Goal: Task Accomplishment & Management: Use online tool/utility

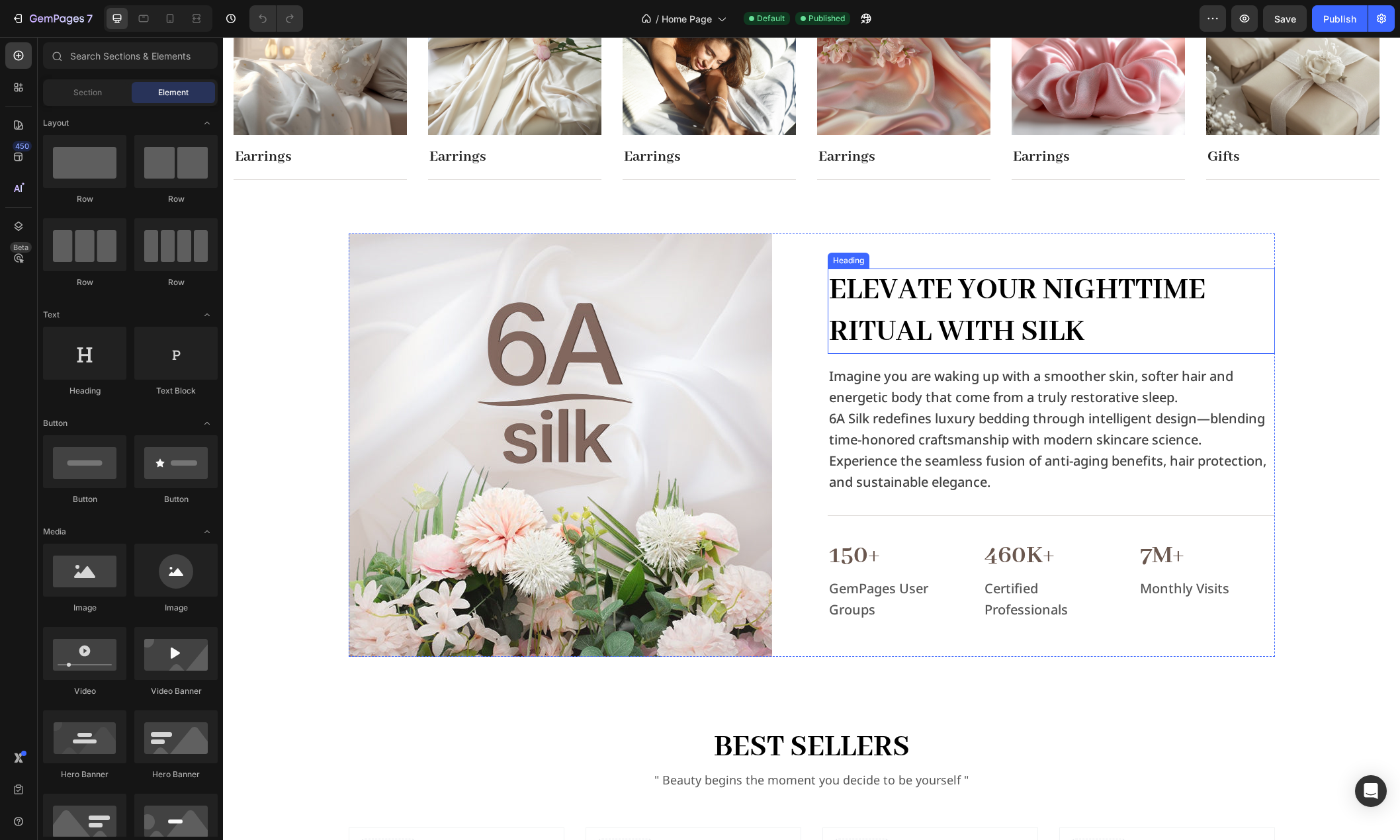
scroll to position [661, 0]
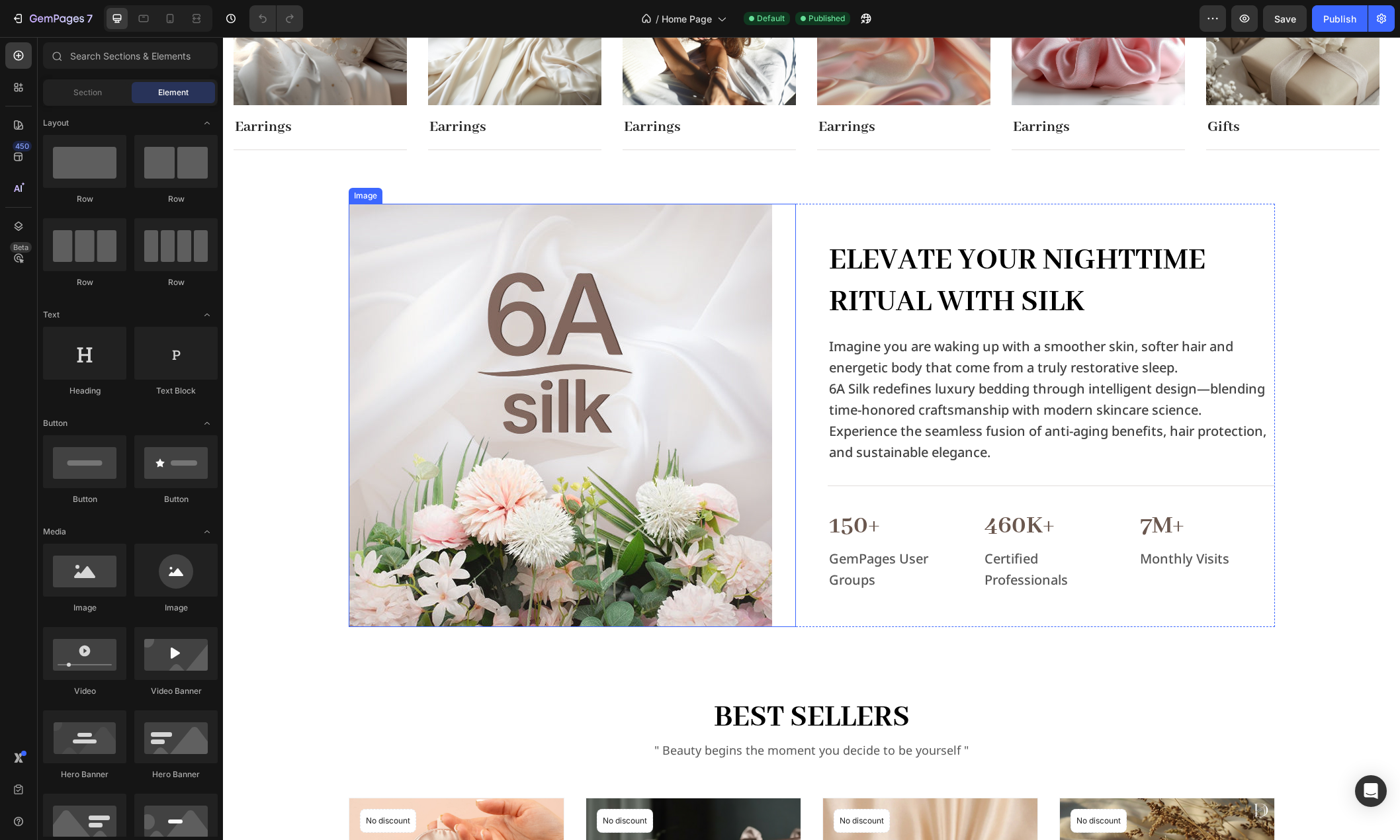
click at [586, 379] on img at bounding box center [560, 414] width 423 height 423
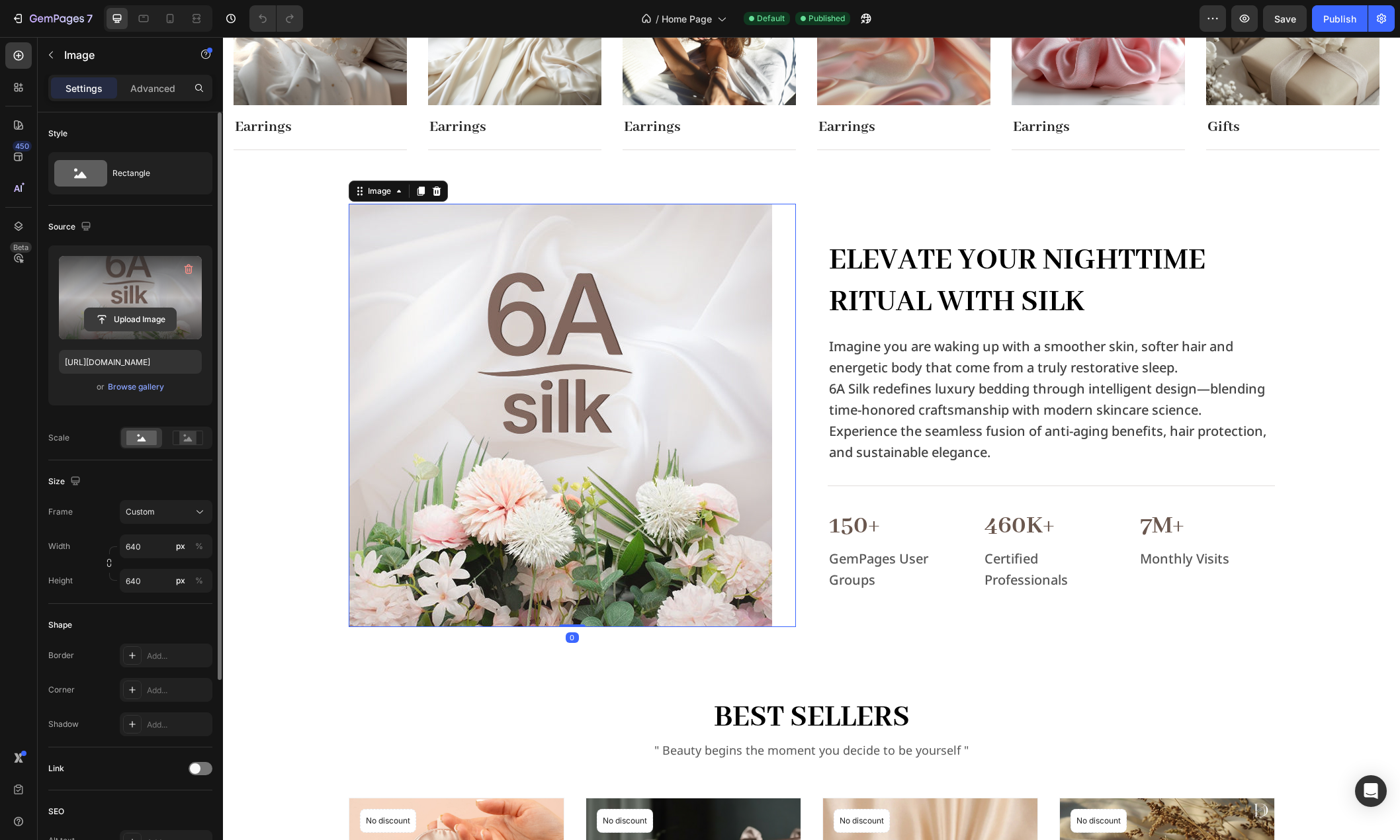
click at [124, 320] on input "file" at bounding box center [130, 320] width 91 height 22
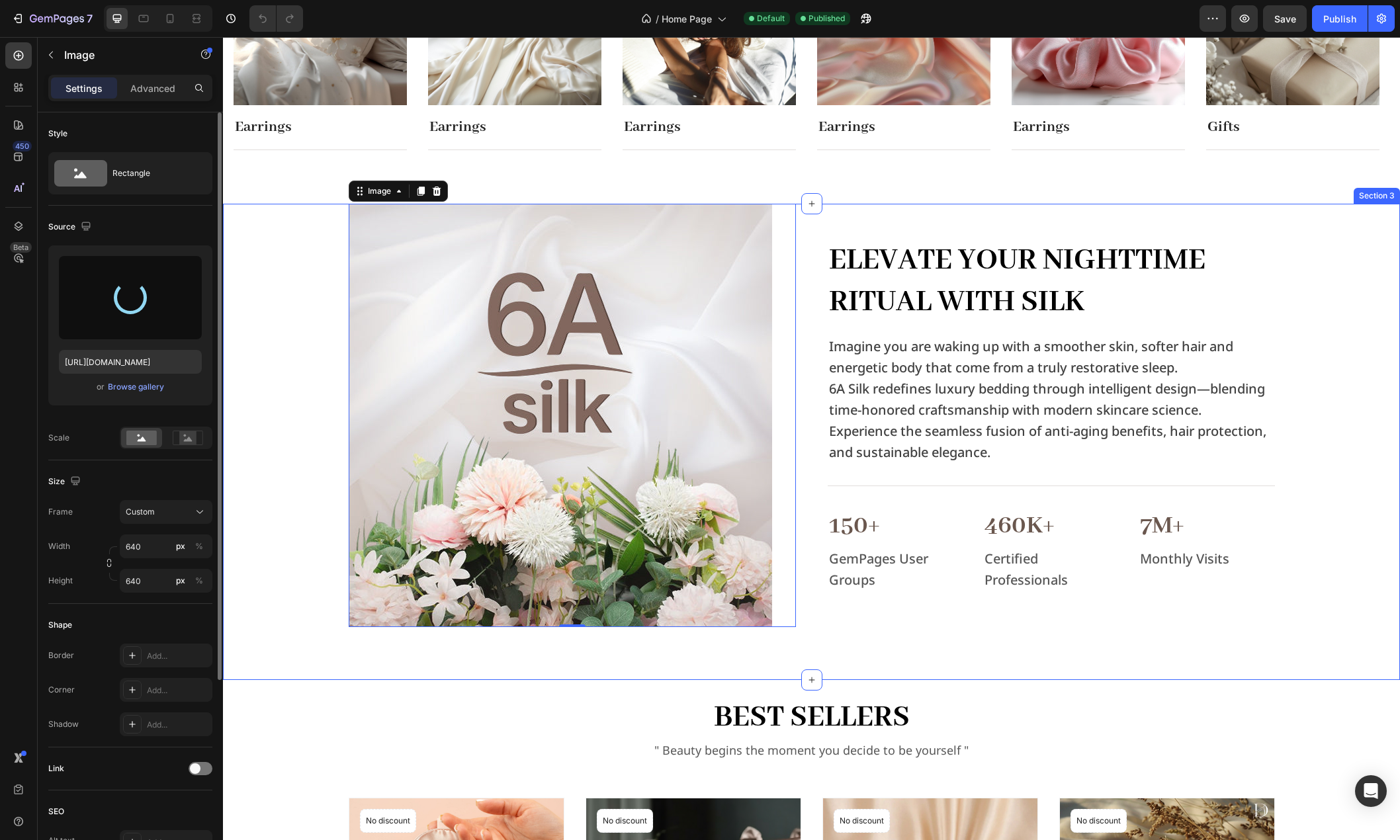
type input "https://cdn.shopify.com/s/files/1/0636/7471/2130/files/gempages_582482295949099…"
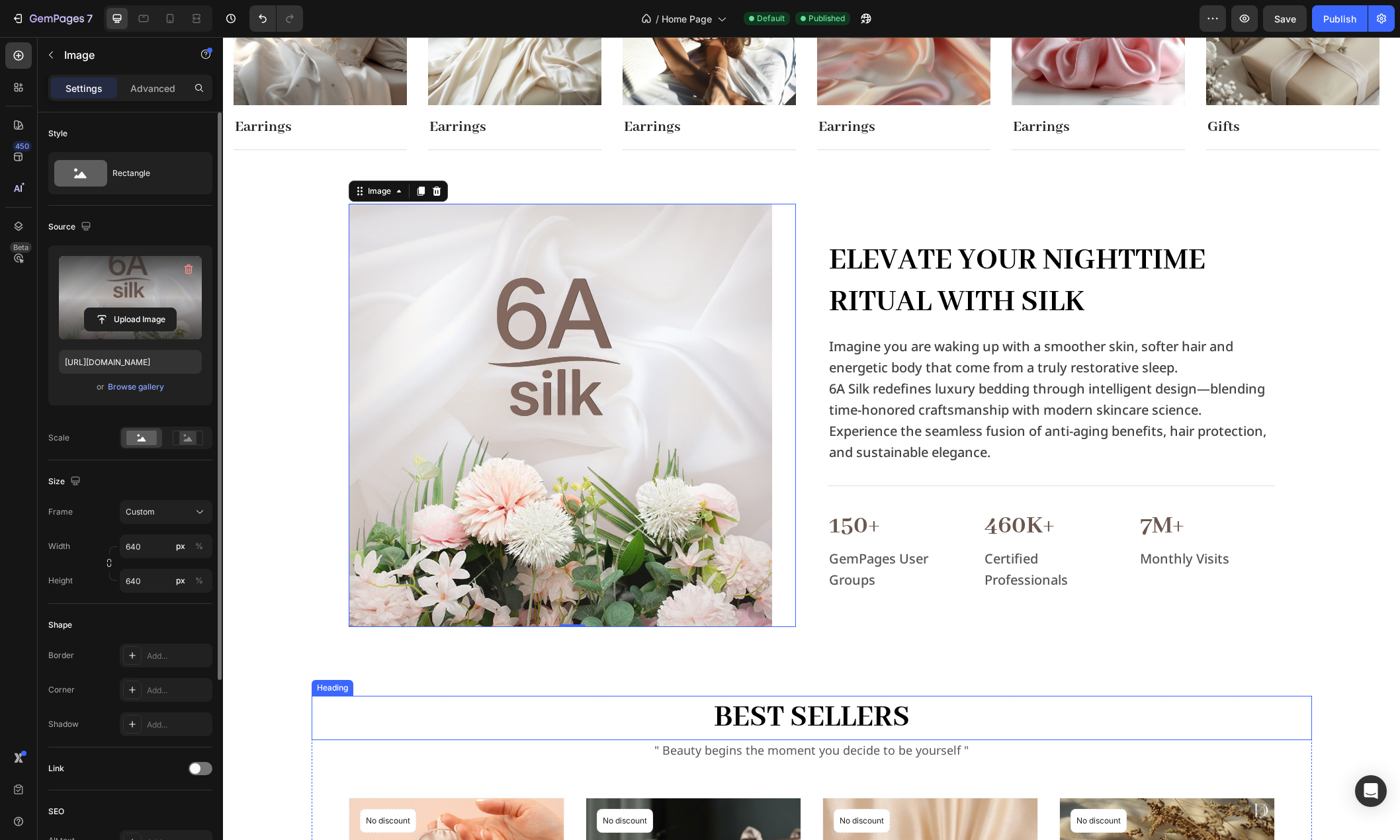
click at [1304, 719] on p "Best Sellers" at bounding box center [811, 718] width 997 height 41
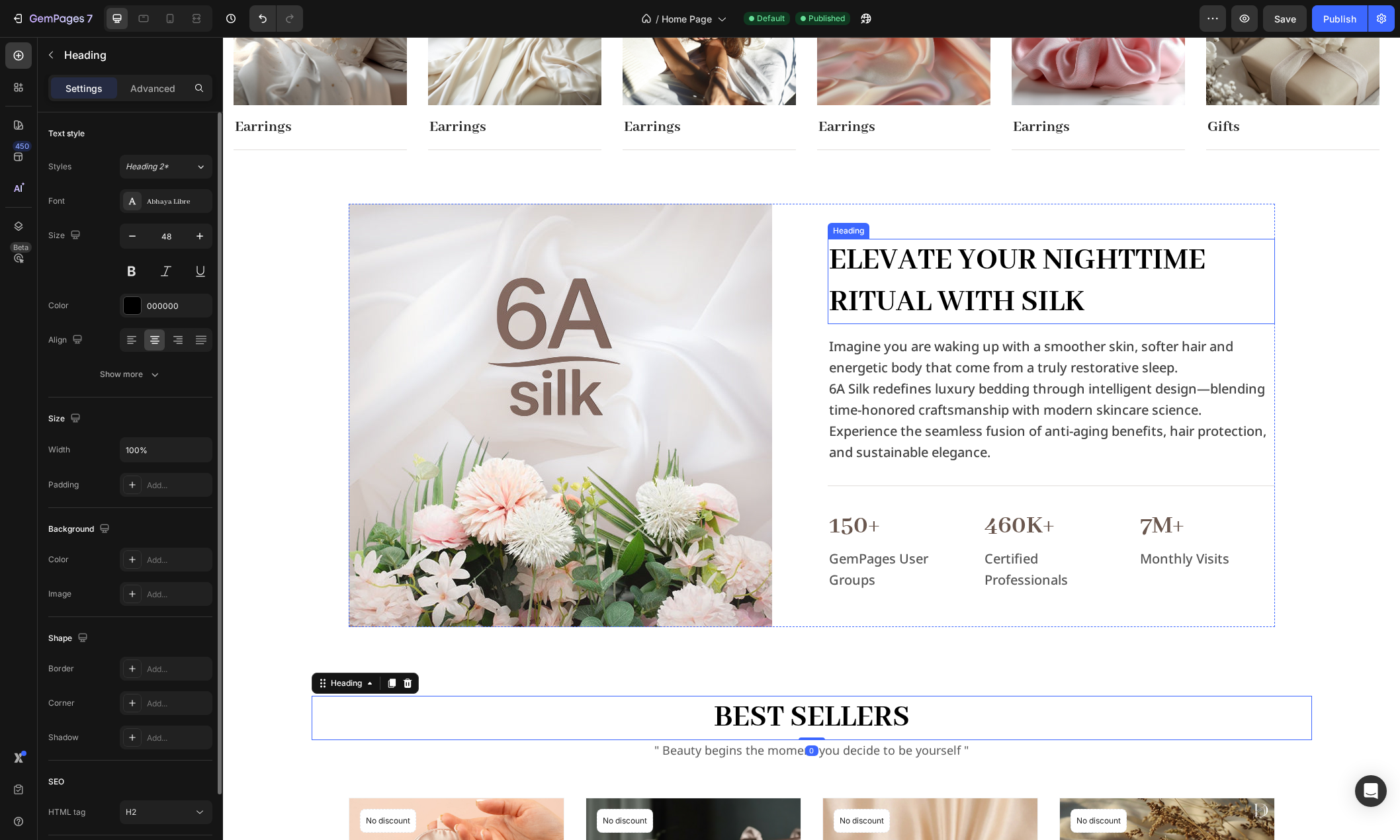
click at [1056, 317] on h2 "Elevate Your Nighttime Ritual with Silk" at bounding box center [1050, 281] width 447 height 85
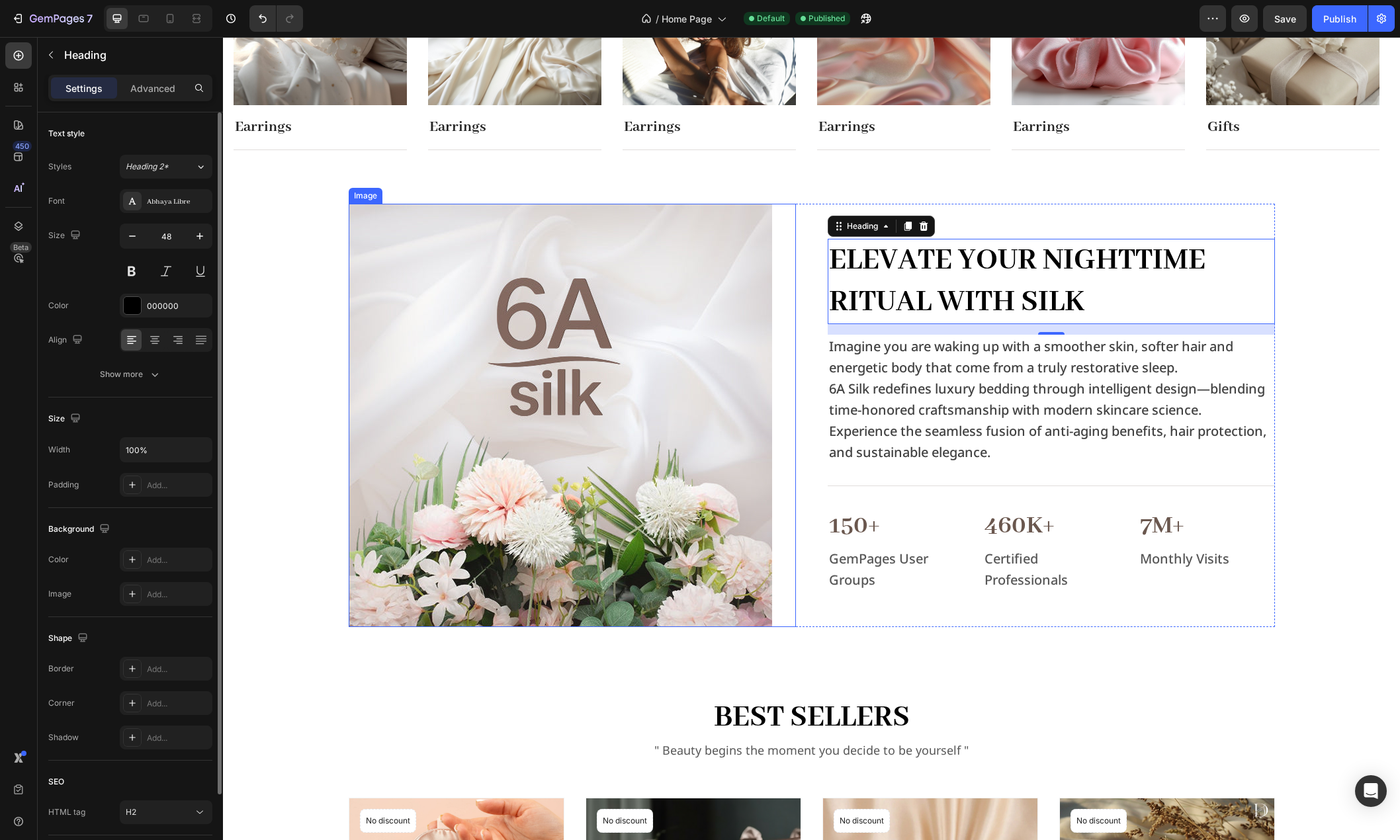
click at [774, 405] on div at bounding box center [572, 414] width 447 height 423
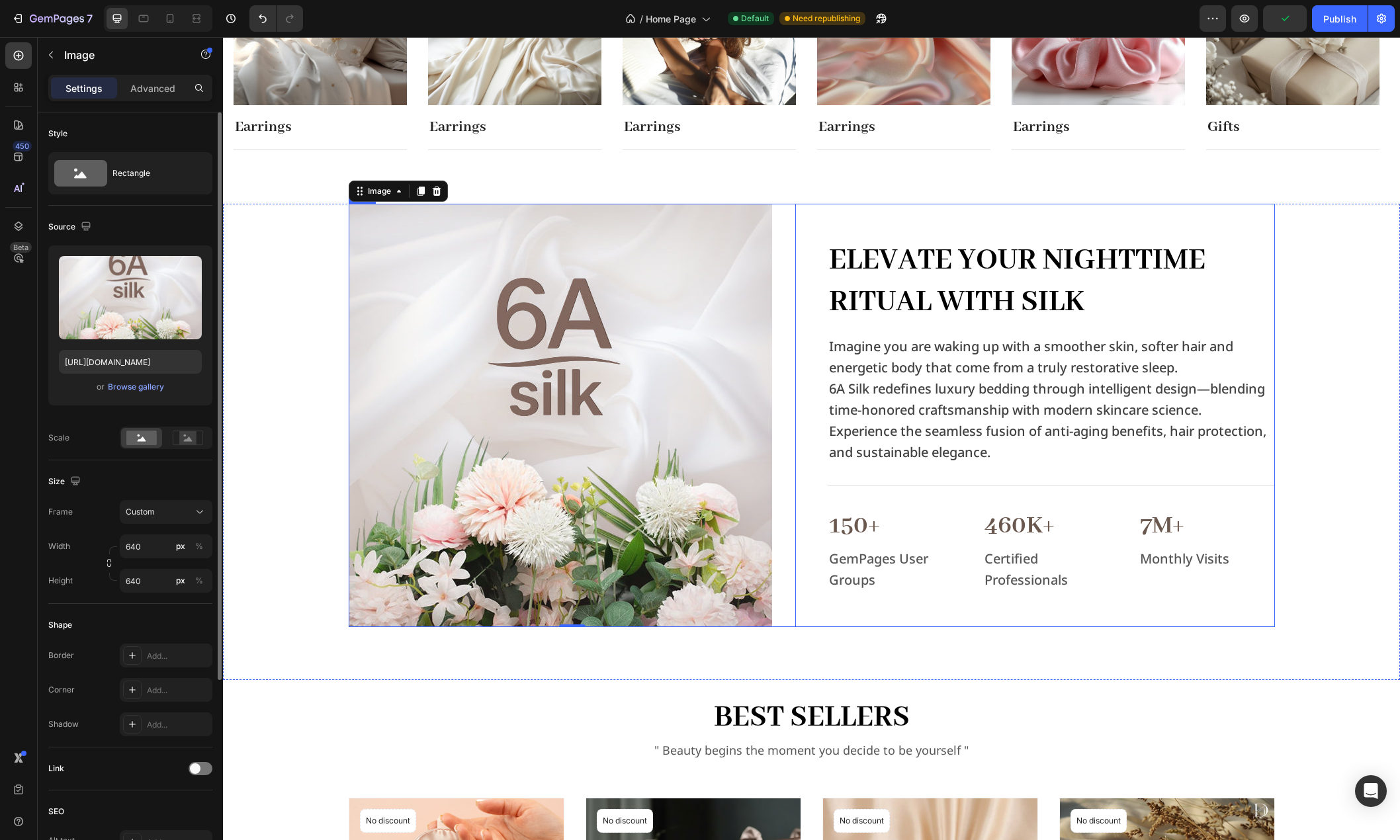
click at [798, 416] on div "Image 0 Elevate Your Nighttime Ritual with Silk Heading Imagine you are waking …" at bounding box center [812, 414] width 926 height 423
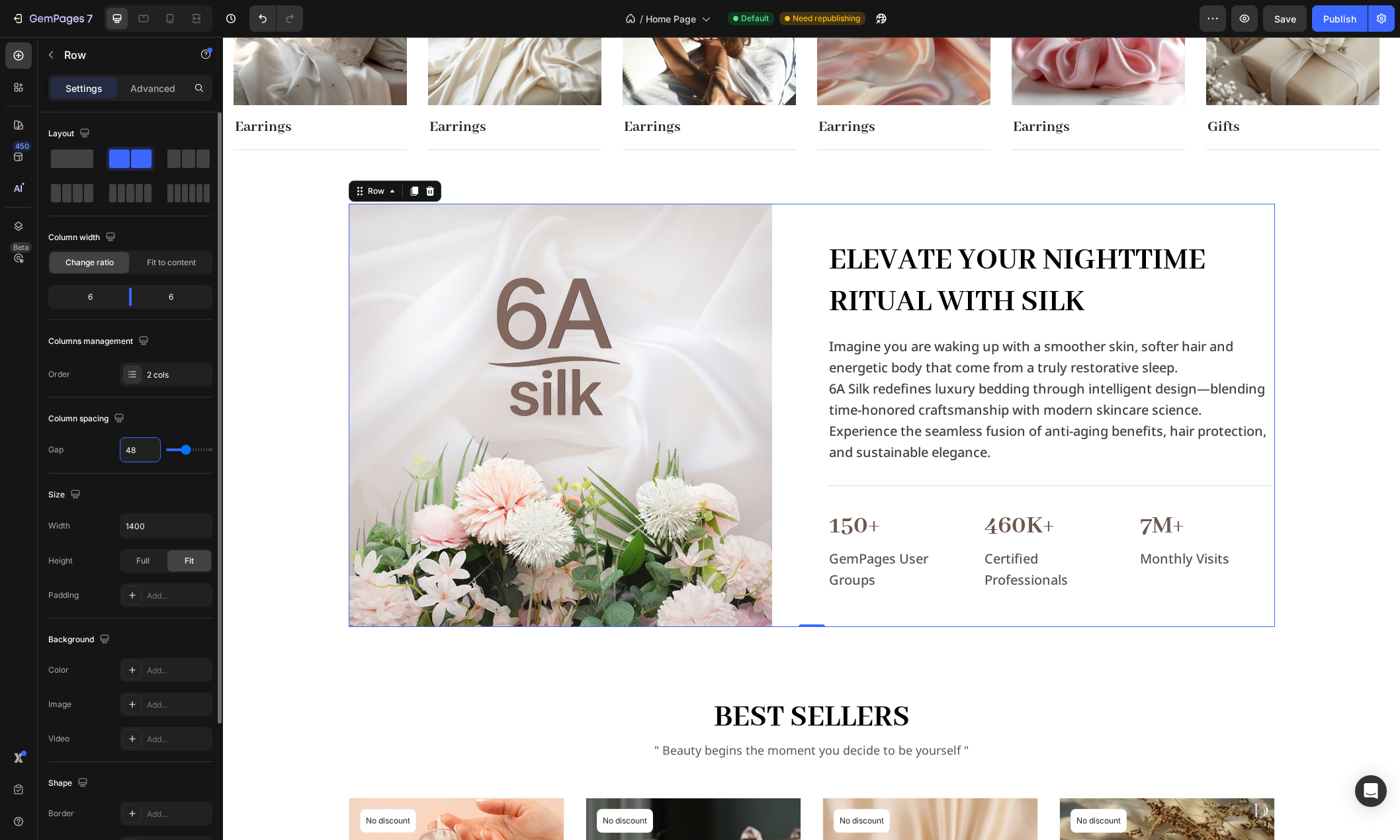
type input "0"
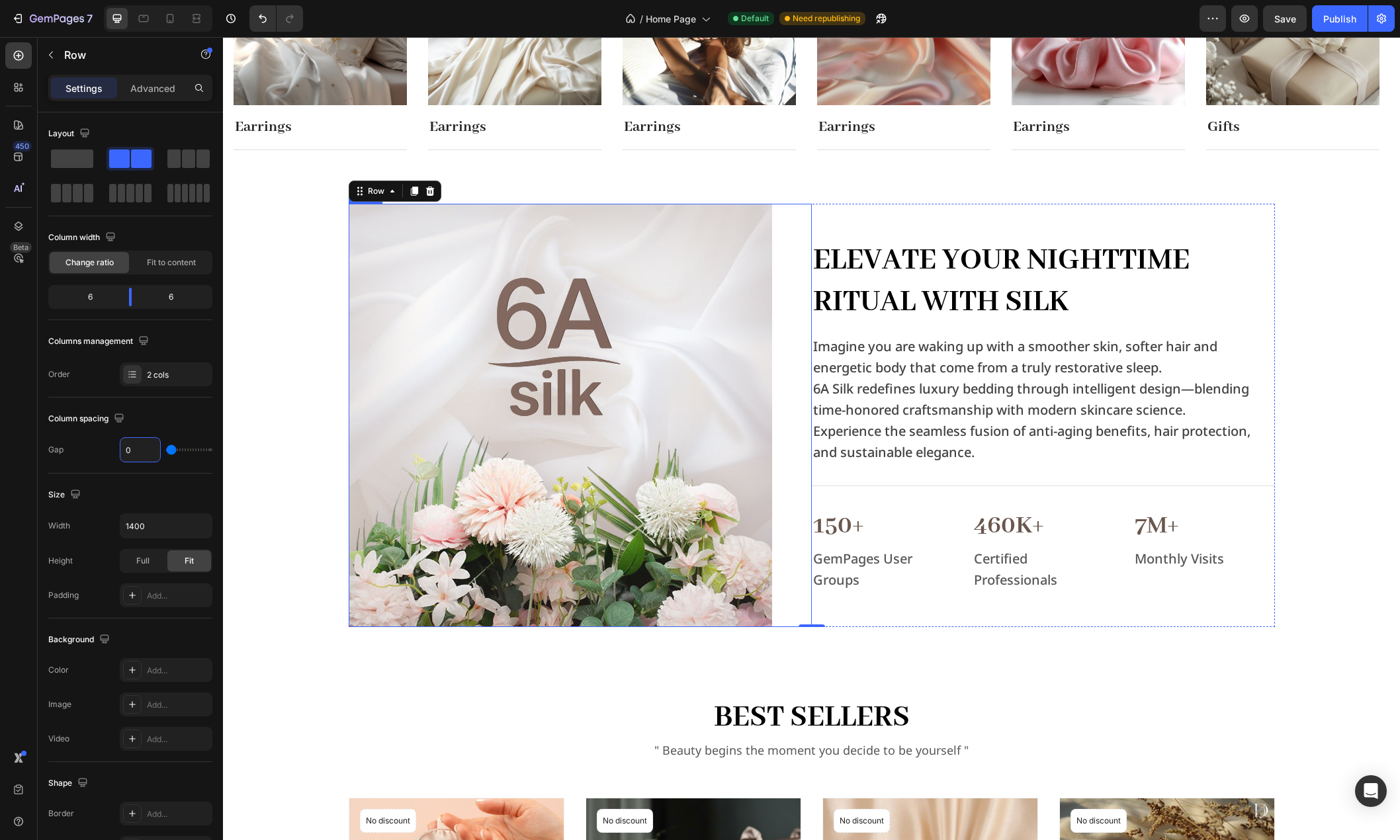
click at [781, 400] on div at bounding box center [580, 414] width 463 height 423
click at [815, 213] on div "Elevate Your Nighttime Ritual with Silk Heading Imagine you are waking up with …" at bounding box center [1044, 414] width 463 height 423
click at [127, 0] on body "7 Version history / Home Page Default Need republishing Preview Save Publish 45…" at bounding box center [700, 0] width 1400 height 0
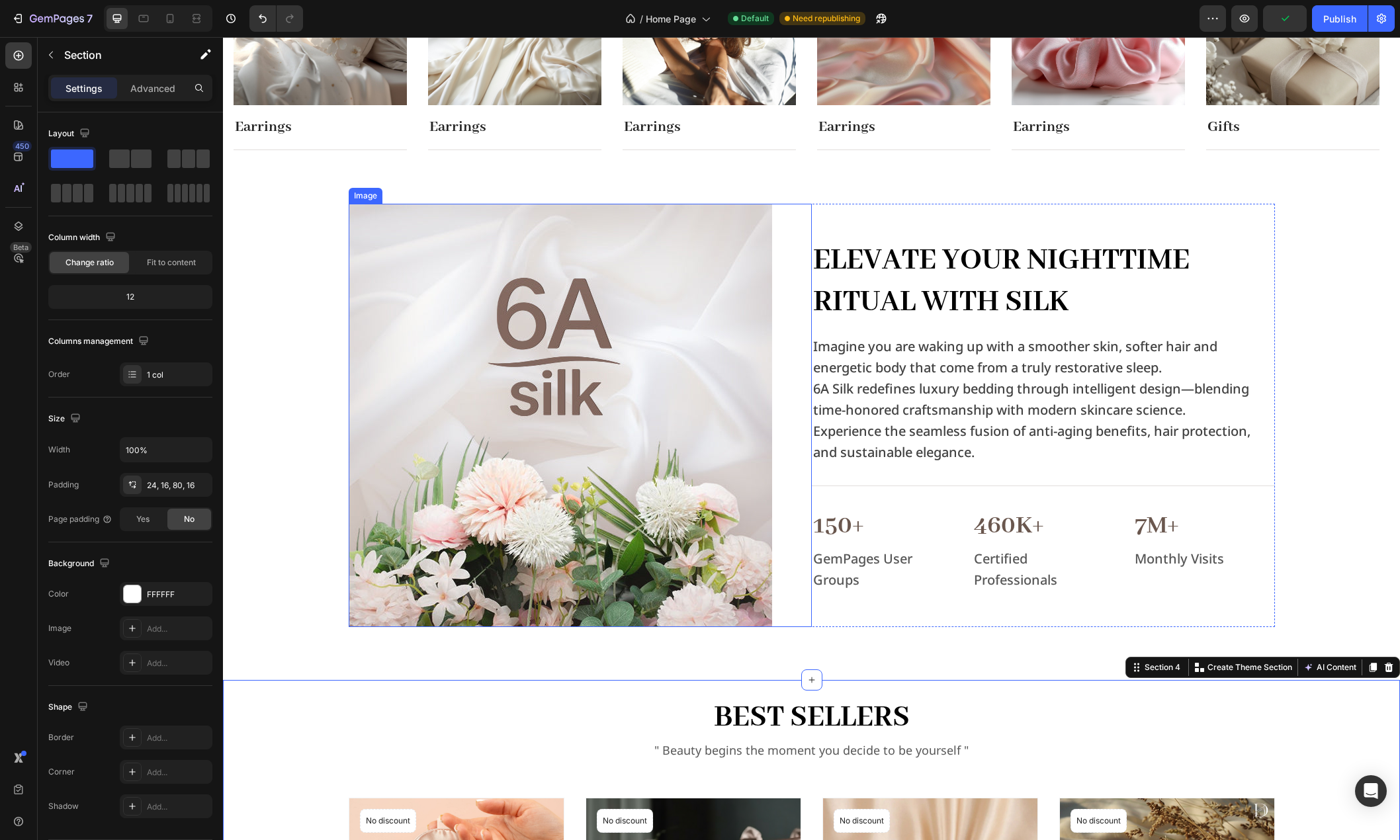
click at [786, 314] on div at bounding box center [580, 414] width 463 height 423
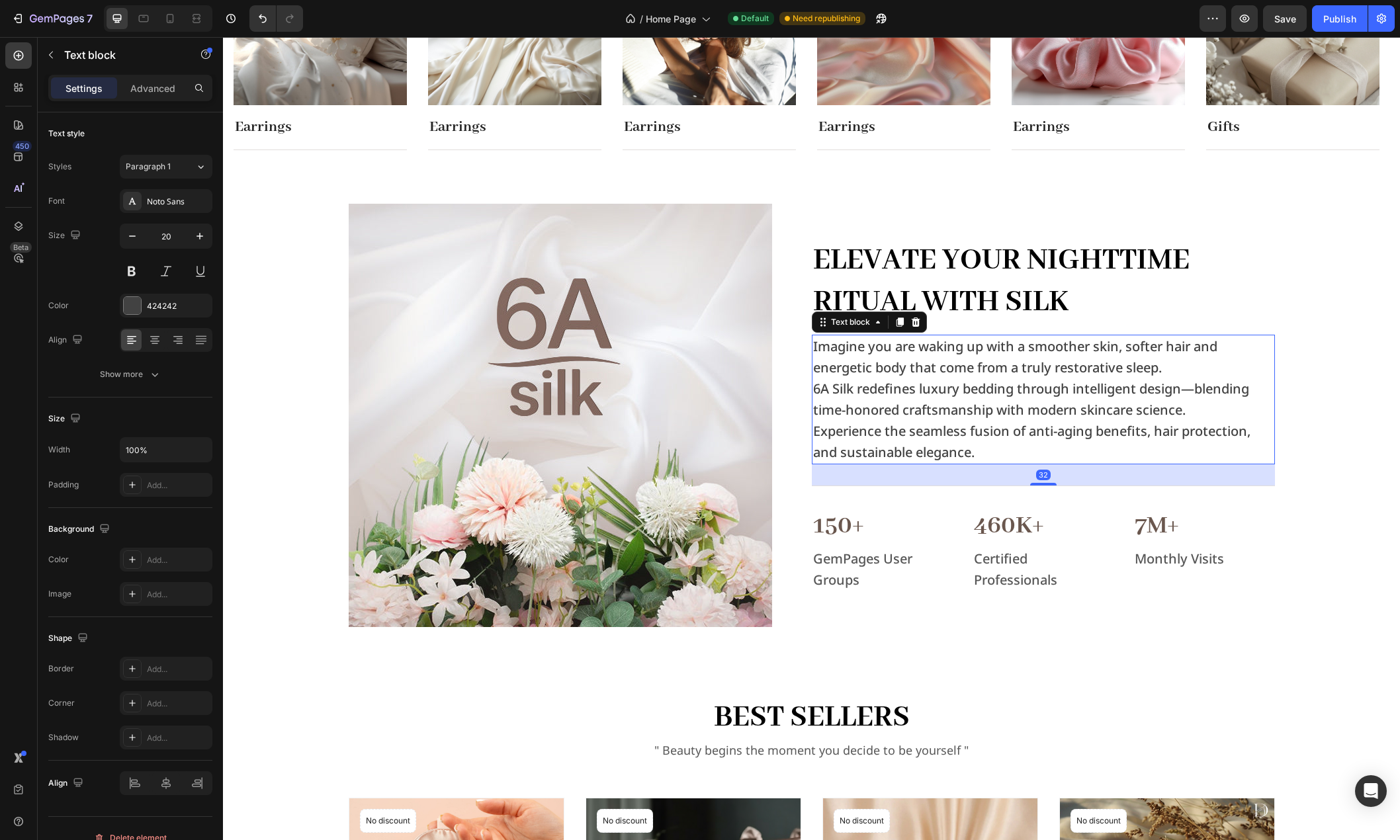
click at [1264, 416] on p "6A Silk redefines luxury bedding through intelligent design—blending time-honor…" at bounding box center [1043, 400] width 461 height 43
click at [1311, 460] on div "Image Elevate Your Nighttime Ritual with Silk Heading Imagine you are waking up…" at bounding box center [811, 414] width 1156 height 423
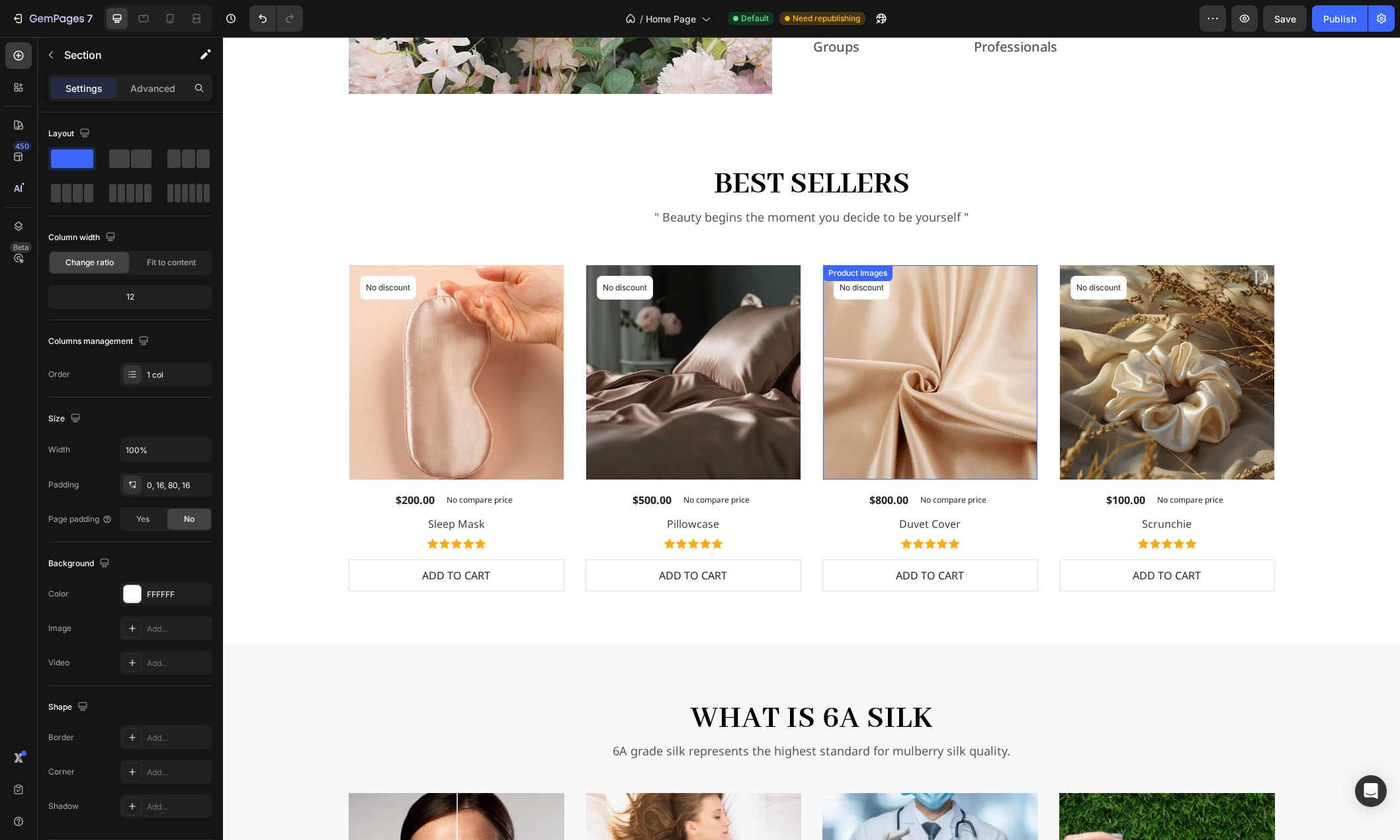
scroll to position [1455, 0]
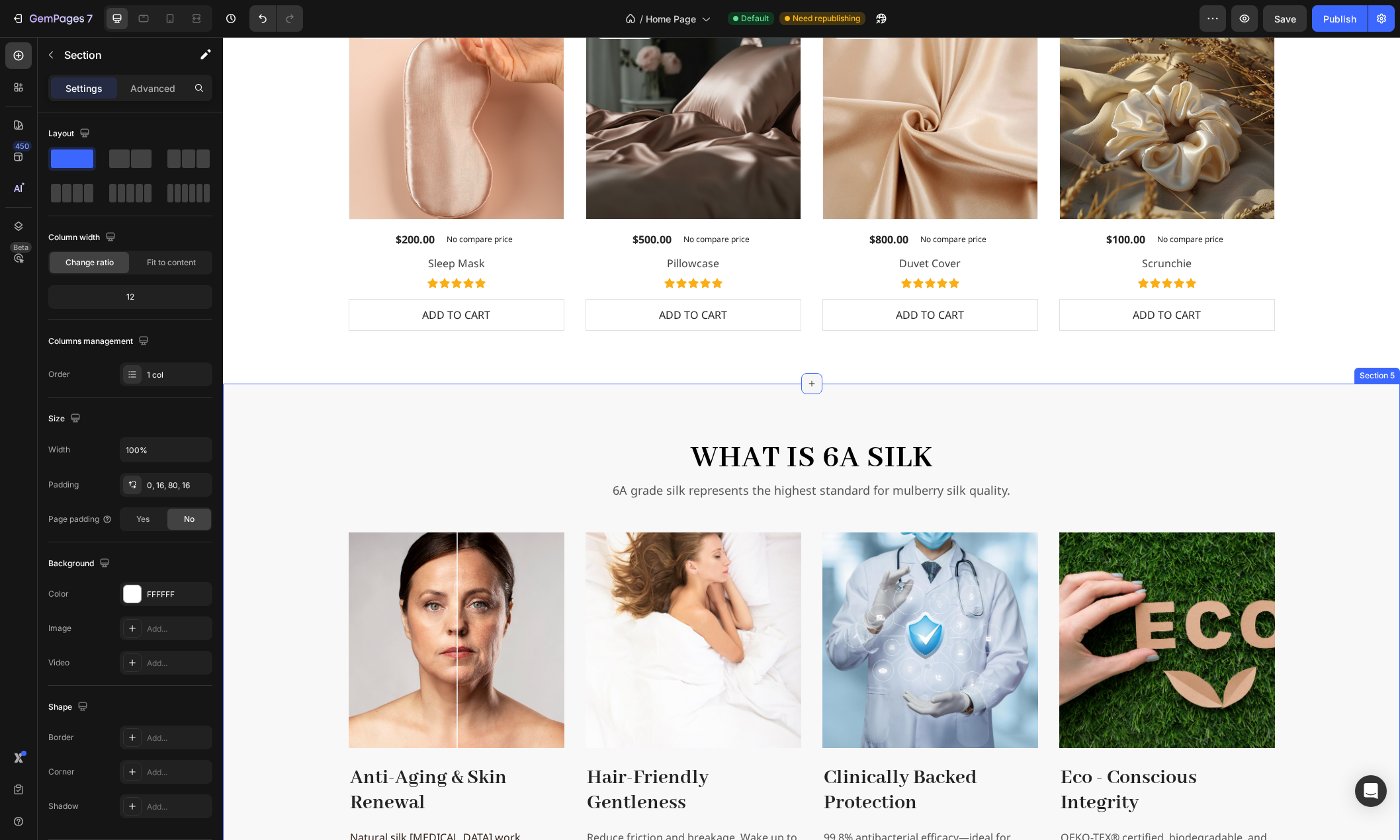
click at [807, 386] on icon at bounding box center [812, 384] width 10 height 10
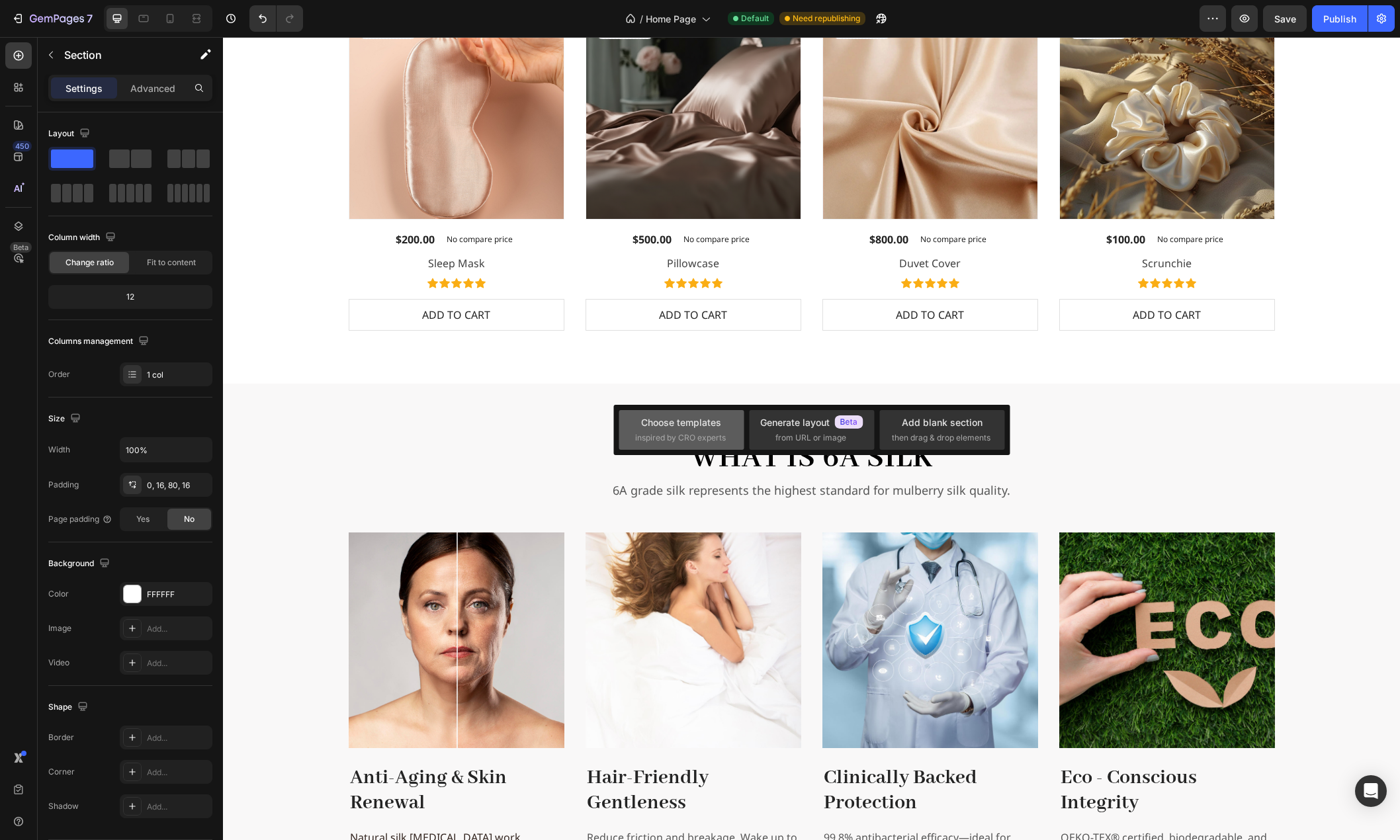
click at [708, 421] on div "Choose templates" at bounding box center [681, 422] width 80 height 14
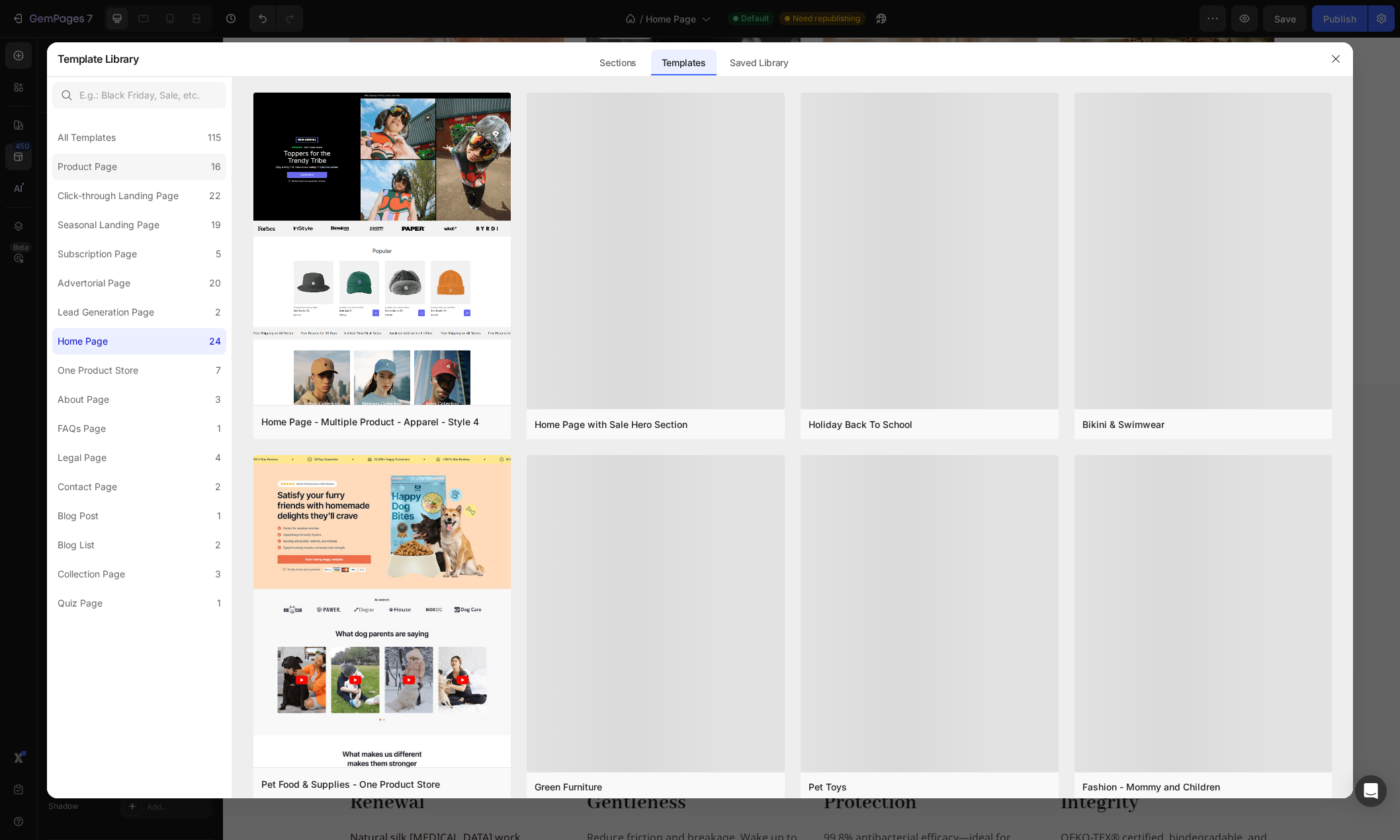
click at [103, 162] on div "Product Page" at bounding box center [87, 167] width 60 height 16
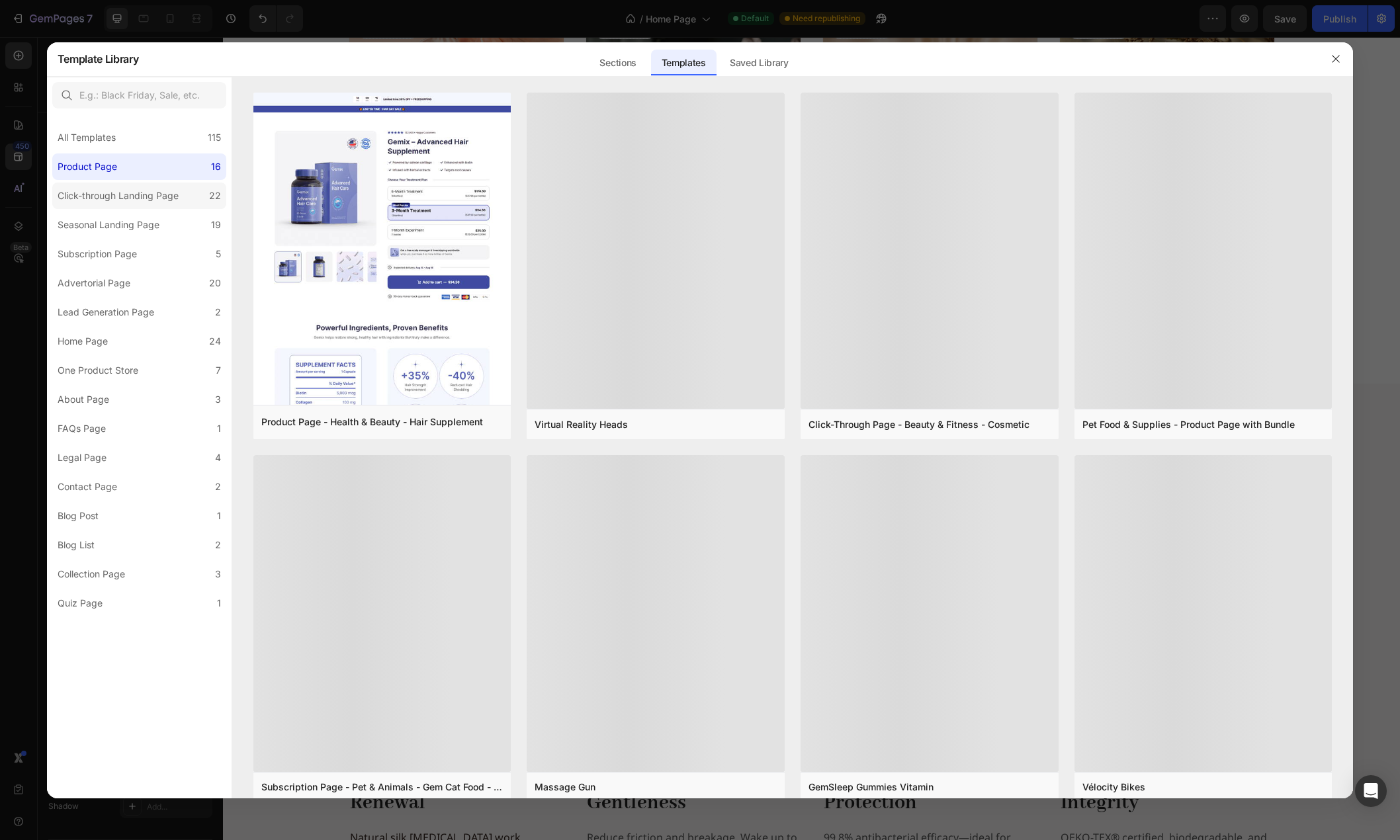
click at [132, 193] on div "Click-through Landing Page" at bounding box center [118, 196] width 121 height 16
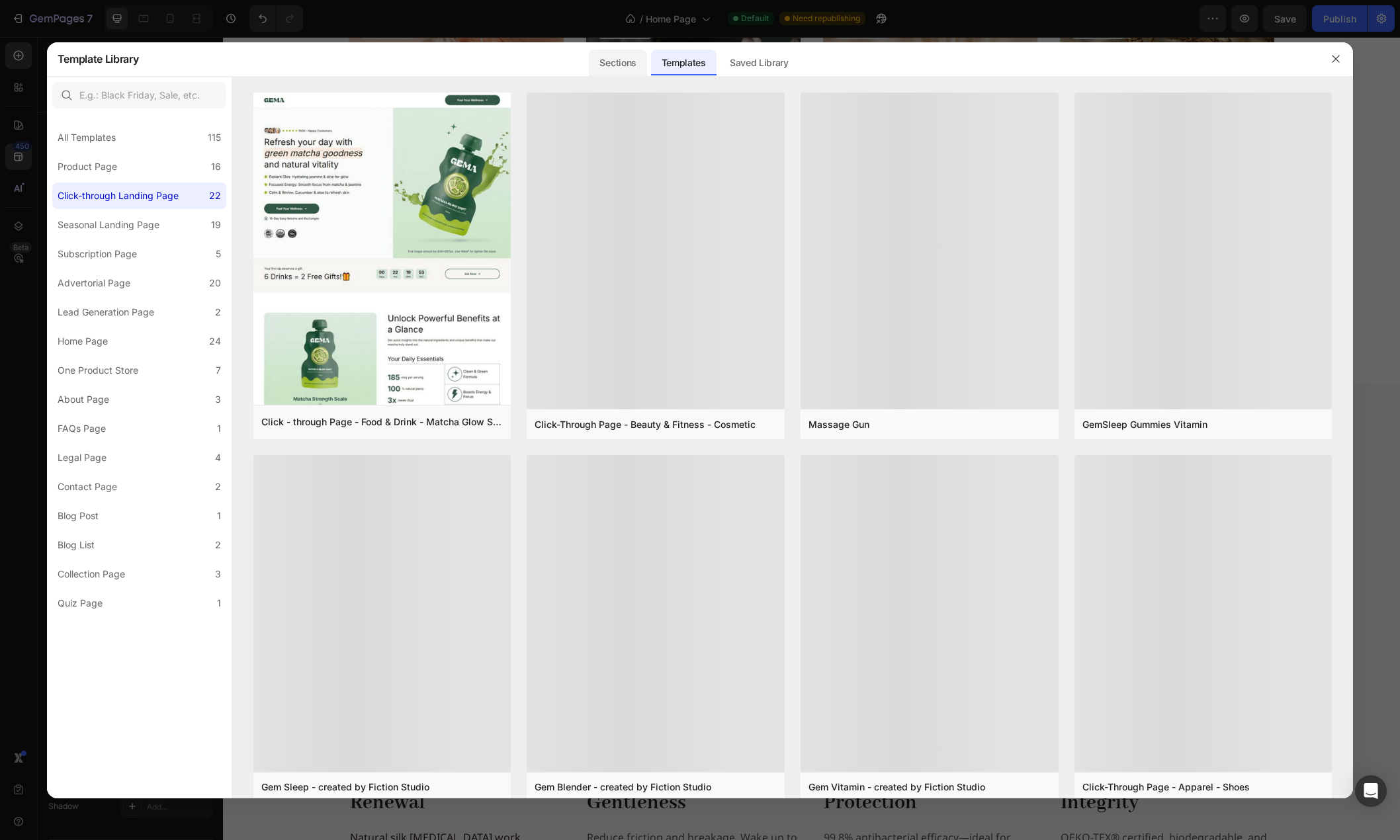
click at [604, 72] on div "Sections" at bounding box center [617, 62] width 57 height 26
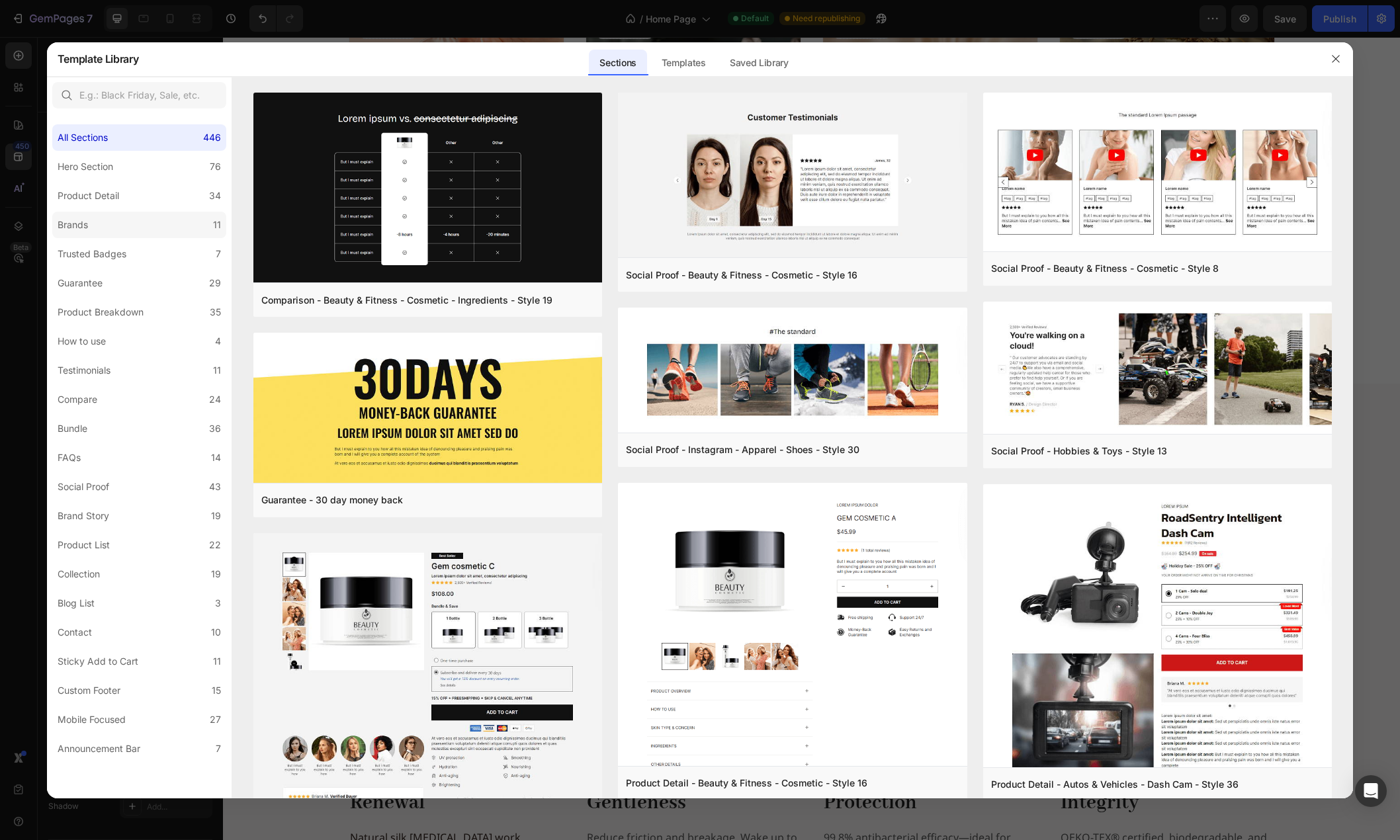
click at [110, 224] on label "Brands 11" at bounding box center [139, 225] width 174 height 26
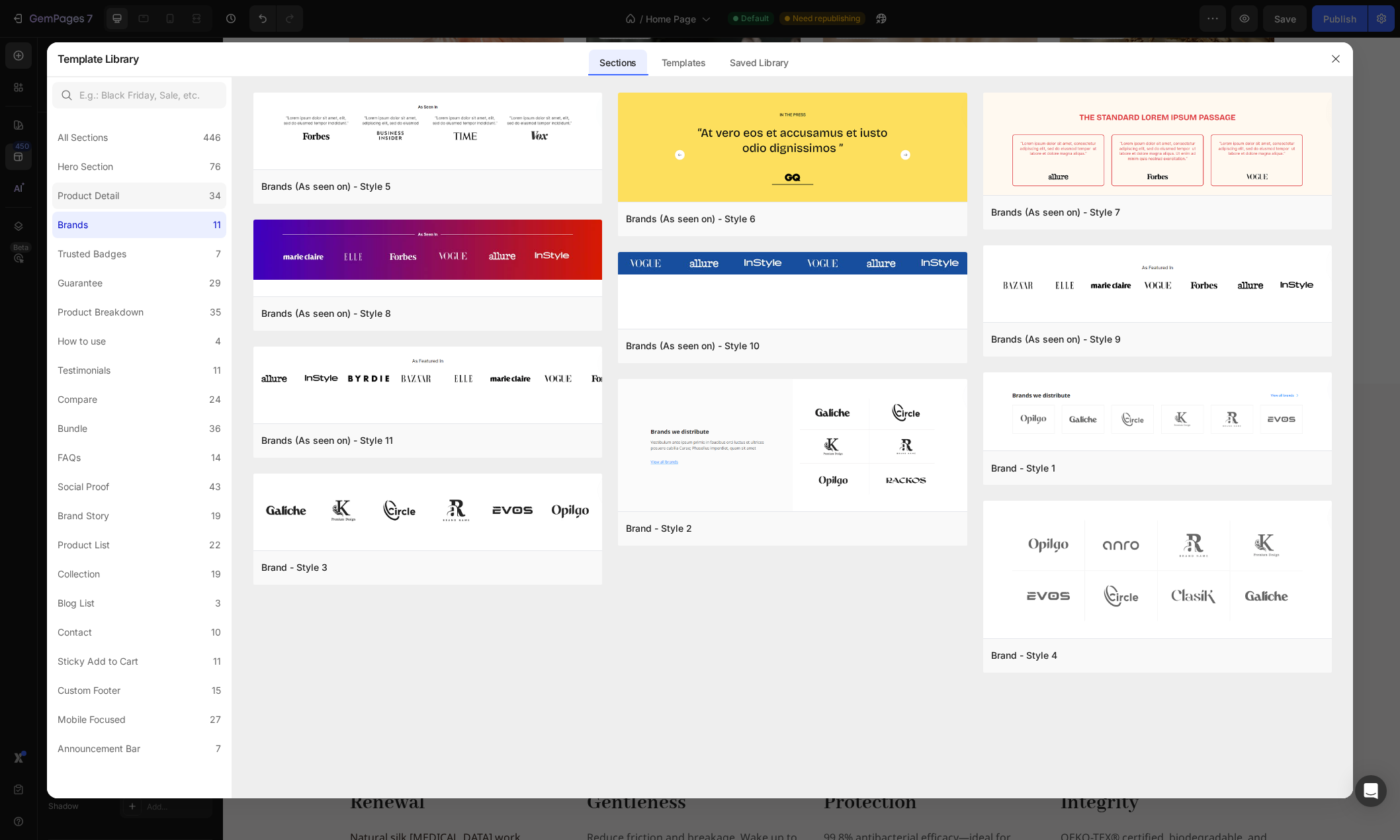
click at [111, 197] on div "Product Detail" at bounding box center [88, 196] width 62 height 16
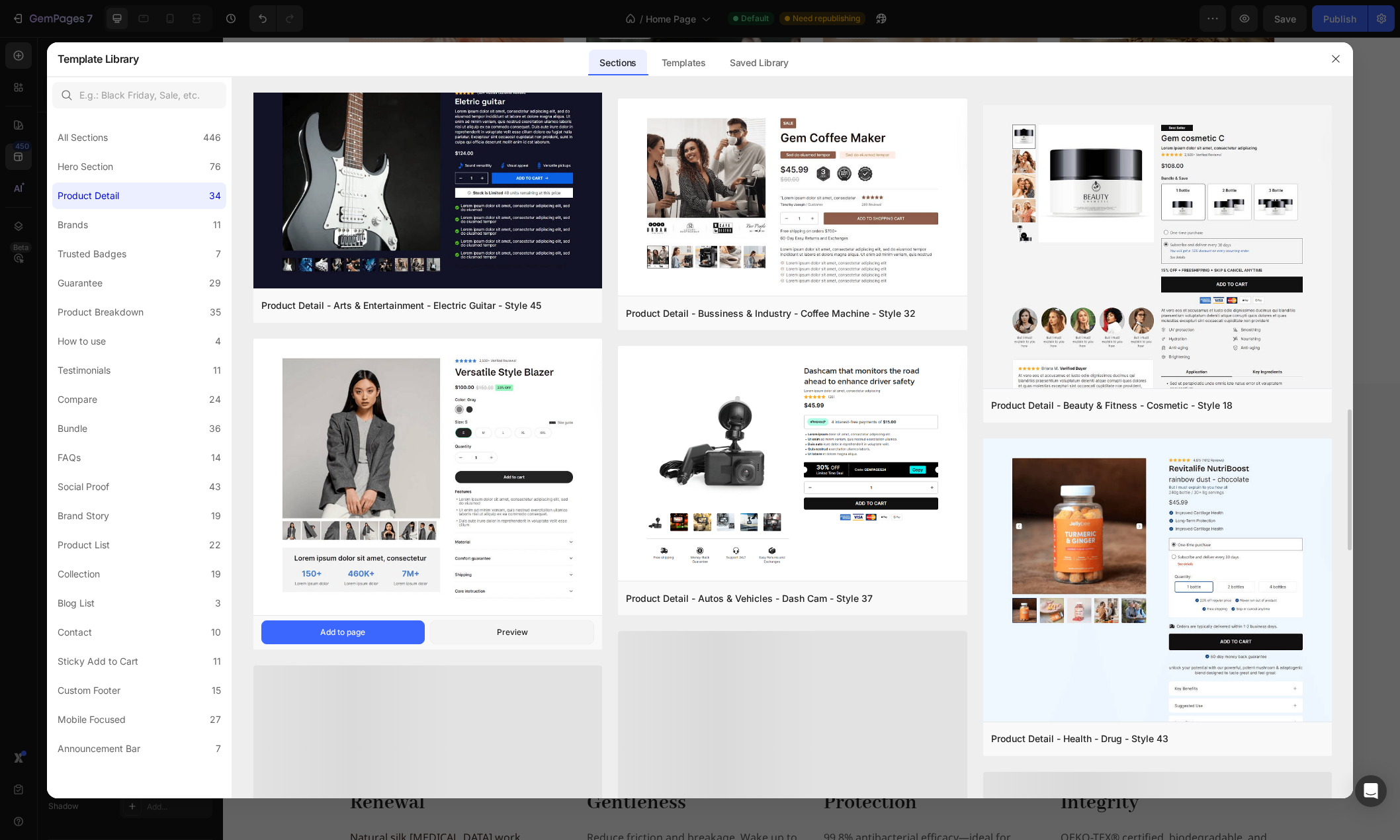
scroll to position [1254, 0]
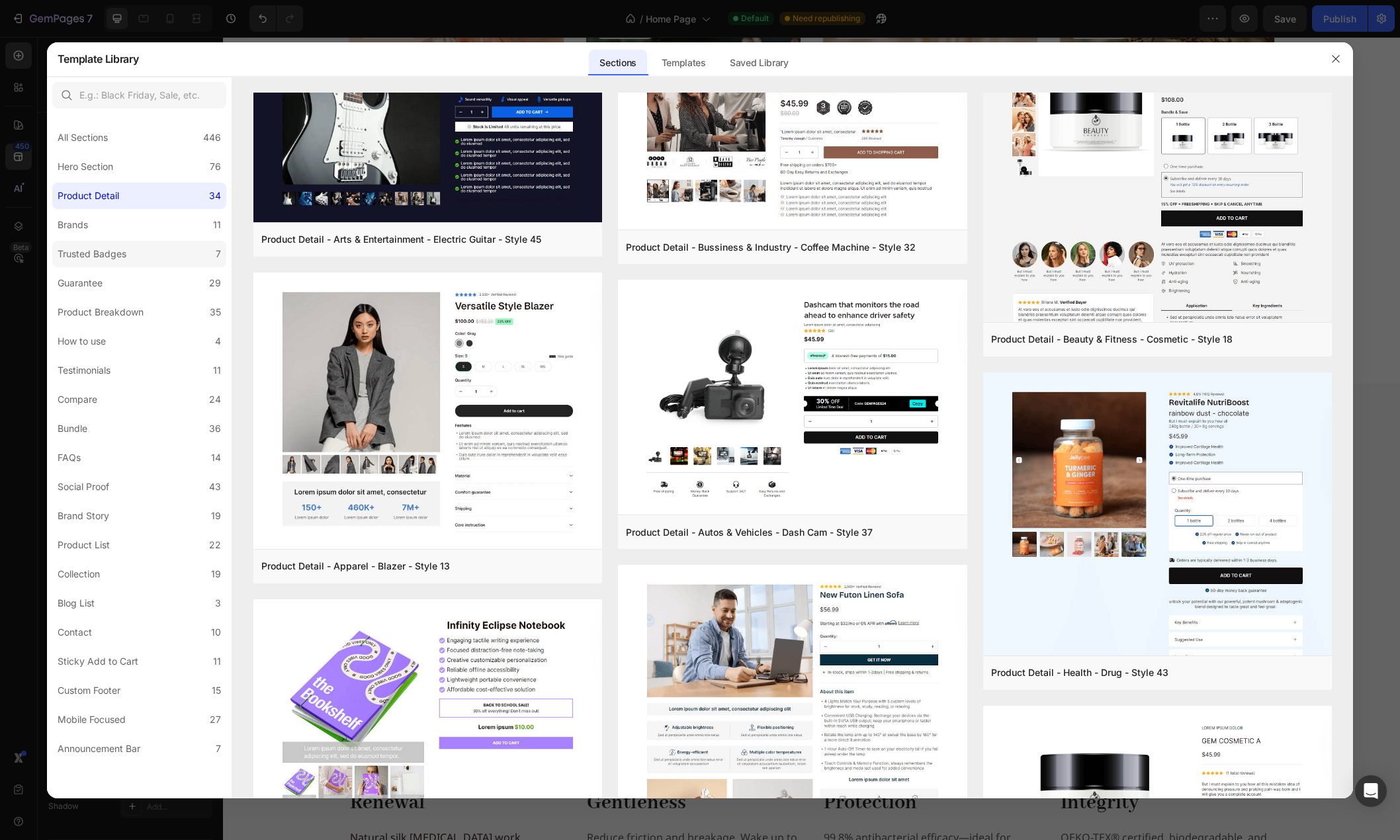
click at [126, 256] on div "Trusted Badges" at bounding box center [94, 254] width 74 height 16
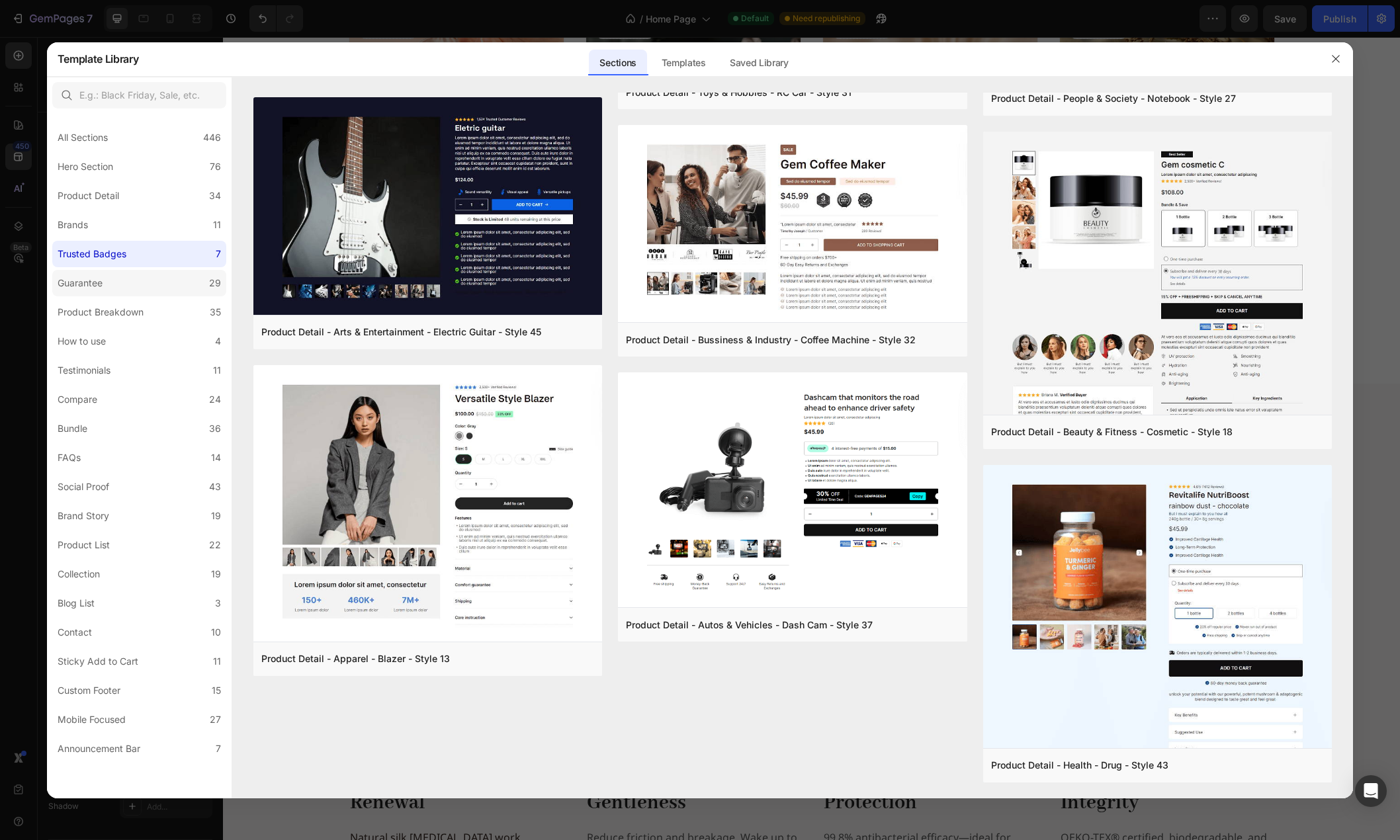
scroll to position [0, 0]
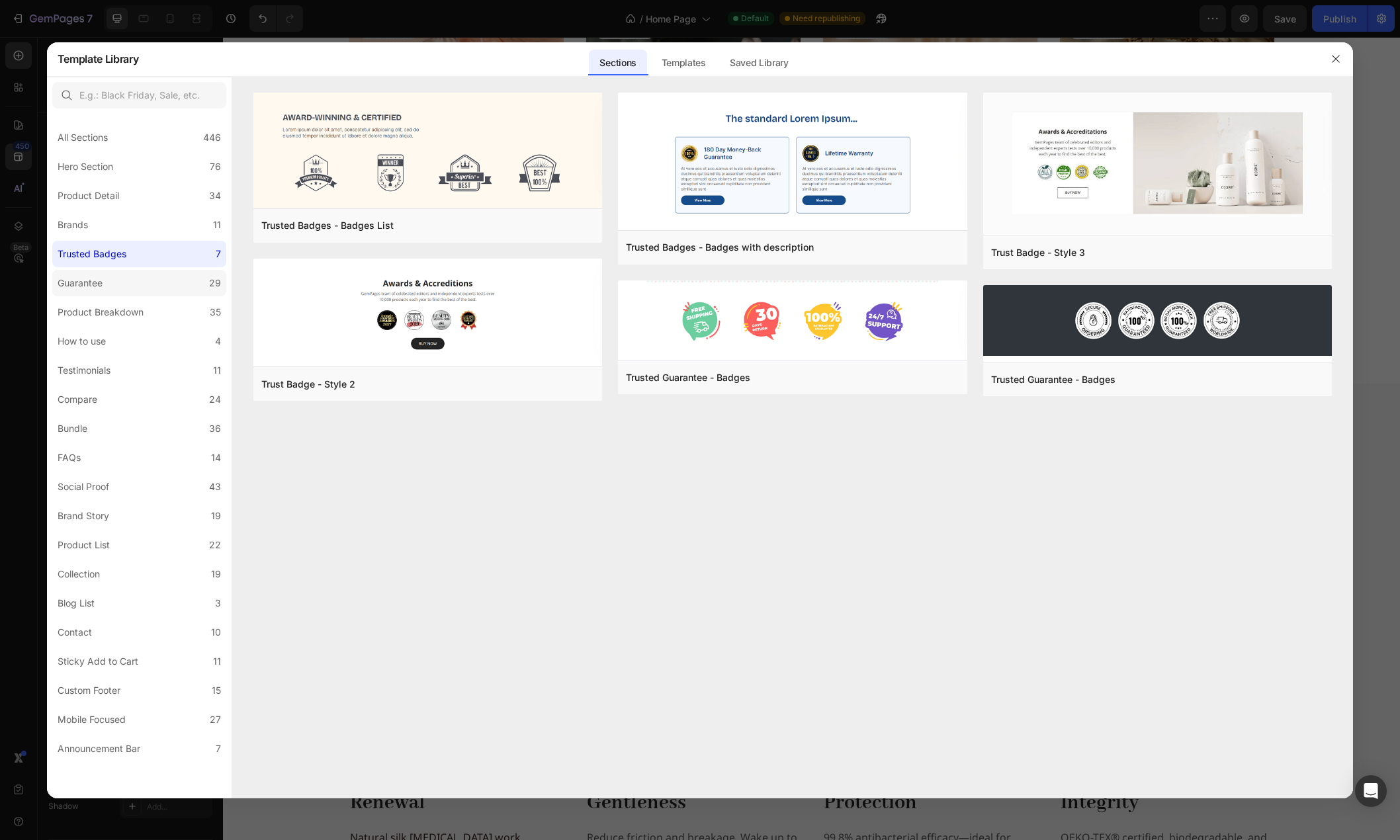
click at [125, 279] on label "Guarantee 29" at bounding box center [139, 283] width 174 height 26
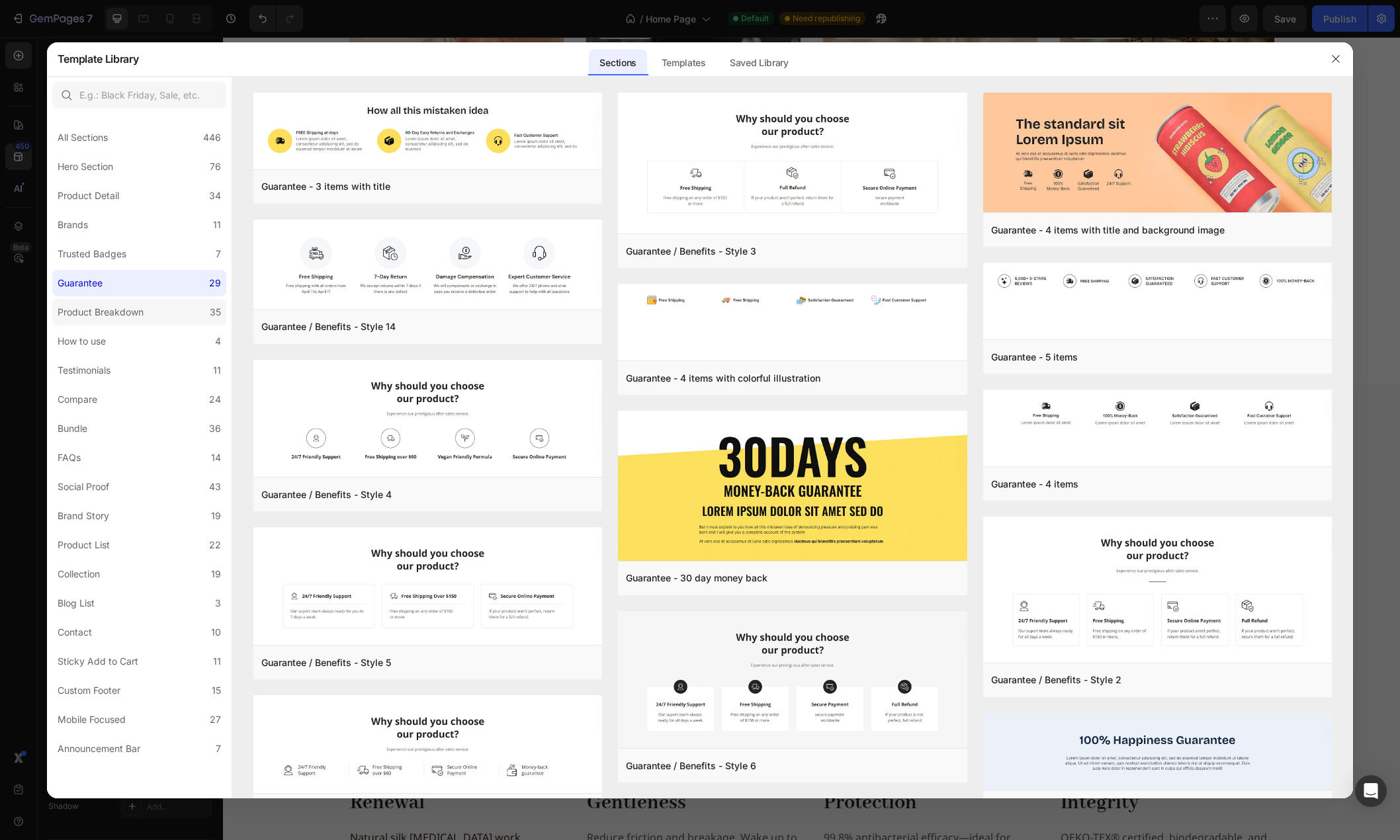
click at [121, 308] on div "Product Breakdown" at bounding box center [100, 312] width 86 height 16
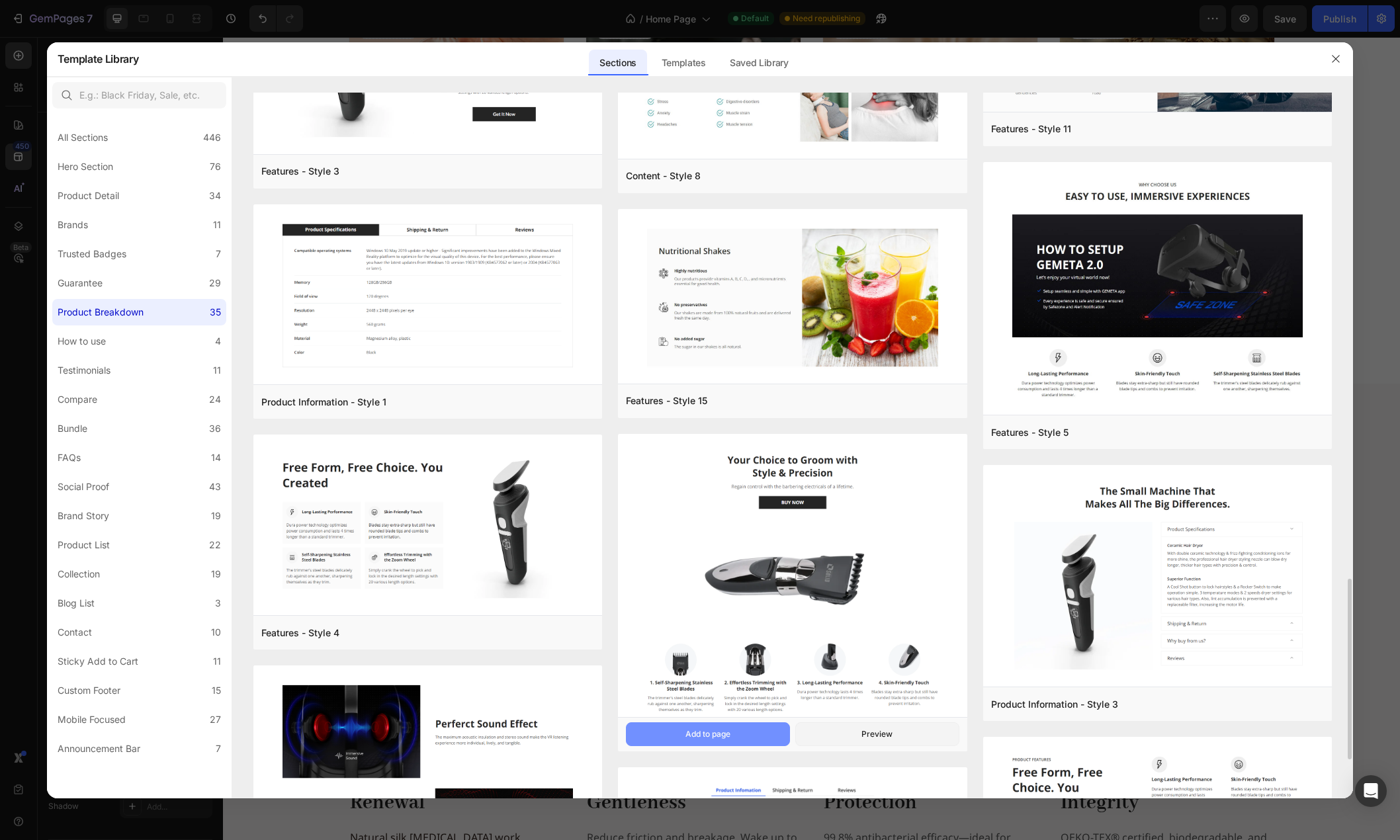
scroll to position [1125, 0]
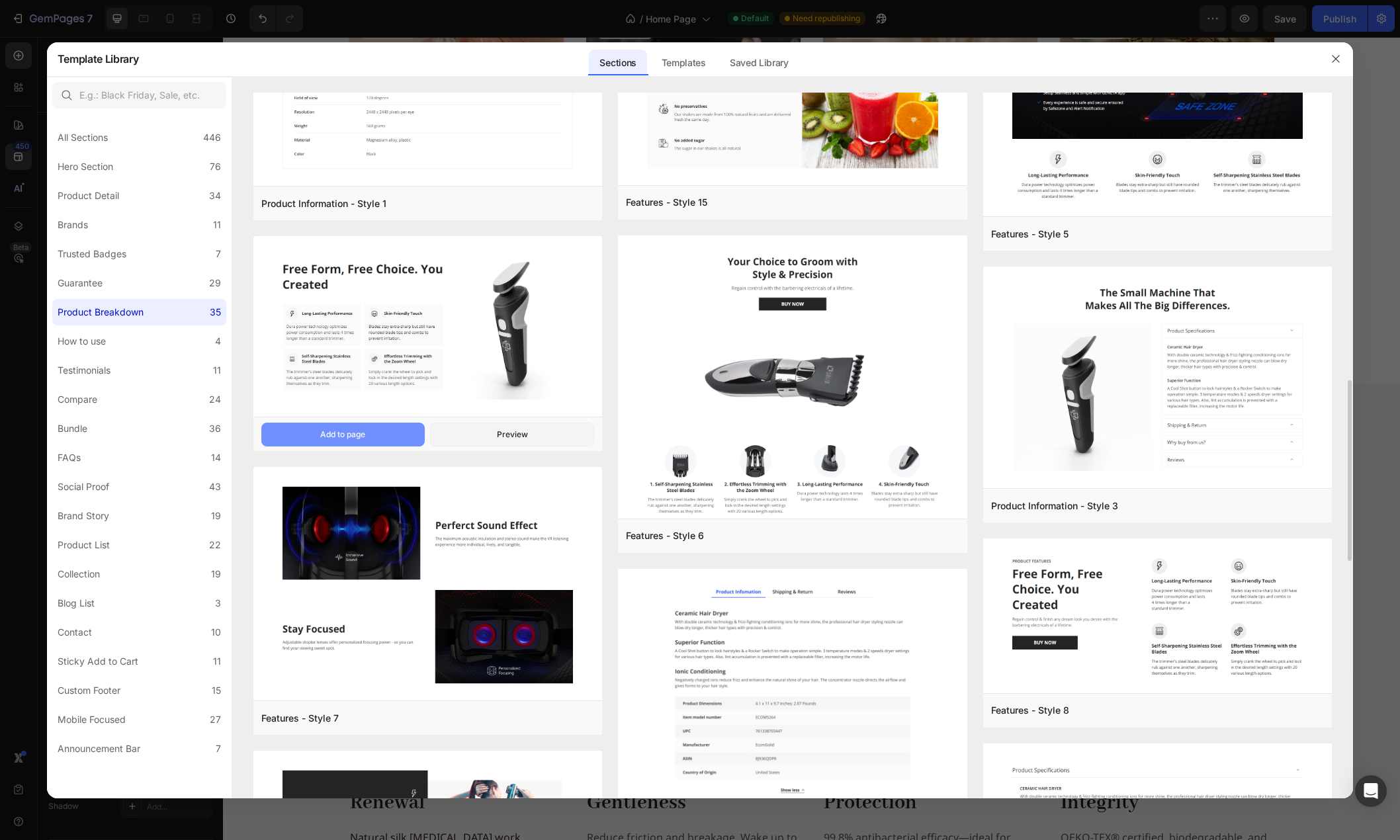
click at [370, 434] on button "Add to page" at bounding box center [344, 435] width 164 height 24
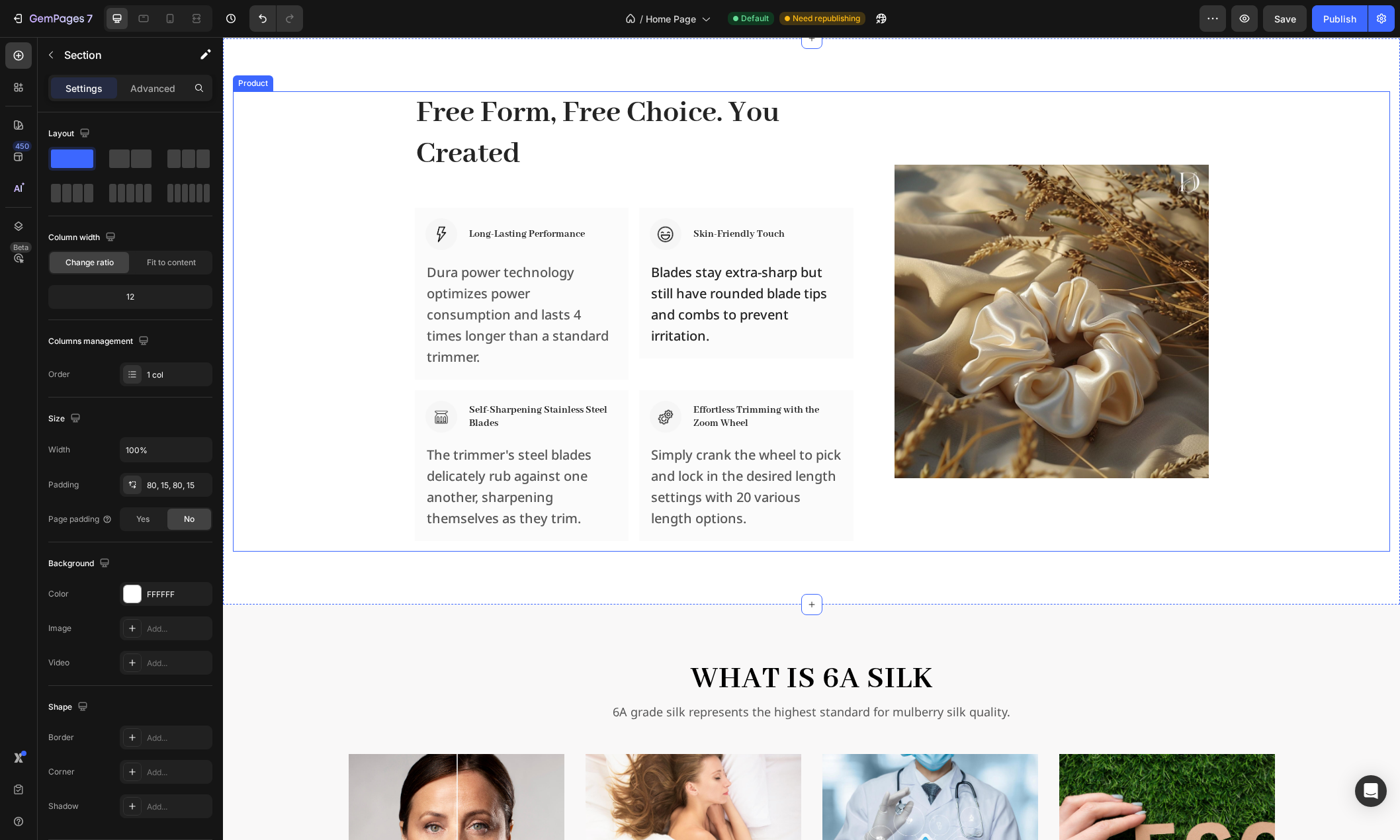
scroll to position [1801, 0]
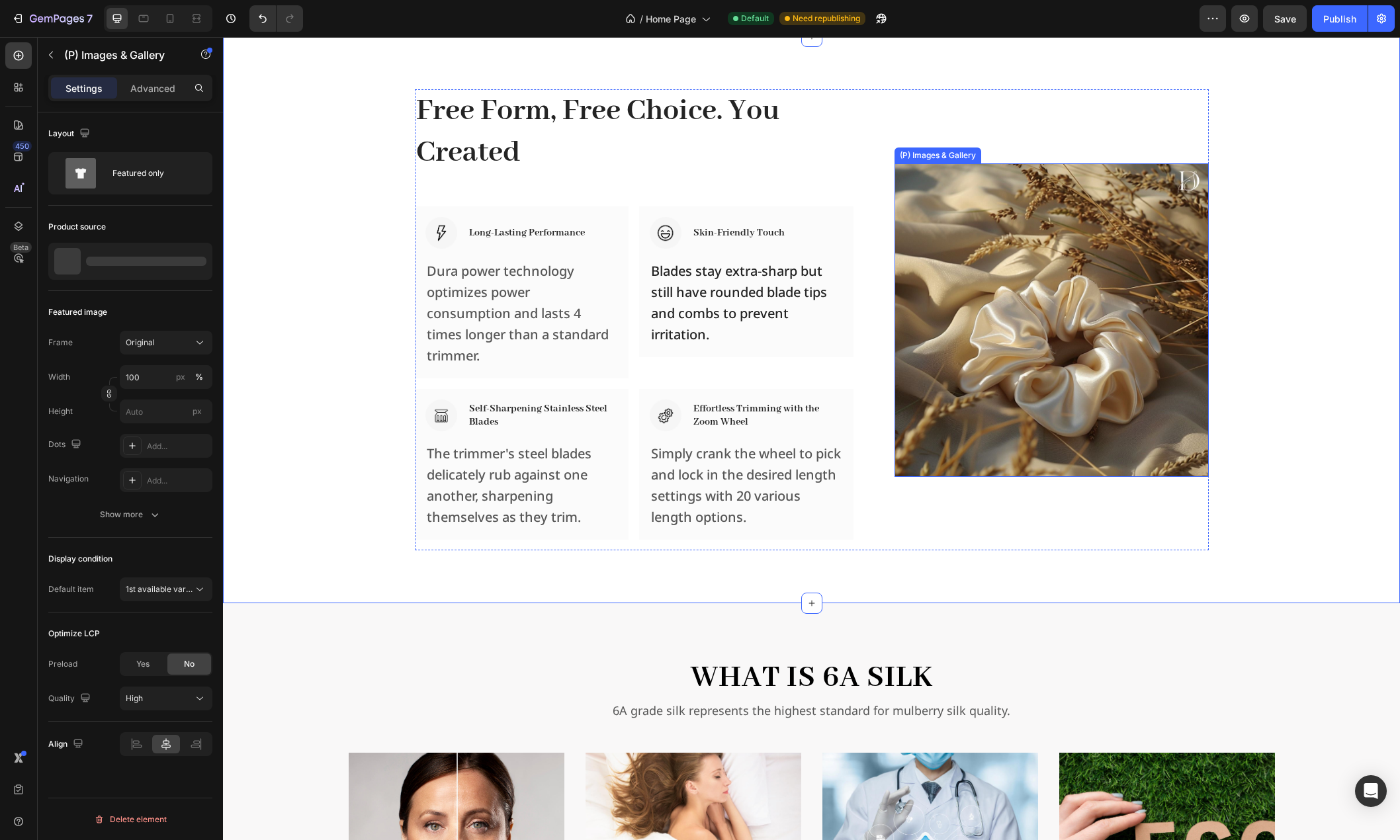
click at [1056, 315] on img at bounding box center [1050, 320] width 314 height 314
click at [1298, 269] on div "Free Form, Free Choice. You Created Heading Row Image Long-Lasting Performance …" at bounding box center [811, 319] width 1157 height 461
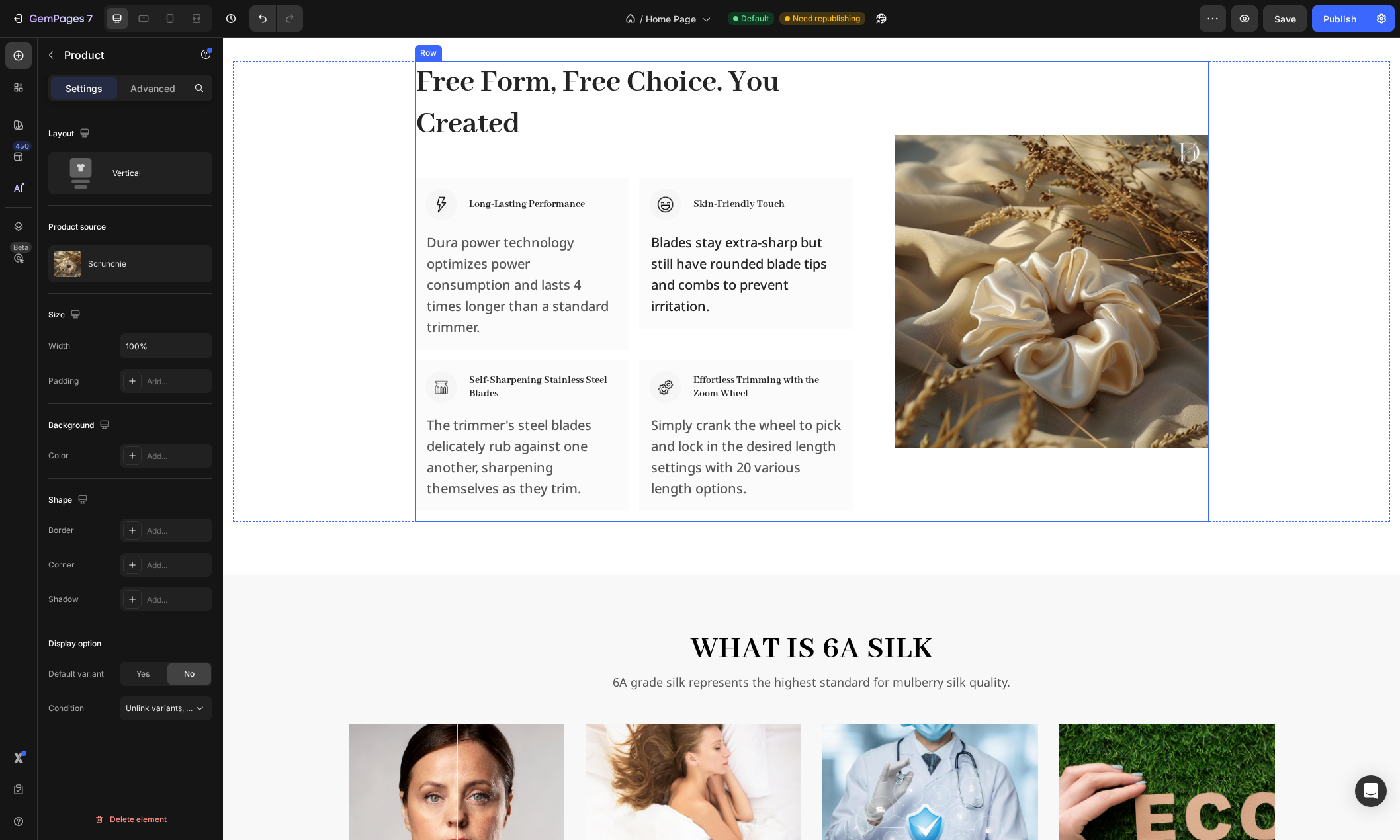
scroll to position [2000, 0]
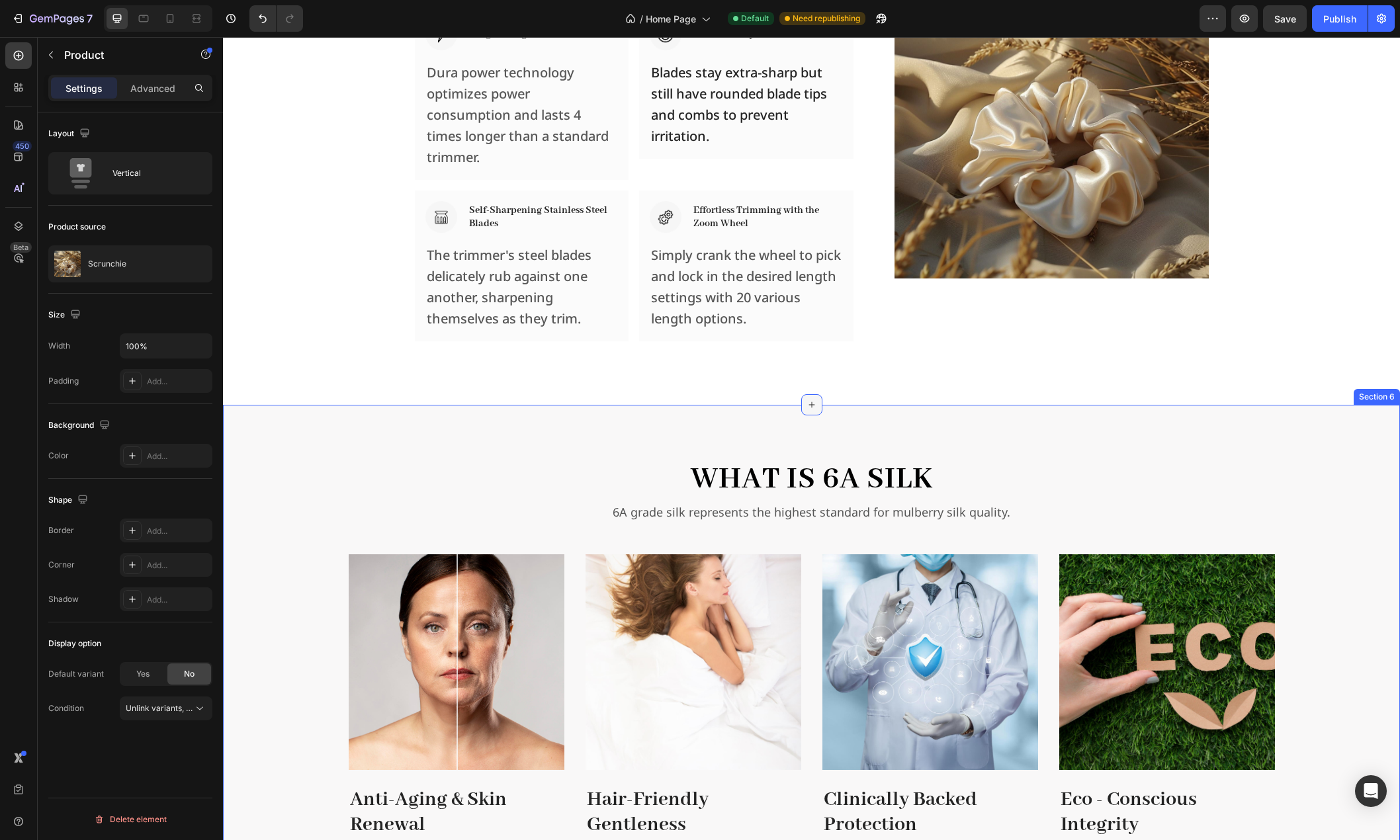
click at [801, 408] on div at bounding box center [811, 404] width 21 height 21
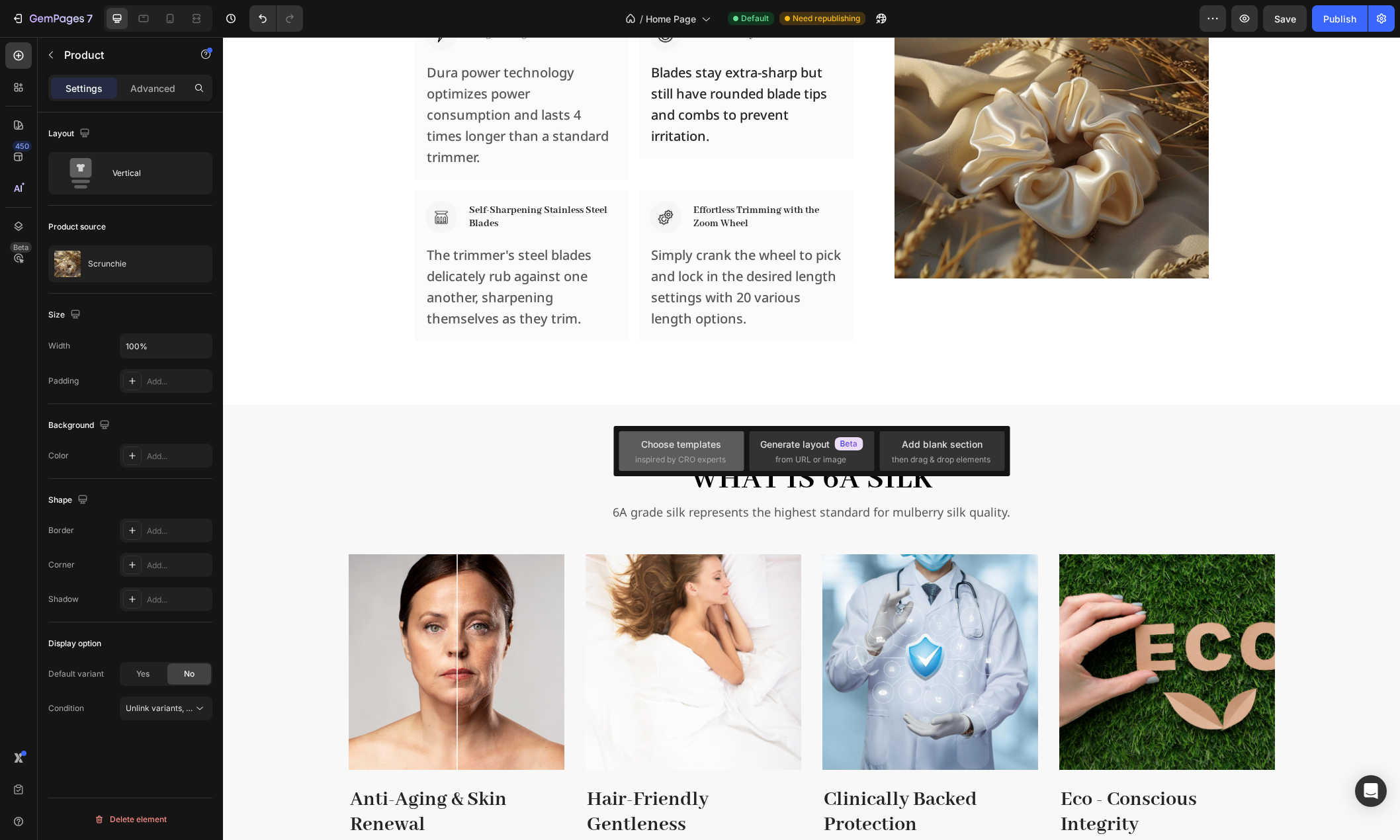
click at [691, 447] on div "Choose templates" at bounding box center [681, 444] width 80 height 14
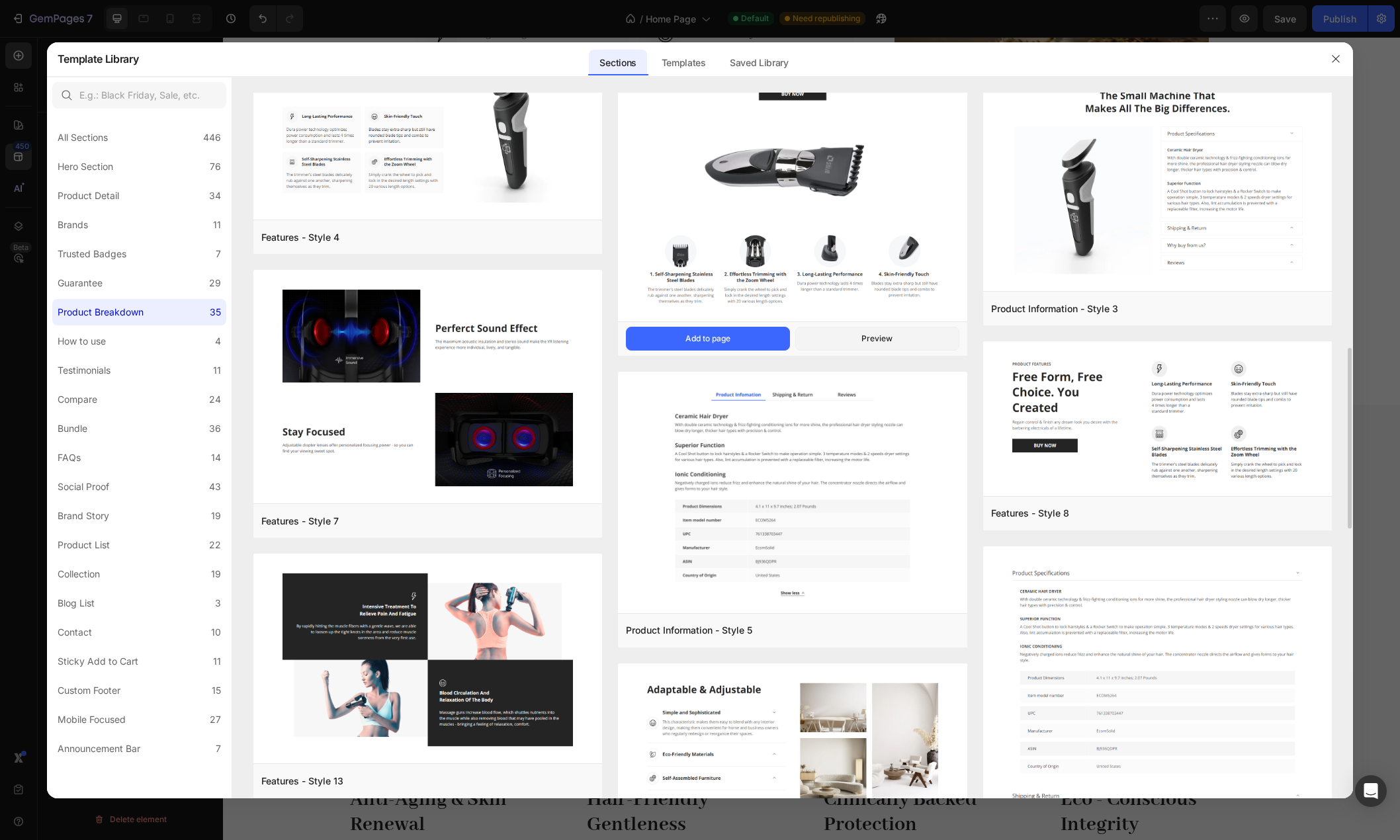
scroll to position [1255, 0]
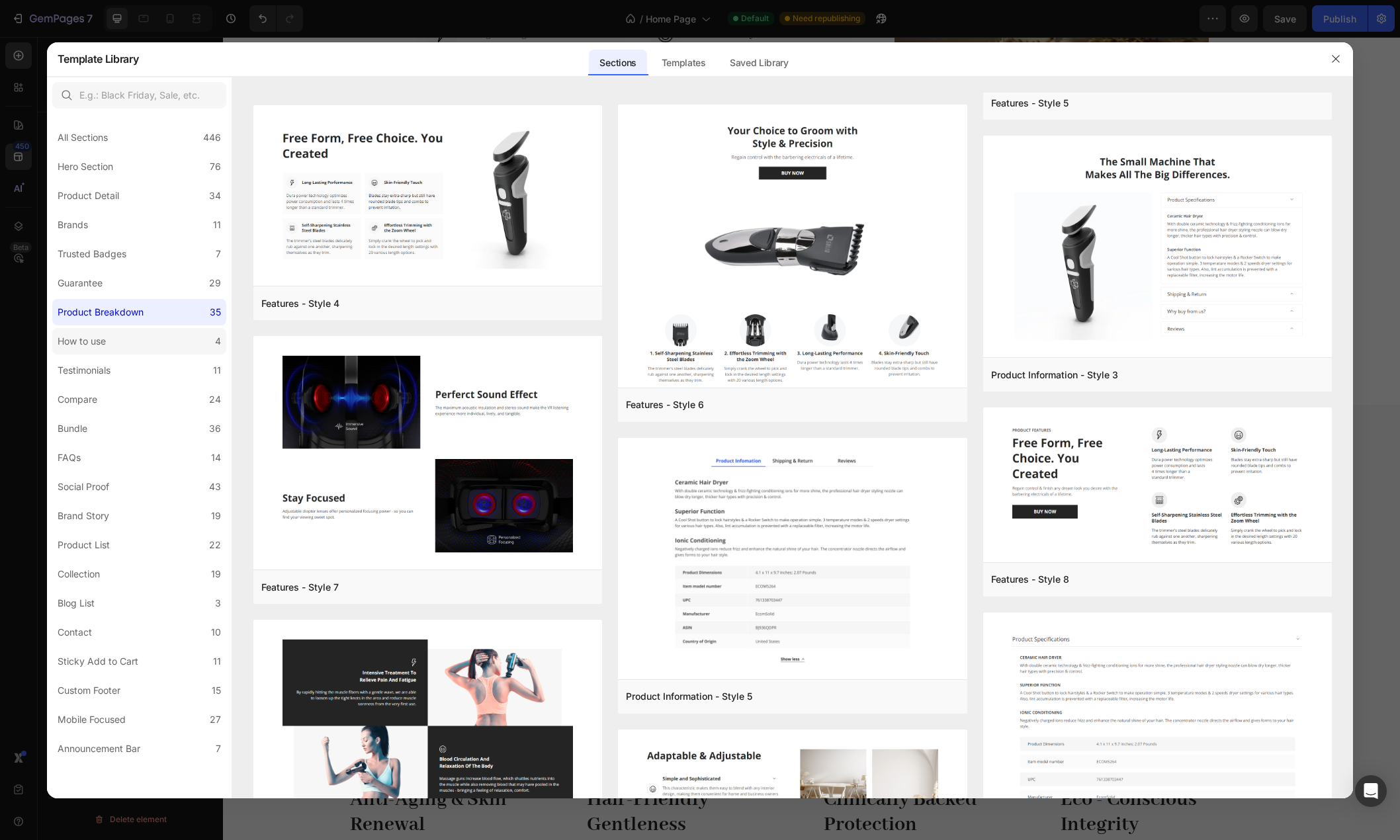
click at [109, 336] on div "How to use" at bounding box center [84, 341] width 54 height 16
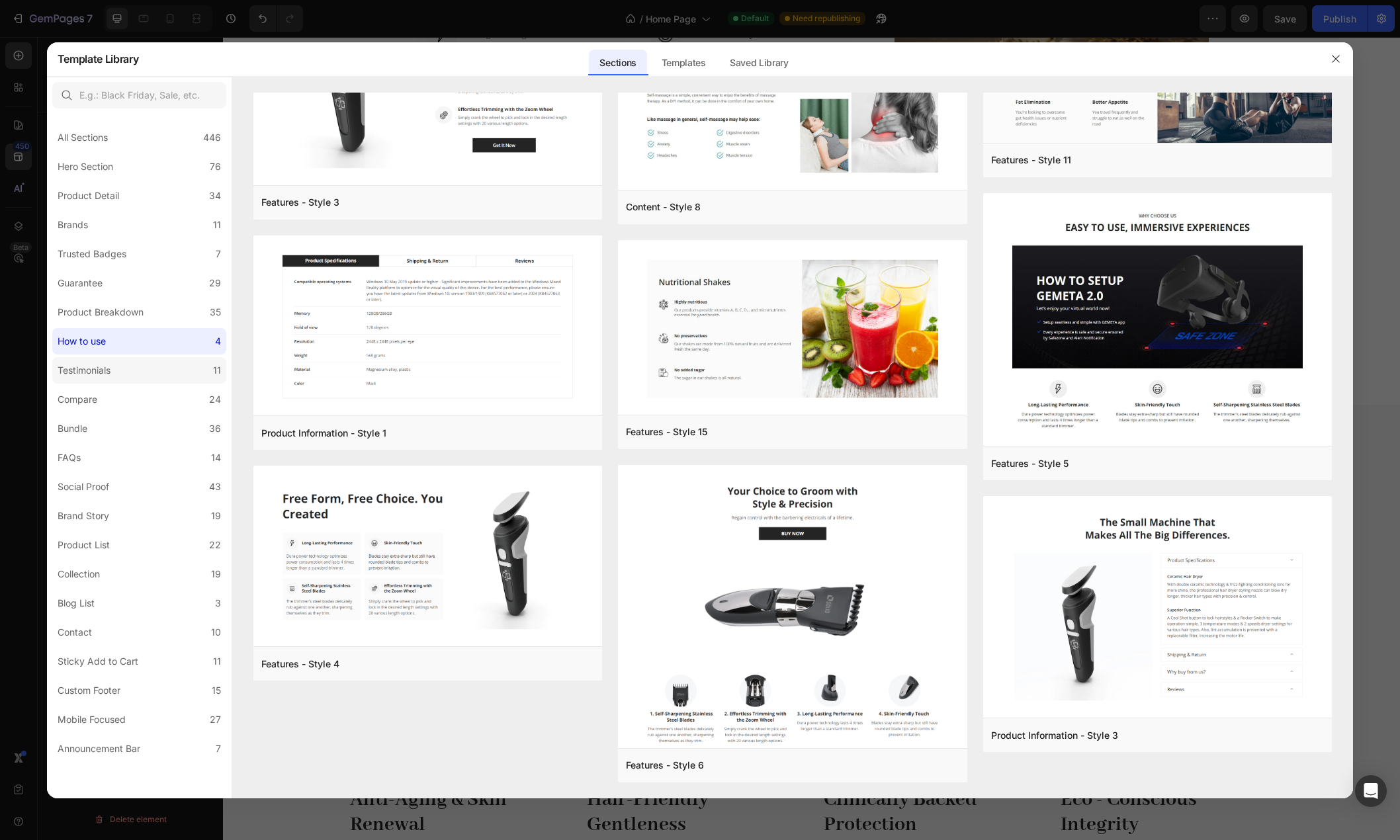
scroll to position [0, 0]
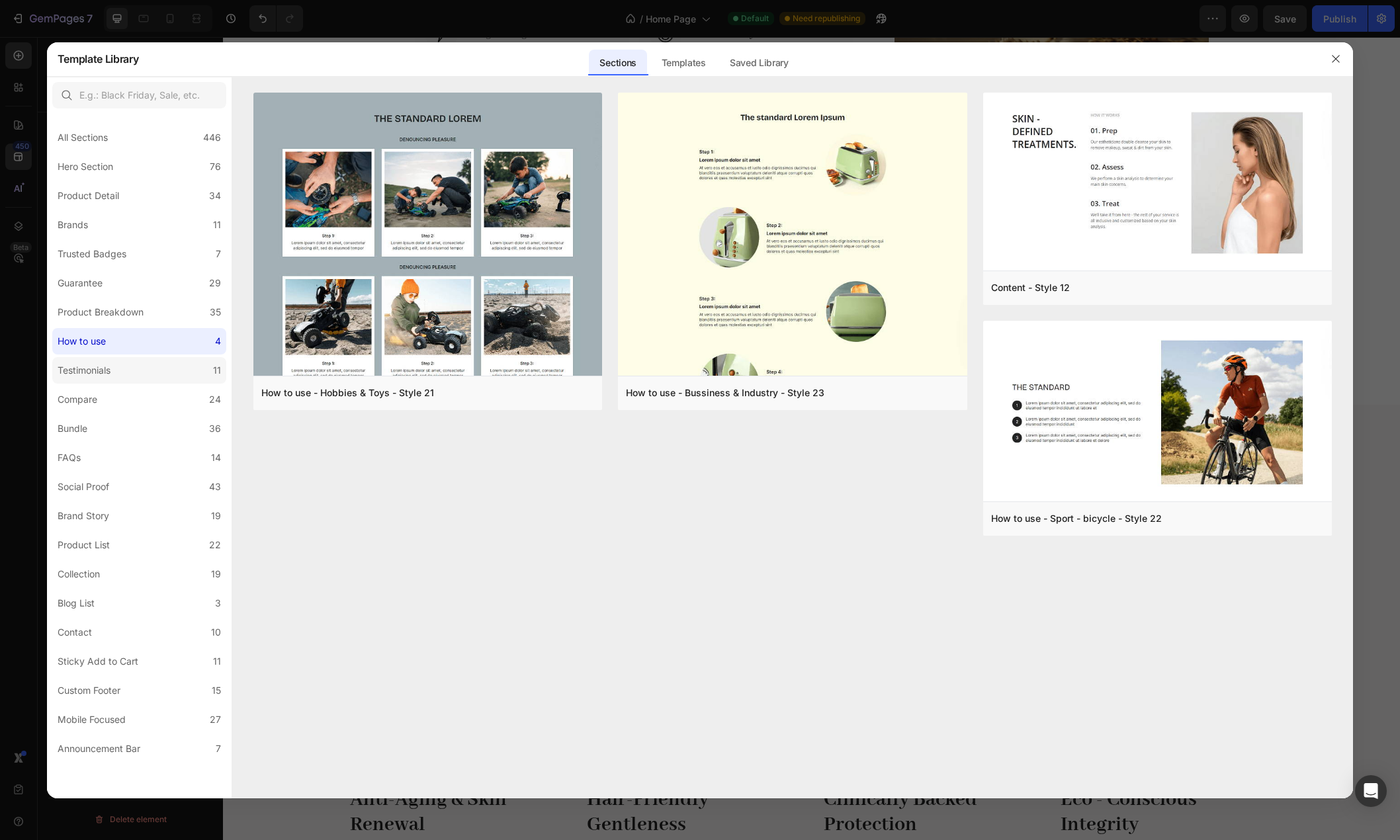
click at [115, 375] on div "Testimonials" at bounding box center [86, 370] width 58 height 16
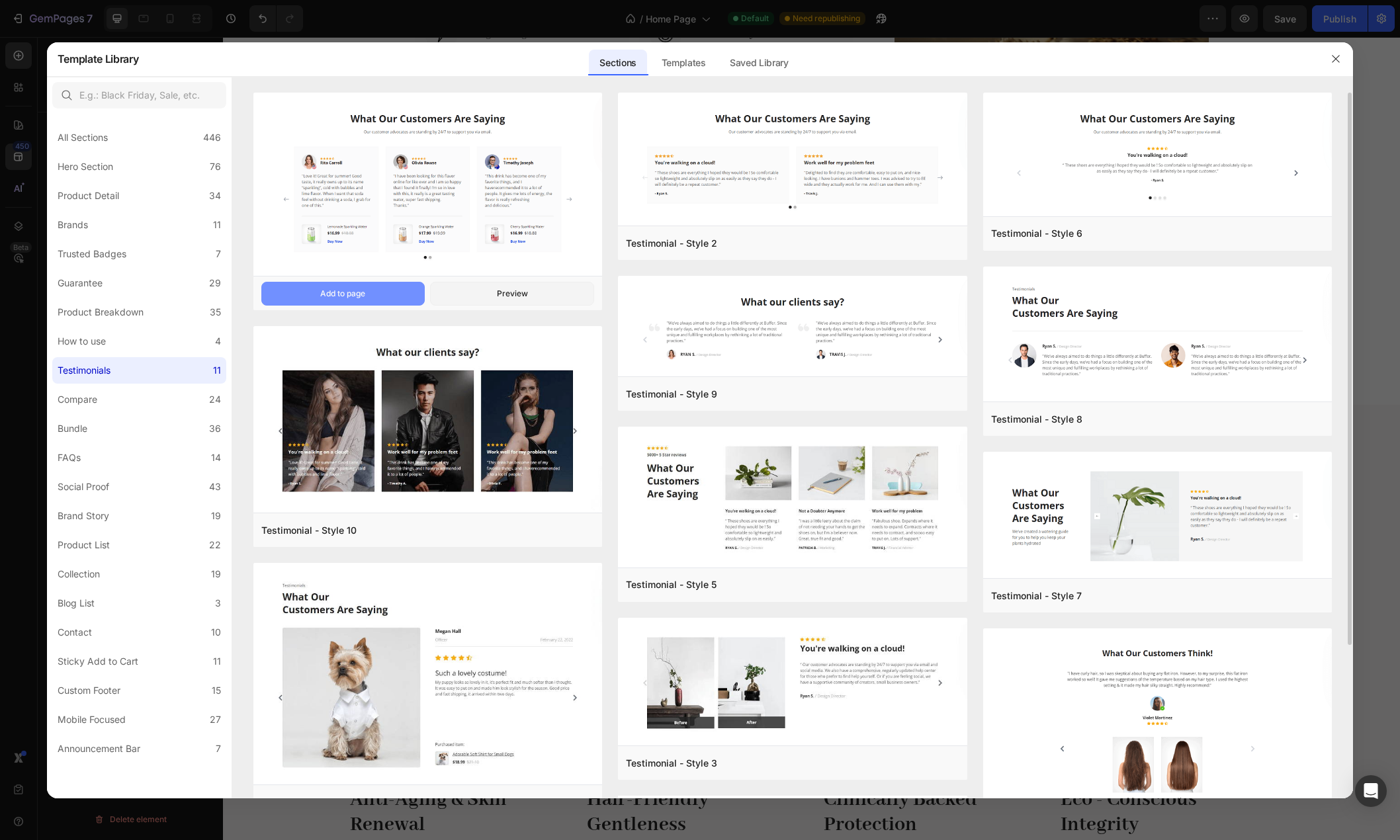
click at [350, 296] on div "Add to page" at bounding box center [343, 294] width 45 height 12
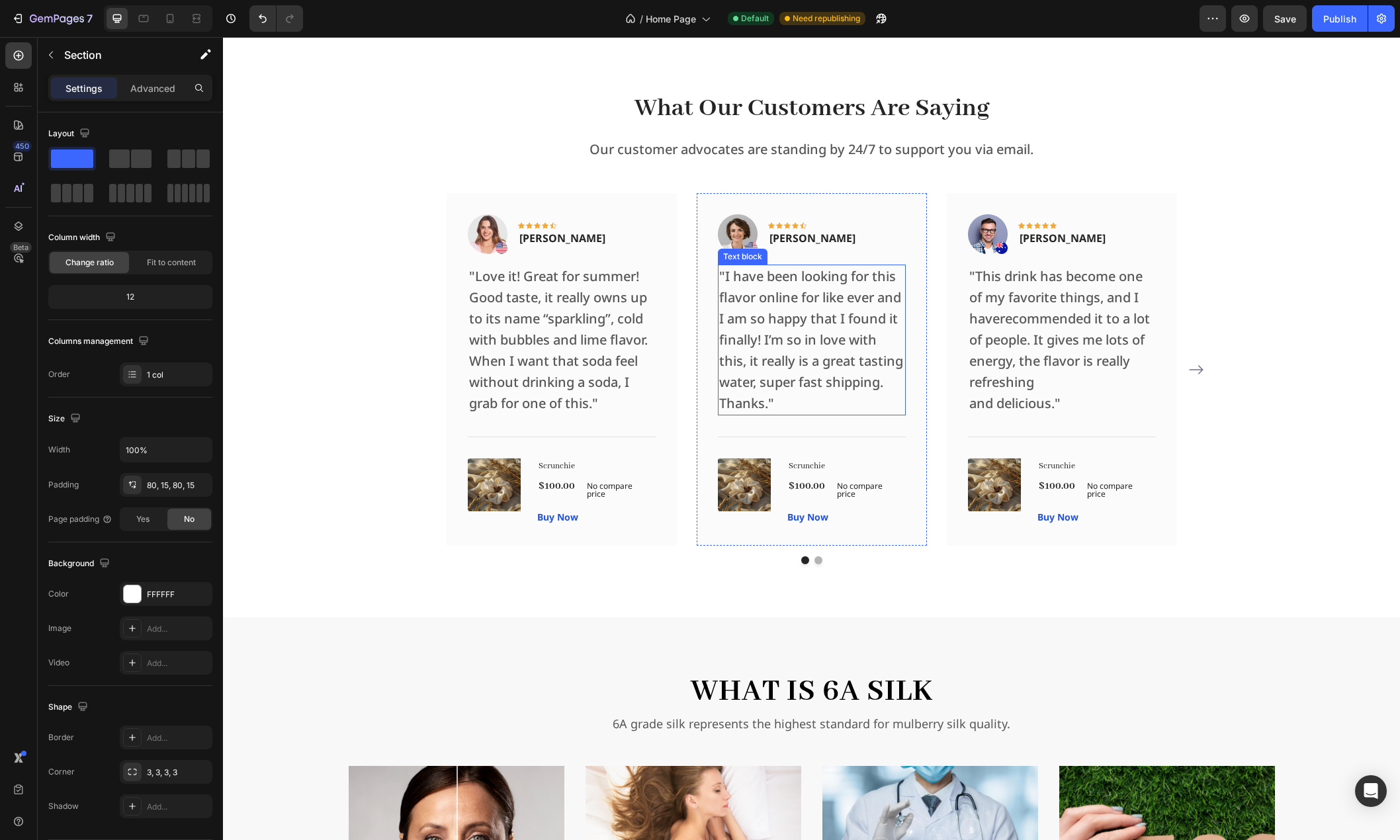
scroll to position [2170, 0]
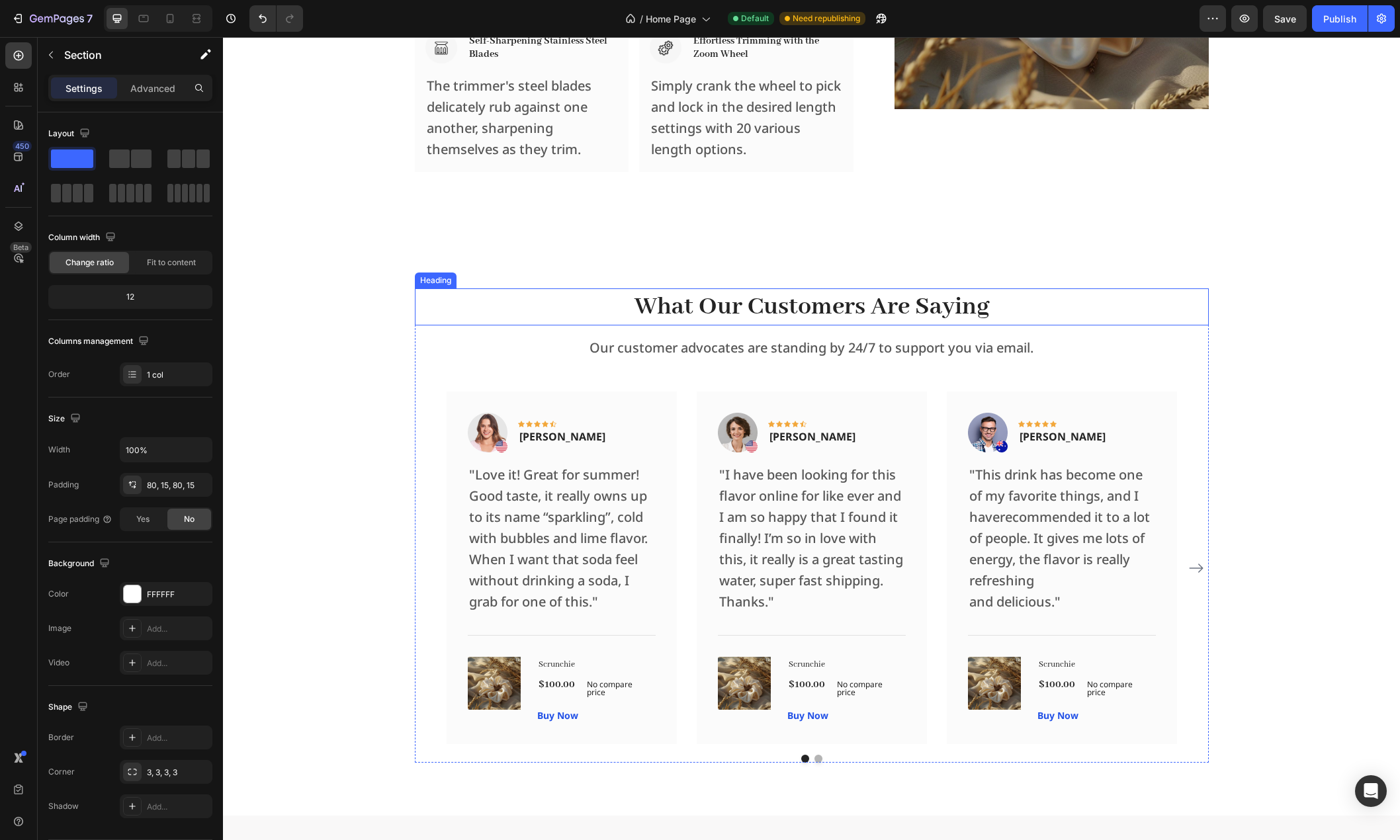
click at [416, 306] on p "What Our Customers Are Saying" at bounding box center [812, 307] width 791 height 34
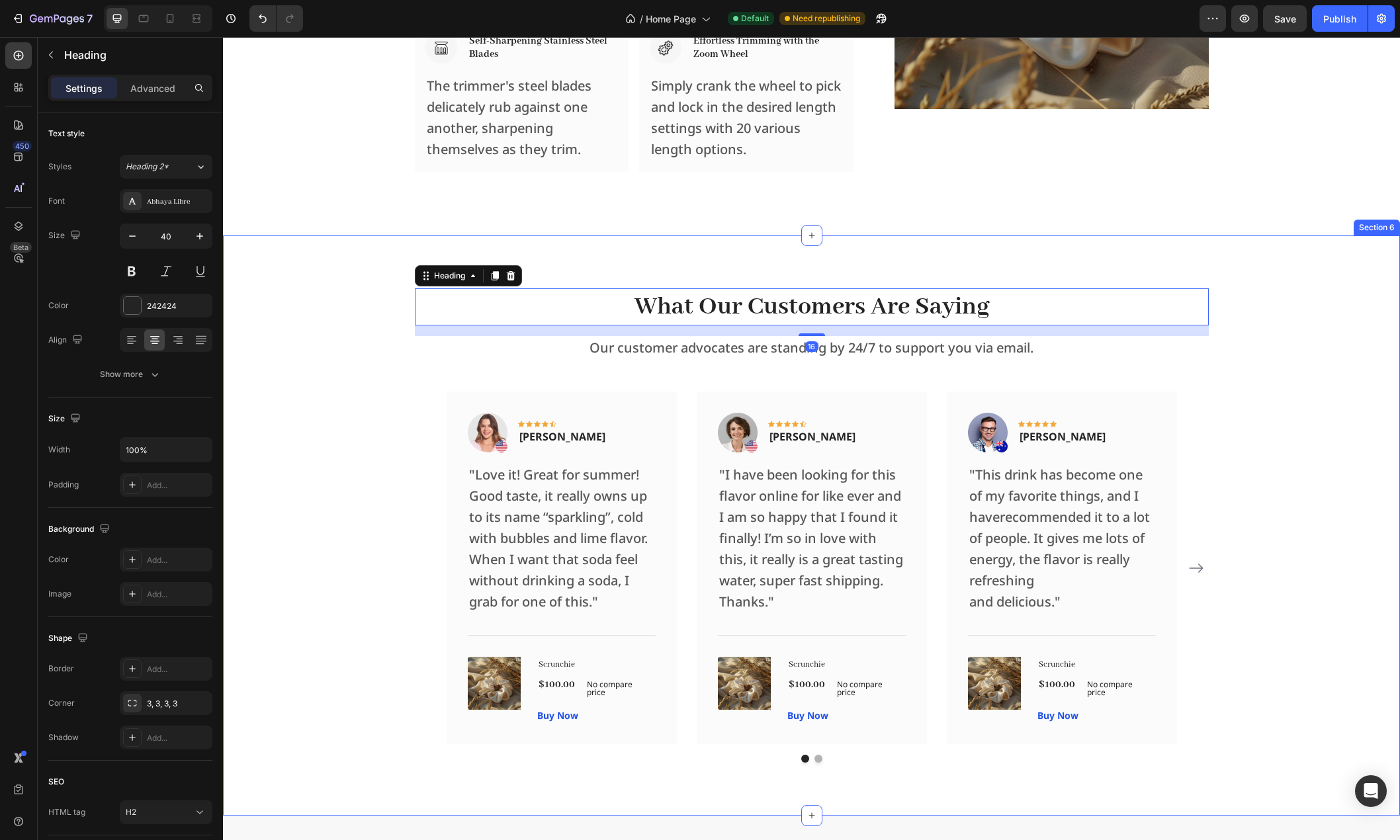
click at [340, 304] on div "What Our Customers Are Saying Heading 16 Our customer advocates are standing by…" at bounding box center [811, 525] width 1157 height 474
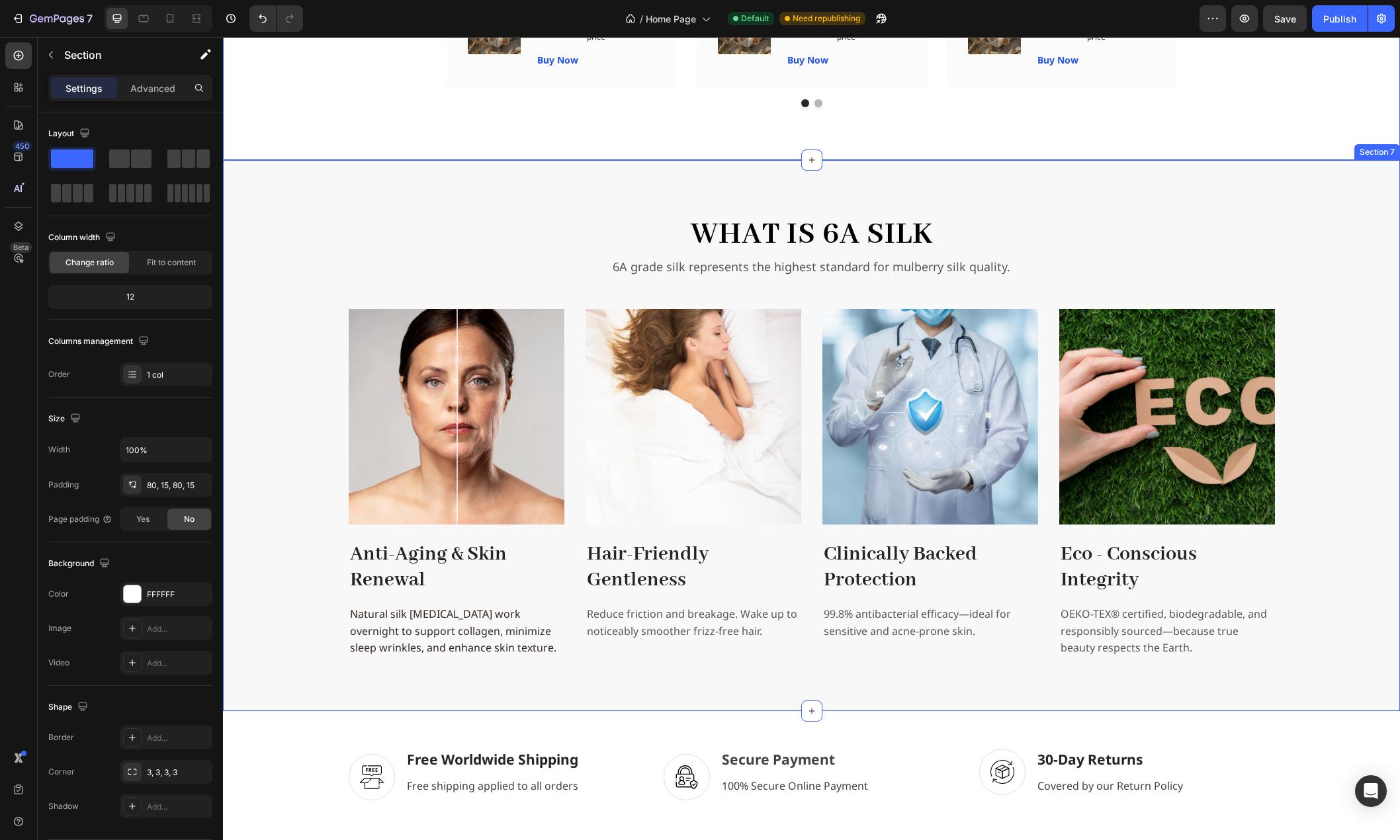
scroll to position [2831, 0]
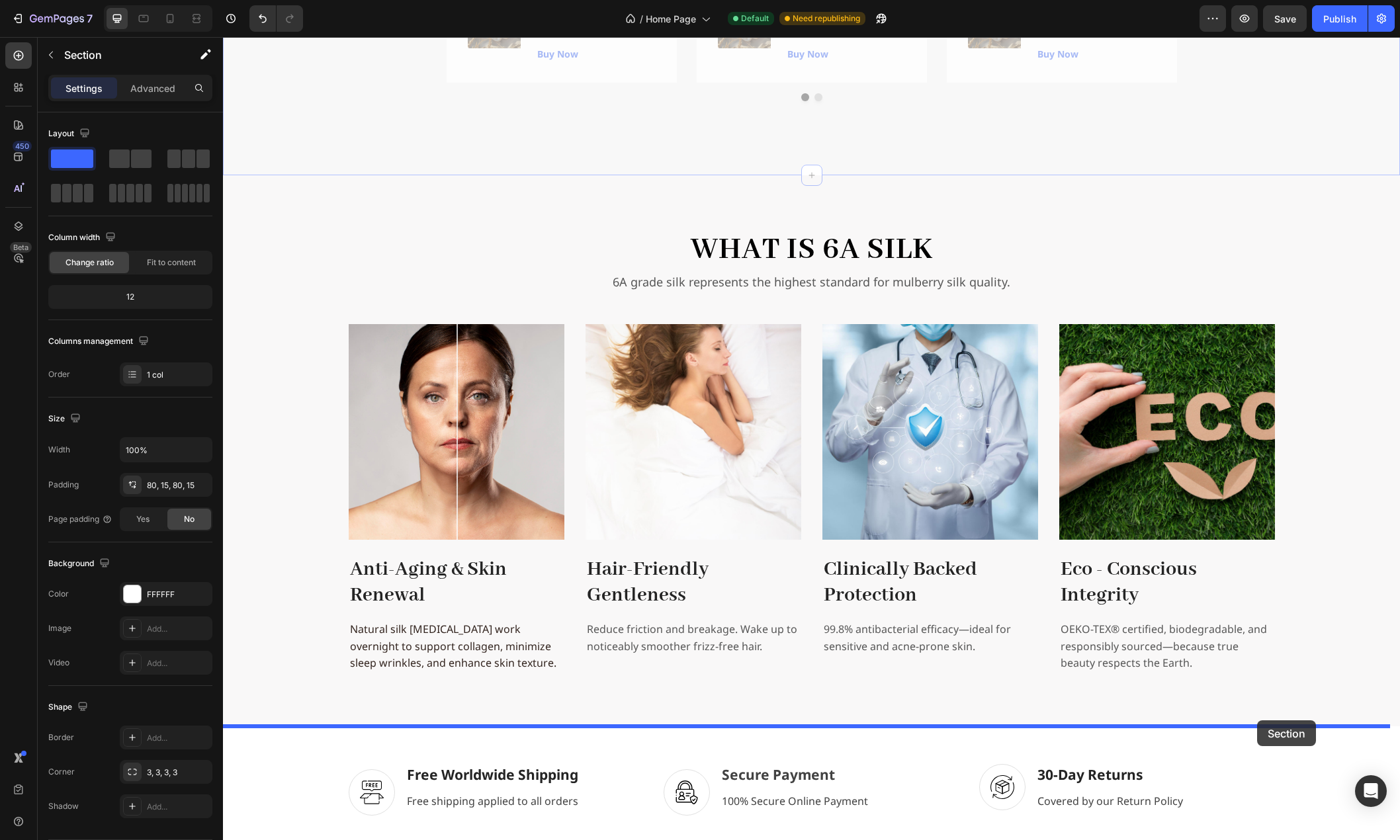
drag, startPoint x: 1266, startPoint y: 162, endPoint x: 1257, endPoint y: 720, distance: 558.1
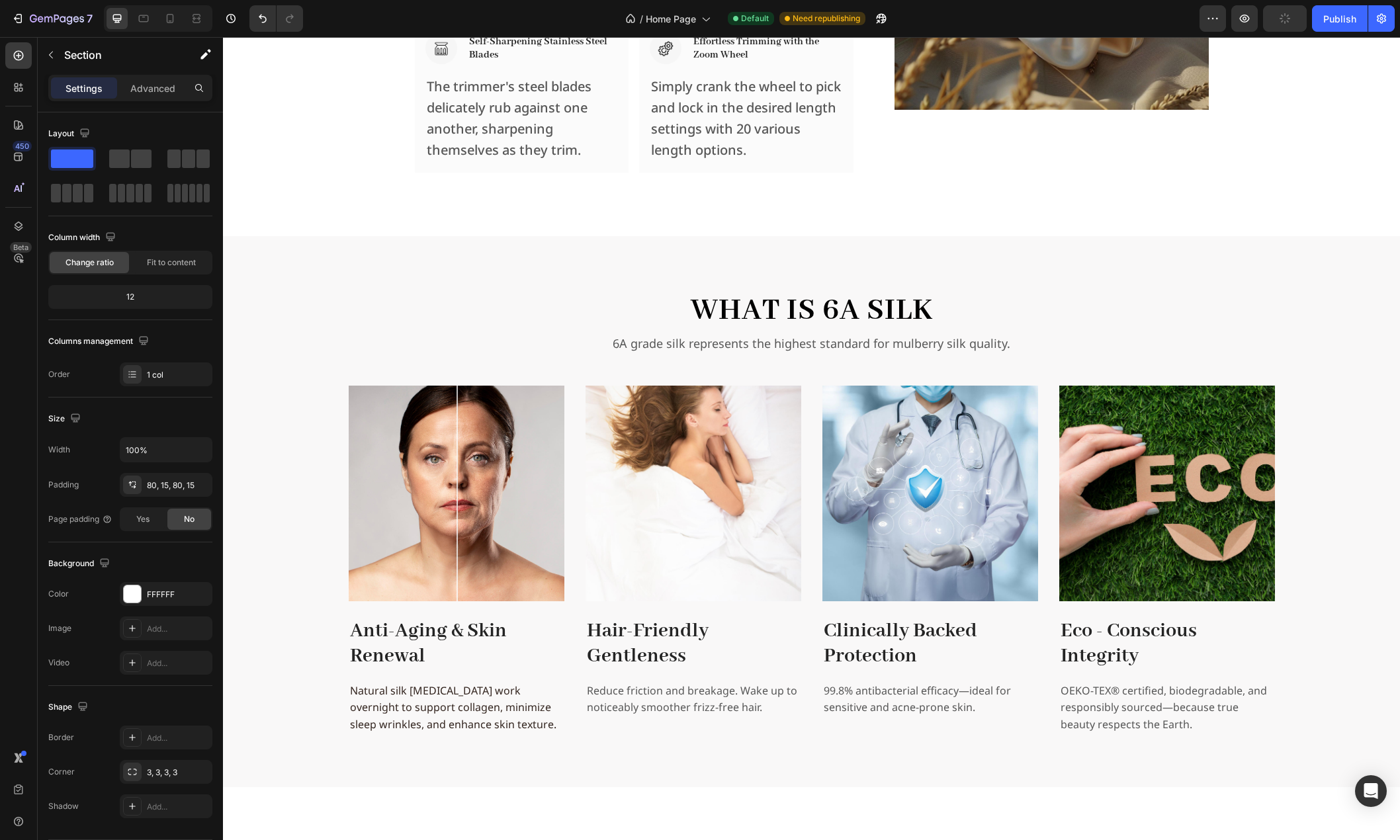
scroll to position [2031, 0]
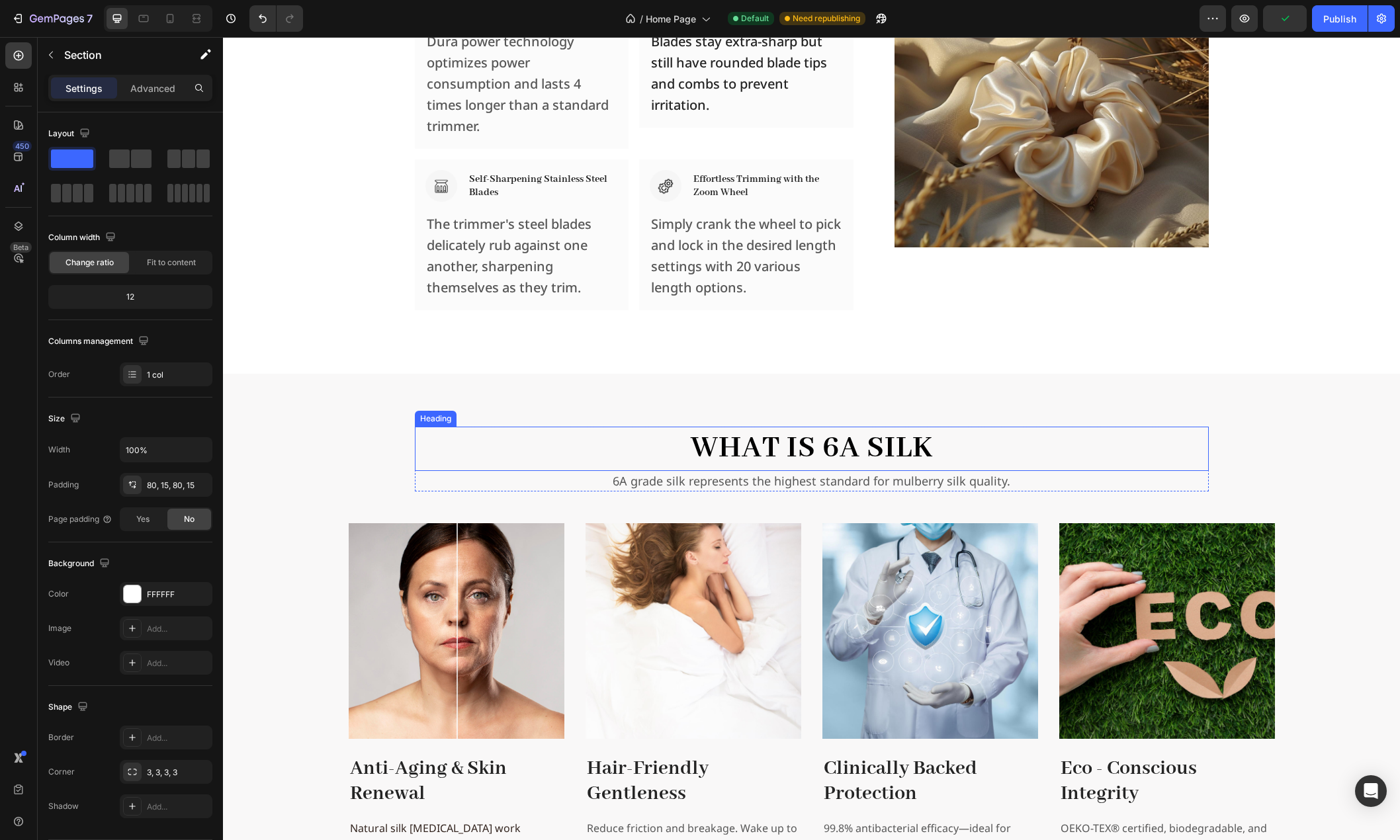
drag, startPoint x: 803, startPoint y: 439, endPoint x: 819, endPoint y: 439, distance: 16.0
click at [803, 439] on h2 "What is 6A Silk" at bounding box center [811, 448] width 794 height 44
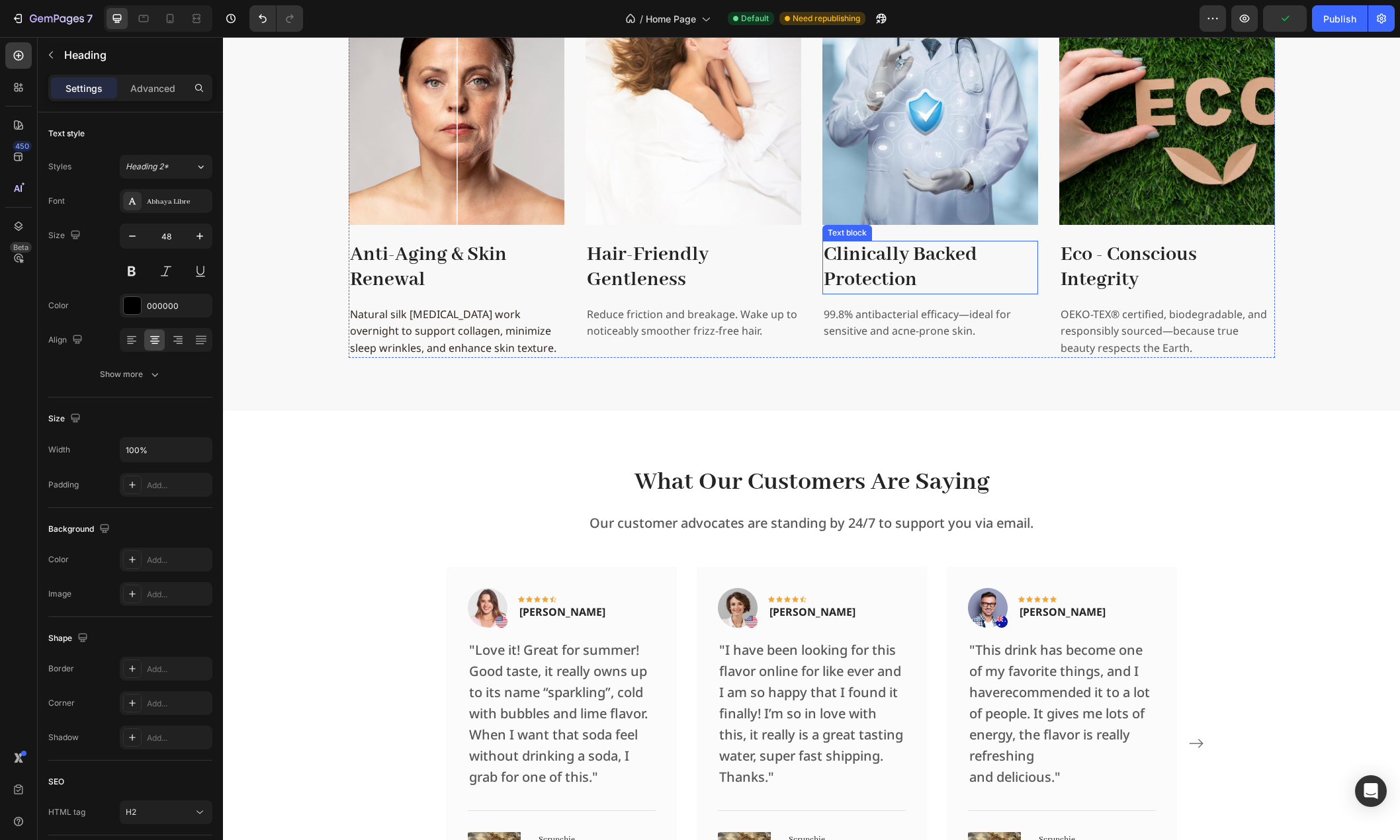
scroll to position [2560, 0]
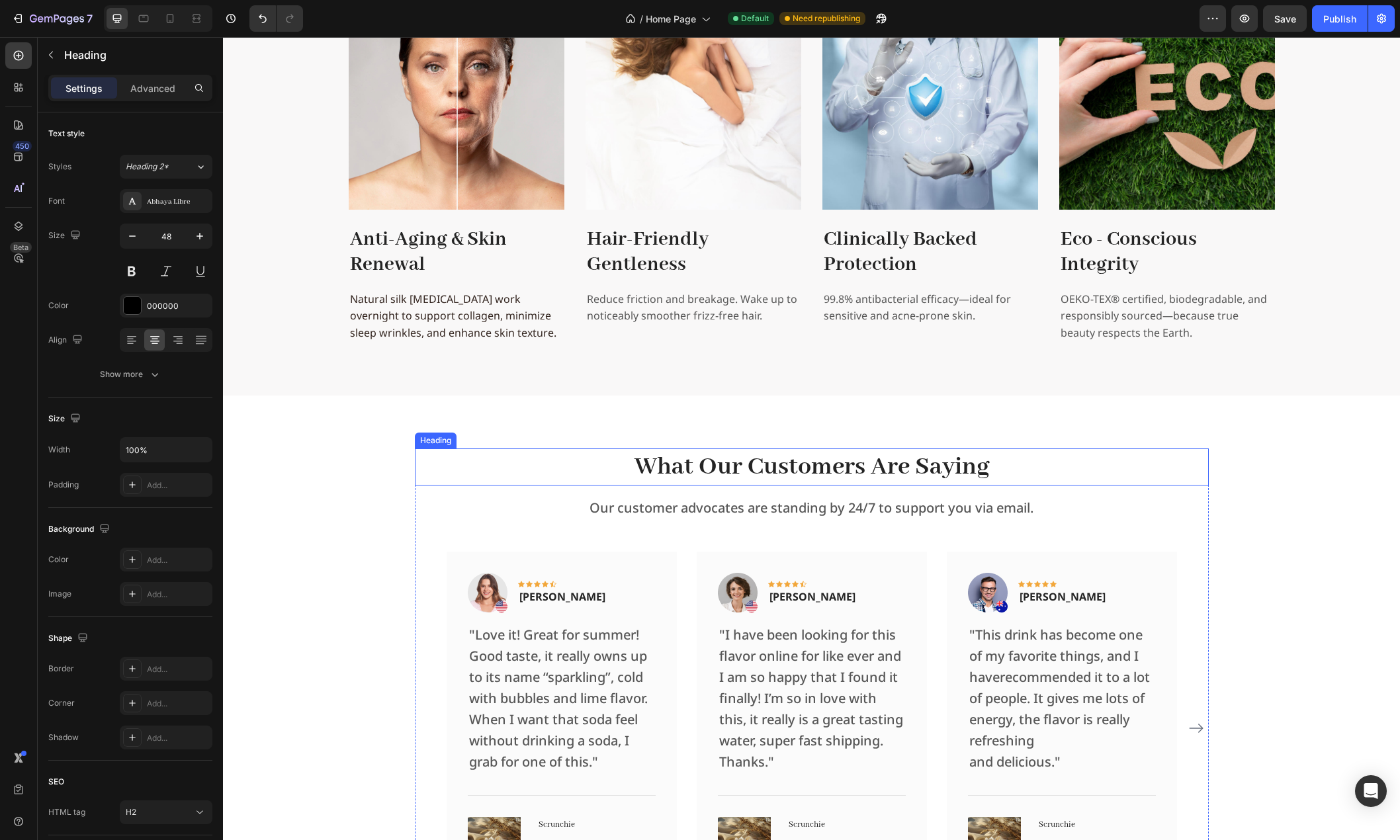
click at [824, 464] on p "What Our Customers Are Saying" at bounding box center [812, 467] width 791 height 34
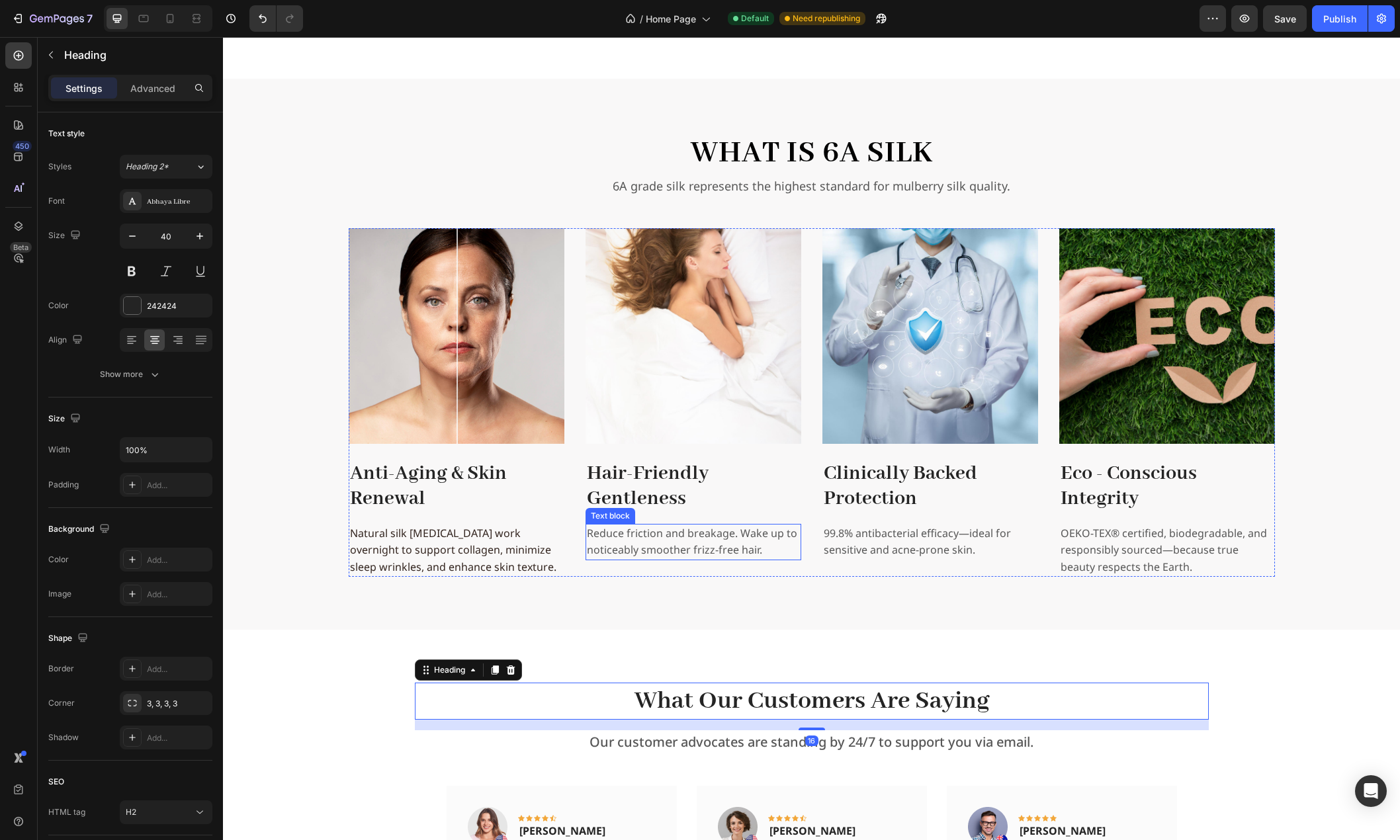
scroll to position [2164, 0]
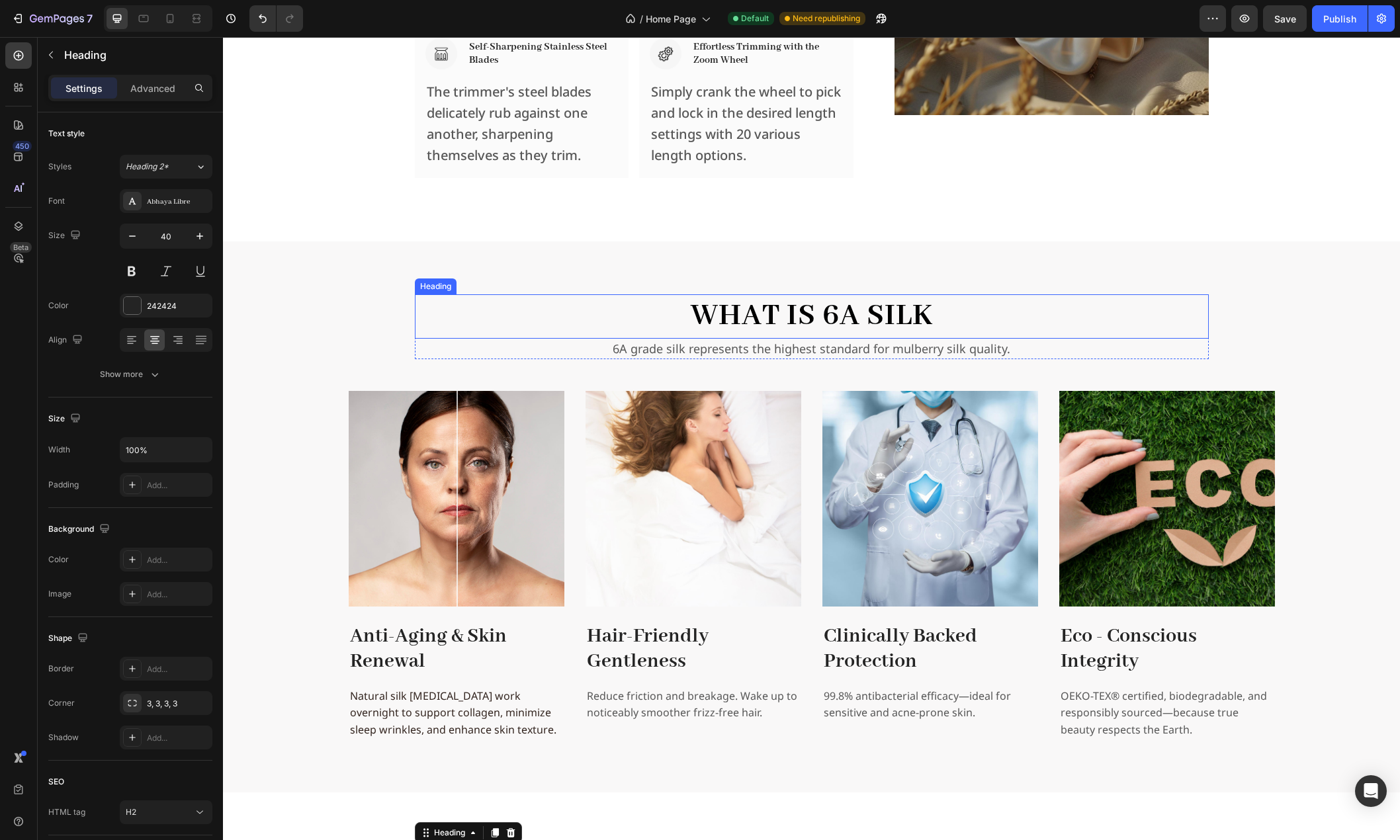
click at [781, 313] on h2 "What is 6A Silk" at bounding box center [811, 315] width 794 height 44
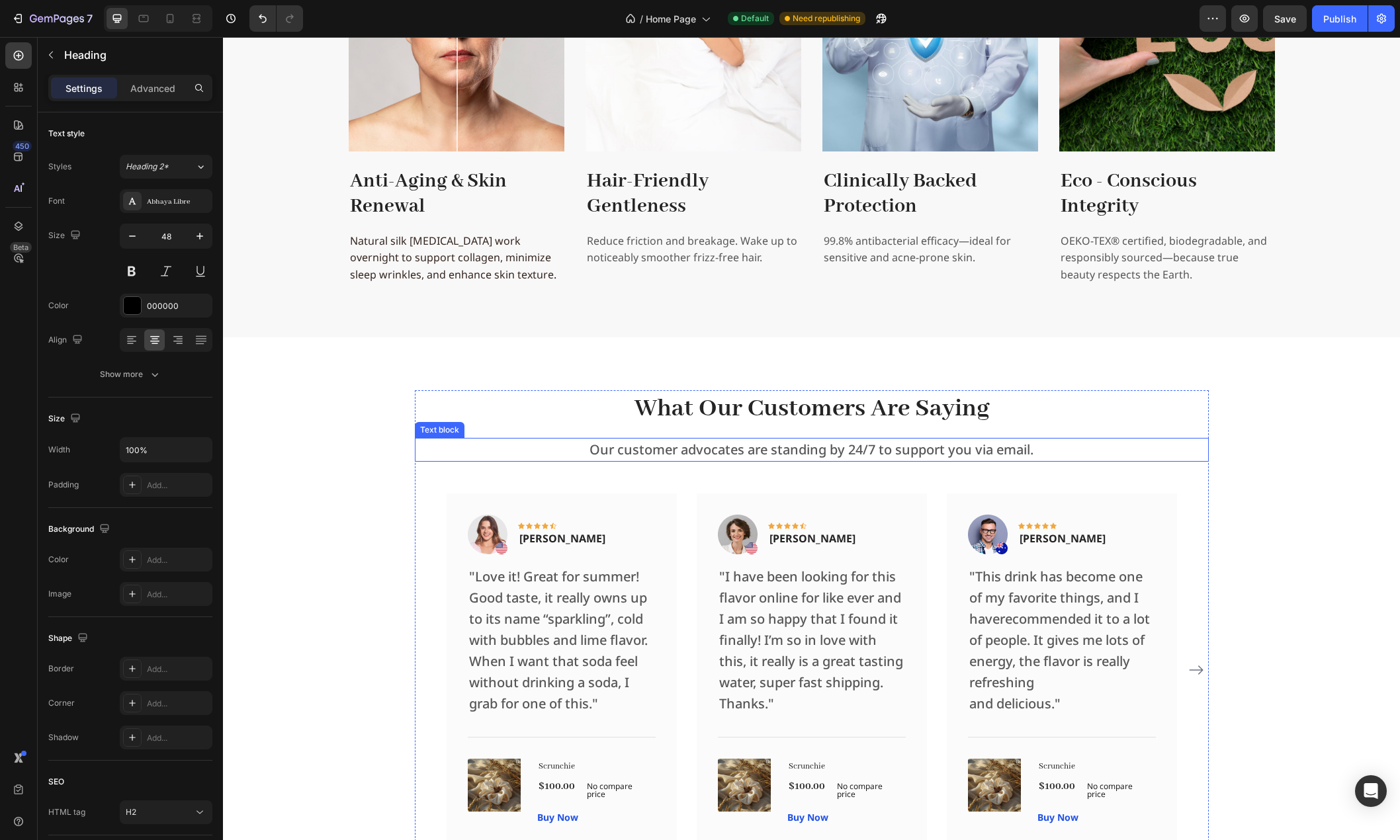
scroll to position [2627, 0]
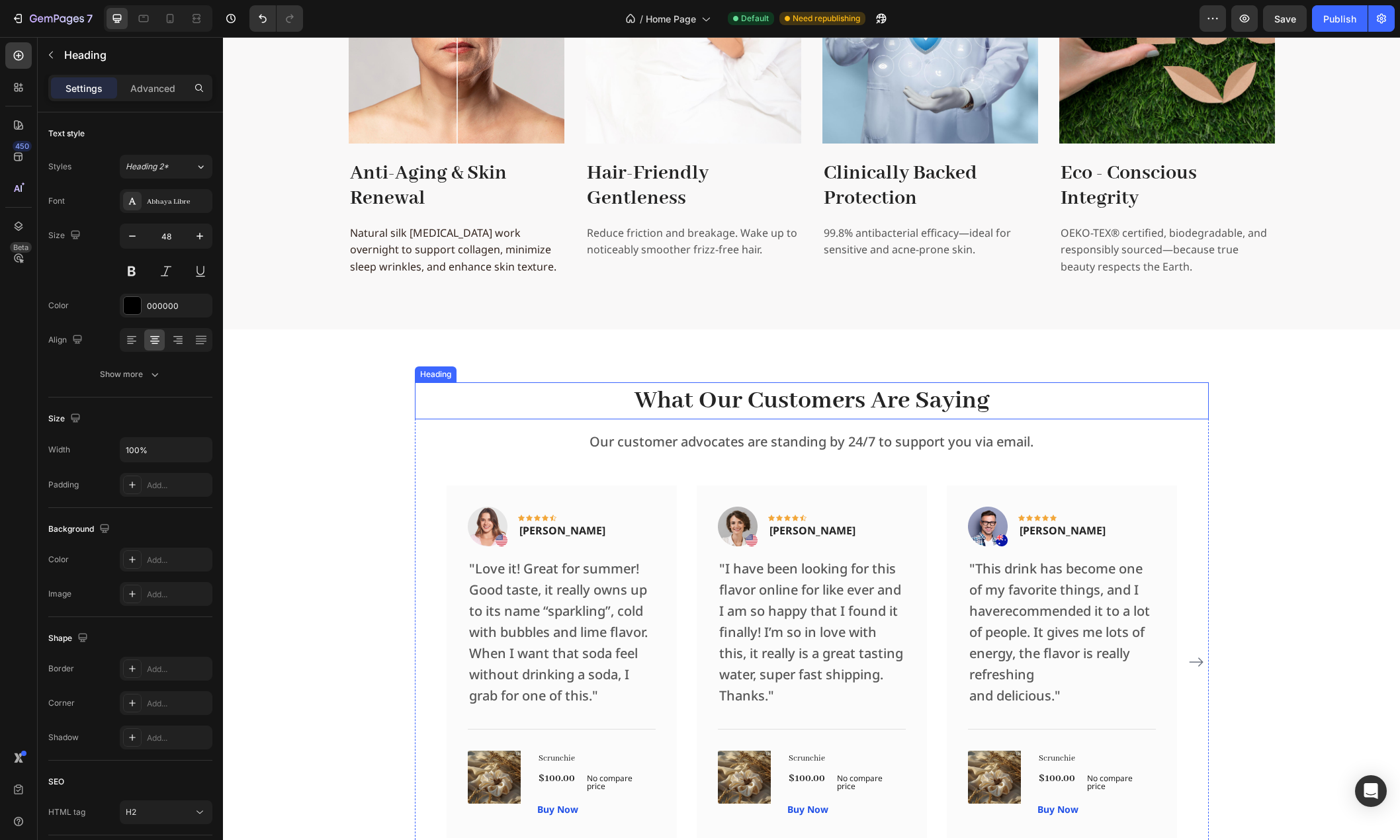
click at [763, 398] on p "What Our Customers Are Saying" at bounding box center [812, 401] width 791 height 34
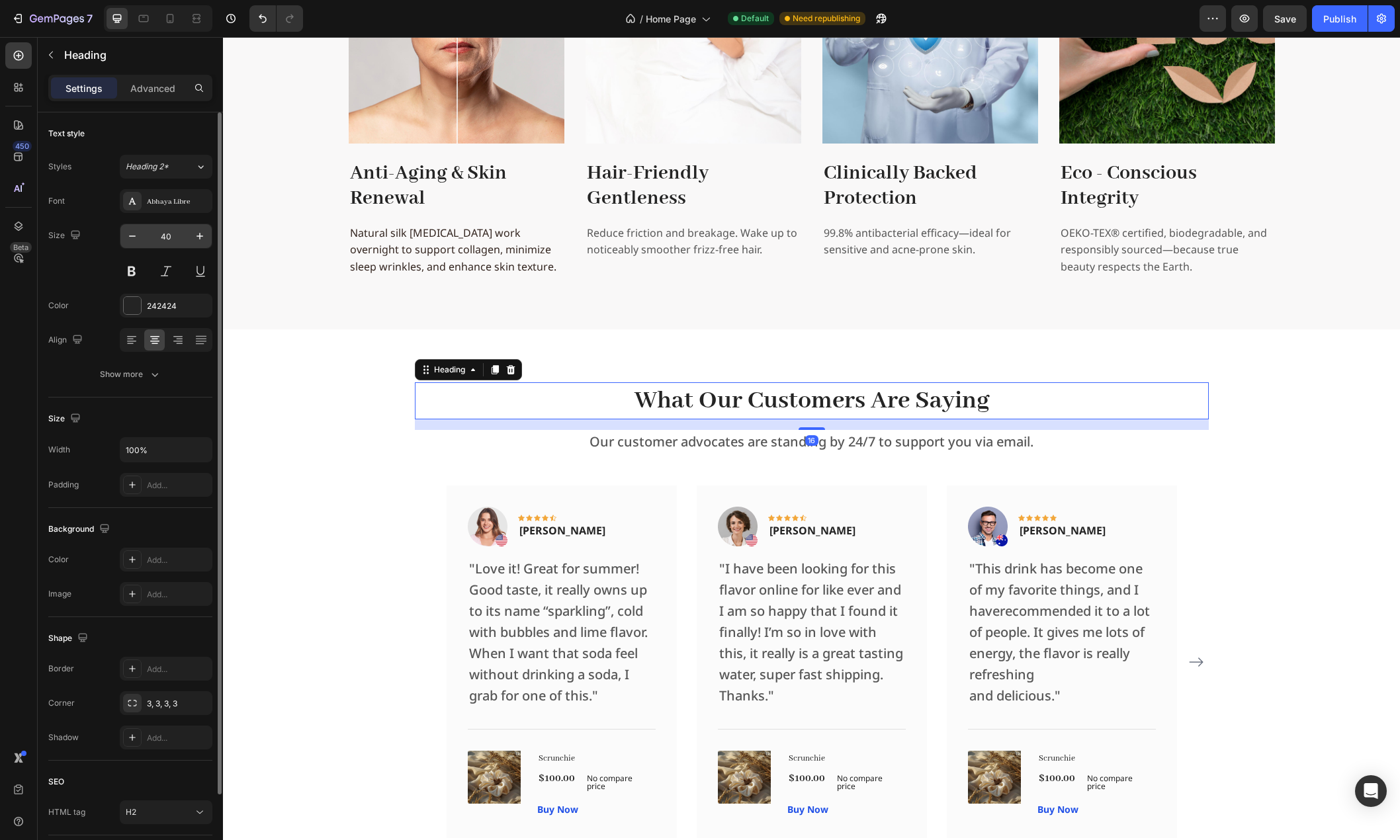
click at [168, 237] on input "40" at bounding box center [166, 236] width 44 height 24
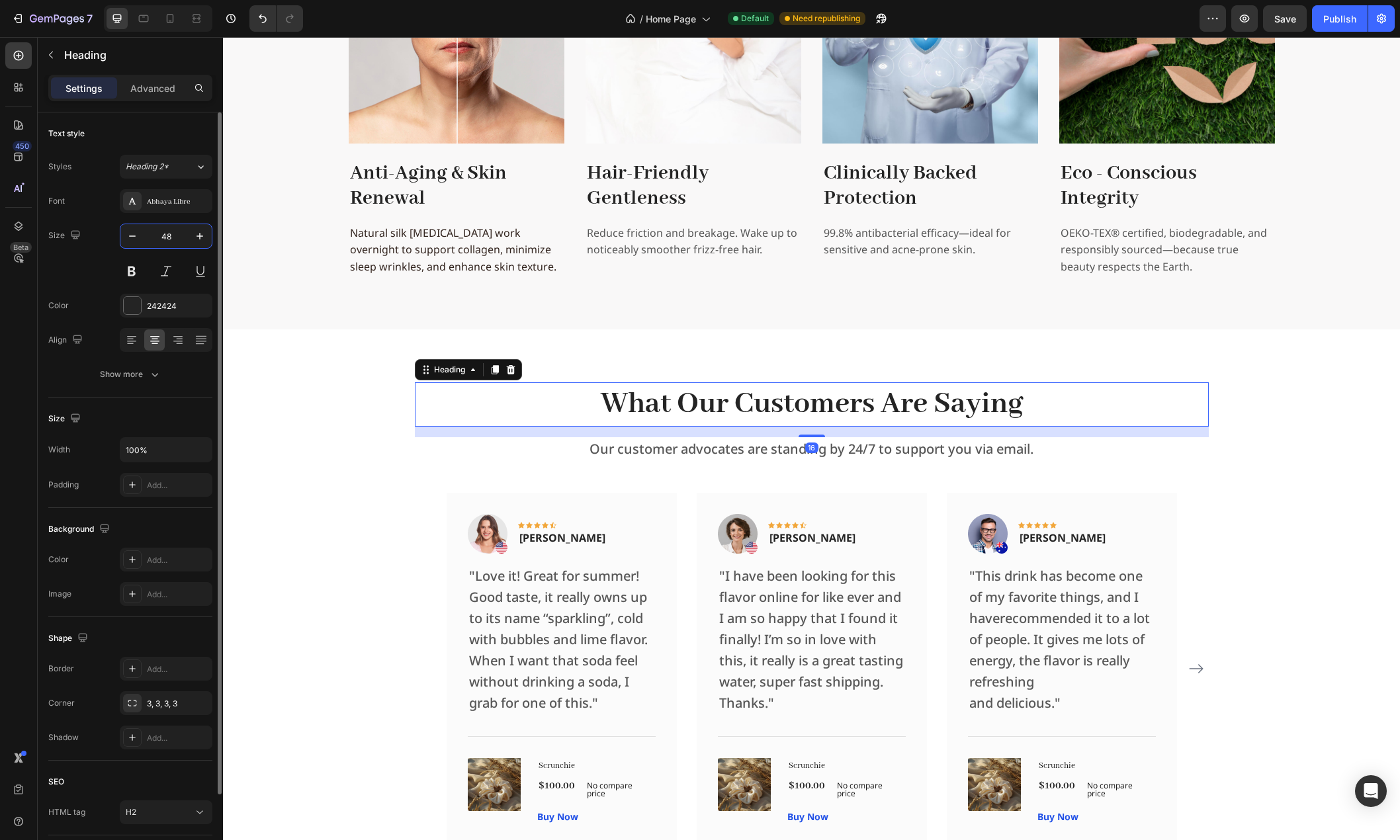
type input "48"
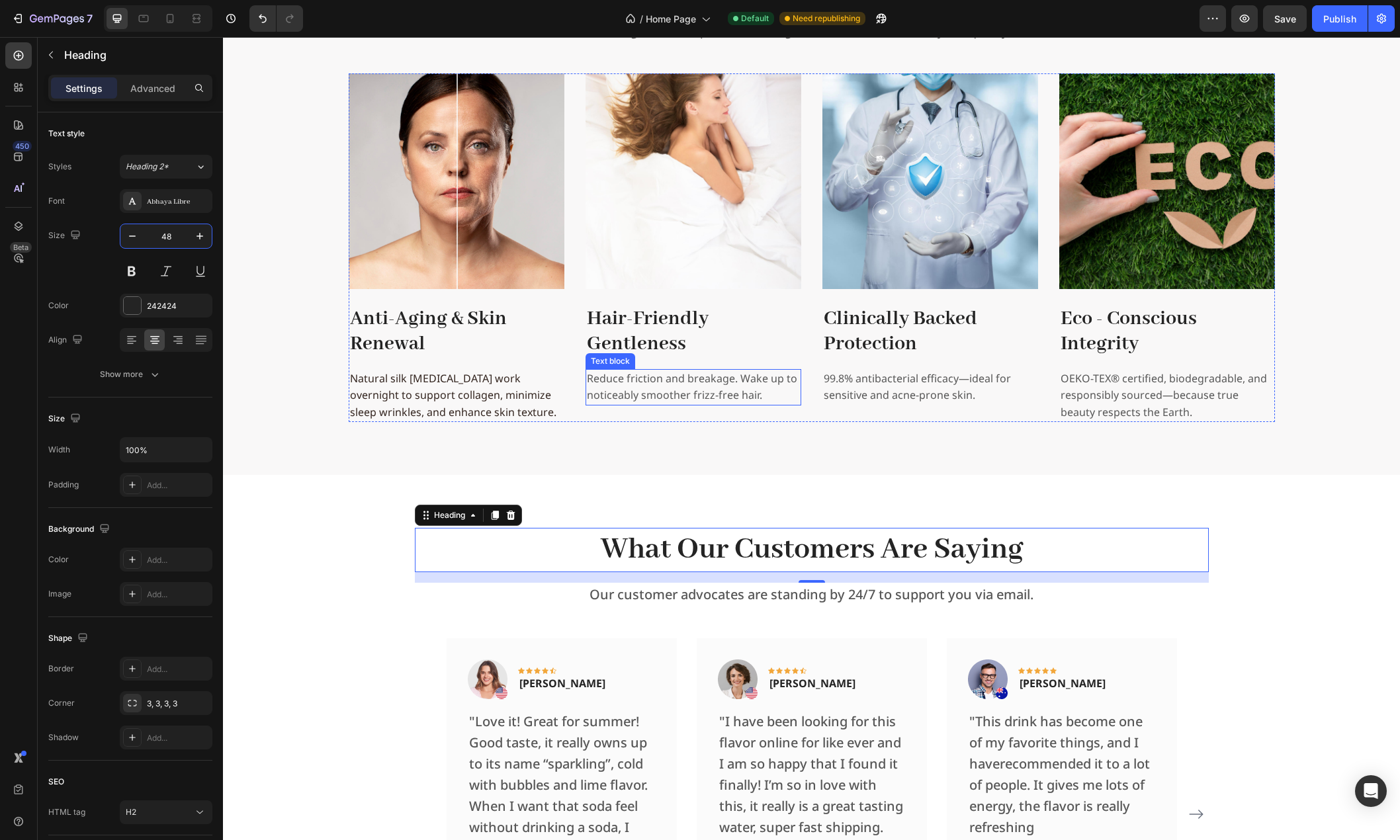
scroll to position [2246, 0]
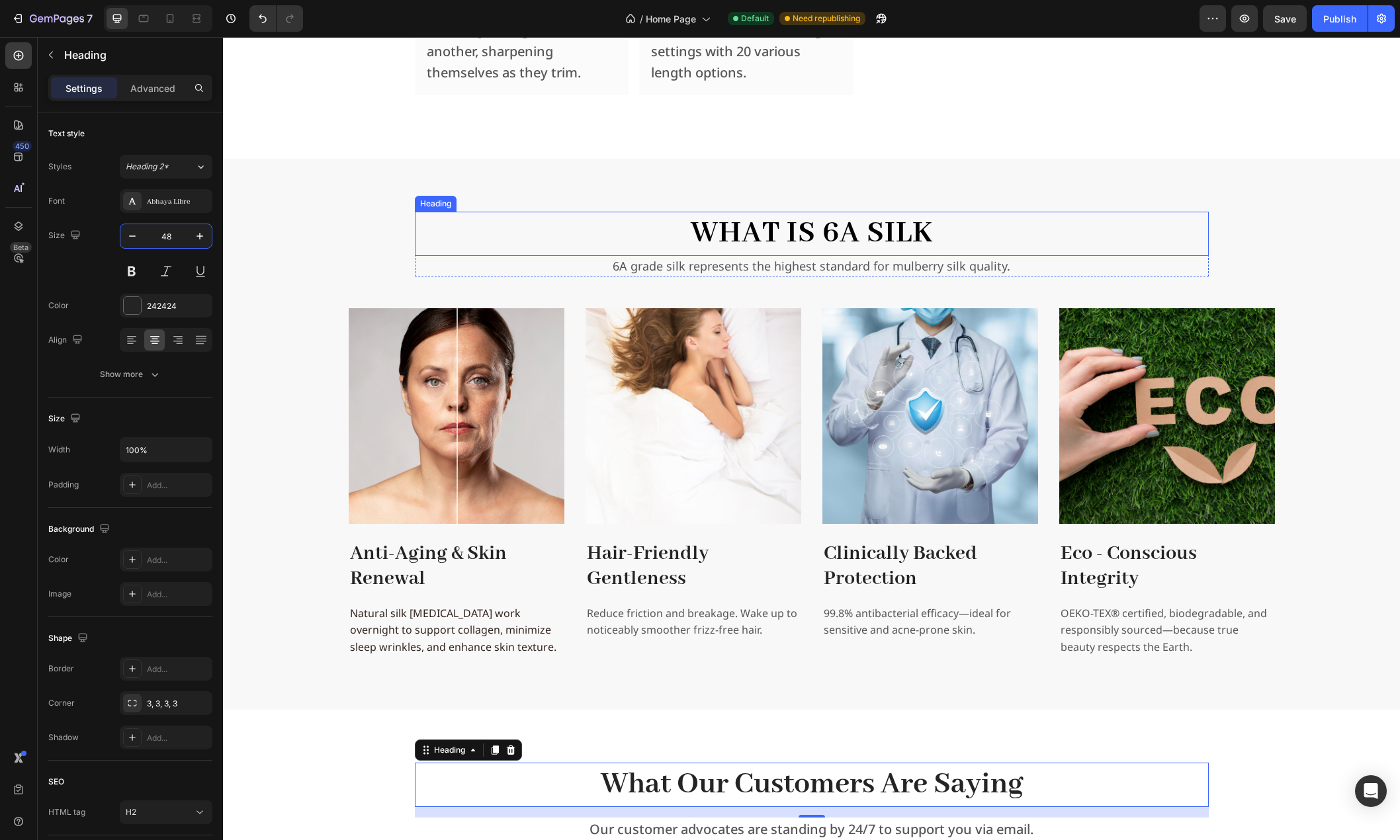
click at [750, 237] on h2 "What is 6A Silk" at bounding box center [811, 233] width 794 height 44
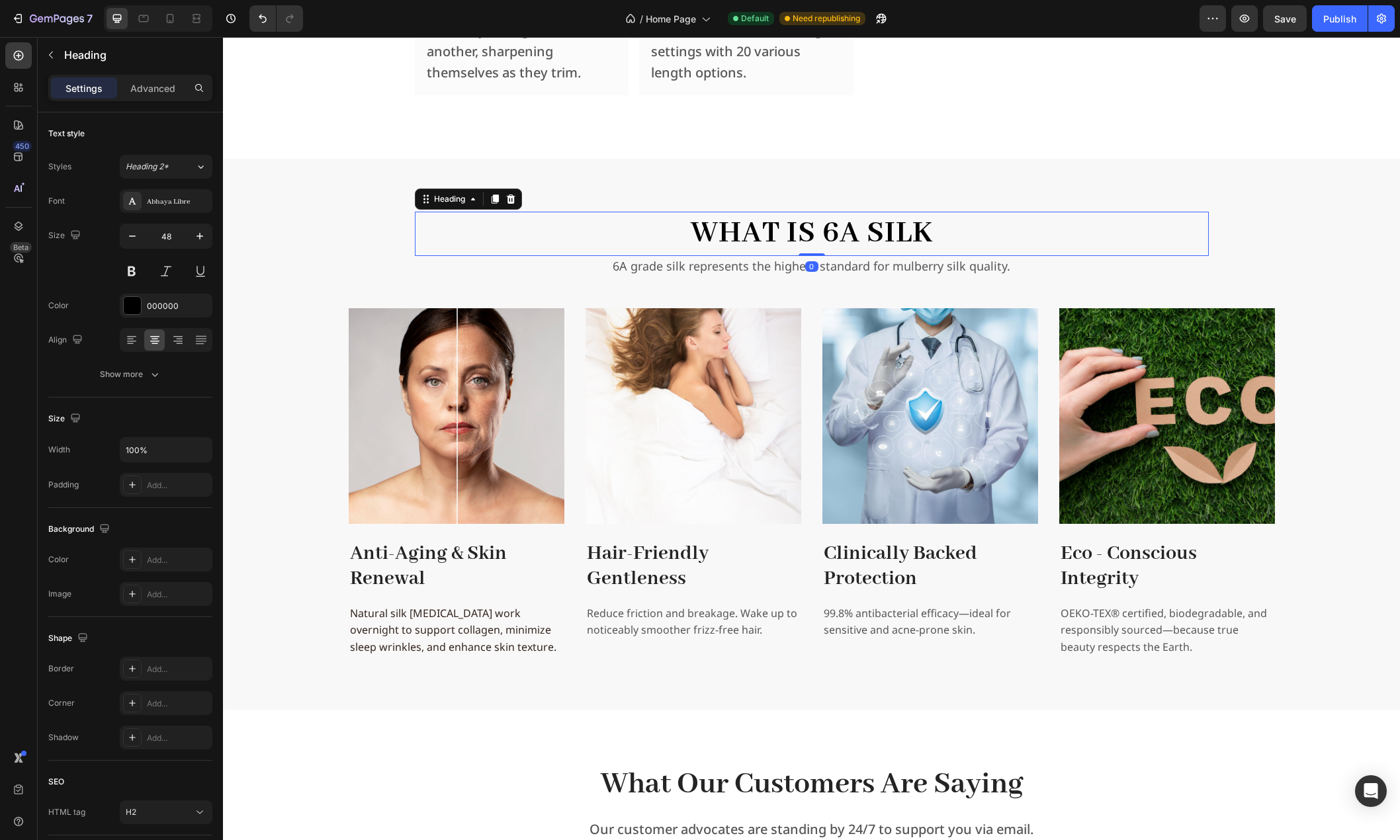
scroll to position [2576, 0]
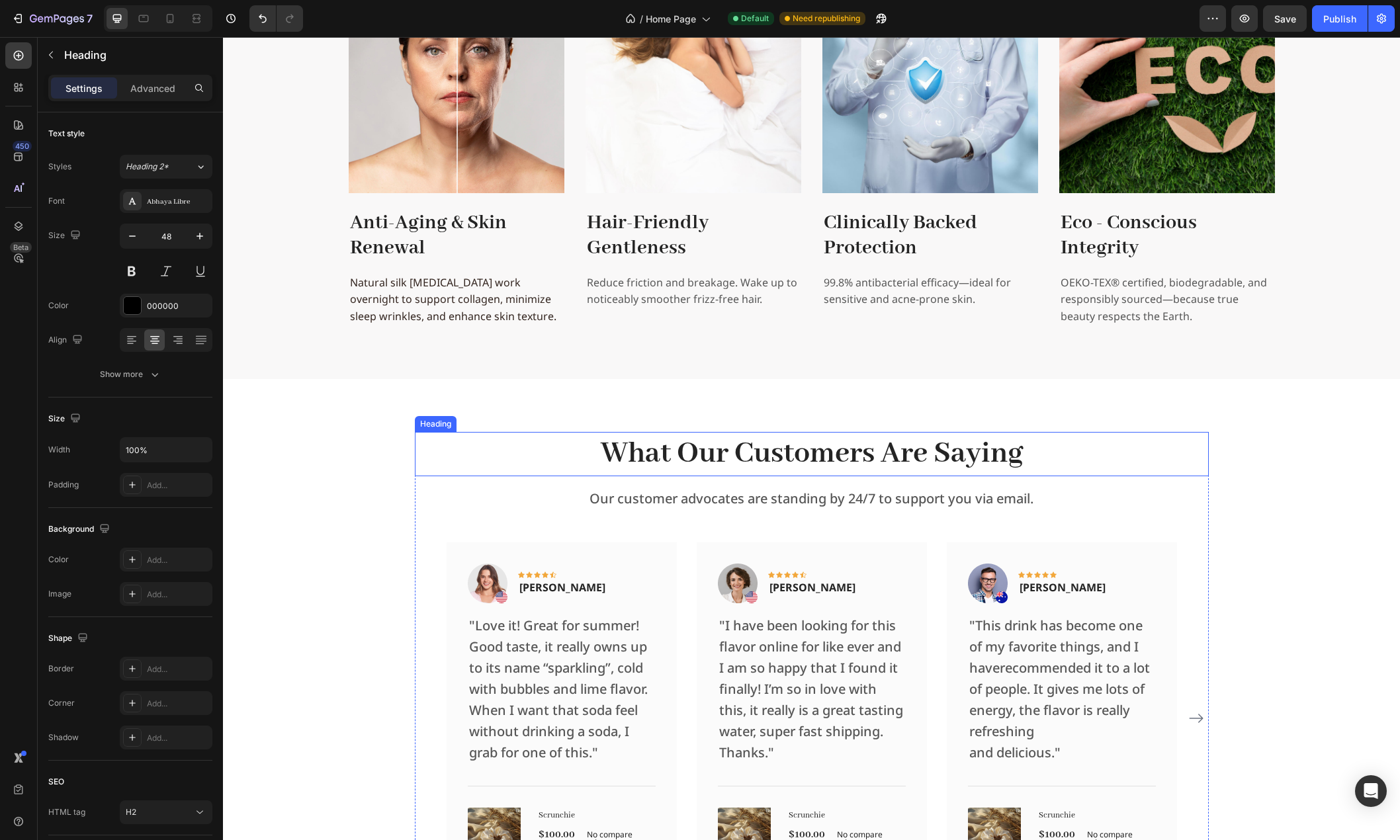
click at [695, 443] on p "What Our Customers Are Saying" at bounding box center [812, 454] width 791 height 41
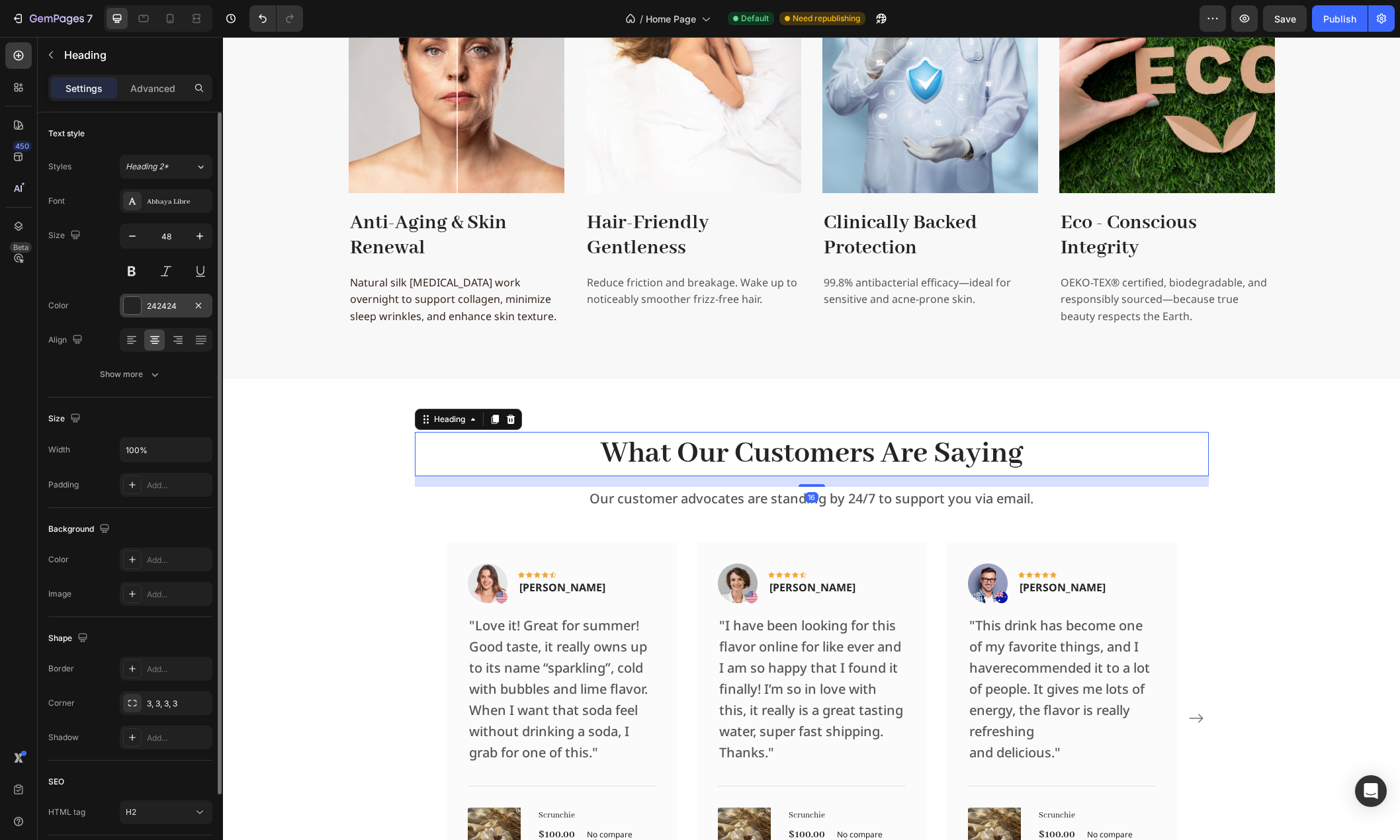
click at [177, 295] on div "242424" at bounding box center [166, 306] width 92 height 24
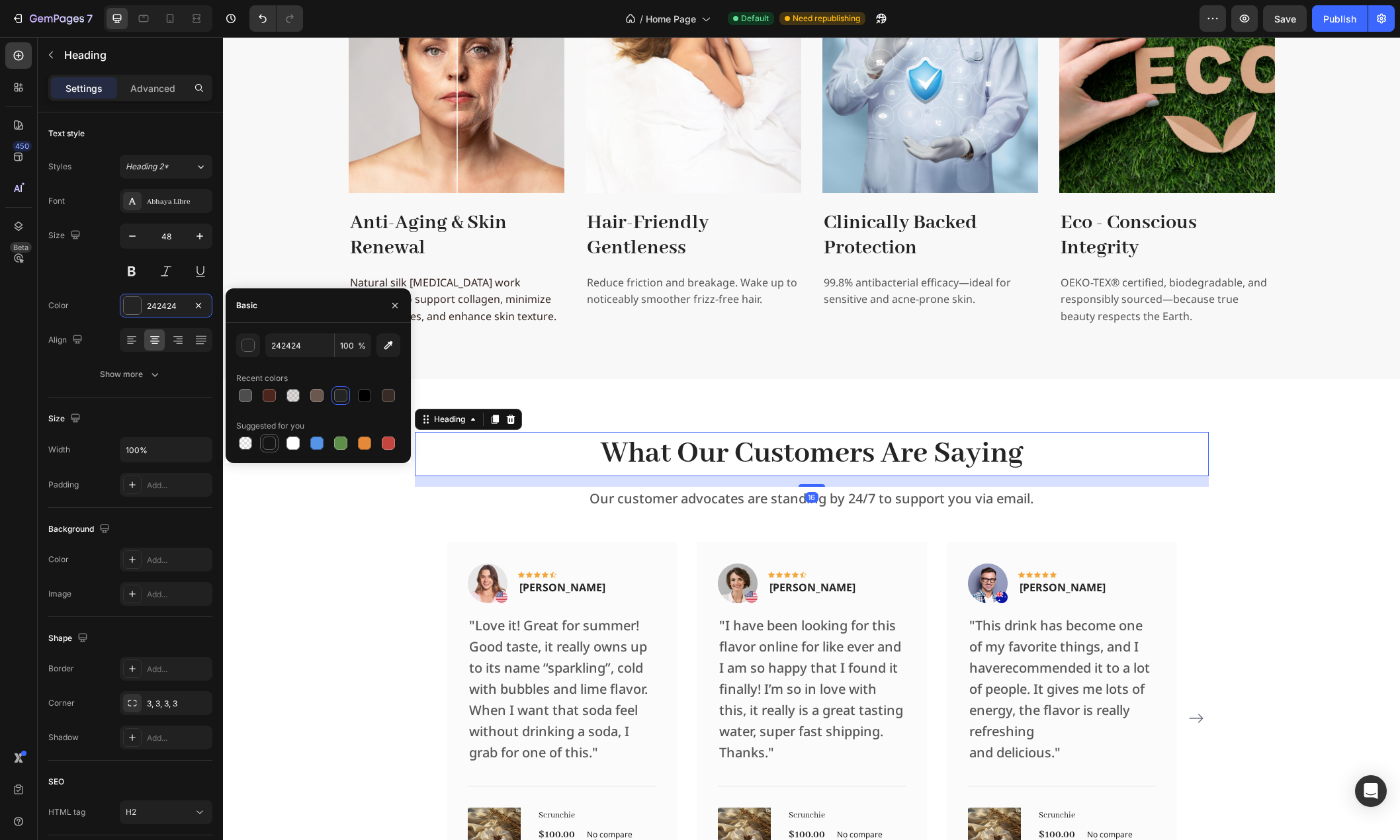
click at [267, 442] on div at bounding box center [268, 443] width 13 height 13
click at [364, 397] on div at bounding box center [364, 395] width 13 height 13
type input "000000"
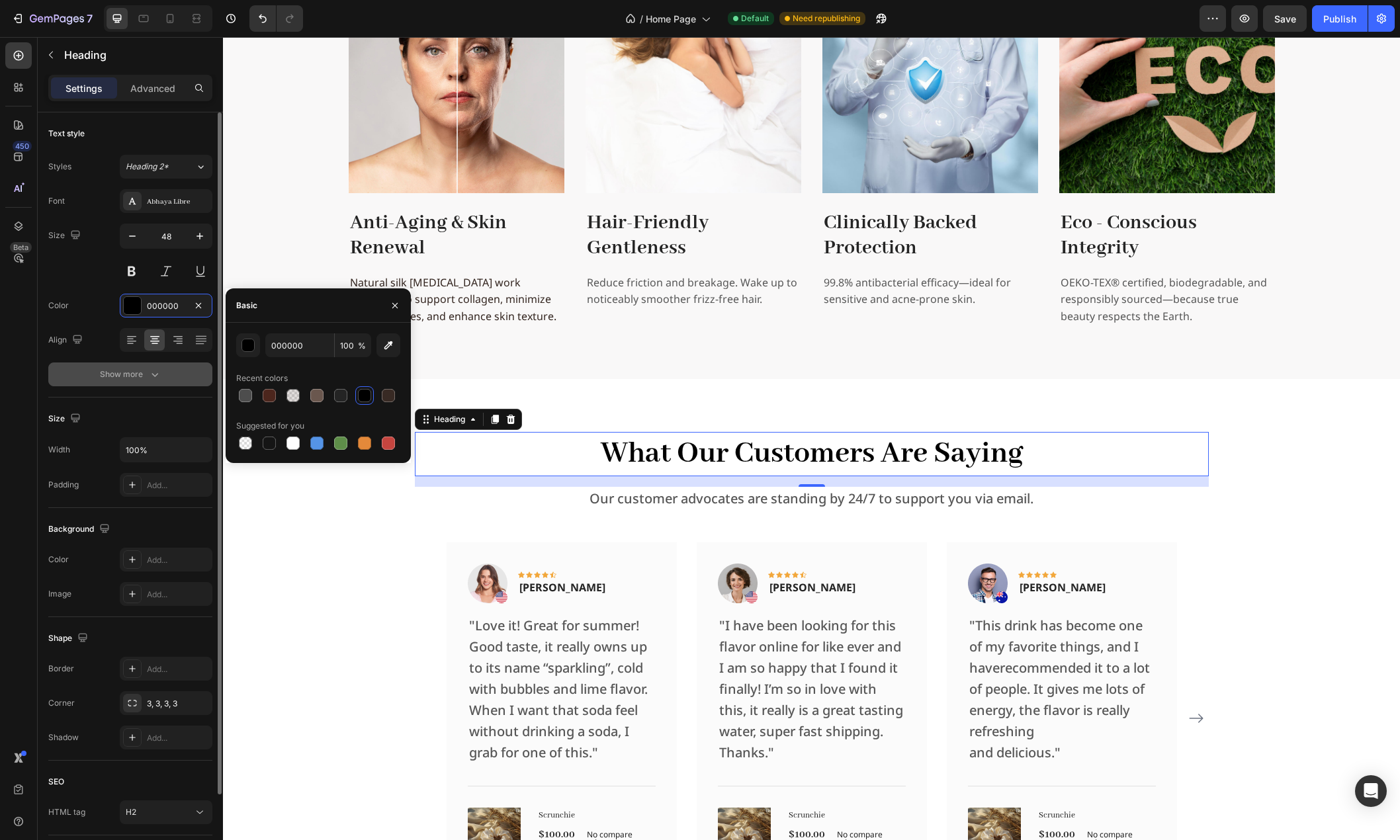
click at [115, 364] on button "Show more" at bounding box center [131, 374] width 164 height 24
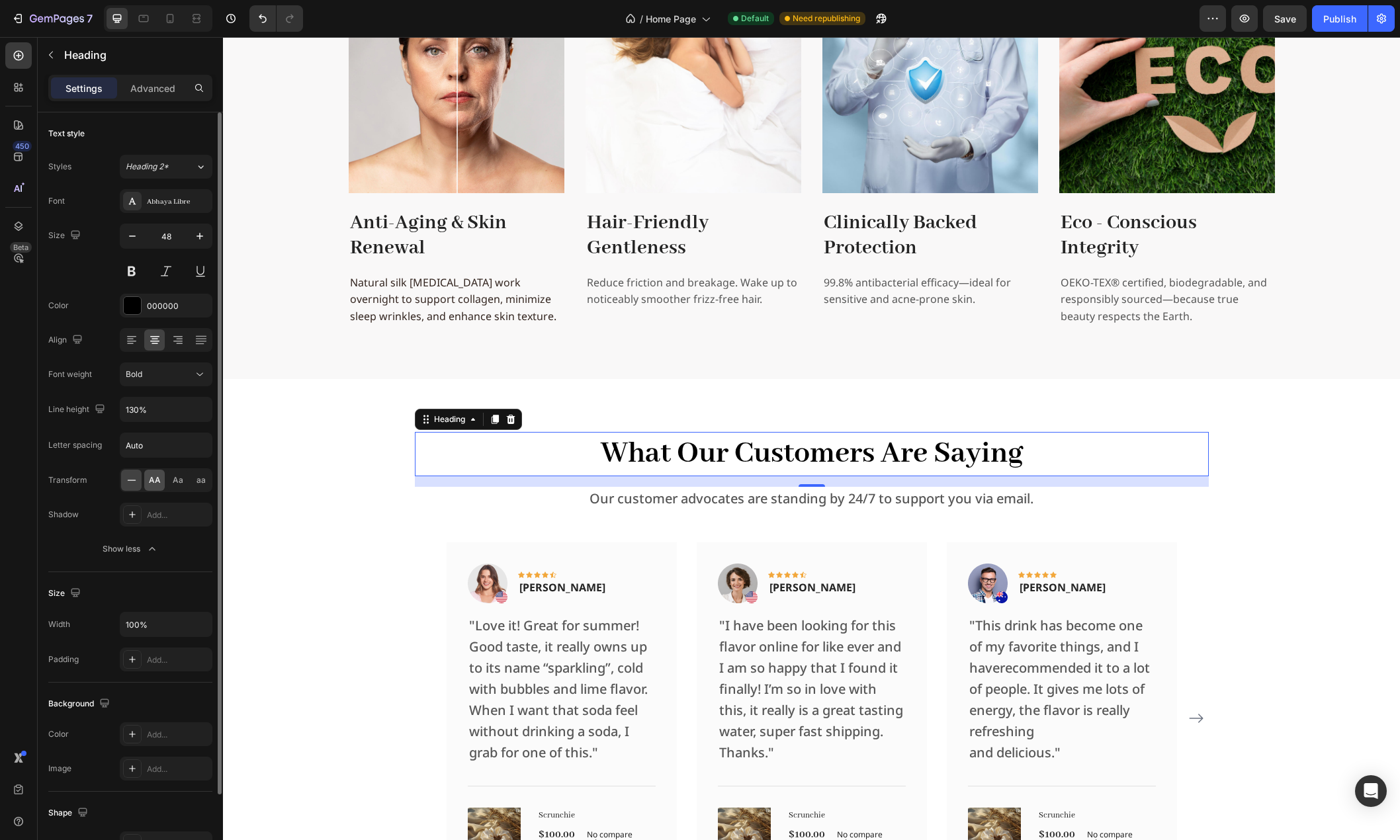
click at [162, 479] on div "AA" at bounding box center [155, 480] width 21 height 21
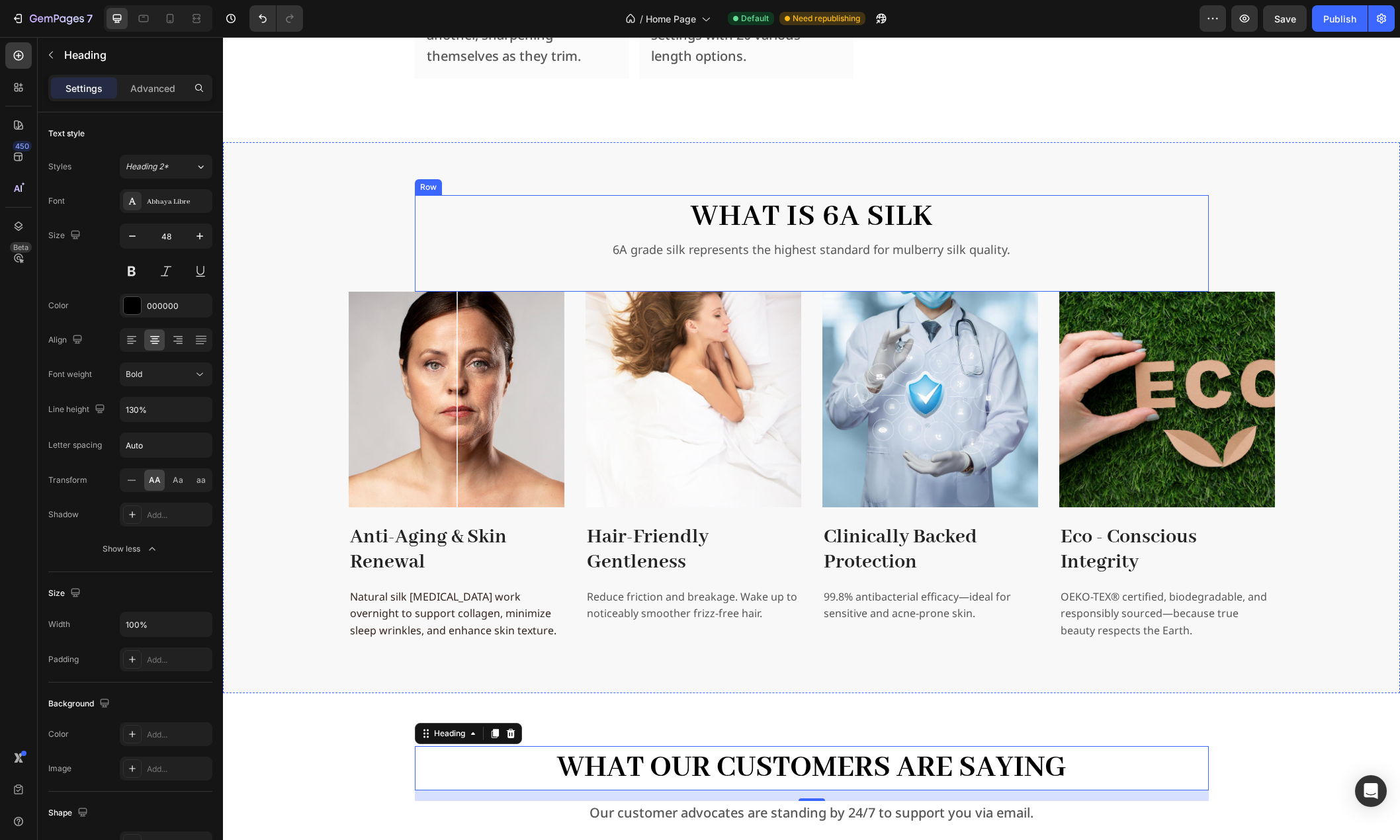
scroll to position [1998, 0]
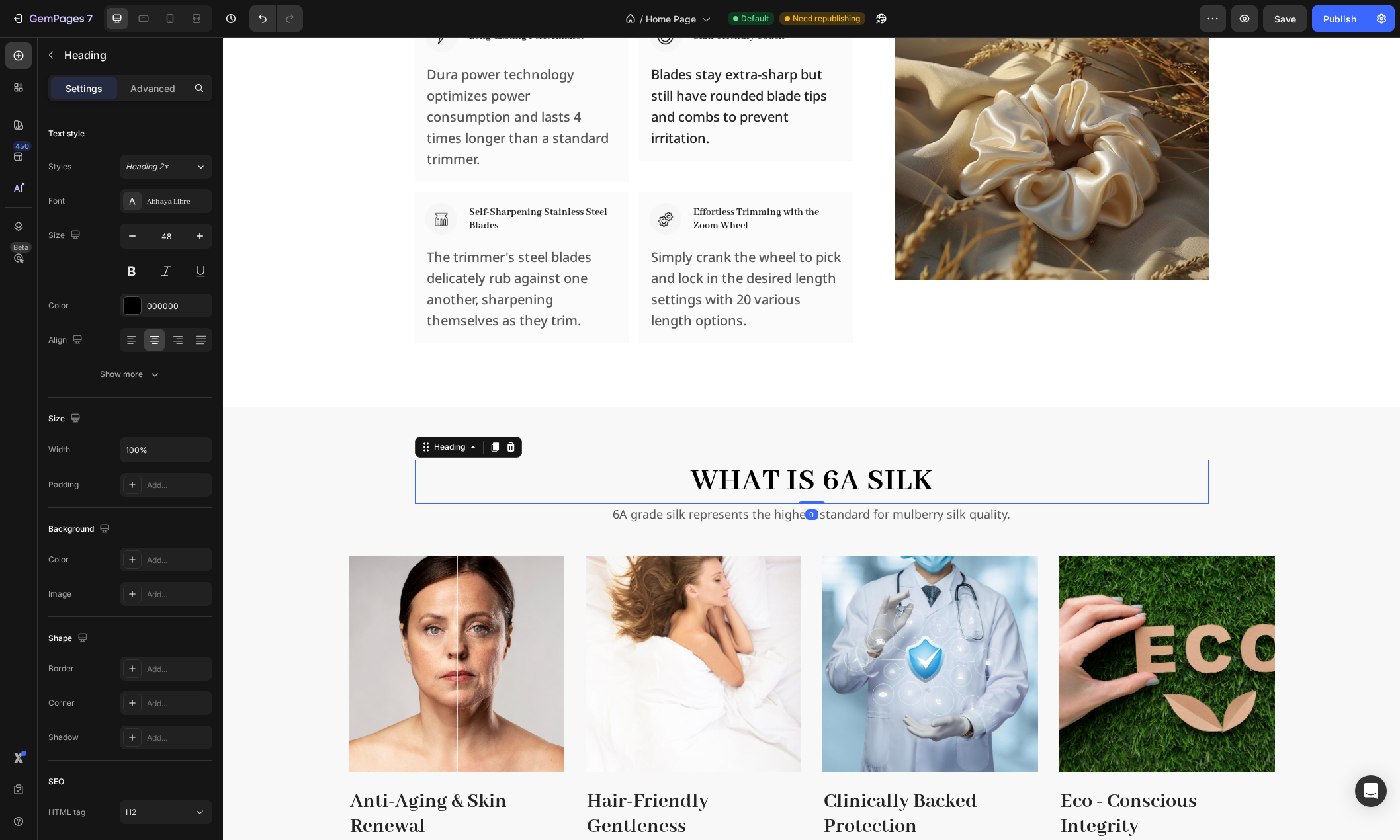
click at [724, 479] on h2 "What is 6A Silk" at bounding box center [811, 481] width 794 height 44
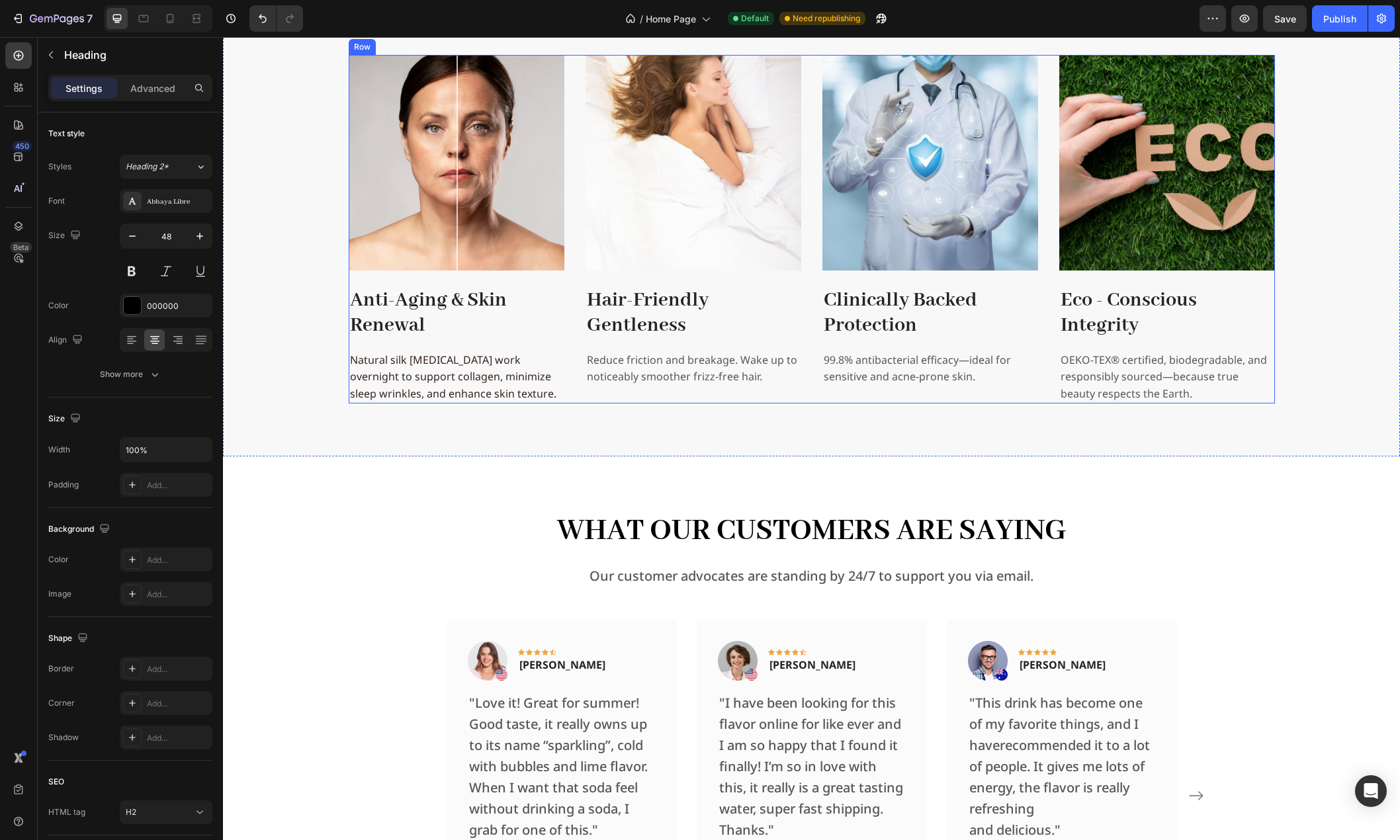
scroll to position [2593, 0]
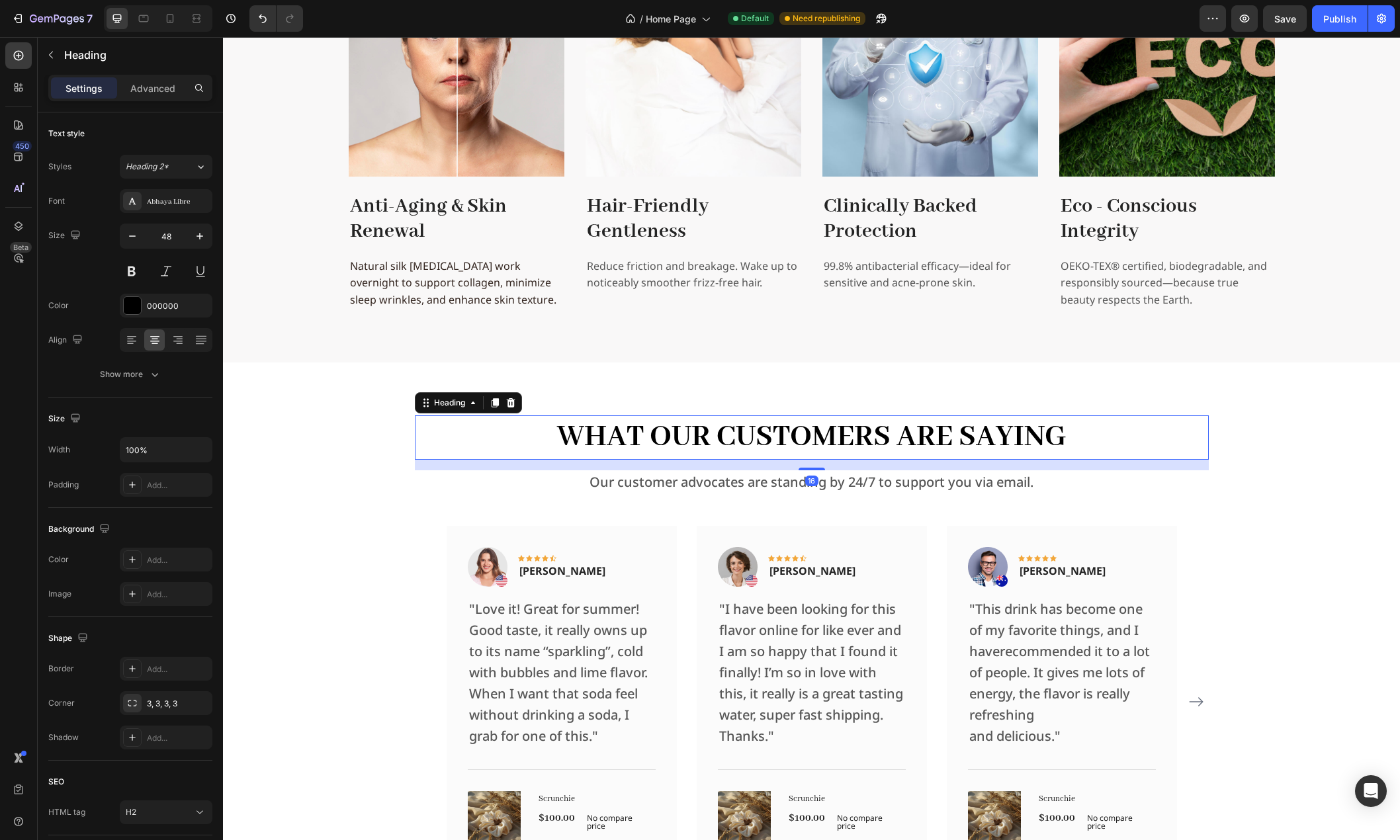
click at [713, 443] on p "What Our Customers Are Saying" at bounding box center [812, 438] width 791 height 41
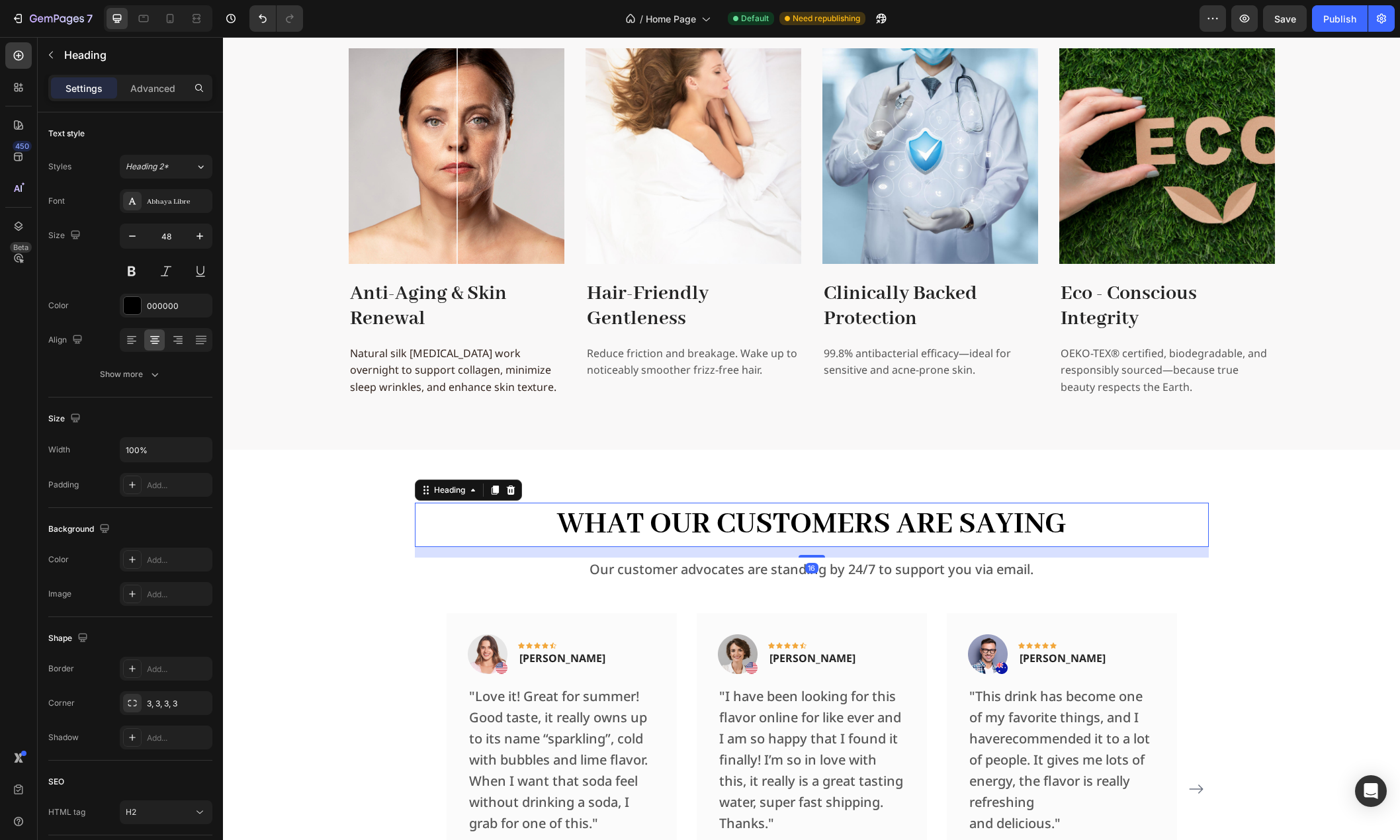
scroll to position [2196, 0]
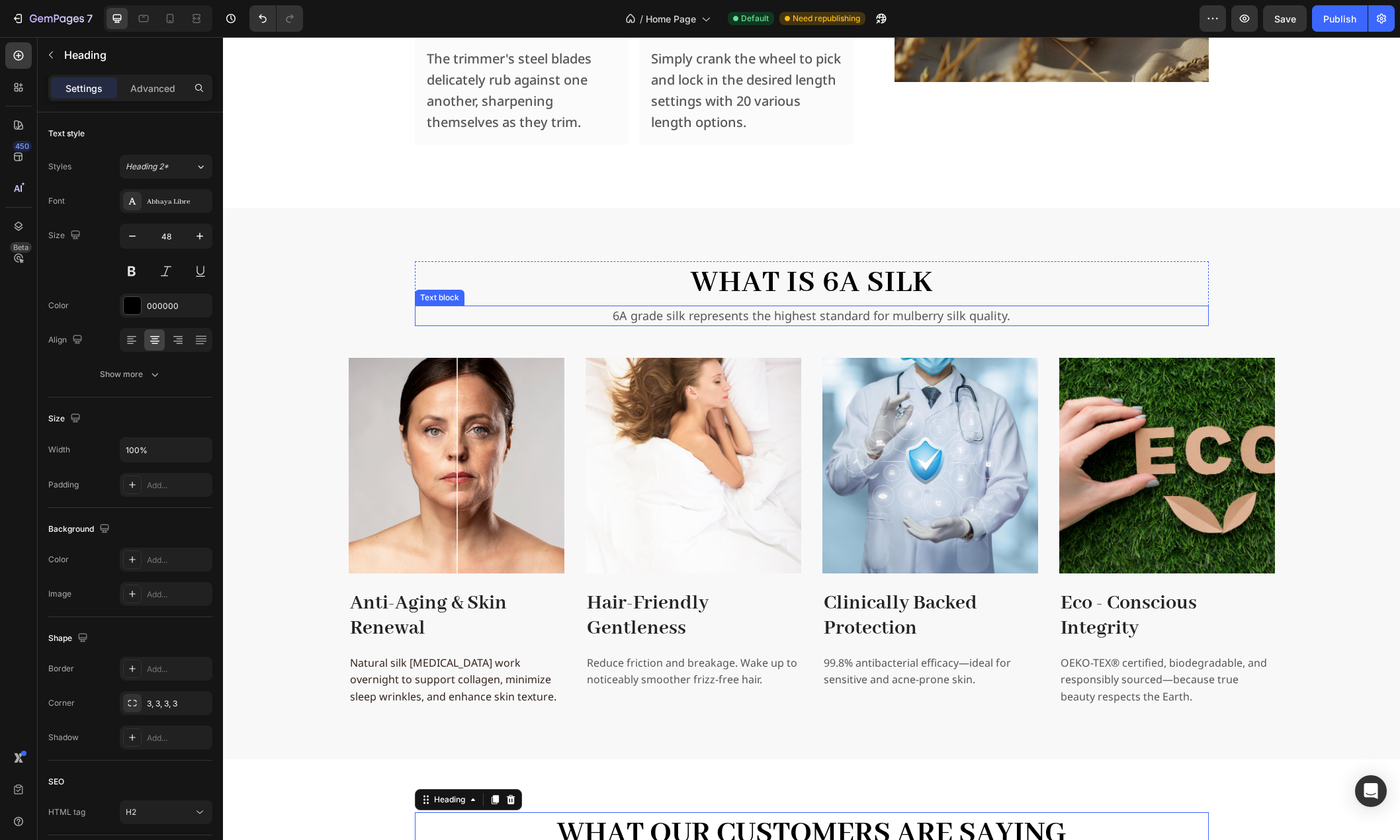
click at [767, 322] on p "6A grade silk represents the highest standard for mulberry silk quality." at bounding box center [812, 315] width 791 height 18
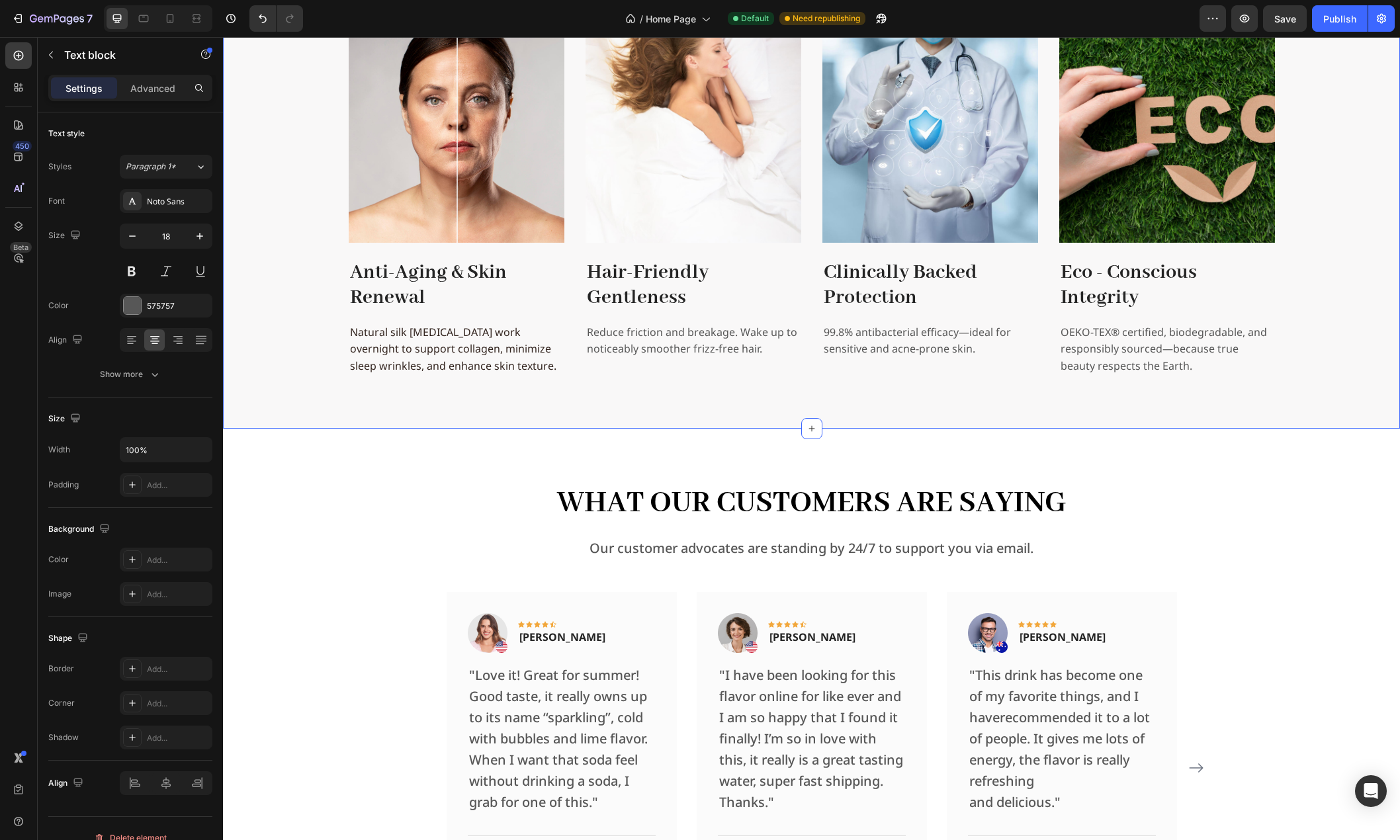
scroll to position [2593, 0]
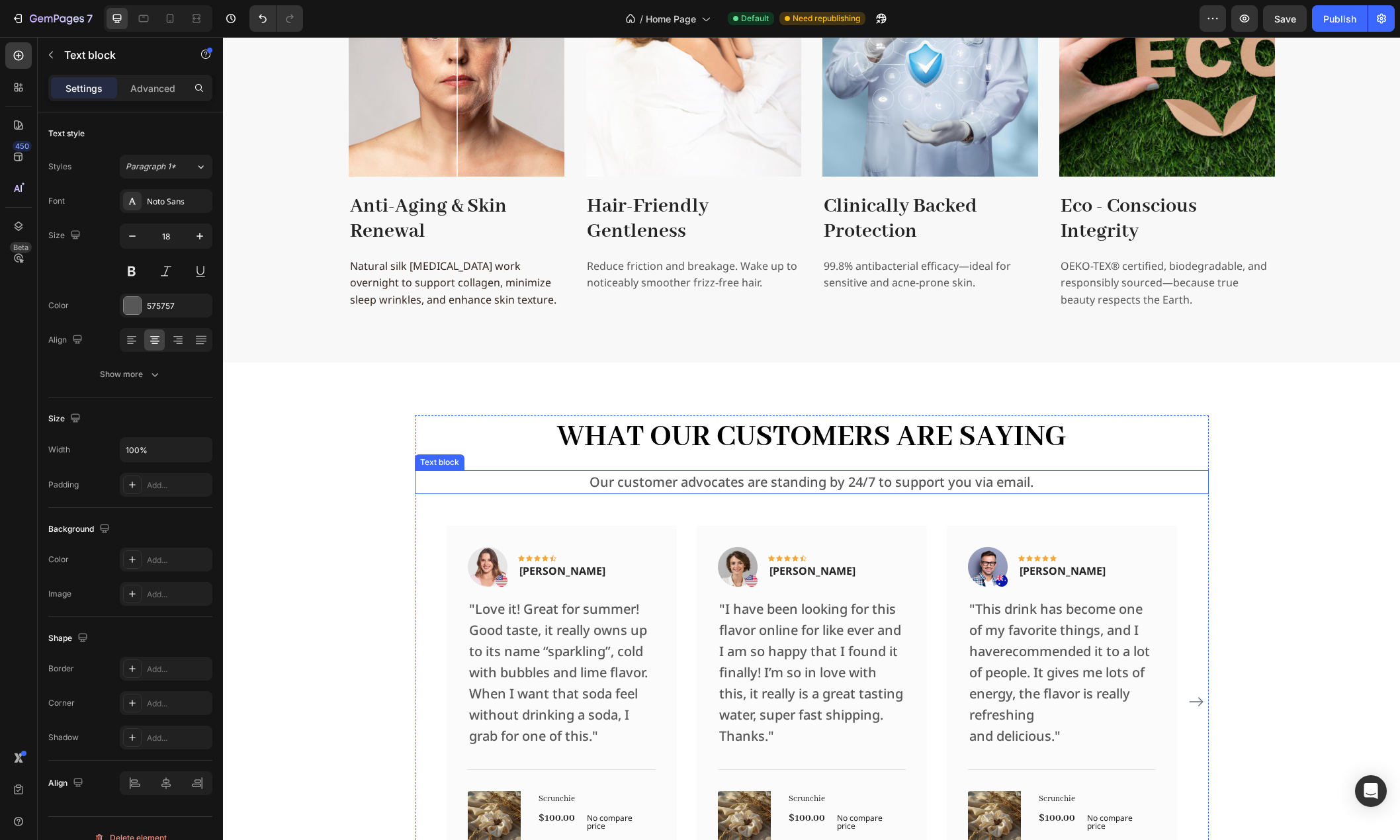
click at [707, 486] on p "Our customer advocates are standing by 24/7 to support you via email." at bounding box center [812, 482] width 791 height 21
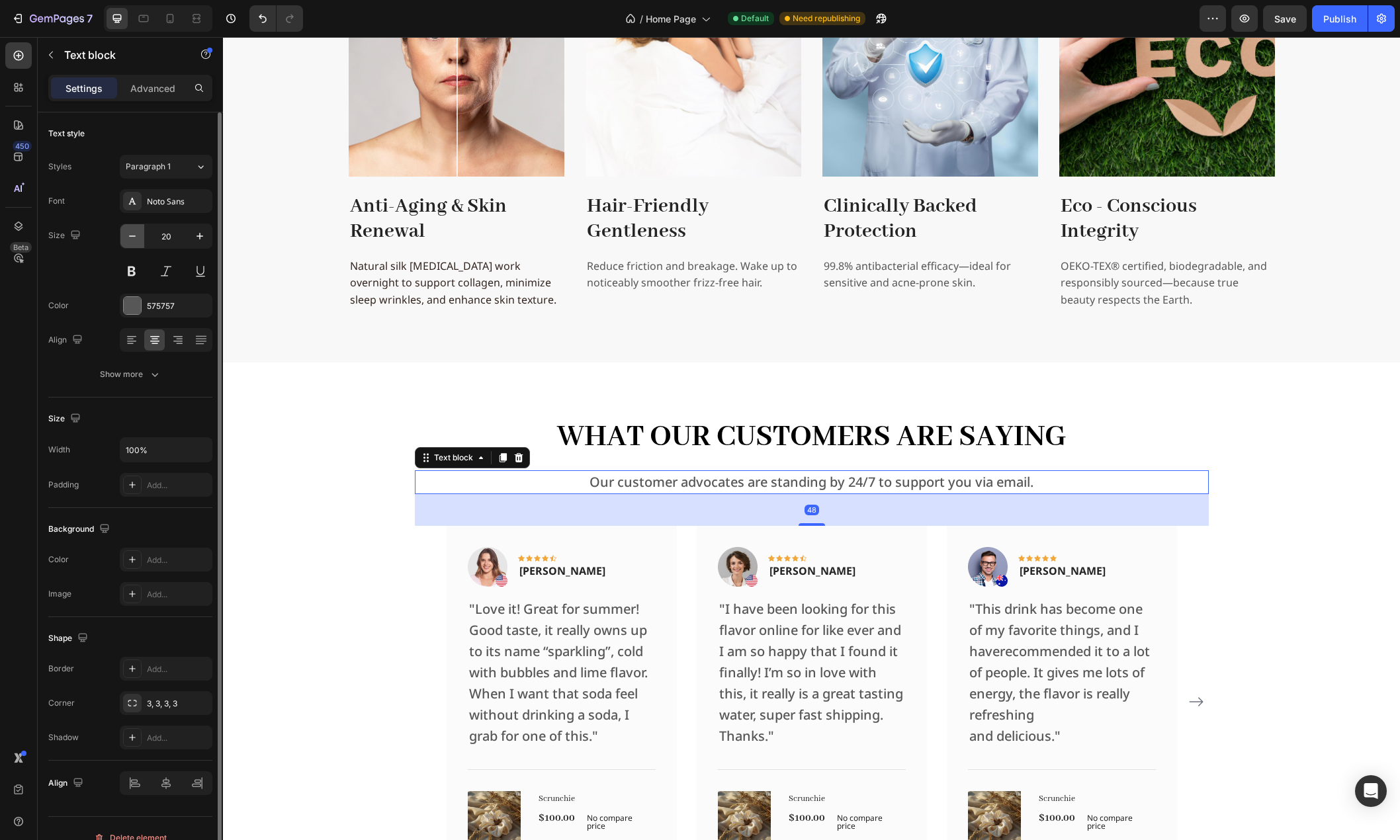
click at [131, 238] on icon "button" at bounding box center [132, 236] width 13 height 13
type input "18"
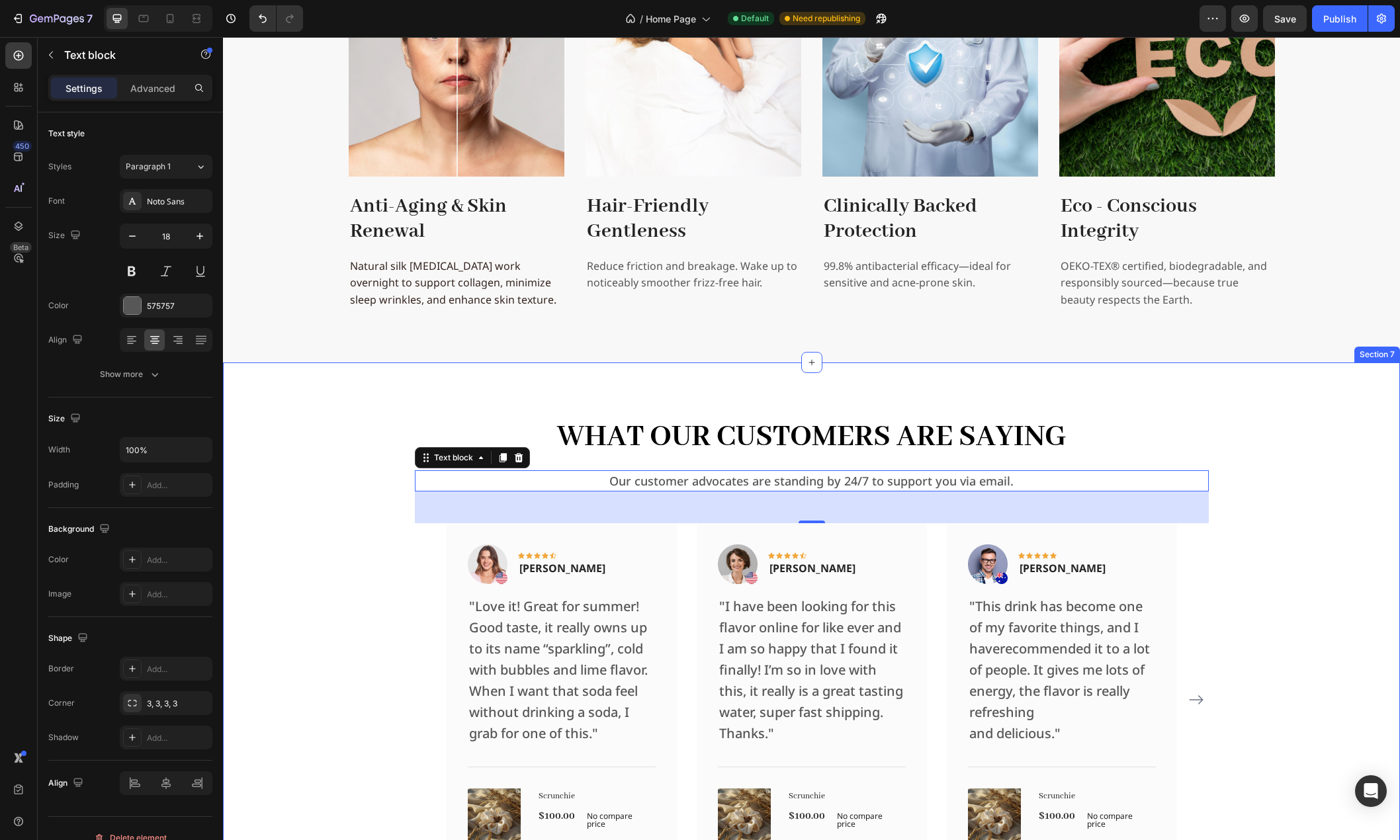
click at [286, 489] on div "What Our Customers Are Saying Heading Our customer advocates are standing by 24…" at bounding box center [811, 655] width 1157 height 479
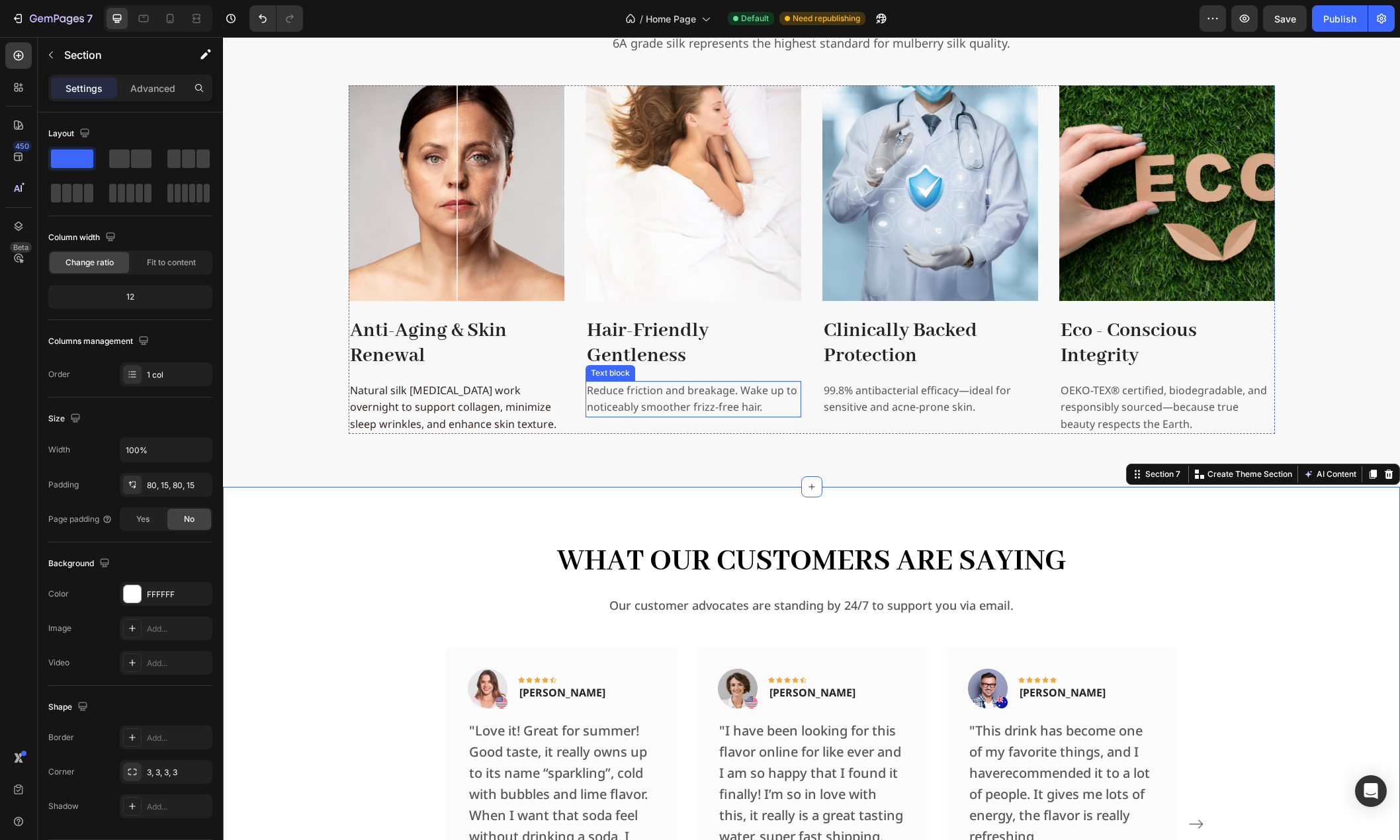
scroll to position [2461, 0]
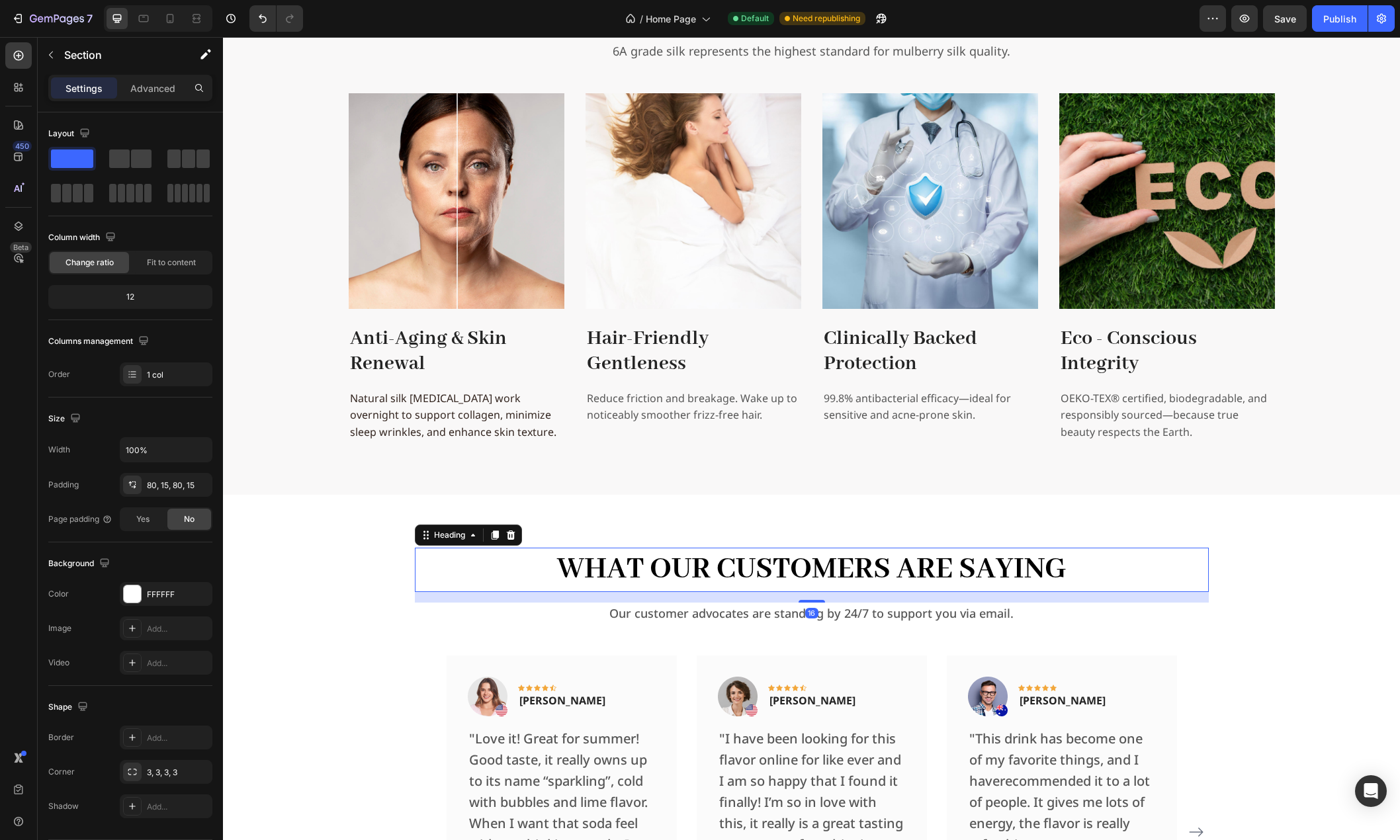
click at [569, 570] on p "What Our Customers Are Saying" at bounding box center [812, 569] width 791 height 41
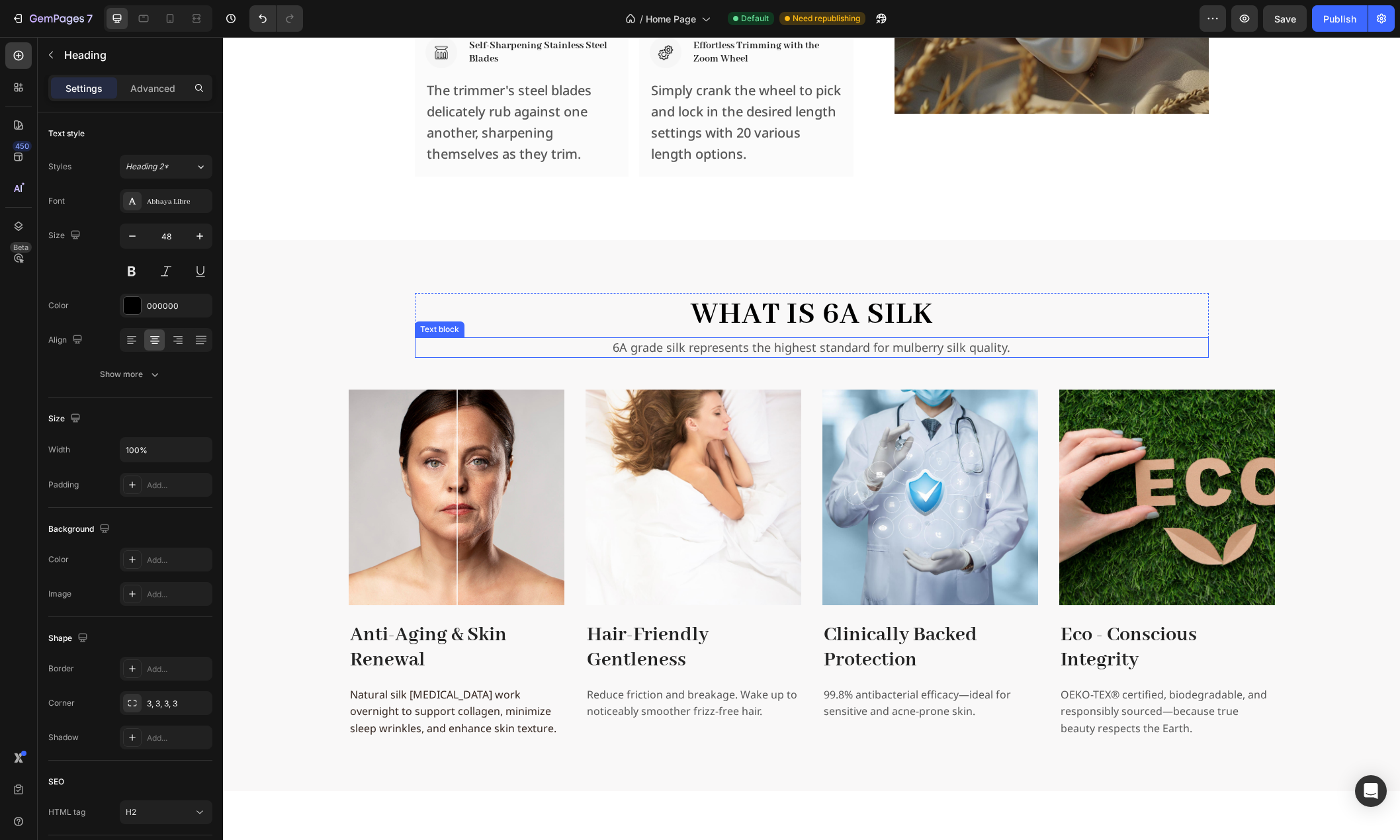
scroll to position [2065, 0]
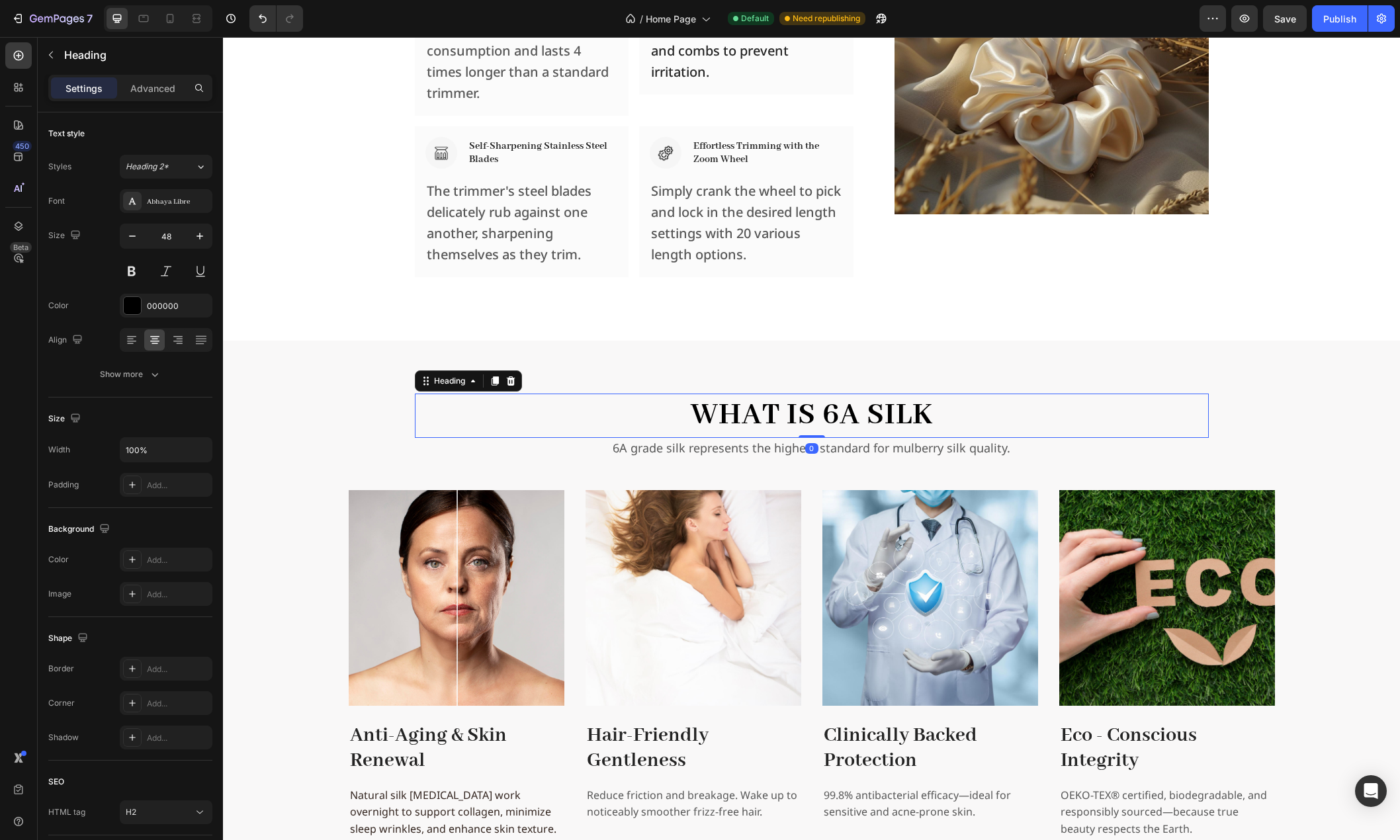
click at [752, 417] on h2 "What is 6A Silk" at bounding box center [811, 415] width 794 height 44
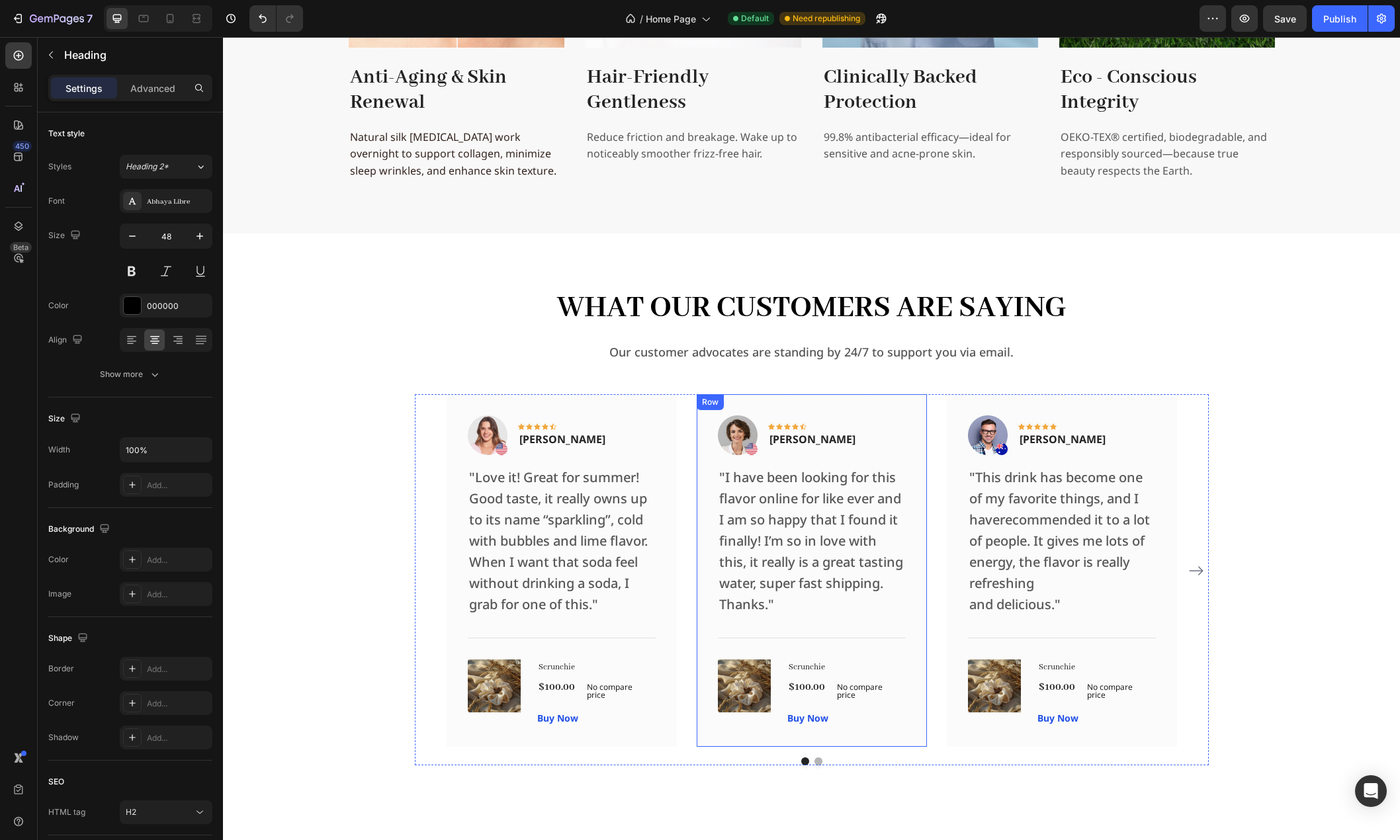
scroll to position [2858, 0]
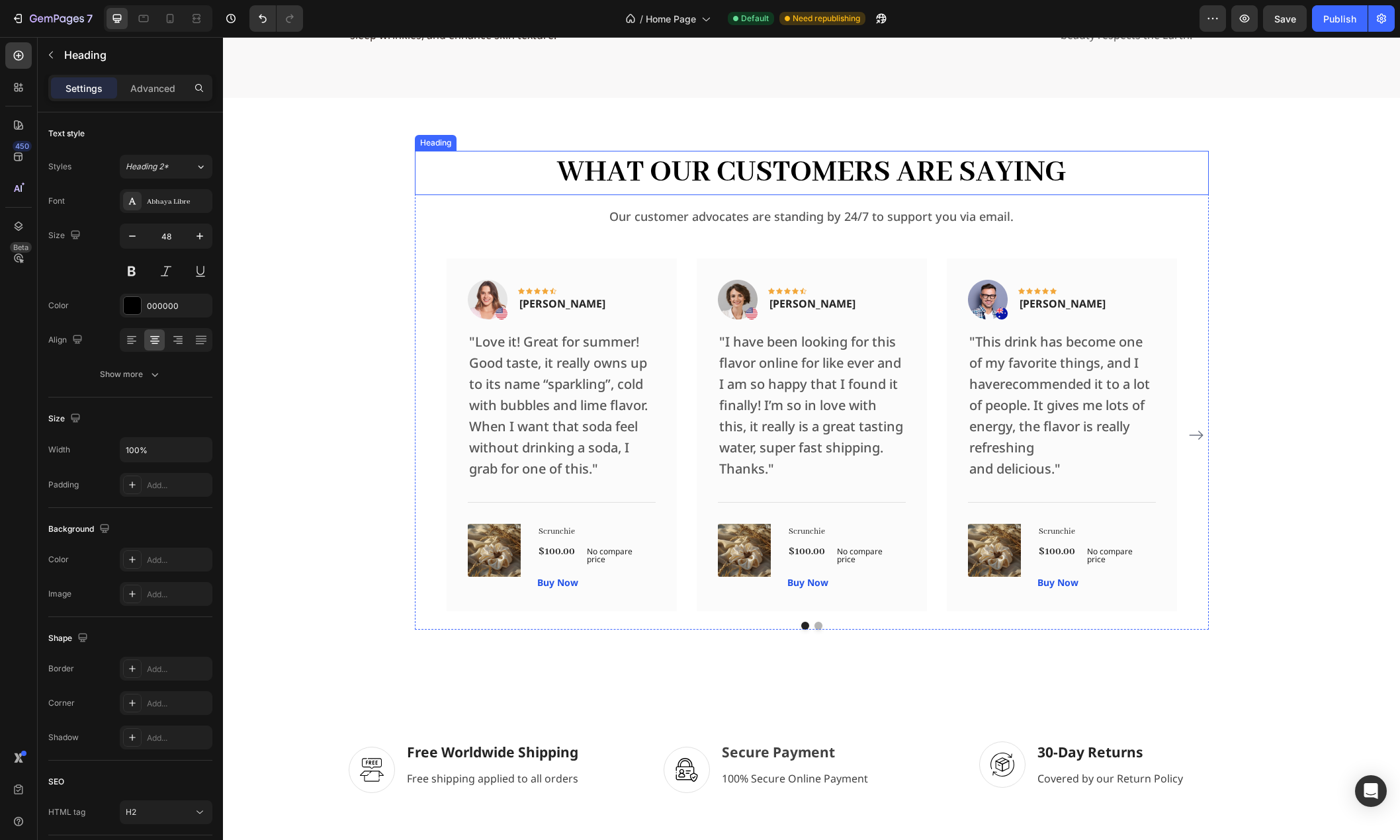
click at [780, 173] on p "What Our Customers Are Saying" at bounding box center [812, 173] width 791 height 41
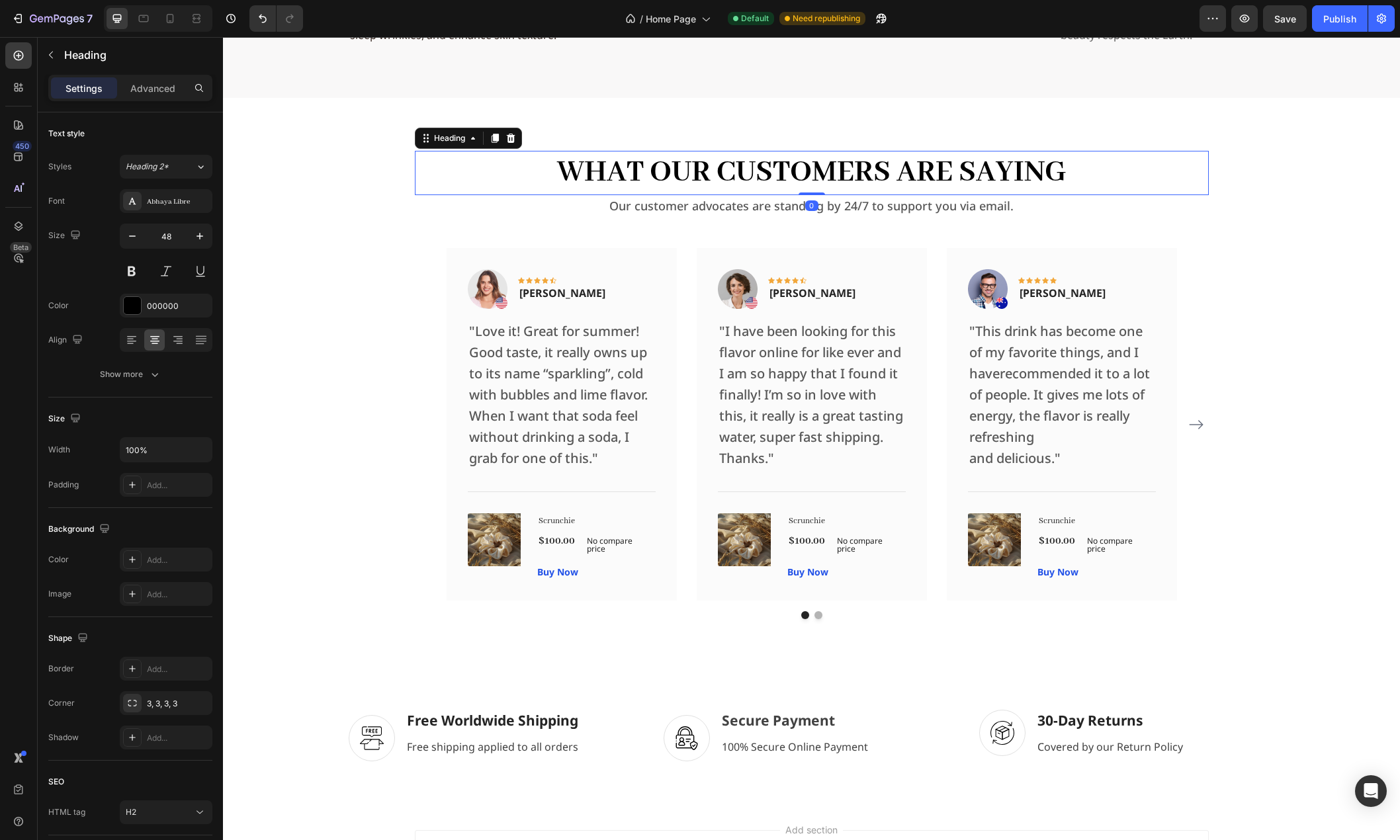
drag, startPoint x: 809, startPoint y: 205, endPoint x: 879, endPoint y: 197, distance: 70.5
click at [828, 136] on div "What Our Customers Are Saying Heading 0 Our customer advocates are standing by …" at bounding box center [811, 385] width 1177 height 574
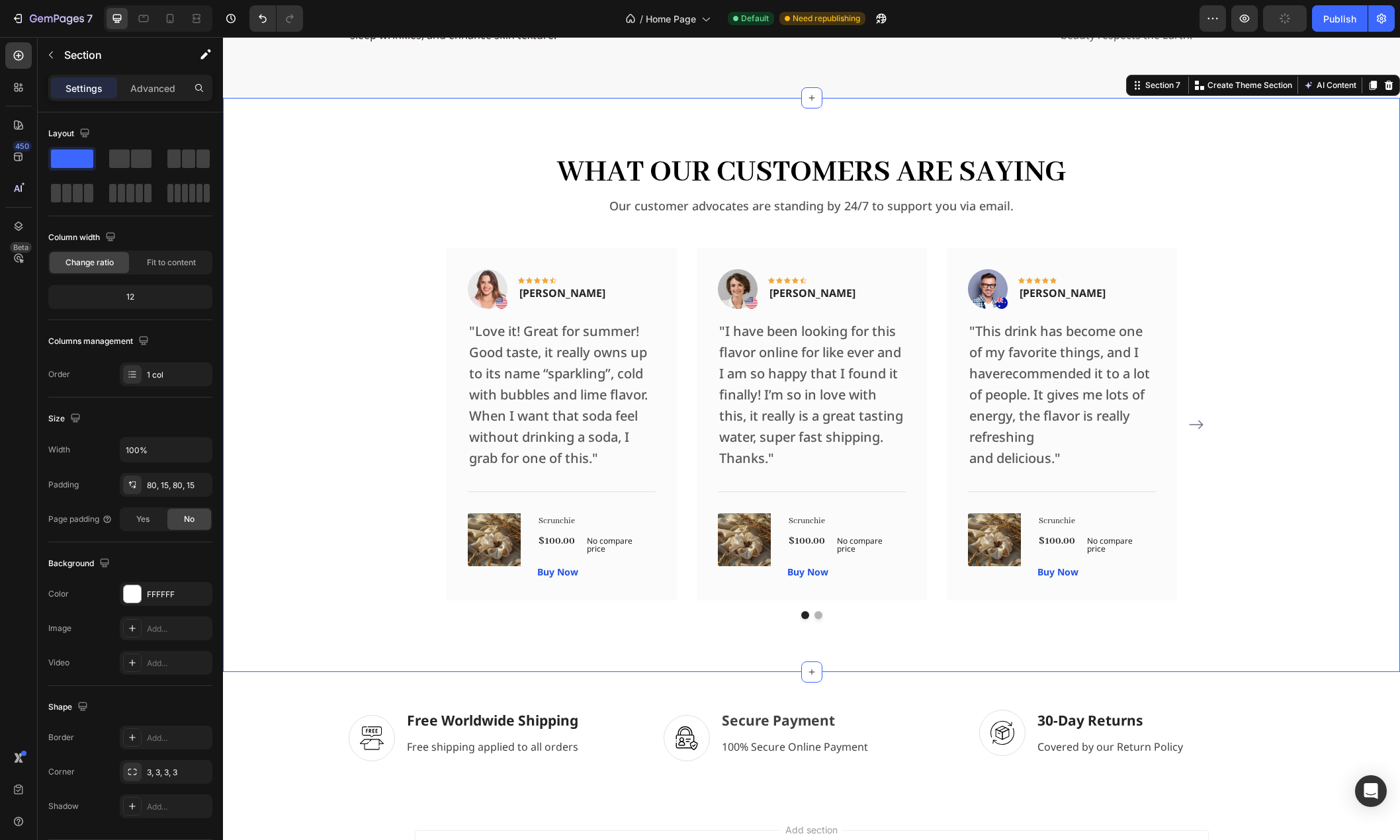
click at [374, 162] on div "What Our Customers Are Saying Heading Our customer advocates are standing by 24…" at bounding box center [811, 385] width 1157 height 468
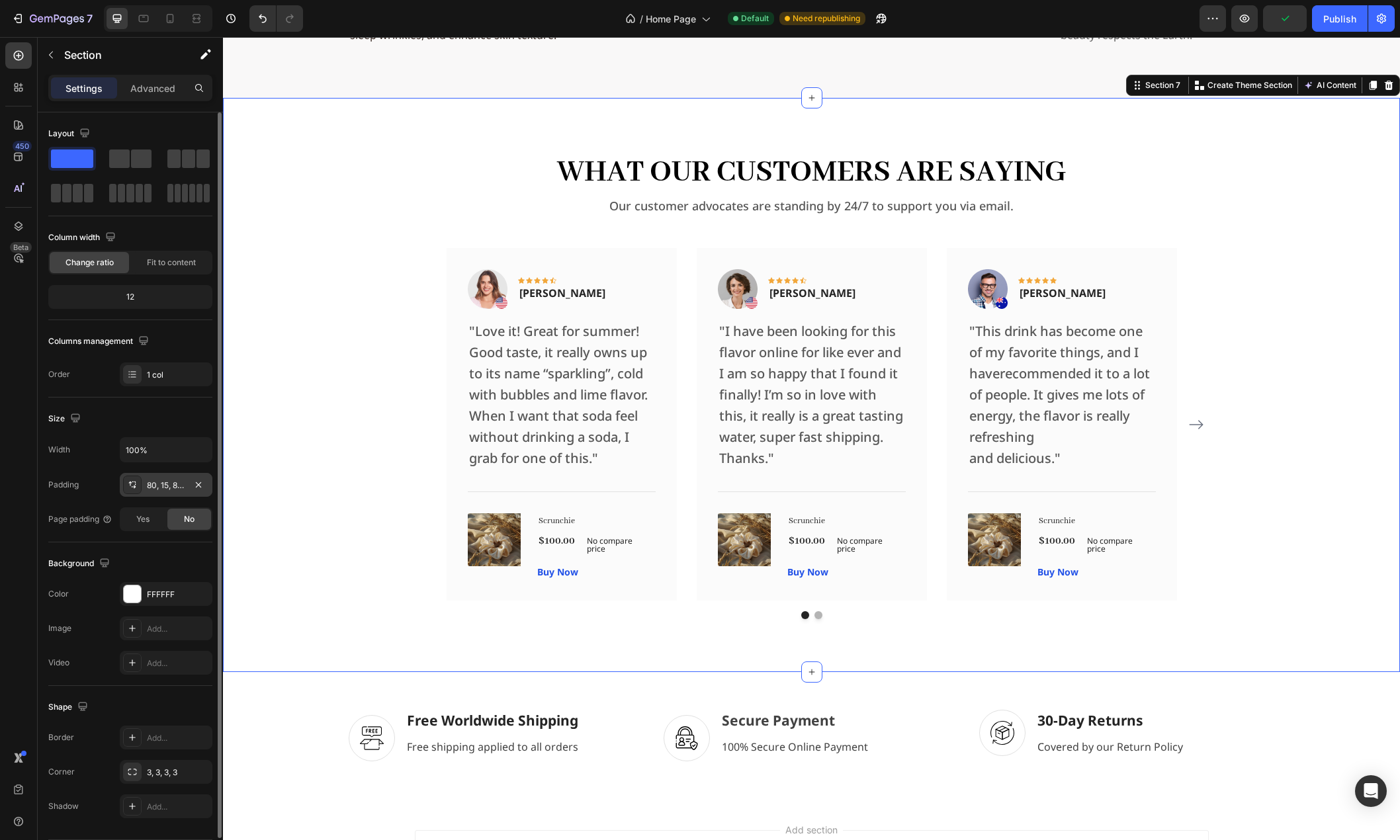
click at [162, 490] on div "80, 15, 80, 15" at bounding box center [166, 485] width 38 height 12
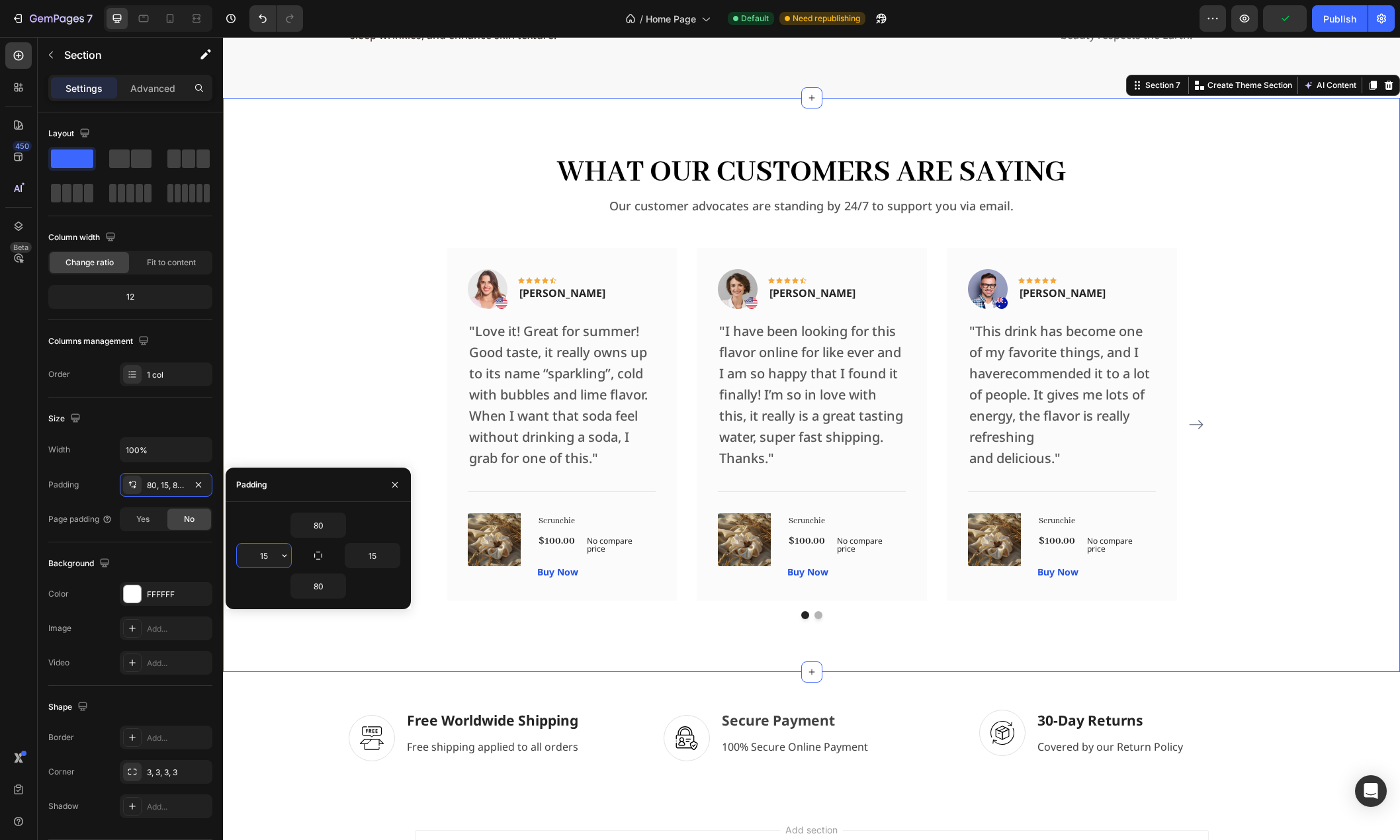
click at [266, 552] on input "15" at bounding box center [263, 555] width 54 height 24
type input "16"
click at [377, 548] on input "15" at bounding box center [372, 555] width 54 height 24
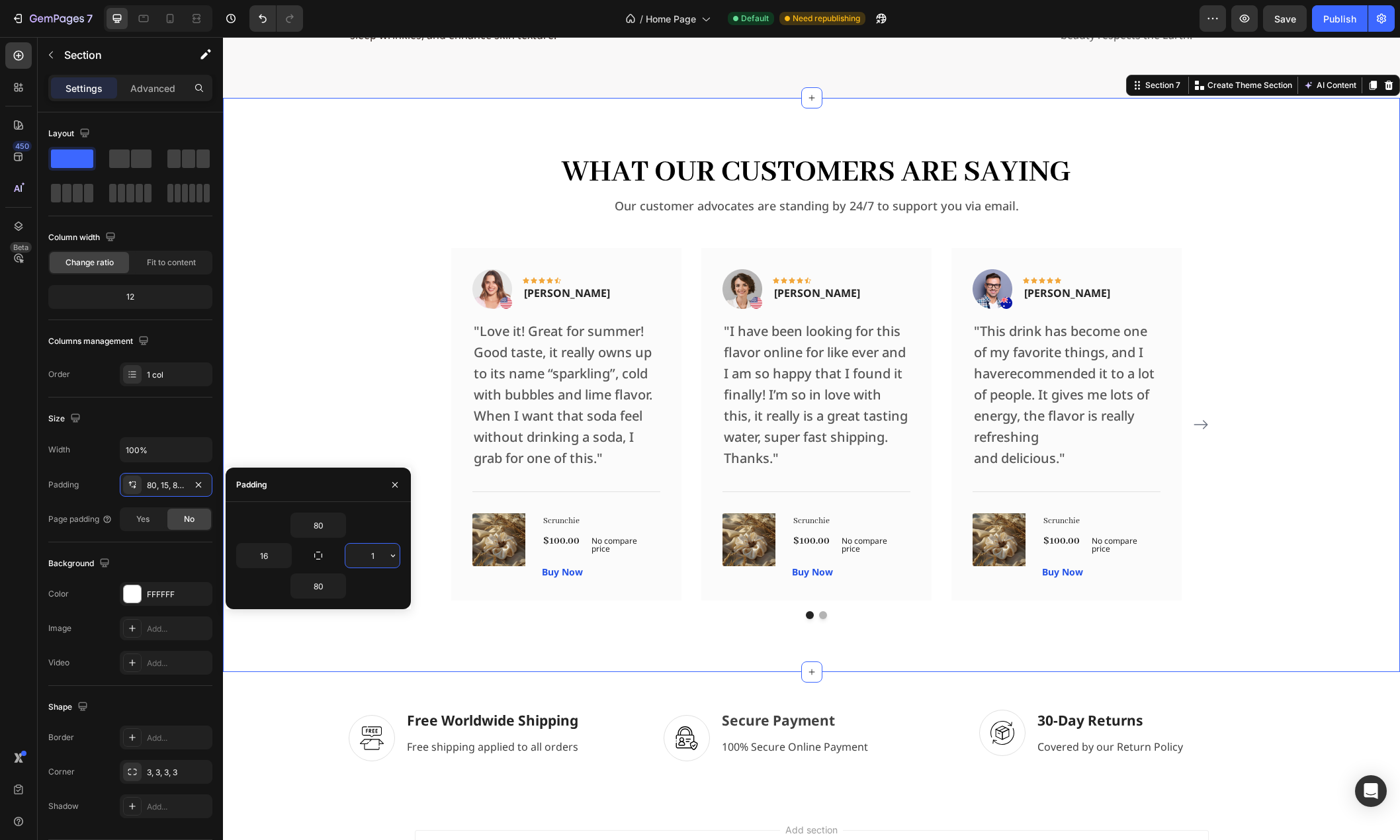
type input "16"
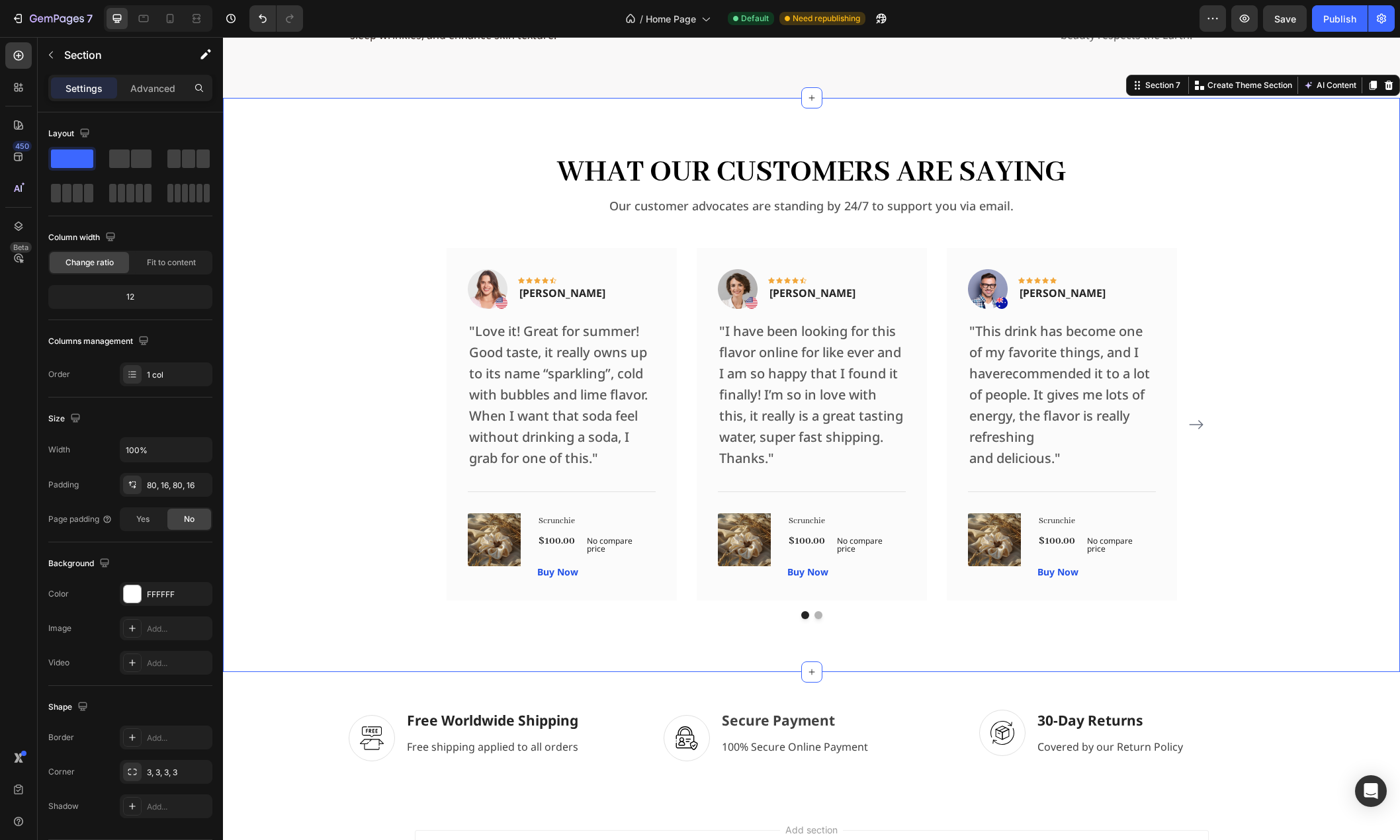
click at [367, 414] on div "What Our Customers Are Saying Heading Our customer advocates are standing by 24…" at bounding box center [811, 385] width 1156 height 468
click at [426, 361] on div "Image Icon Icon Icon Icon Icon Row Rita Carroll Text block Row "Love it! Great …" at bounding box center [811, 424] width 794 height 353
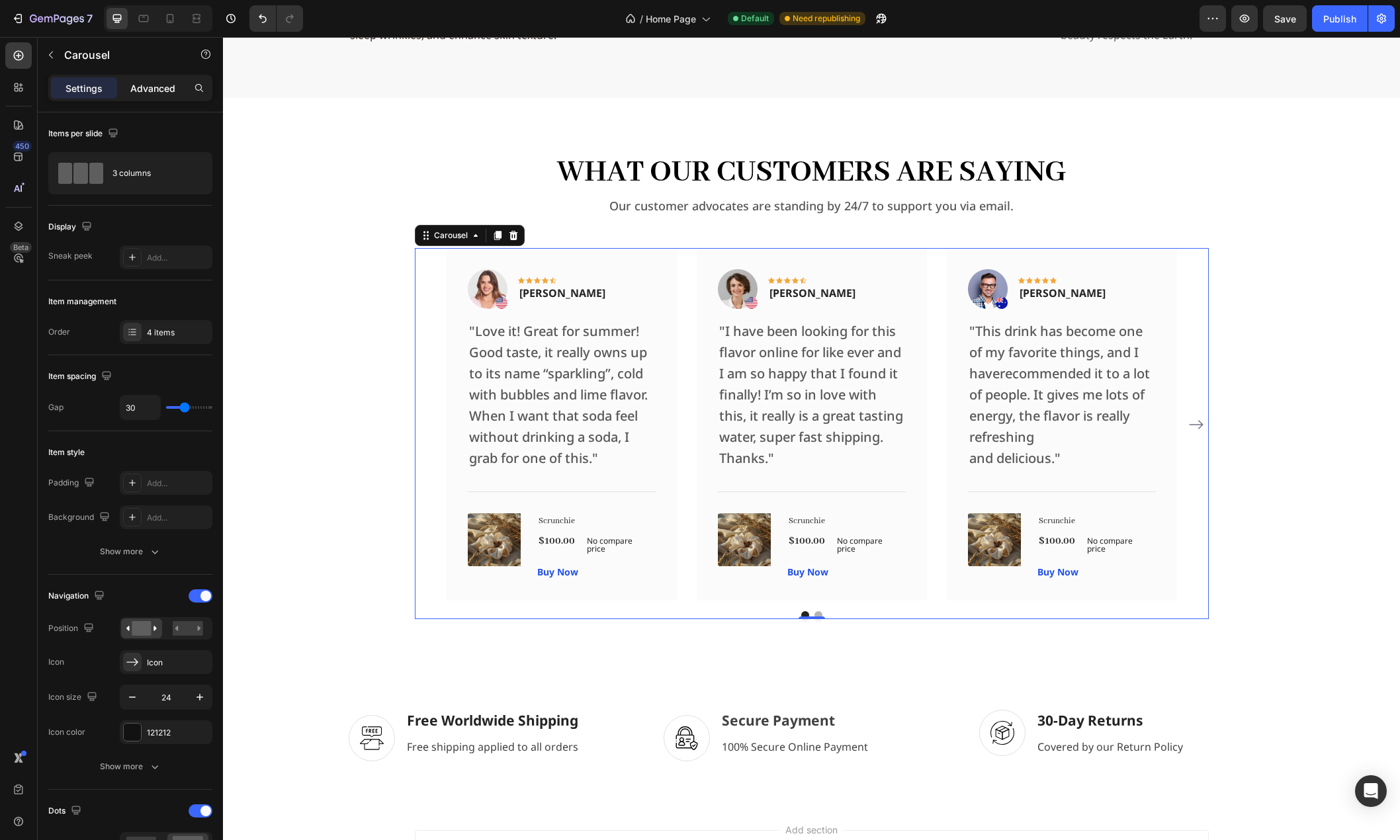
click at [139, 85] on p "Advanced" at bounding box center [152, 88] width 45 height 14
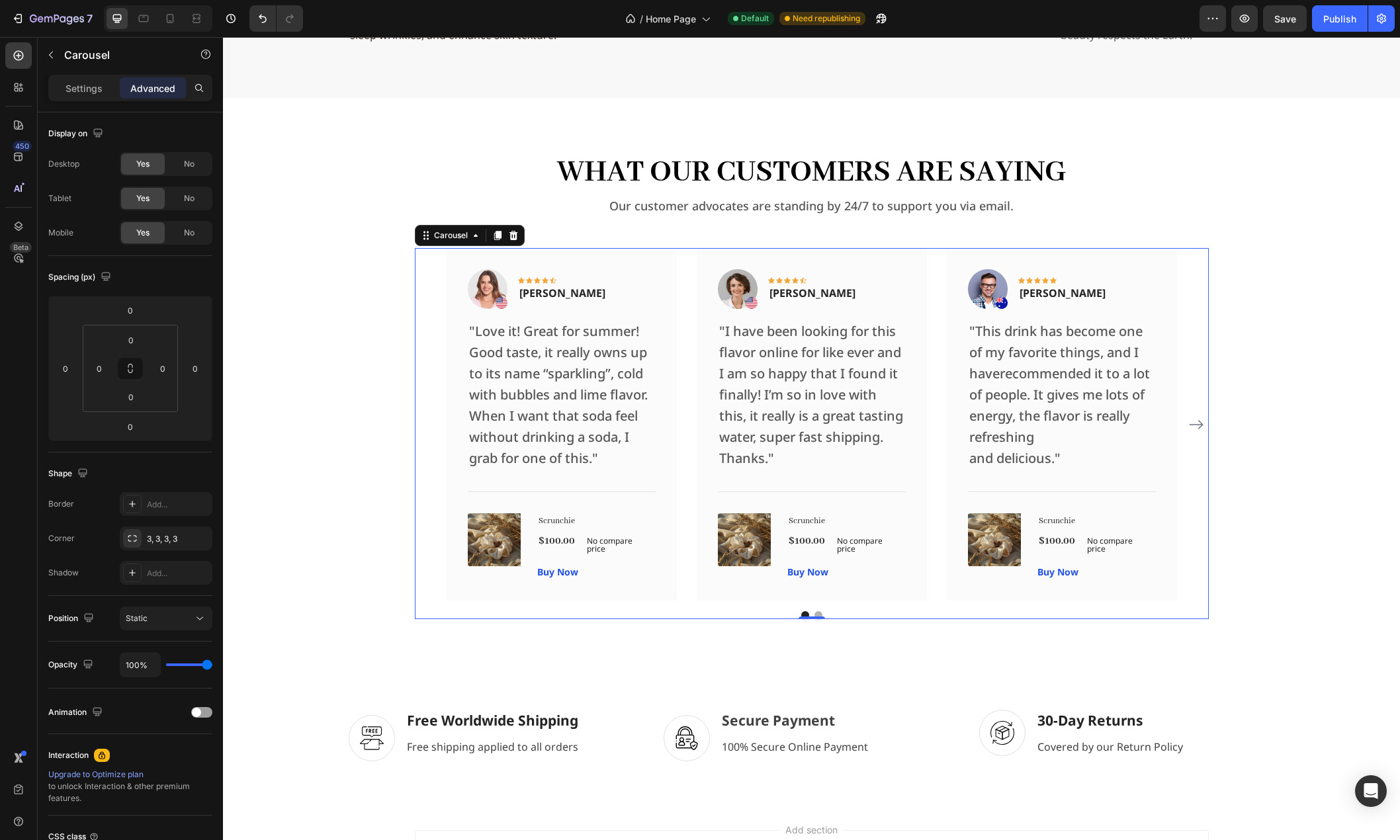
click at [684, 287] on div "Image Icon Icon Icon Icon Icon Row Rita Carroll Text block Row "Love it! Great …" at bounding box center [811, 424] width 730 height 353
click at [62, 86] on div "Settings" at bounding box center [84, 88] width 66 height 21
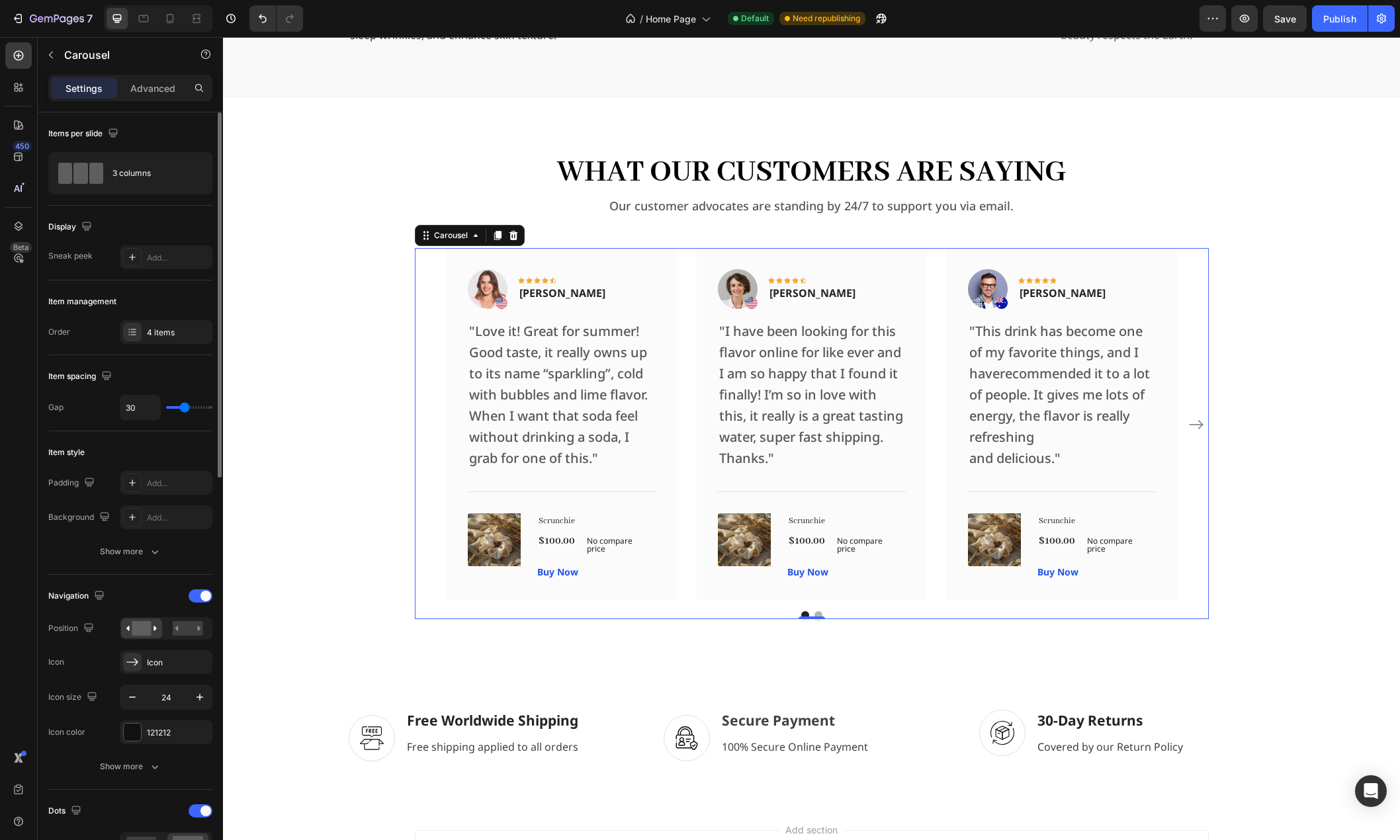
type input "28"
type input "33"
click at [185, 408] on input "range" at bounding box center [189, 407] width 46 height 3
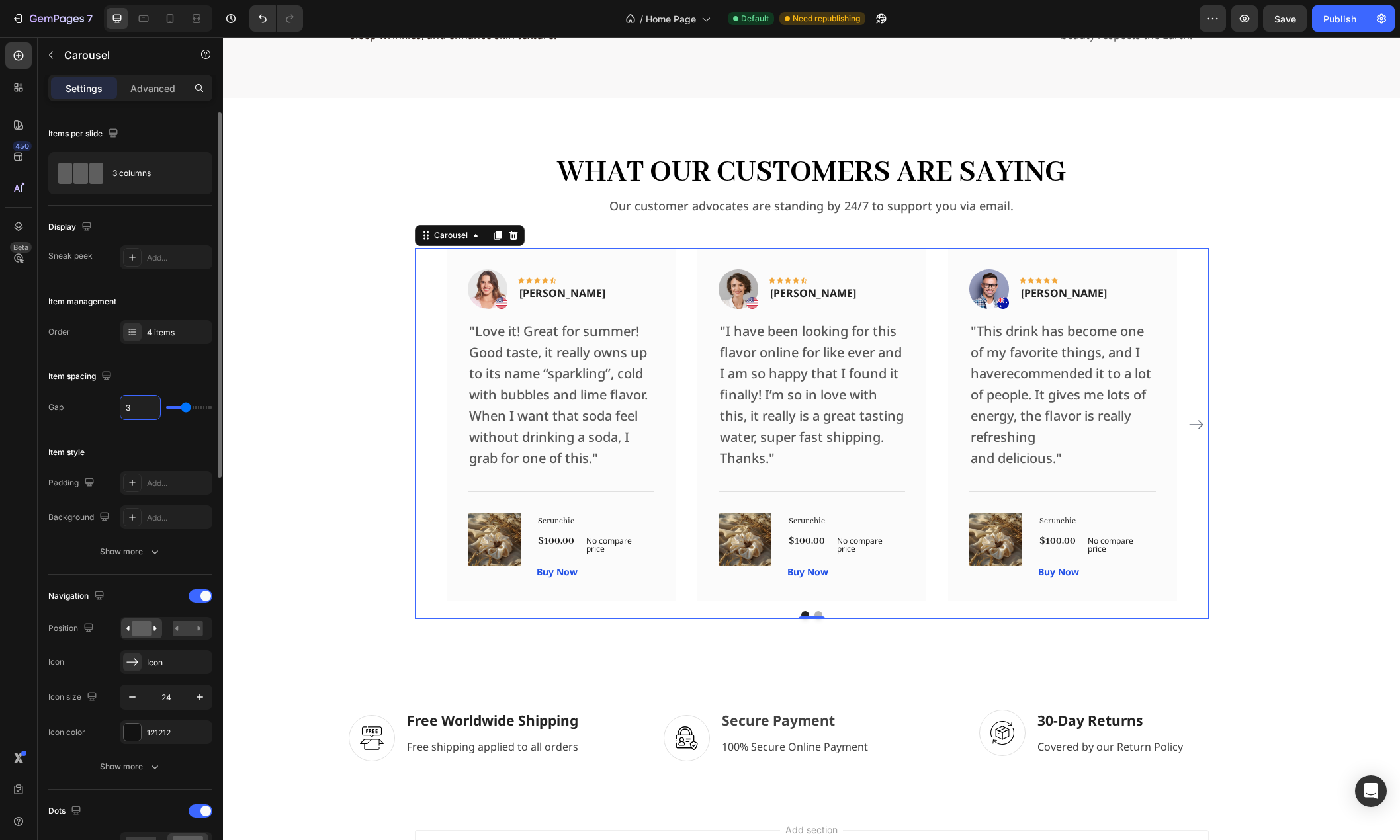
type input "32"
click at [452, 350] on div "Image Icon Icon Icon Icon Icon Row Rita Carroll Text block Row "Love it! Great …" at bounding box center [561, 424] width 230 height 353
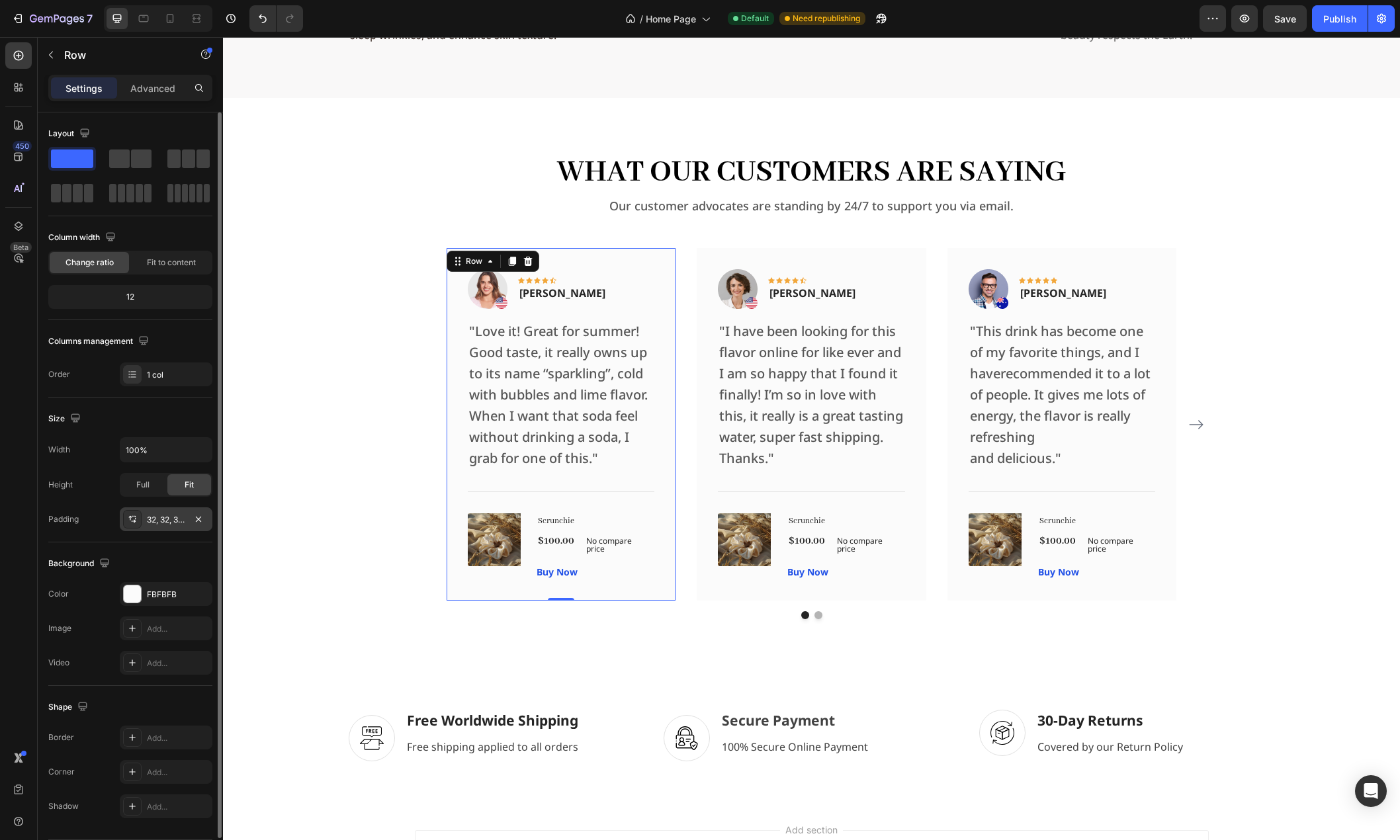
click at [158, 525] on div "32, 32, 32, 32" at bounding box center [166, 520] width 38 height 12
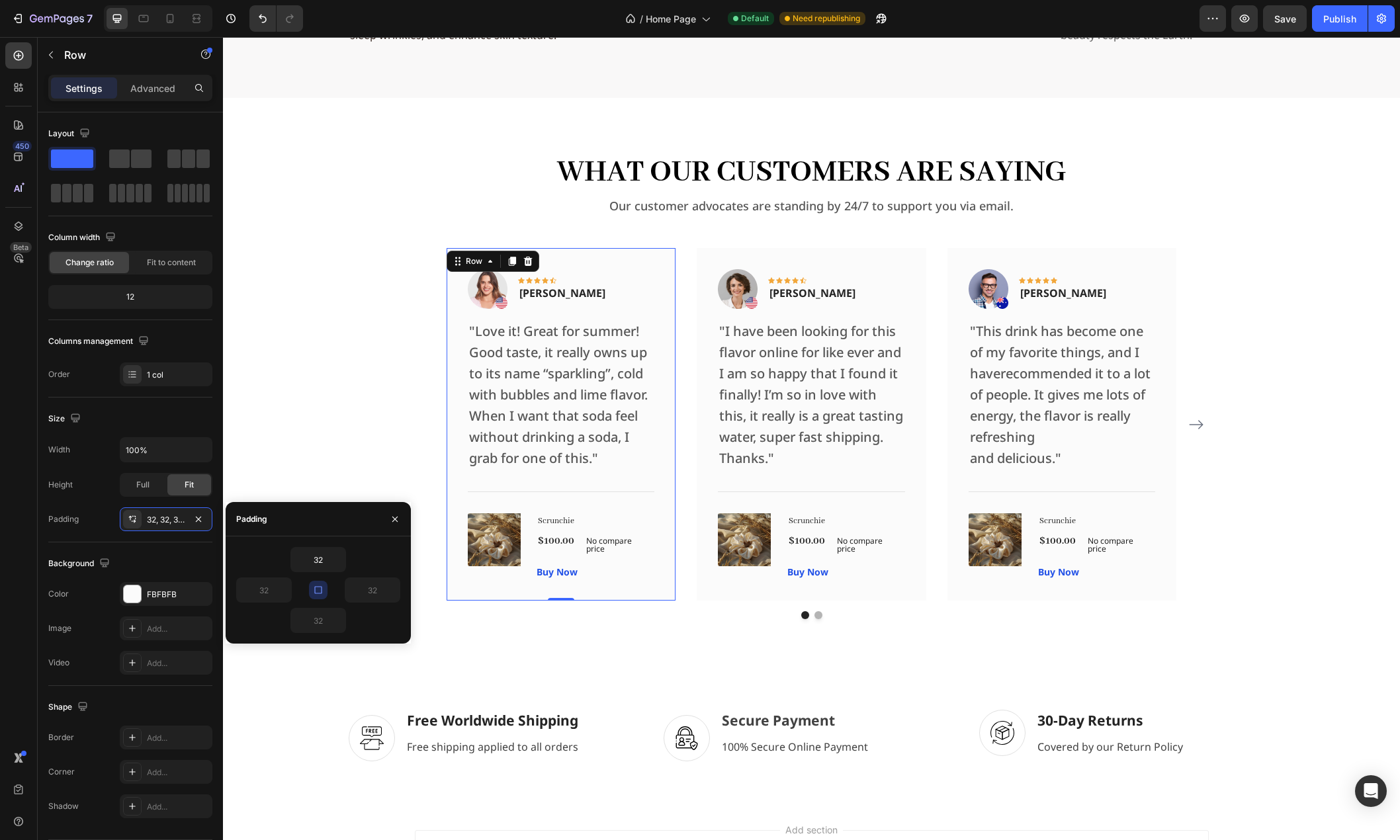
click at [310, 591] on button "button" at bounding box center [318, 590] width 19 height 19
click at [266, 588] on input "32" at bounding box center [263, 590] width 54 height 24
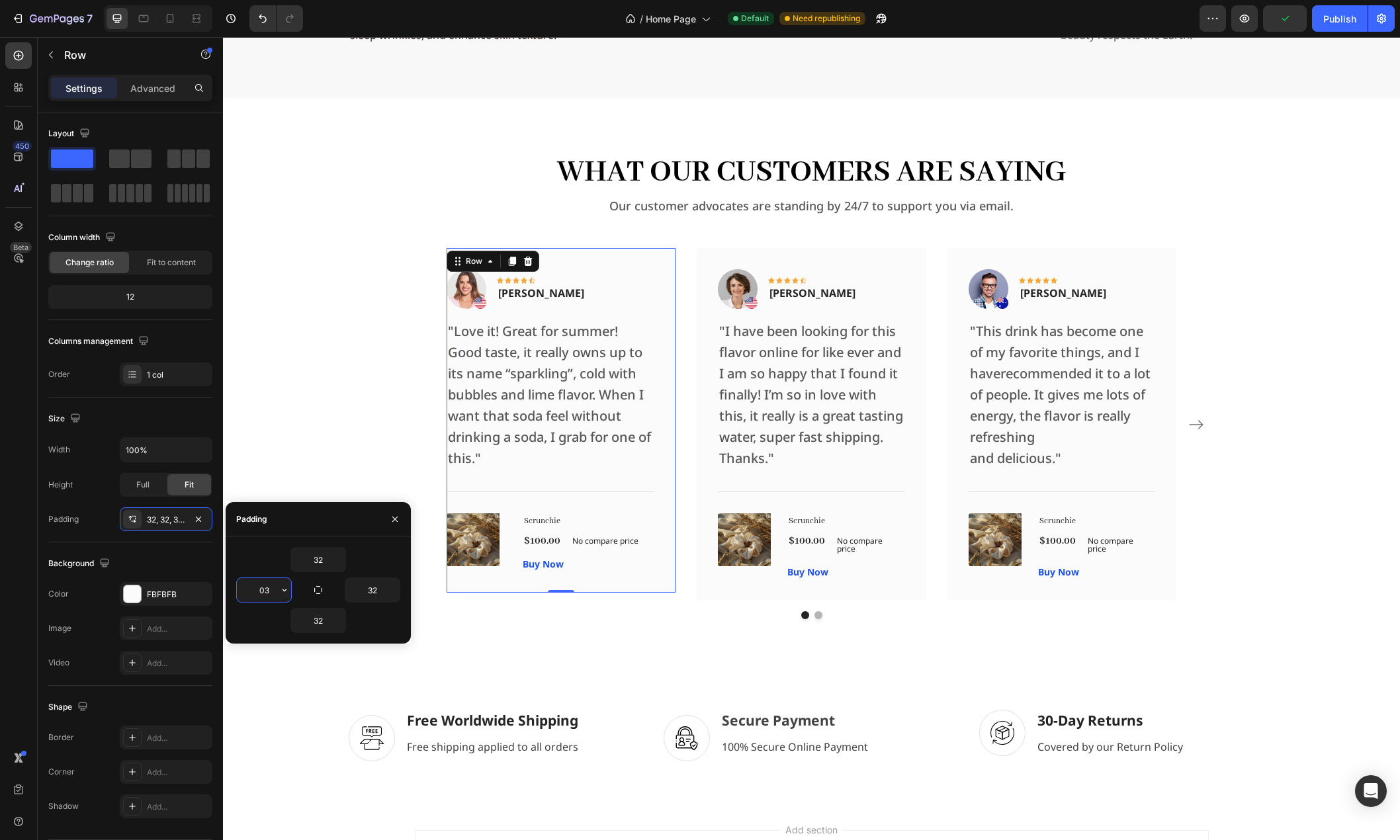
type input "032"
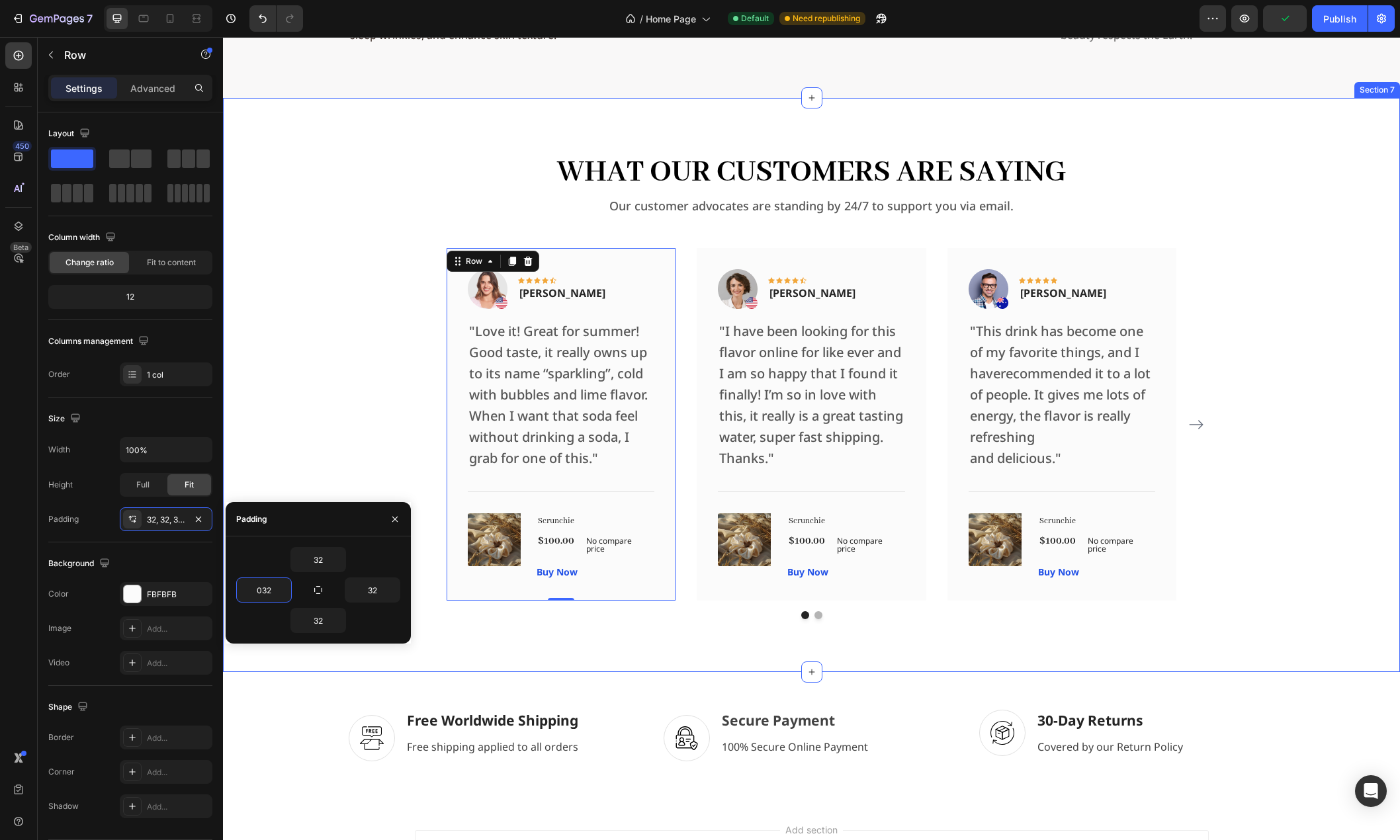
click at [352, 324] on div "What Our Customers Are Saying Heading Our customer advocates are standing by 24…" at bounding box center [811, 385] width 1156 height 468
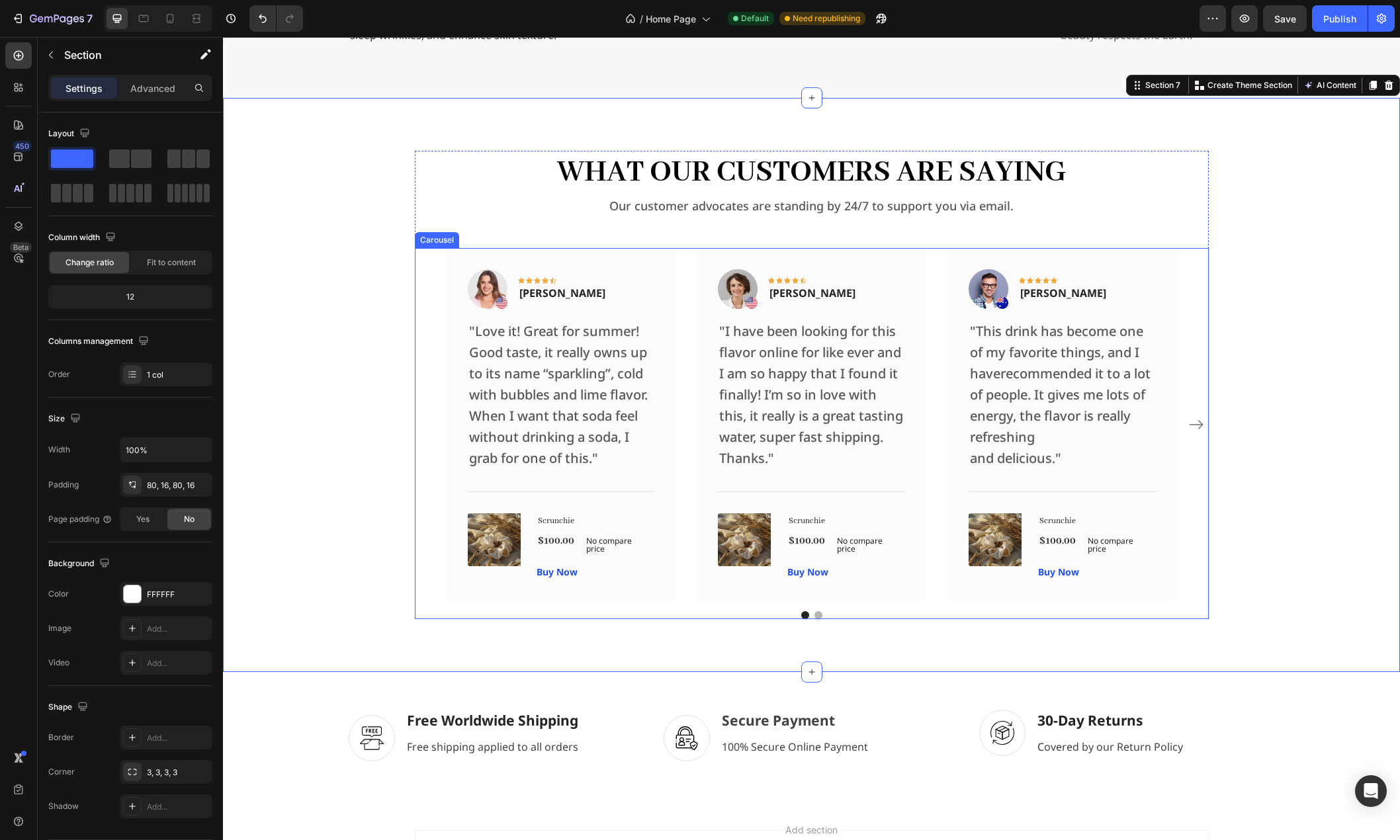
click at [679, 619] on div "Image Icon Icon Icon Icon Icon Row Rita Carroll Text block Row "Love it! Great …" at bounding box center [811, 433] width 794 height 371
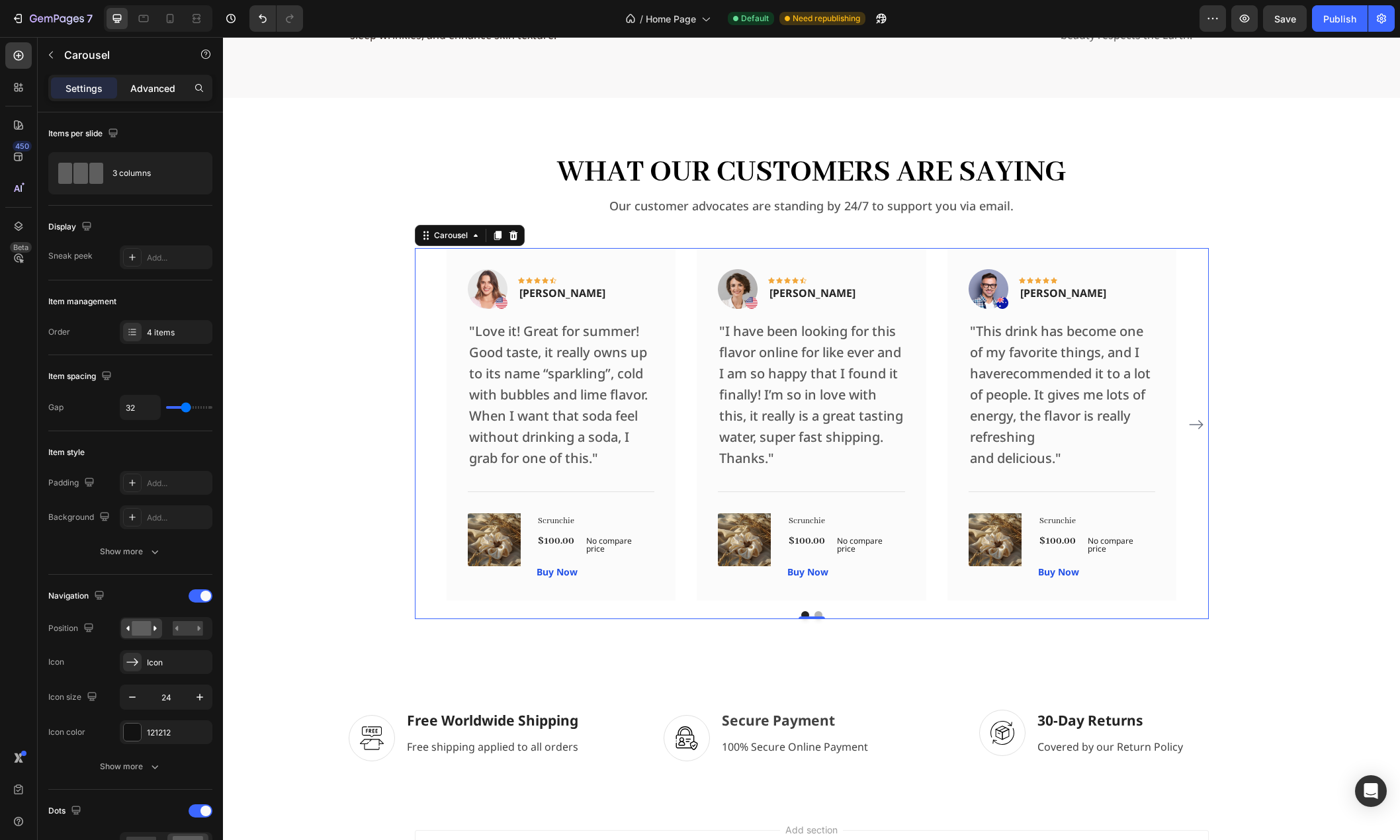
click at [145, 92] on p "Advanced" at bounding box center [152, 88] width 45 height 14
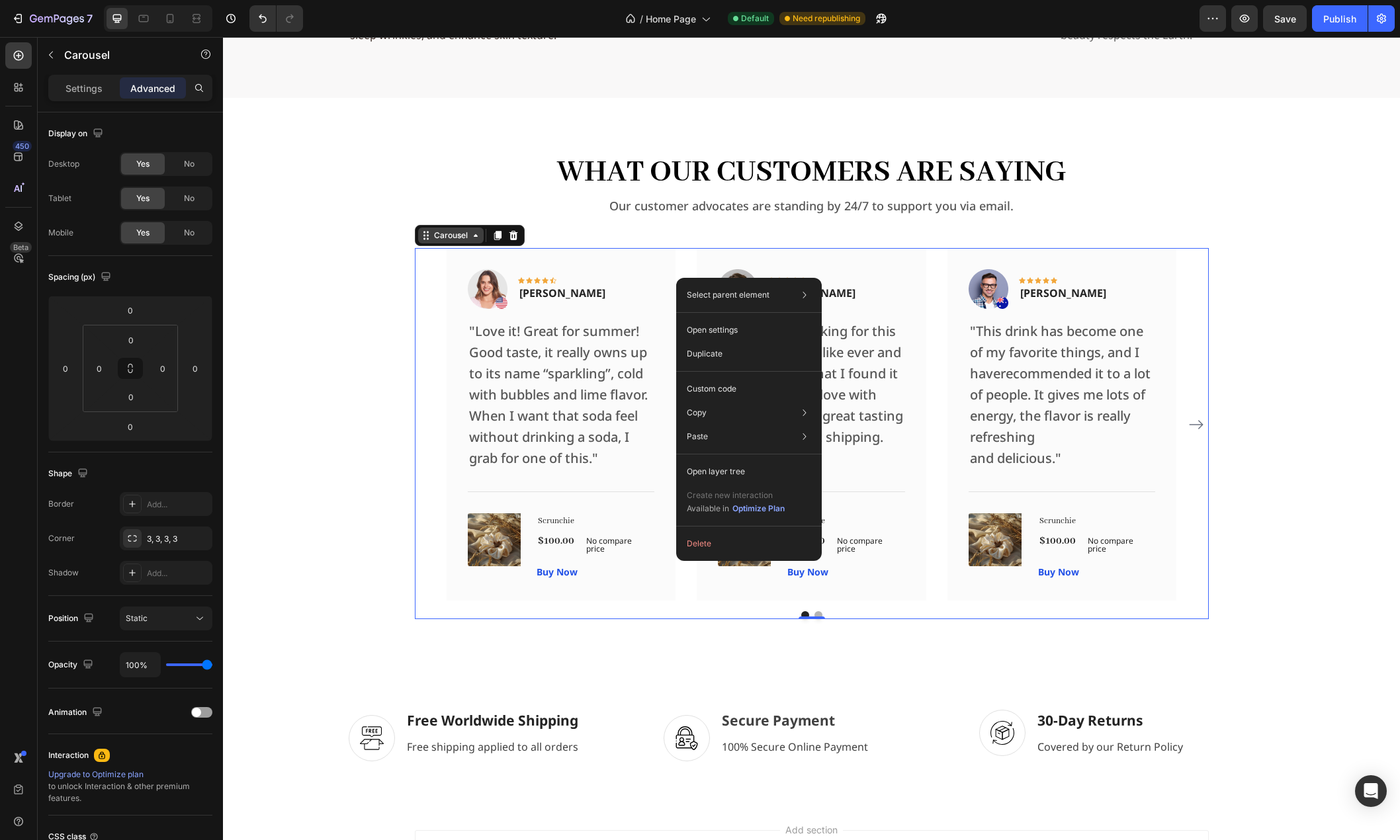
click at [454, 238] on div "Carousel" at bounding box center [451, 236] width 39 height 12
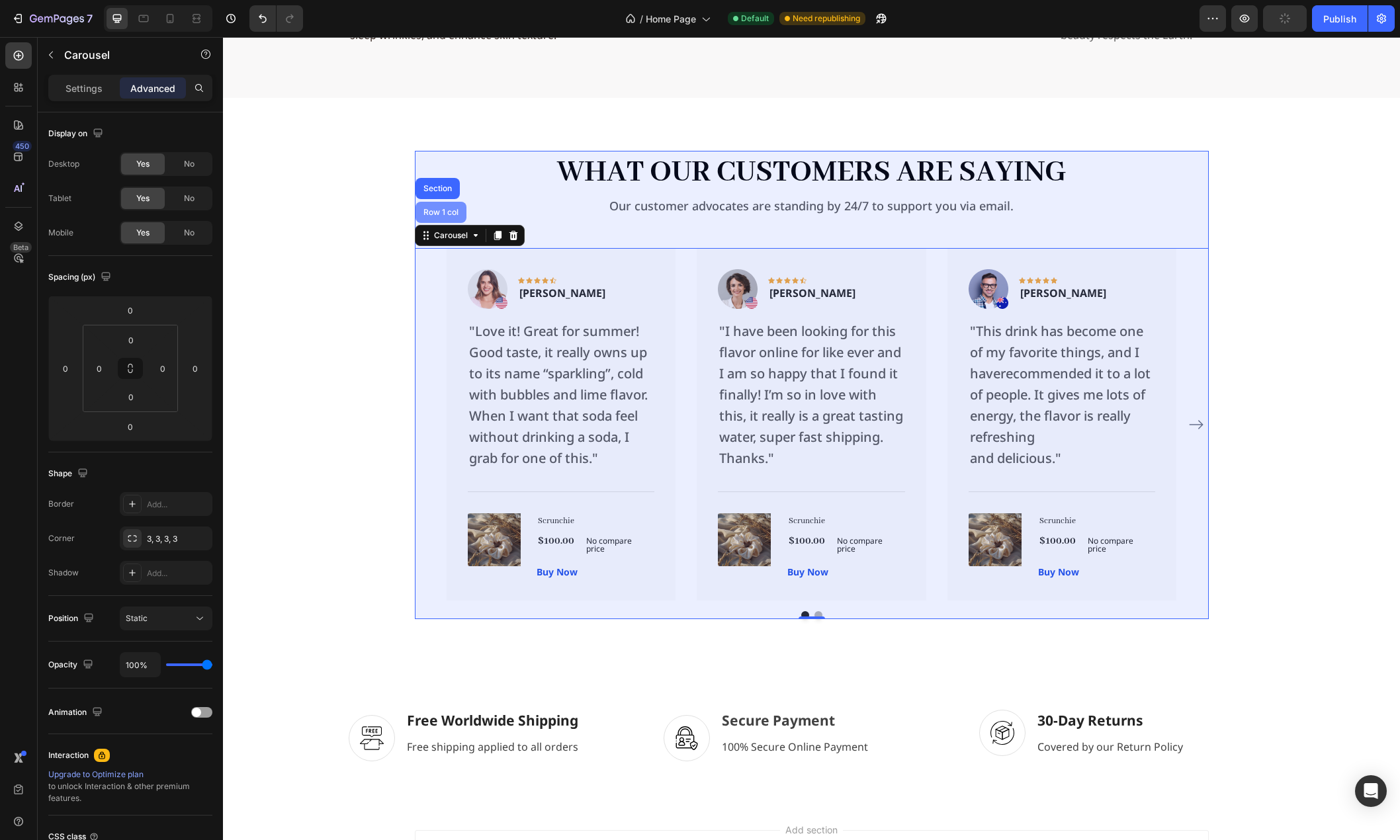
click at [438, 215] on div "Row 1 col" at bounding box center [440, 212] width 40 height 8
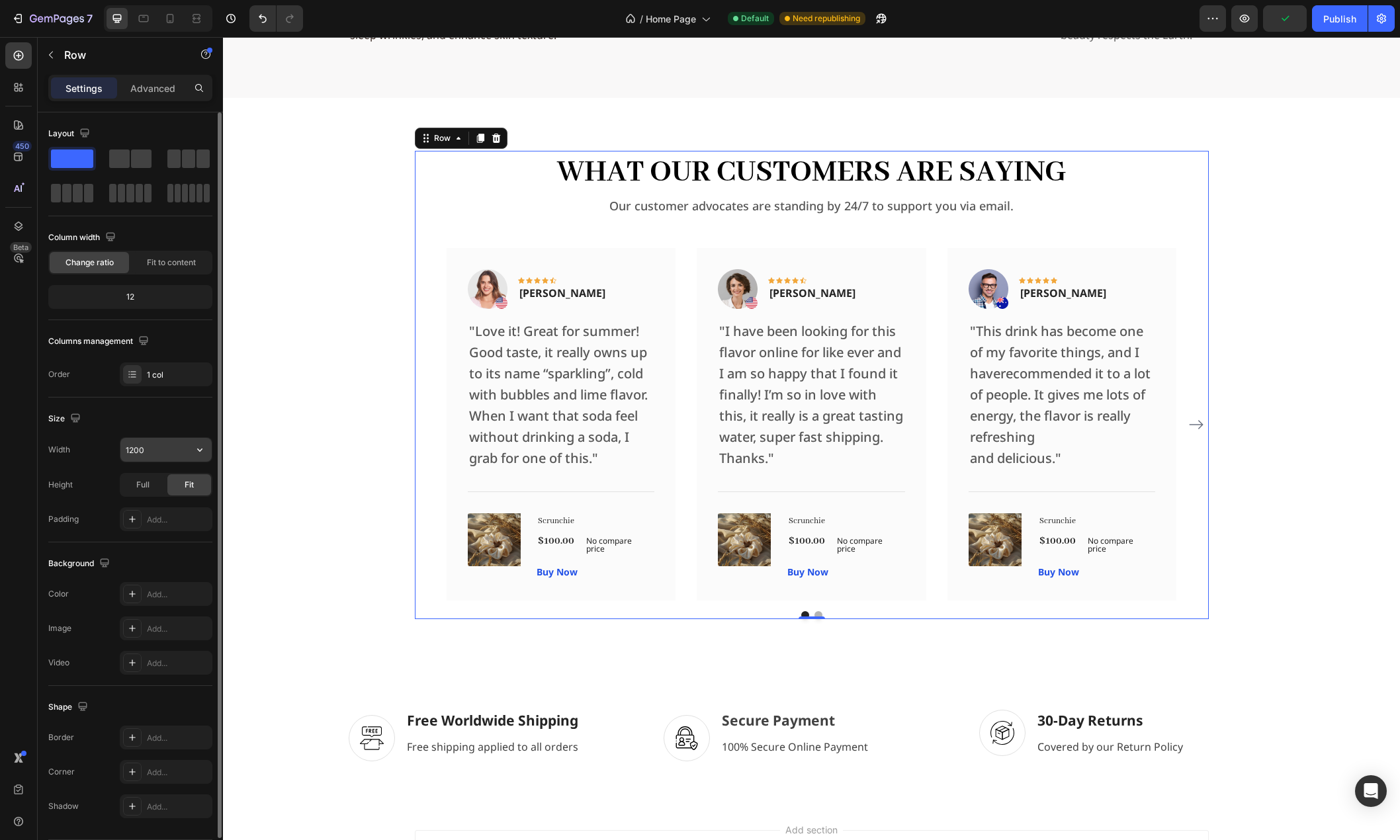
click at [148, 451] on input "1200" at bounding box center [166, 449] width 91 height 24
type input "4"
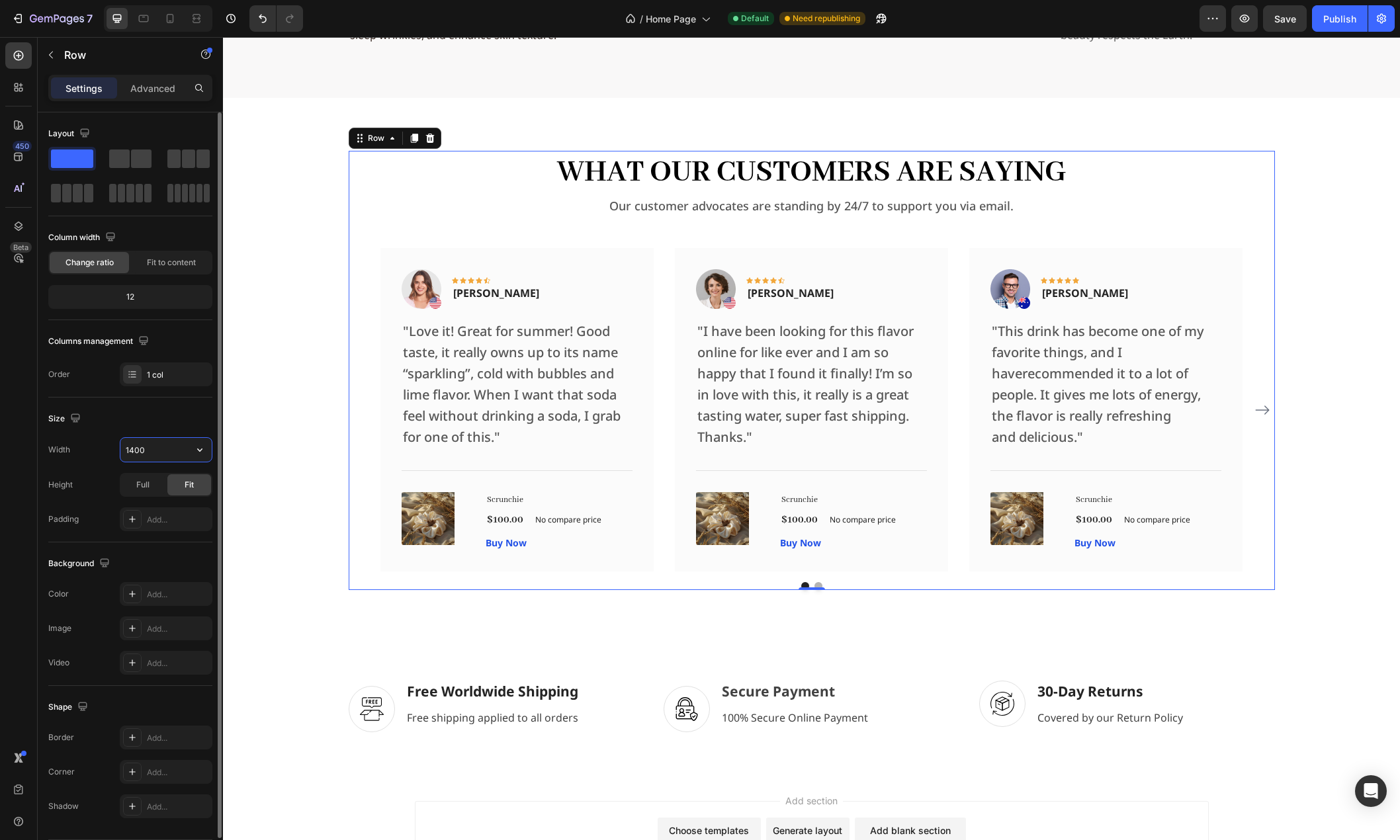
type input "1400"
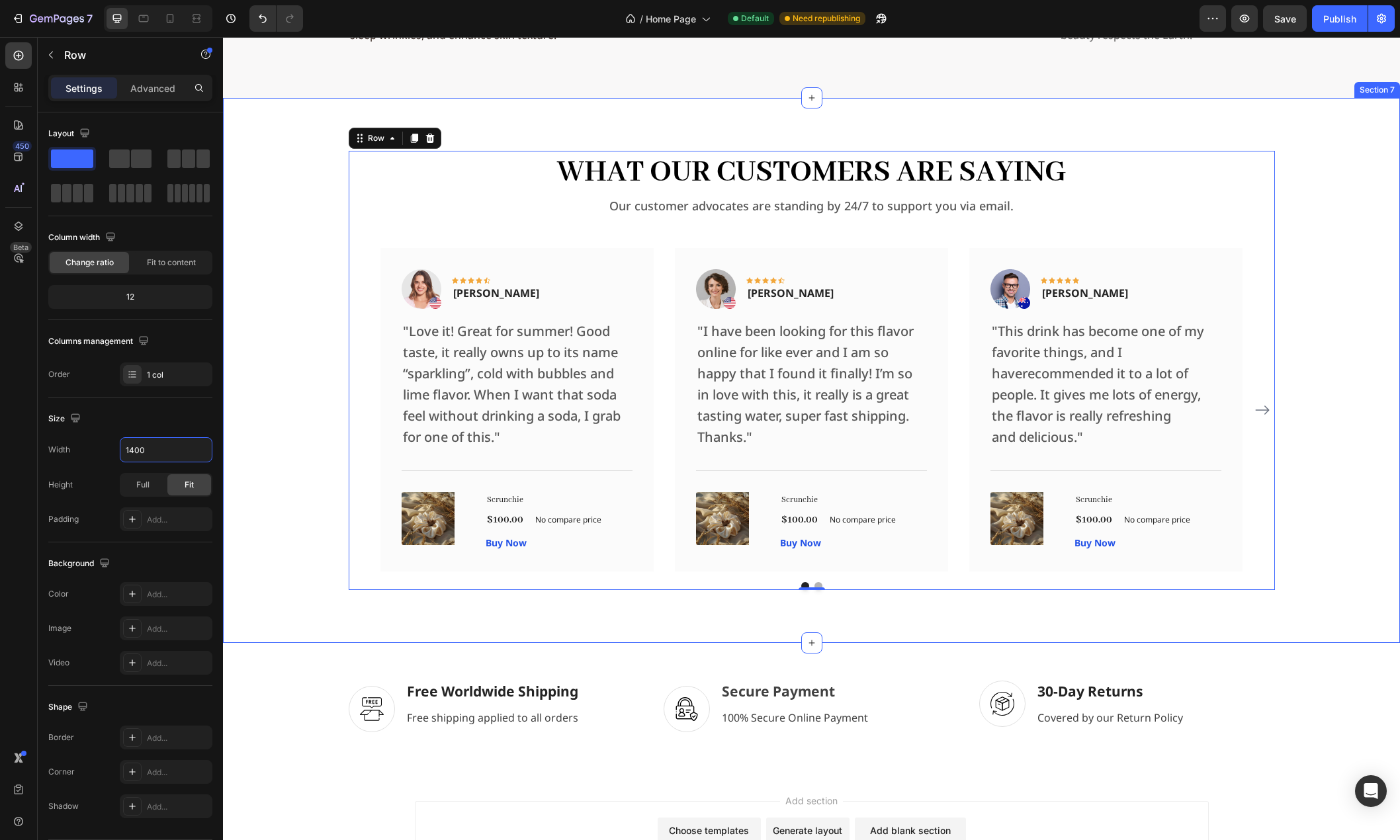
click at [284, 473] on div "What Our Customers Are Saying Heading Our customer advocates are standing by 24…" at bounding box center [811, 370] width 1156 height 439
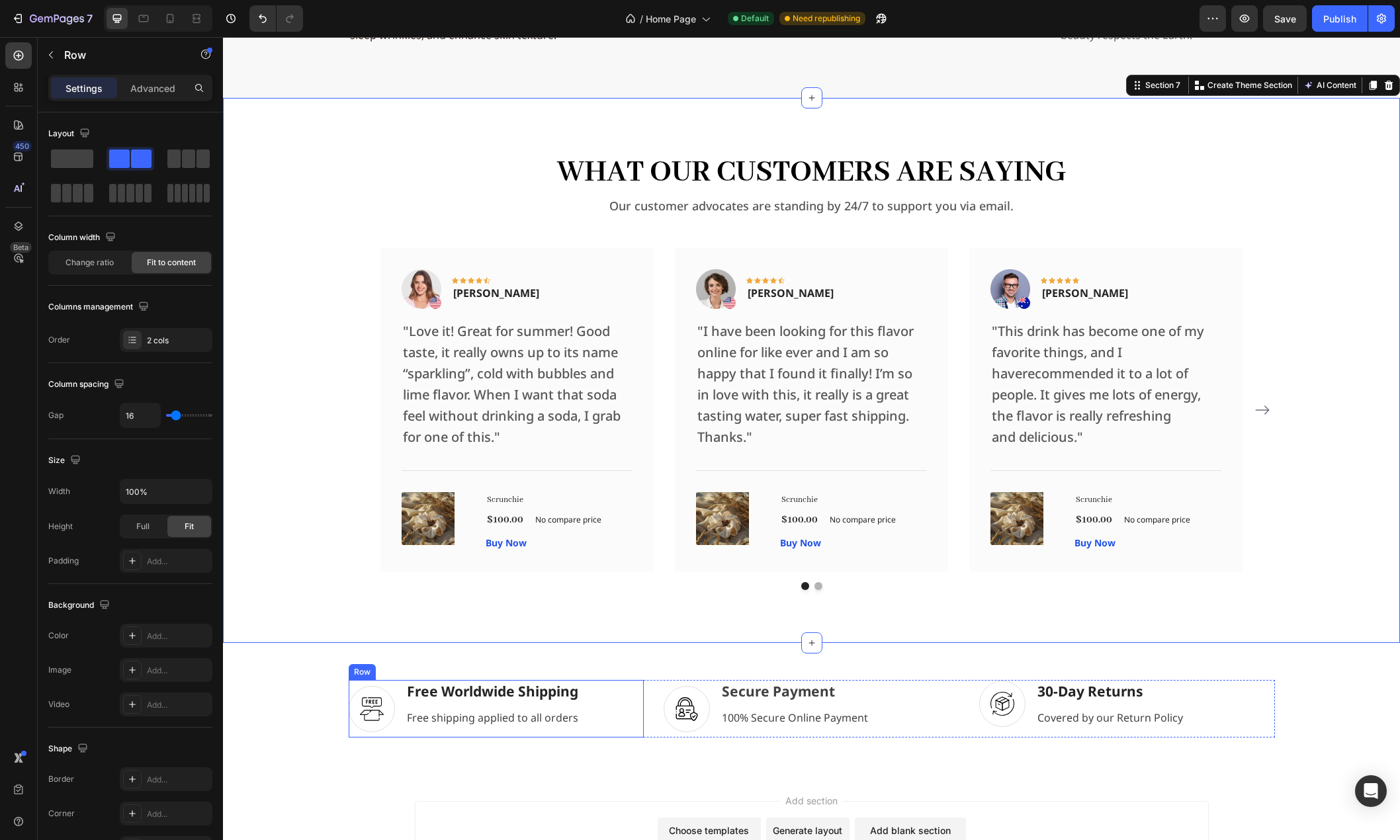
click at [621, 680] on div "Image Free Worldwide Shipping Text block Free shipping applied to all orders Te…" at bounding box center [497, 709] width 296 height 58
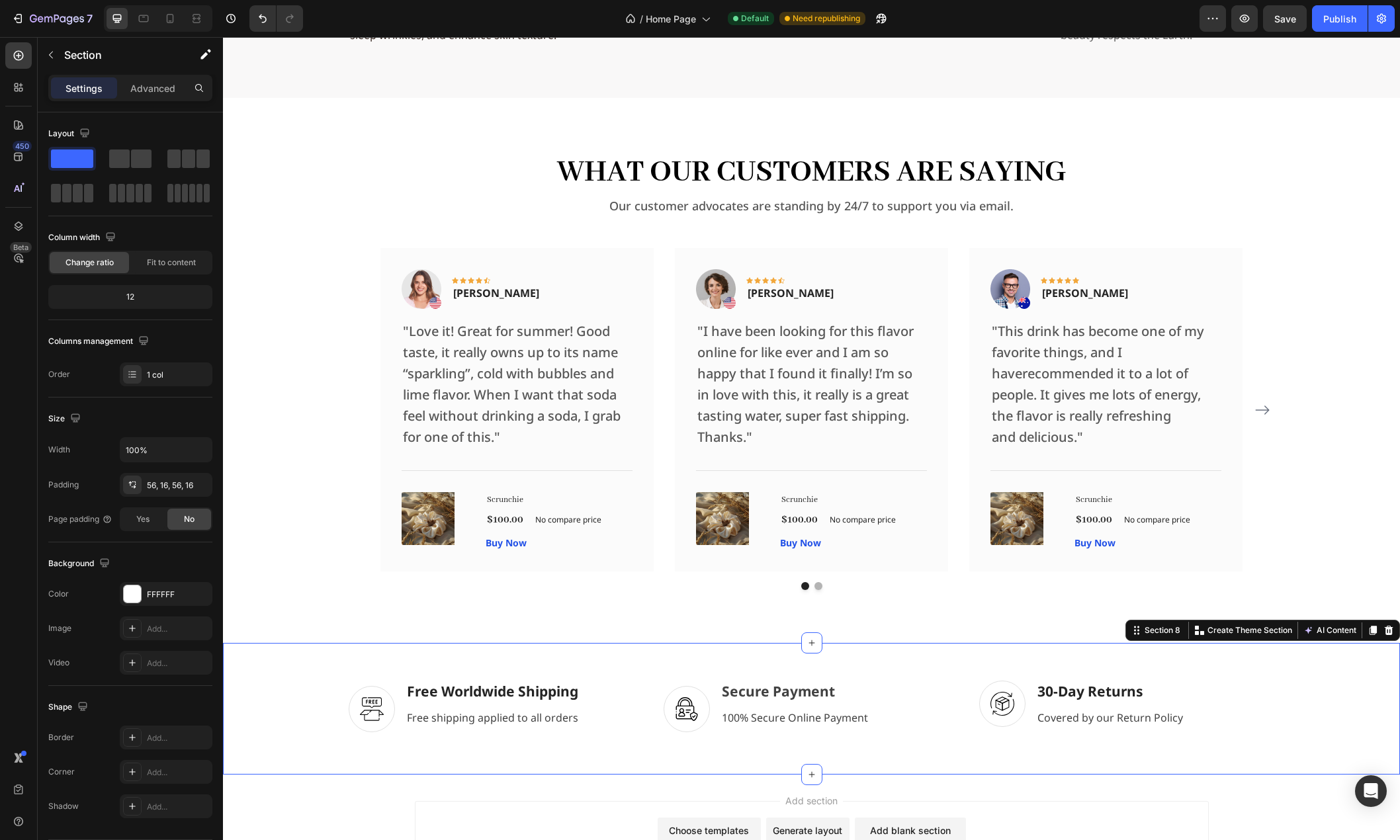
click at [654, 663] on div "Image Free Worldwide Shipping Text block Free shipping applied to all orders Te…" at bounding box center [811, 708] width 1177 height 132
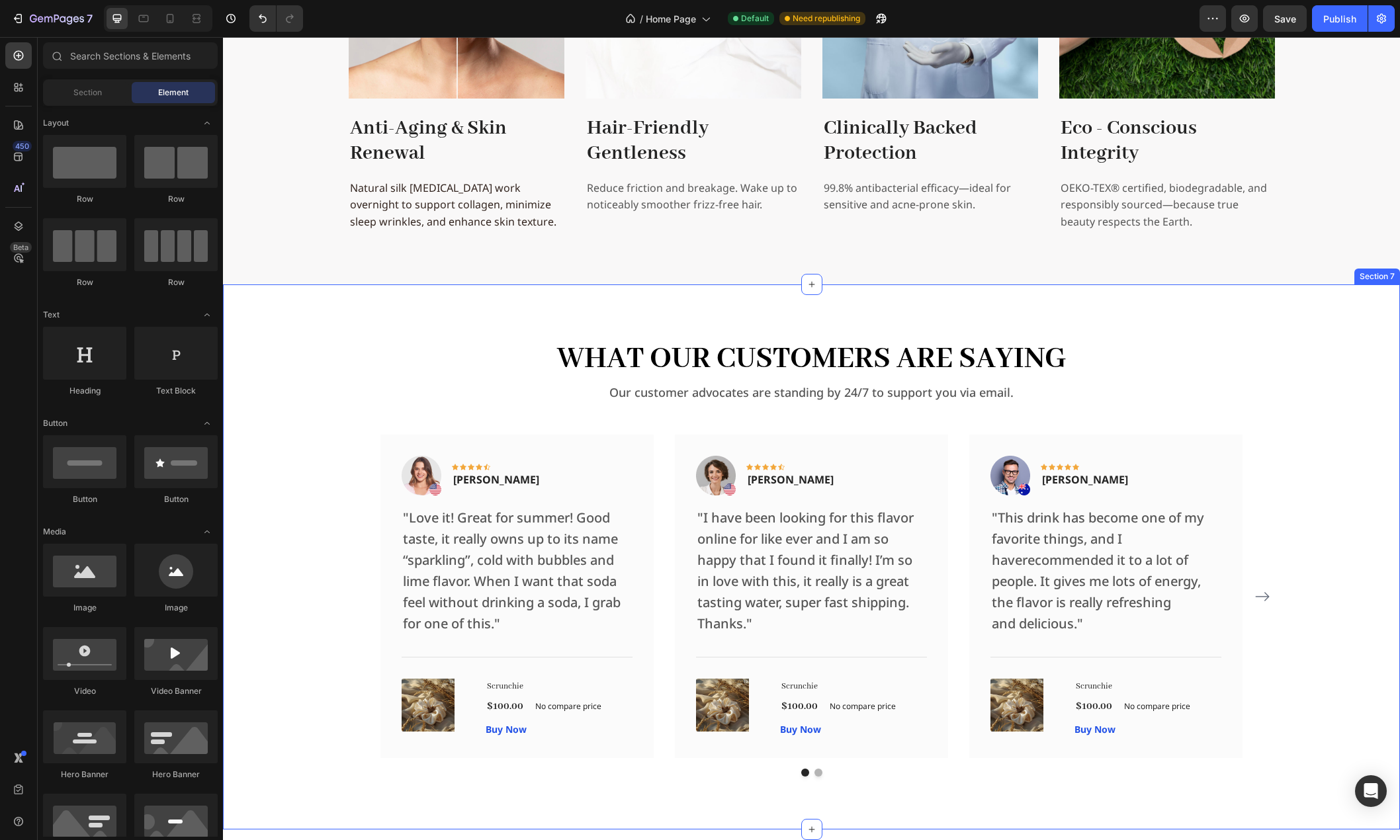
scroll to position [2719, 0]
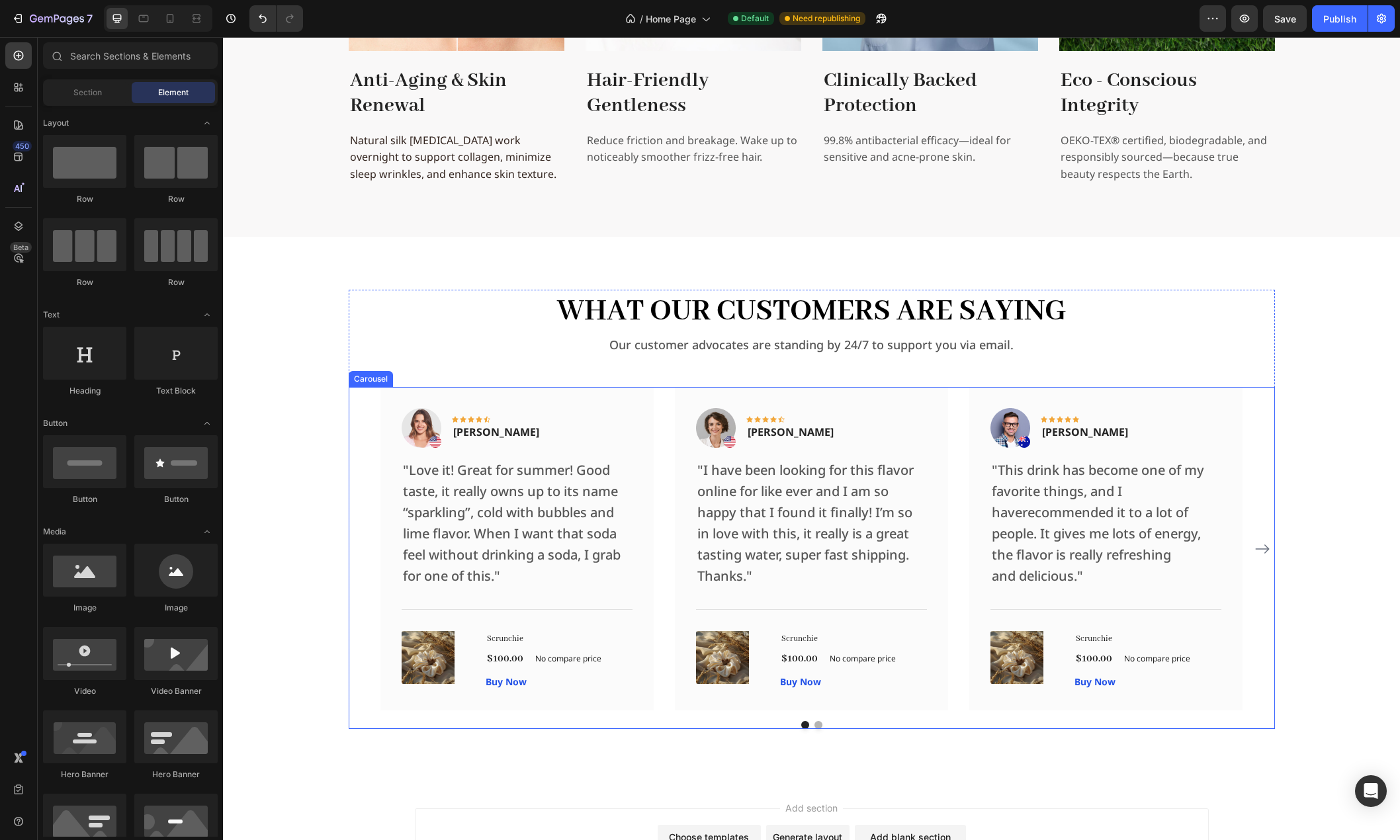
click at [364, 480] on div "Image Icon Icon Icon Icon Icon Row Rita Carroll Text block Row "Love it! Great …" at bounding box center [812, 549] width 926 height 323
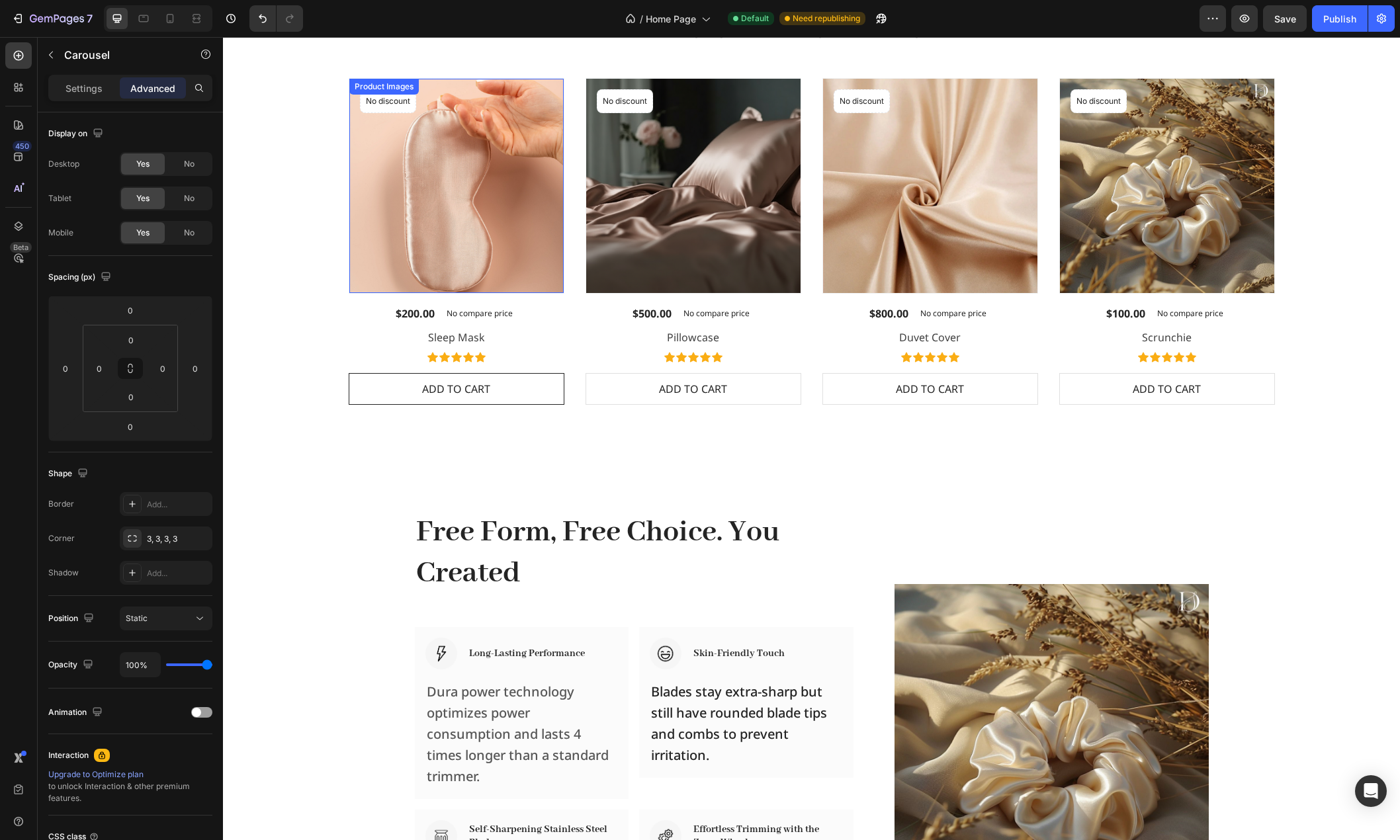
scroll to position [1387, 0]
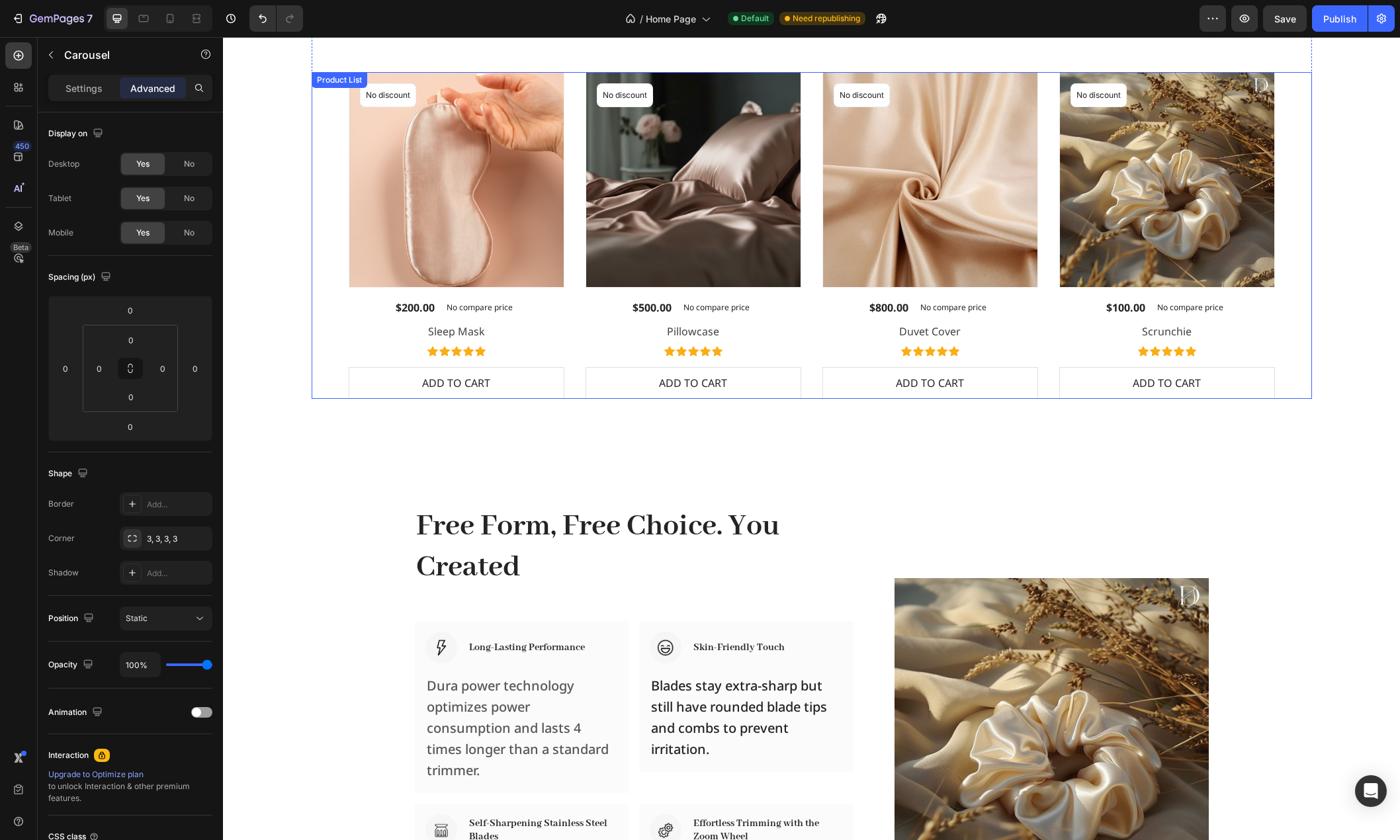
click at [333, 296] on div "Product Images No discount Not be displayed when published Product Badge Row $1…" at bounding box center [812, 235] width 1000 height 326
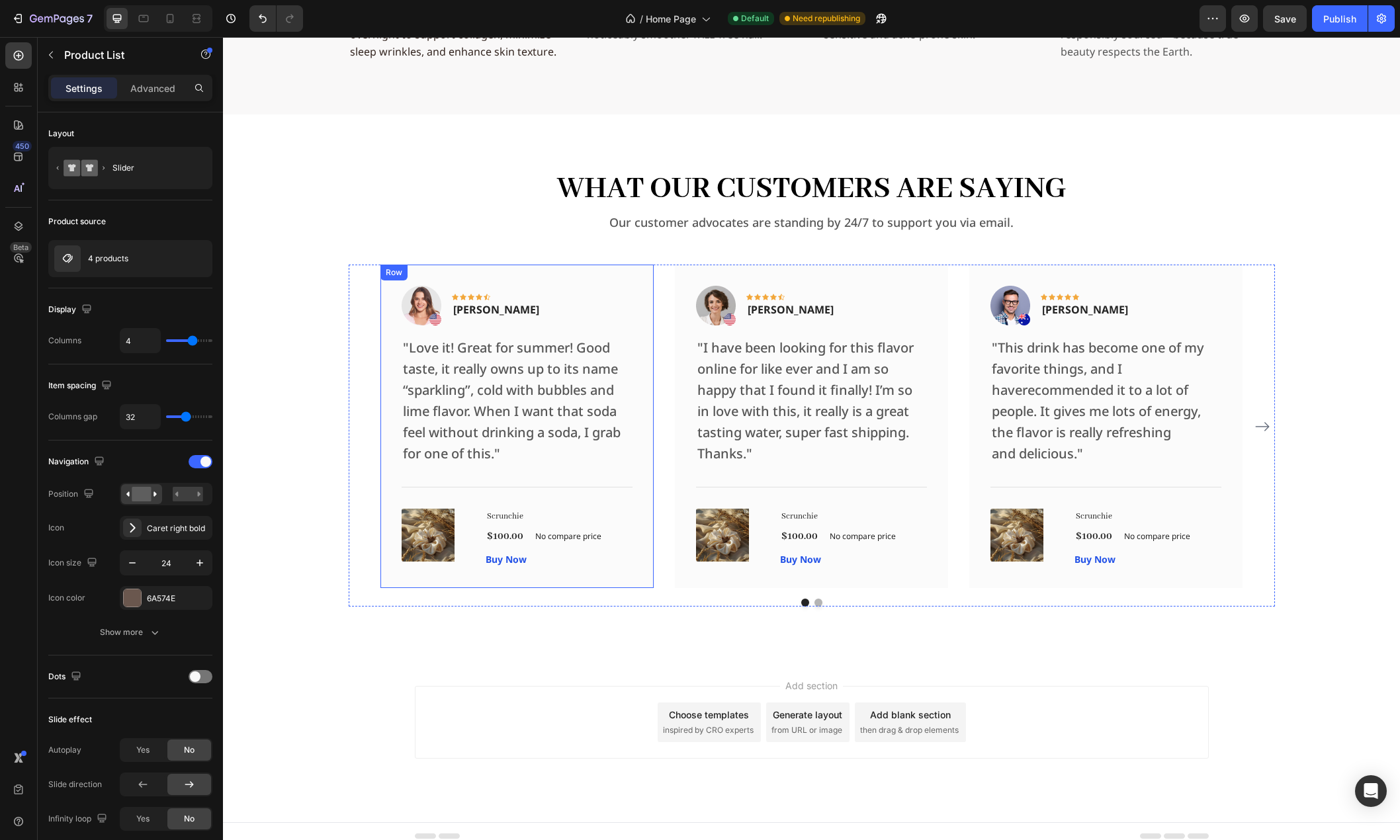
scroll to position [2842, 0]
click at [362, 438] on div "Image Icon Icon Icon Icon Icon Row Rita Carroll Text block Row "Love it! Great …" at bounding box center [812, 426] width 926 height 323
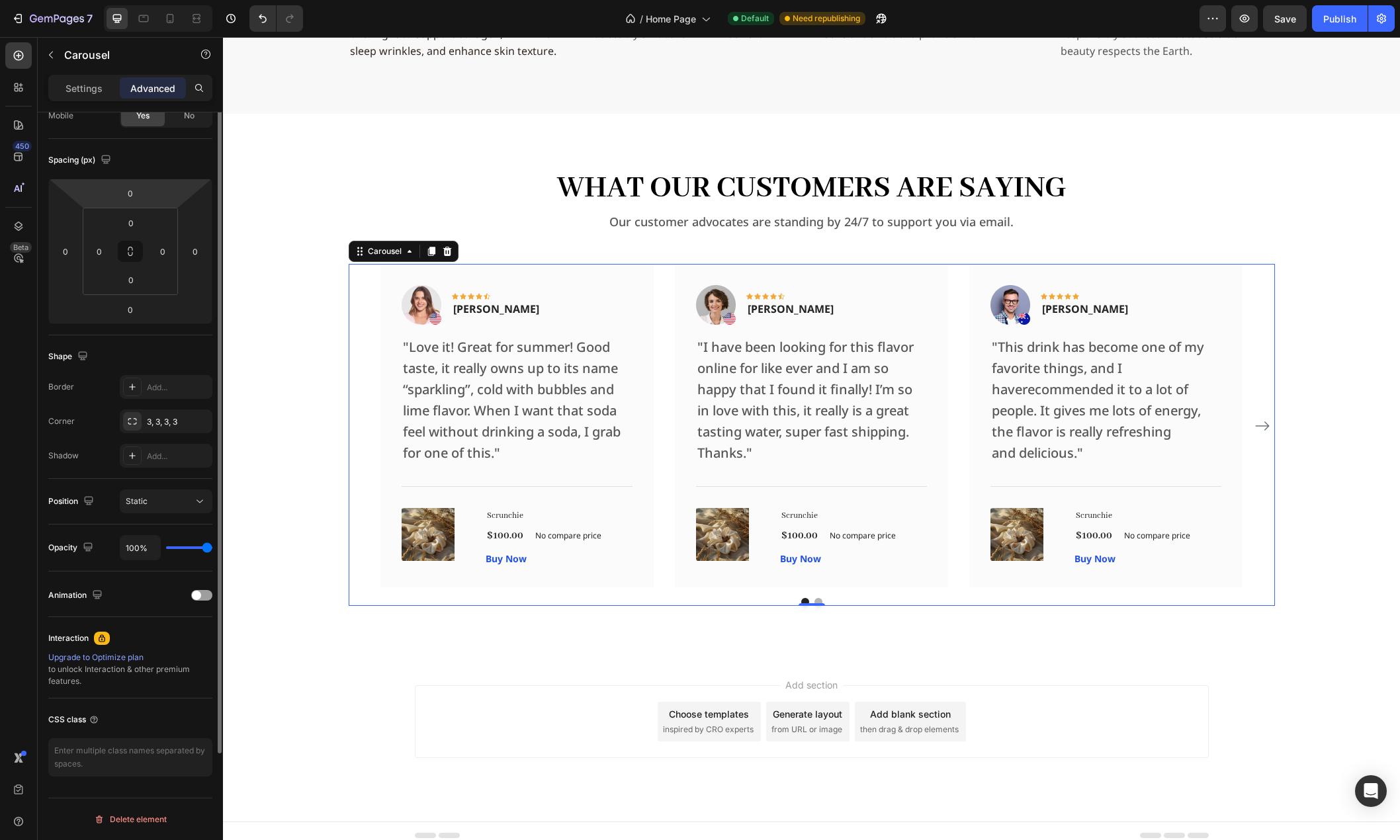
scroll to position [51, 0]
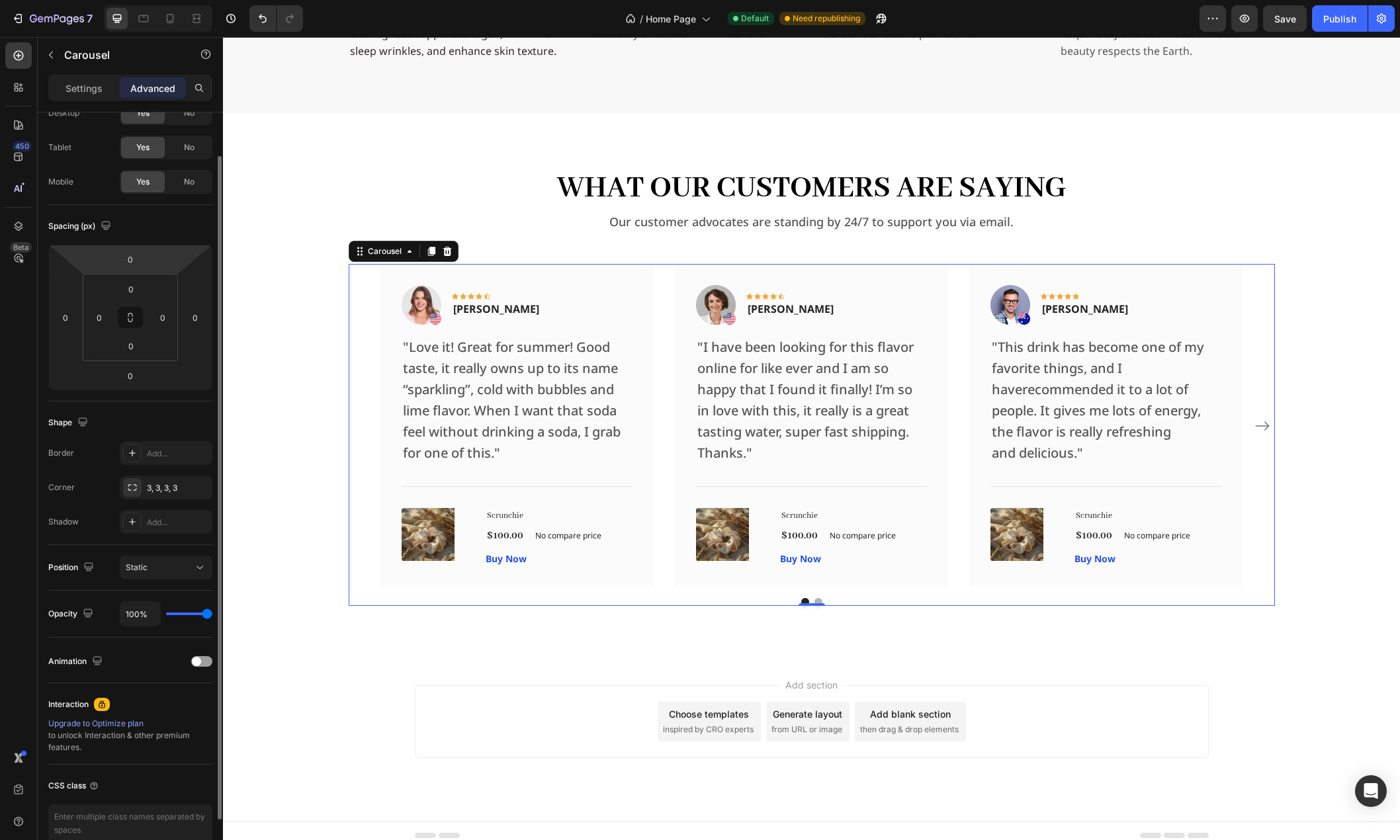
click at [82, 87] on p "Settings" at bounding box center [84, 88] width 37 height 14
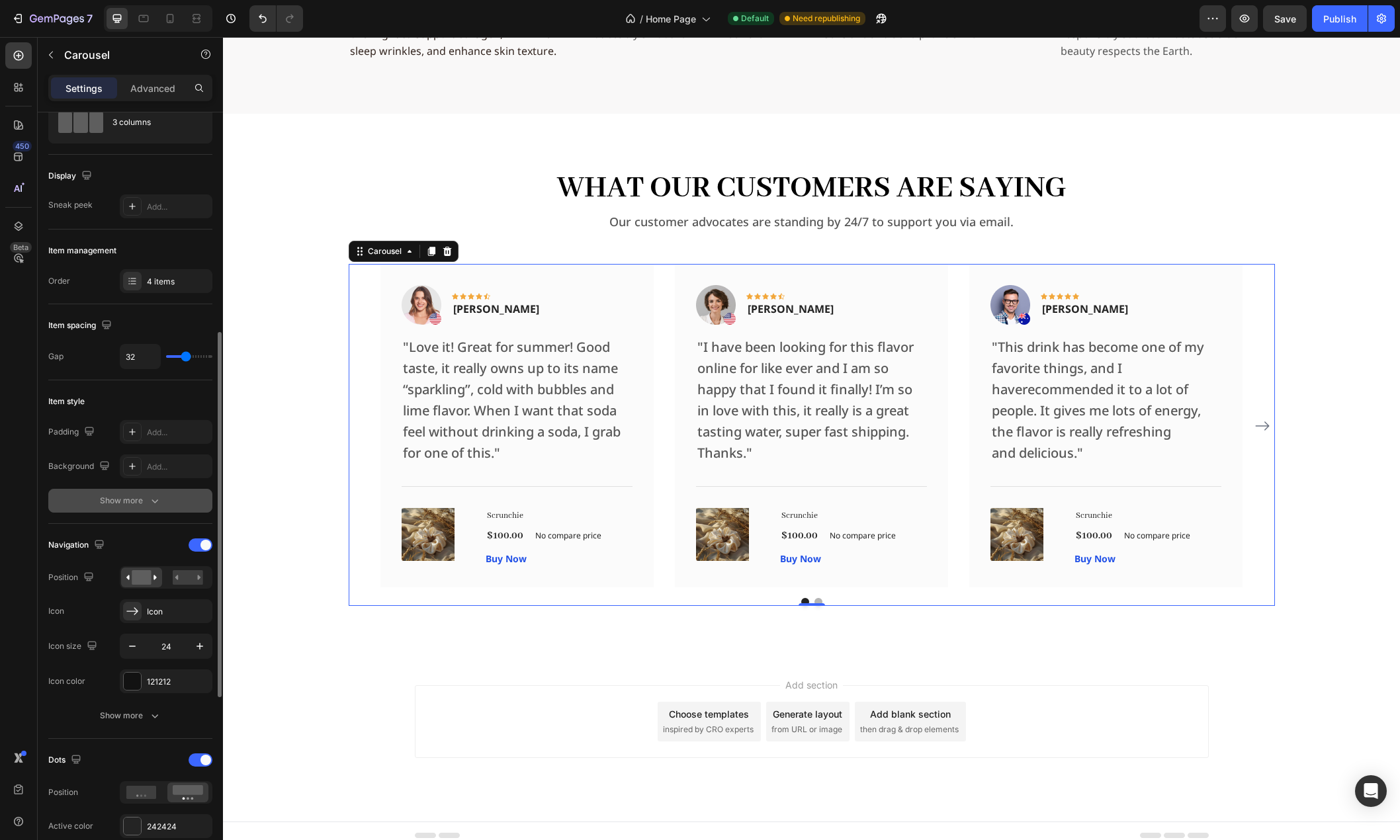
scroll to position [183, 0]
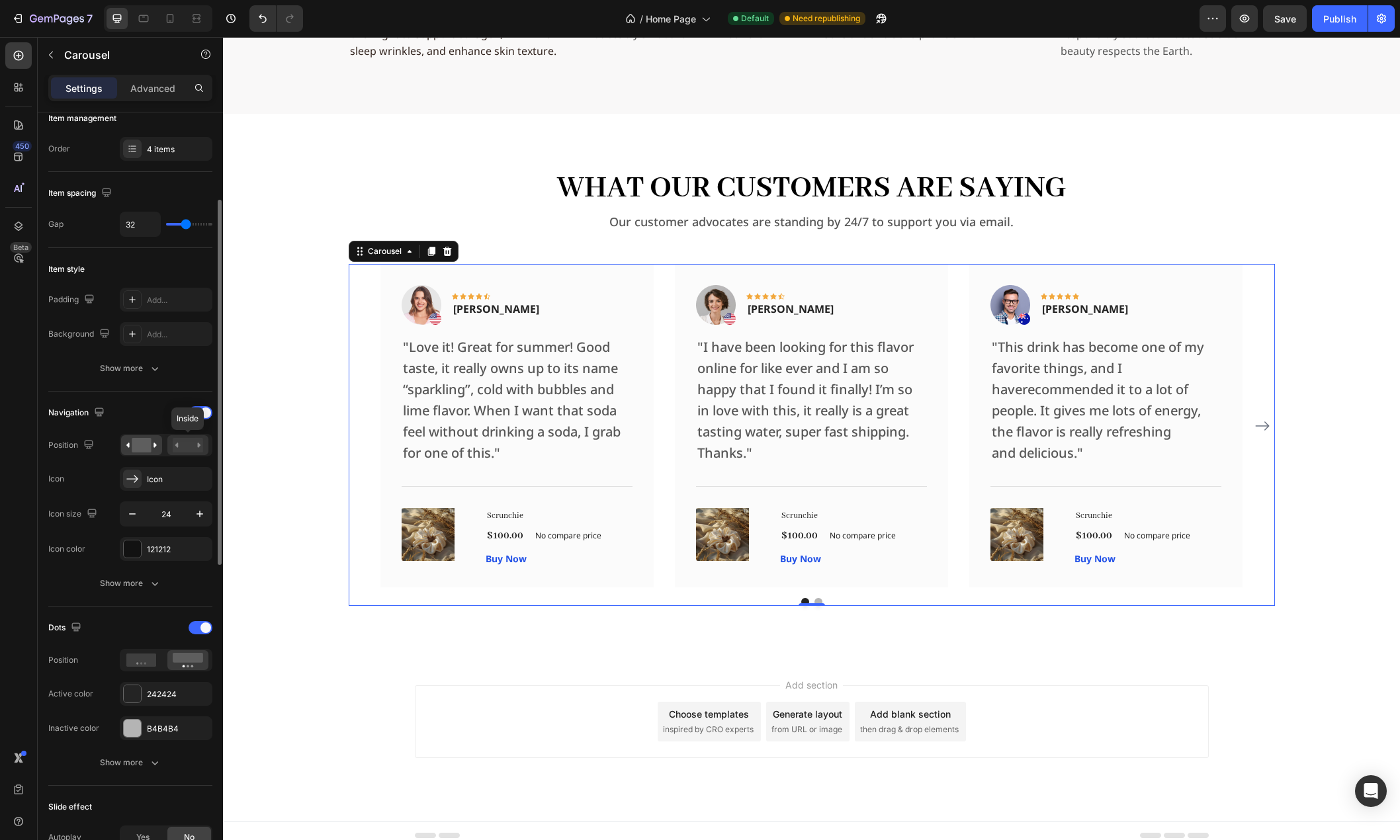
click at [189, 443] on rect at bounding box center [188, 444] width 31 height 15
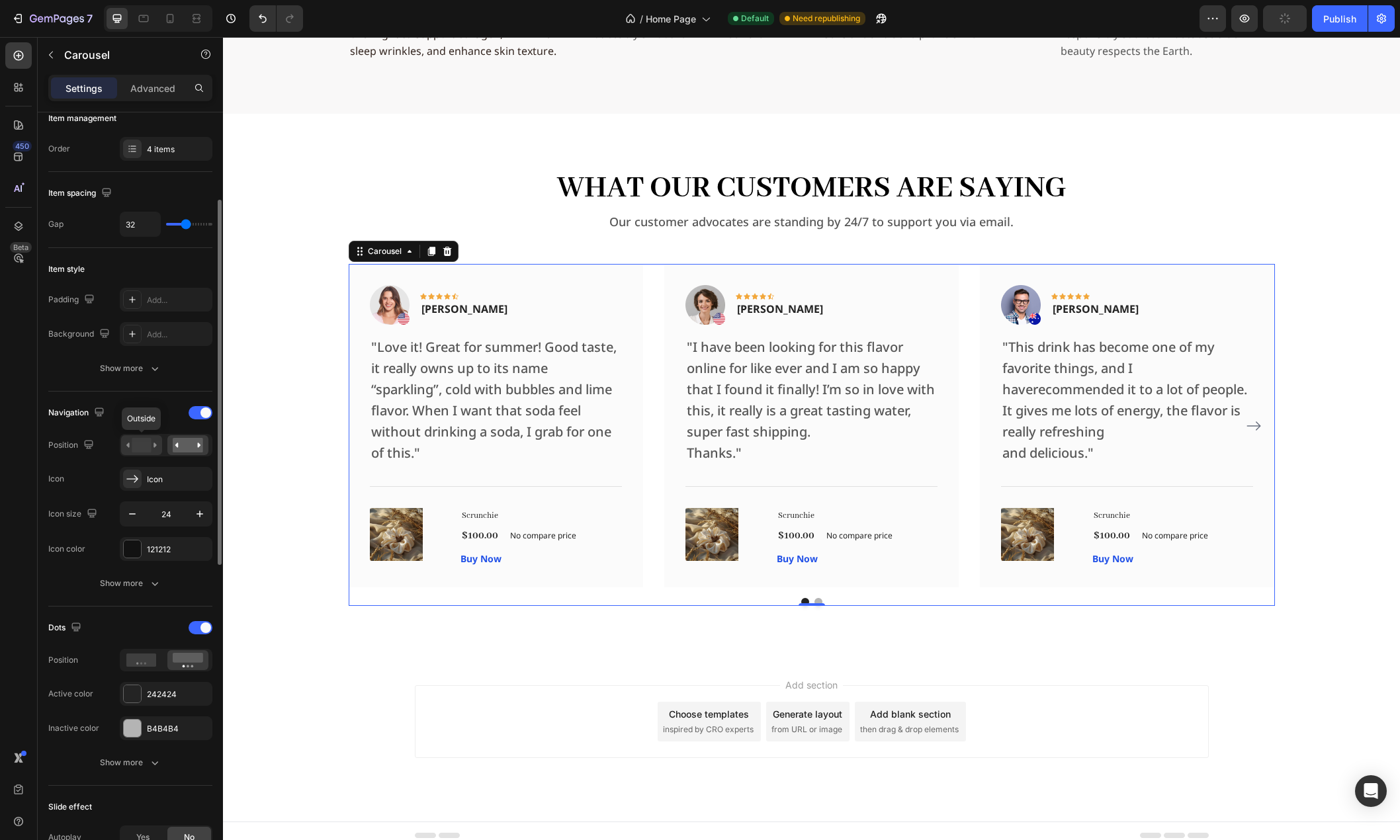
click at [148, 445] on rect at bounding box center [141, 444] width 19 height 15
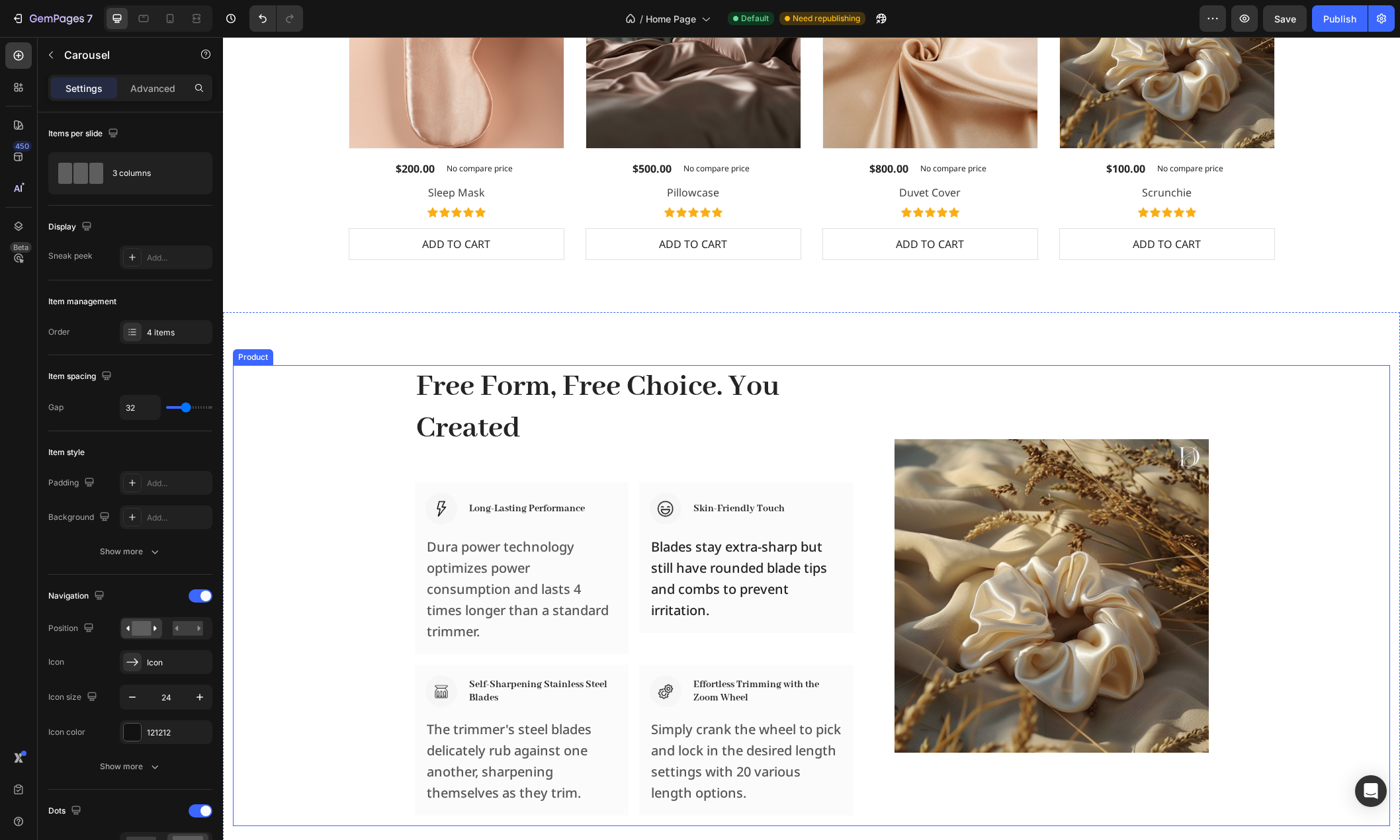
scroll to position [1336, 0]
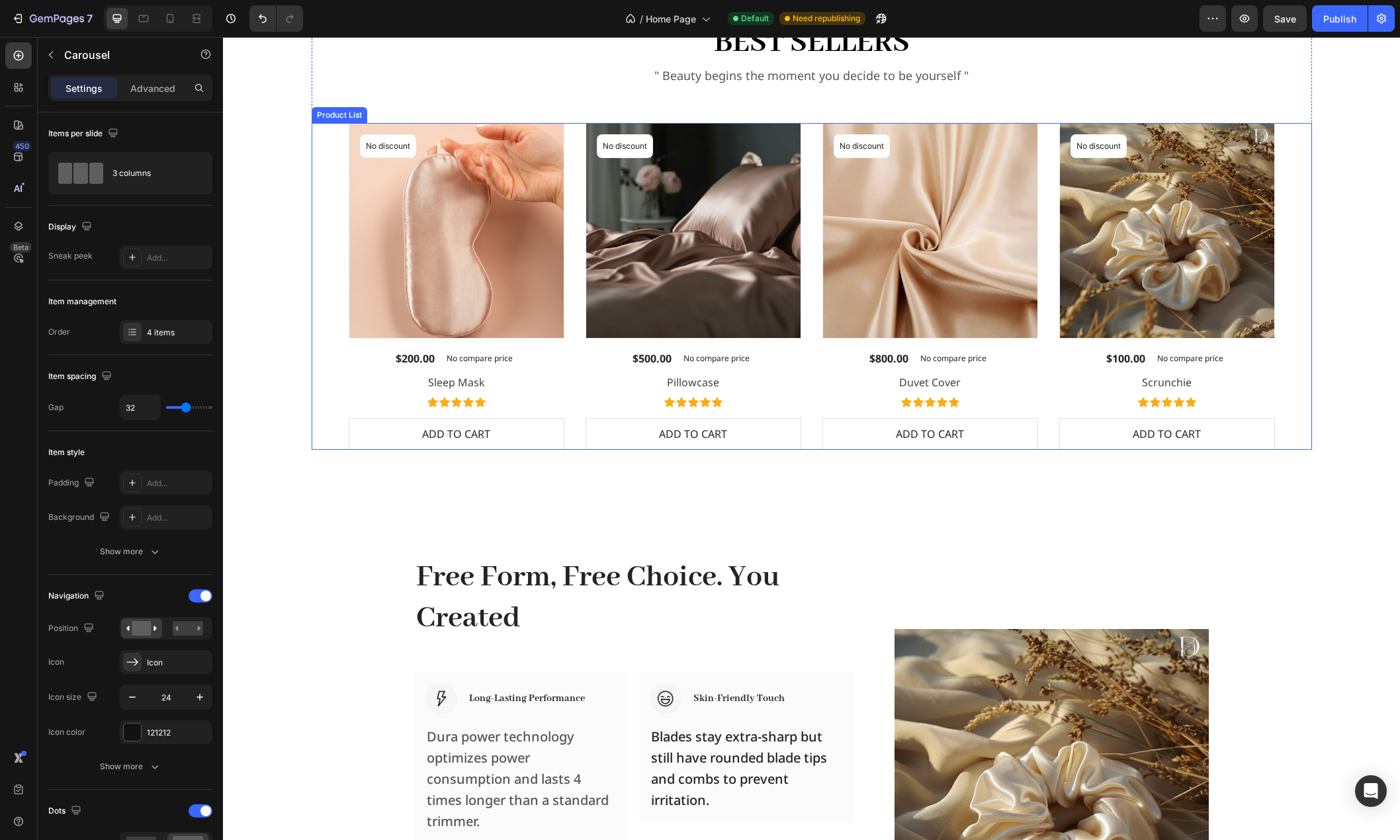
click at [312, 332] on div "Product Images No discount Not be displayed when published Product Badge Row $1…" at bounding box center [812, 286] width 1000 height 326
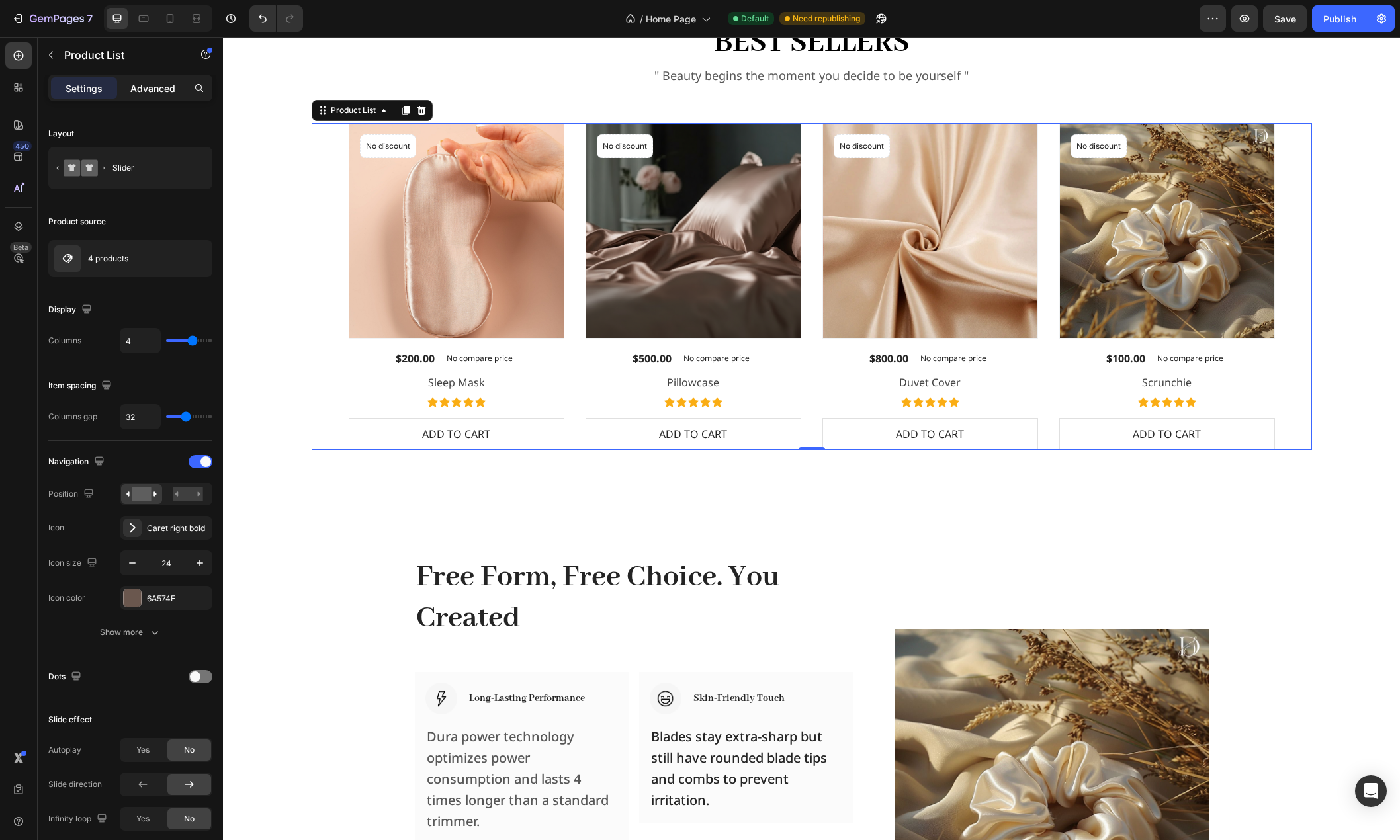
click at [139, 90] on p "Advanced" at bounding box center [152, 88] width 45 height 14
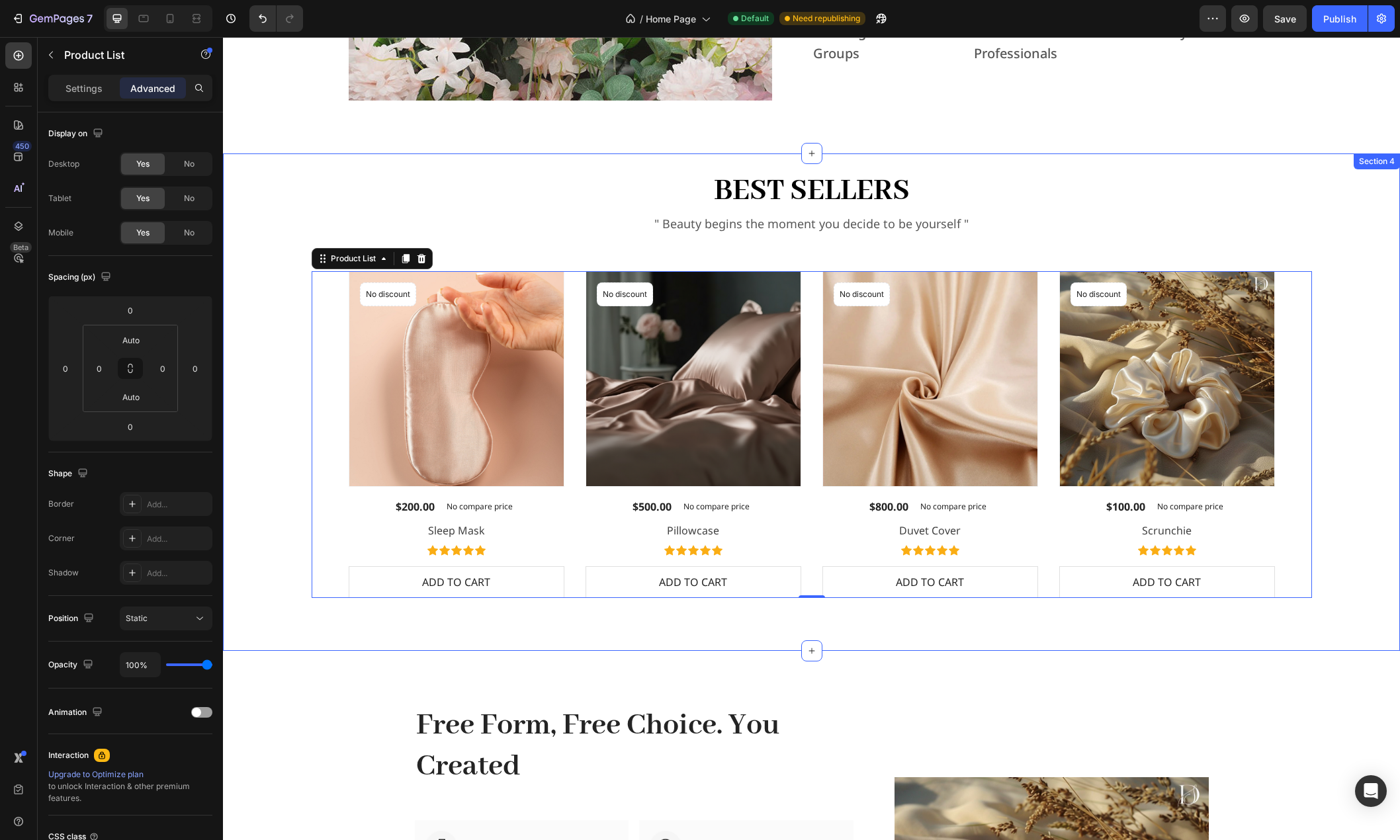
scroll to position [1137, 0]
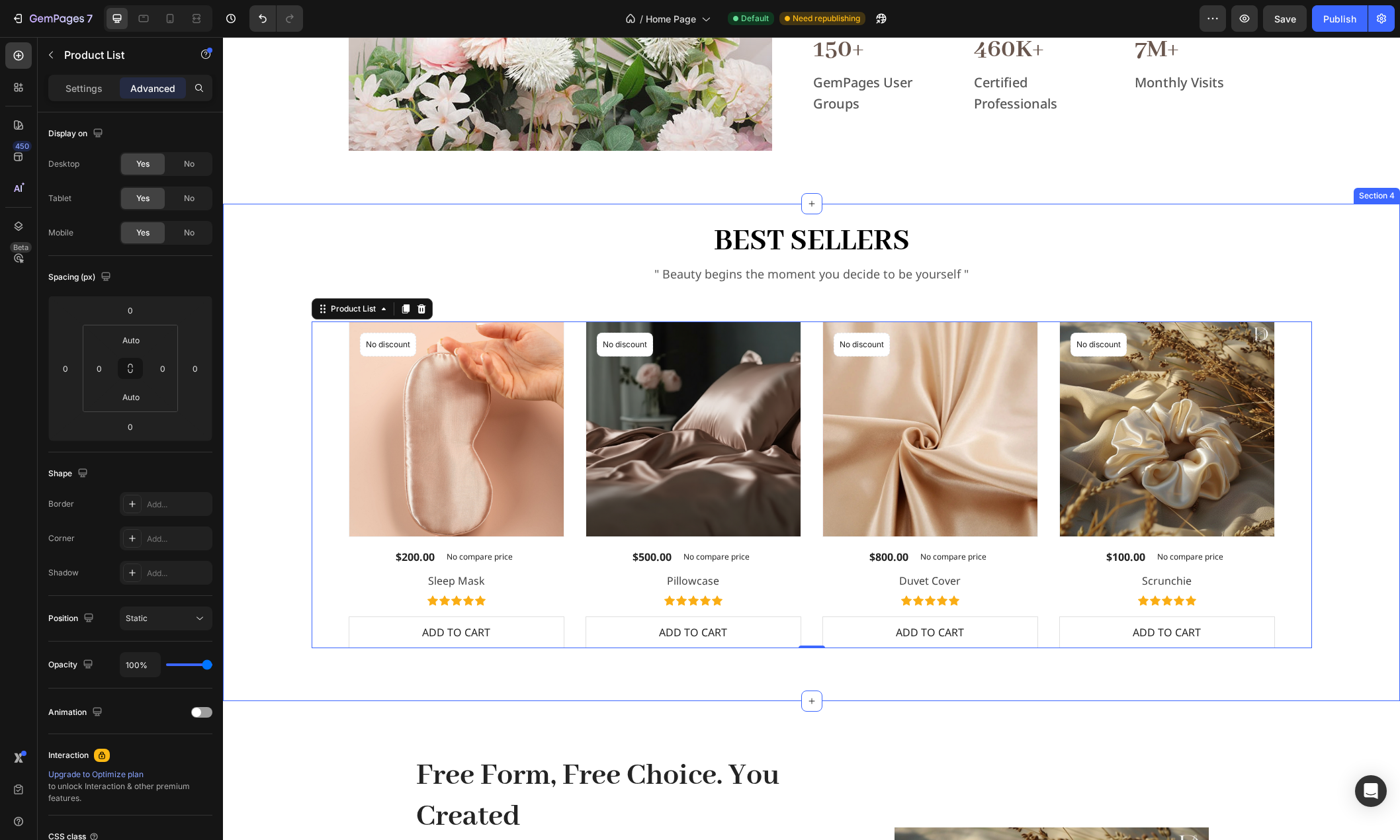
click at [280, 278] on div "Best Sellers Heading " Beauty begins the moment you decide to be yourself " Tex…" at bounding box center [811, 433] width 1156 height 428
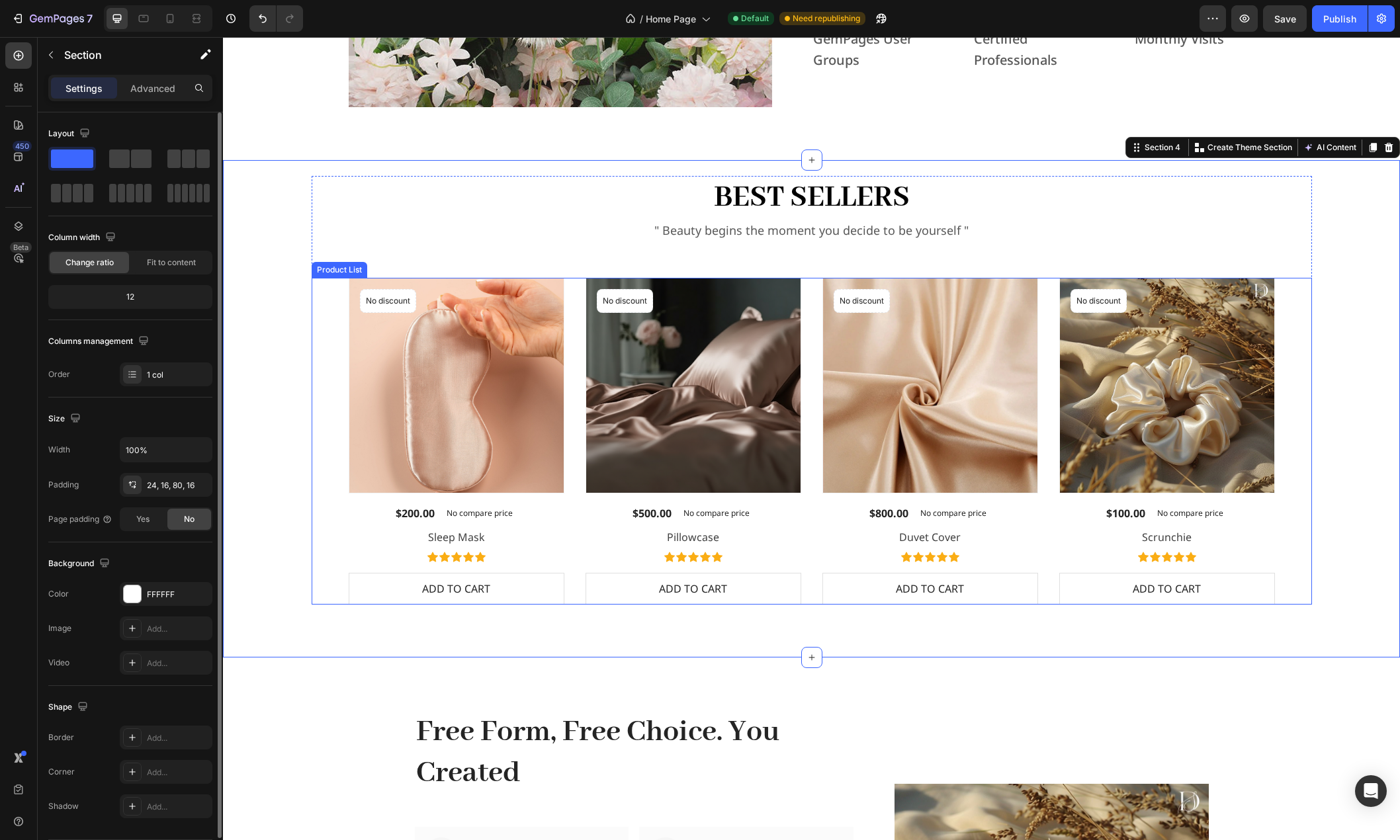
scroll to position [1005, 0]
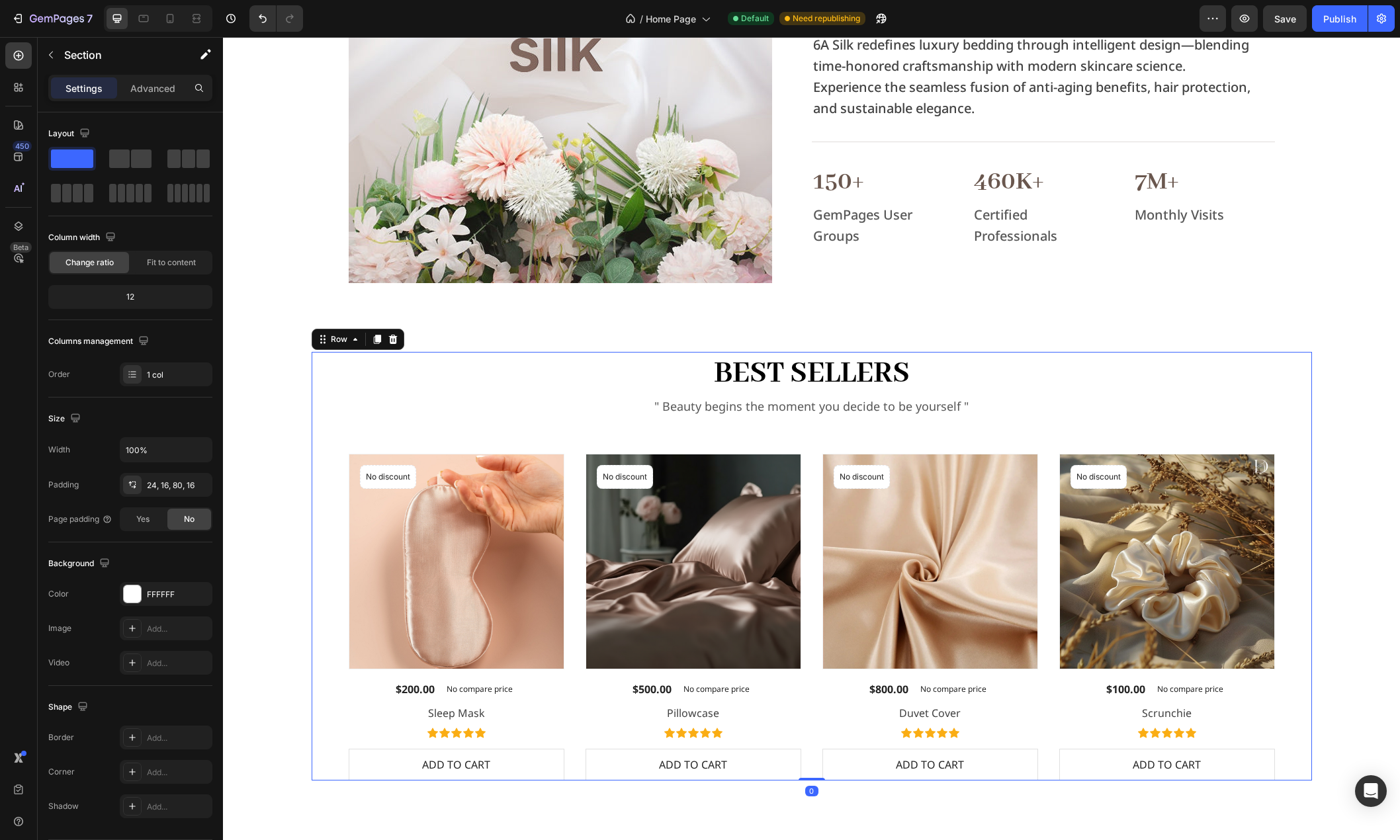
click at [320, 432] on div "Best Sellers Heading " Beauty begins the moment you decide to be yourself " Tex…" at bounding box center [812, 566] width 1000 height 428
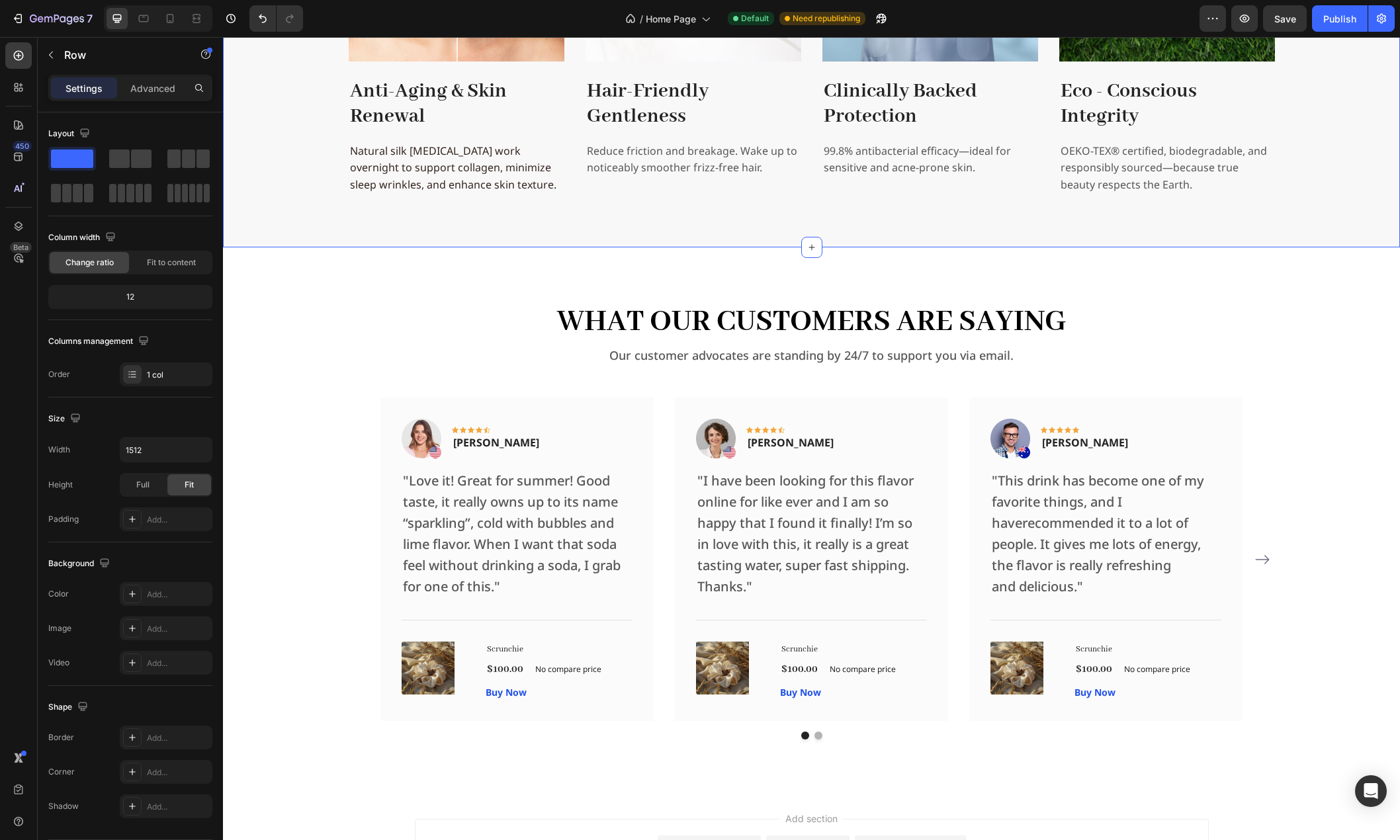
scroll to position [2852, 0]
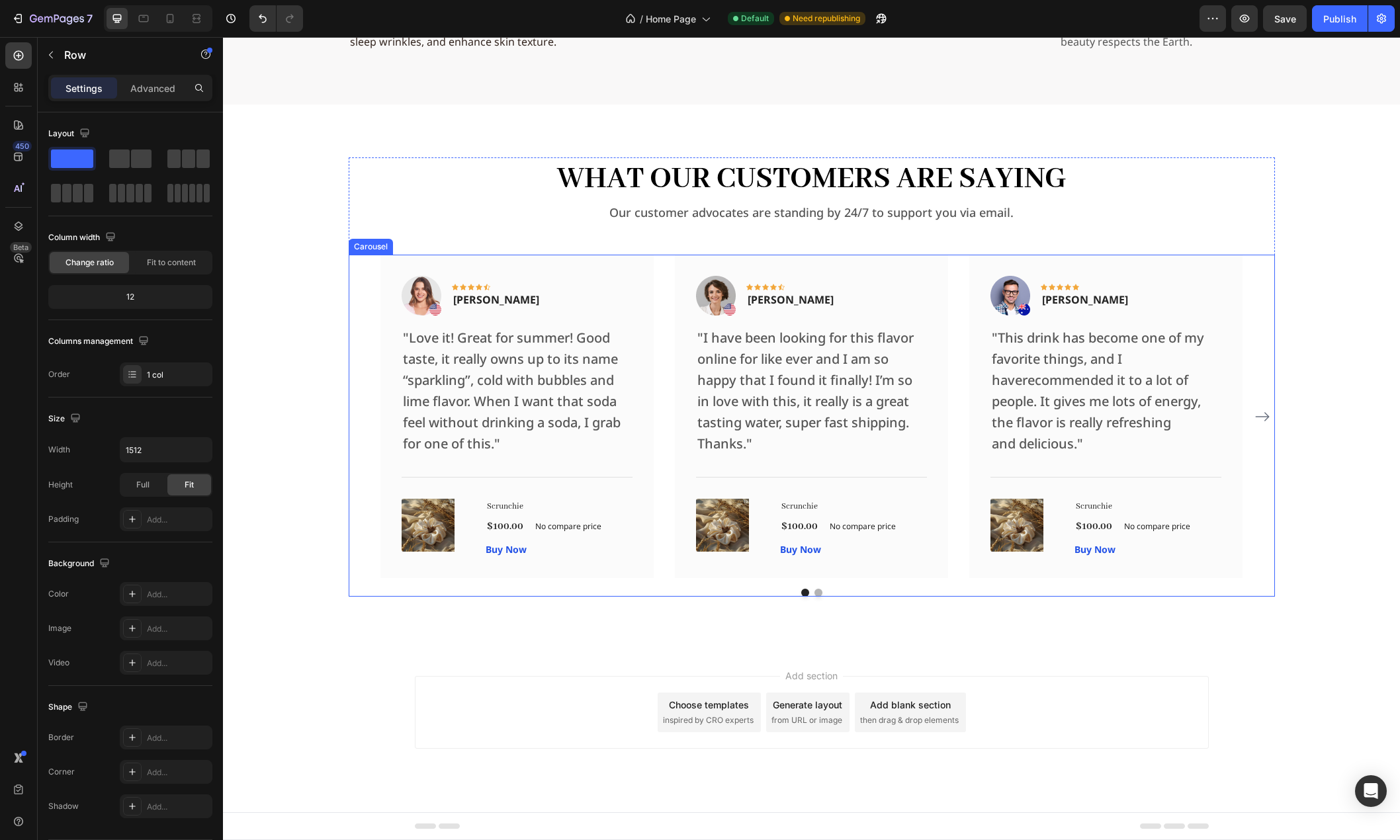
click at [362, 258] on div "Image Icon Icon Icon Icon Icon Row Rita Carroll Text block Row "Love it! Great …" at bounding box center [812, 416] width 926 height 323
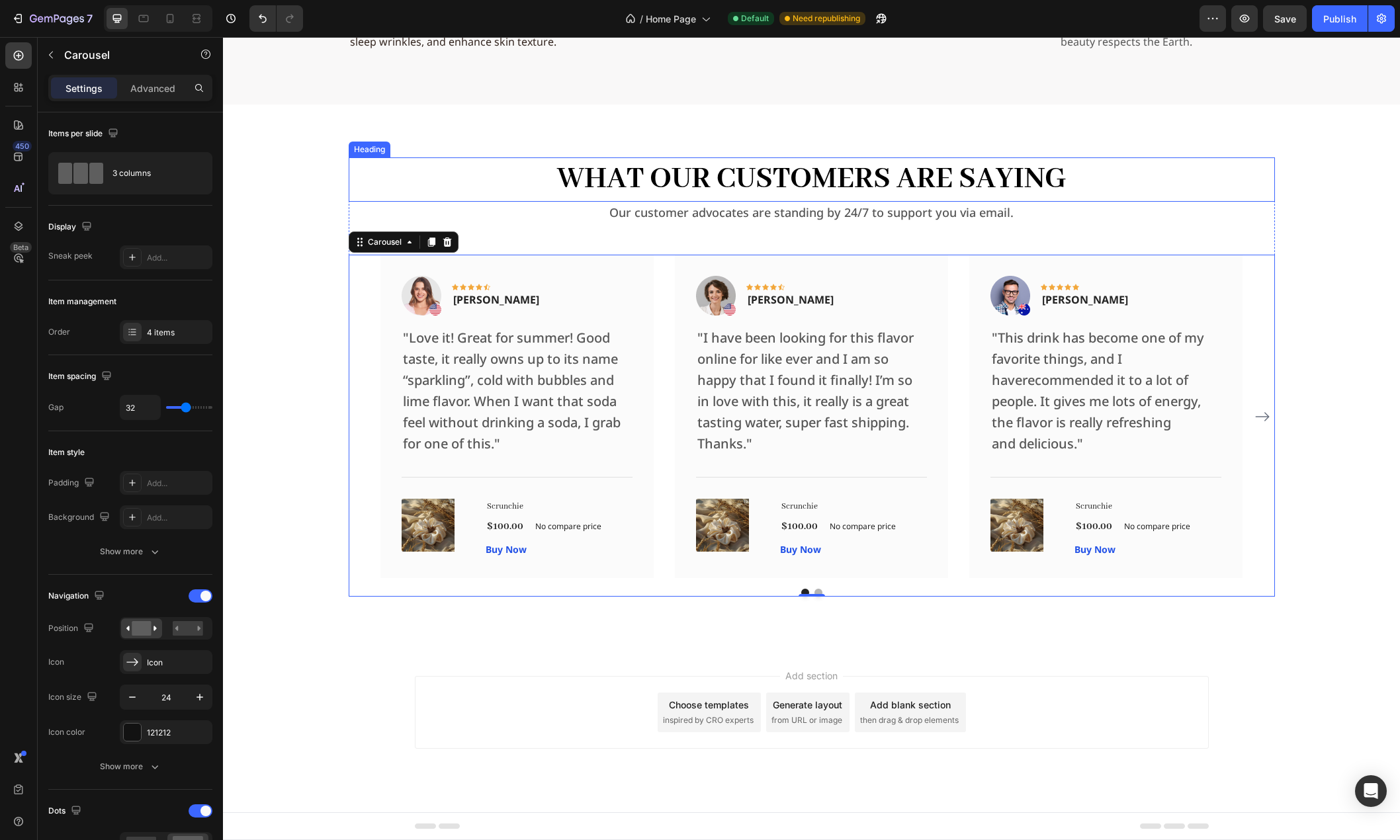
click at [417, 167] on p "What Our Customers Are Saying" at bounding box center [811, 179] width 924 height 41
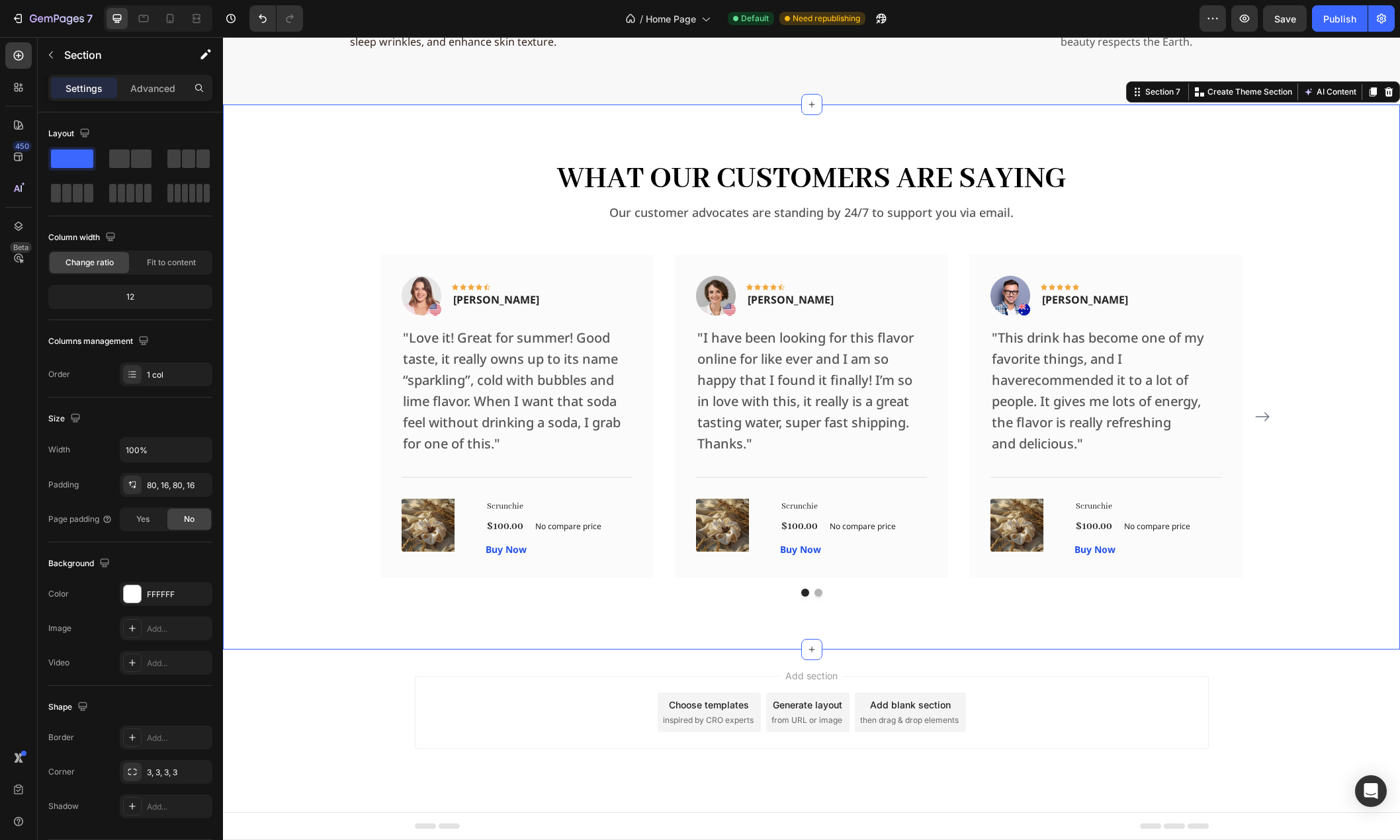
click at [514, 138] on div "What Our Customers Are Saying Heading Our customer advocates are standing by 24…" at bounding box center [811, 377] width 1177 height 545
click at [664, 288] on div "Image Icon Icon Icon Icon Icon Row Rita Carroll Text block Row "Love it! Great …" at bounding box center [811, 416] width 862 height 323
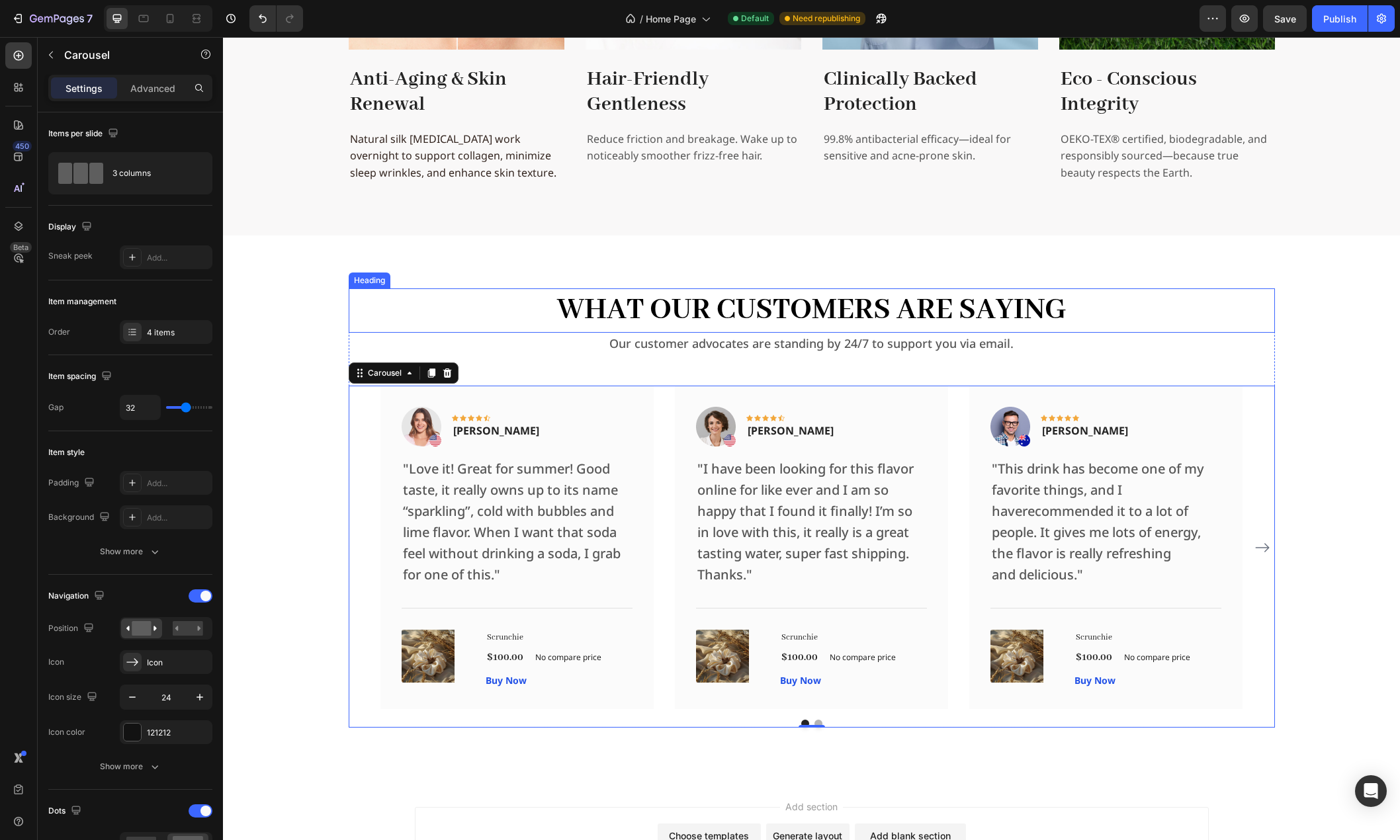
scroll to position [2719, 0]
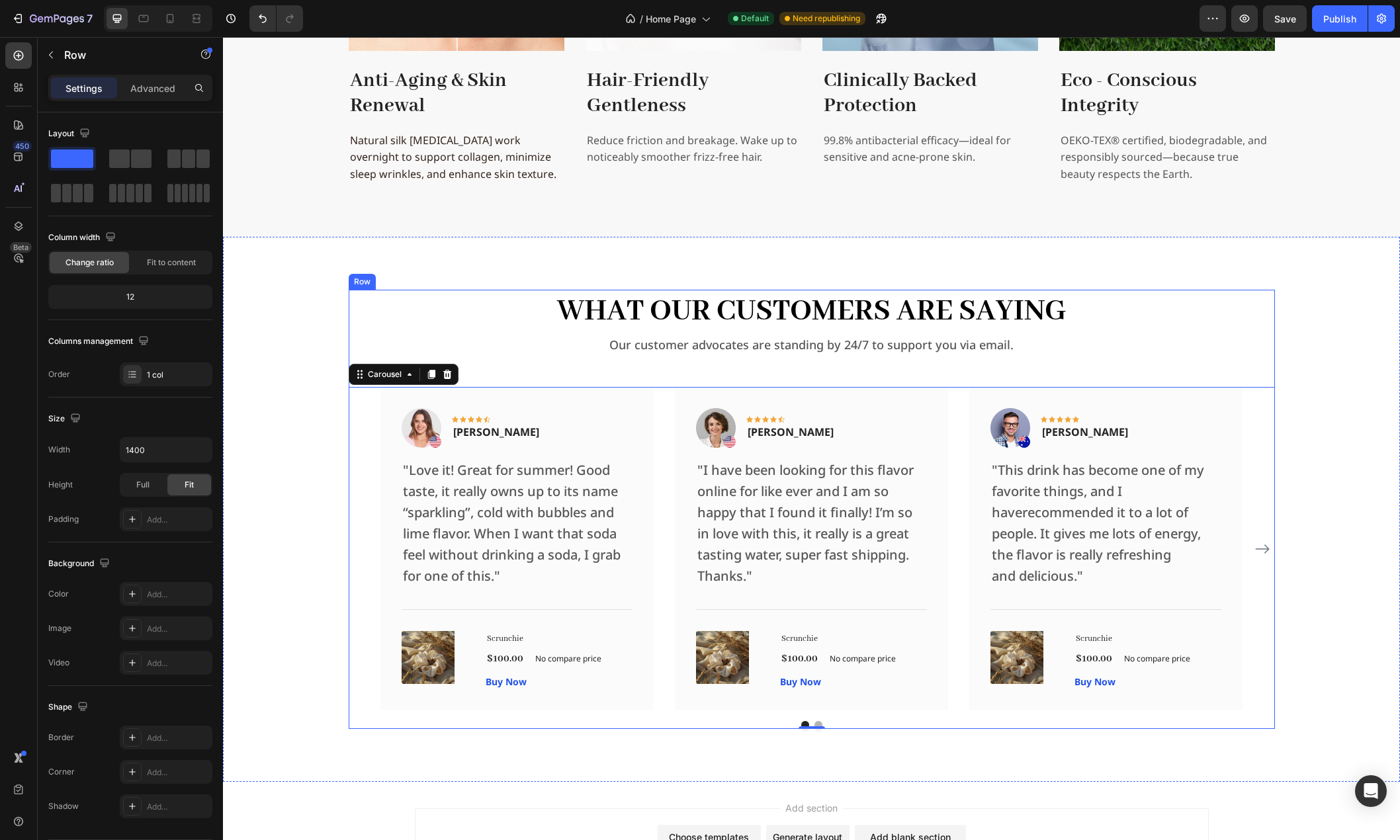
click at [512, 360] on div "What Our Customers Are Saying Heading Our customer advocates are standing by 24…" at bounding box center [812, 509] width 926 height 439
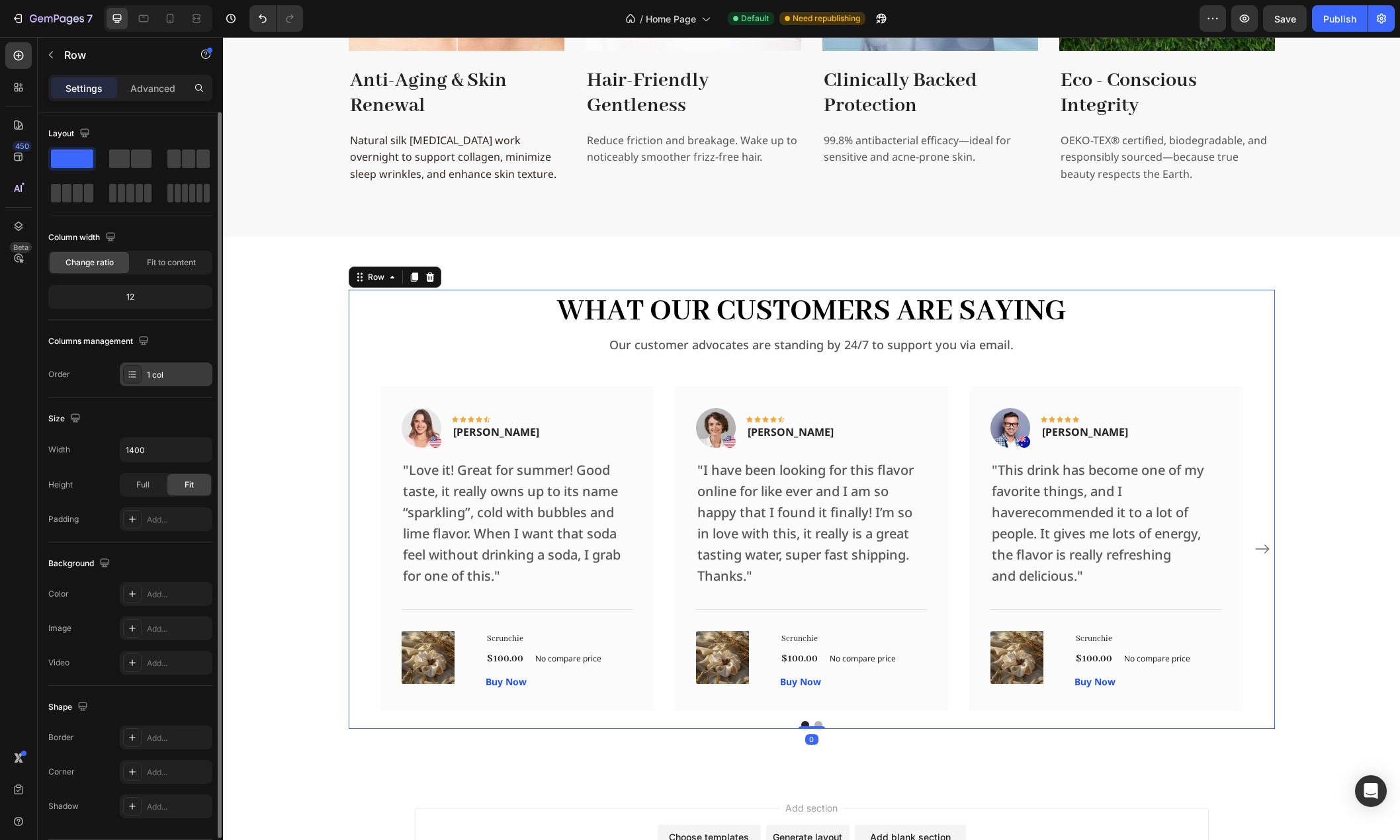
scroll to position [42, 0]
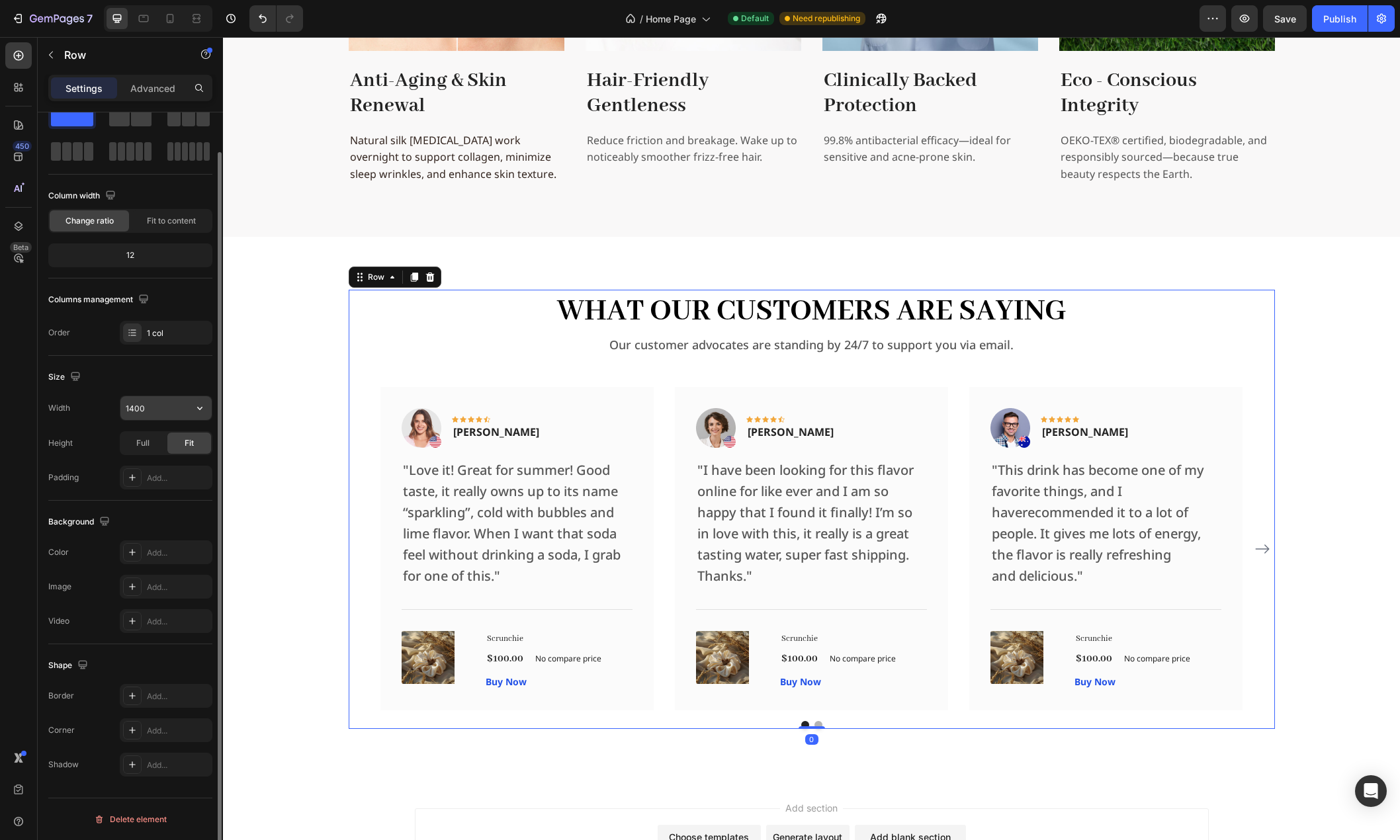
click at [156, 410] on input "1400" at bounding box center [166, 408] width 91 height 24
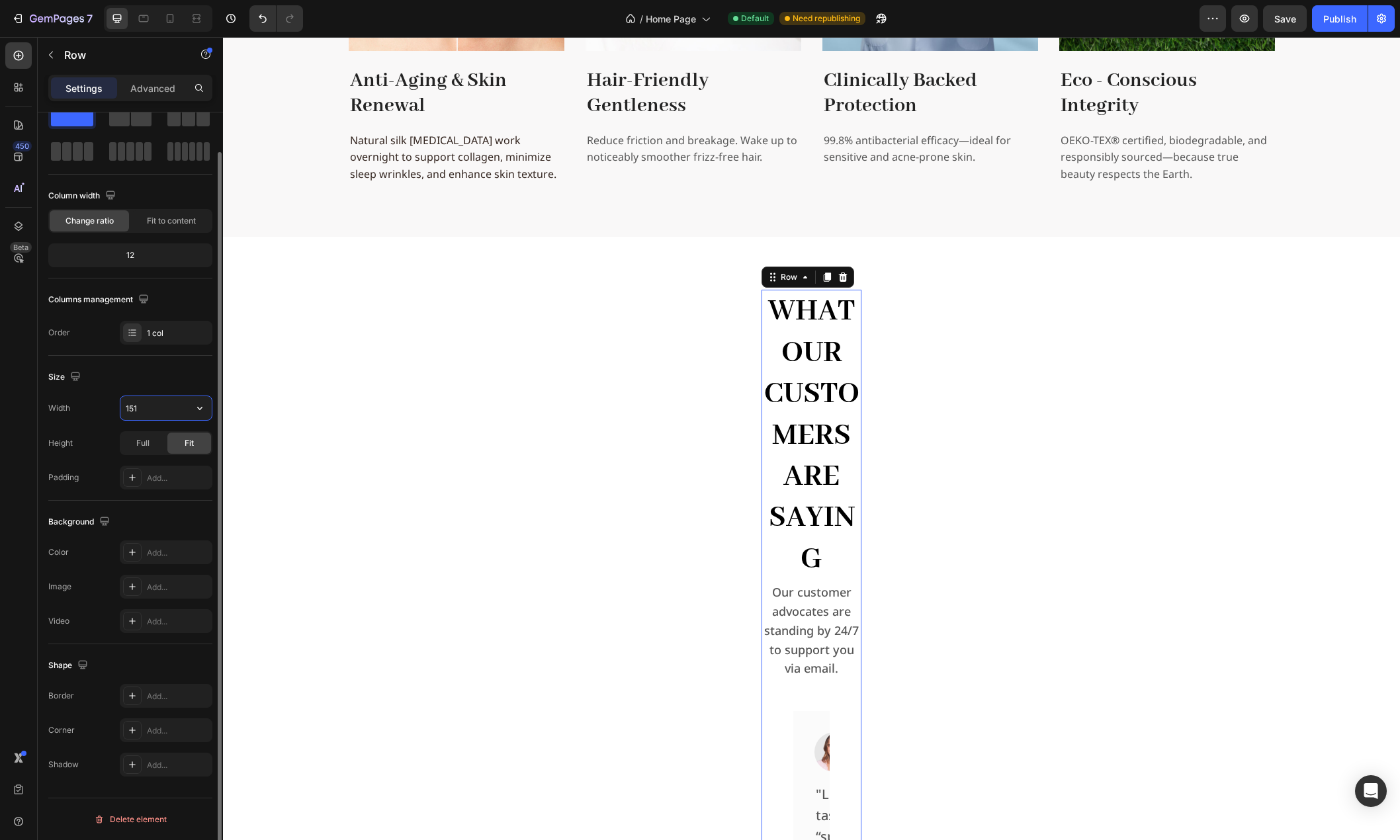
type input "1512"
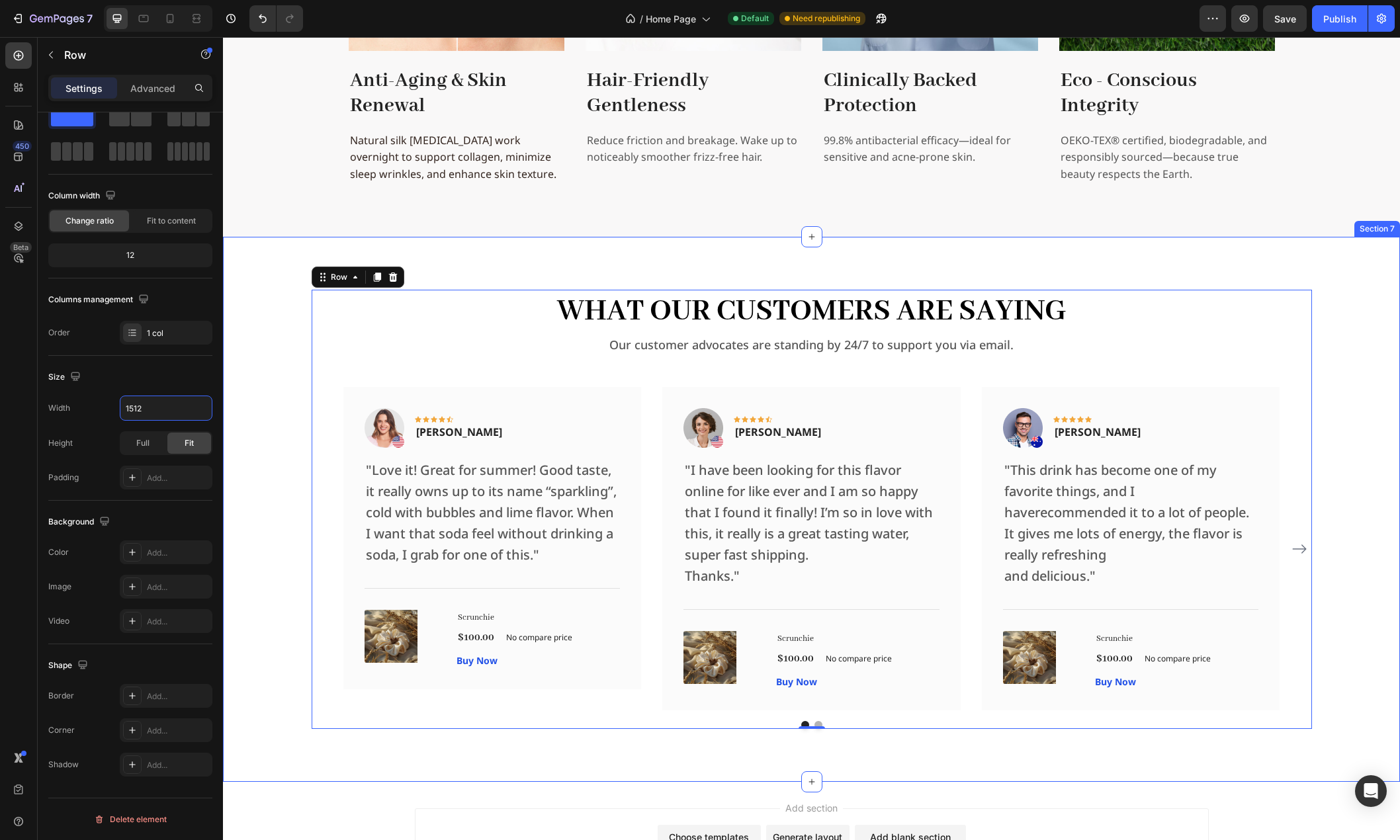
click at [278, 485] on div "What Our Customers Are Saying Heading Our customer advocates are standing by 24…" at bounding box center [811, 509] width 1156 height 439
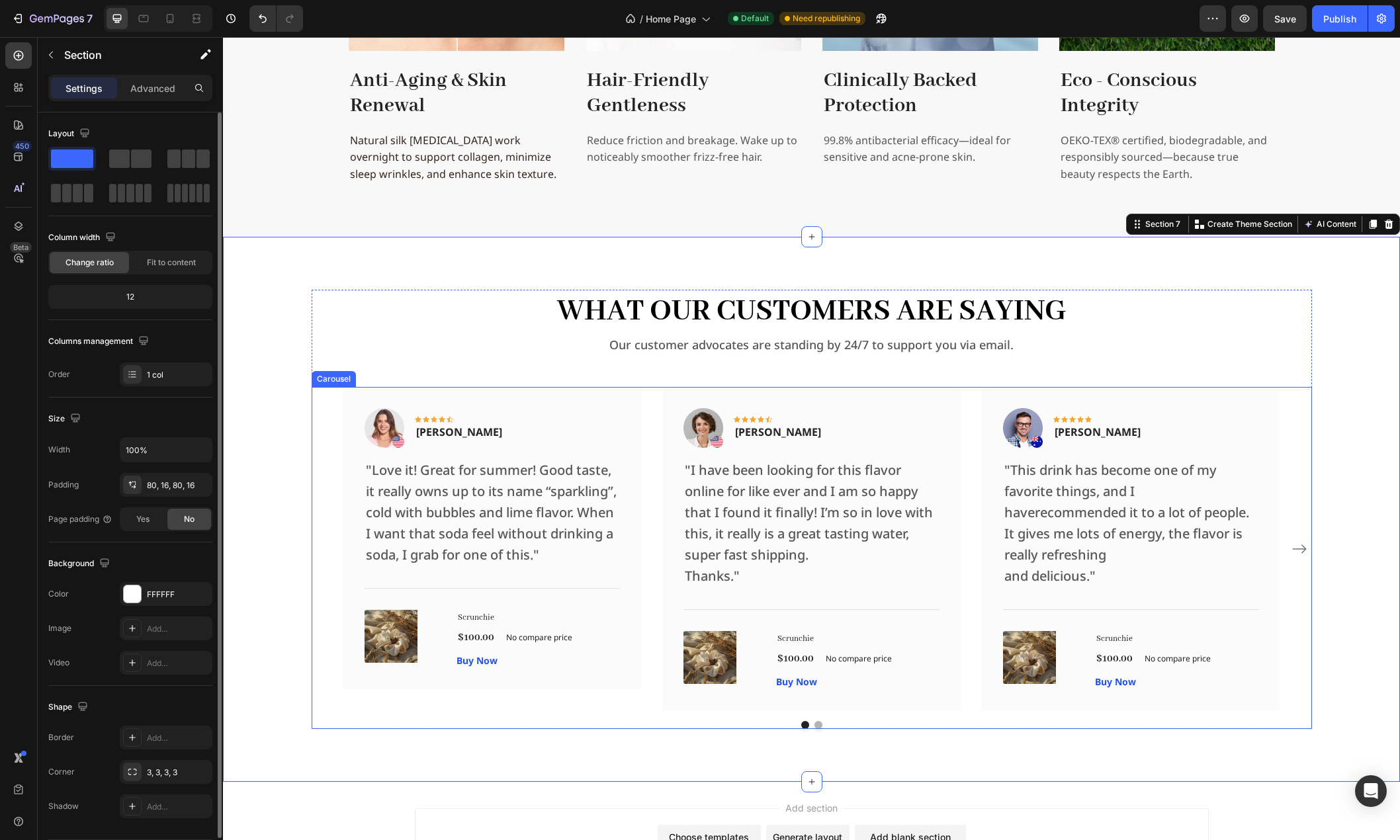
scroll to position [2785, 0]
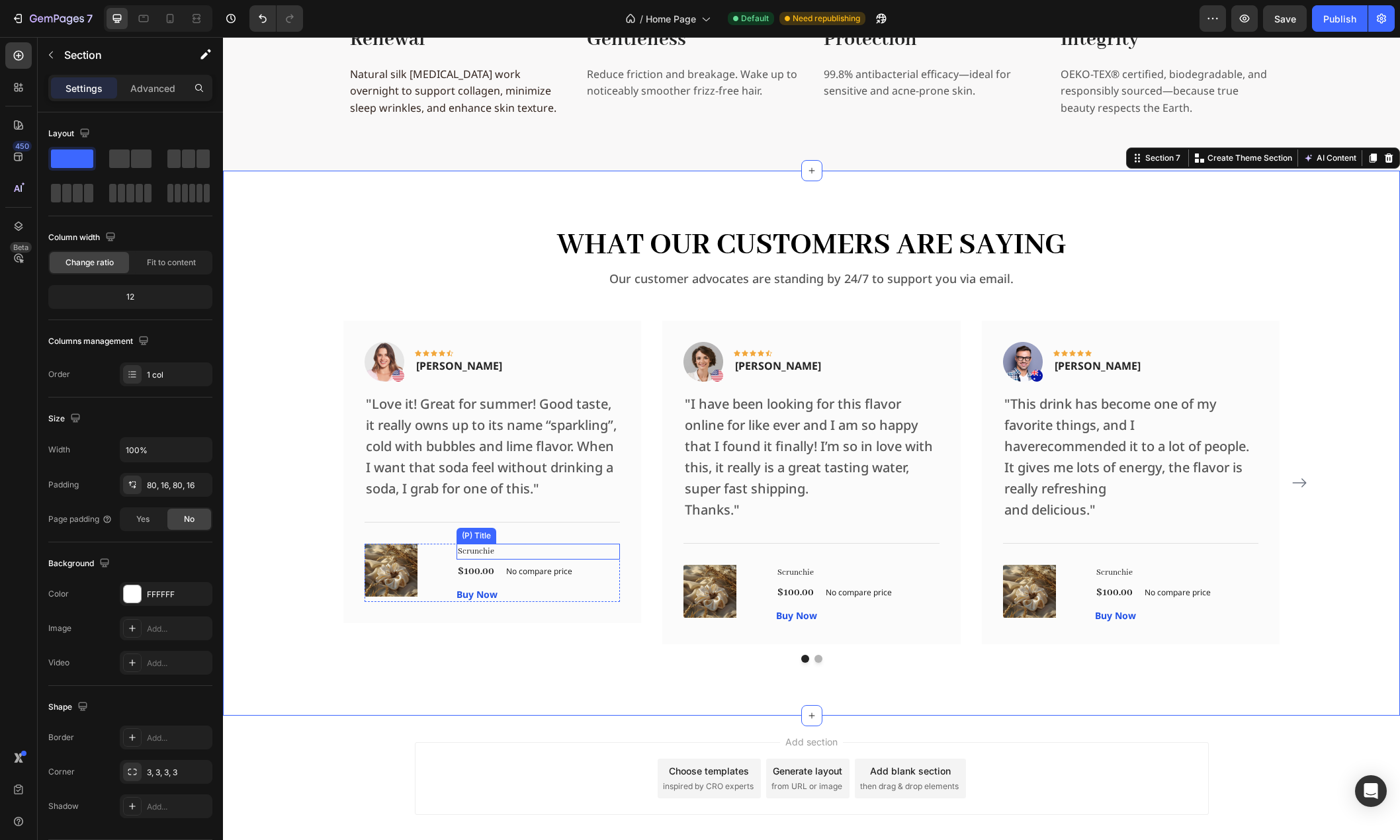
click at [511, 560] on h1 "Scrunchie" at bounding box center [538, 551] width 163 height 16
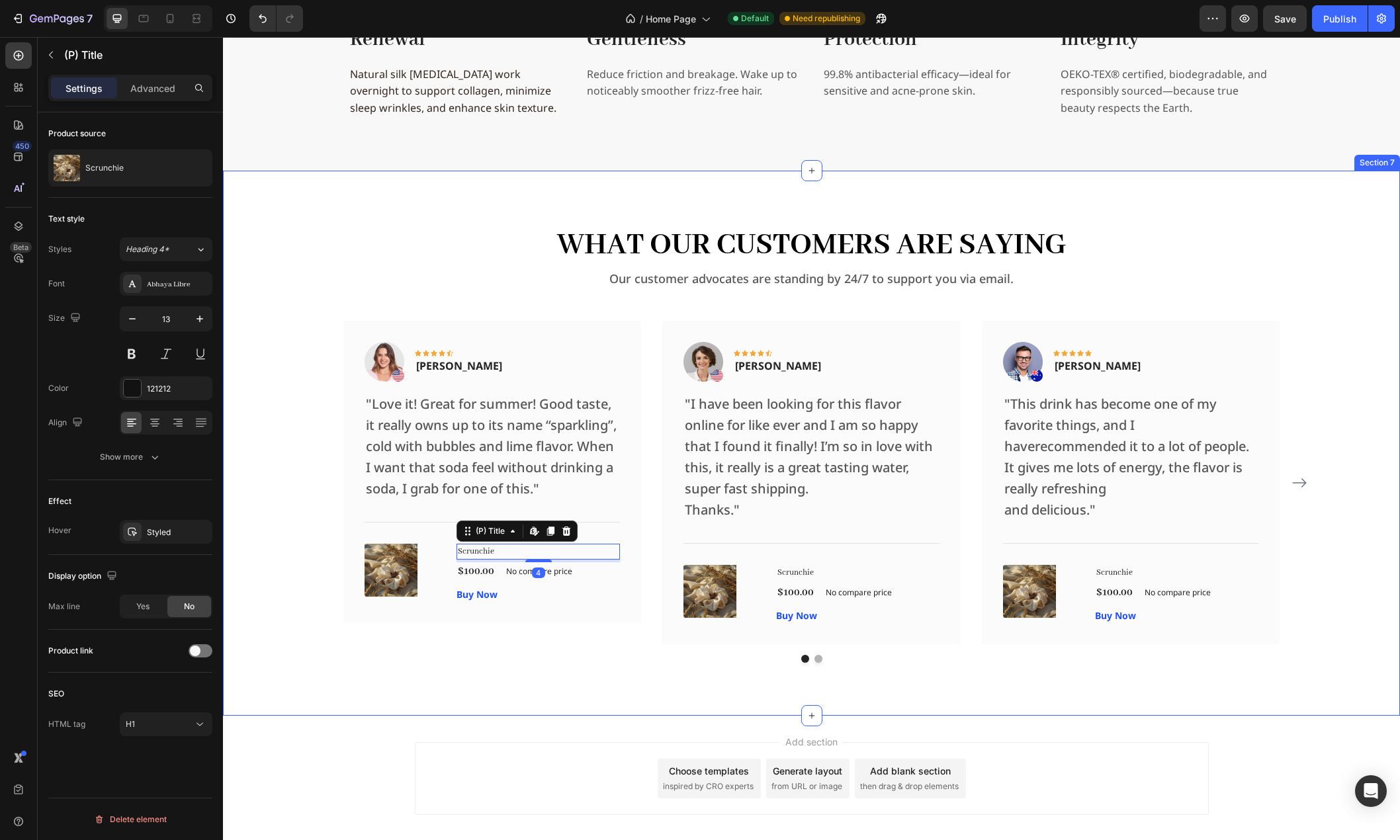
click at [303, 631] on div "What Our Customers Are Saying Heading Our customer advocates are standing by 24…" at bounding box center [811, 443] width 1156 height 439
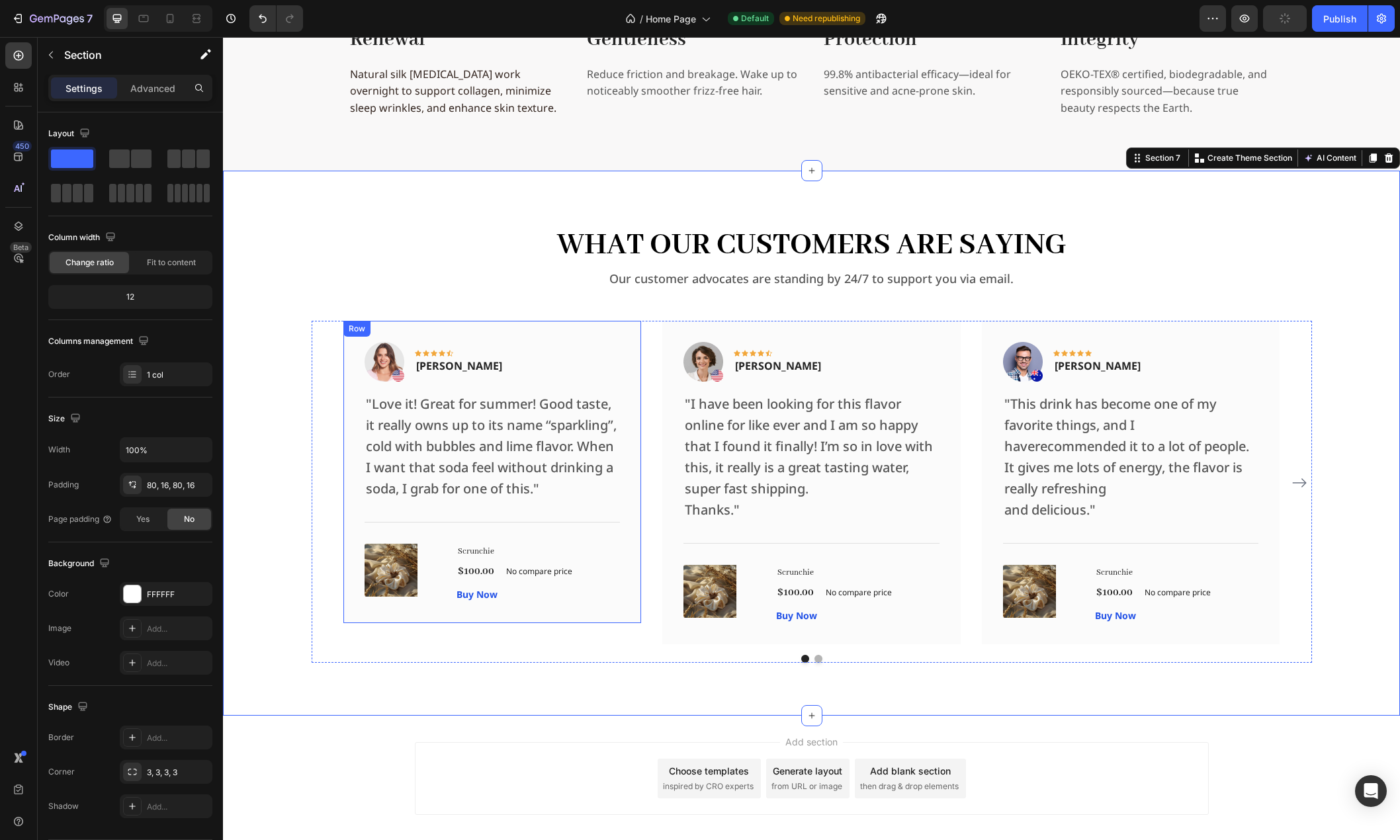
click at [628, 347] on div "Image Icon Icon Icon Icon Icon Row Rita Carroll Text block Row "Love it! Great …" at bounding box center [492, 472] width 298 height 303
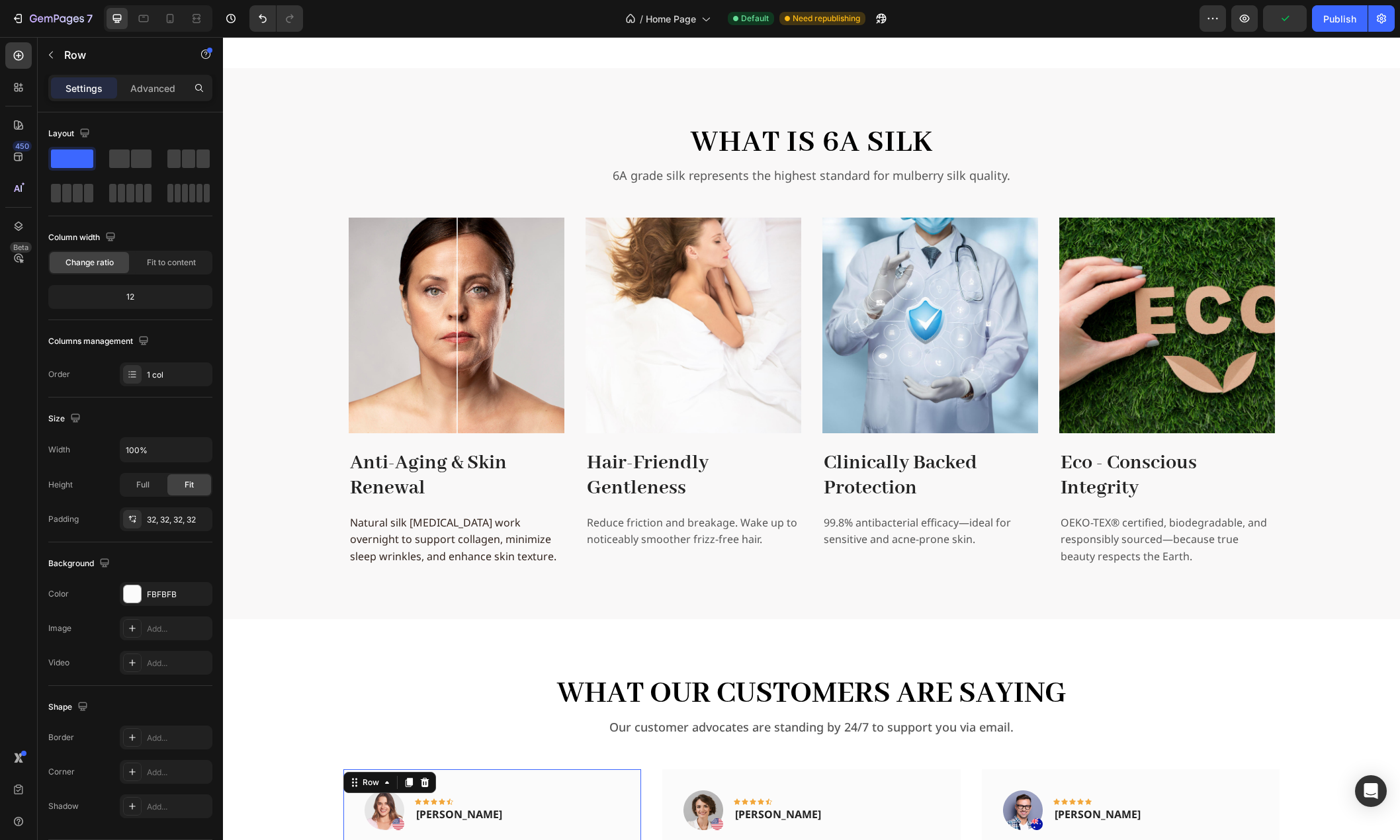
scroll to position [2123, 0]
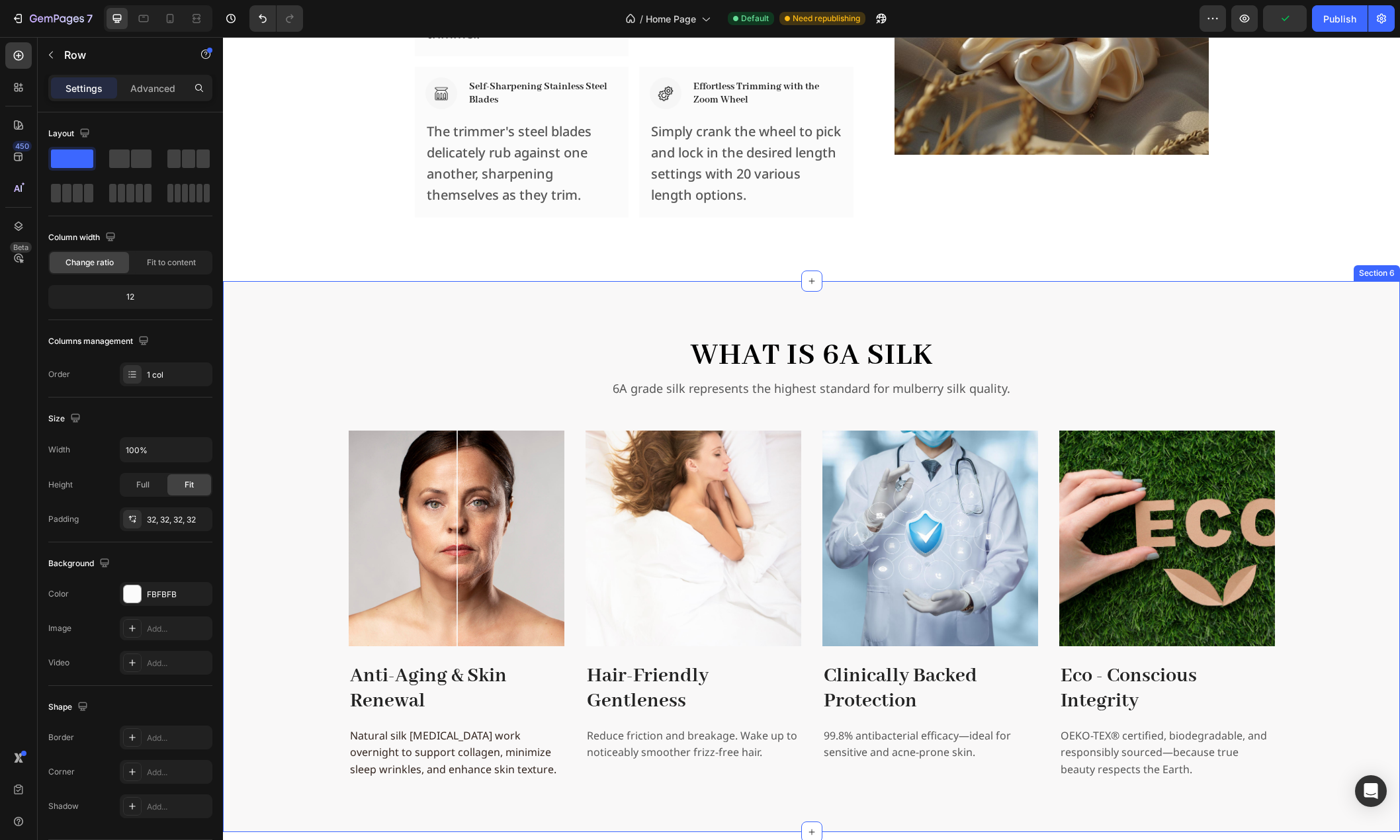
click at [295, 420] on div "What is 6A Silk Heading 6A grade silk represents the highest standard for mulbe…" at bounding box center [811, 556] width 1156 height 445
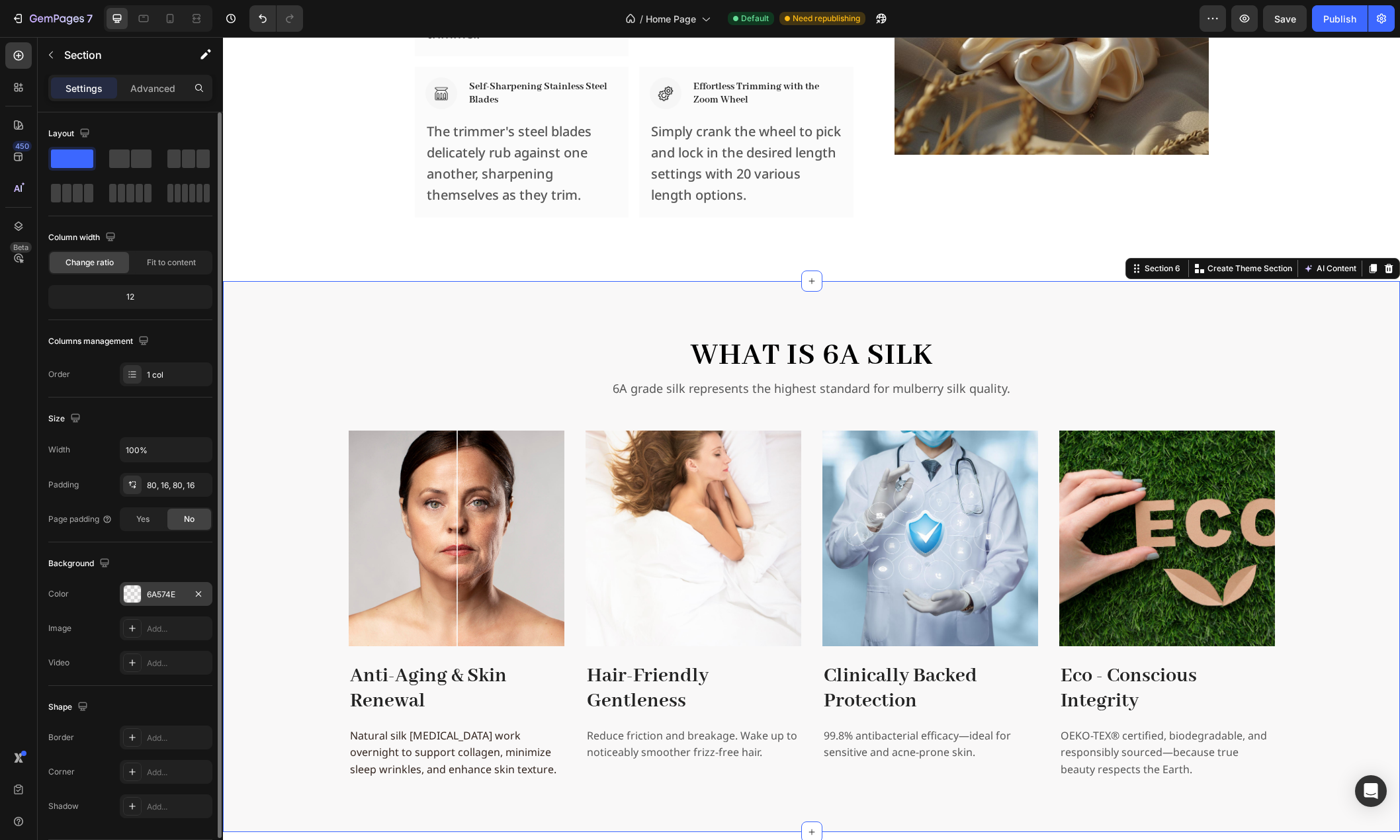
click at [162, 590] on div "6A574E" at bounding box center [166, 595] width 38 height 12
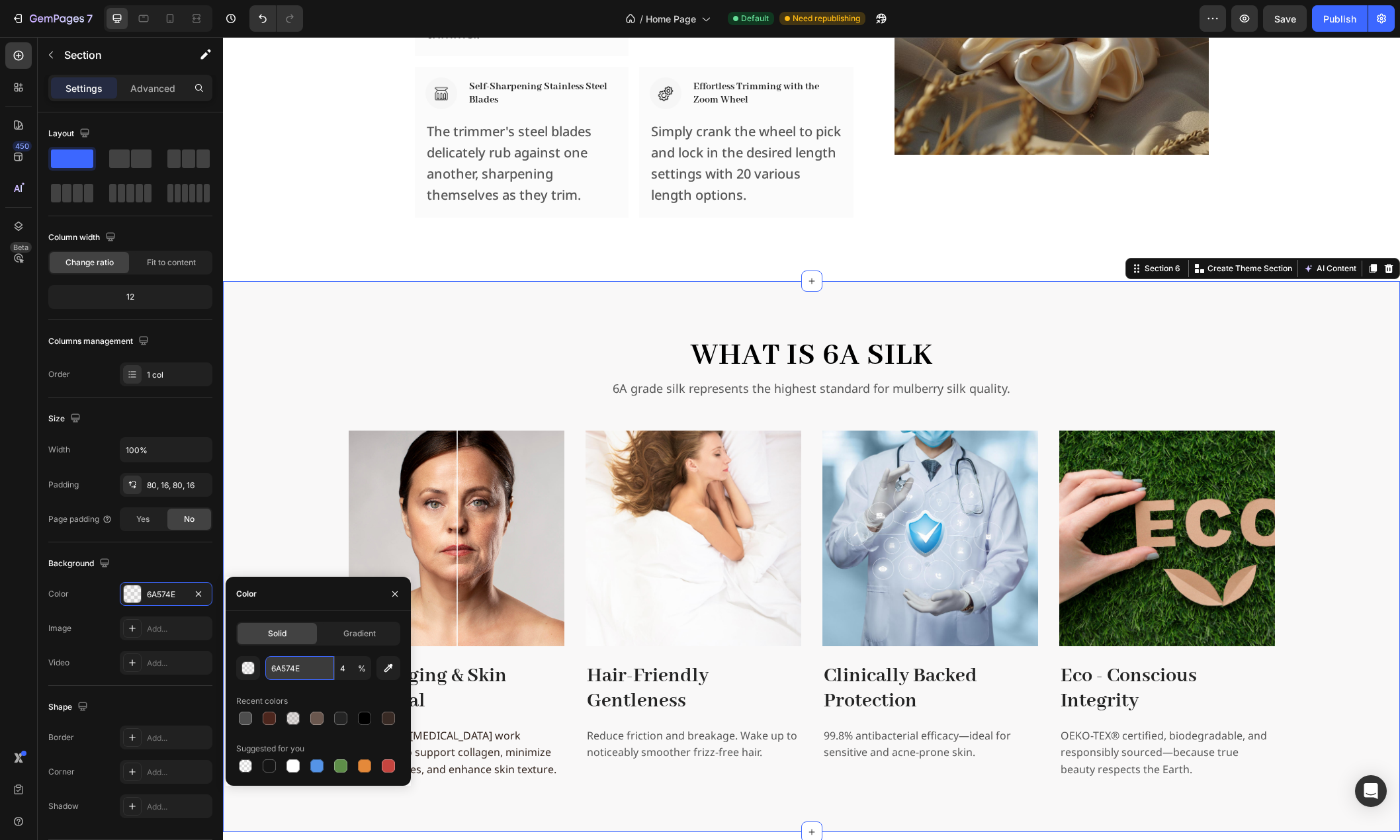
click at [310, 672] on input "6A574E" at bounding box center [299, 668] width 68 height 24
click at [277, 545] on div "What is 6A Silk Heading 6A grade silk represents the highest standard for mulbe…" at bounding box center [811, 556] width 1156 height 445
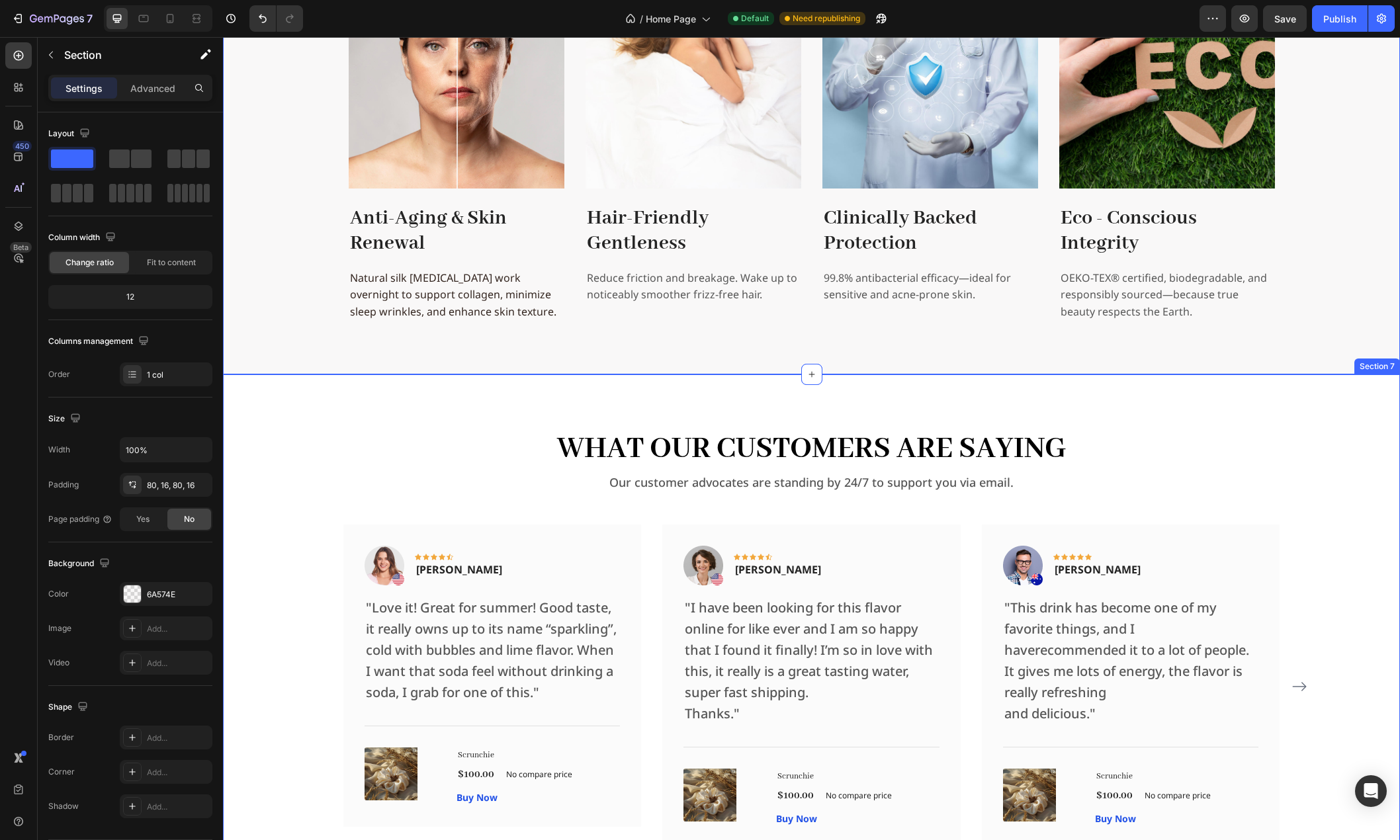
scroll to position [2587, 0]
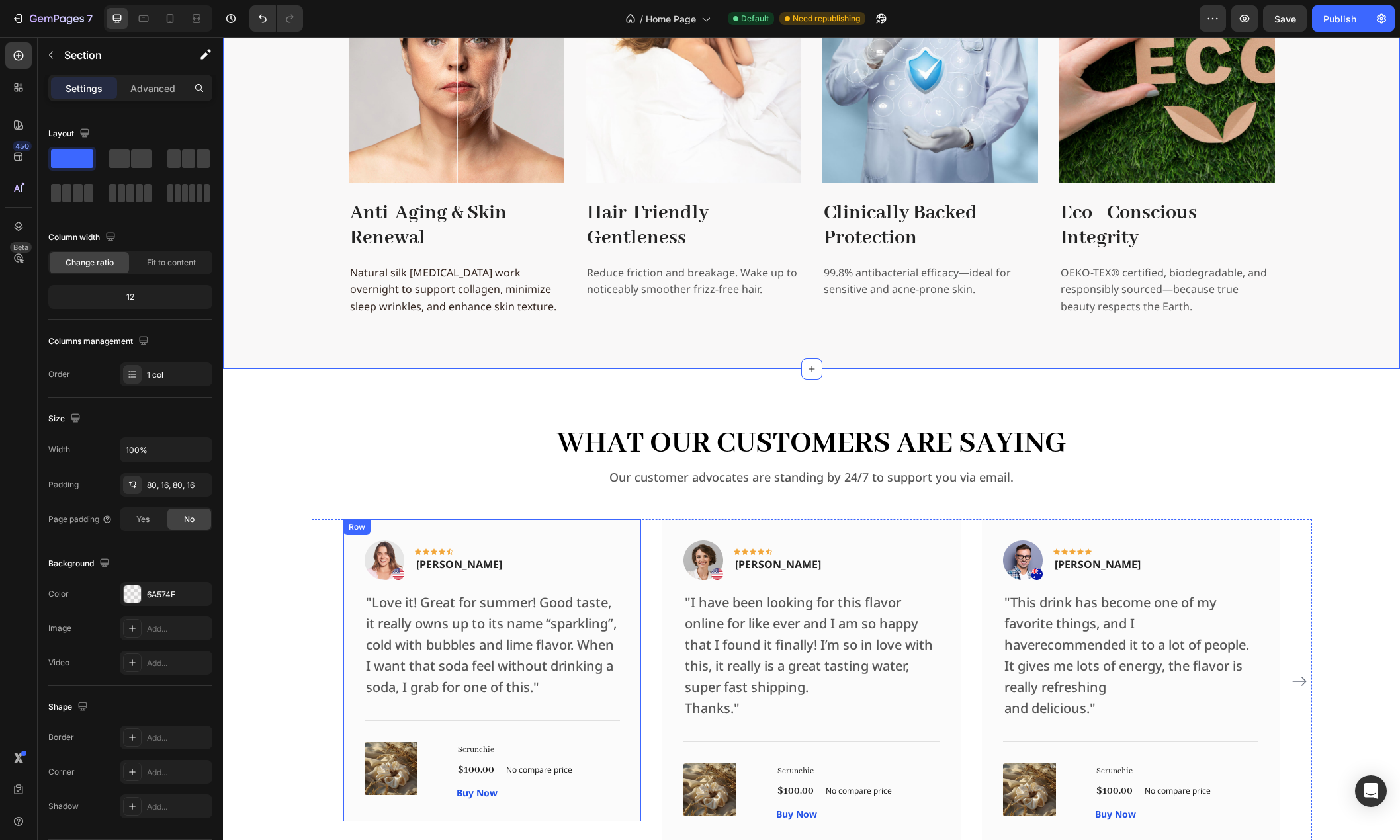
click at [616, 532] on div "Image Icon Icon Icon Icon Icon Row Rita Carroll Text block Row "Love it! Great …" at bounding box center [492, 671] width 298 height 303
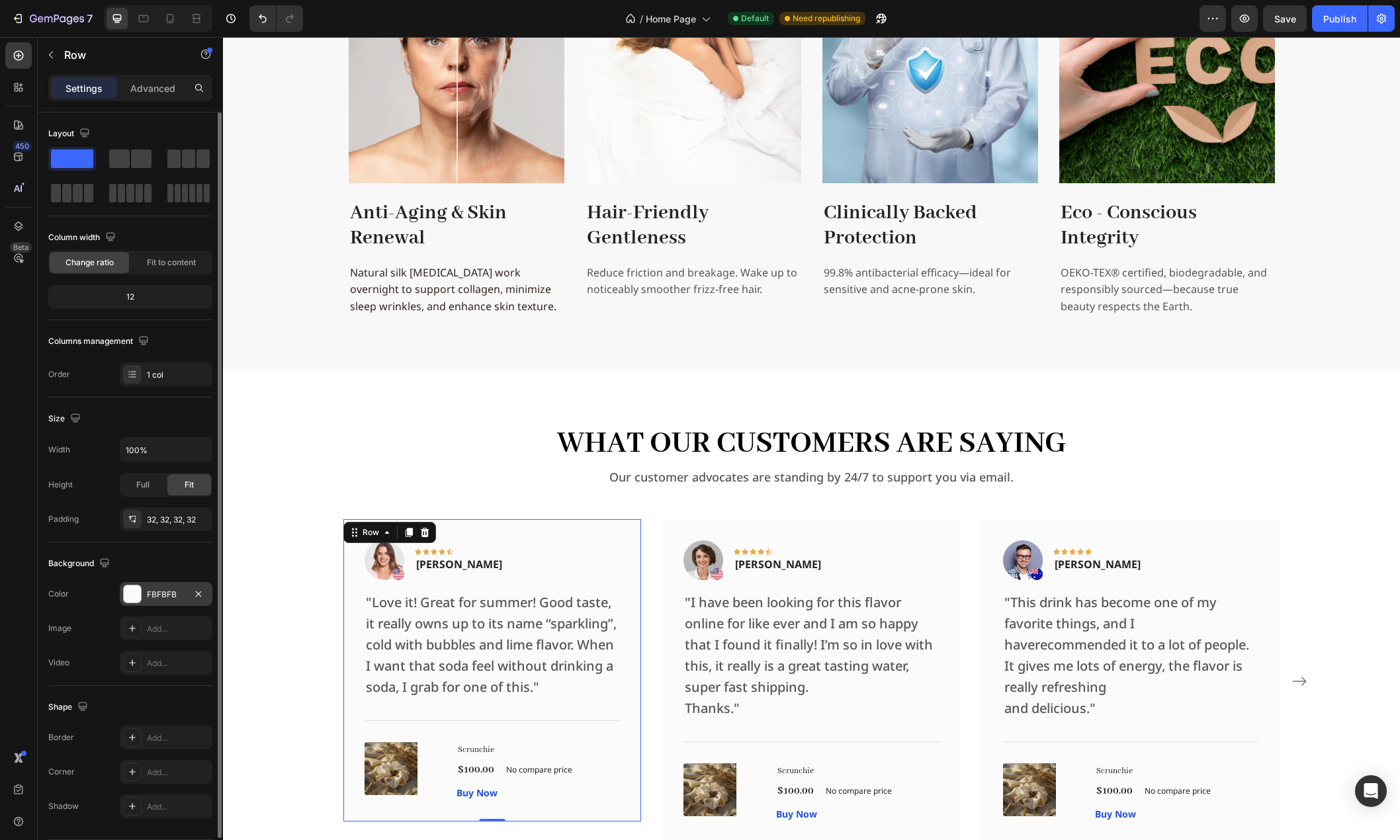
click at [155, 600] on div "FBFBFB" at bounding box center [166, 595] width 38 height 12
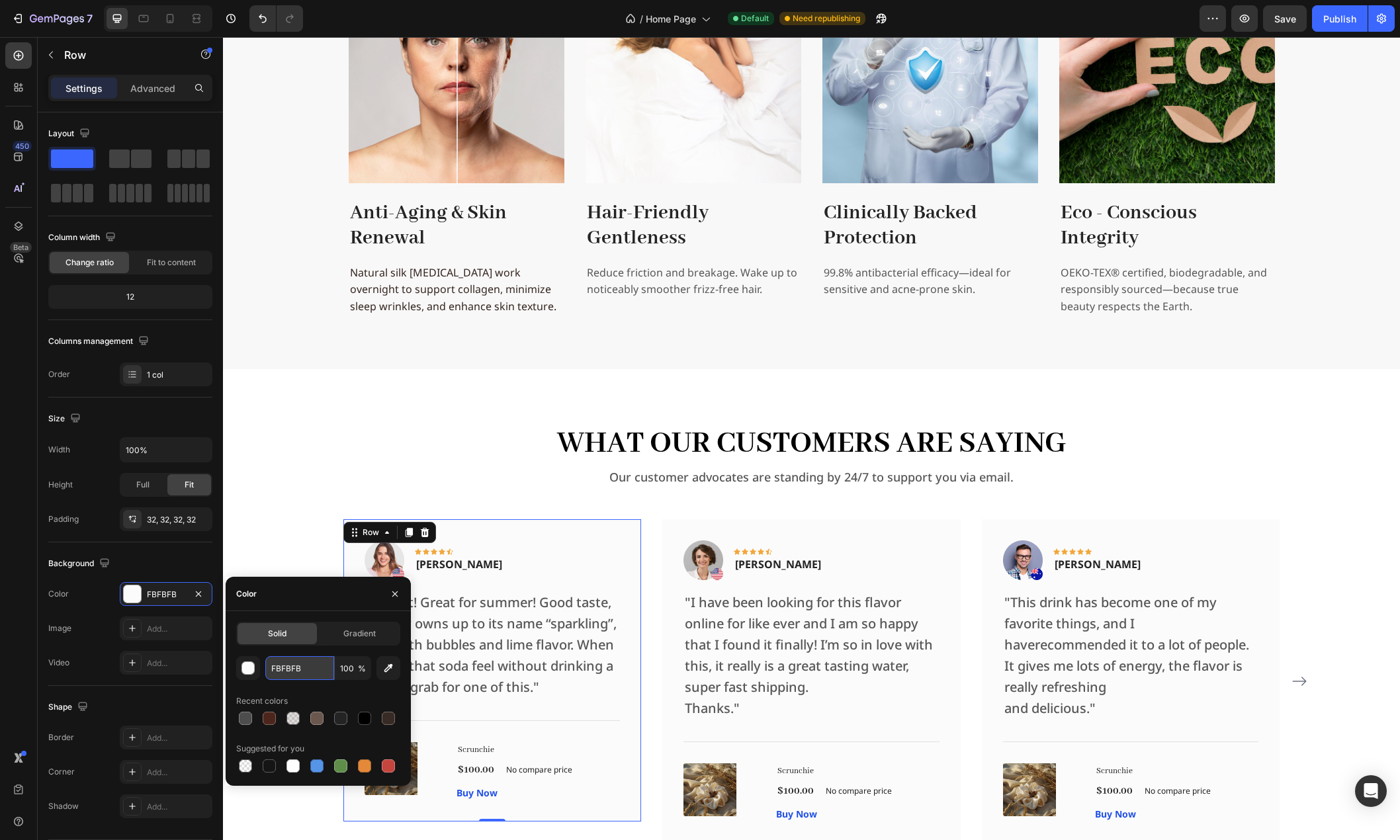
click at [300, 669] on input "FBFBFB" at bounding box center [299, 668] width 68 height 24
paste input "6A574E"
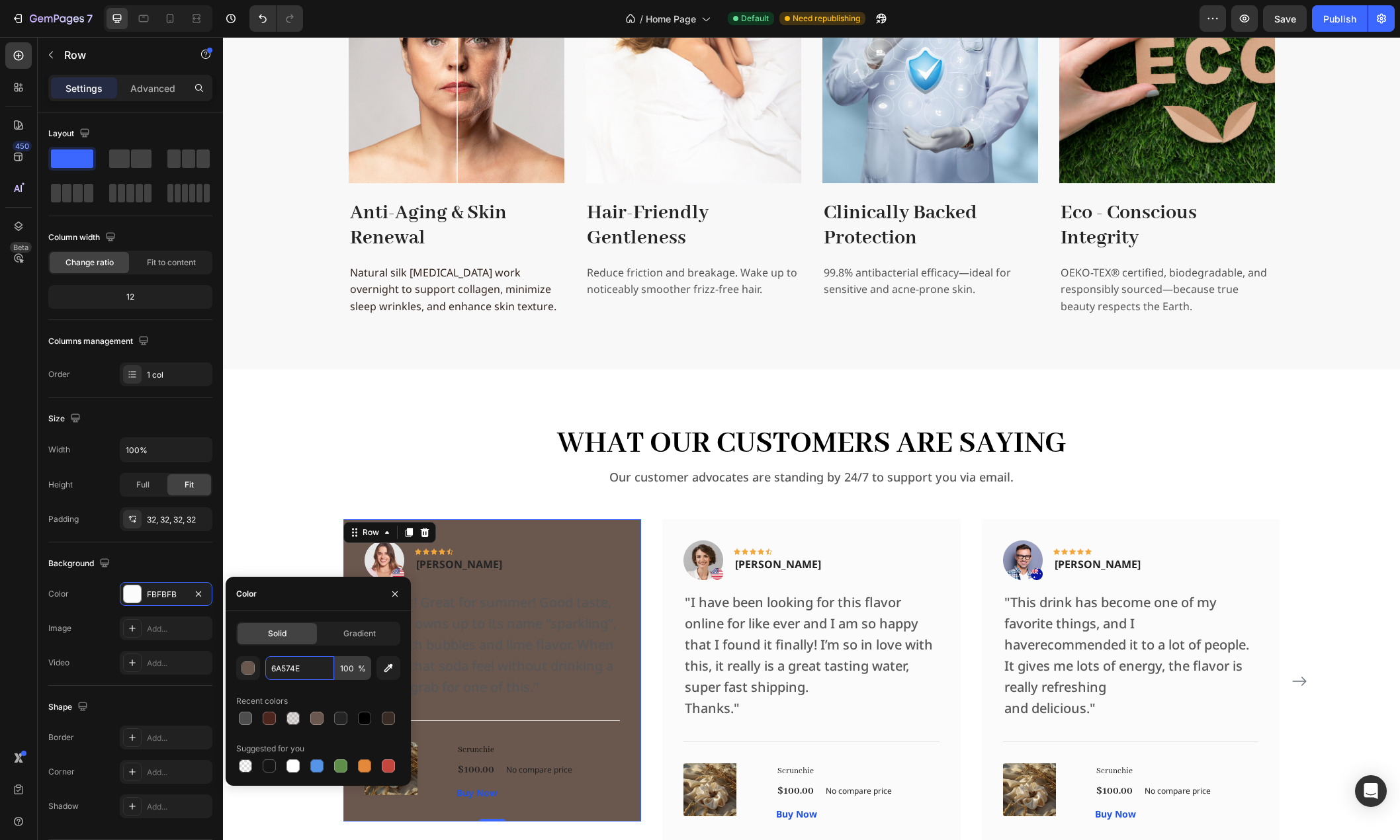
type input "6A574E"
click at [357, 669] on input "100" at bounding box center [353, 668] width 37 height 24
type input "4"
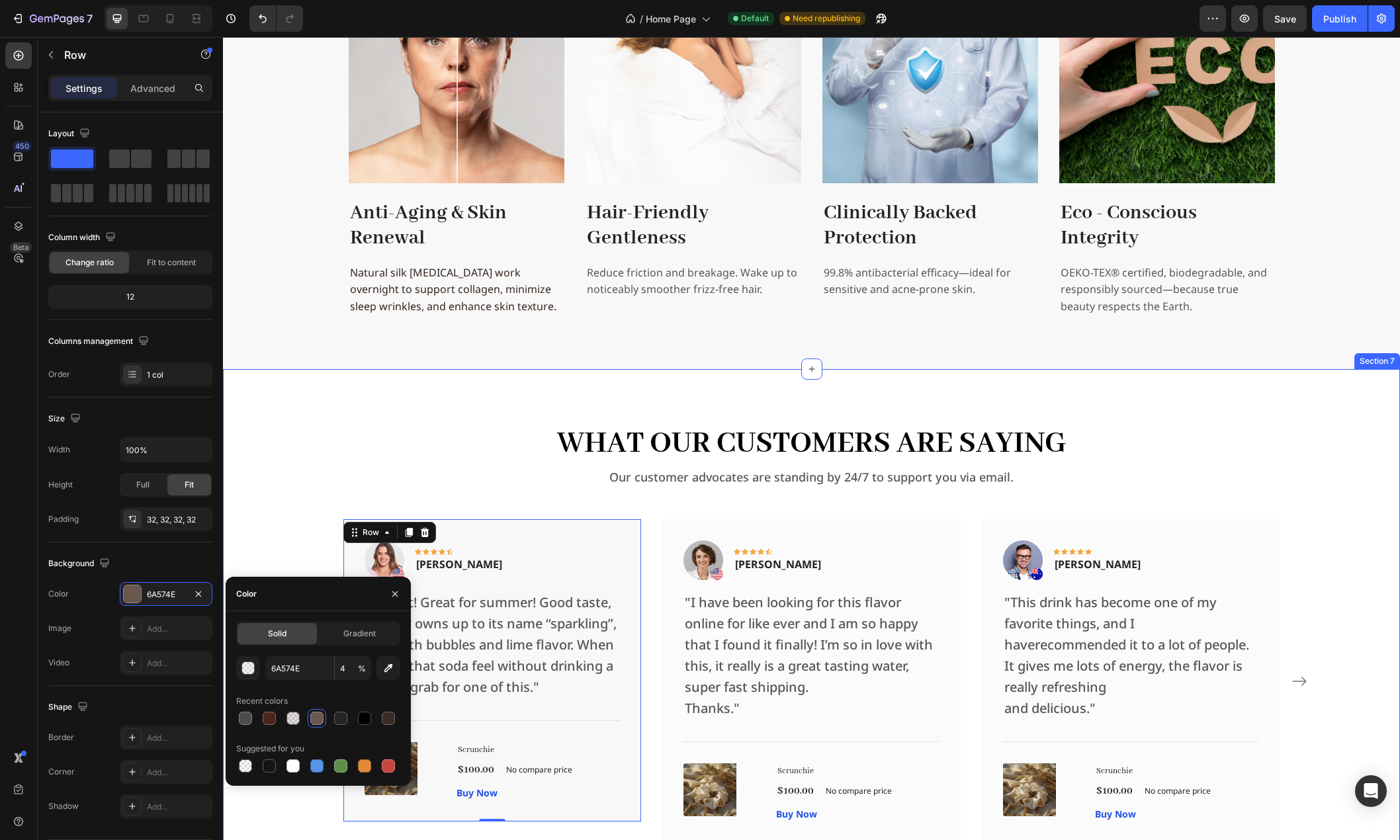
click at [285, 539] on div "What Our Customers Are Saying Heading Our customer advocates are standing by 24…" at bounding box center [811, 642] width 1156 height 439
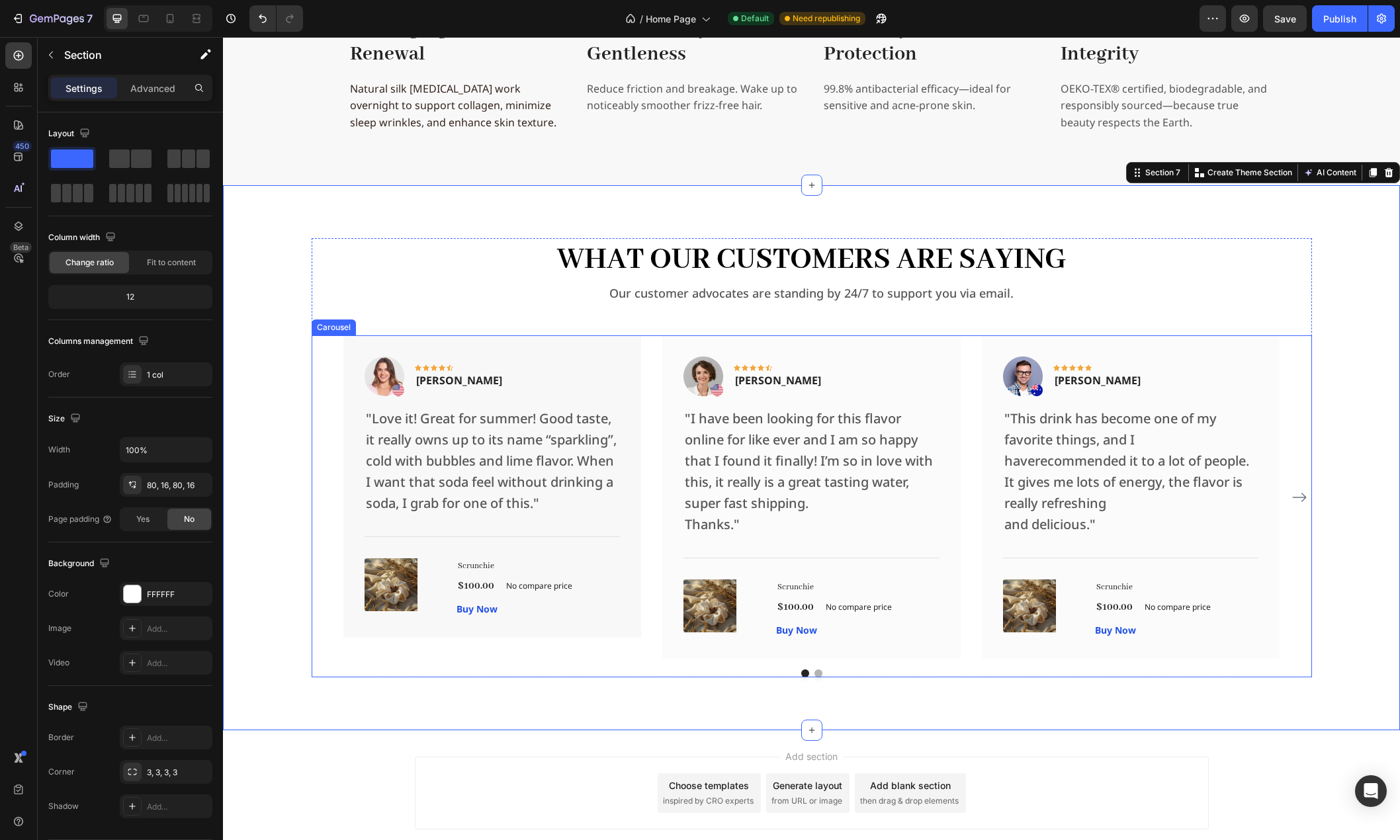
scroll to position [2785, 0]
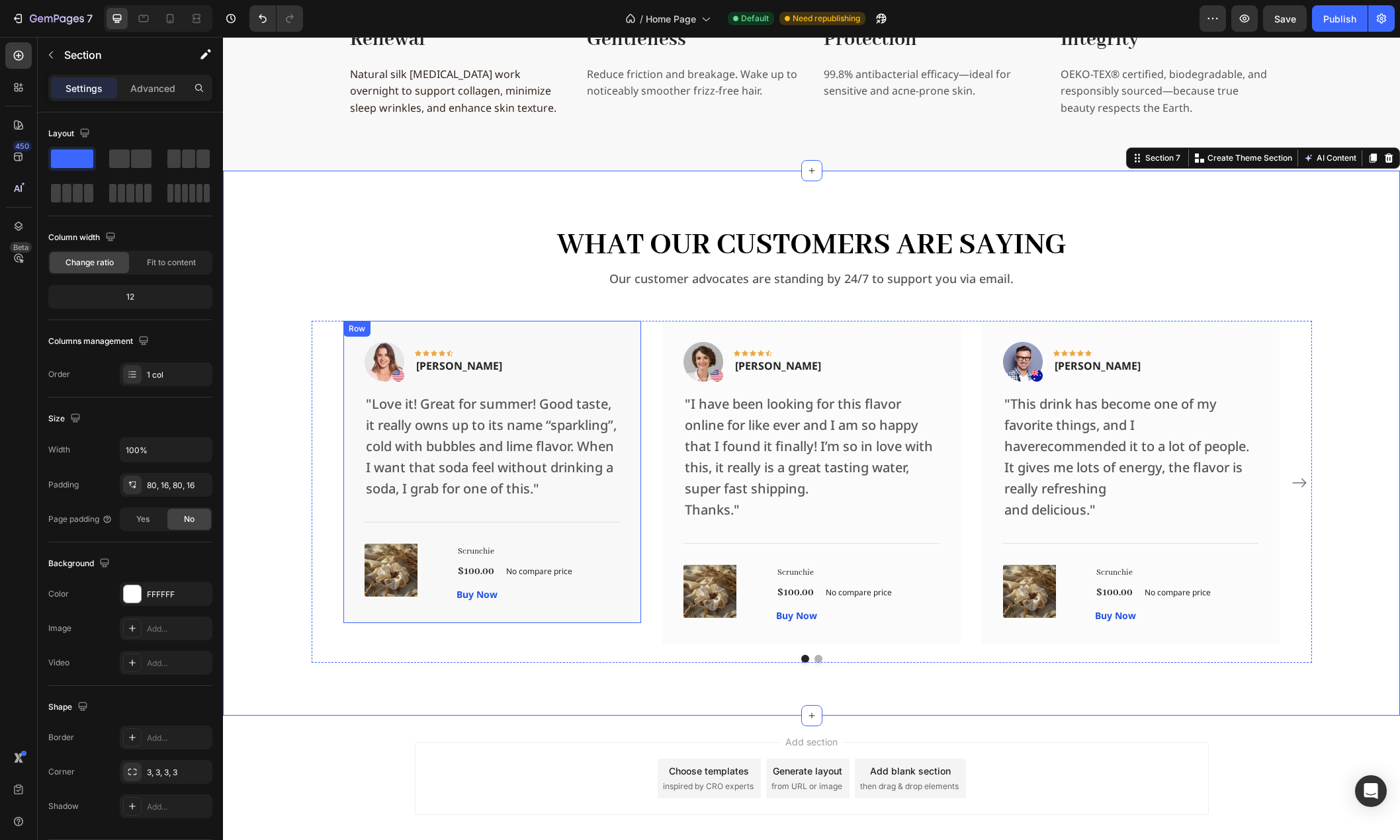
click at [631, 355] on div "Image Icon Icon Icon Icon Icon Row Rita Carroll Text block Row "Love it! Great …" at bounding box center [492, 472] width 298 height 303
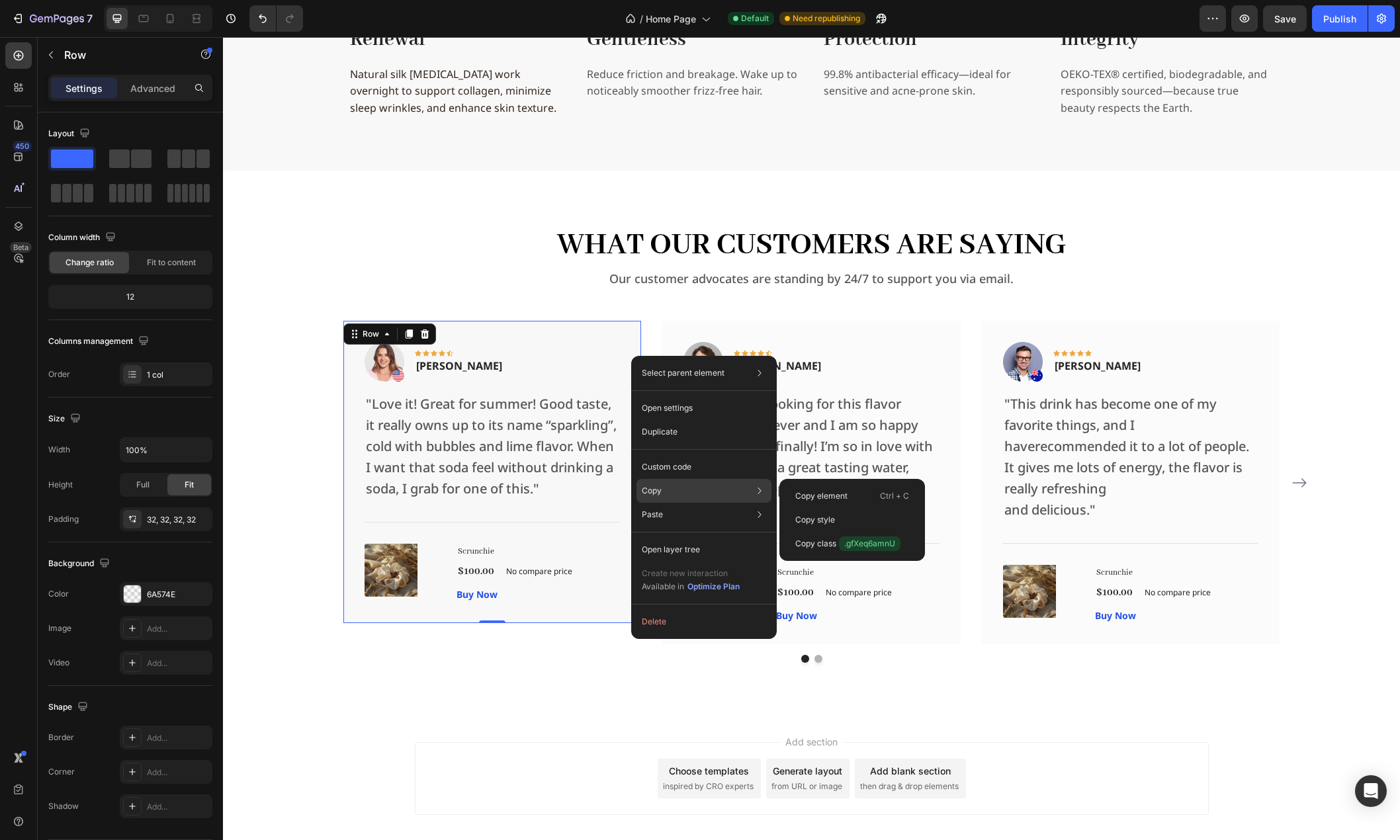
click at [685, 490] on div "Copy Copy element Ctrl + C Copy style Copy class .gfXeq6amnU" at bounding box center [704, 490] width 135 height 24
click at [809, 516] on p "Copy style" at bounding box center [815, 520] width 39 height 12
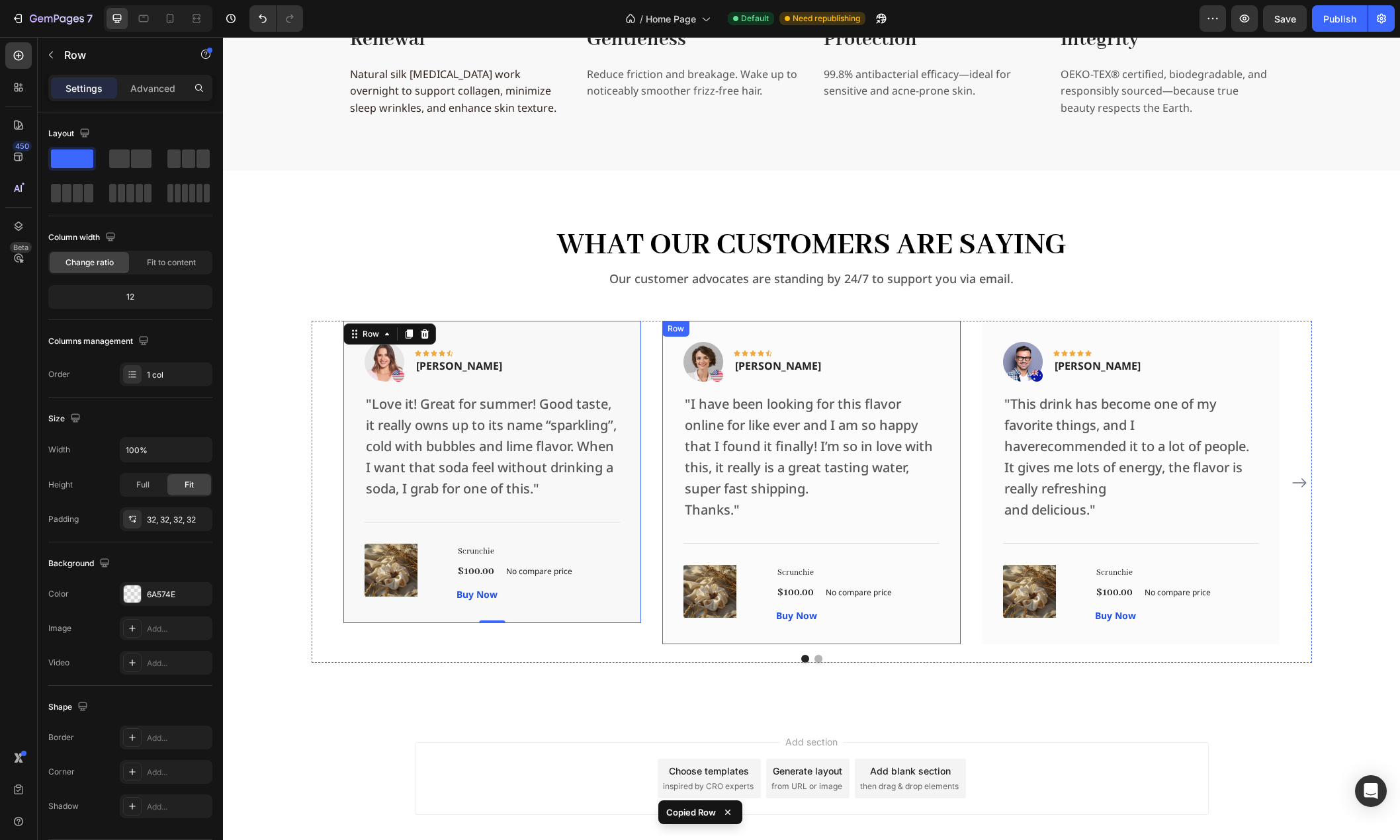
click at [941, 335] on div "Image Icon Icon Icon Icon Icon Row Olivia Rowse Text block Row "I have been loo…" at bounding box center [811, 482] width 298 height 323
click at [985, 326] on div "Row" at bounding box center [996, 329] width 22 height 12
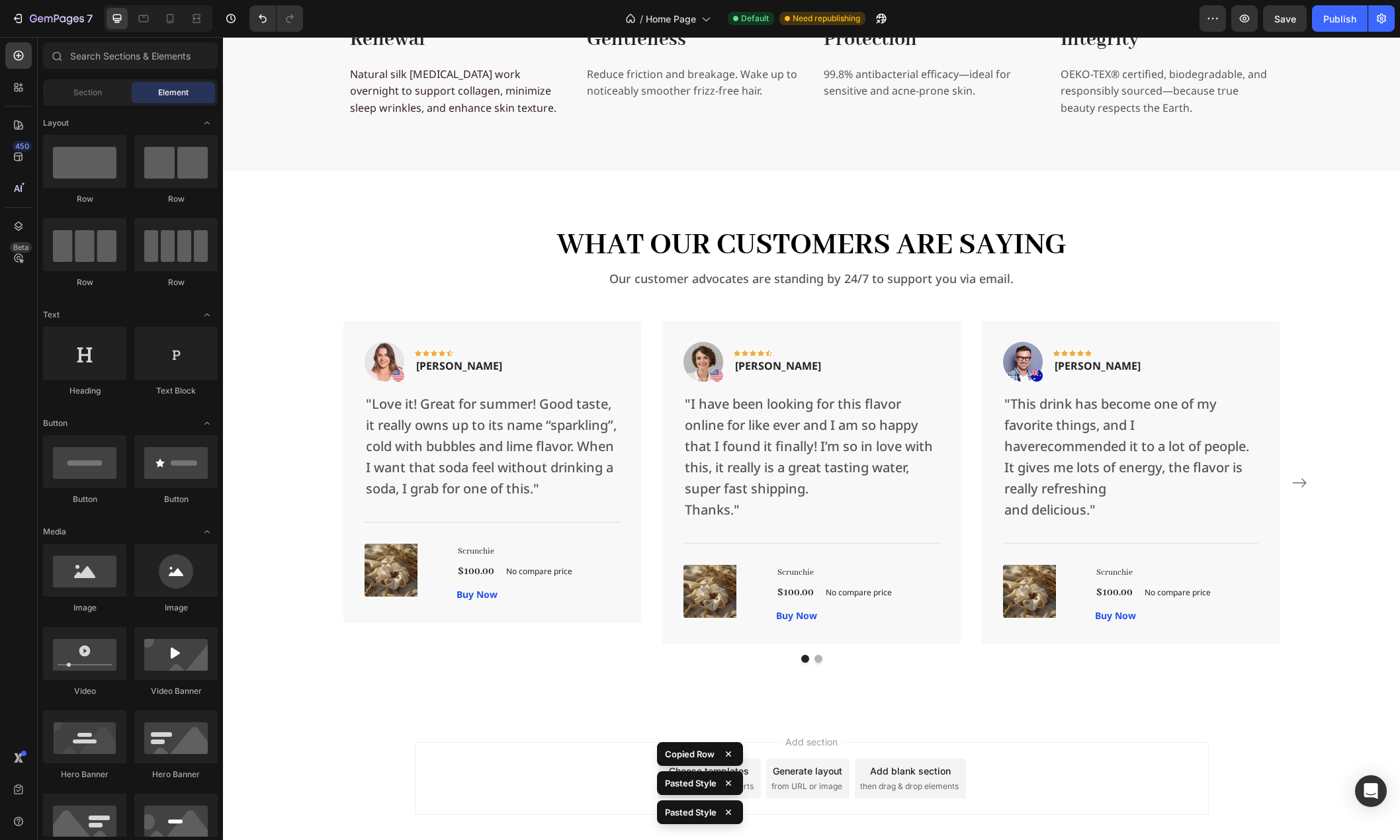
click at [291, 731] on div "Add section Choose templates inspired by CRO experts Generate layout from URL o…" at bounding box center [811, 796] width 1177 height 162
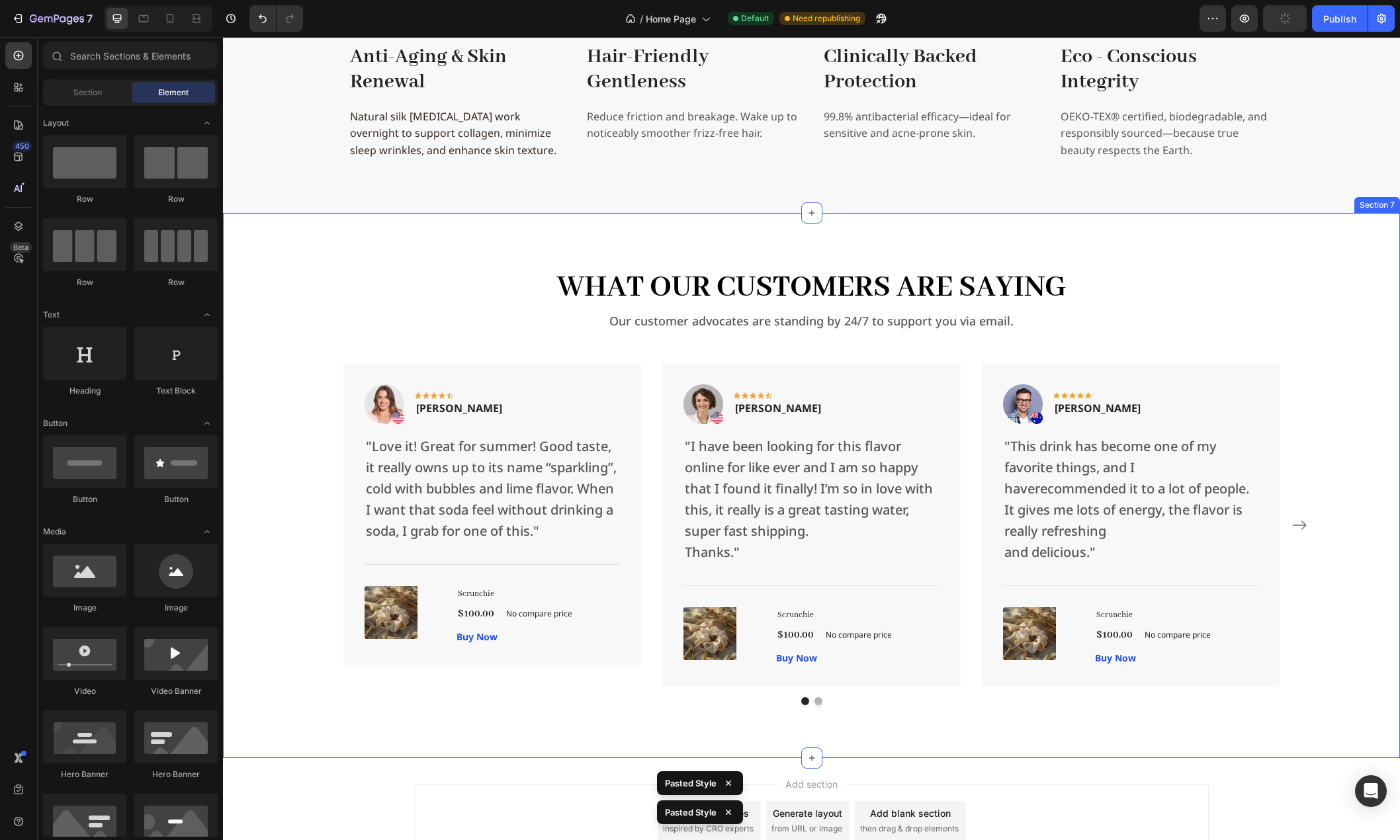
scroll to position [2719, 0]
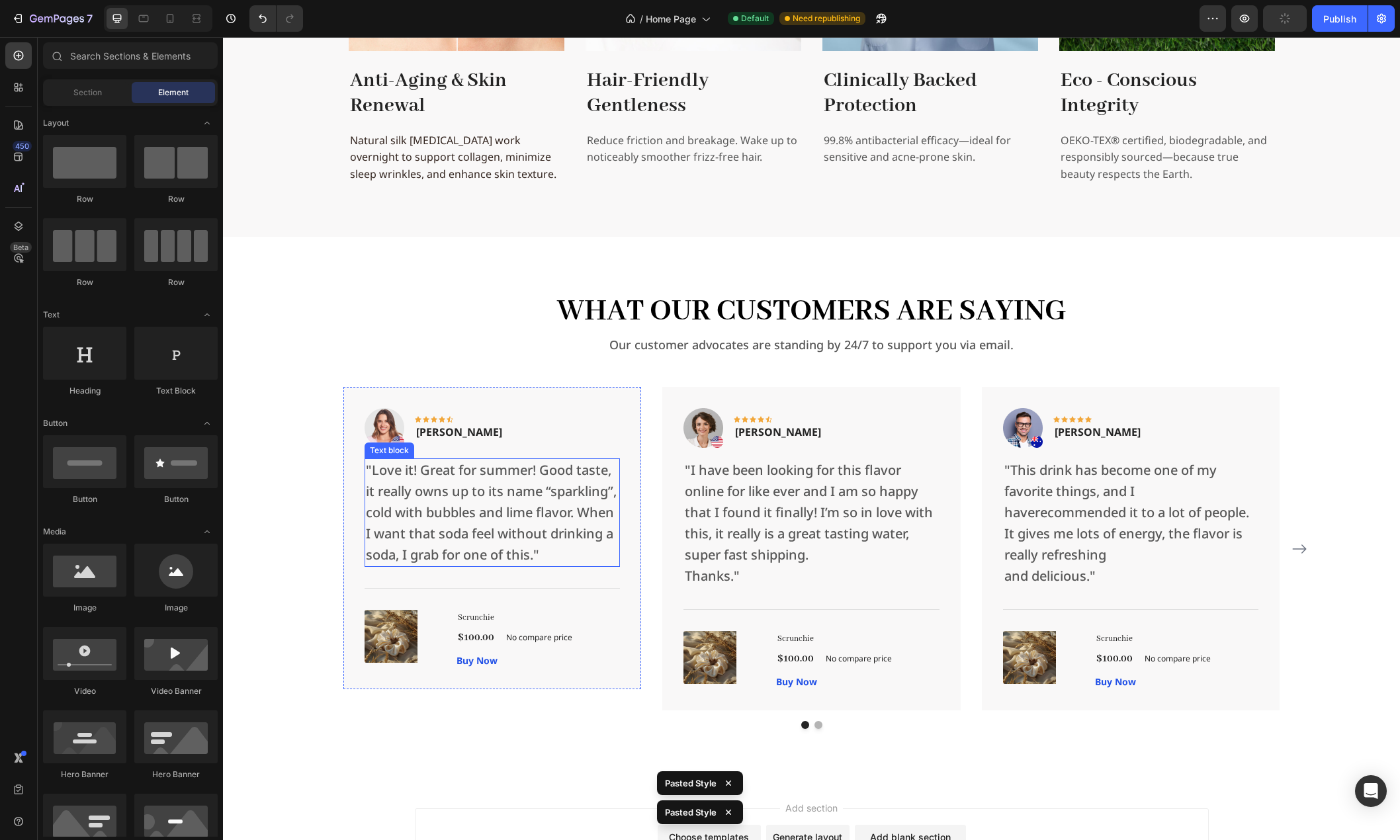
click at [475, 499] on p ""Love it! Great for summer! Good taste, it really owns up to its name “sparklin…" at bounding box center [492, 513] width 253 height 106
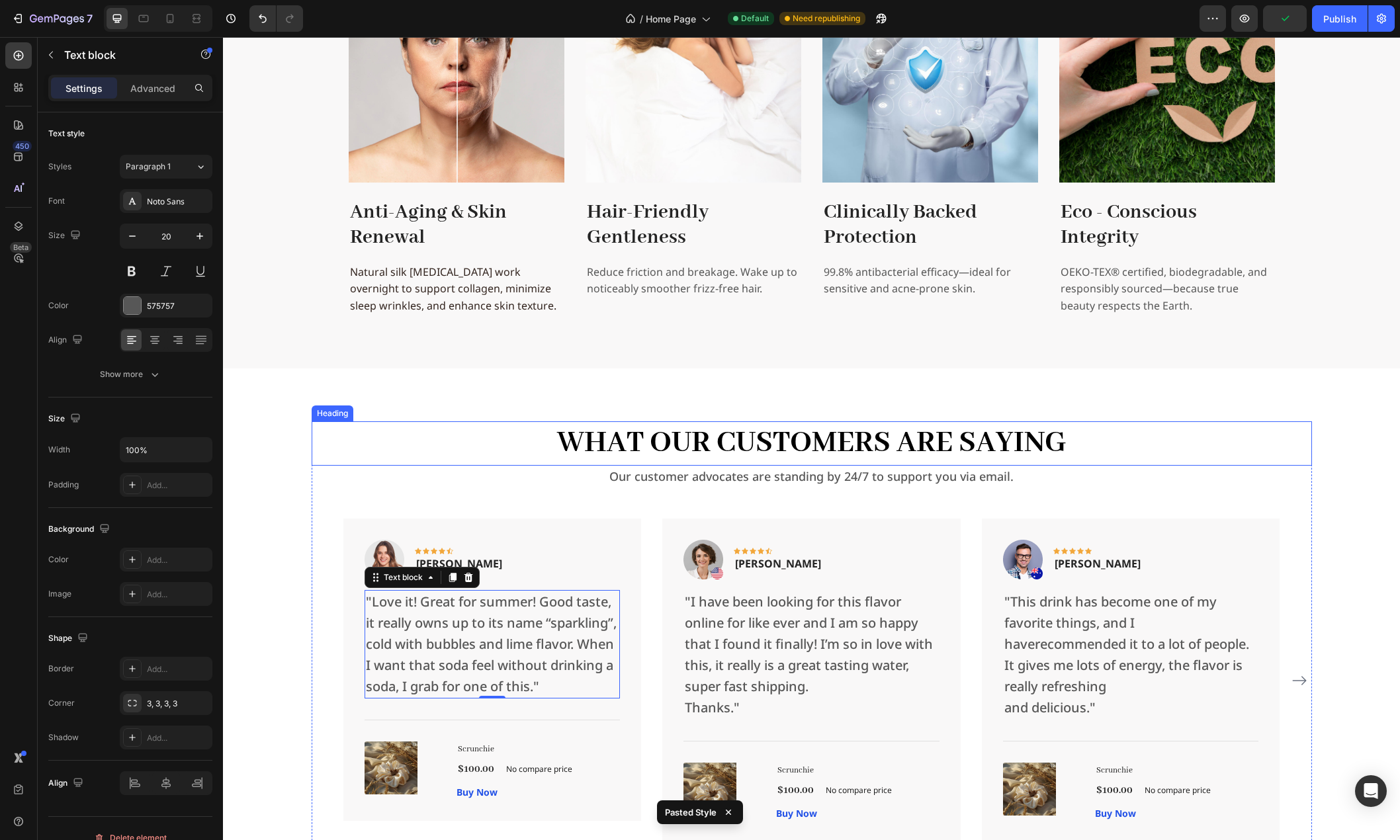
scroll to position [2388, 0]
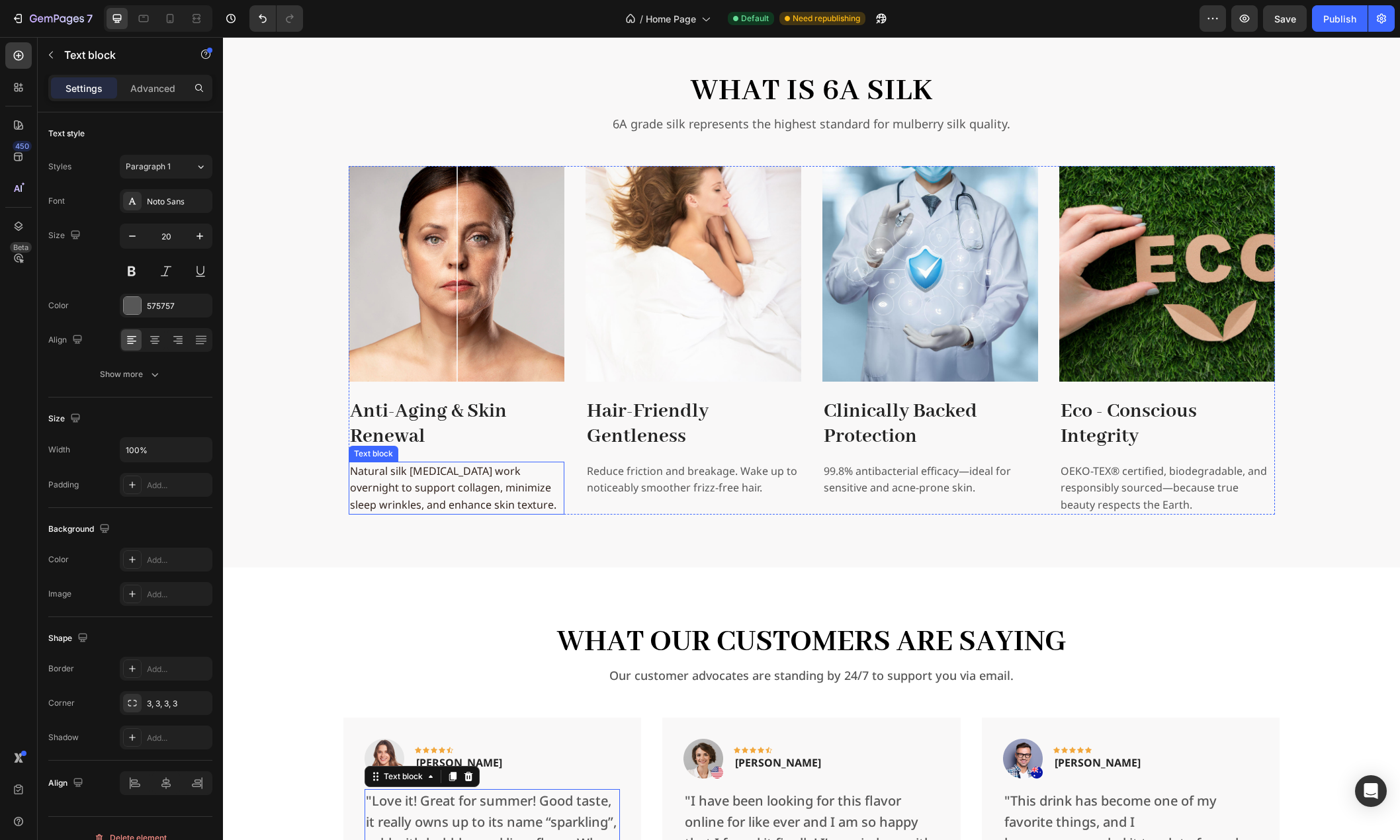
click at [465, 480] on p "Natural silk [MEDICAL_DATA] work overnight to support collagen, minimize sleep …" at bounding box center [456, 489] width 213 height 51
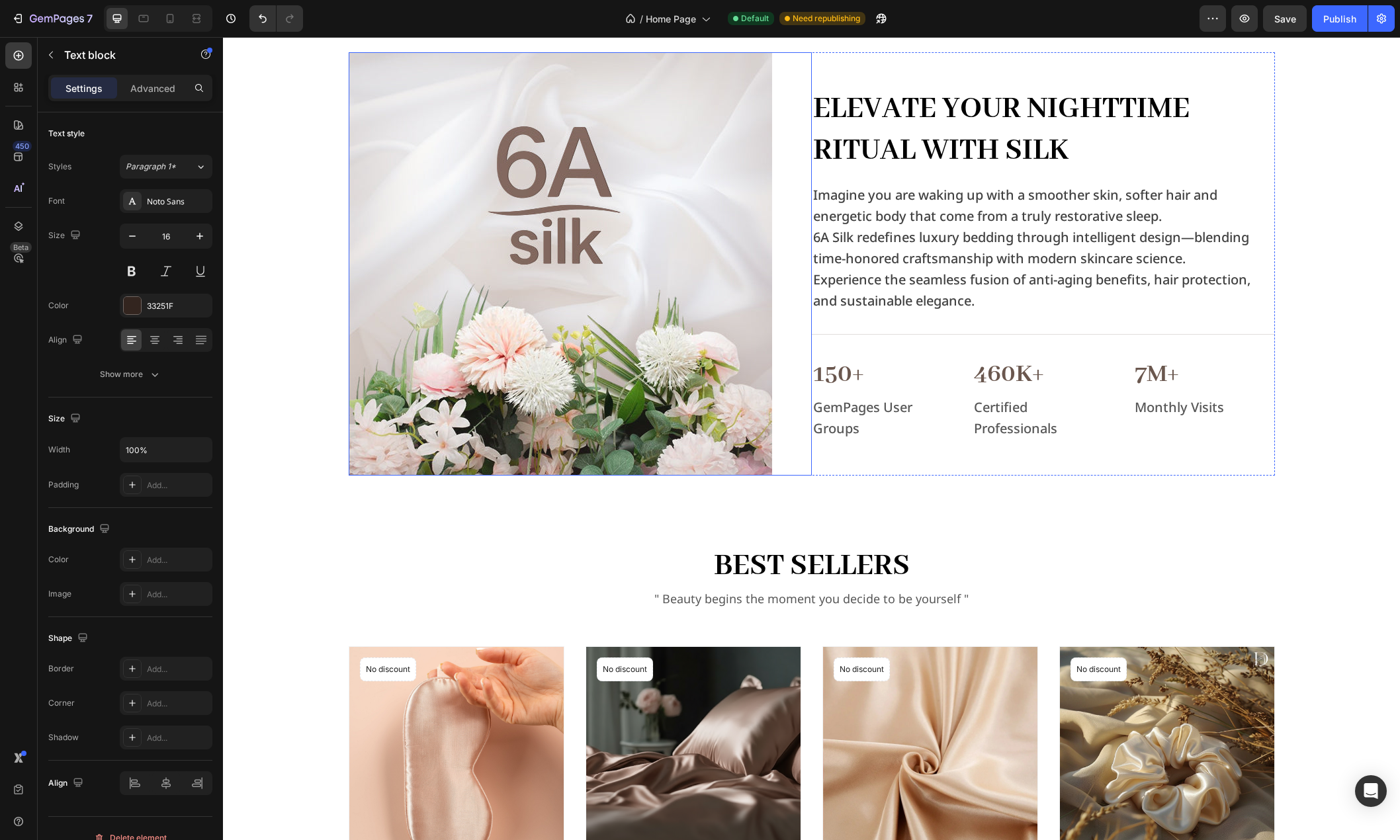
scroll to position [684, 0]
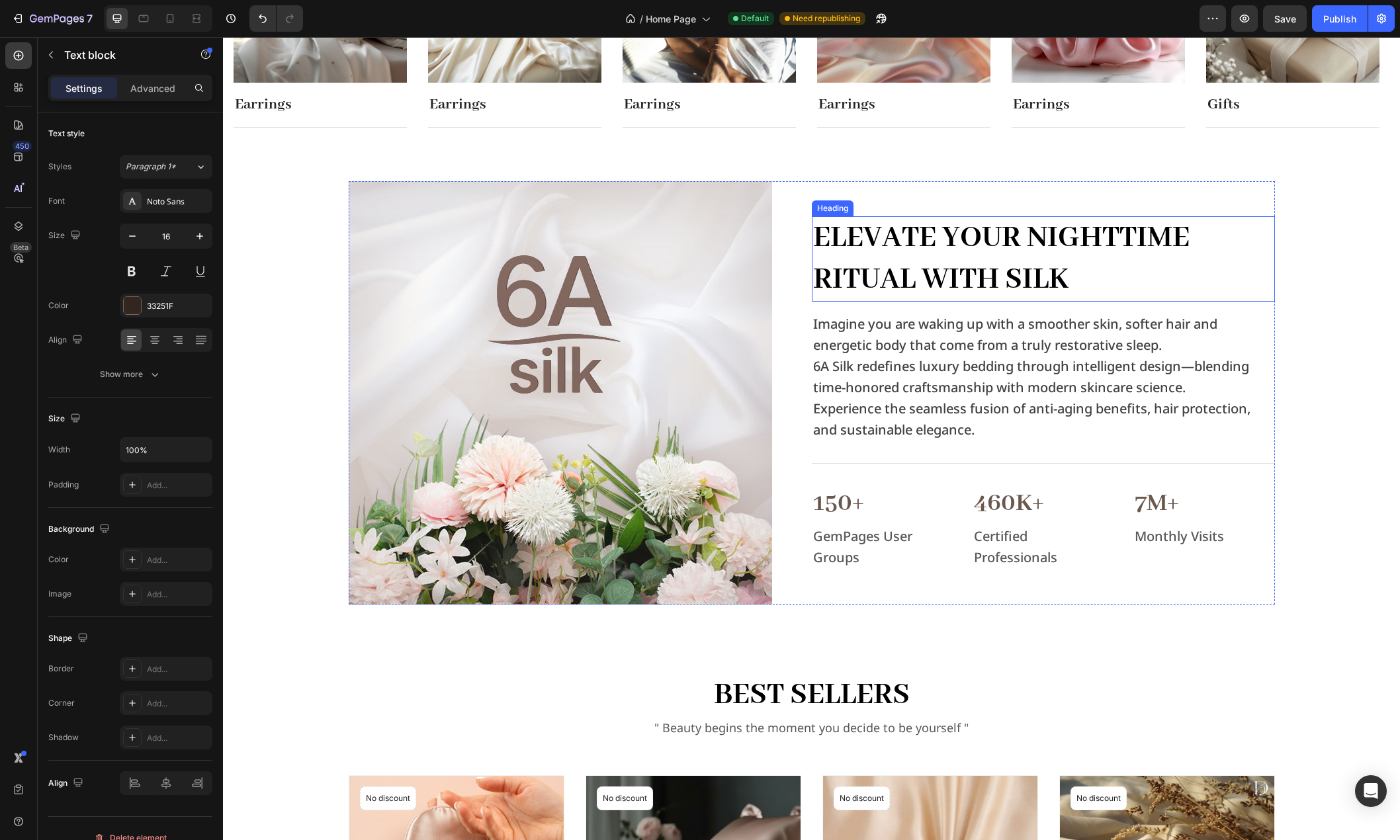
click at [985, 255] on h2 "Elevate Your Nighttime Ritual with Silk" at bounding box center [1044, 259] width 463 height 85
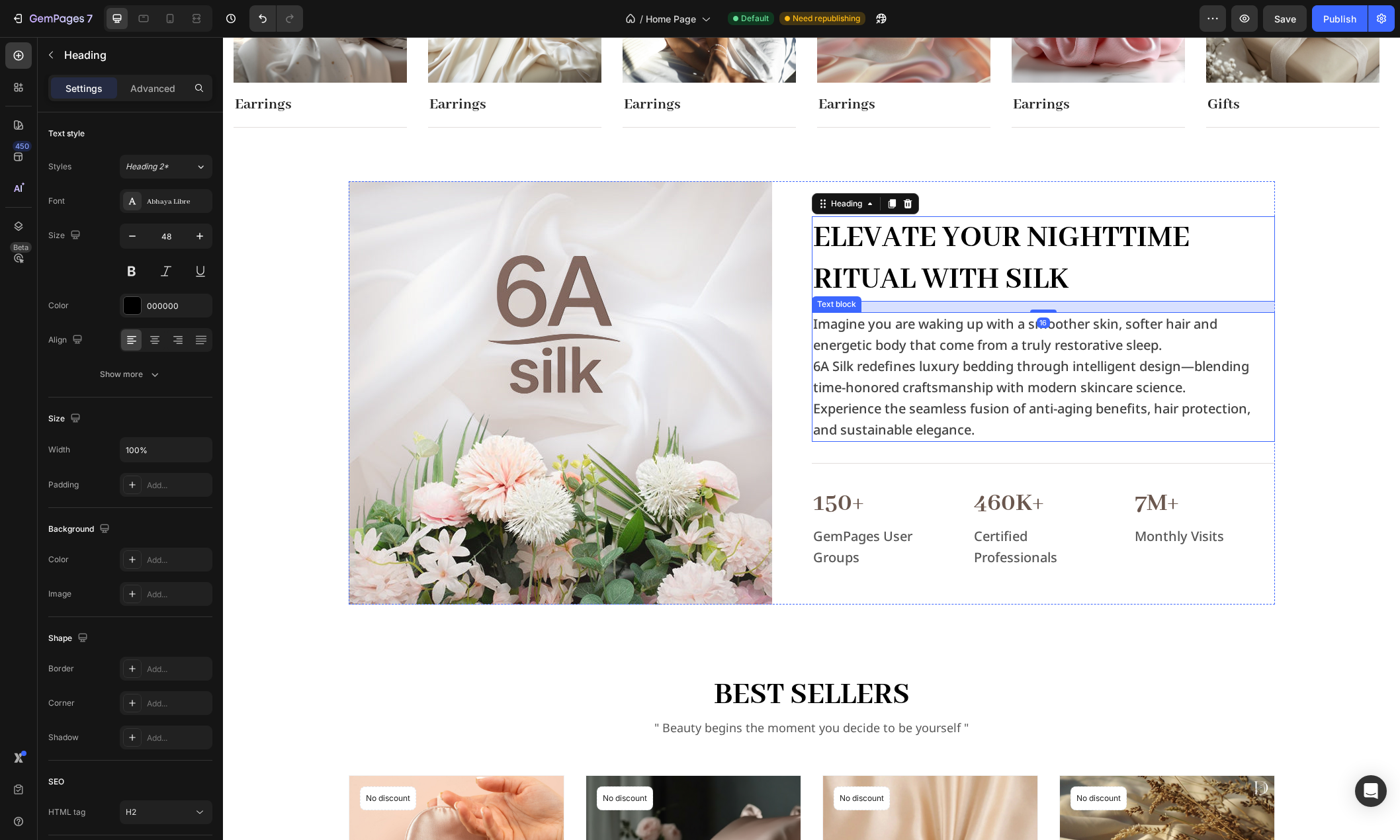
click at [932, 367] on p "6A Silk redefines luxury bedding through intelligent design—blending time-honor…" at bounding box center [1043, 377] width 461 height 43
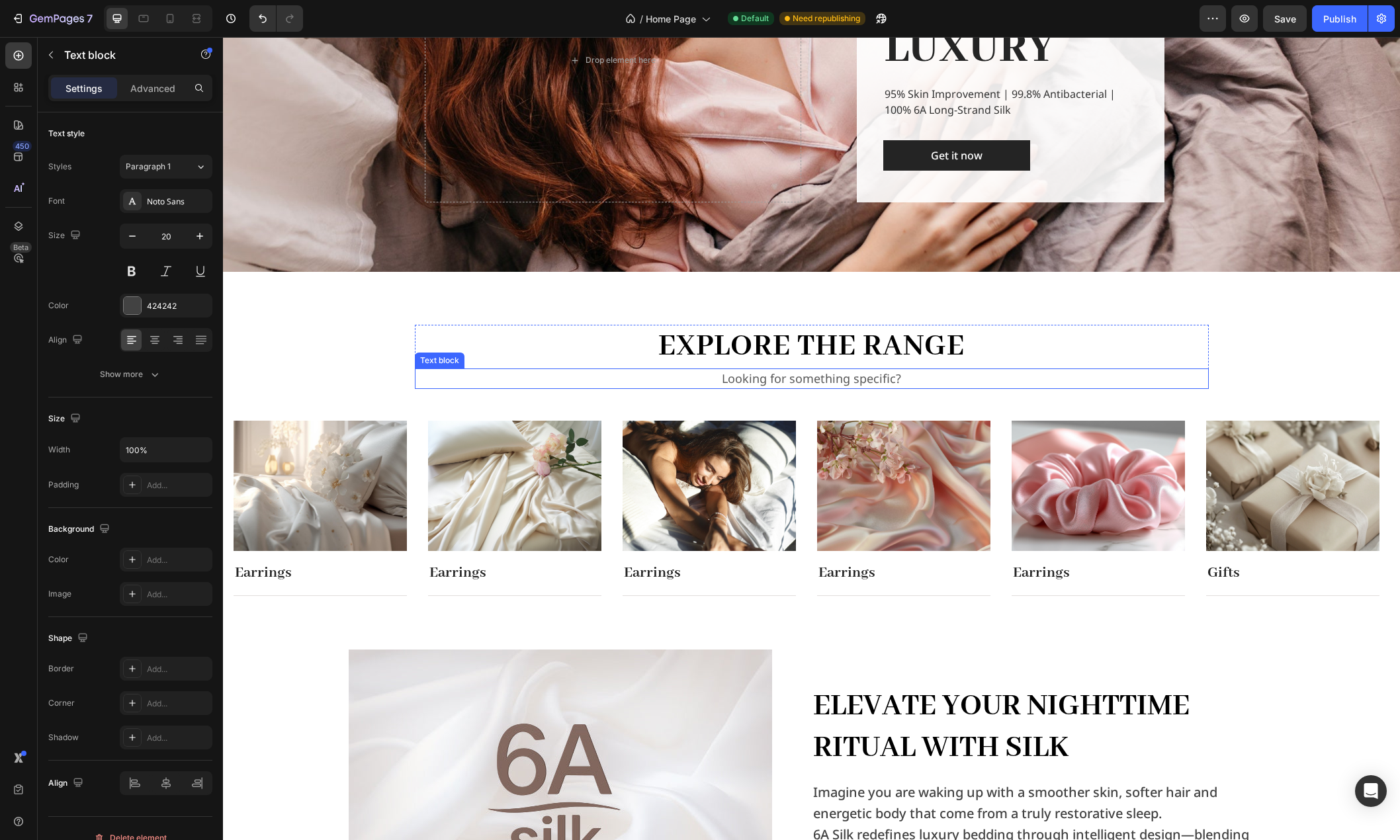
scroll to position [344, 0]
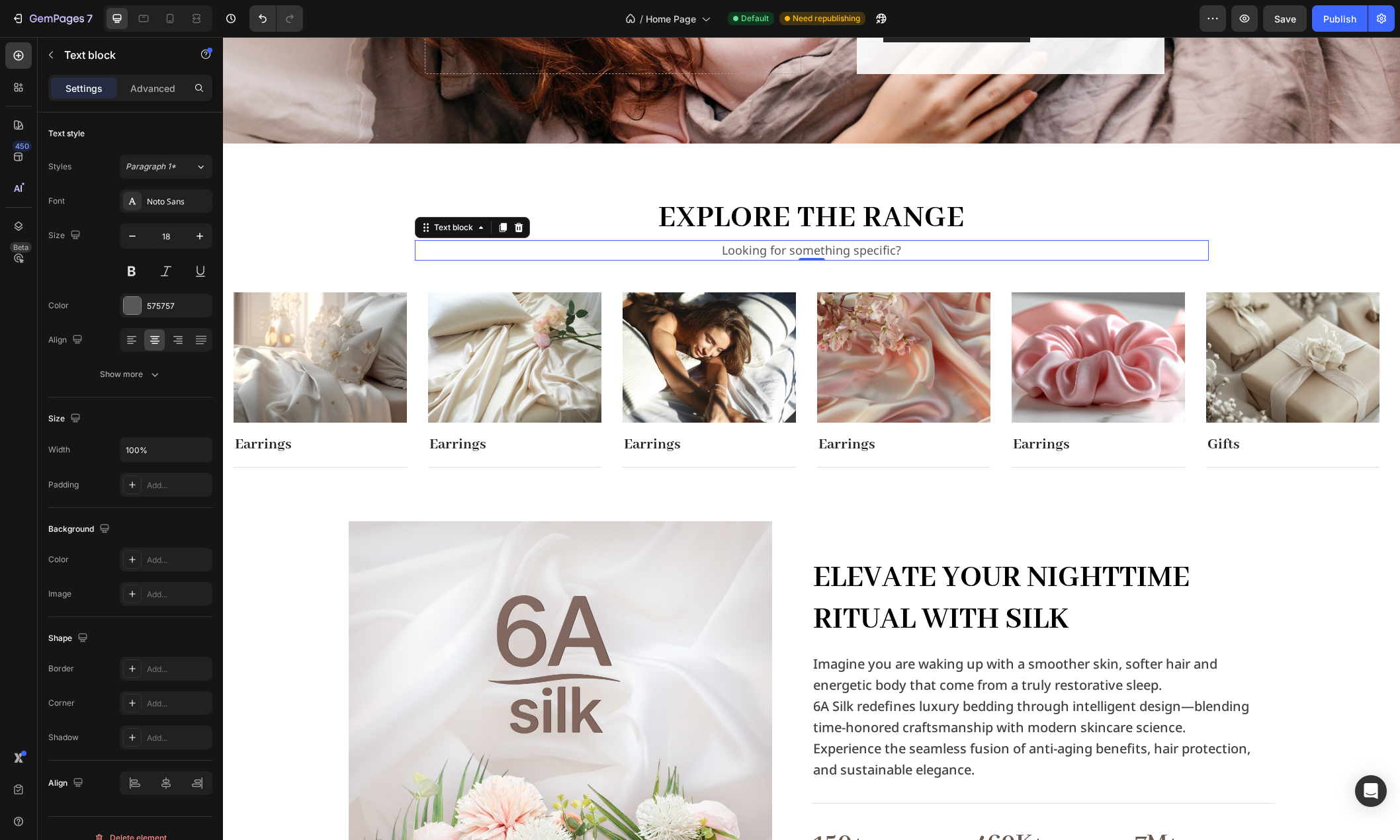
click at [879, 247] on p "Looking for something specific?" at bounding box center [812, 250] width 791 height 18
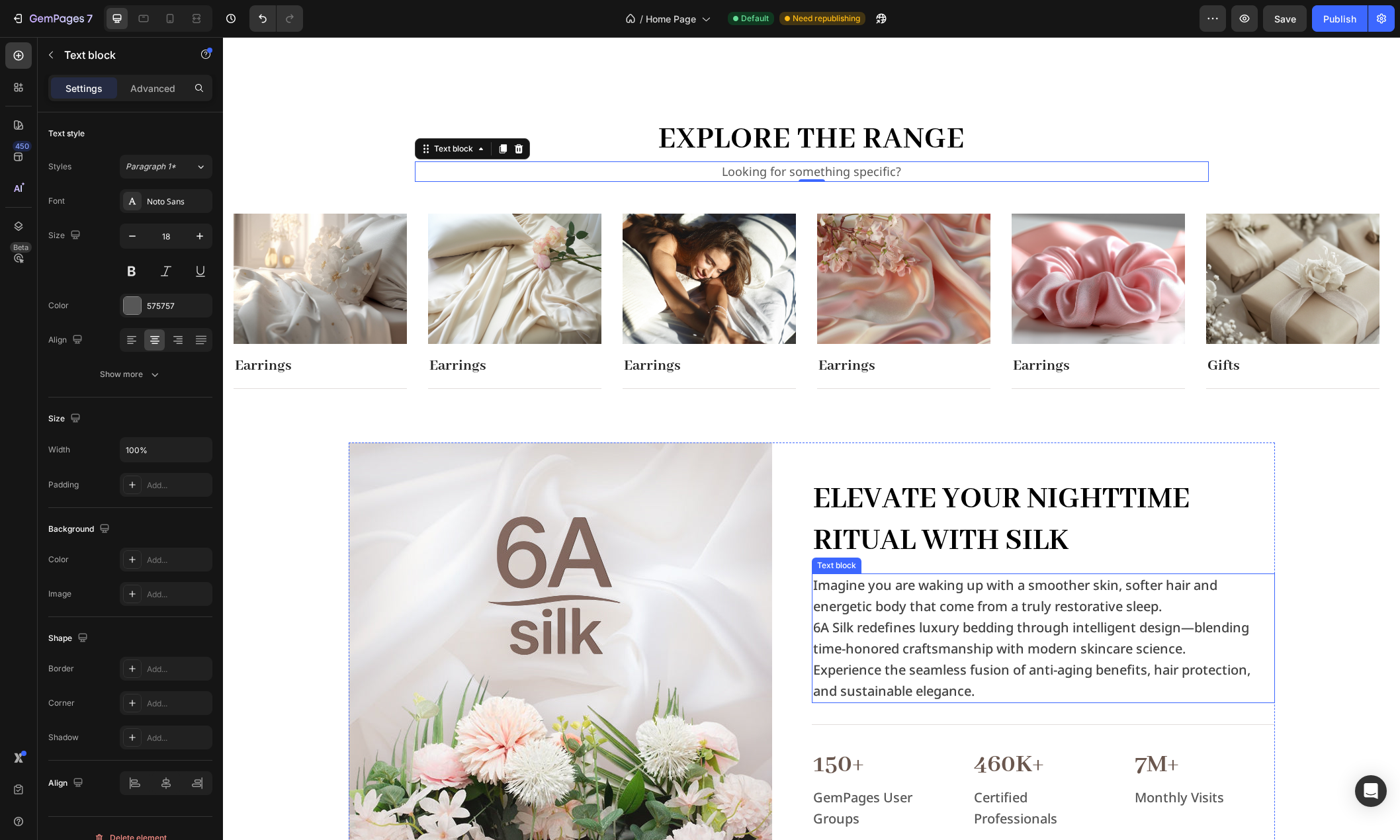
scroll to position [543, 0]
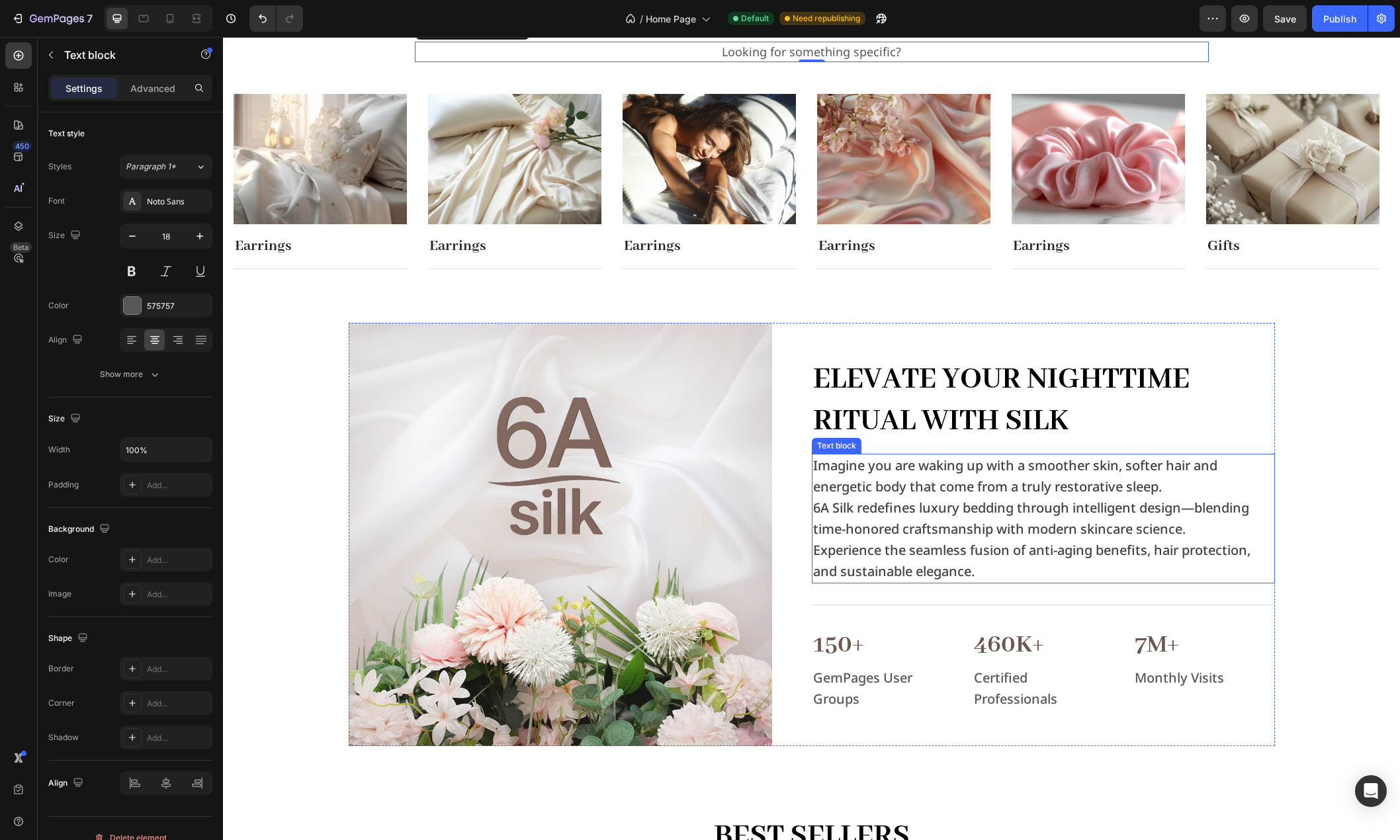
click at [951, 496] on p "Imagine you are waking up with a smoother skin, softer hair and energetic body …" at bounding box center [1043, 477] width 461 height 43
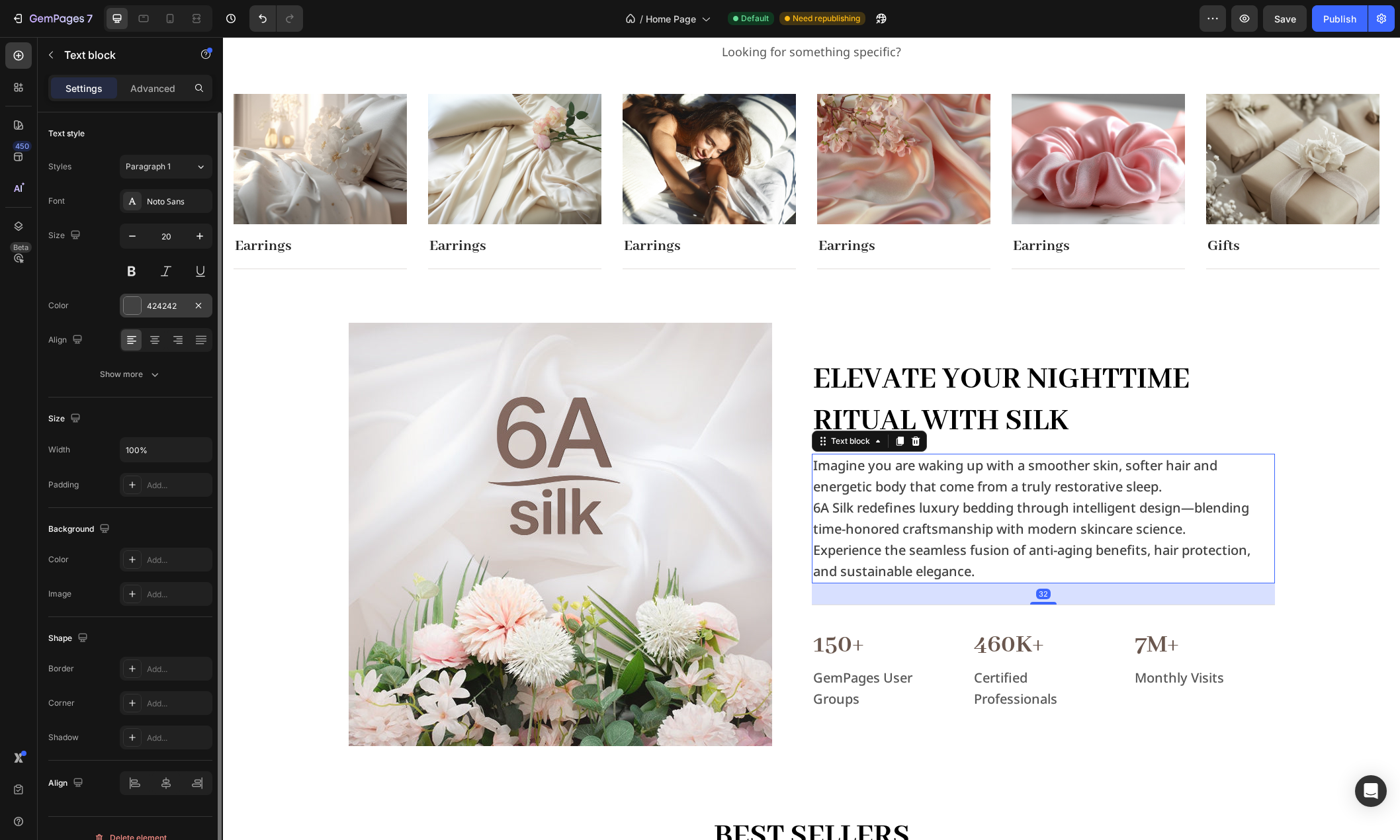
click at [169, 308] on div "424242" at bounding box center [166, 306] width 38 height 12
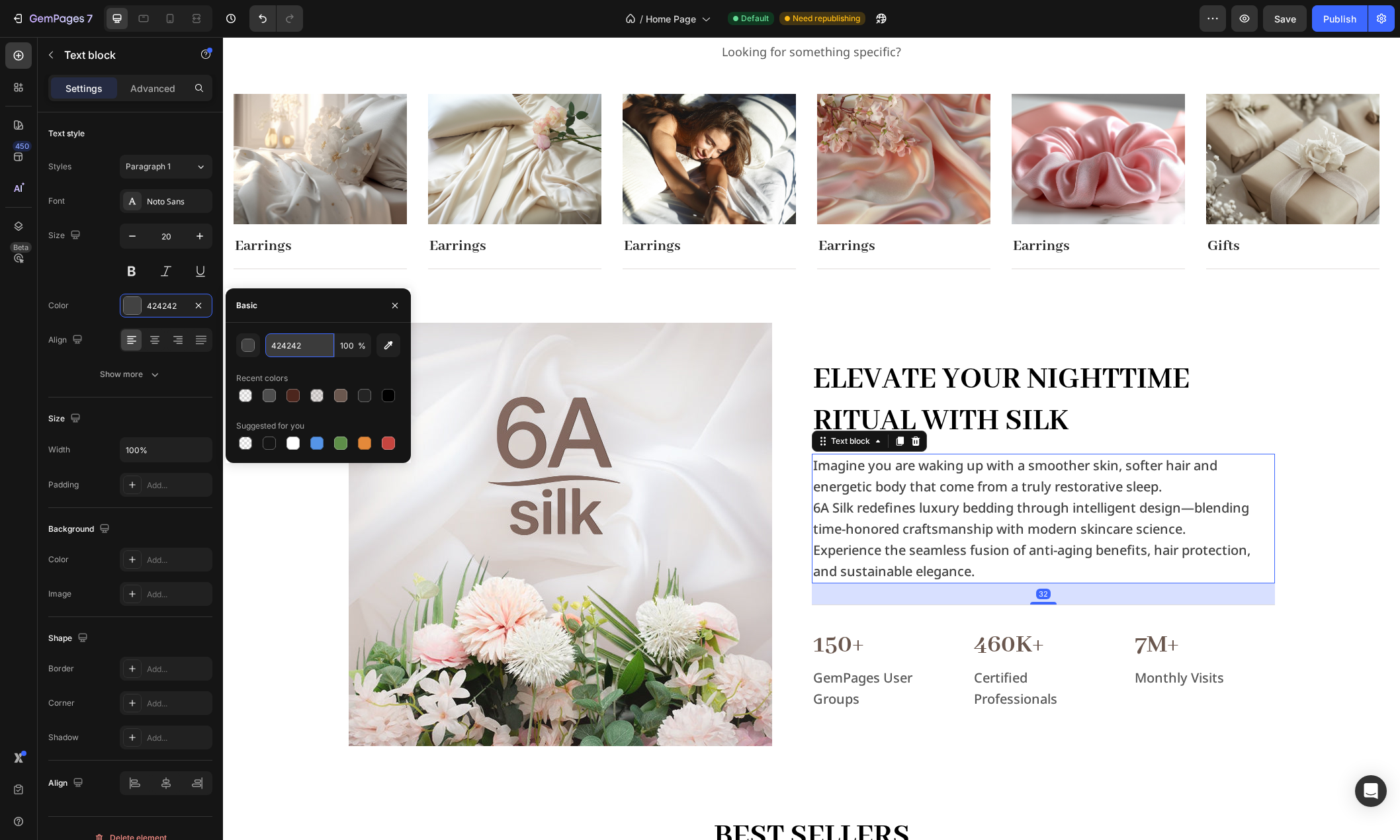
click at [296, 343] on input "424242" at bounding box center [299, 345] width 68 height 24
type input "414141"
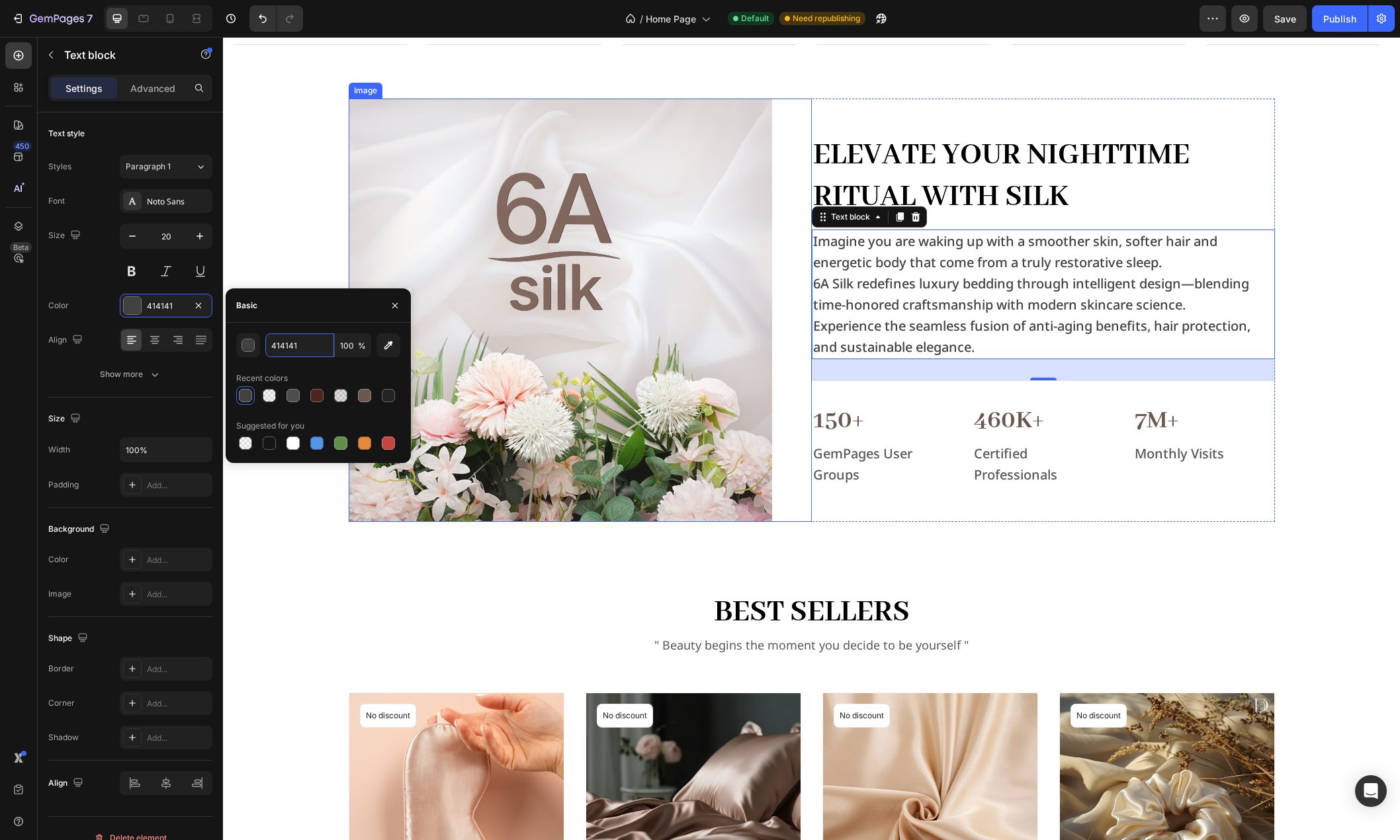
scroll to position [807, 0]
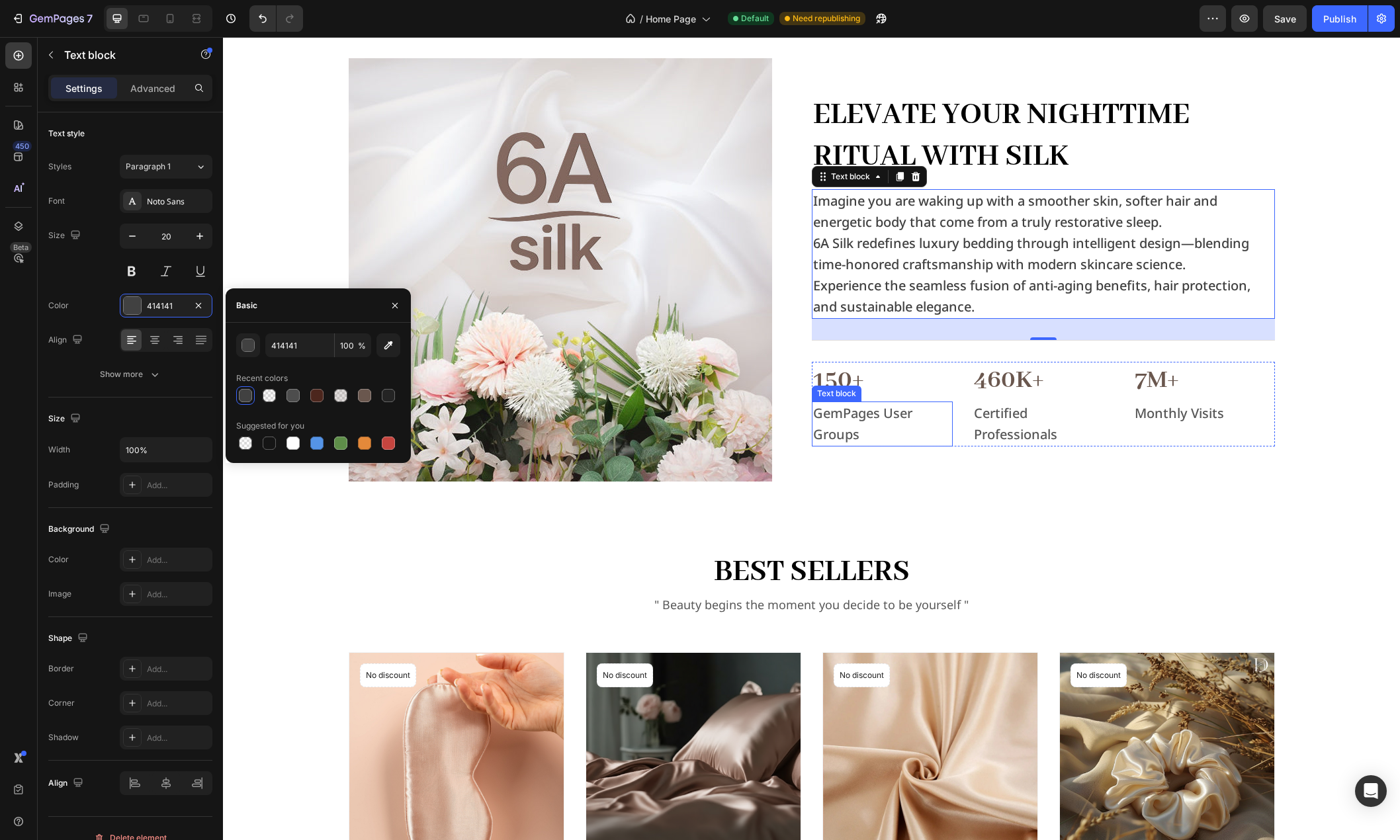
click at [857, 426] on p "GemPages User Groups" at bounding box center [882, 424] width 138 height 43
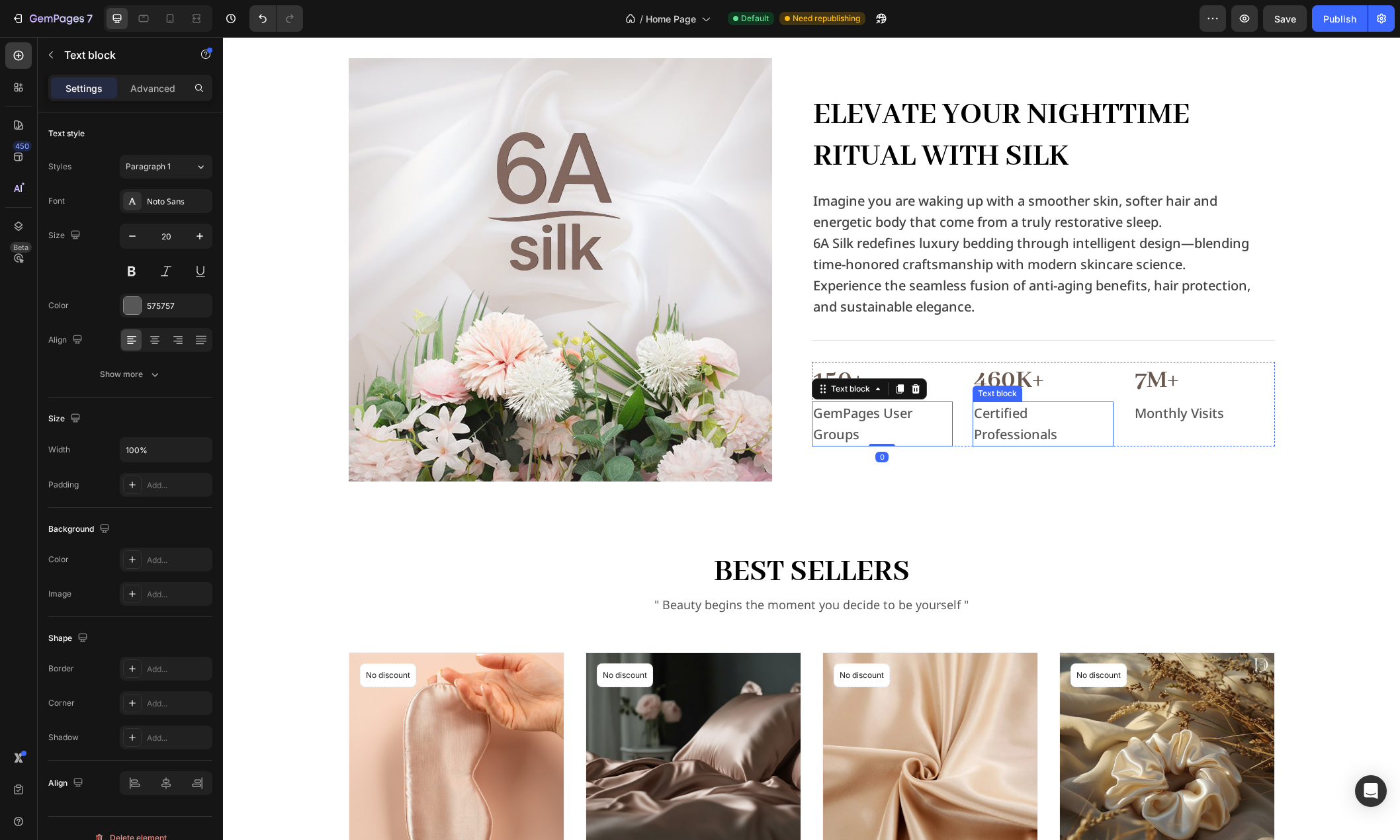
click at [990, 420] on p "Certified Professionals" at bounding box center [1043, 424] width 138 height 43
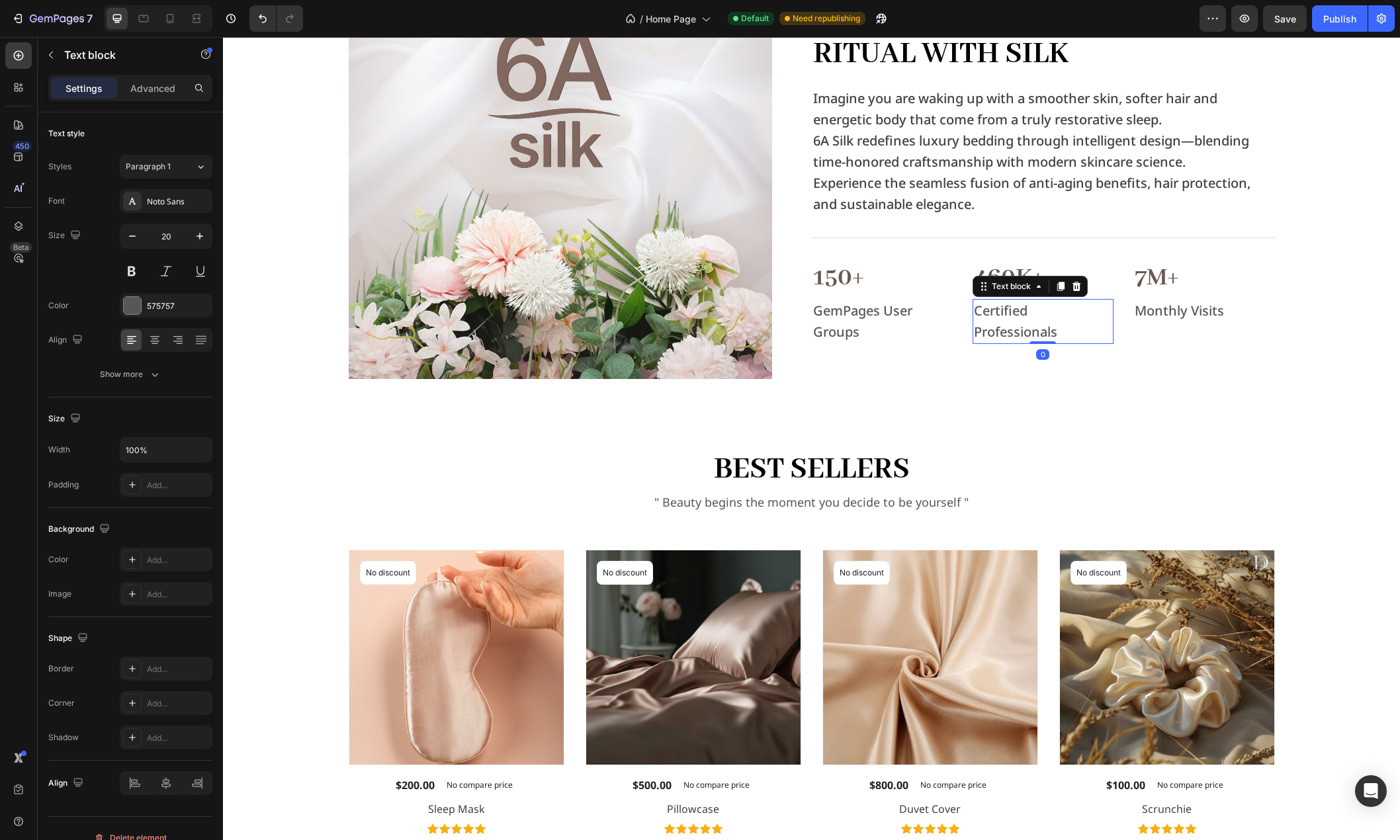
scroll to position [1072, 0]
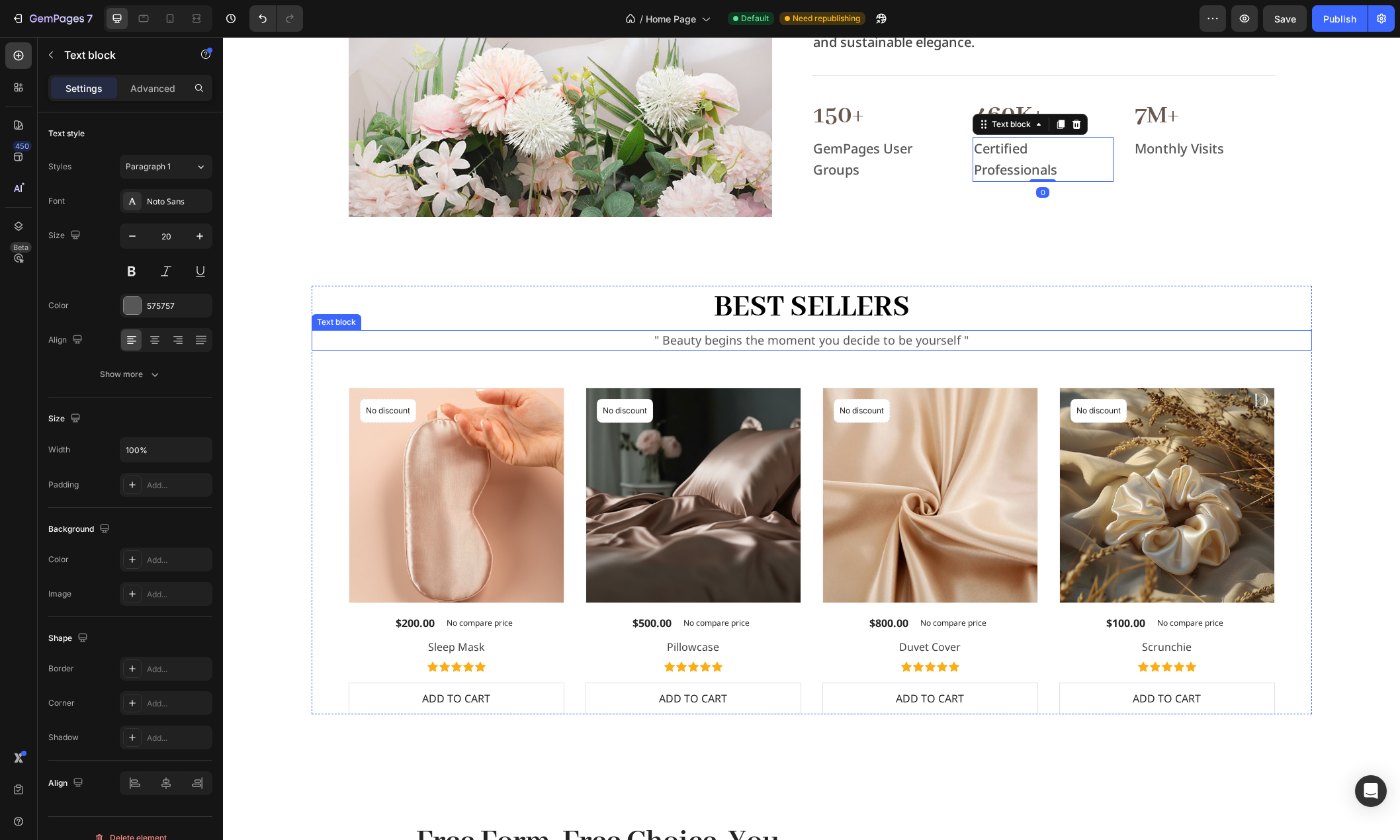
click at [758, 342] on p "" Beauty begins the moment you decide to be yourself "" at bounding box center [811, 340] width 997 height 18
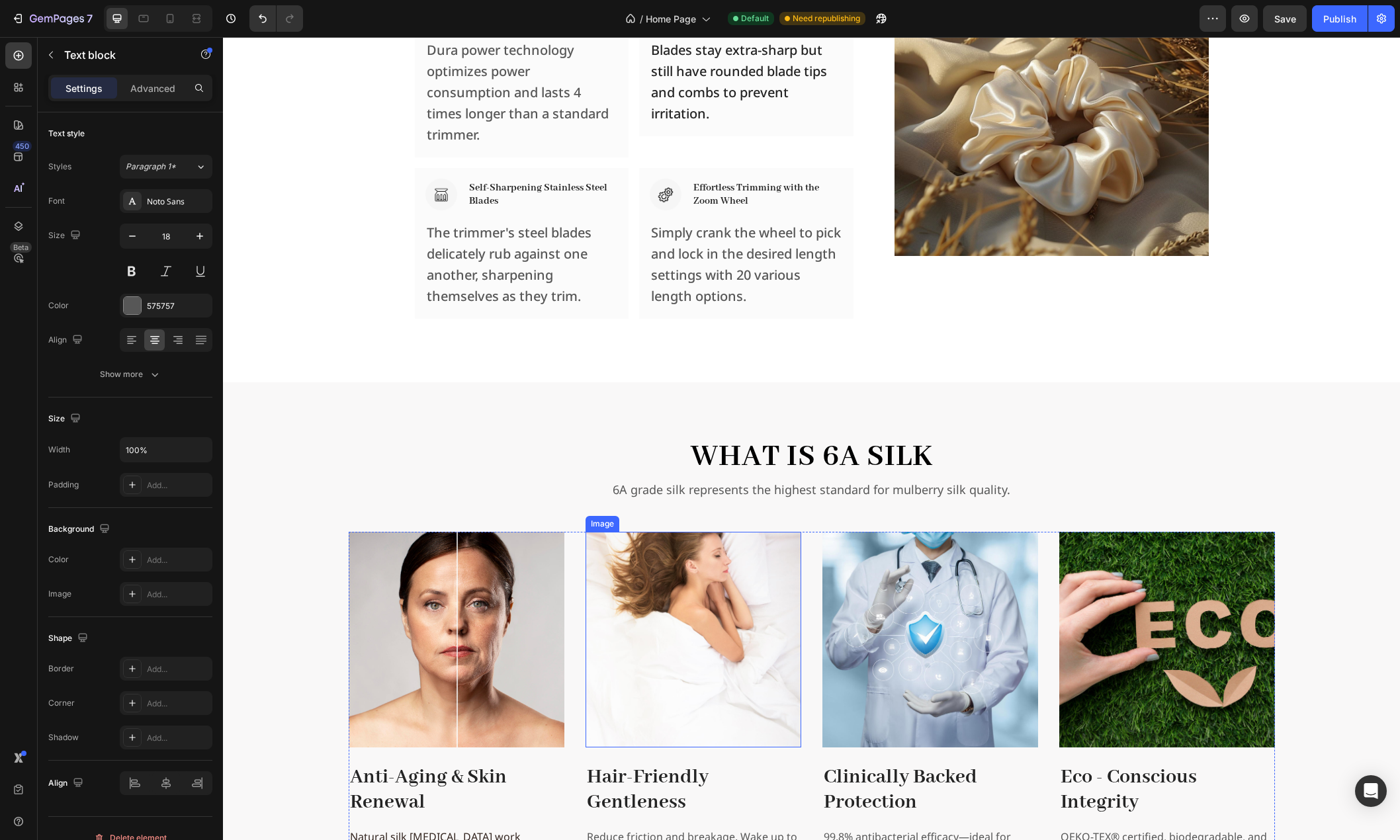
scroll to position [2328, 0]
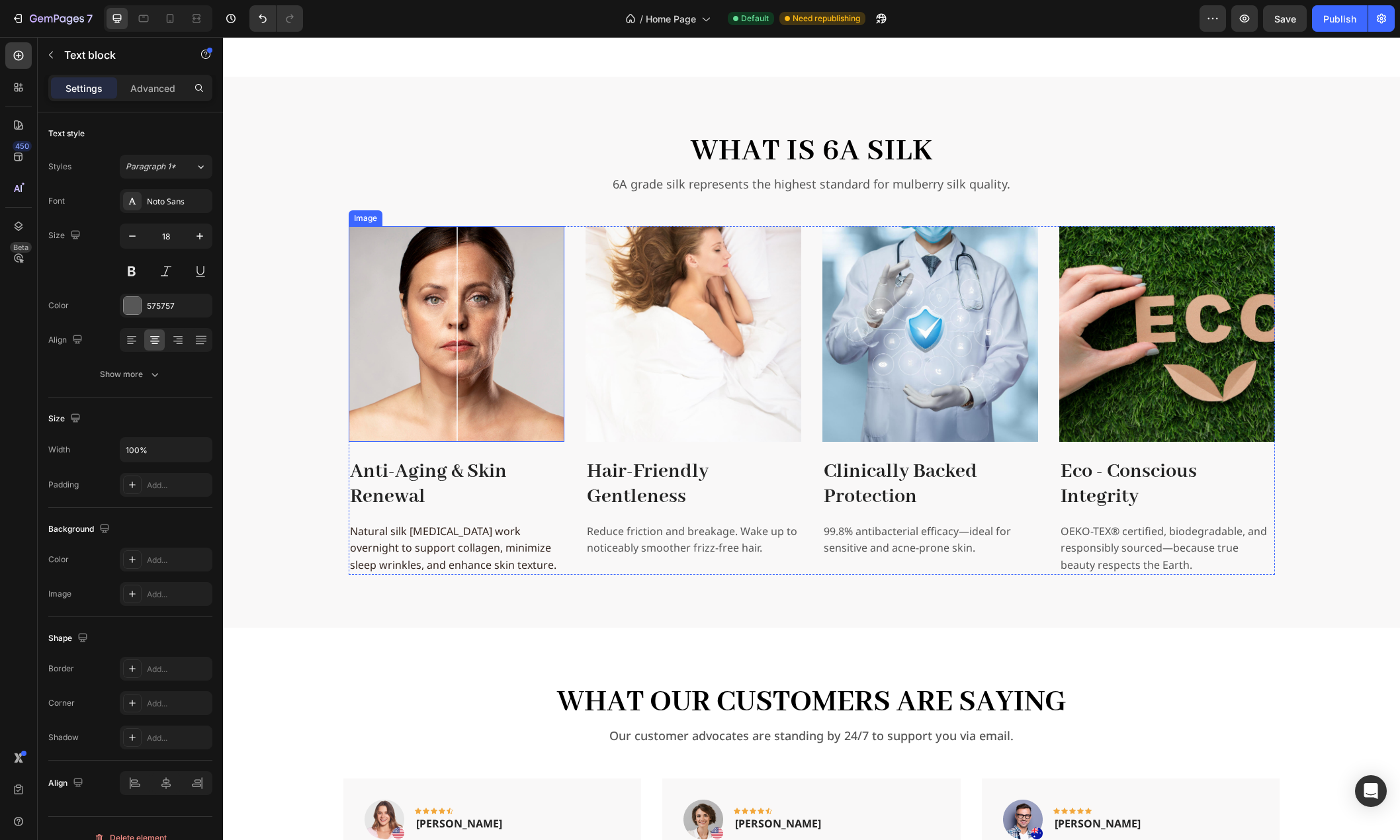
click at [516, 378] on img at bounding box center [456, 334] width 215 height 215
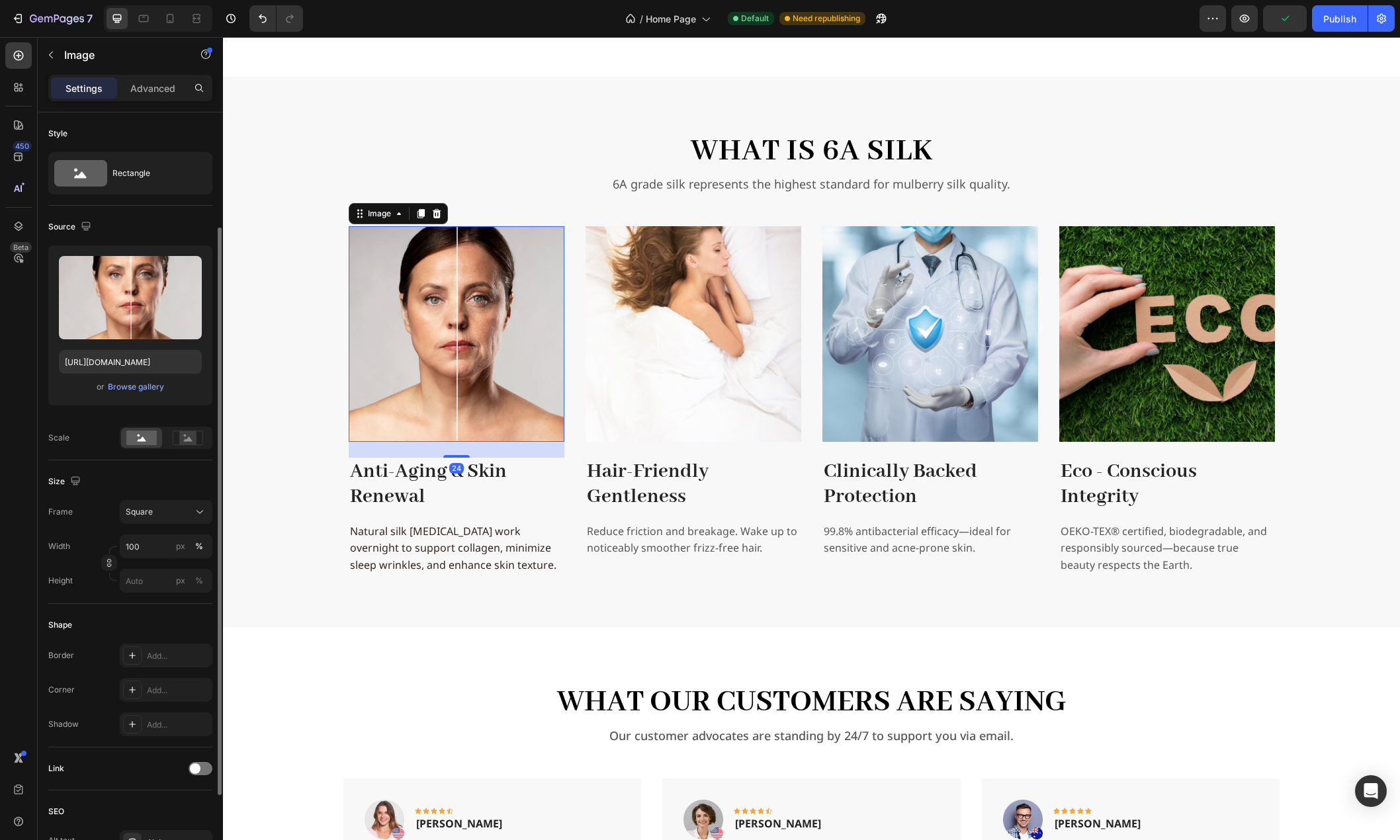
scroll to position [66, 0]
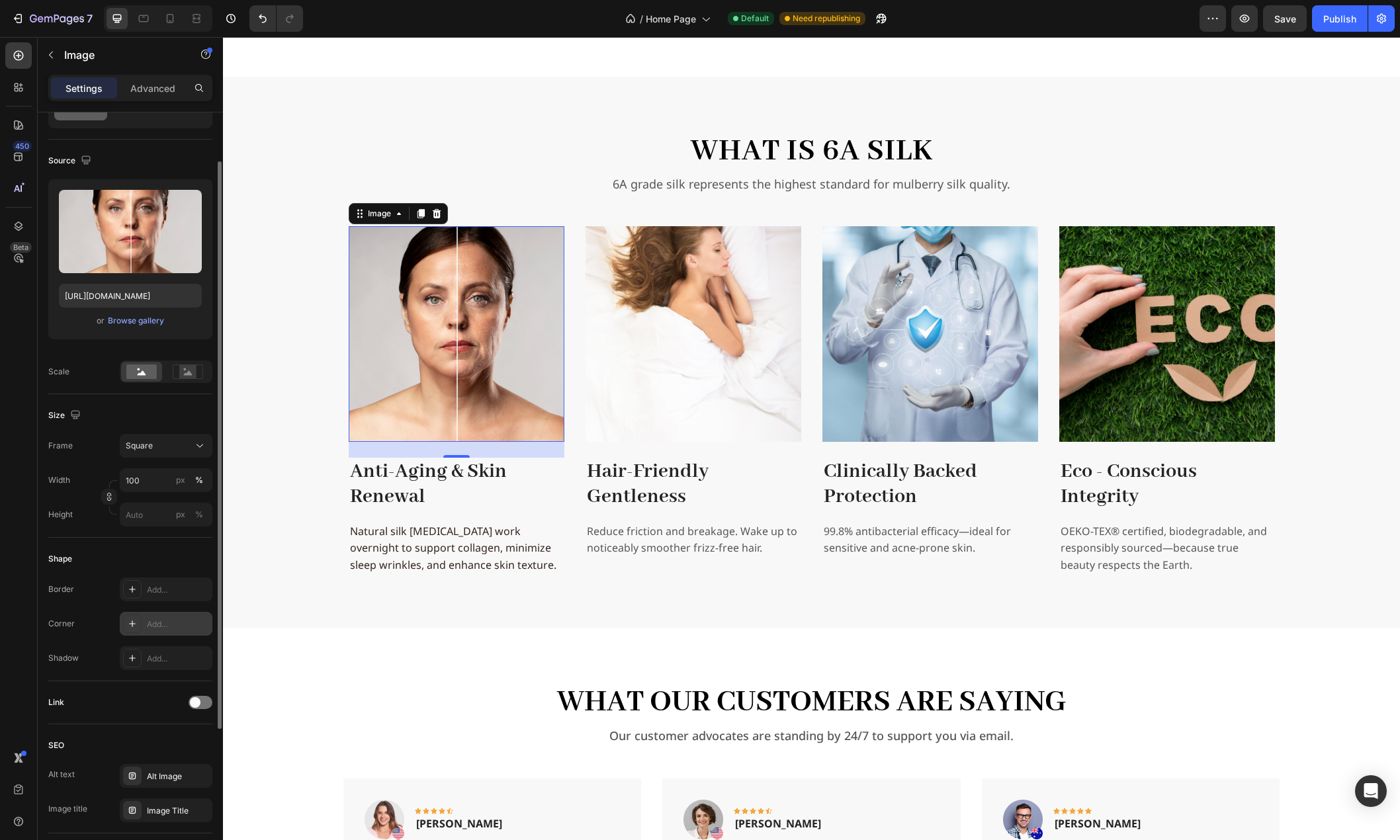
click at [187, 626] on div "Add..." at bounding box center [178, 625] width 62 height 12
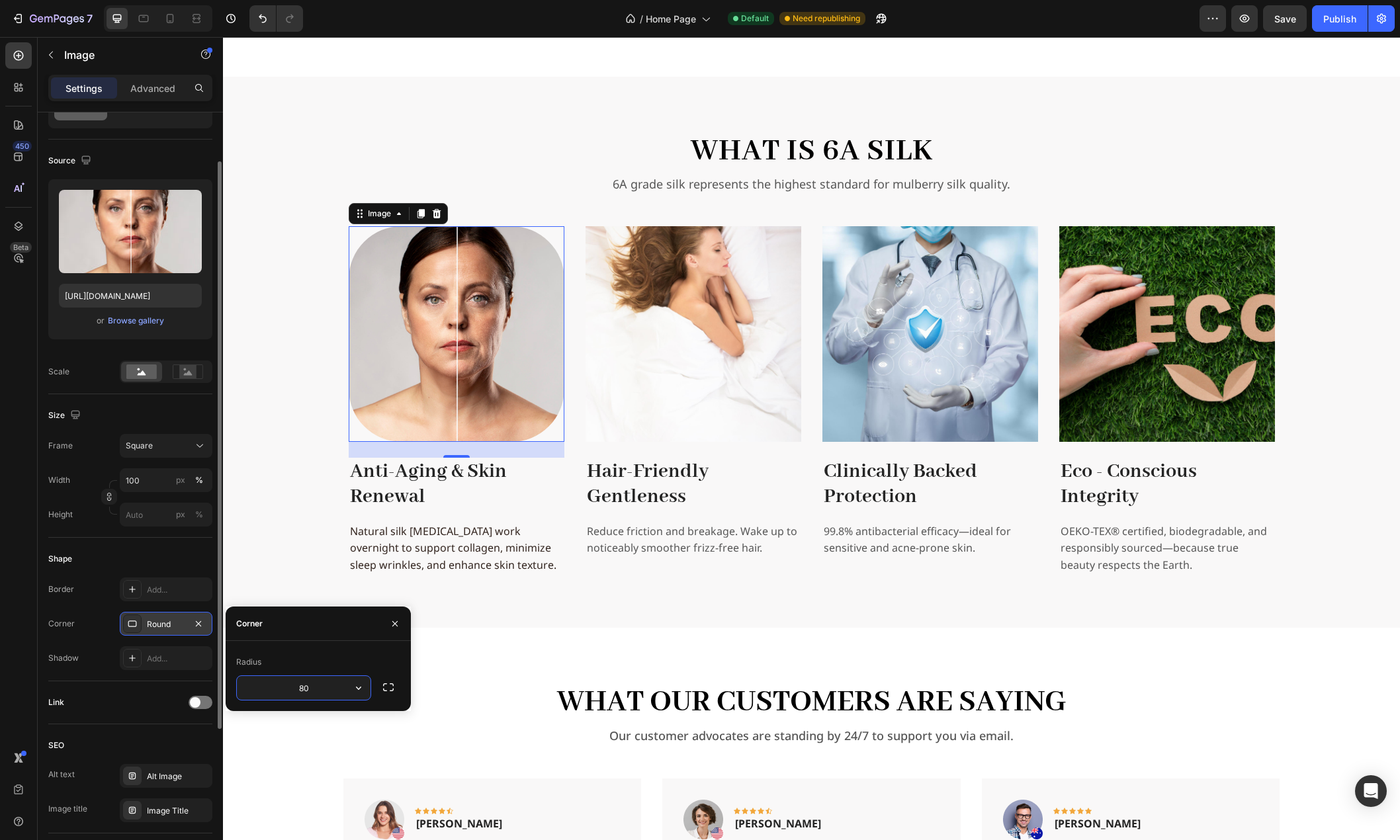
drag, startPoint x: 321, startPoint y: 685, endPoint x: 286, endPoint y: 686, distance: 35.0
click at [286, 686] on input "80" at bounding box center [303, 688] width 133 height 24
type input "500"
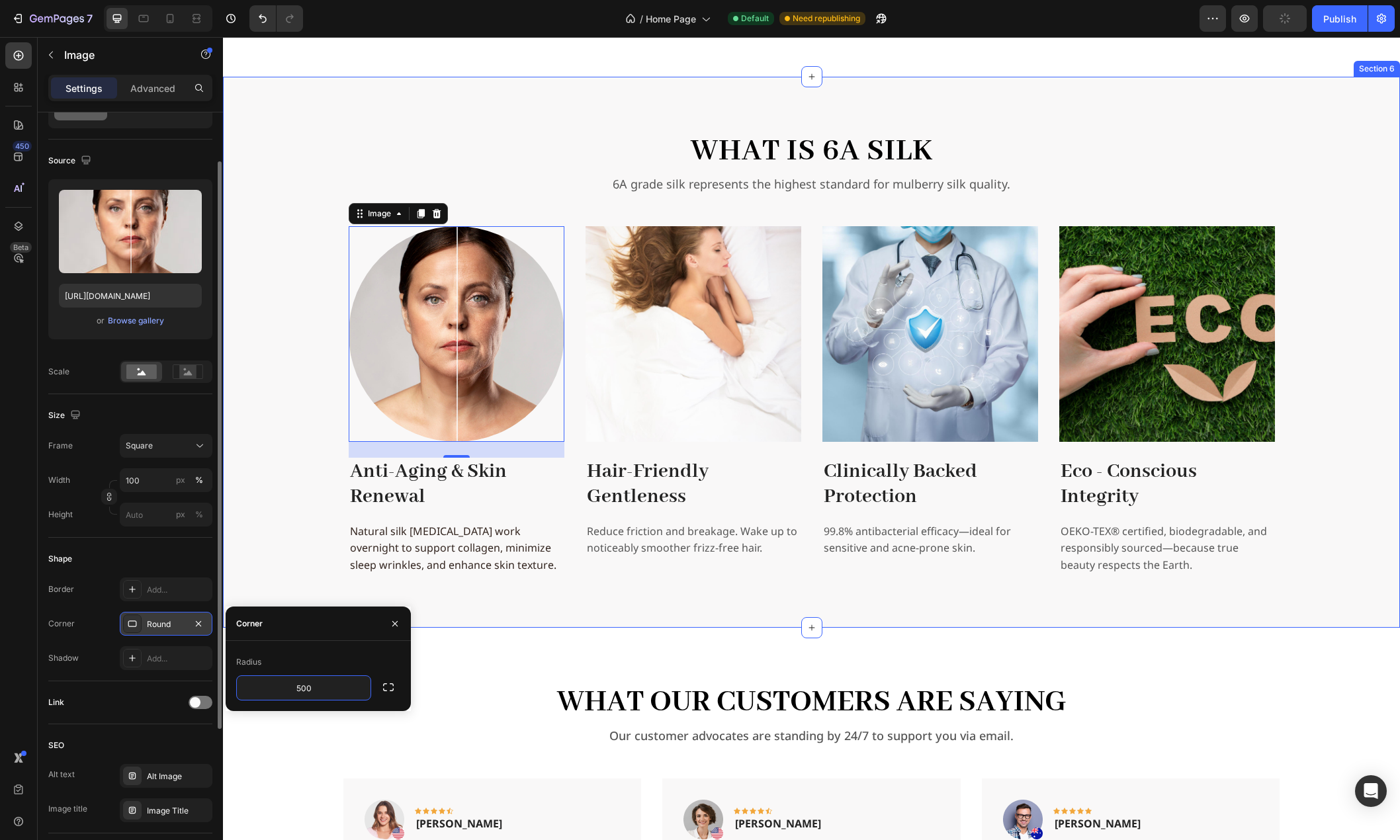
click at [261, 485] on div "What is 6A Silk Heading 6A grade silk represents the highest standard for mulbe…" at bounding box center [811, 352] width 1156 height 445
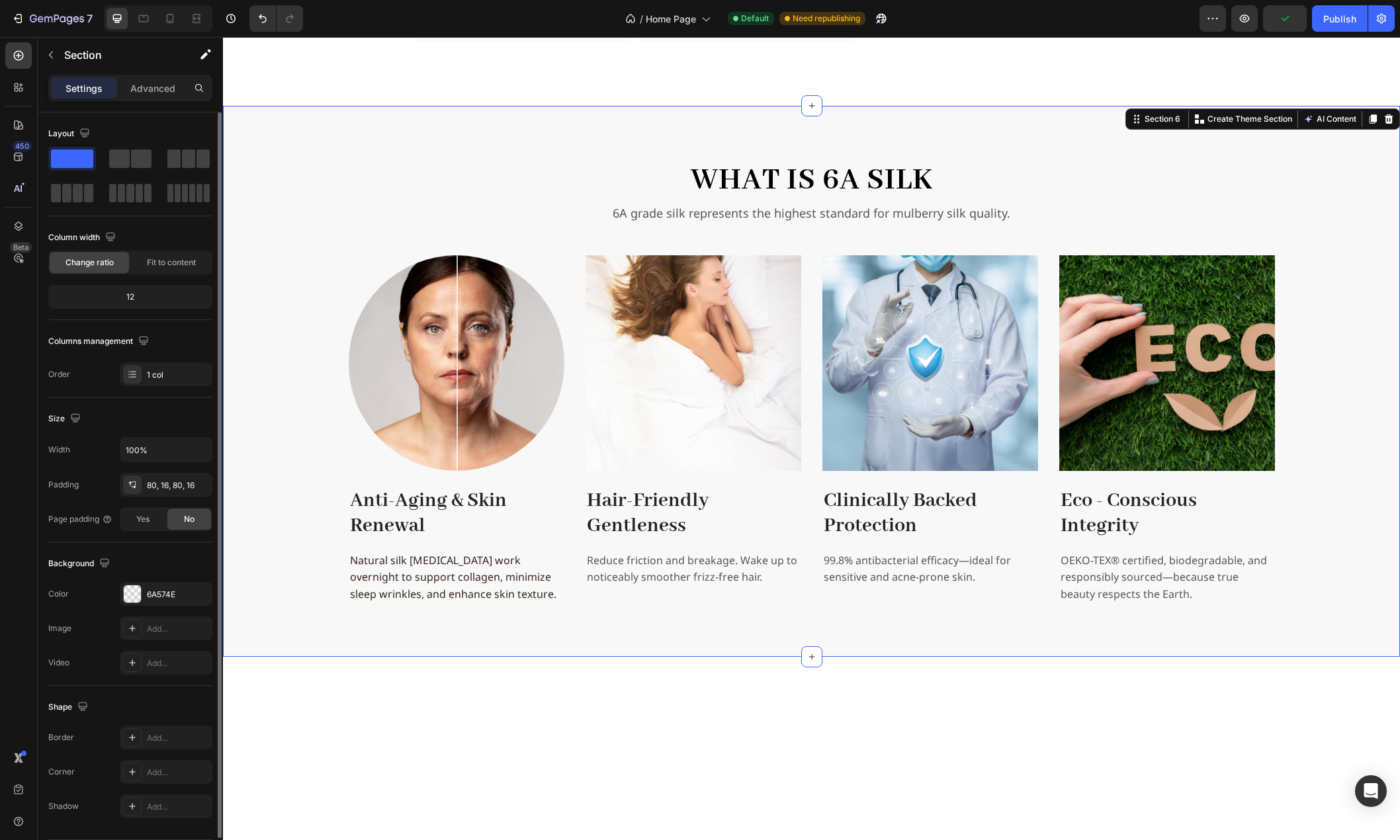
scroll to position [1997, 0]
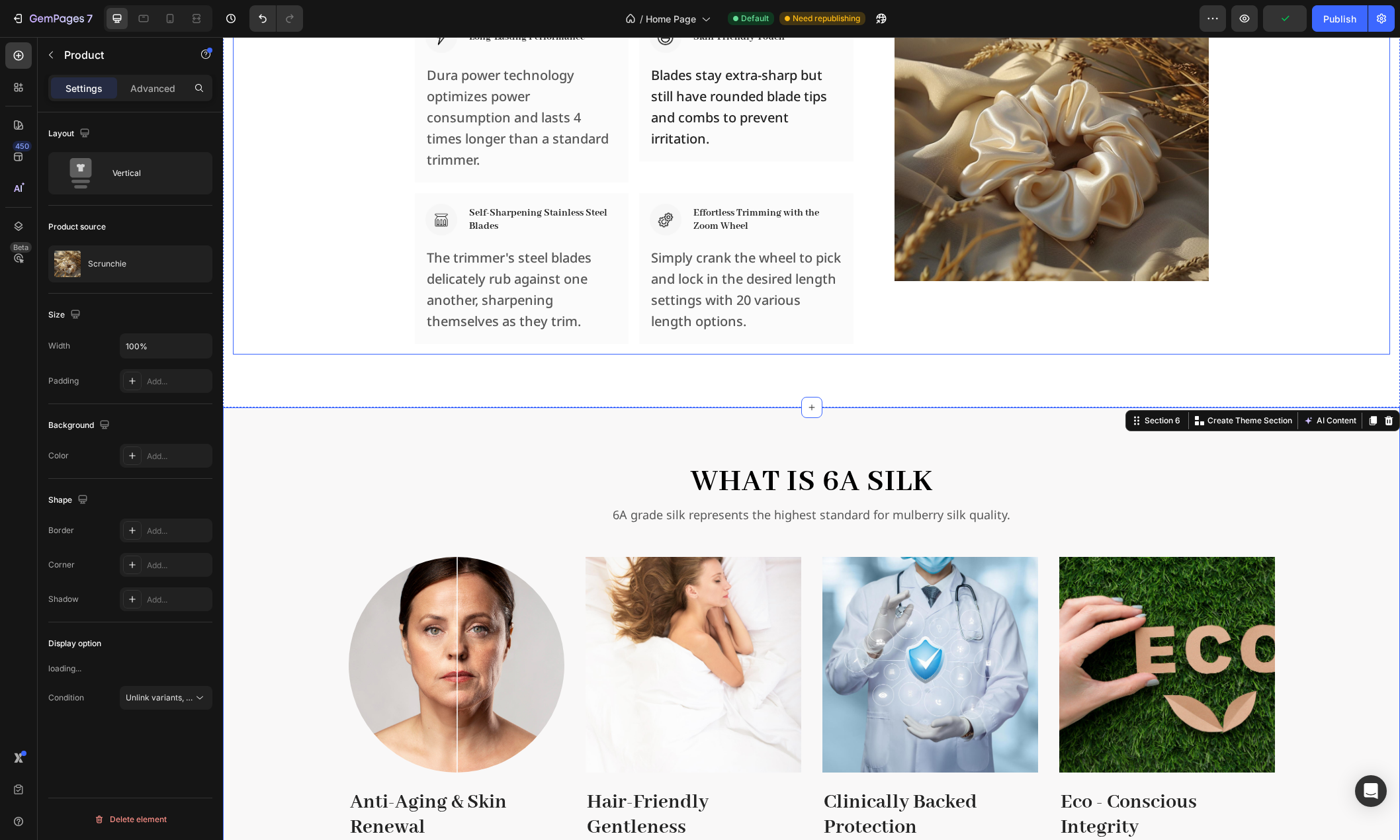
click at [332, 232] on div "Free Form, Free Choice. You Created Heading Row Image Long-Lasting Performance …" at bounding box center [811, 123] width 1157 height 461
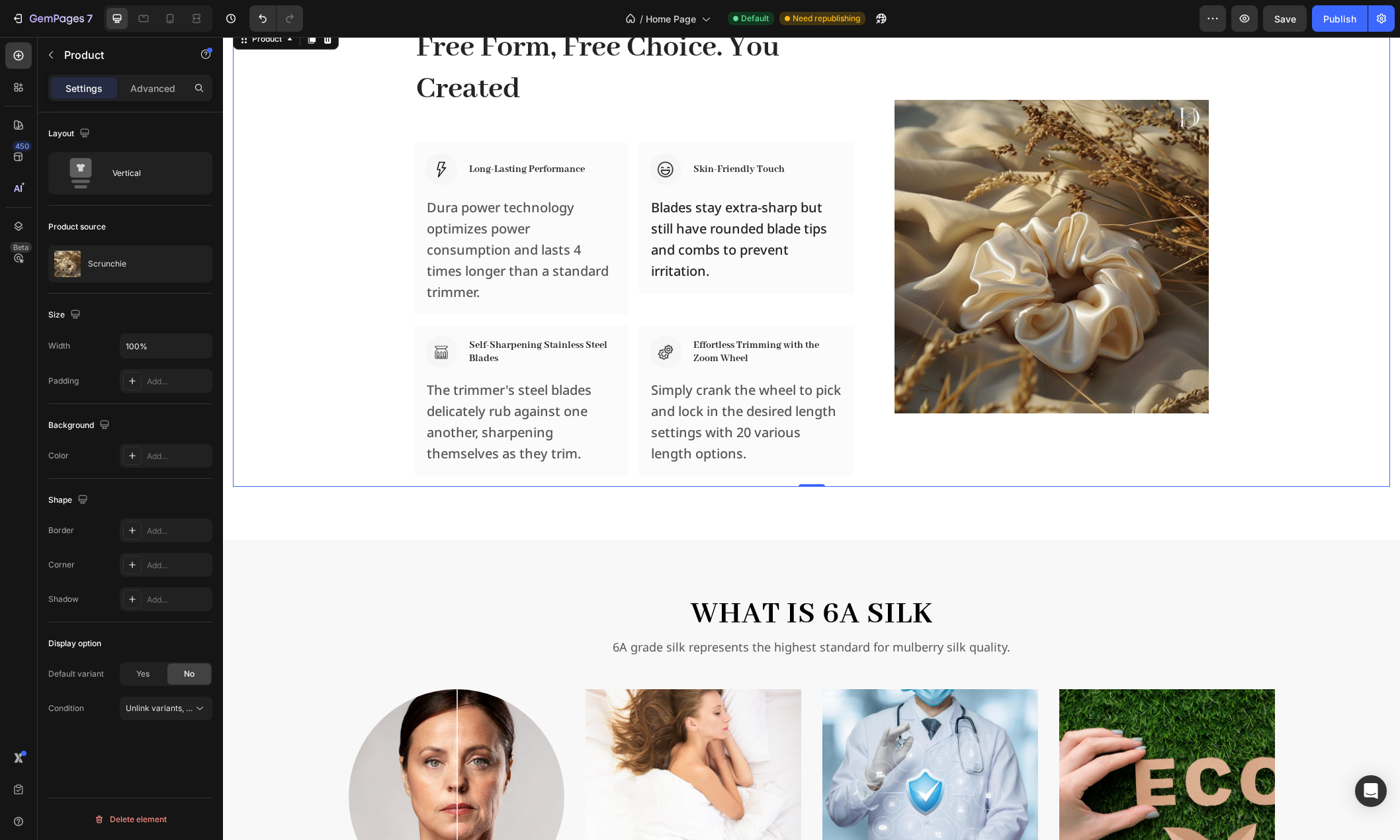
drag, startPoint x: 1333, startPoint y: 294, endPoint x: 1336, endPoint y: 303, distance: 9.5
click at [1333, 294] on div "Free Form, Free Choice. You Created Heading Row Image Long-Lasting Performance …" at bounding box center [811, 256] width 1157 height 461
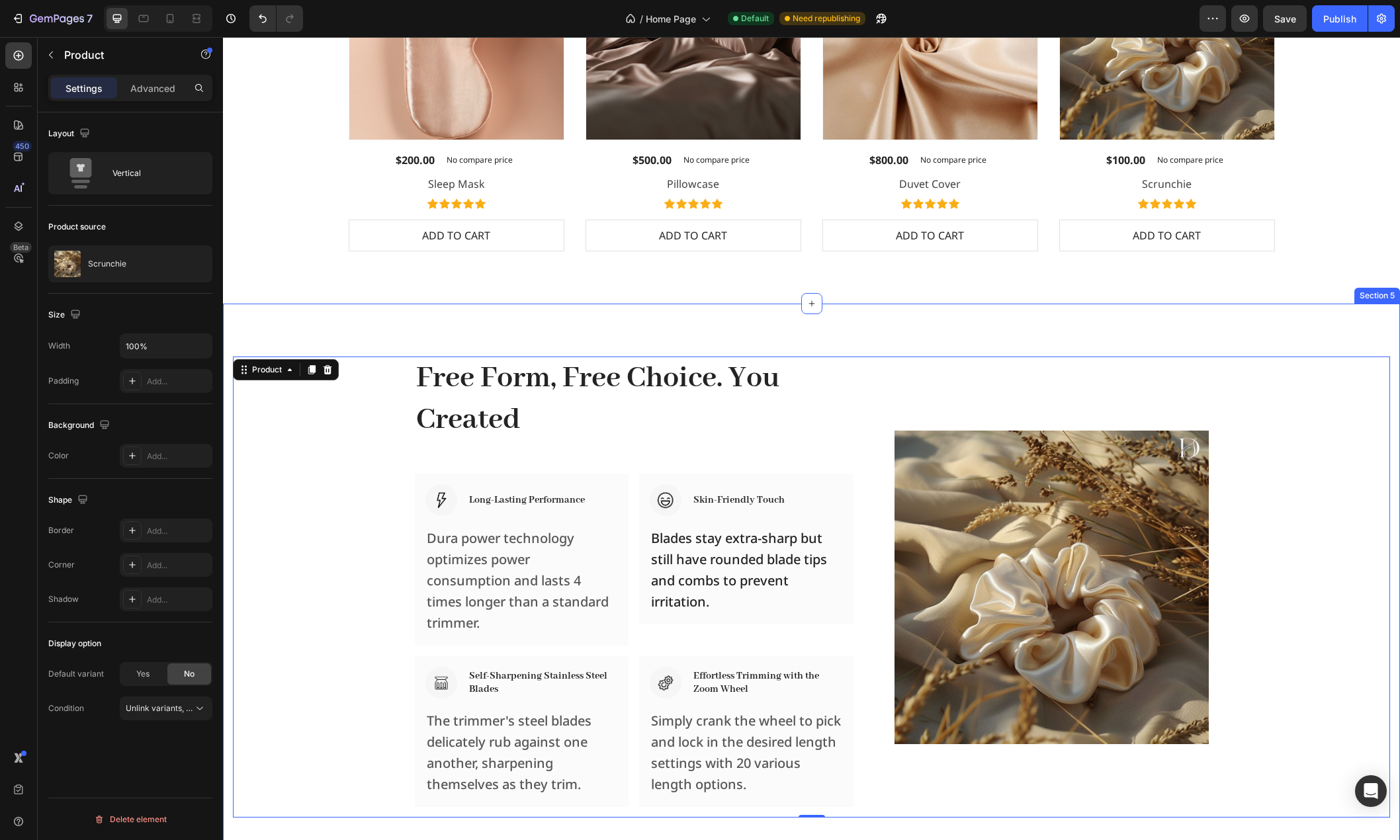
click at [1383, 418] on div "Free Form, Free Choice. You Created Heading Row Image Long-Lasting Performance …" at bounding box center [811, 586] width 1177 height 567
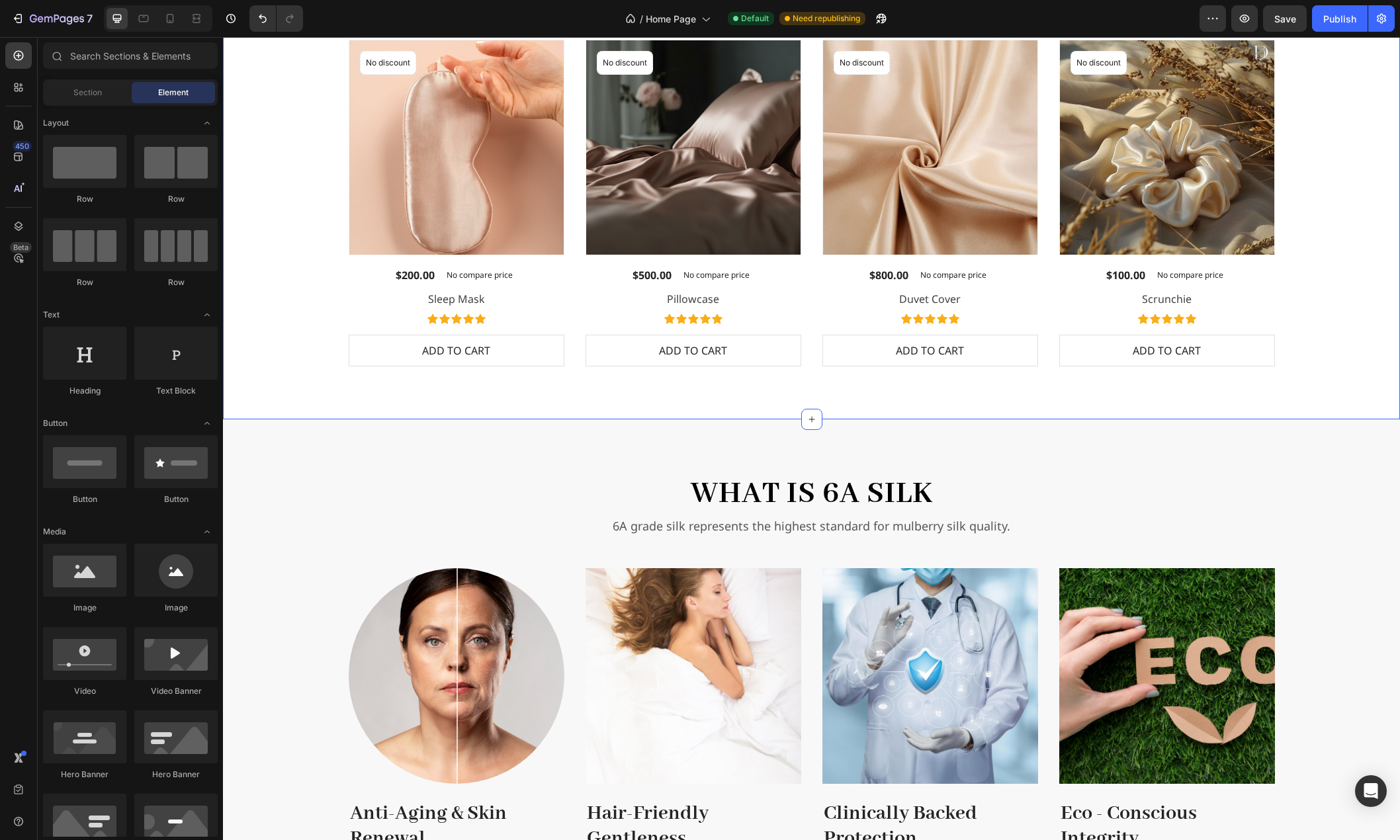
scroll to position [1468, 0]
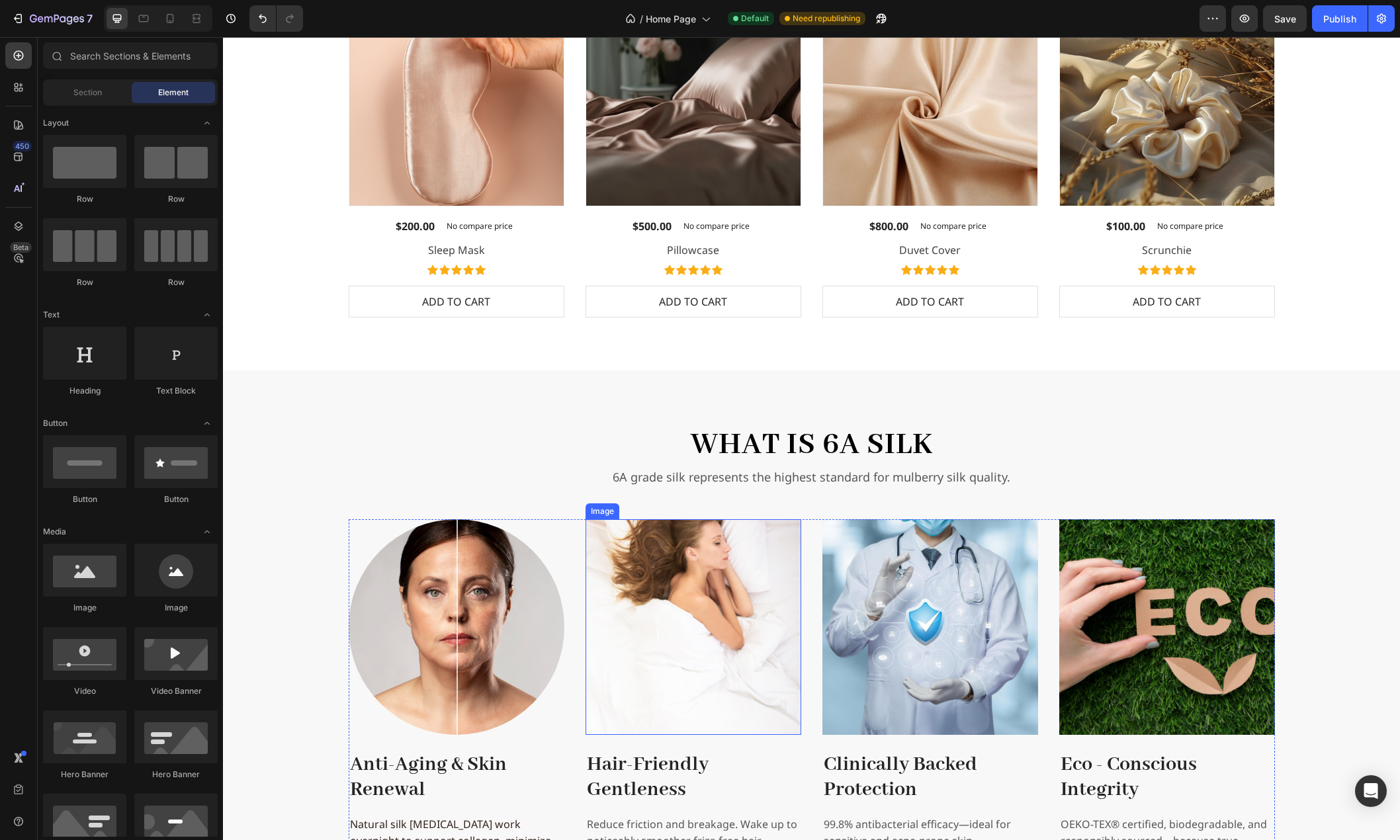
click at [674, 596] on img at bounding box center [693, 627] width 215 height 215
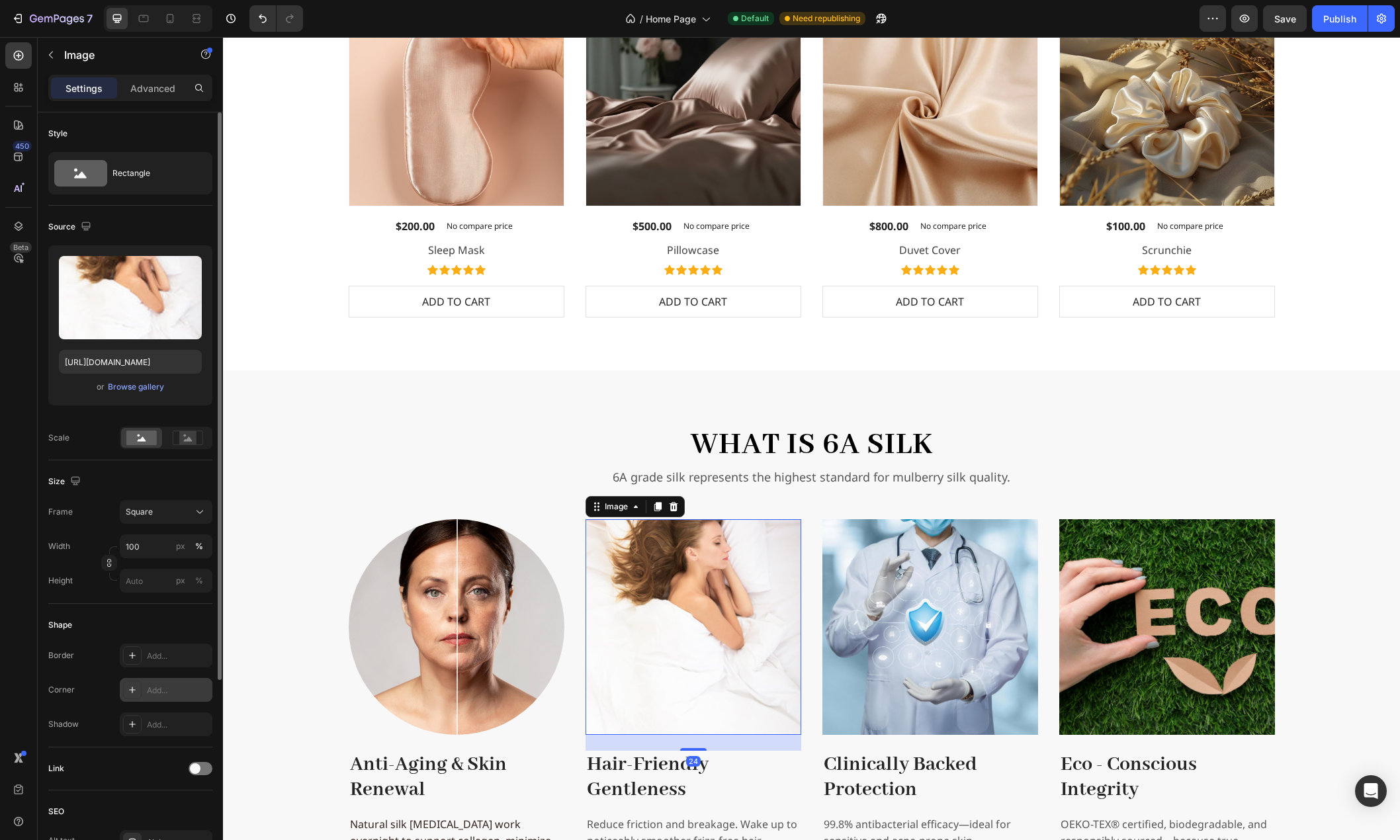
click at [161, 686] on div "Add..." at bounding box center [178, 690] width 62 height 12
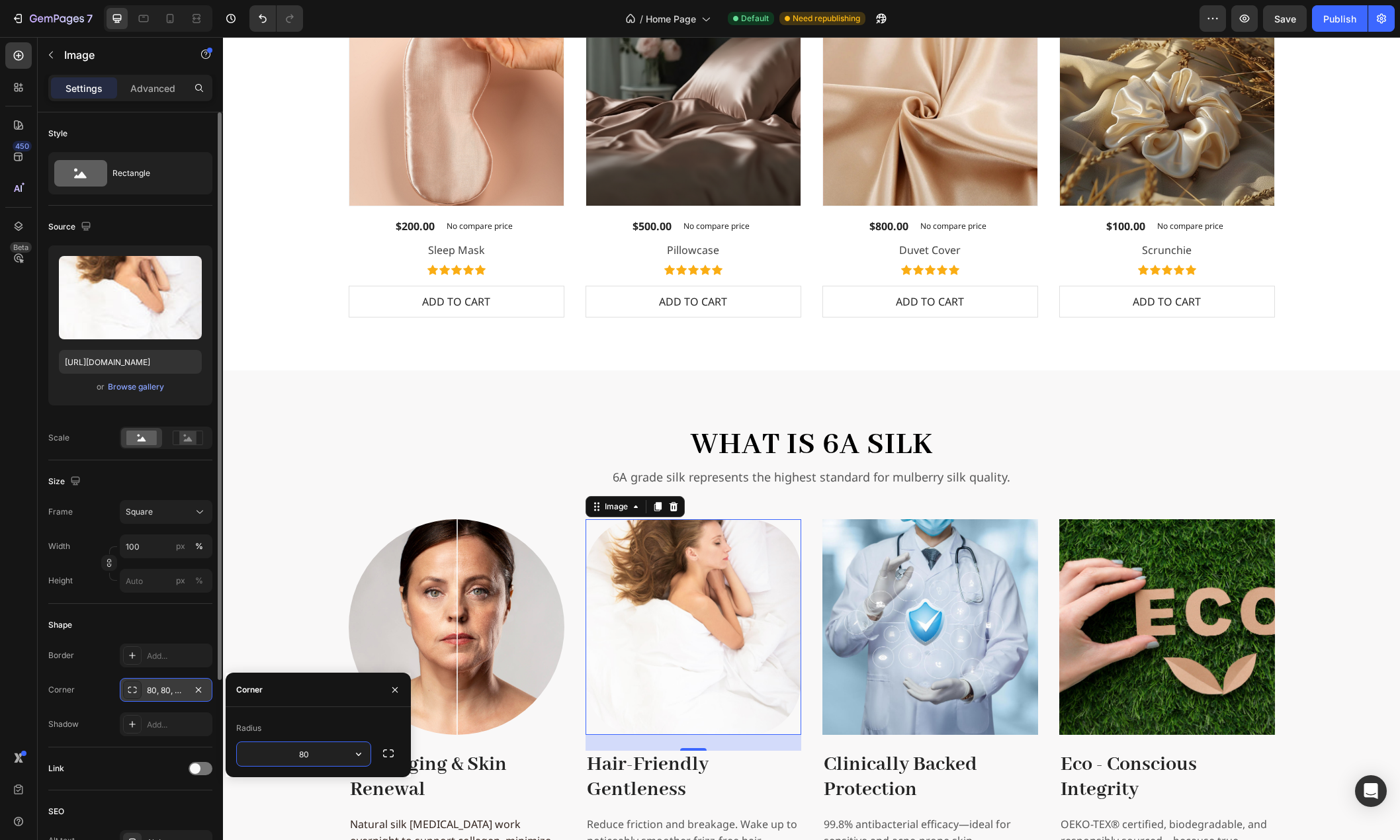
drag, startPoint x: 318, startPoint y: 755, endPoint x: 296, endPoint y: 755, distance: 22.0
click at [296, 755] on input "80" at bounding box center [303, 754] width 133 height 24
type input "500"
click at [895, 616] on img at bounding box center [930, 627] width 215 height 215
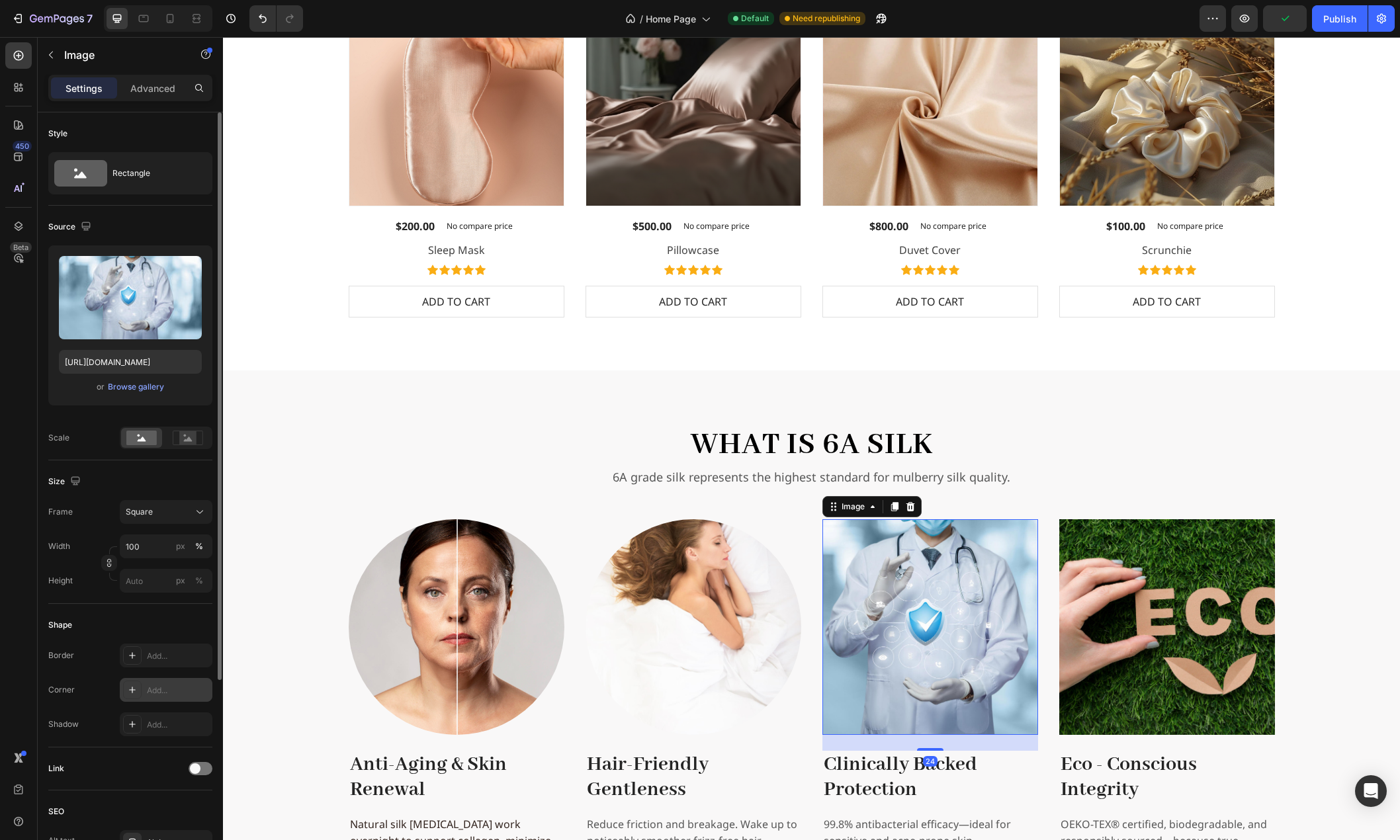
click at [177, 690] on div "Add..." at bounding box center [178, 690] width 62 height 12
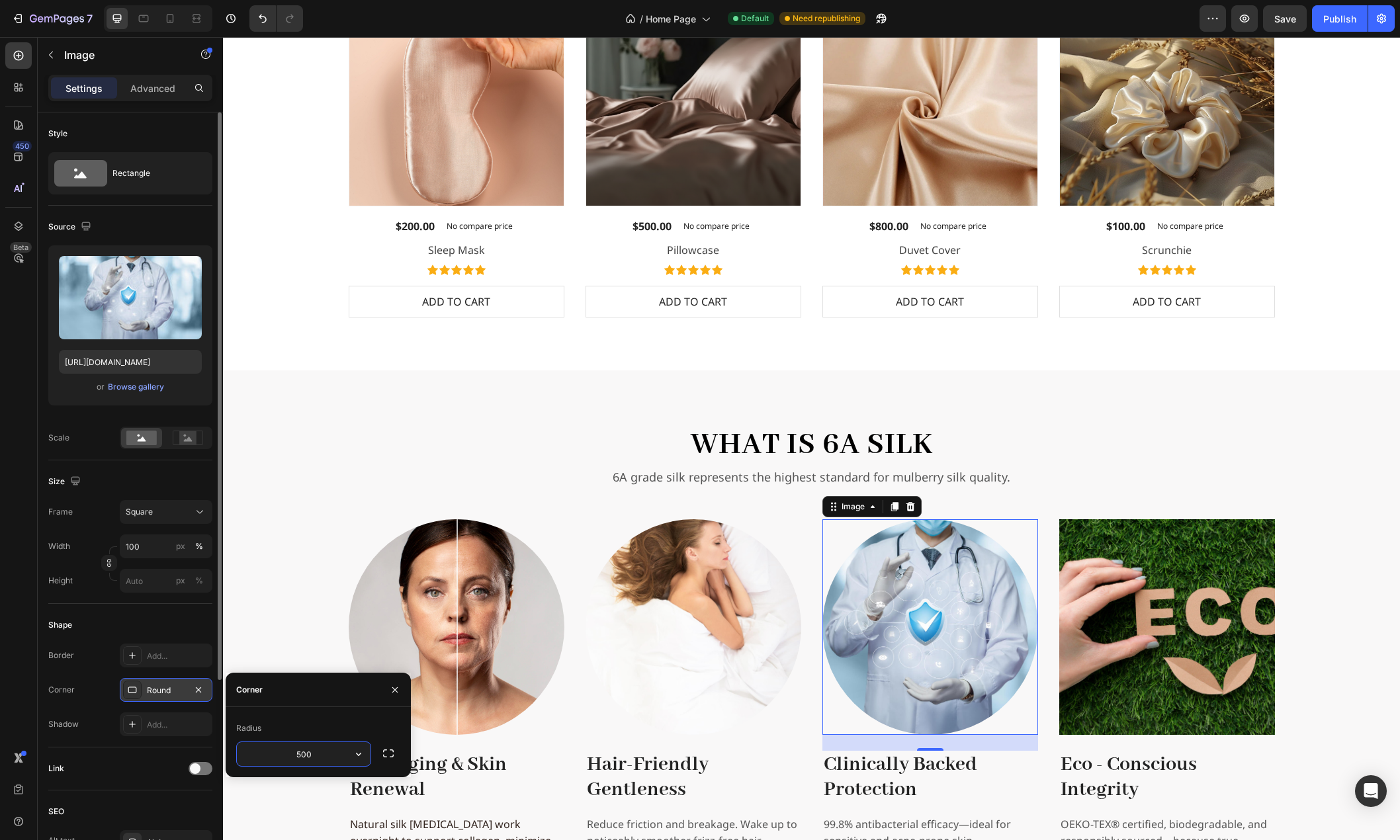
type input "500"
click at [1210, 639] on img at bounding box center [1167, 627] width 215 height 215
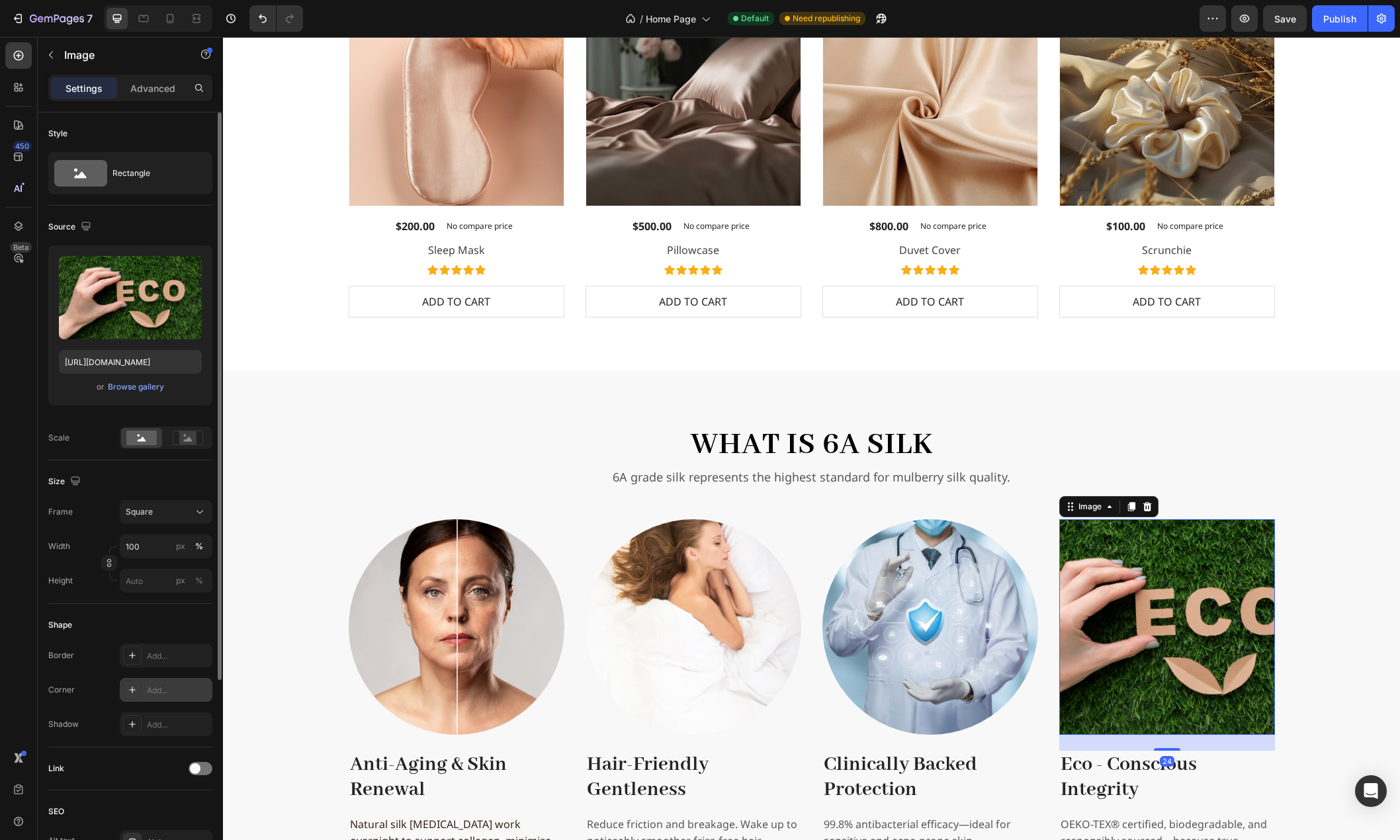
click at [158, 686] on div "Add..." at bounding box center [178, 690] width 62 height 12
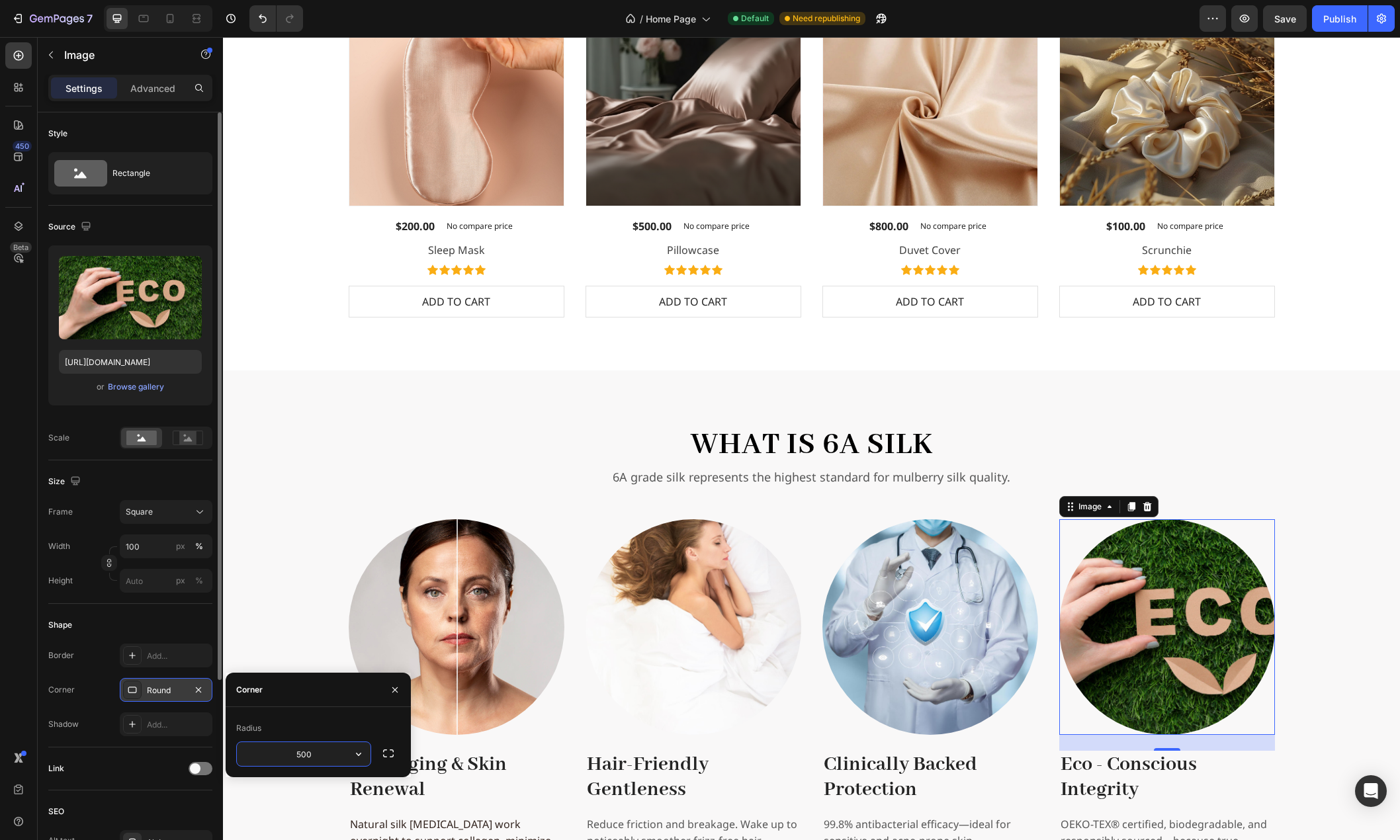
type input "500"
click at [268, 528] on div "What is 6A Silk Heading 6A grade silk represents the highest standard for mulbe…" at bounding box center [811, 645] width 1156 height 445
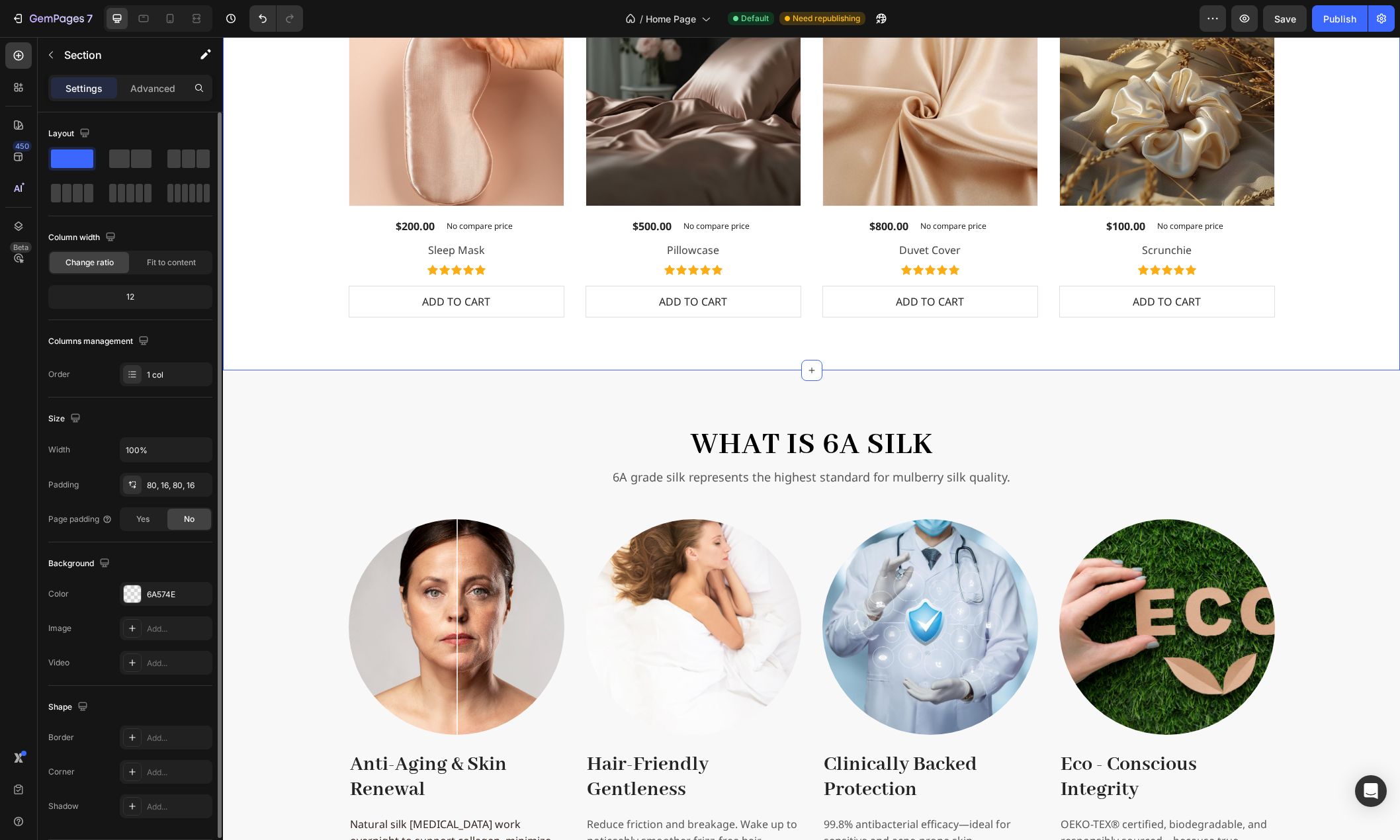
click at [279, 297] on div "Best Sellers Heading " Beauty begins the moment you decide to be yourself " Tex…" at bounding box center [811, 103] width 1156 height 428
drag, startPoint x: 1290, startPoint y: 25, endPoint x: 1295, endPoint y: 33, distance: 9.4
click at [1290, 25] on div "Save" at bounding box center [1285, 19] width 22 height 14
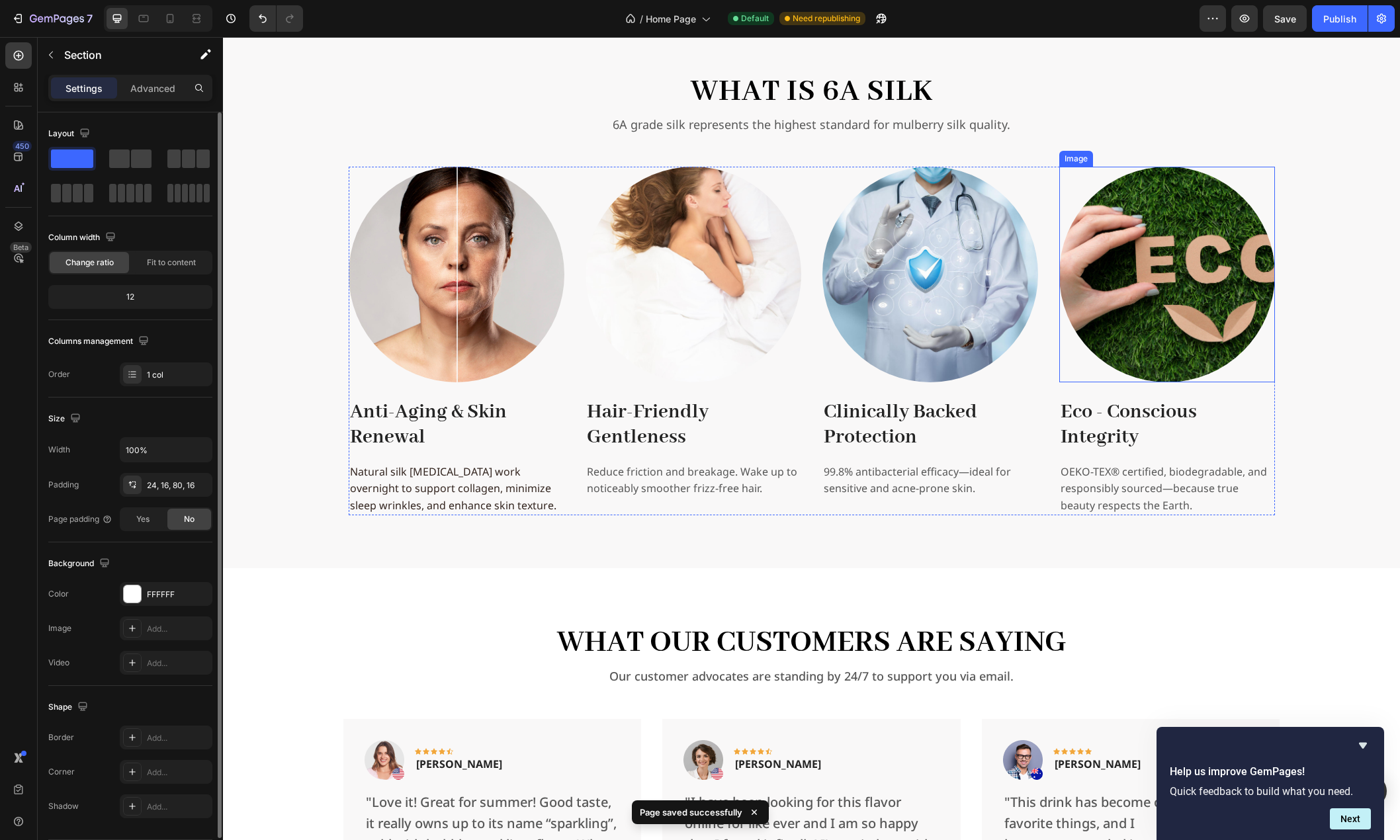
scroll to position [1557, 0]
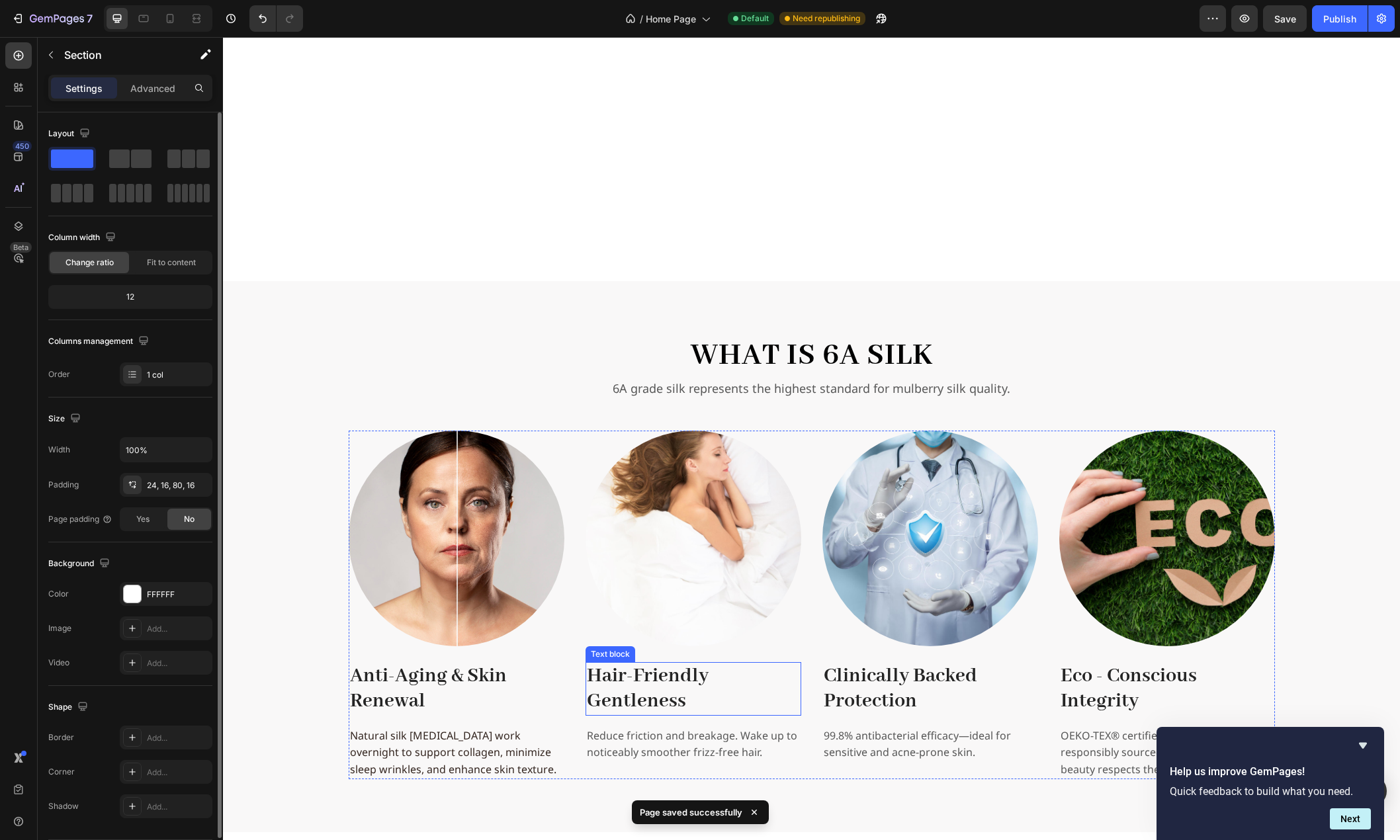
click at [645, 696] on strong "Hair-Friendly Gentleness" at bounding box center [648, 688] width 121 height 50
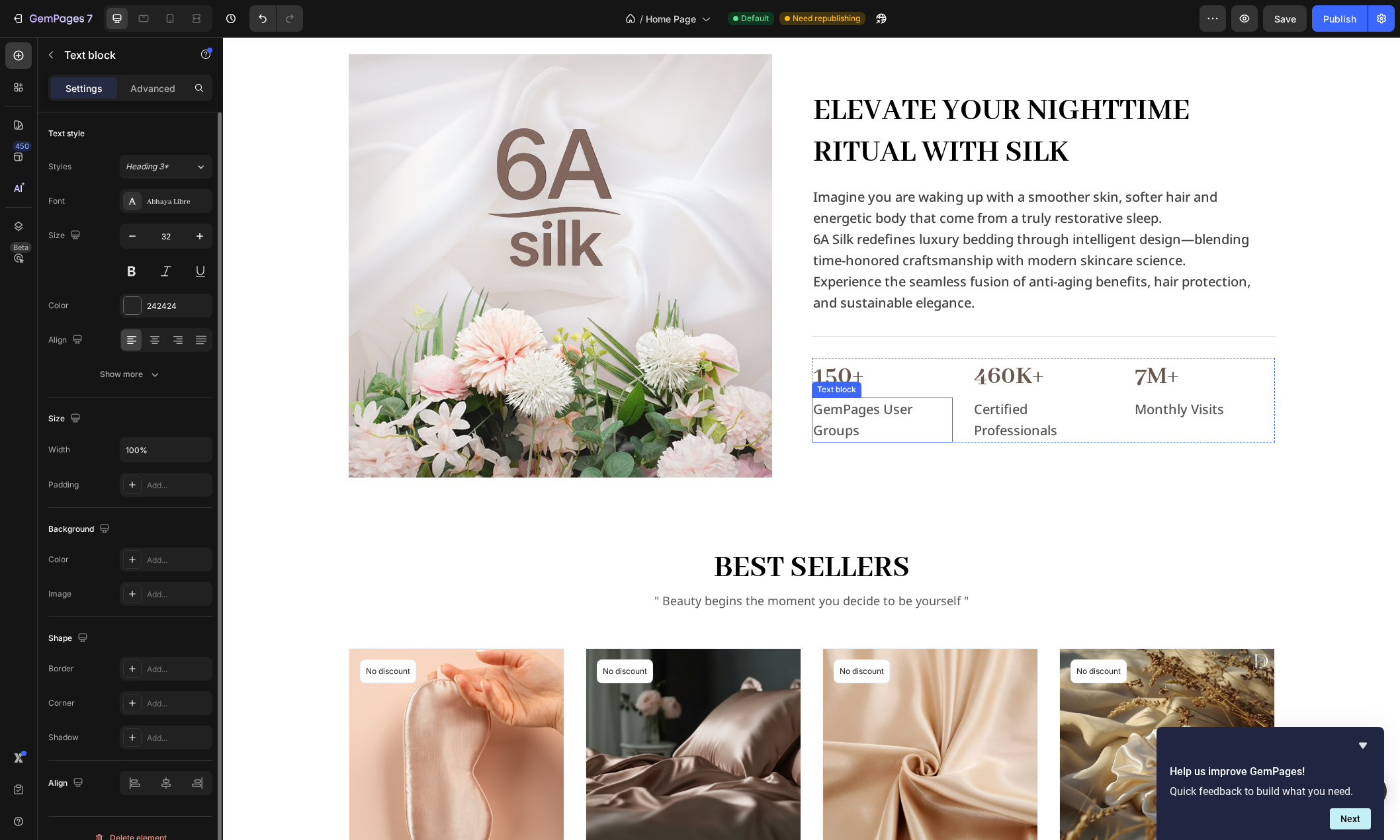
scroll to position [763, 0]
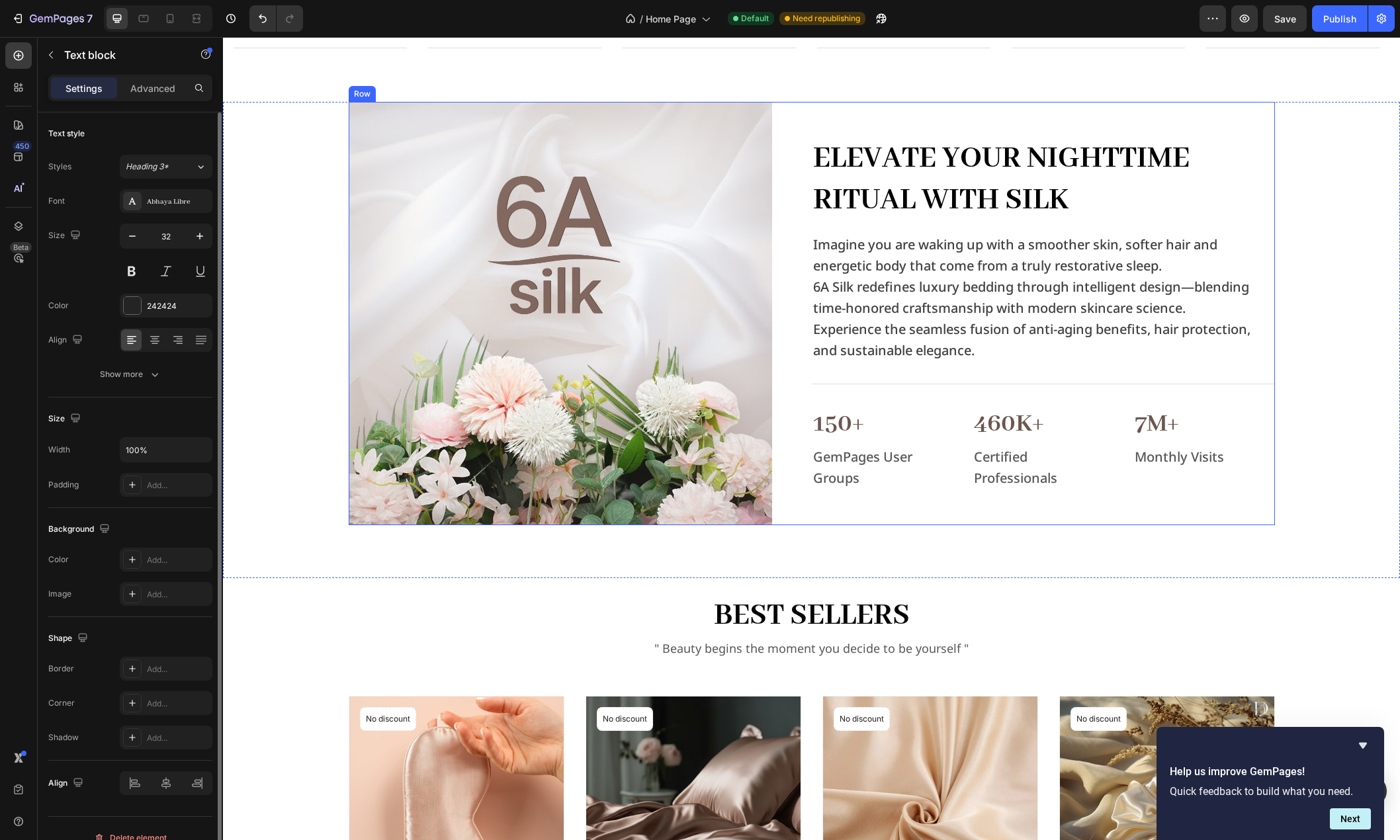
click at [944, 201] on h2 "Elevate Your Nighttime Ritual with Silk" at bounding box center [1044, 179] width 463 height 85
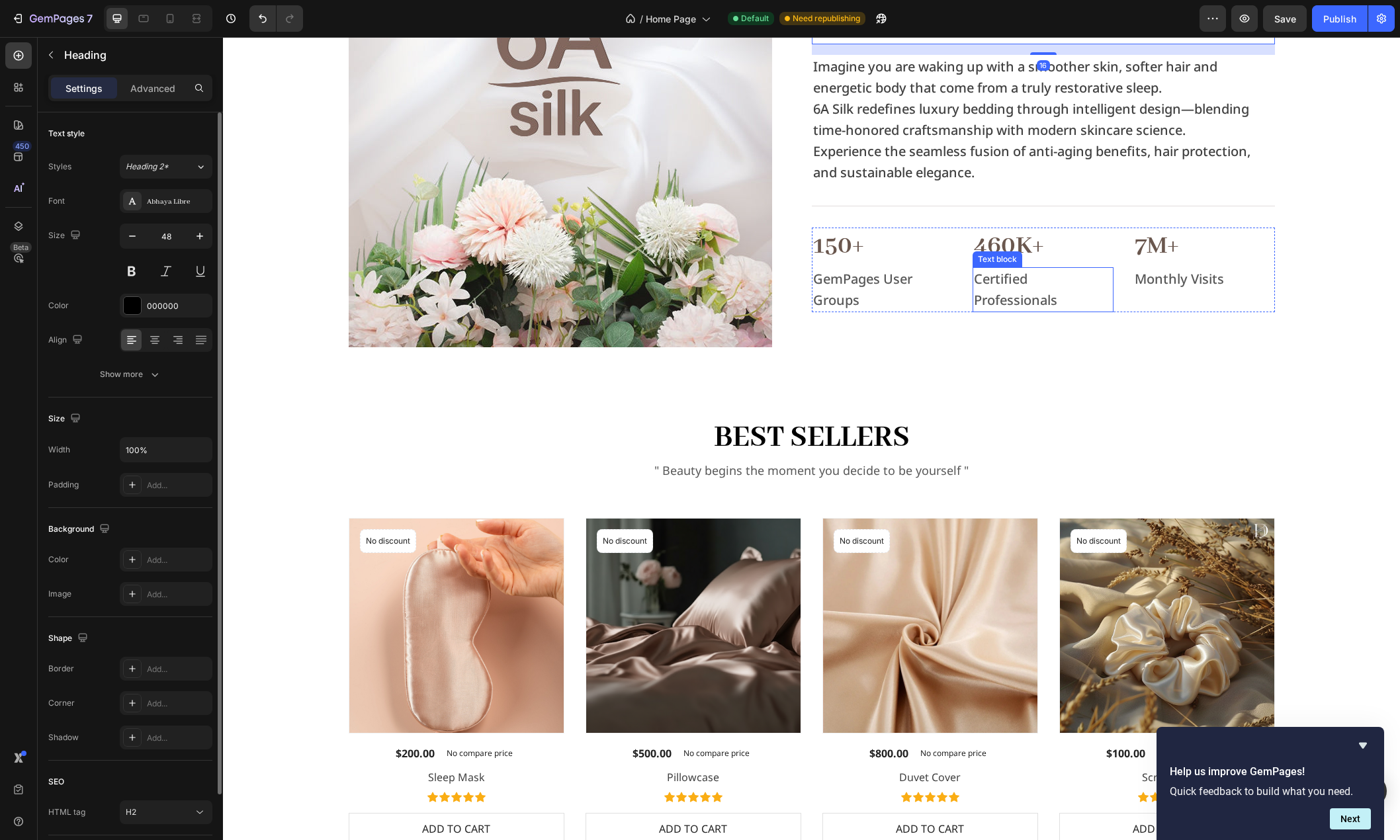
scroll to position [961, 0]
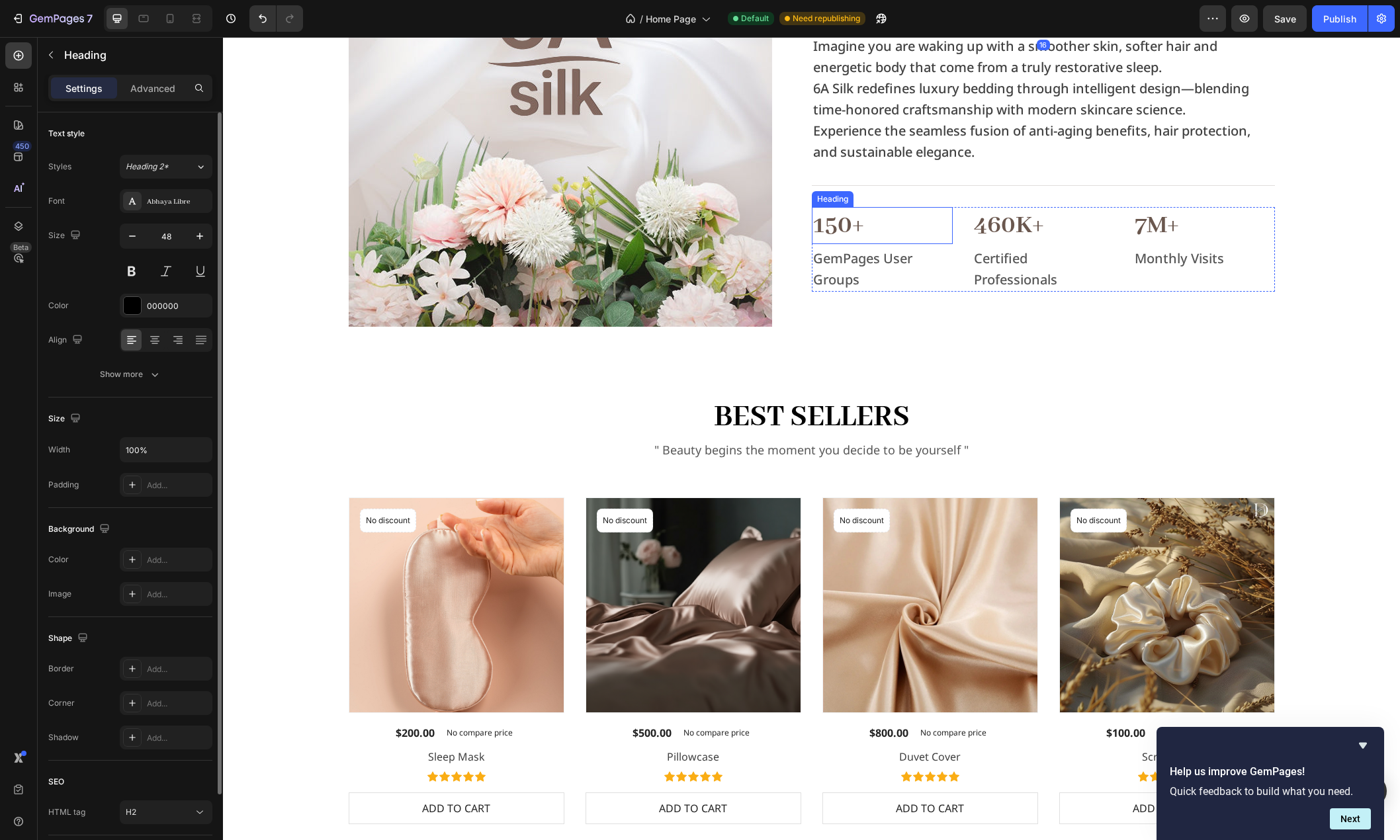
click at [847, 232] on p "150+" at bounding box center [882, 226] width 138 height 34
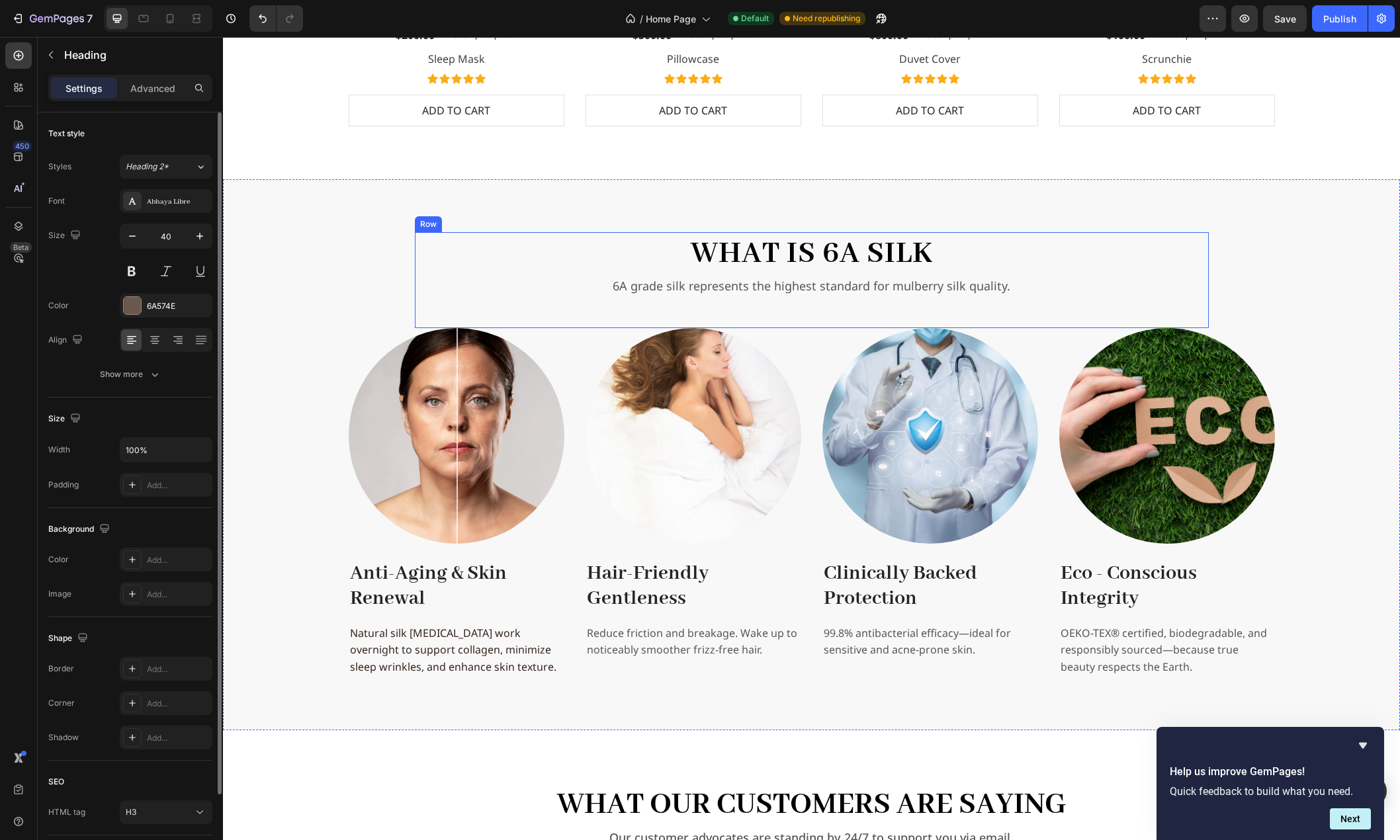
scroll to position [1755, 0]
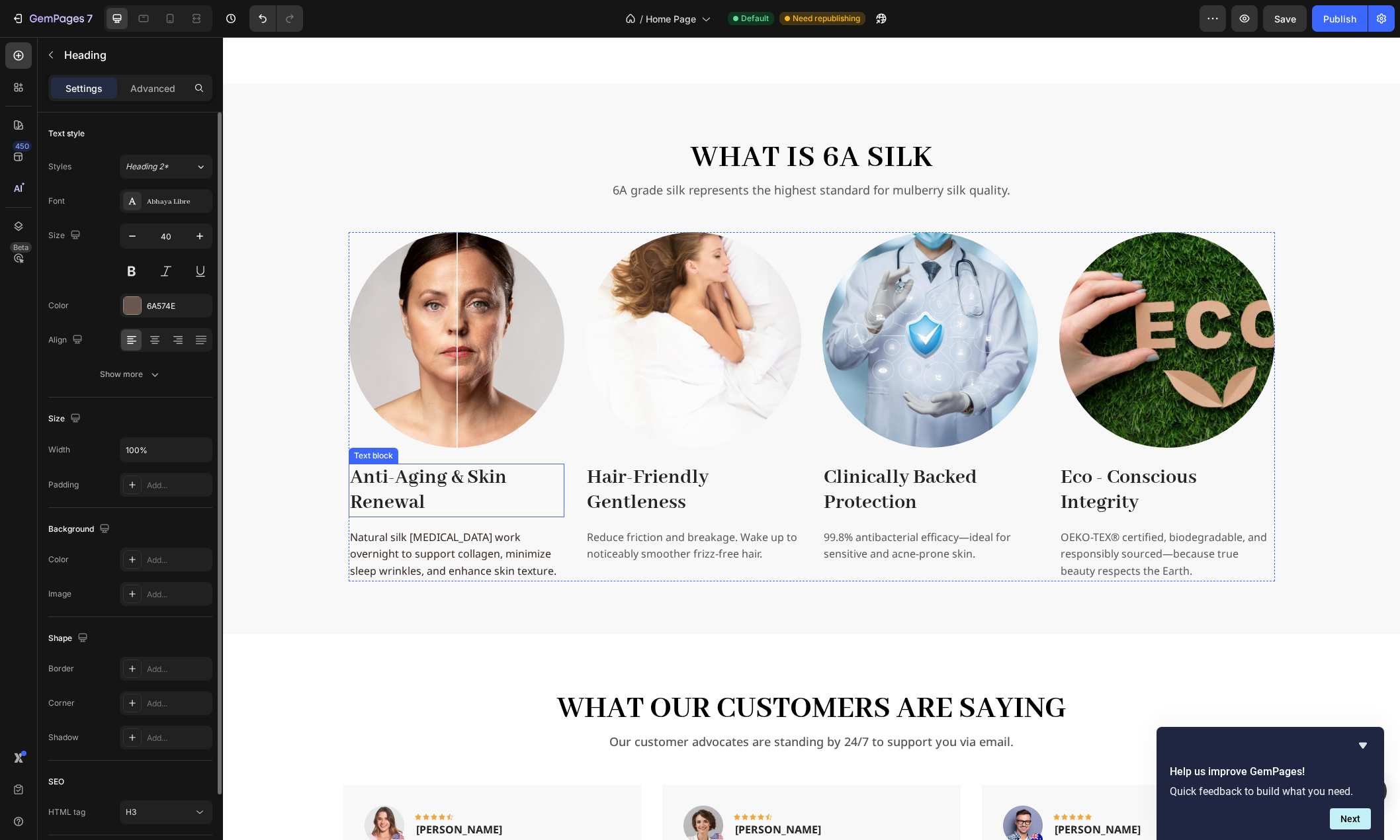
click at [443, 486] on p "Anti-Aging & Skin Renewal" at bounding box center [456, 490] width 213 height 51
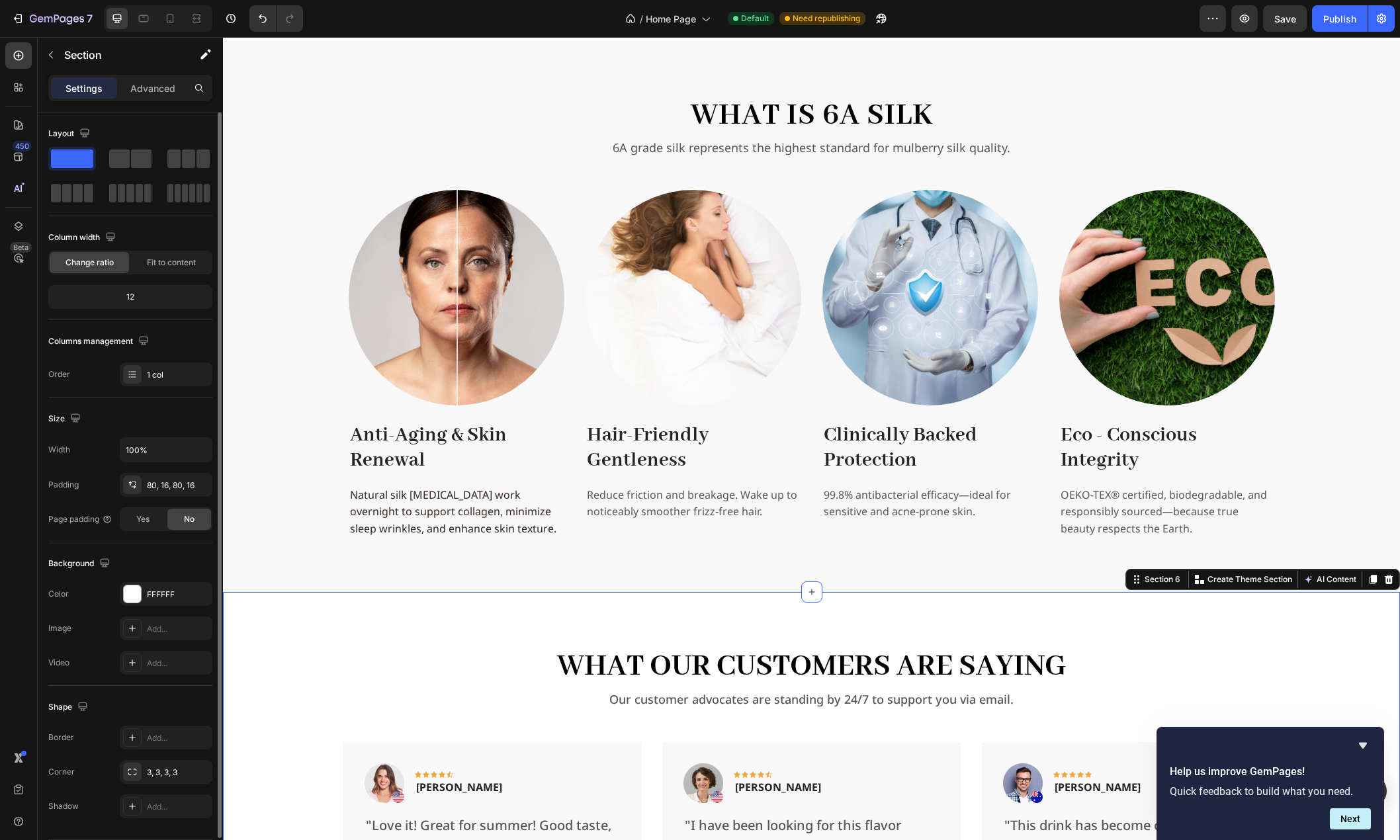
scroll to position [1822, 0]
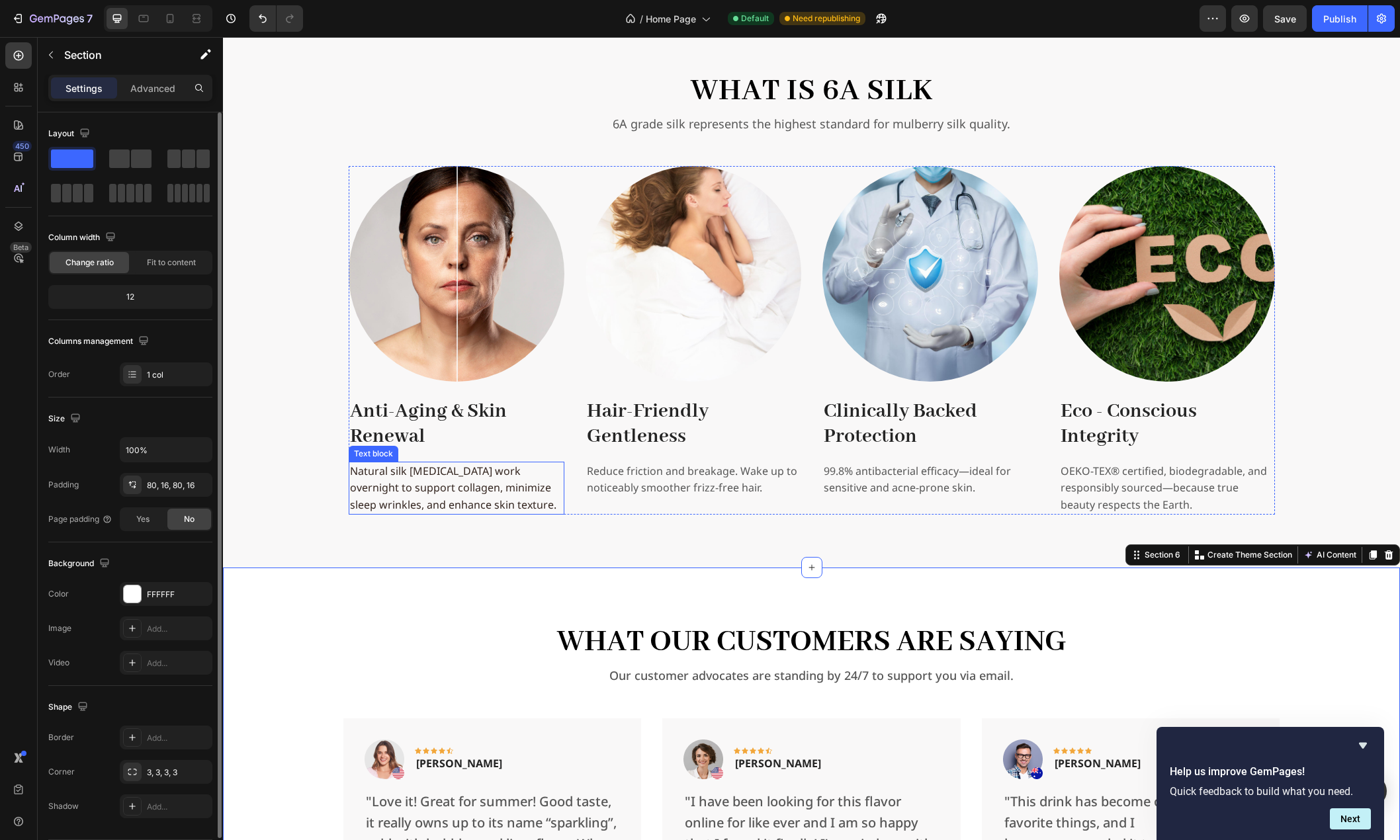
click at [395, 476] on p "Natural silk [MEDICAL_DATA] work overnight to support collagen, minimize sleep …" at bounding box center [456, 489] width 213 height 51
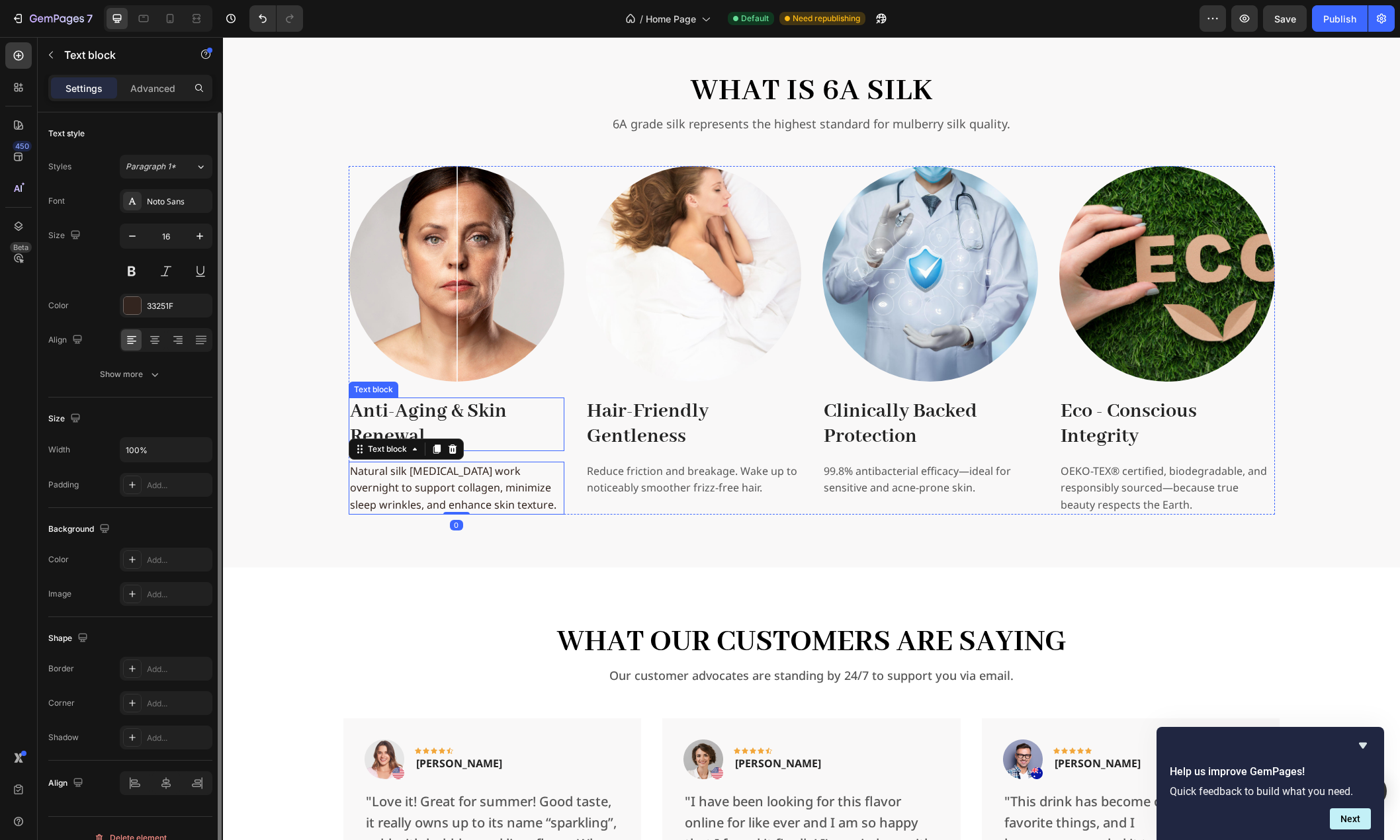
click at [474, 425] on p "Anti-Aging & Skin Renewal" at bounding box center [456, 425] width 213 height 51
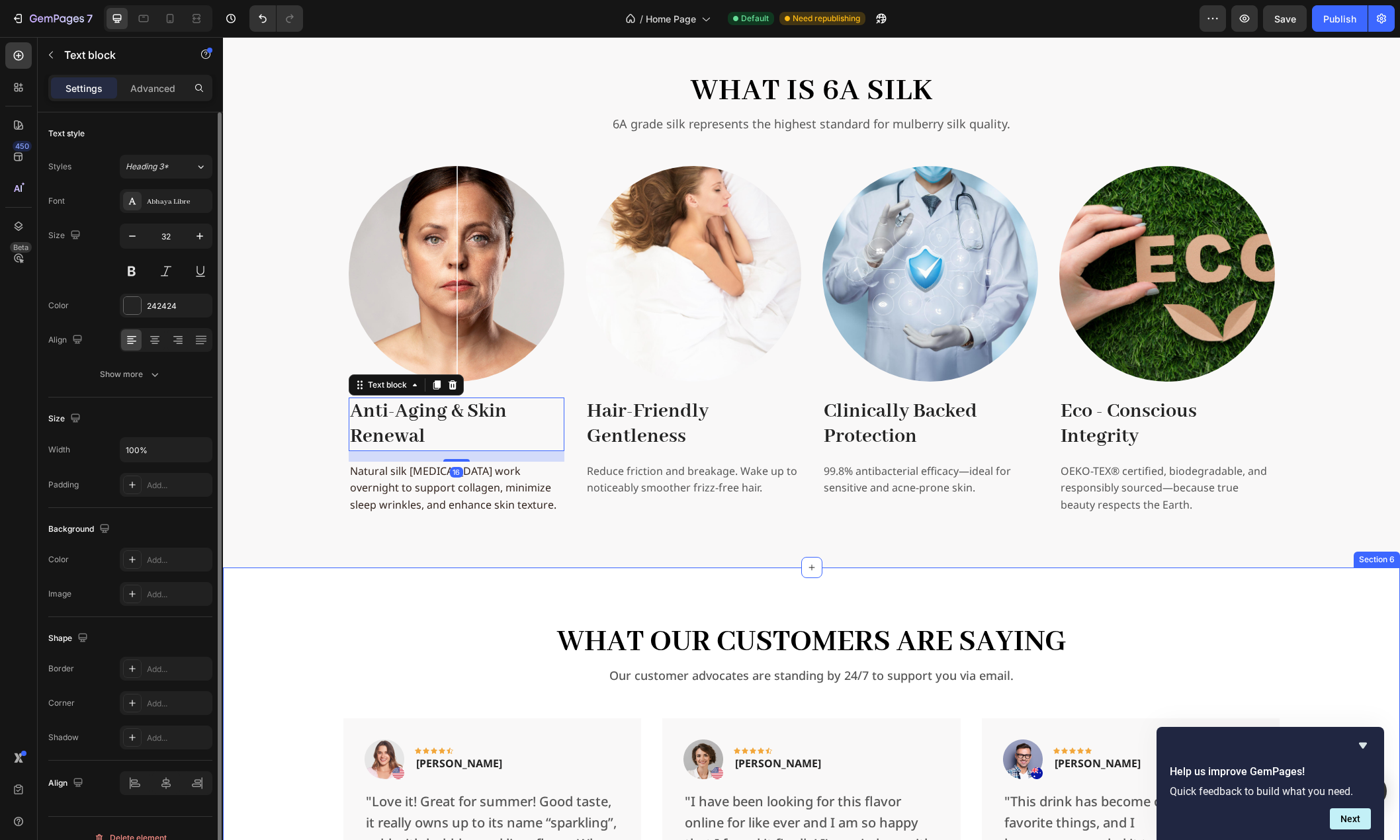
click at [266, 684] on div "What Our Customers Are Saying Heading Our customer advocates are standing by 24…" at bounding box center [811, 840] width 1156 height 439
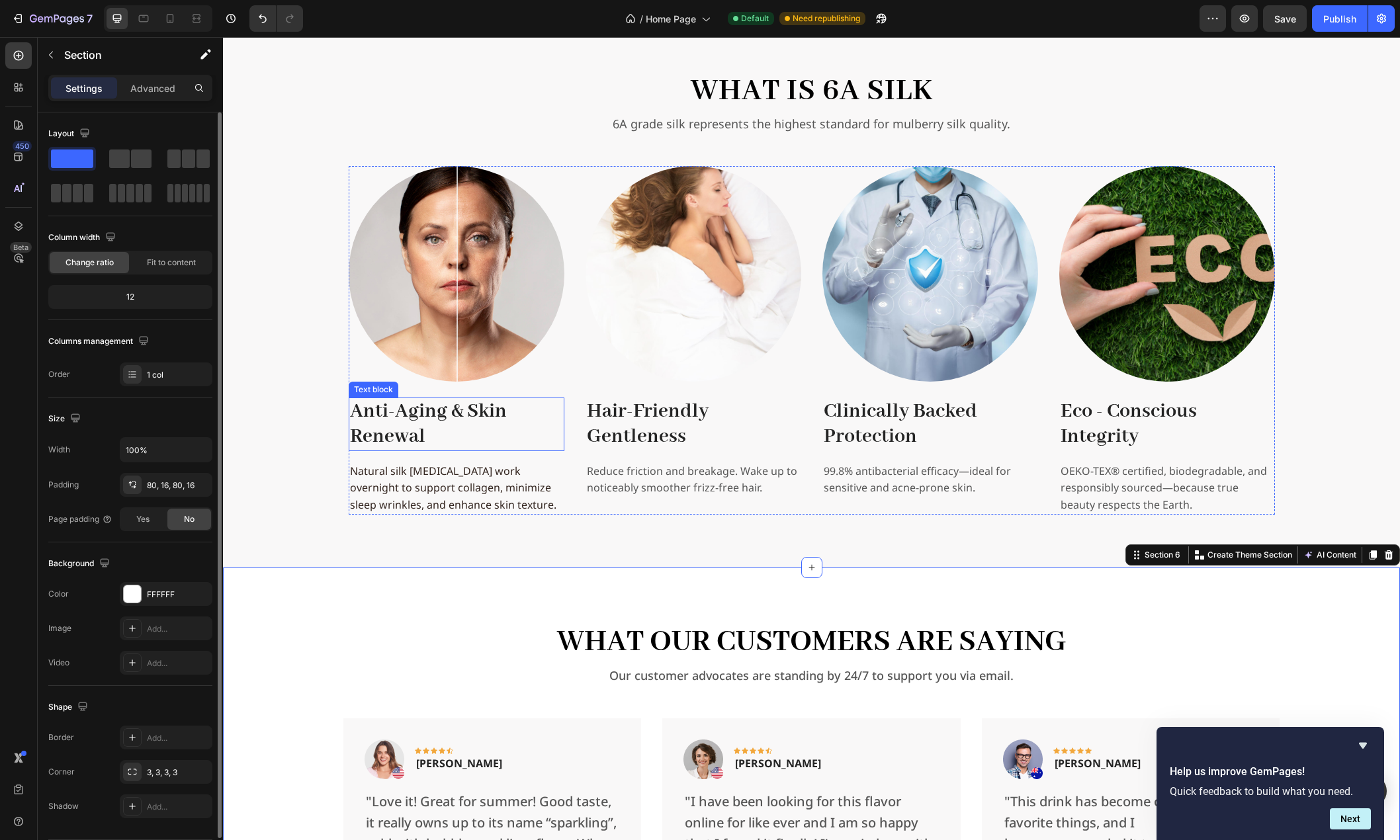
click at [472, 429] on p "Anti-Aging & Skin Renewal" at bounding box center [456, 425] width 213 height 51
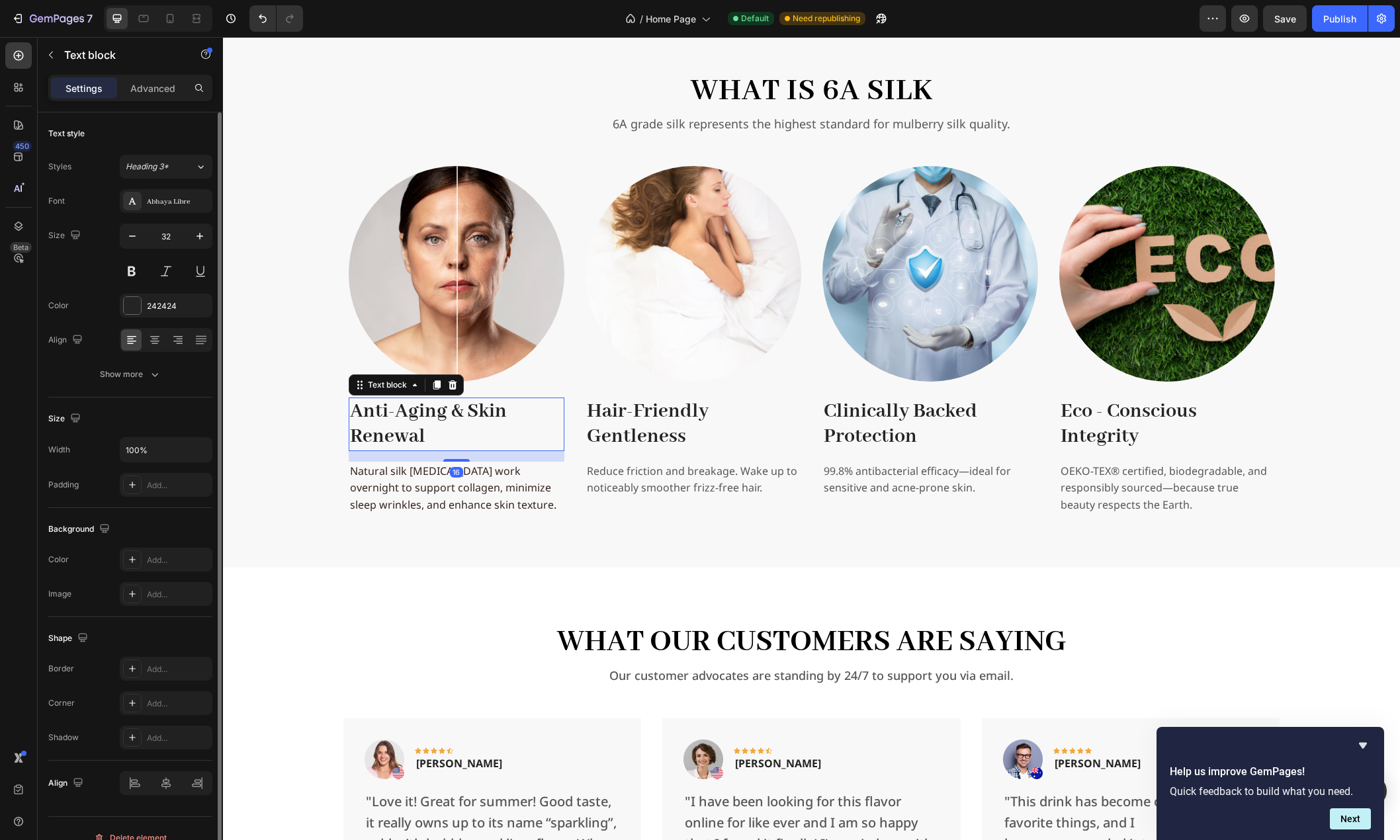
click at [150, 85] on p "Advanced" at bounding box center [152, 88] width 45 height 14
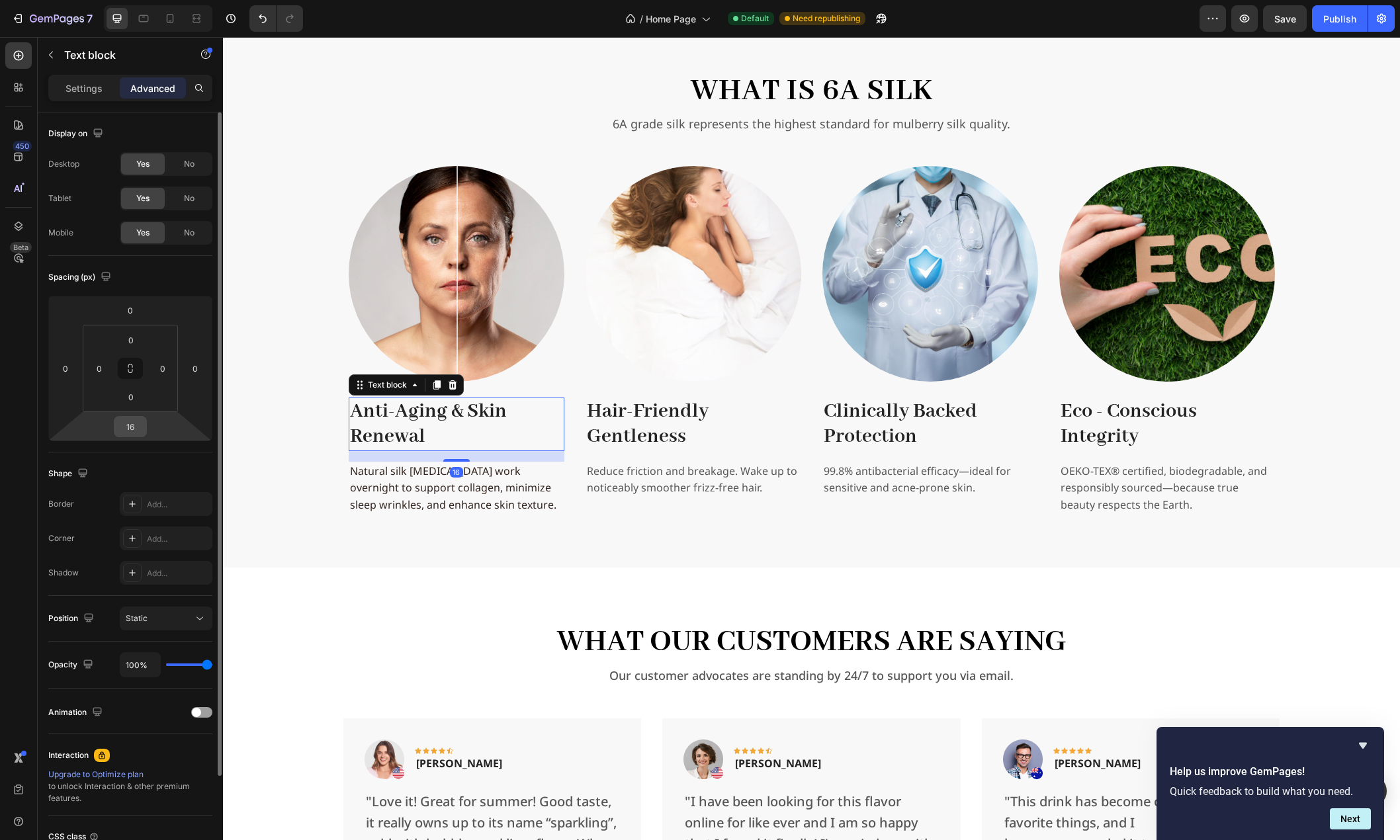
click at [136, 426] on input "16" at bounding box center [130, 426] width 26 height 20
type input "8"
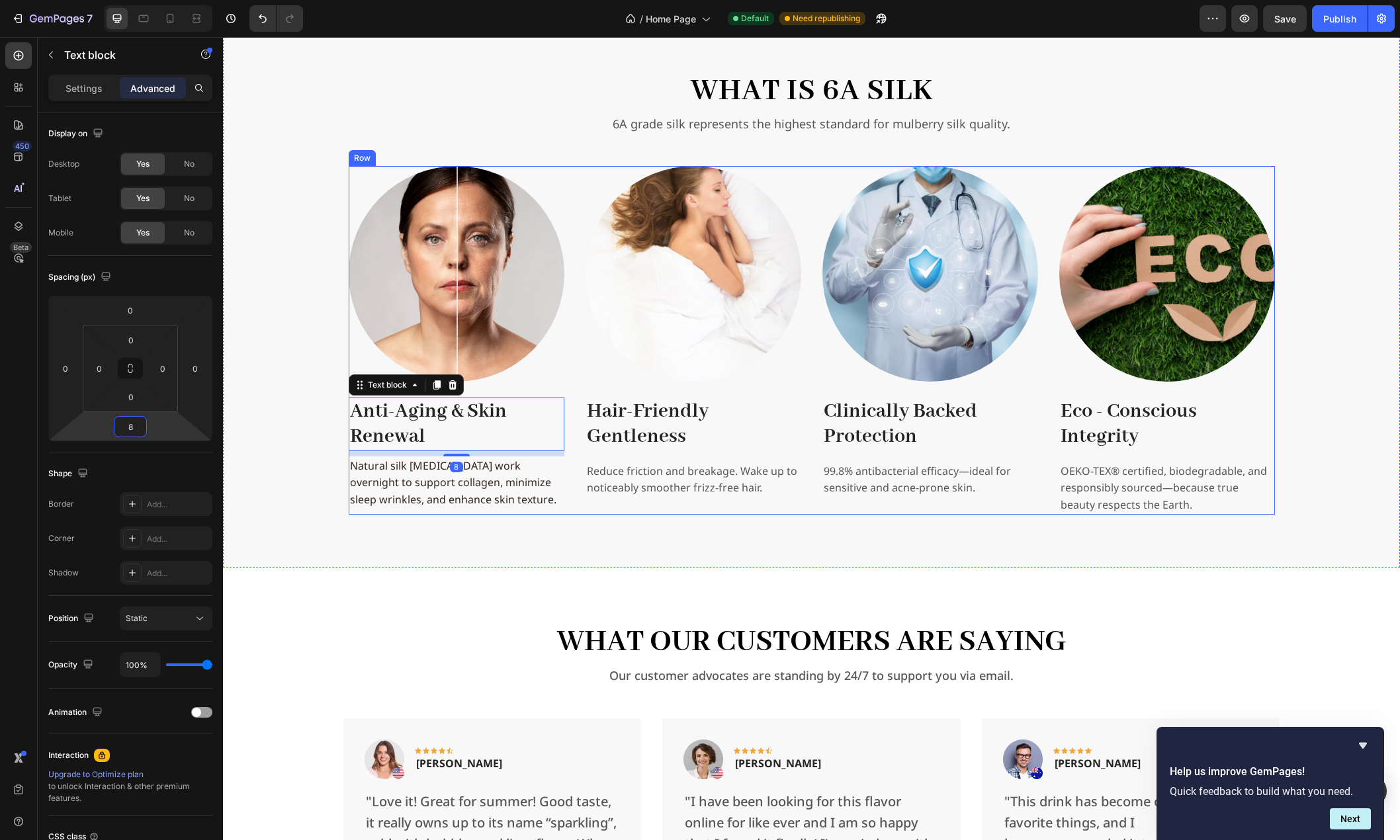
click at [644, 427] on strong "Hair-Friendly Gentleness" at bounding box center [648, 424] width 121 height 50
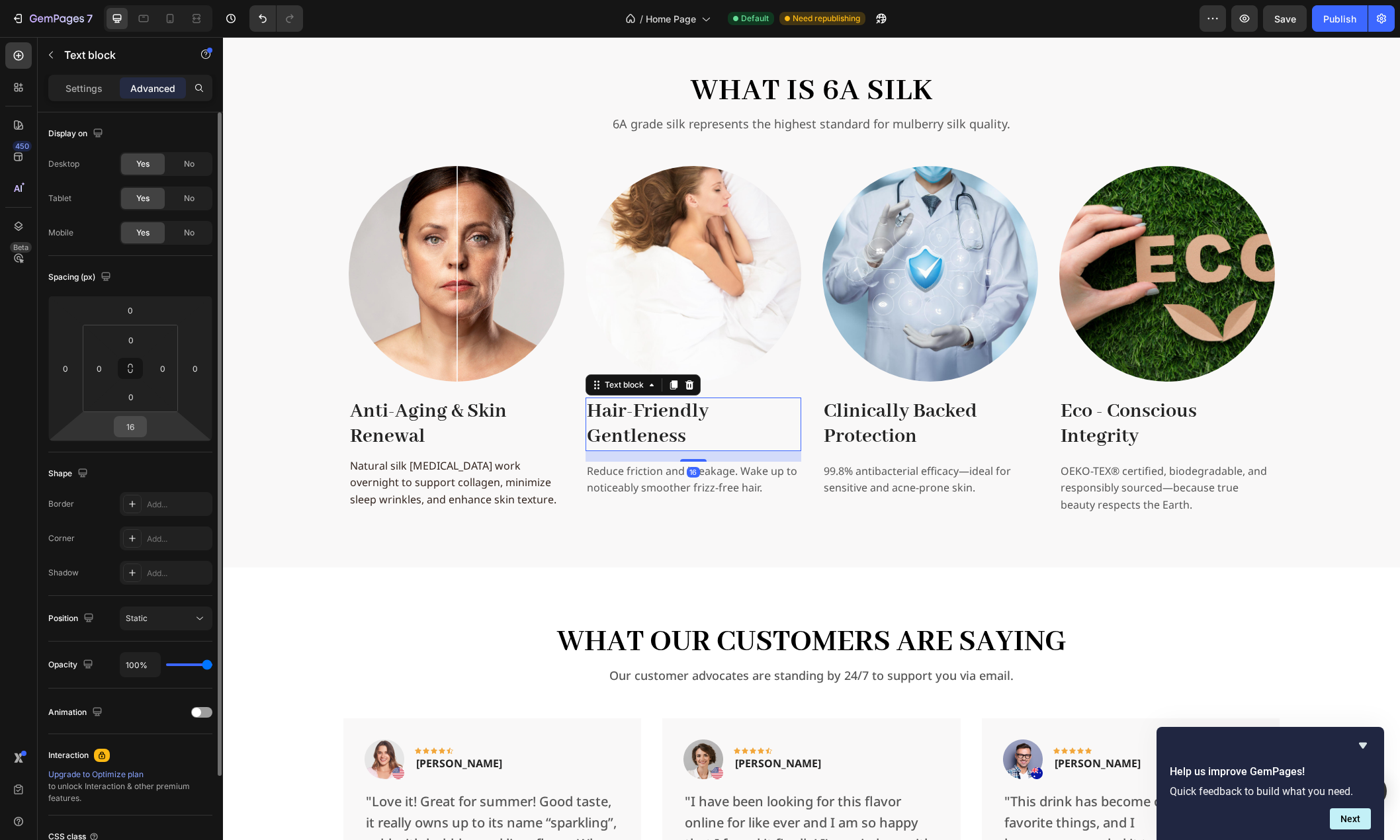
click at [127, 417] on input "16" at bounding box center [130, 426] width 26 height 20
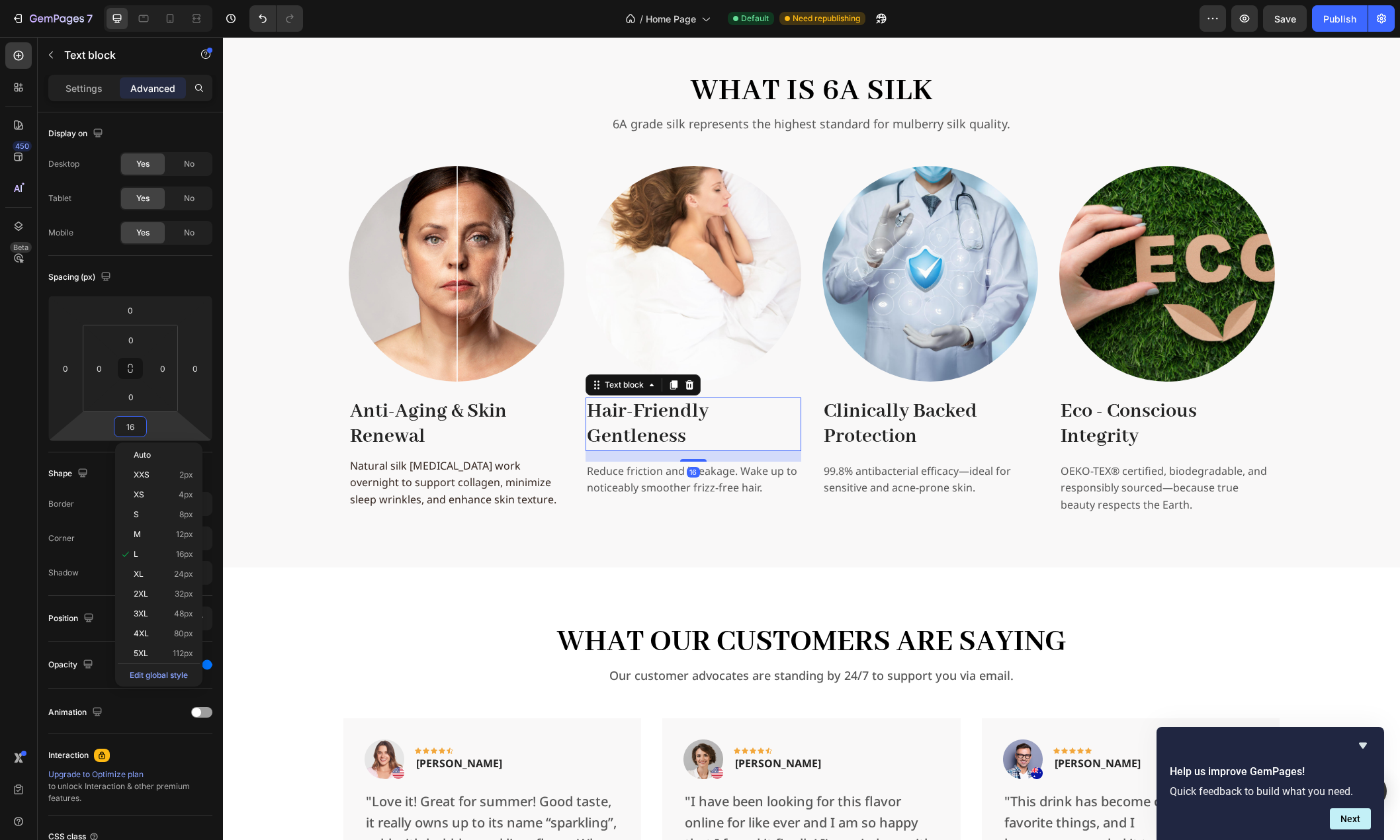
type input "8"
click at [894, 420] on strong "Clinically Backed Protection" at bounding box center [901, 424] width 154 height 50
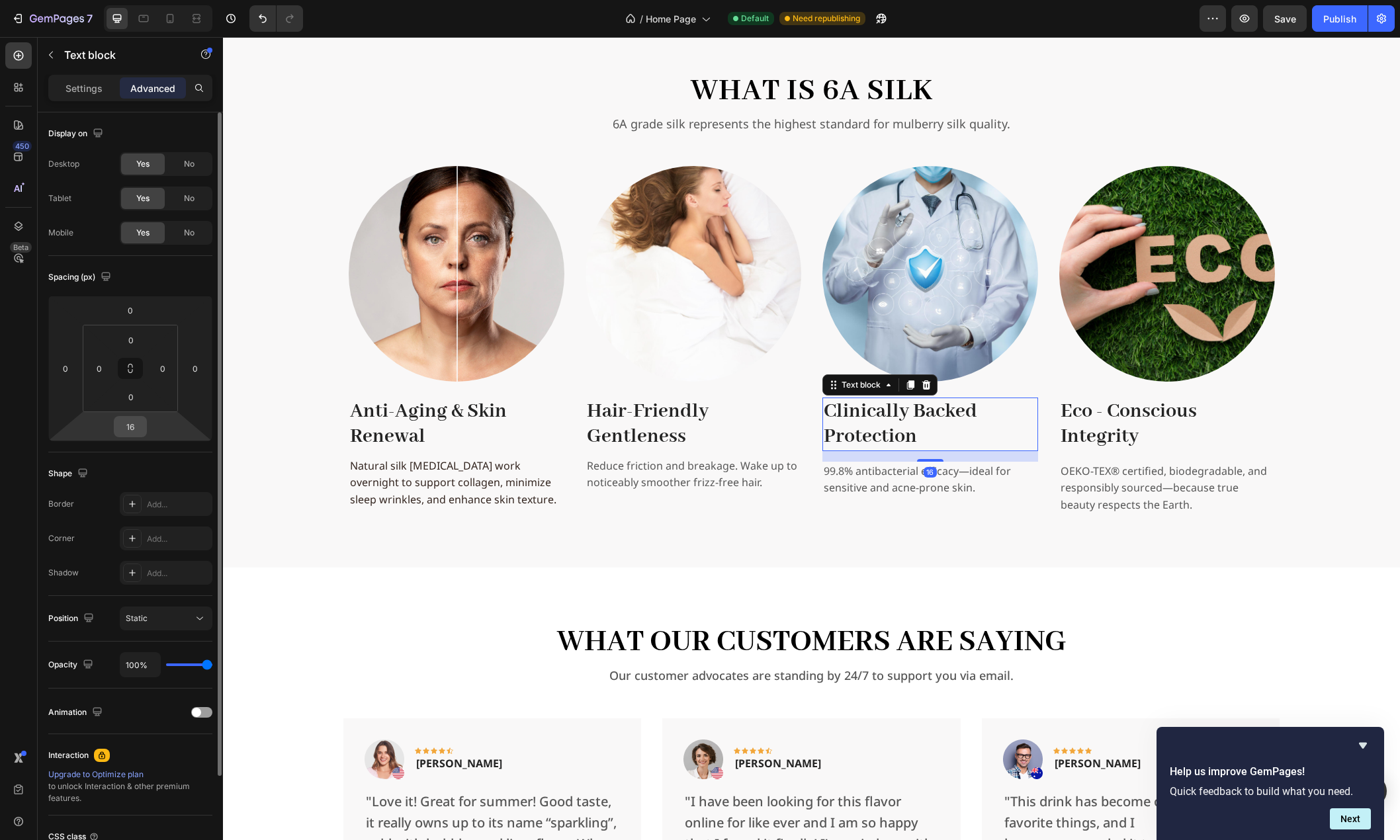
click at [135, 429] on input "16" at bounding box center [130, 426] width 26 height 20
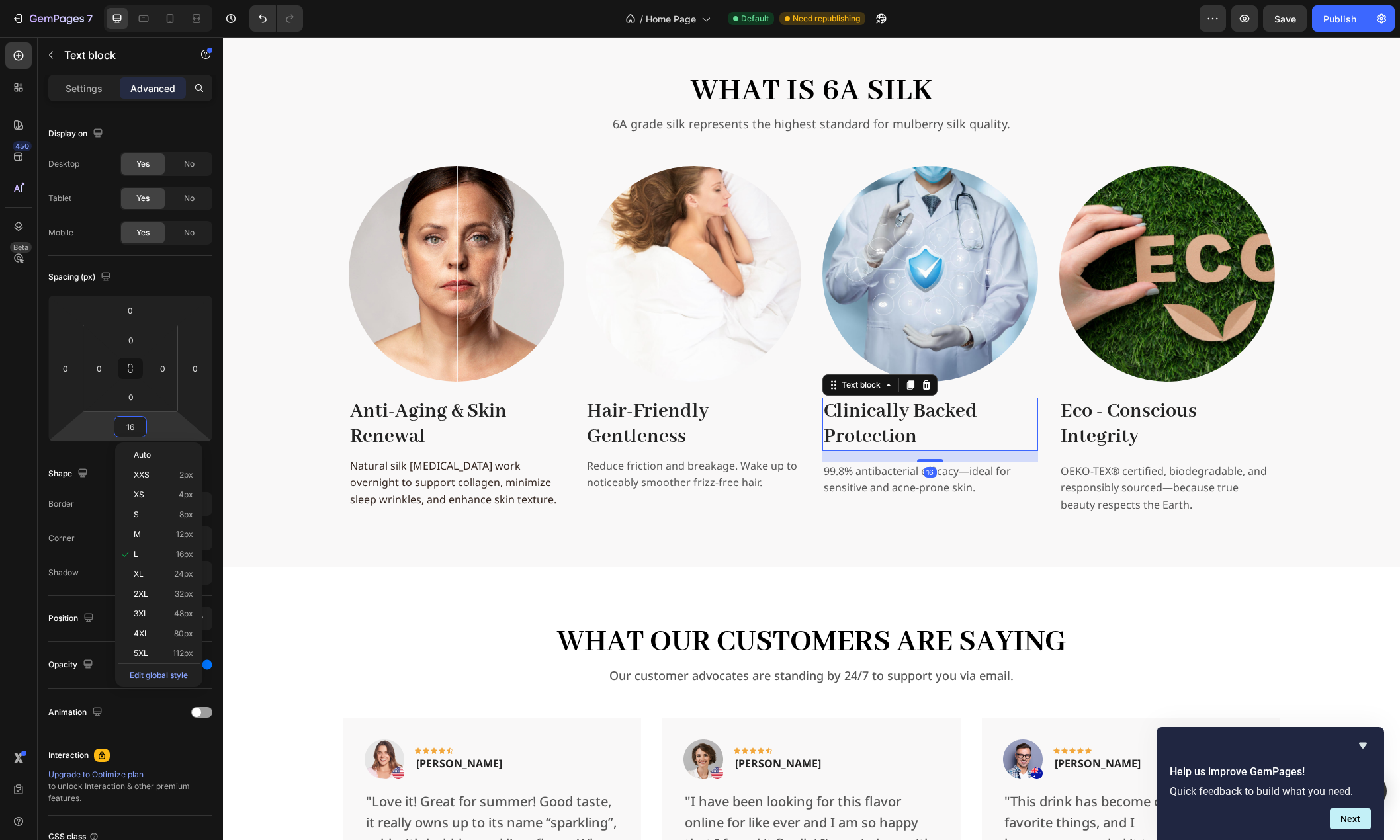
type input "8"
click at [1082, 425] on strong "Eco - Conscious Integrity" at bounding box center [1128, 424] width 136 height 50
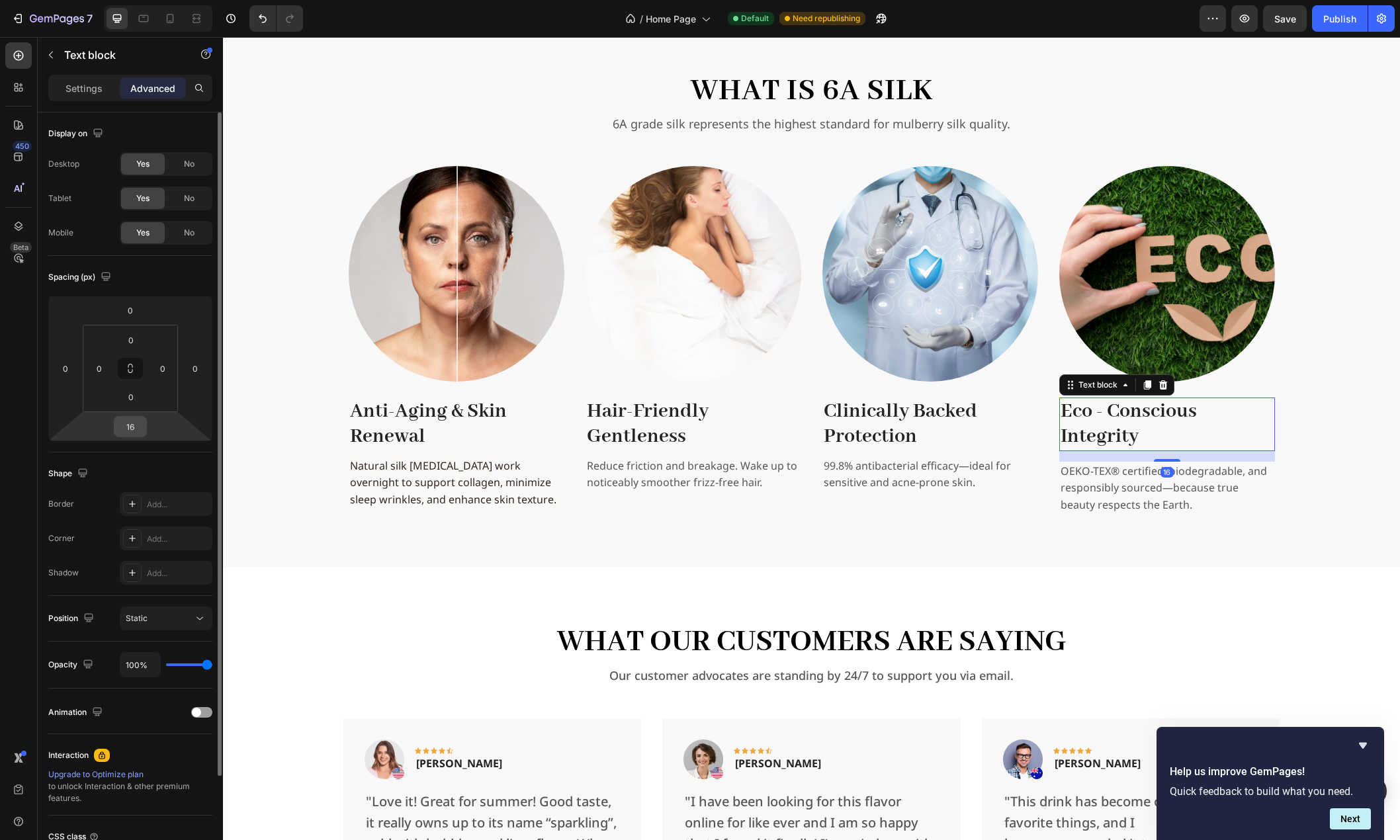
click at [138, 429] on input "16" at bounding box center [130, 426] width 26 height 20
type input "8"
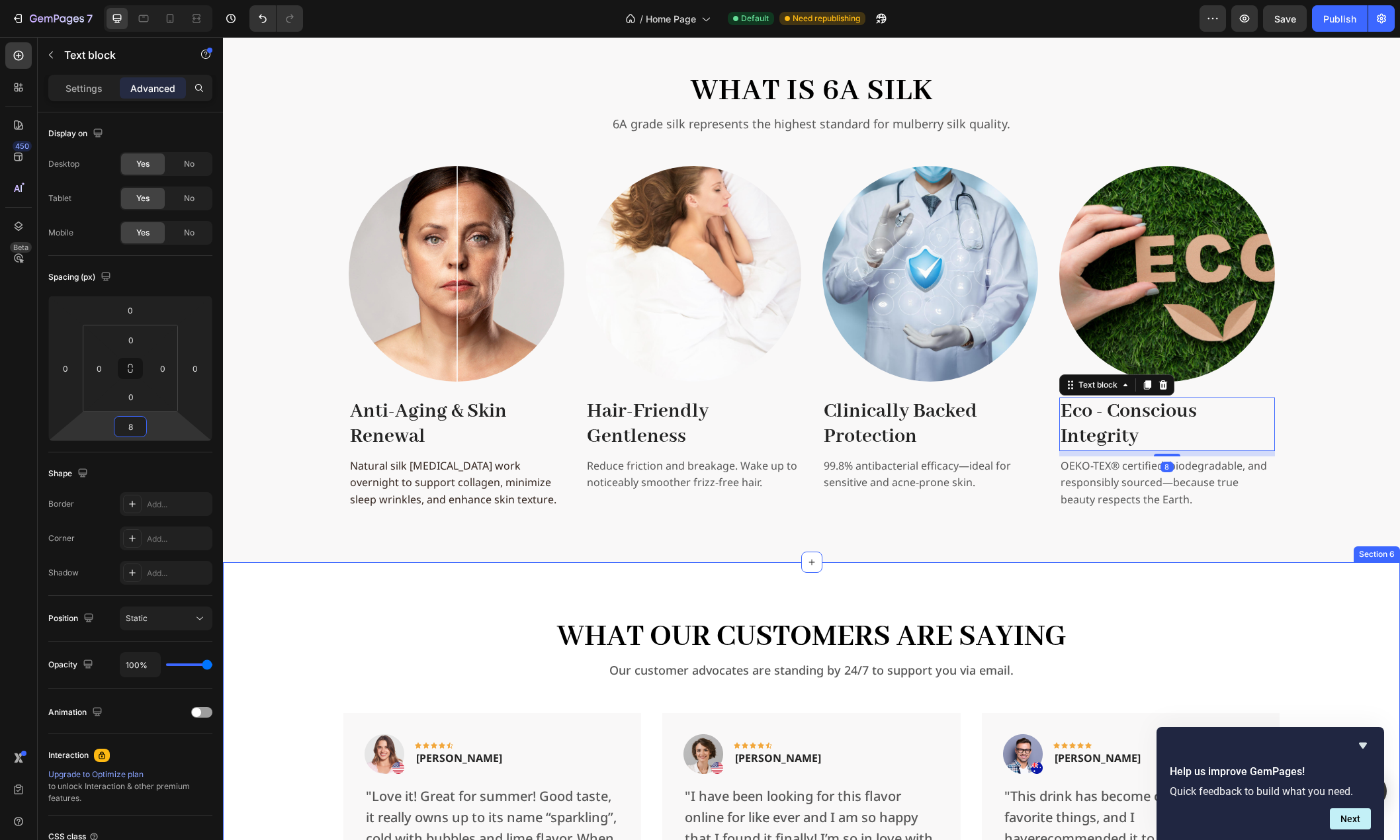
click at [279, 580] on div "What Our Customers Are Saying Heading Our customer advocates are standing by 24…" at bounding box center [811, 835] width 1177 height 545
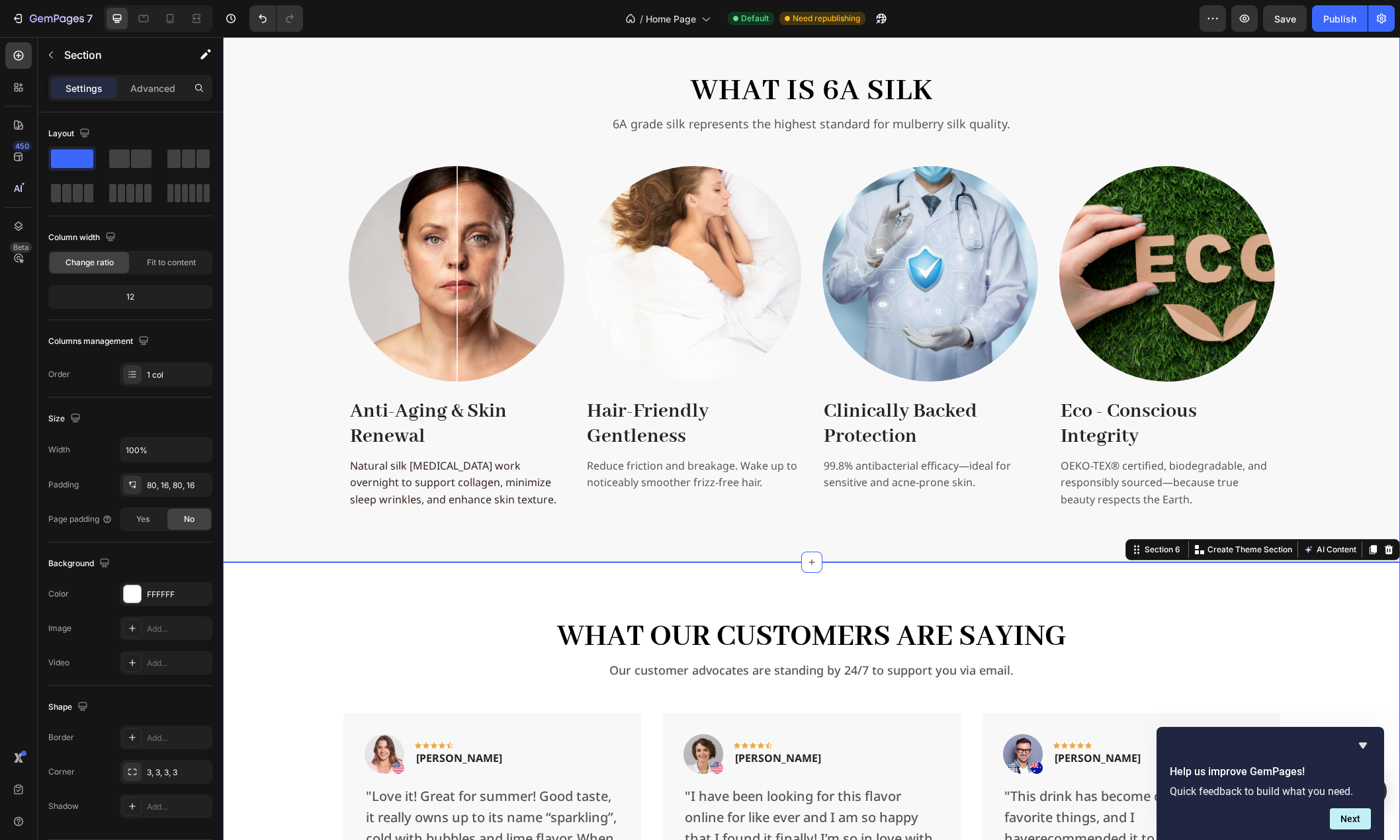
click at [291, 505] on div "What is 6A Silk Heading 6A grade silk represents the highest standard for mulbe…" at bounding box center [811, 289] width 1156 height 440
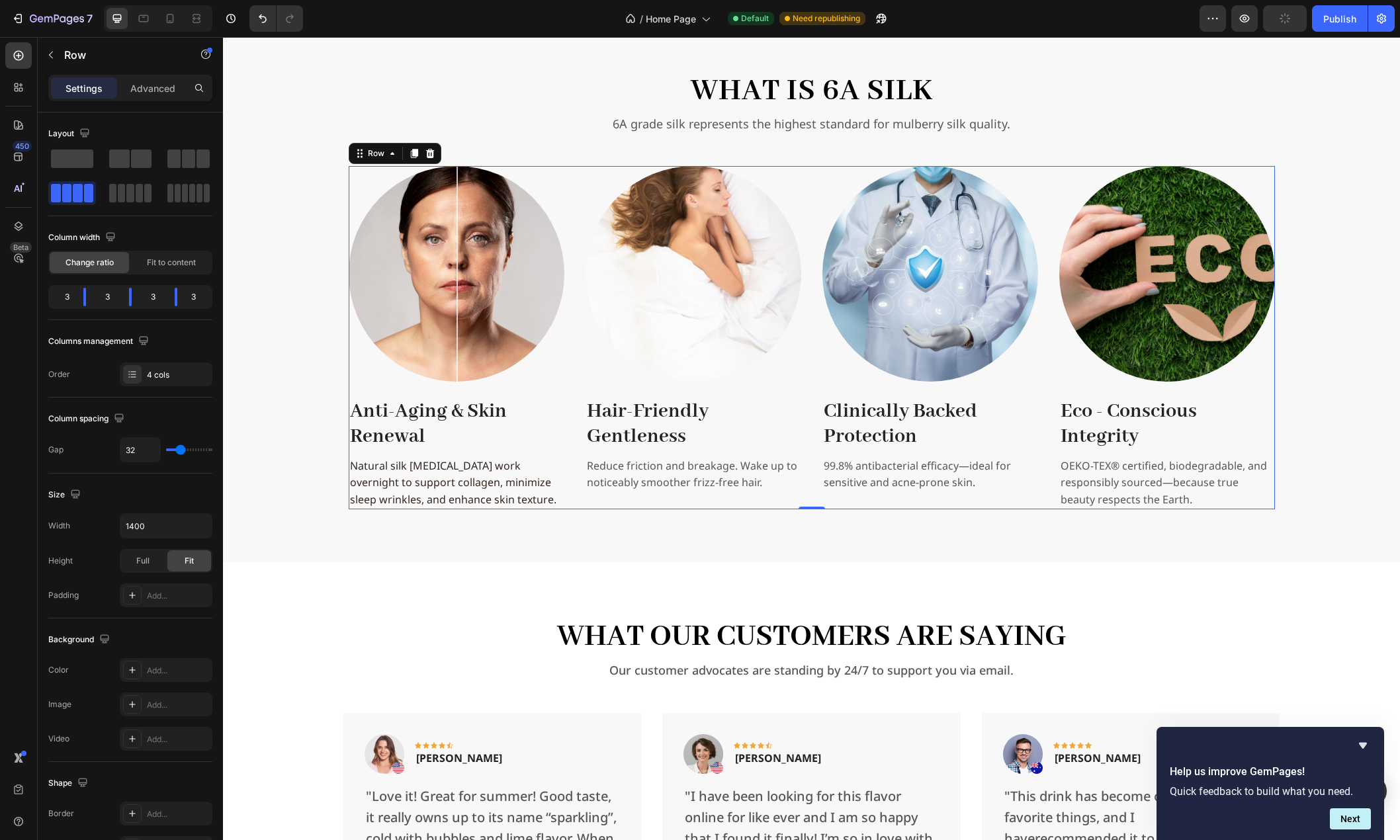
click at [585, 496] on div "Image Hair-Friendly Gentleness Text block Reduce friction and breakage. Wake up…" at bounding box center [693, 338] width 215 height 344
click at [147, 96] on div "Advanced" at bounding box center [152, 88] width 66 height 21
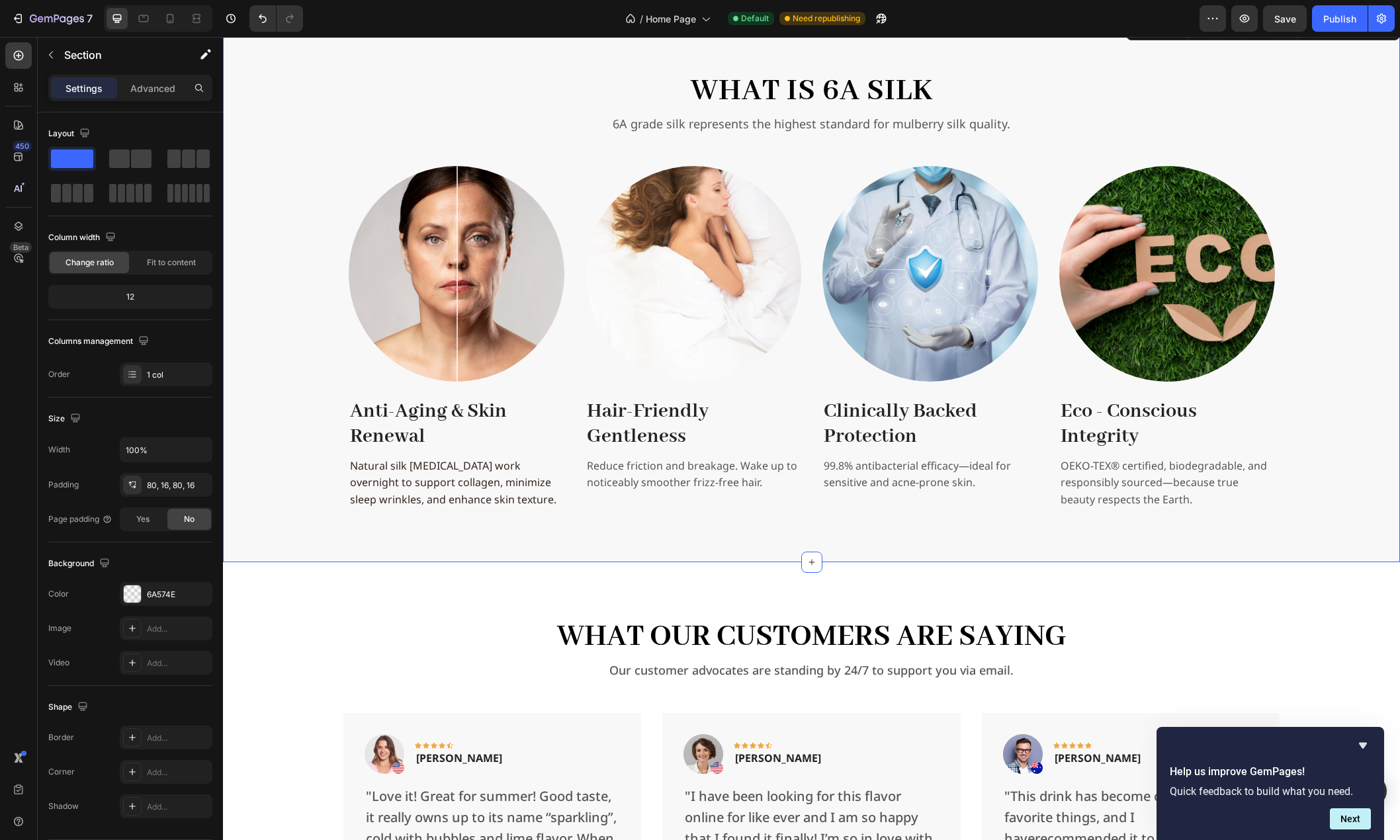
click at [288, 417] on div "What is 6A Silk Heading 6A grade silk represents the highest standard for mulbe…" at bounding box center [811, 289] width 1156 height 440
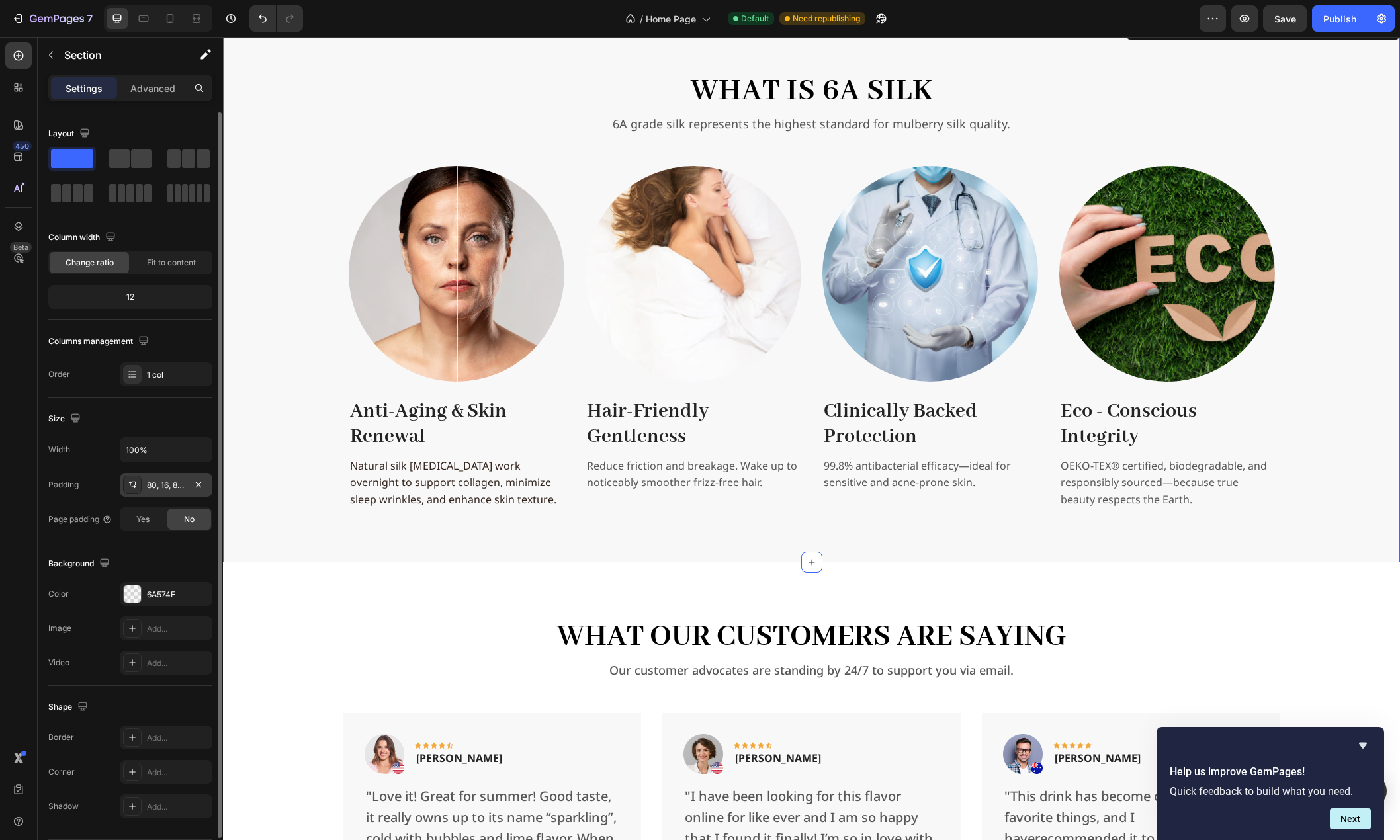
click at [174, 485] on div "80, 16, 80, 16" at bounding box center [166, 485] width 38 height 12
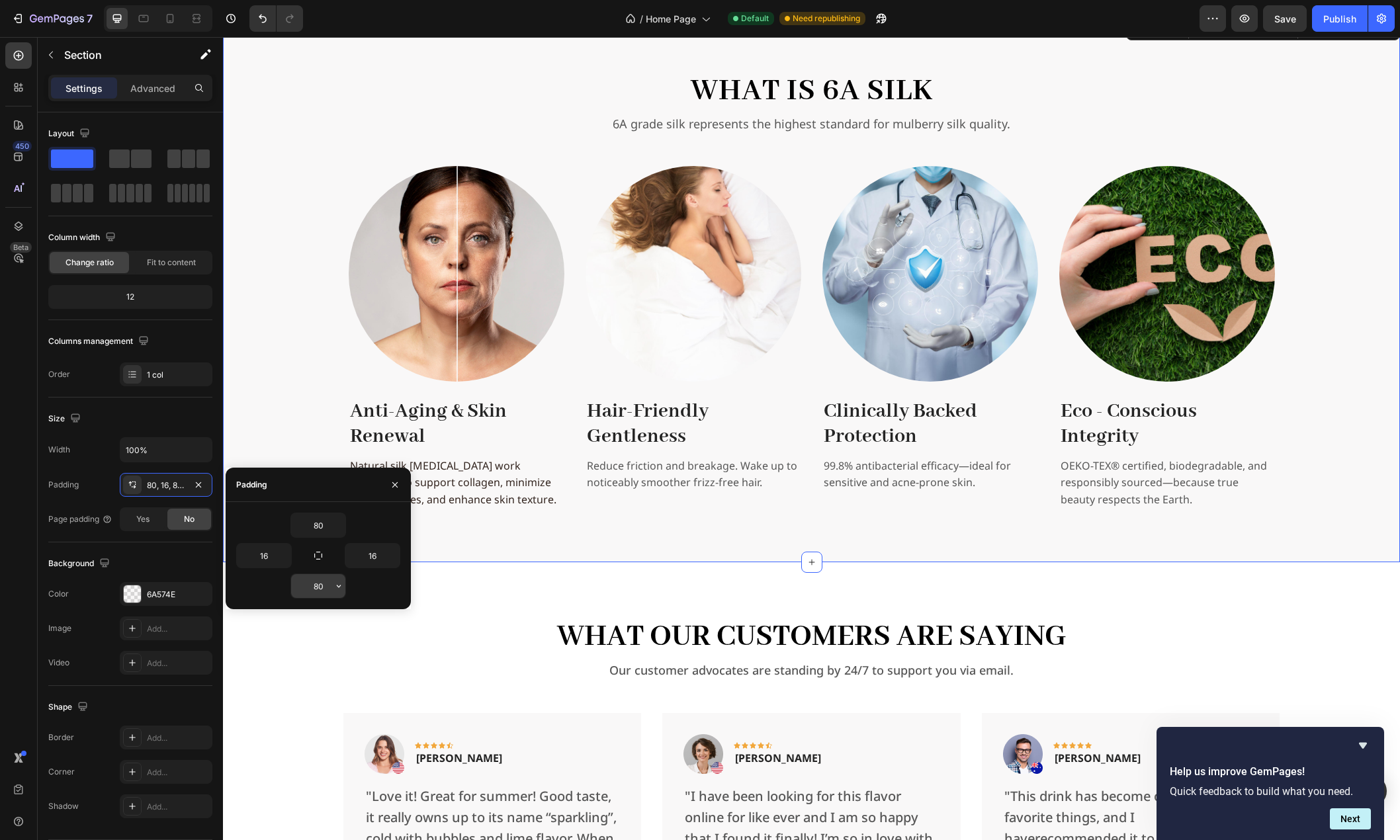
click at [321, 593] on input "80" at bounding box center [318, 586] width 54 height 24
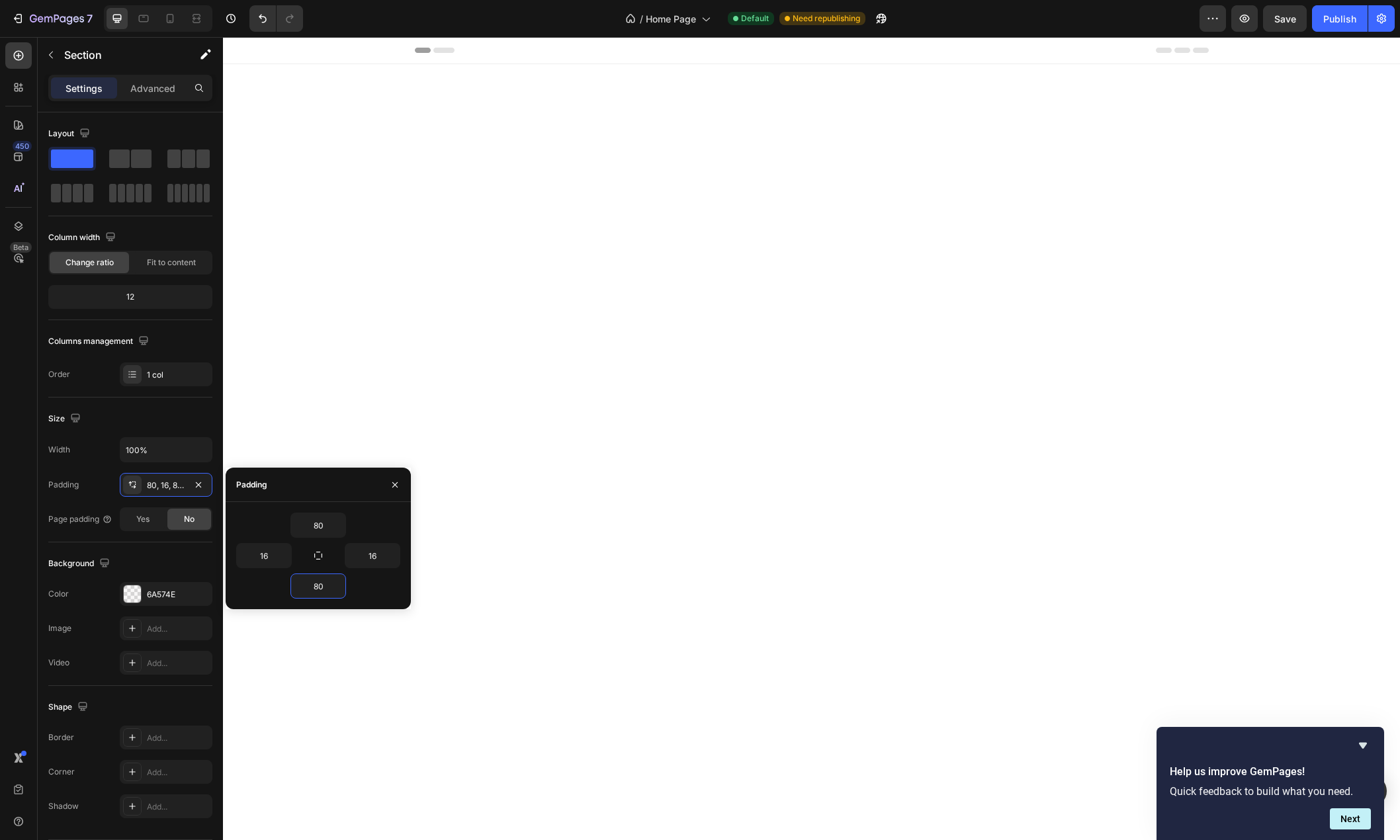
scroll to position [1822, 0]
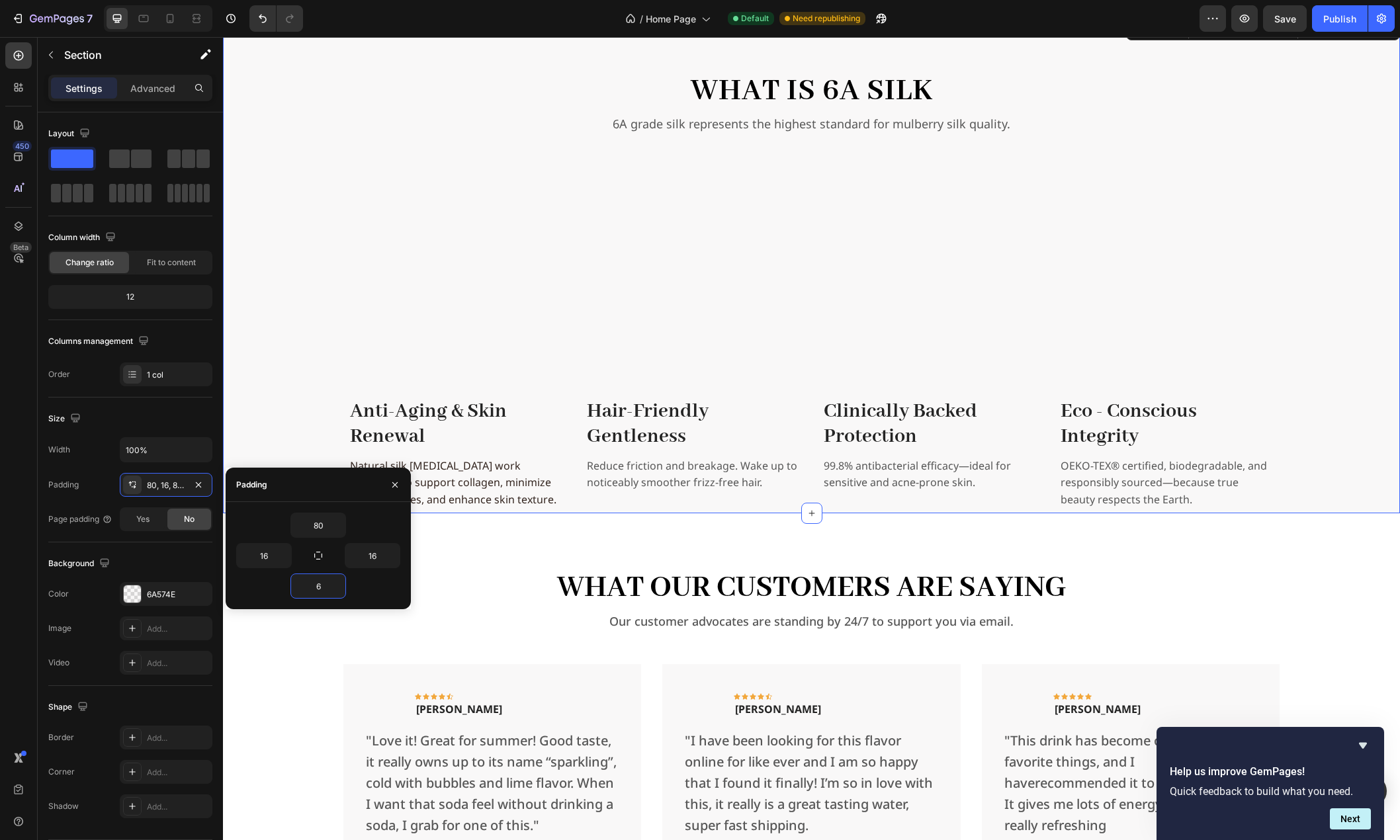
type input "64"
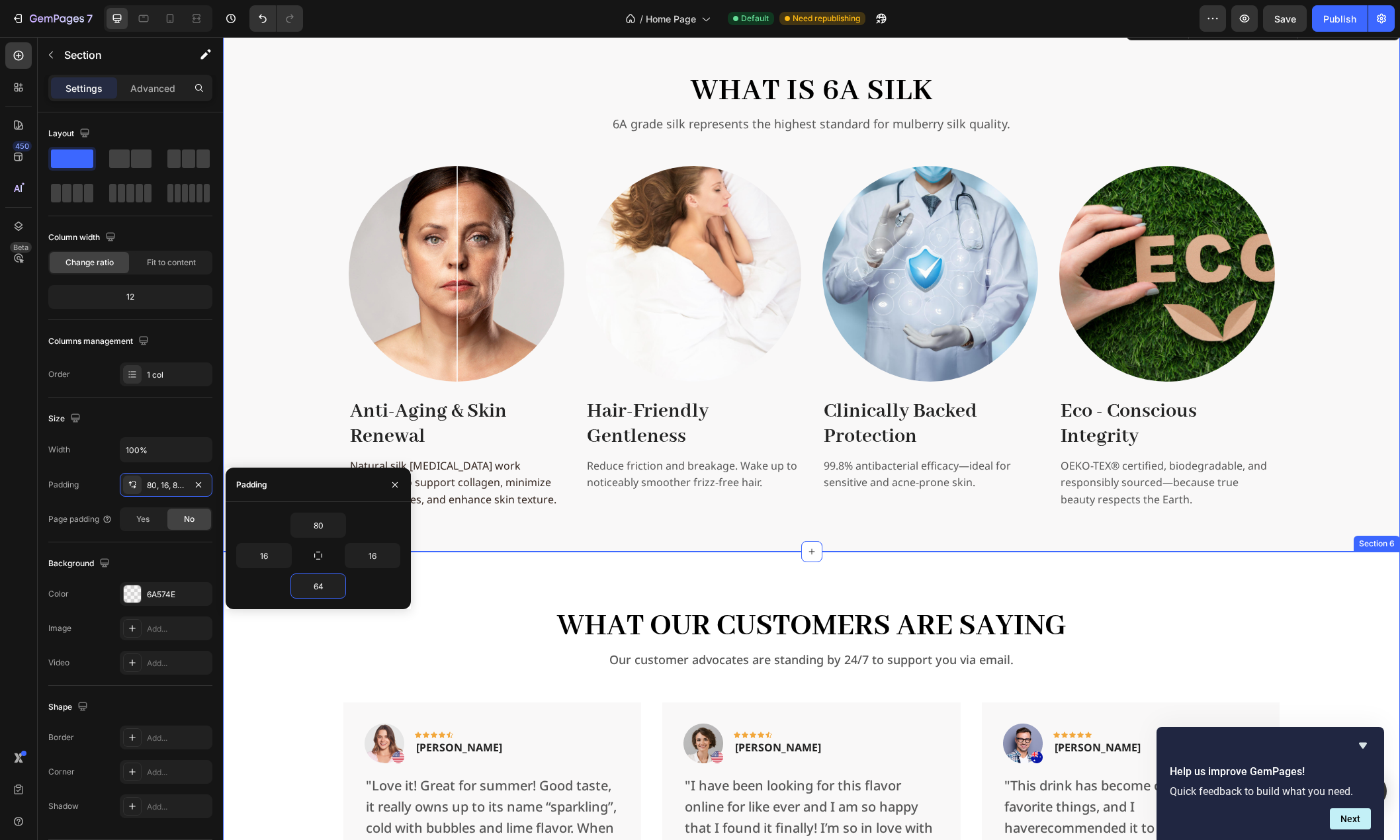
click at [278, 651] on div "What Our Customers Are Saying Heading Our customer advocates are standing by 24…" at bounding box center [811, 824] width 1156 height 439
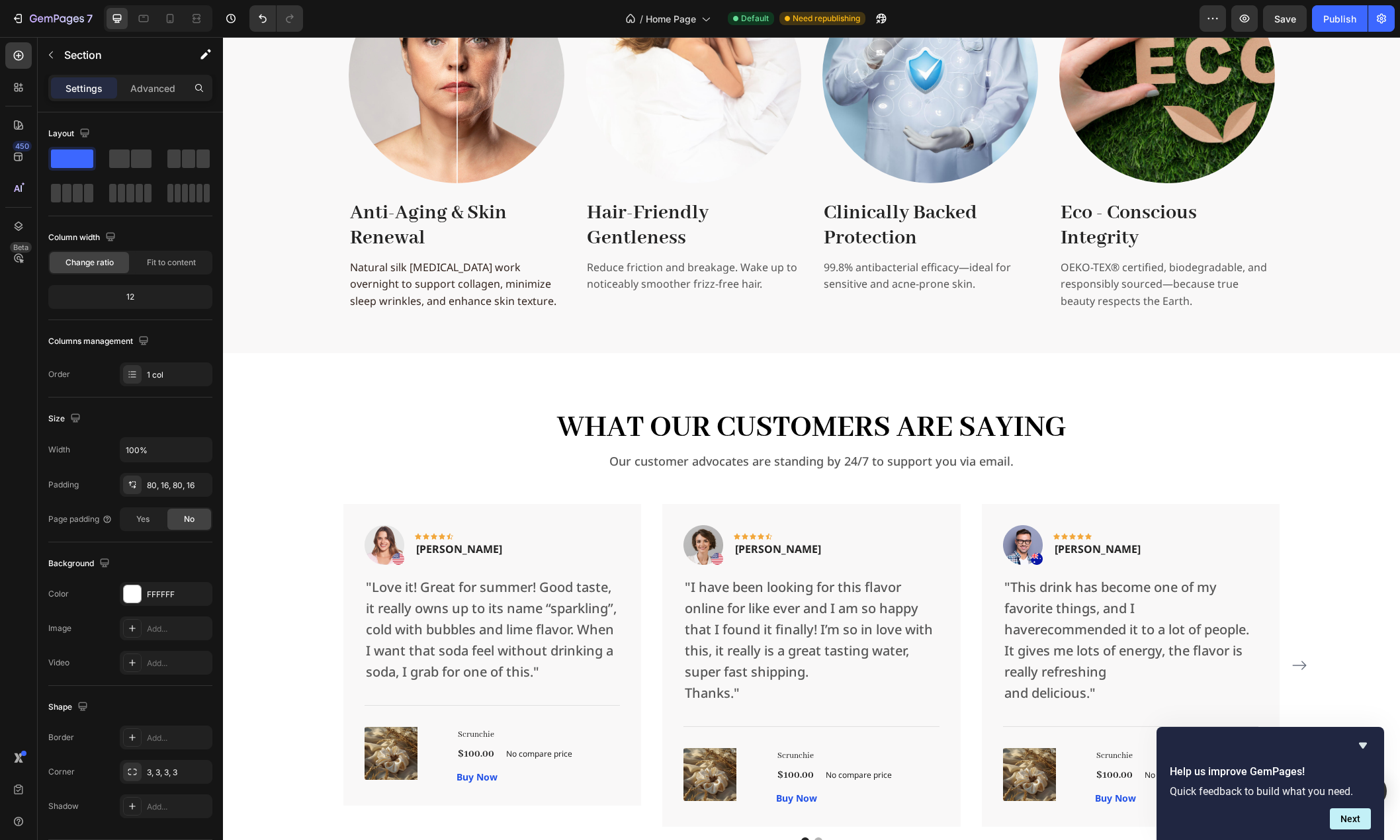
scroll to position [2086, 0]
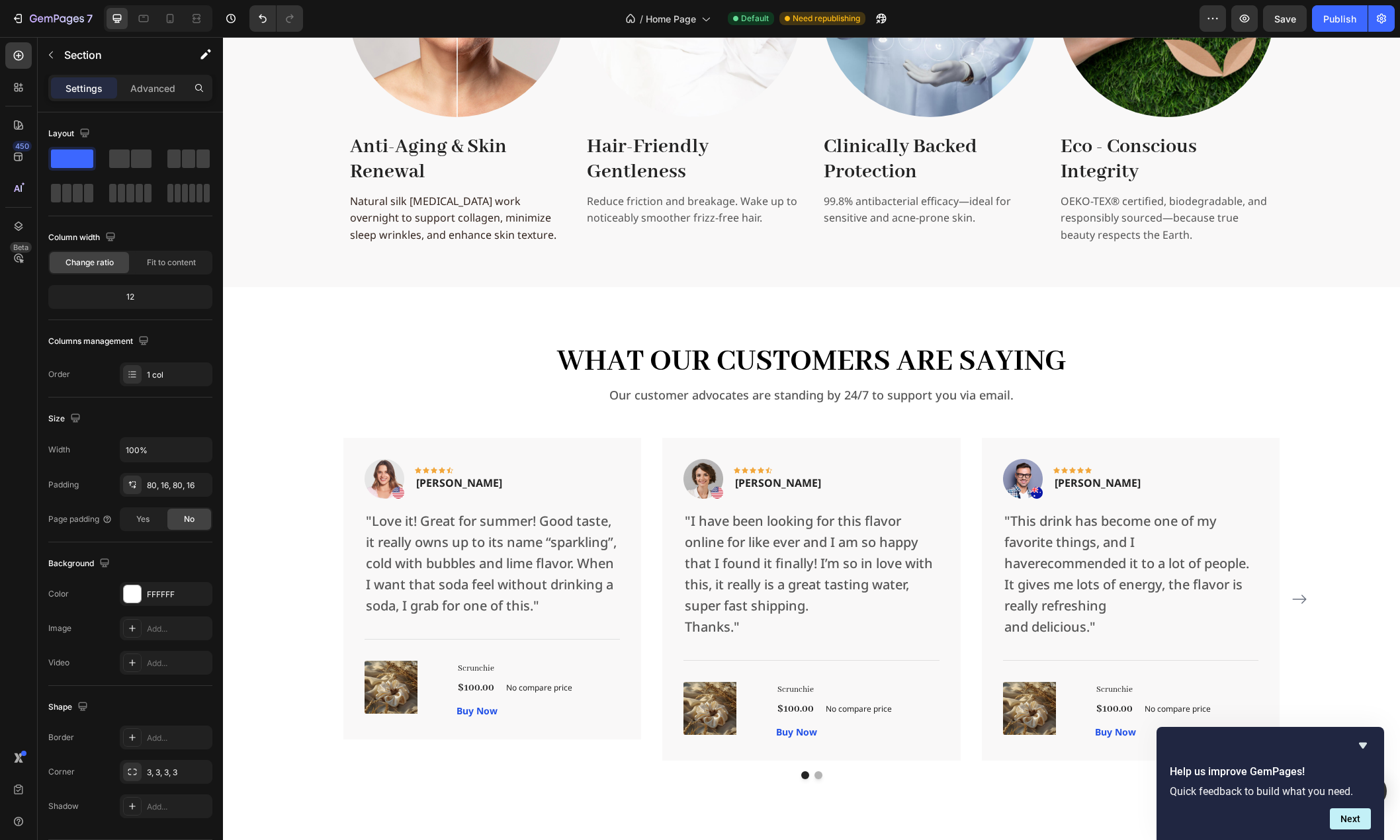
click at [282, 429] on div "What Our Customers Are Saying Heading Our customer advocates are standing by 24…" at bounding box center [811, 560] width 1156 height 439
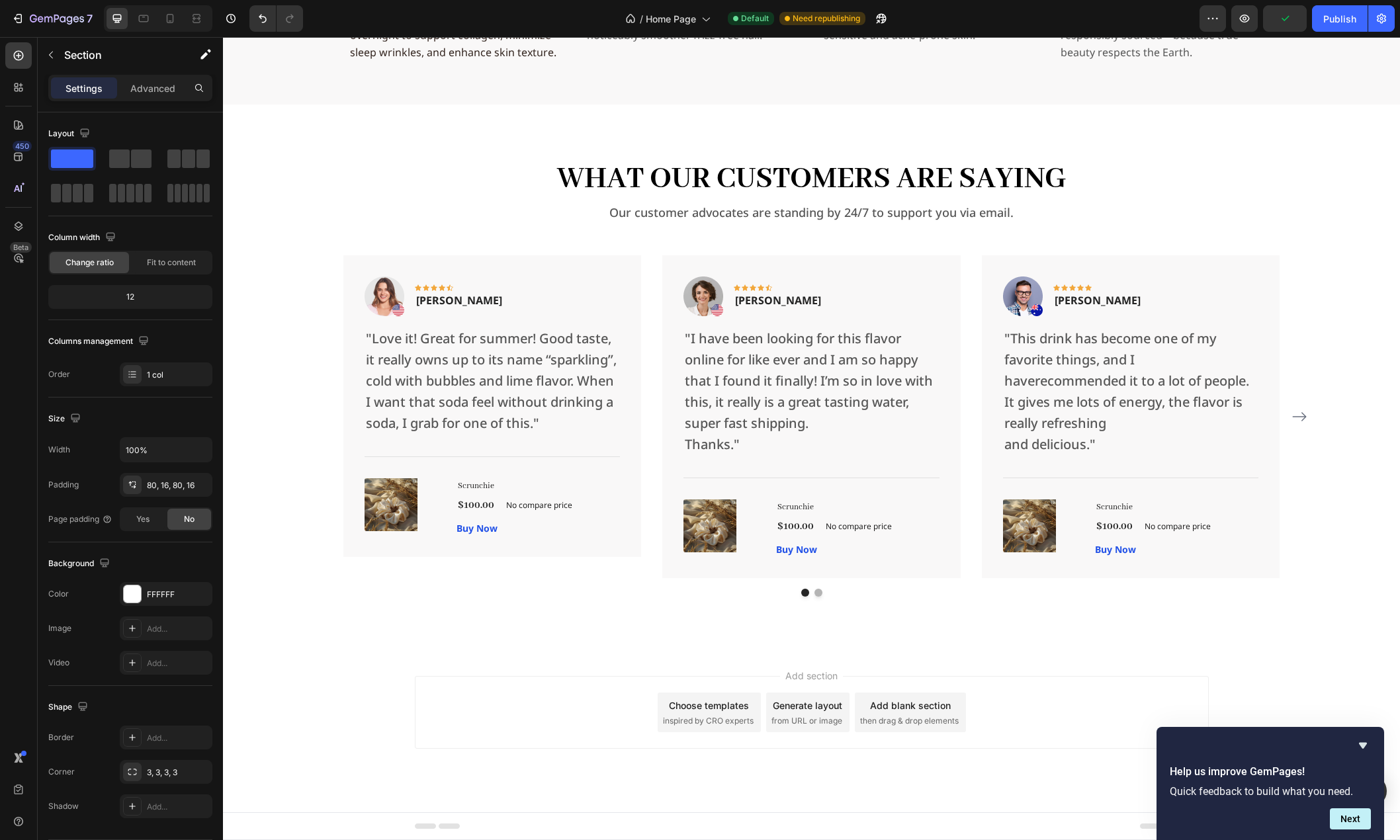
click at [1360, 365] on div "What Our Customers Are Saying Heading Our customer advocates are standing by 24…" at bounding box center [811, 377] width 1156 height 439
click at [1231, 128] on div "What Our Customers Are Saying Heading Our customer advocates are standing by 24…" at bounding box center [811, 377] width 1177 height 545
click at [1015, 180] on p "What Our Customers Are Saying" at bounding box center [811, 179] width 997 height 41
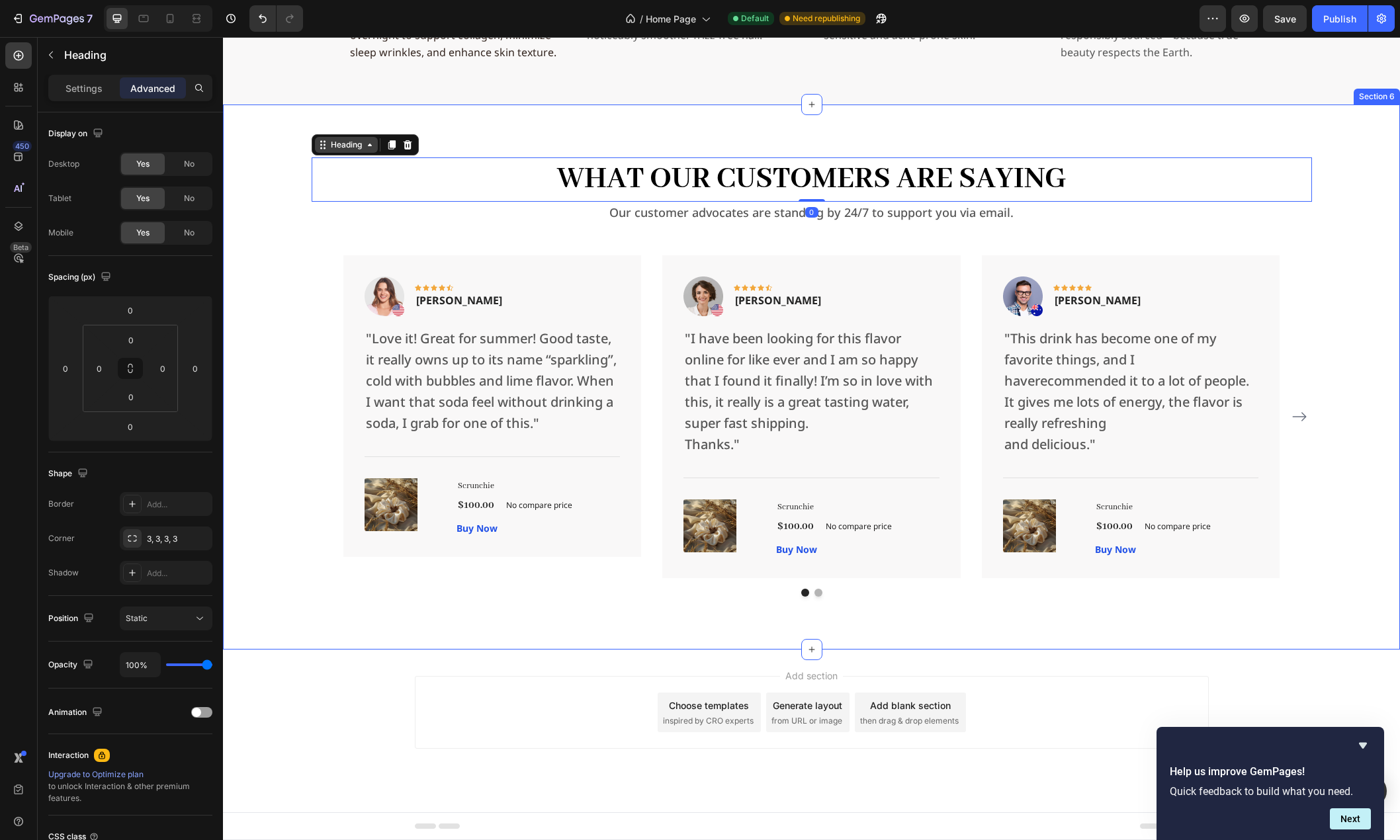
click at [322, 143] on icon at bounding box center [323, 144] width 10 height 10
click at [331, 147] on div "Heading" at bounding box center [346, 145] width 37 height 12
click at [335, 144] on div "Heading" at bounding box center [346, 145] width 37 height 12
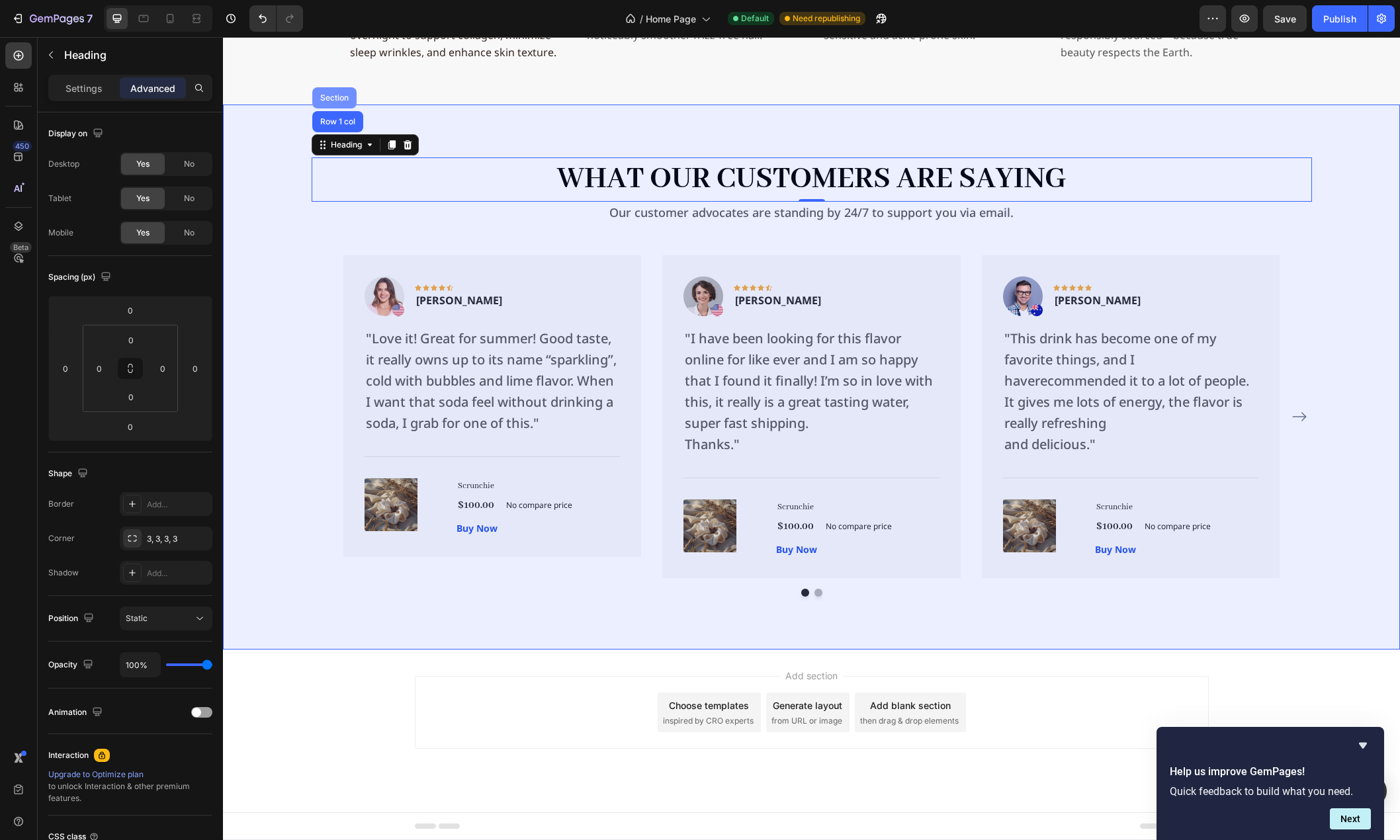
click at [334, 97] on div "Section" at bounding box center [334, 97] width 33 height 8
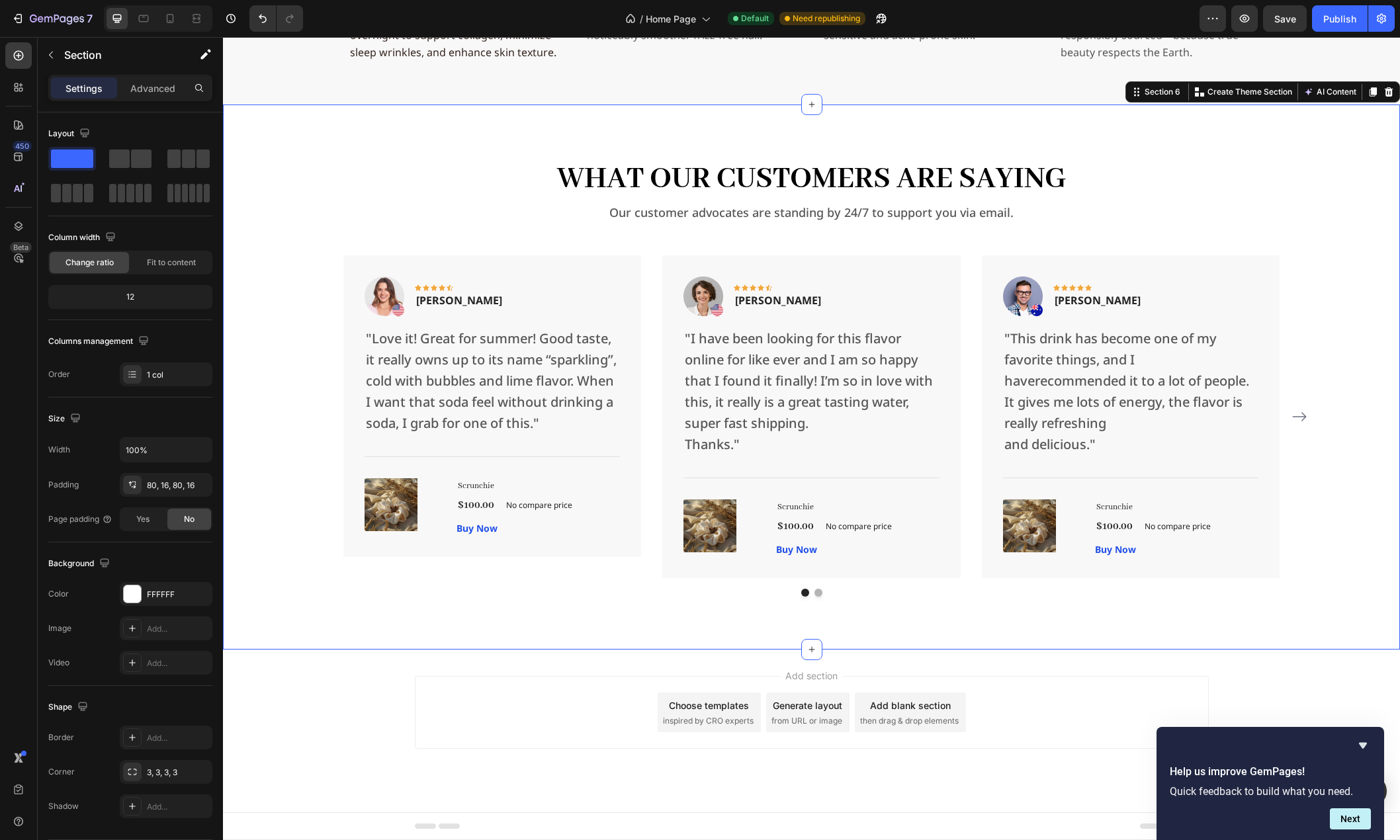
click at [279, 719] on div "Add section Choose templates inspired by CRO experts Generate layout from URL o…" at bounding box center [811, 731] width 1177 height 162
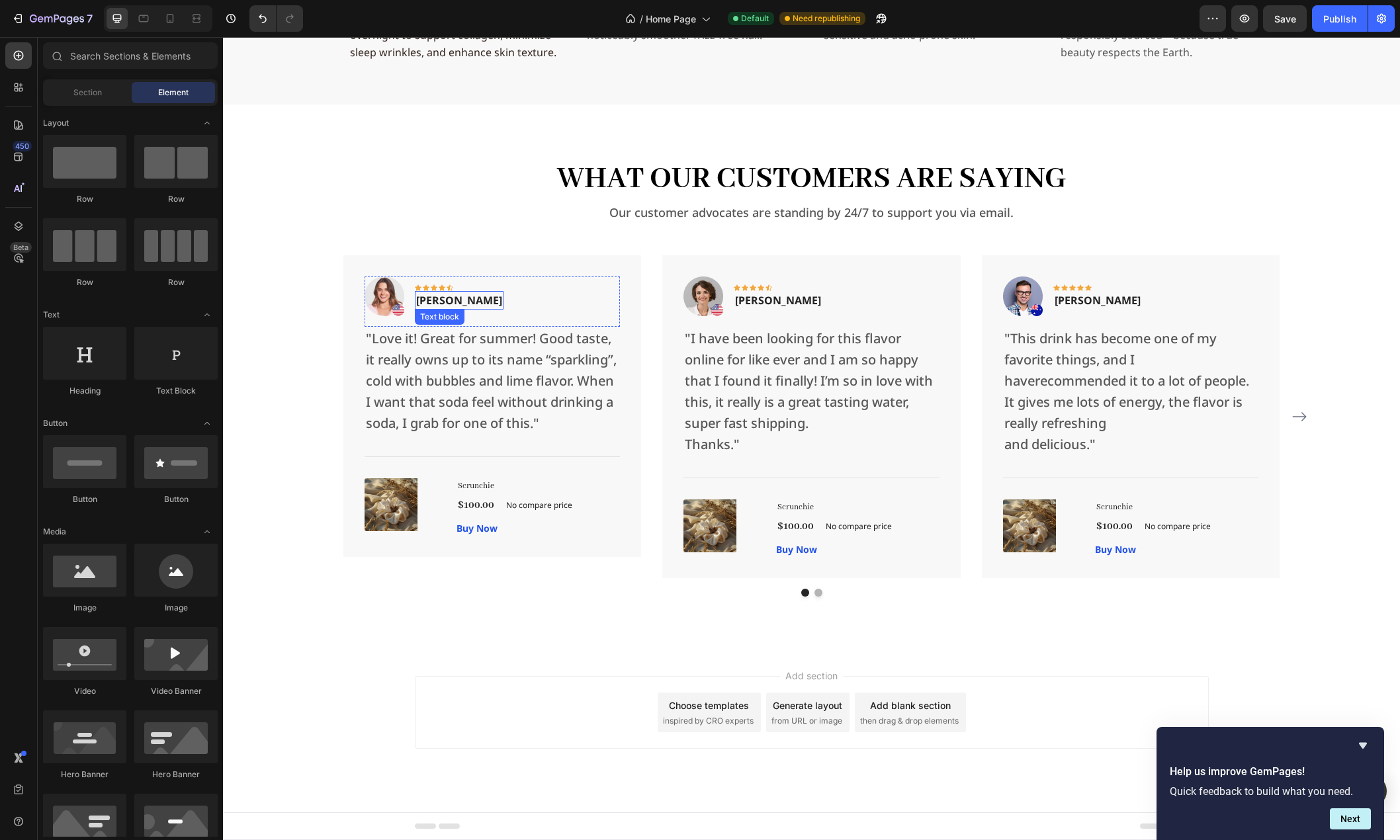
click at [456, 303] on p "[PERSON_NAME]" at bounding box center [459, 300] width 86 height 16
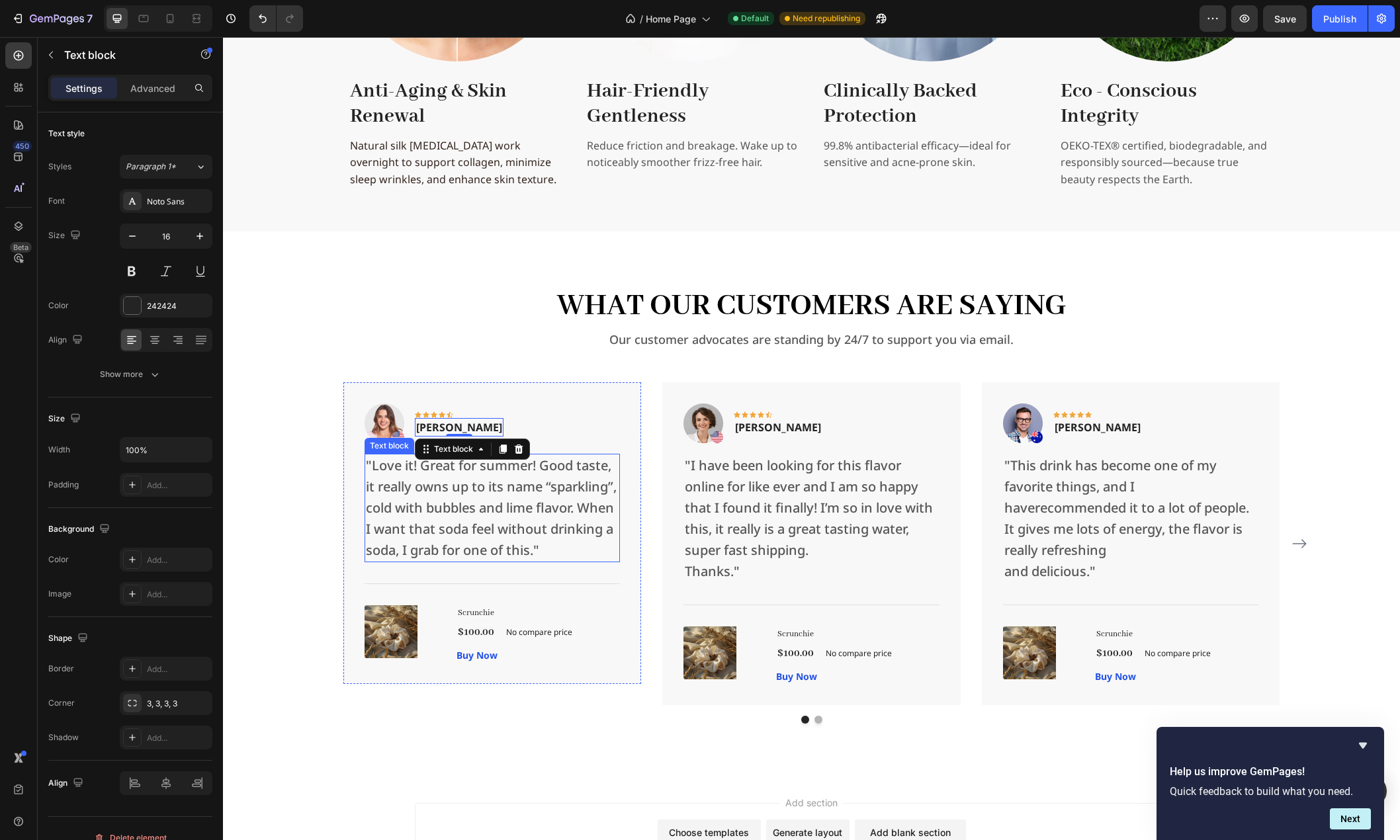
scroll to position [2136, 0]
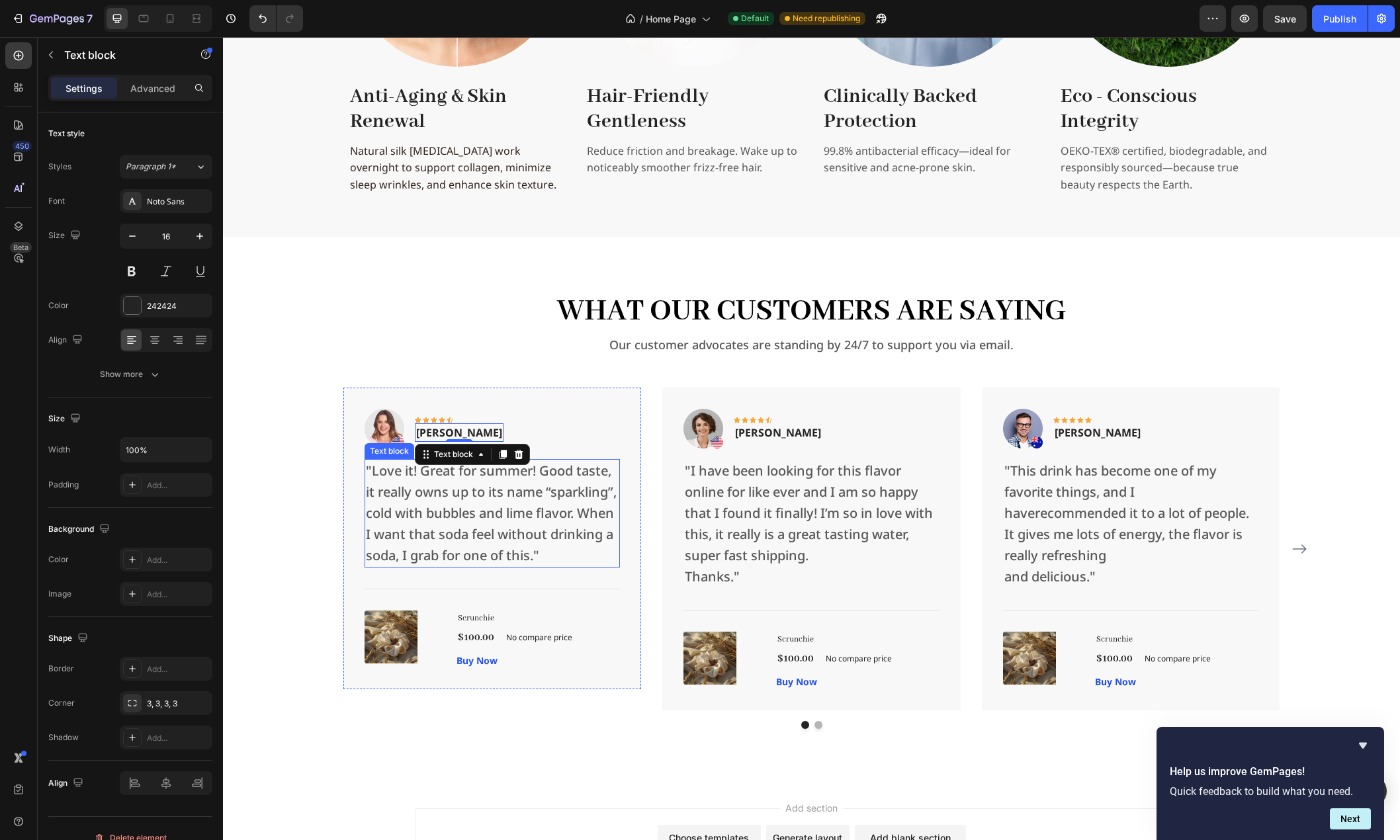
click at [493, 502] on p ""Love it! Great for summer! Good taste, it really owns up to its name “sparklin…" at bounding box center [492, 514] width 253 height 106
click at [482, 626] on h1 "Scrunchie" at bounding box center [538, 618] width 163 height 16
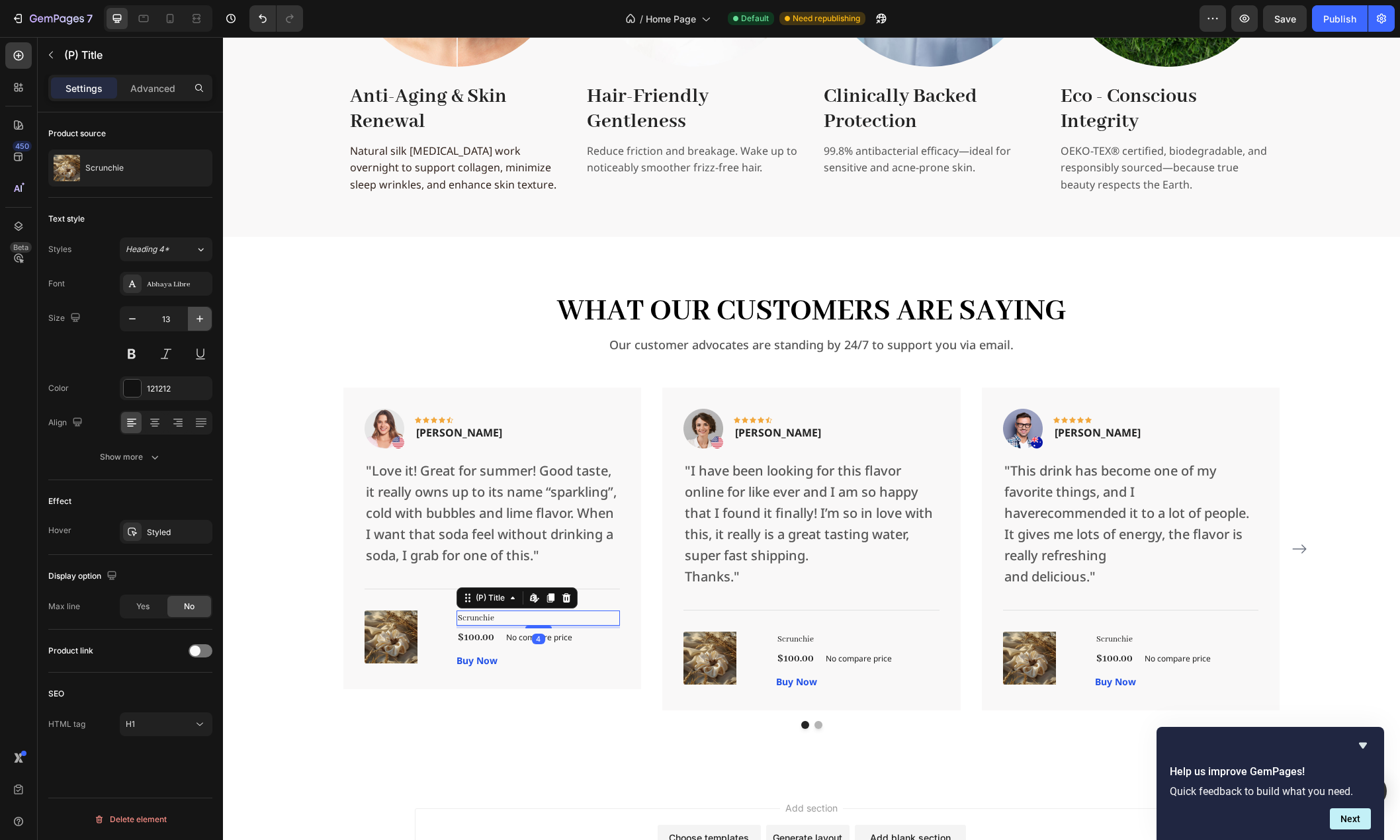
click at [203, 314] on icon "button" at bounding box center [199, 318] width 13 height 13
type input "14"
click at [141, 449] on button "Show more" at bounding box center [131, 457] width 164 height 24
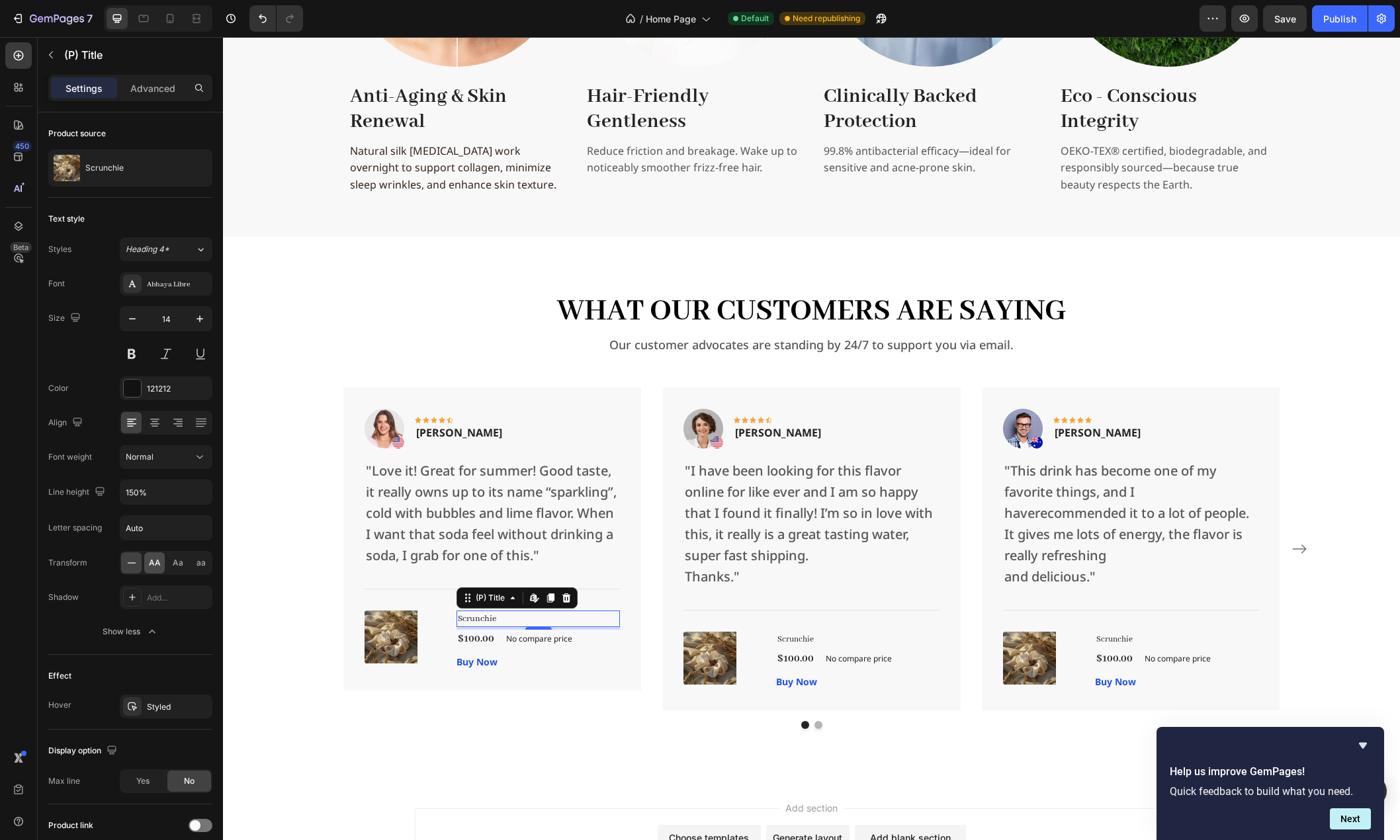
click at [156, 561] on span "AA" at bounding box center [155, 563] width 12 height 12
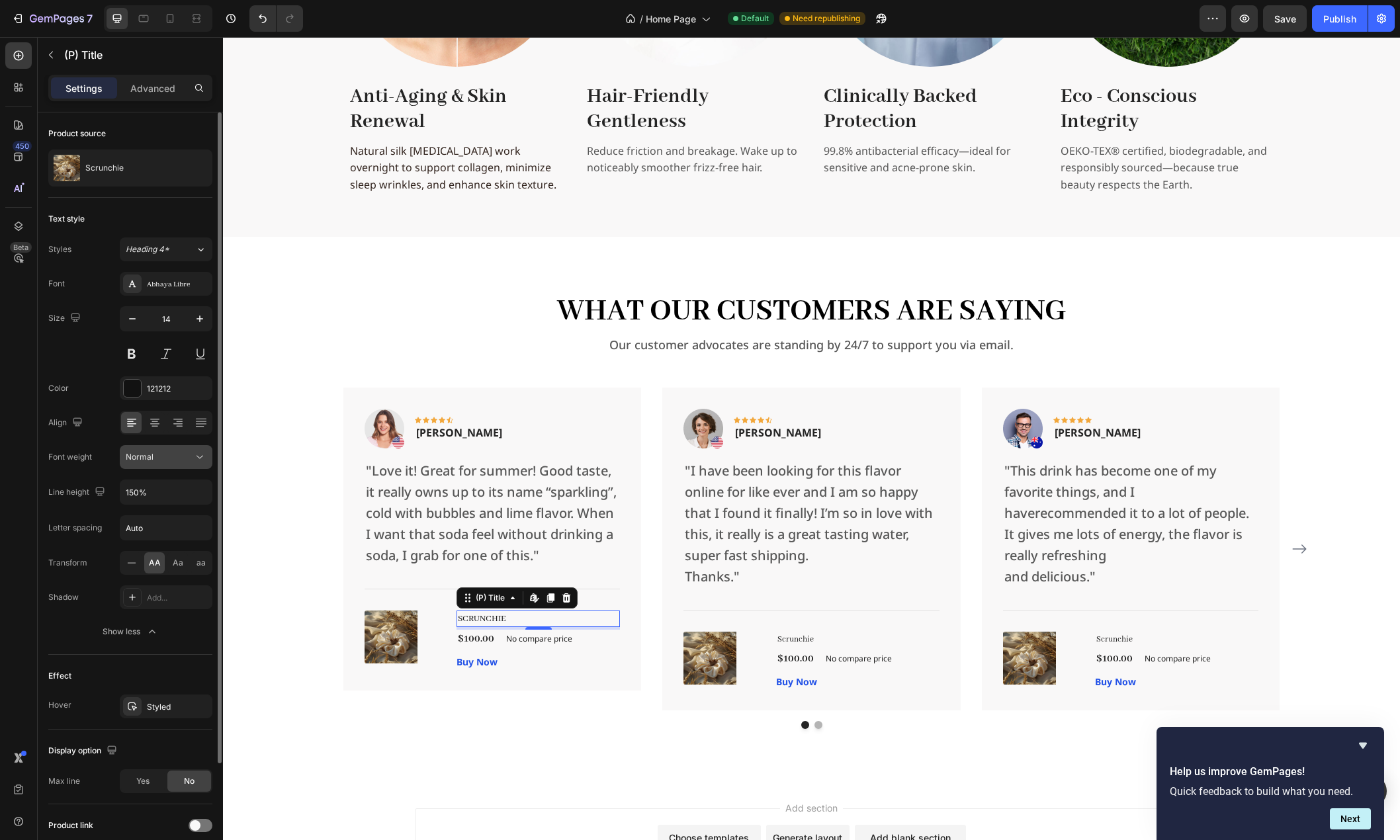
click at [177, 452] on div "Normal" at bounding box center [159, 457] width 68 height 12
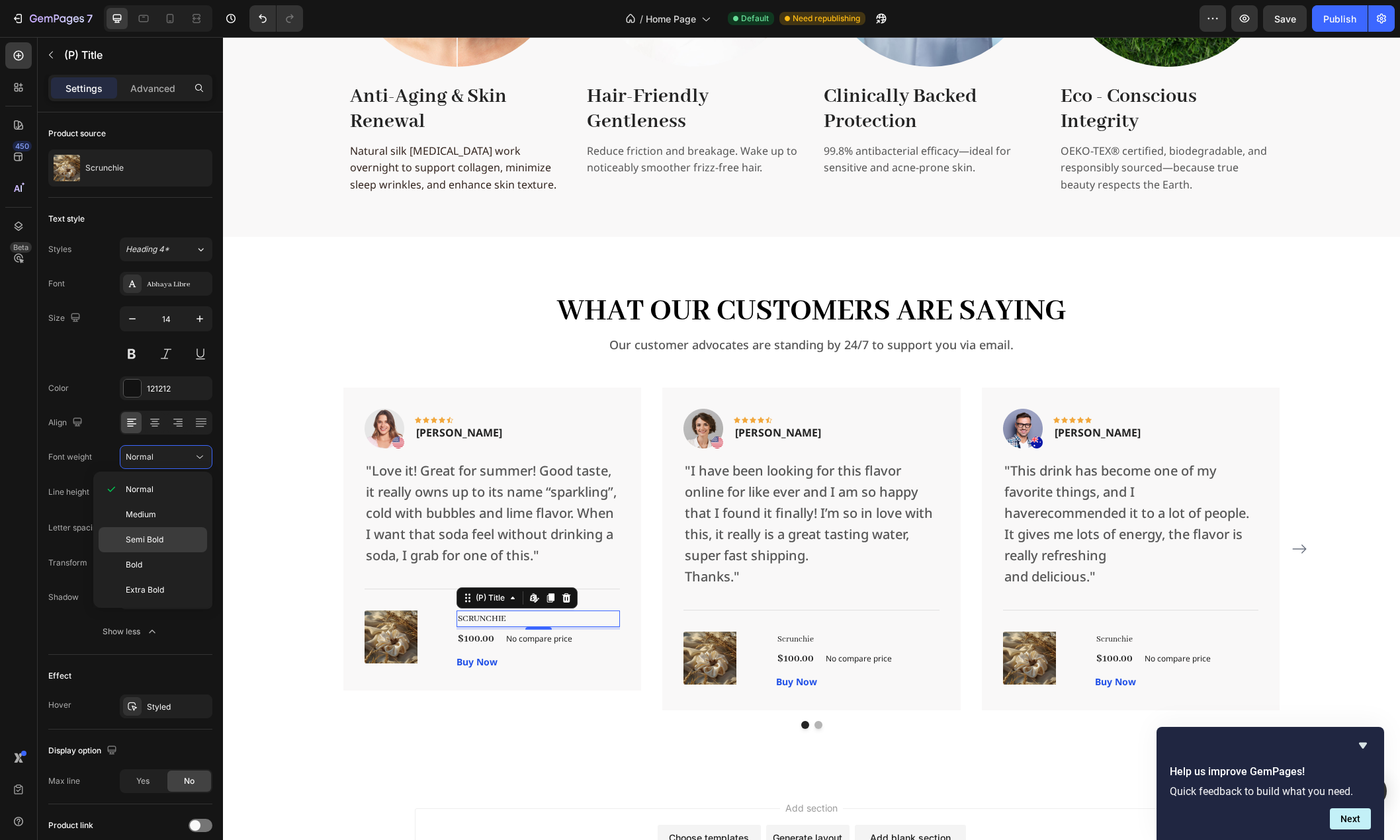
click at [154, 540] on span "Semi Bold" at bounding box center [144, 540] width 38 height 12
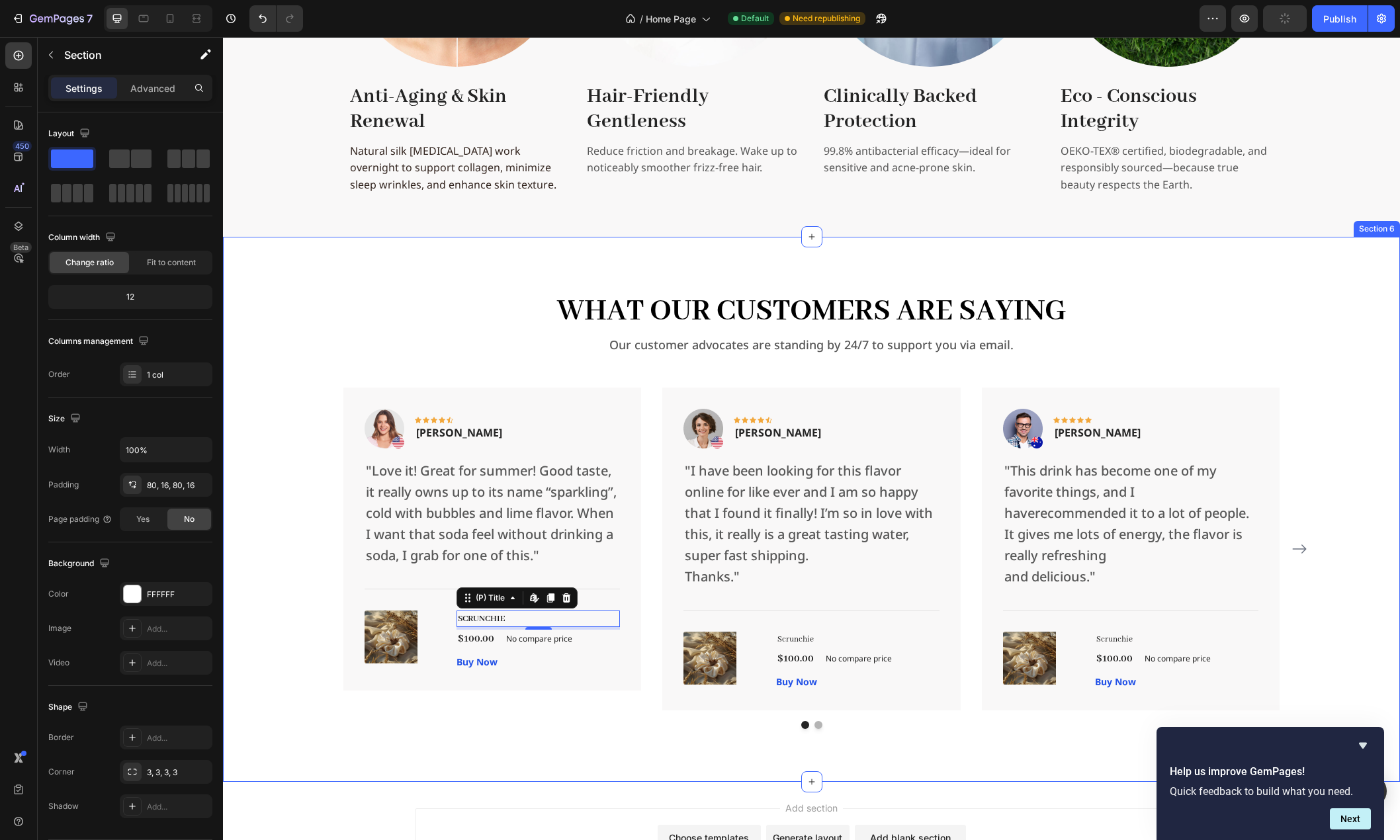
click at [273, 628] on div "What Our Customers Are Saying Heading Our customer advocates are standing by 24…" at bounding box center [811, 509] width 1156 height 439
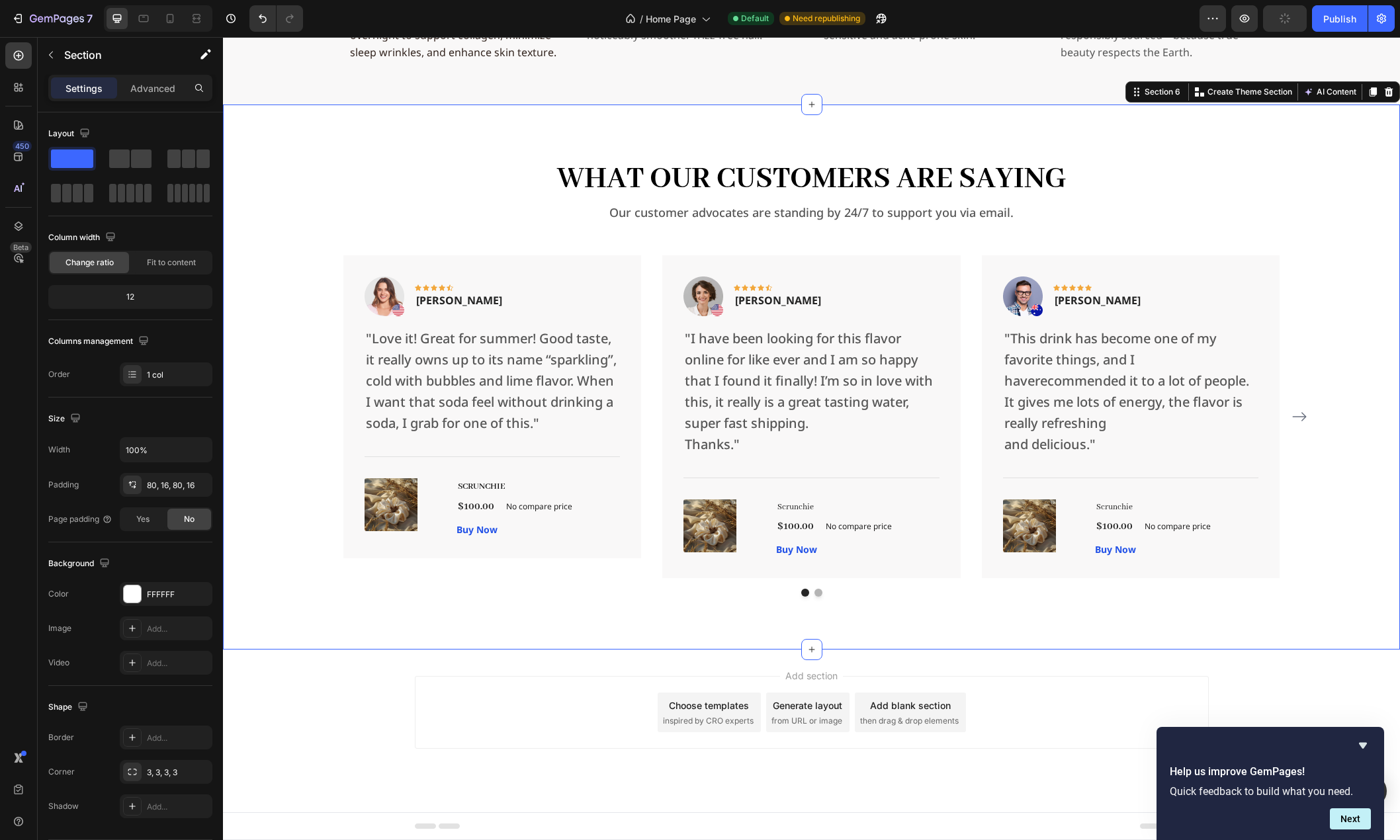
scroll to position [2270, 0]
click at [470, 537] on div "Buy Now" at bounding box center [477, 529] width 41 height 14
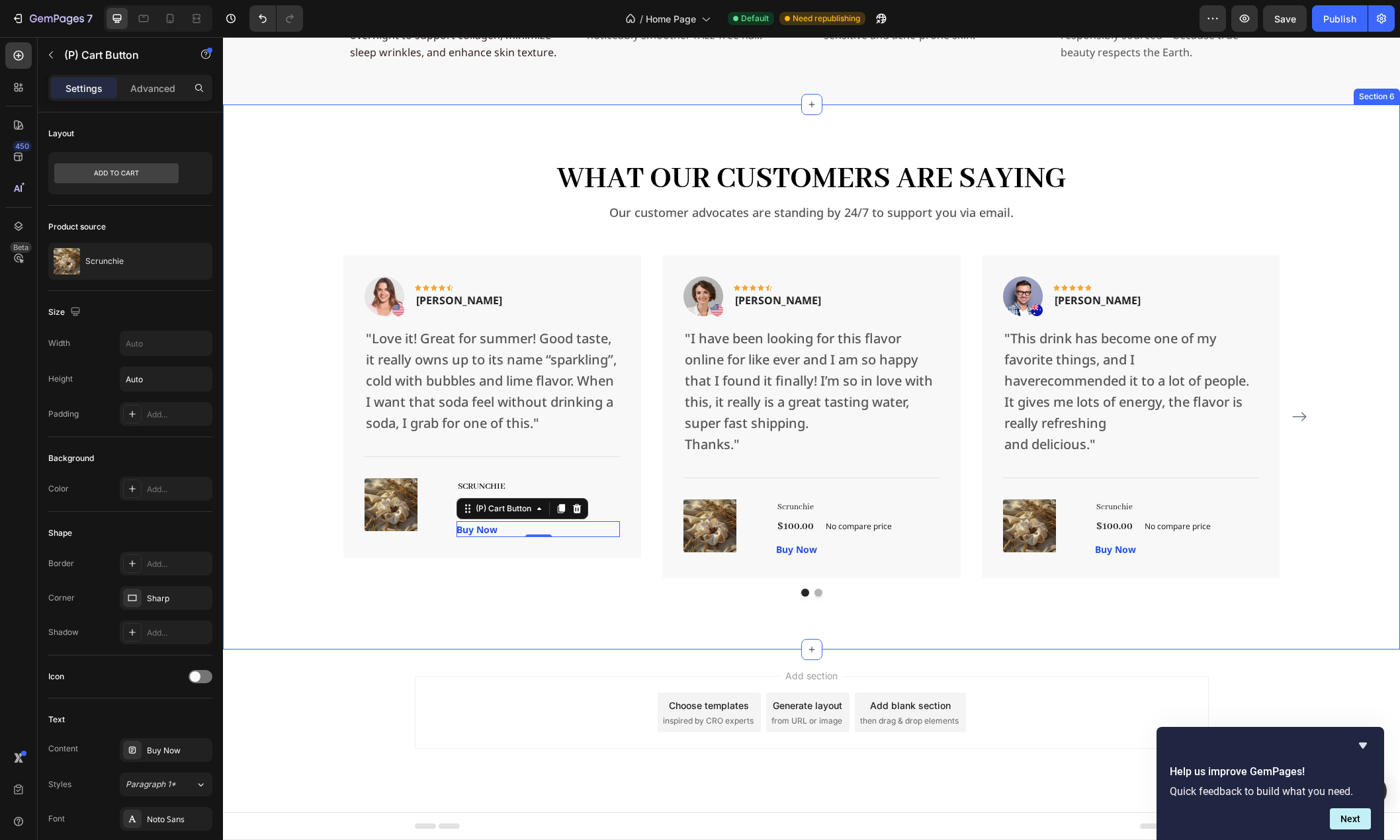
click at [487, 602] on div "What Our Customers Are Saying Heading Our customer advocates are standing by 24…" at bounding box center [811, 377] width 1177 height 545
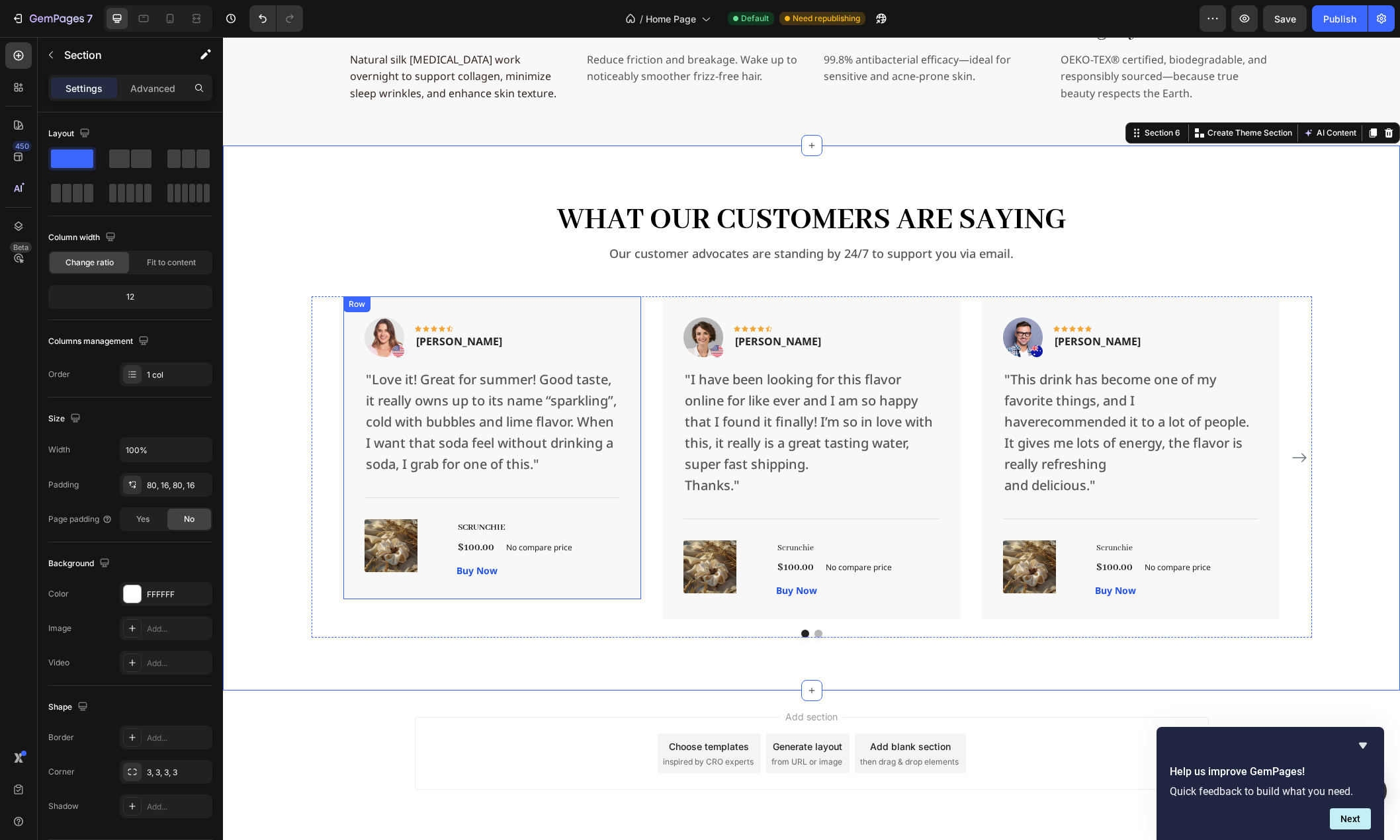
scroll to position [2204, 0]
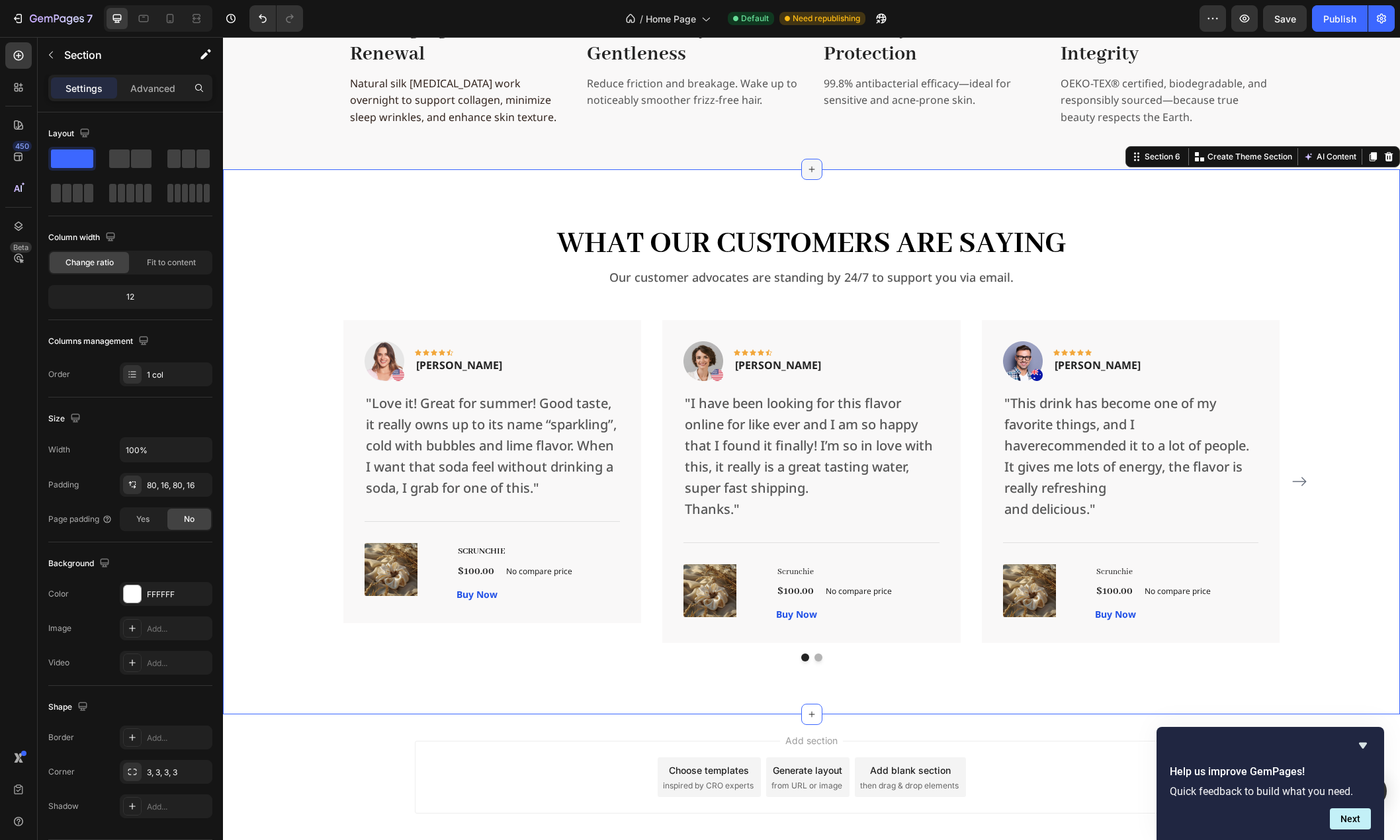
click at [809, 172] on icon at bounding box center [811, 169] width 6 height 6
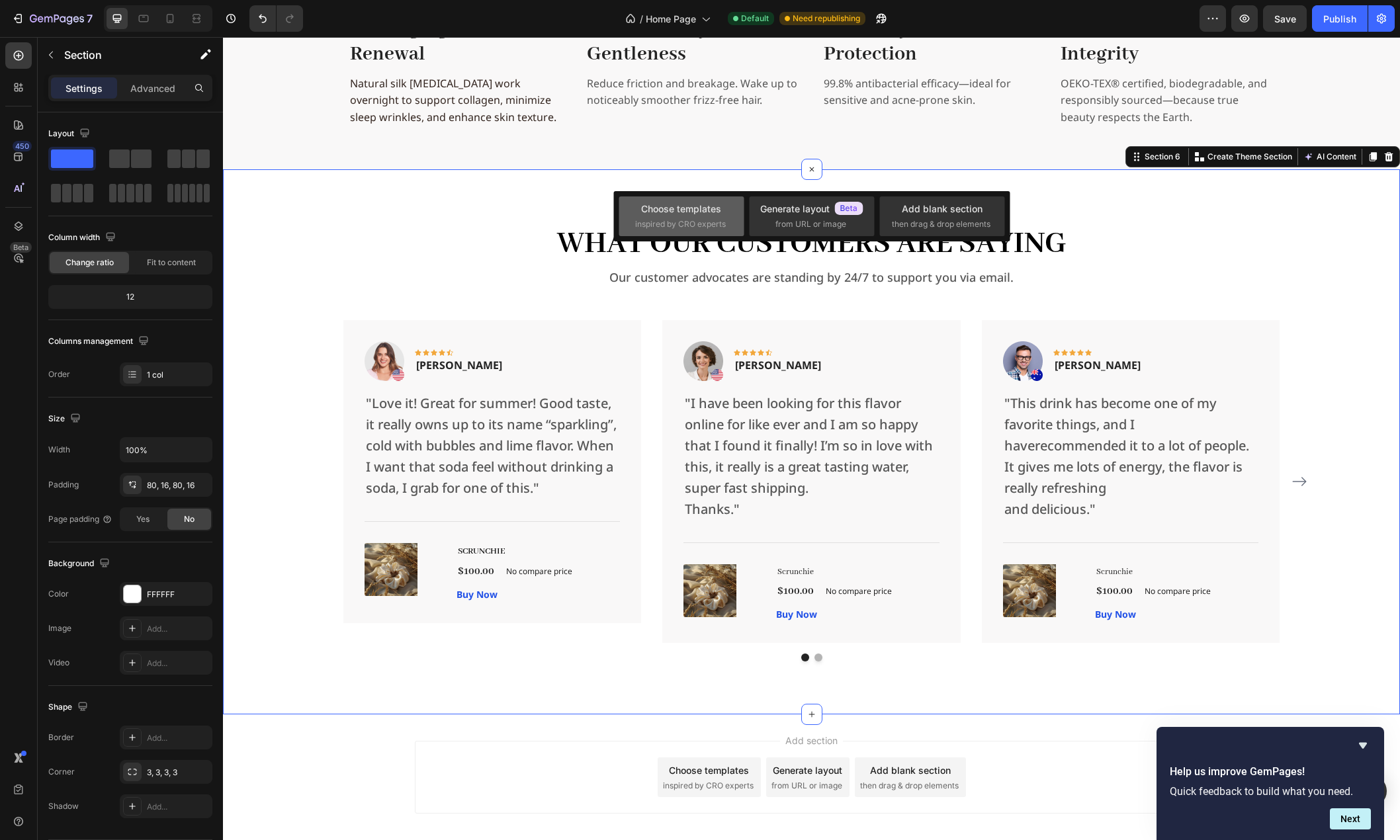
click at [697, 223] on span "inspired by CRO experts" at bounding box center [680, 224] width 91 height 12
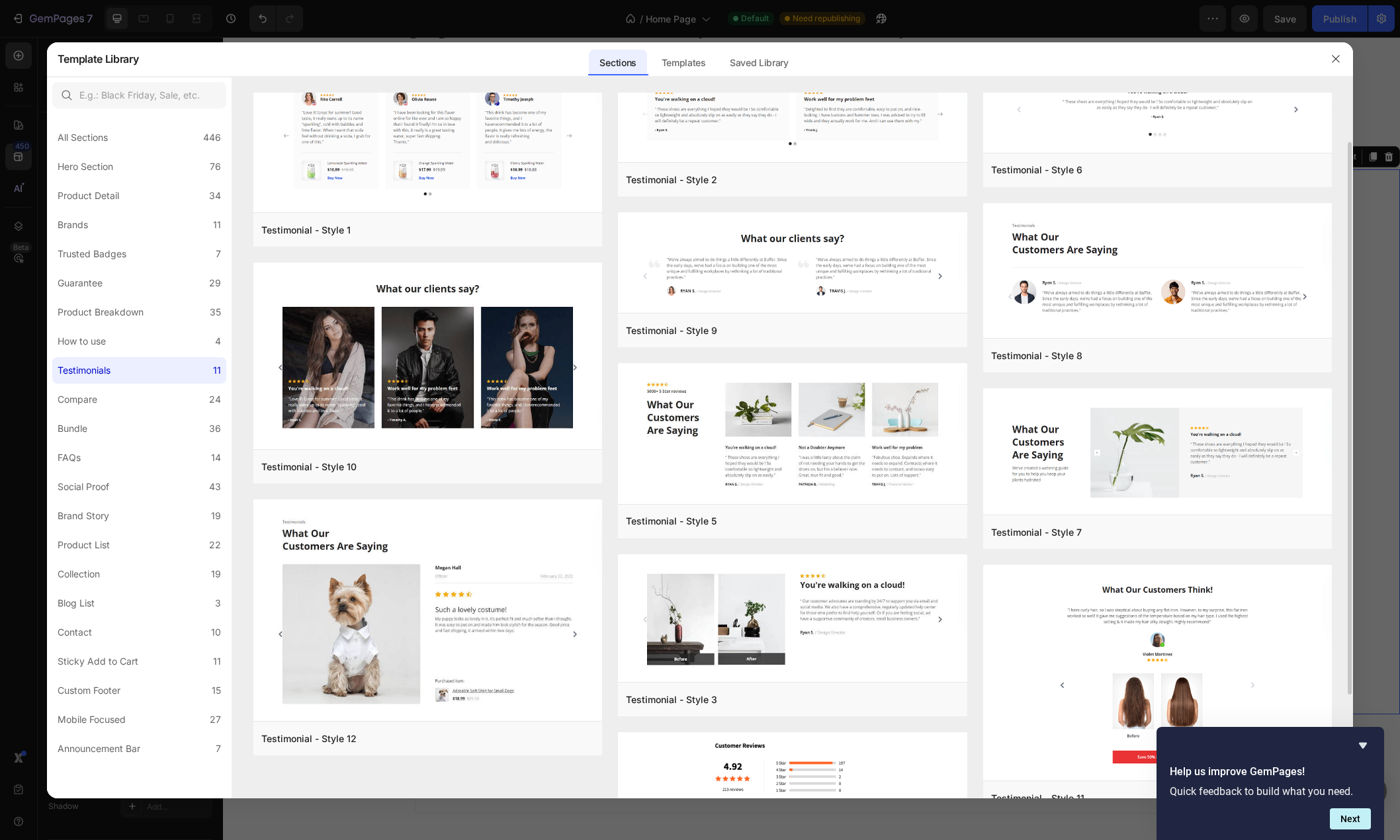
scroll to position [0, 0]
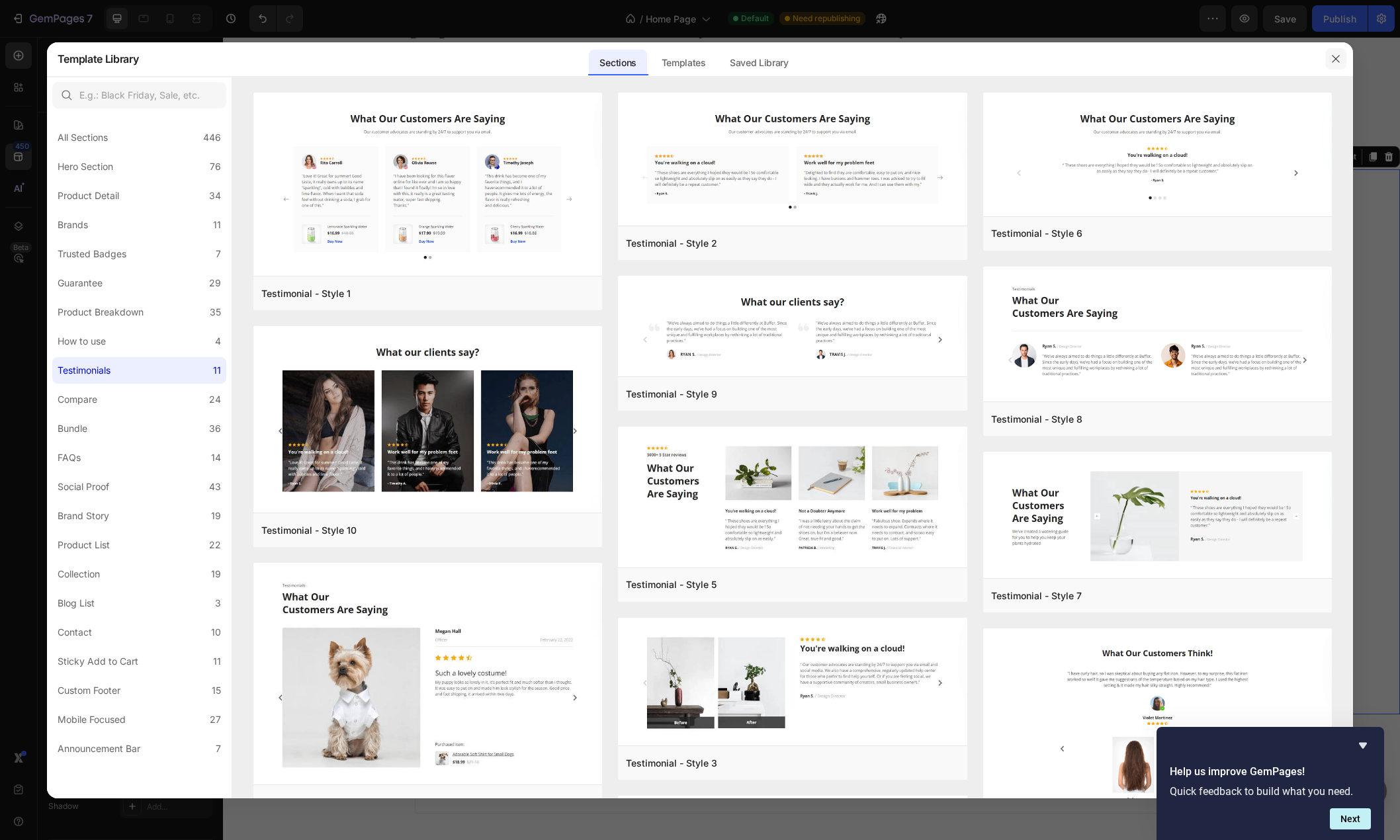
click at [1332, 63] on icon "button" at bounding box center [1336, 59] width 10 height 10
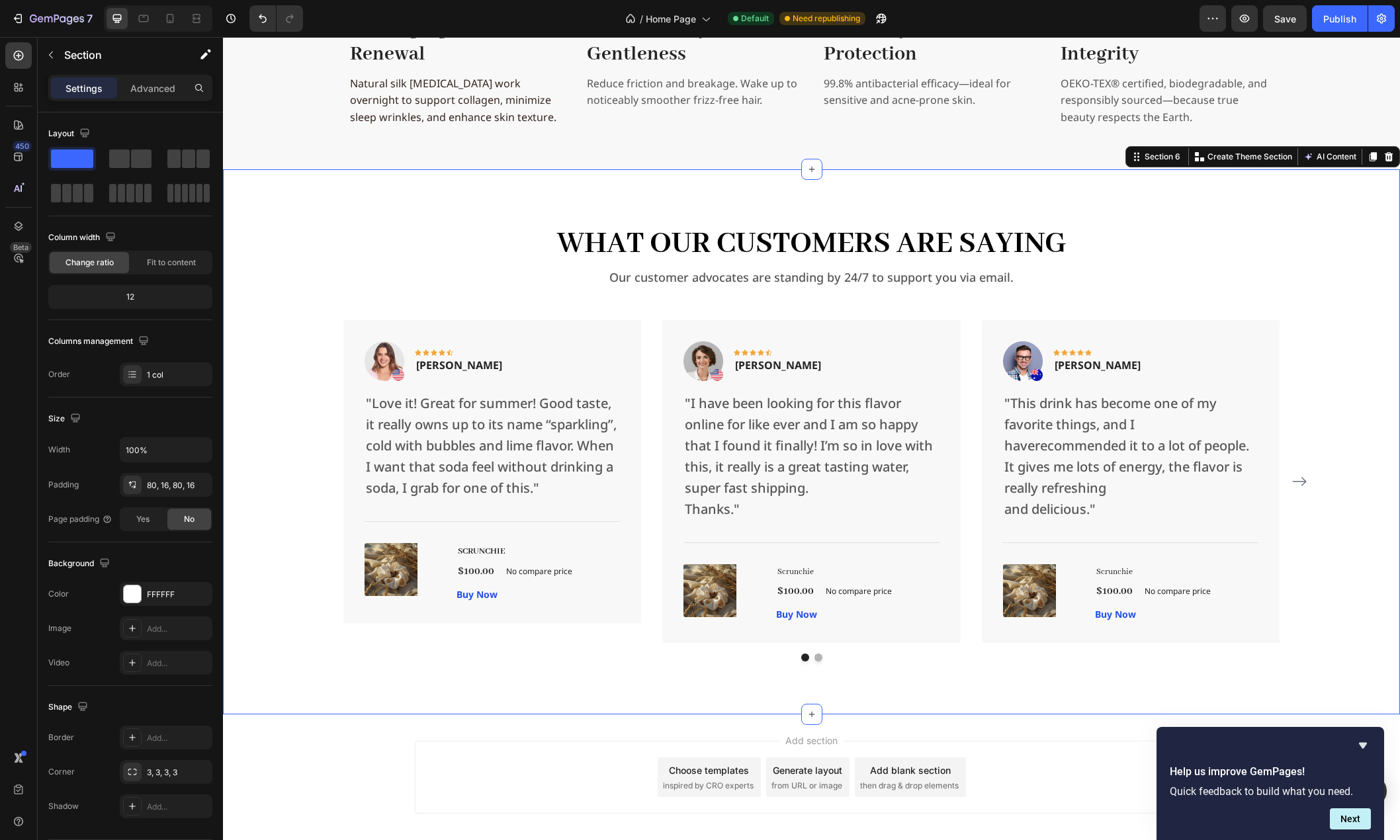
click at [256, 643] on div "What Our Customers Are Saying Heading Our customer advocates are standing by 24…" at bounding box center [811, 442] width 1156 height 439
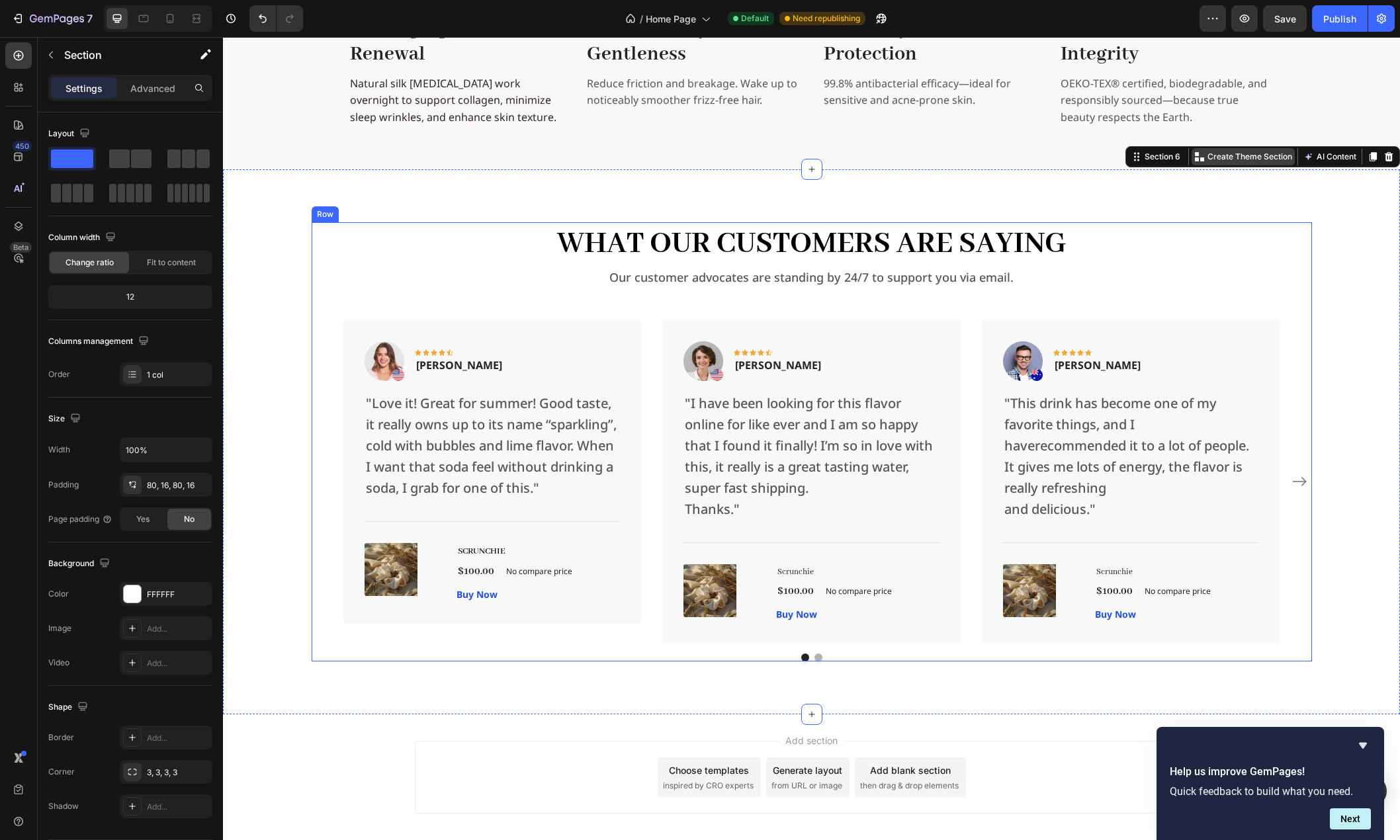
scroll to position [2270, 0]
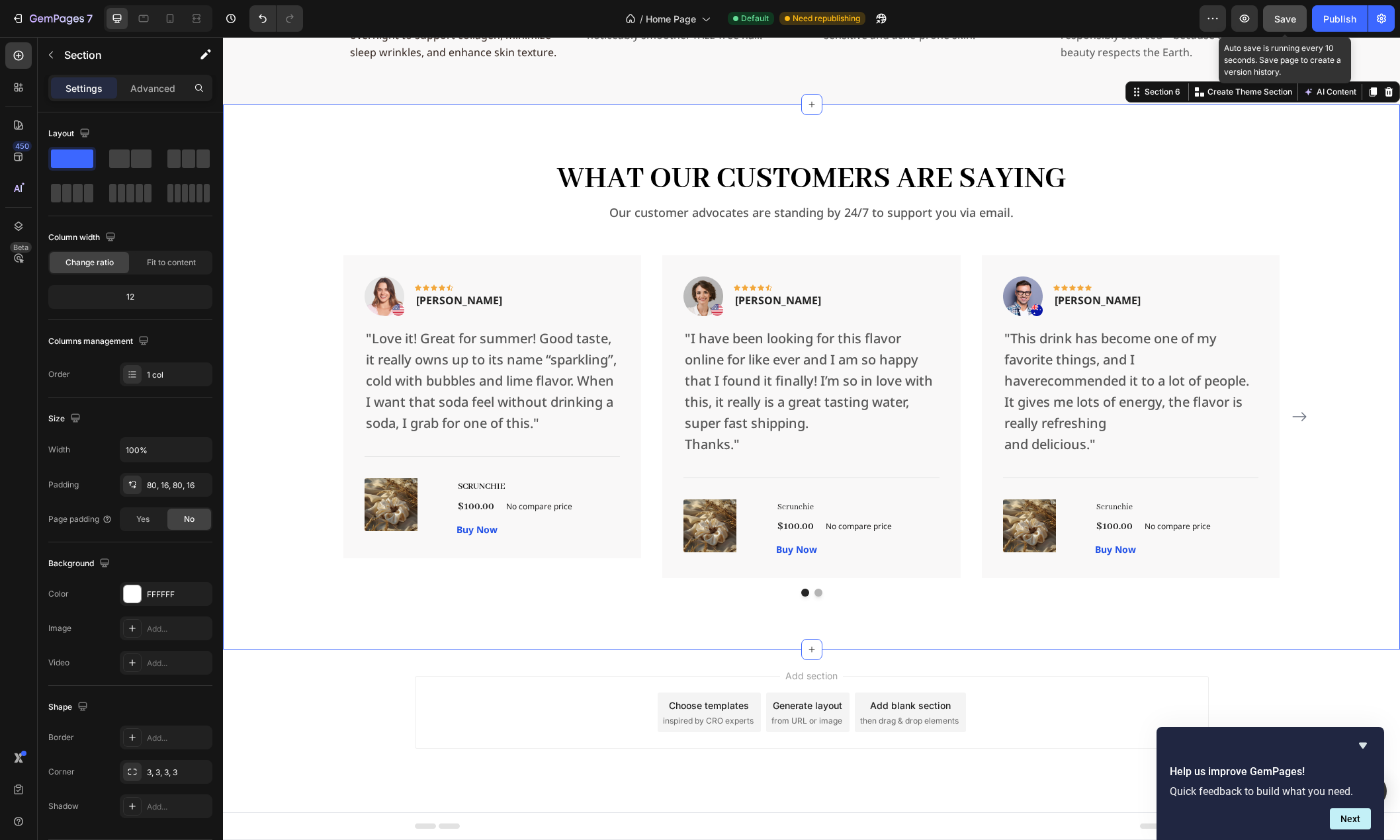
click at [1285, 23] on span "Save" at bounding box center [1285, 18] width 22 height 11
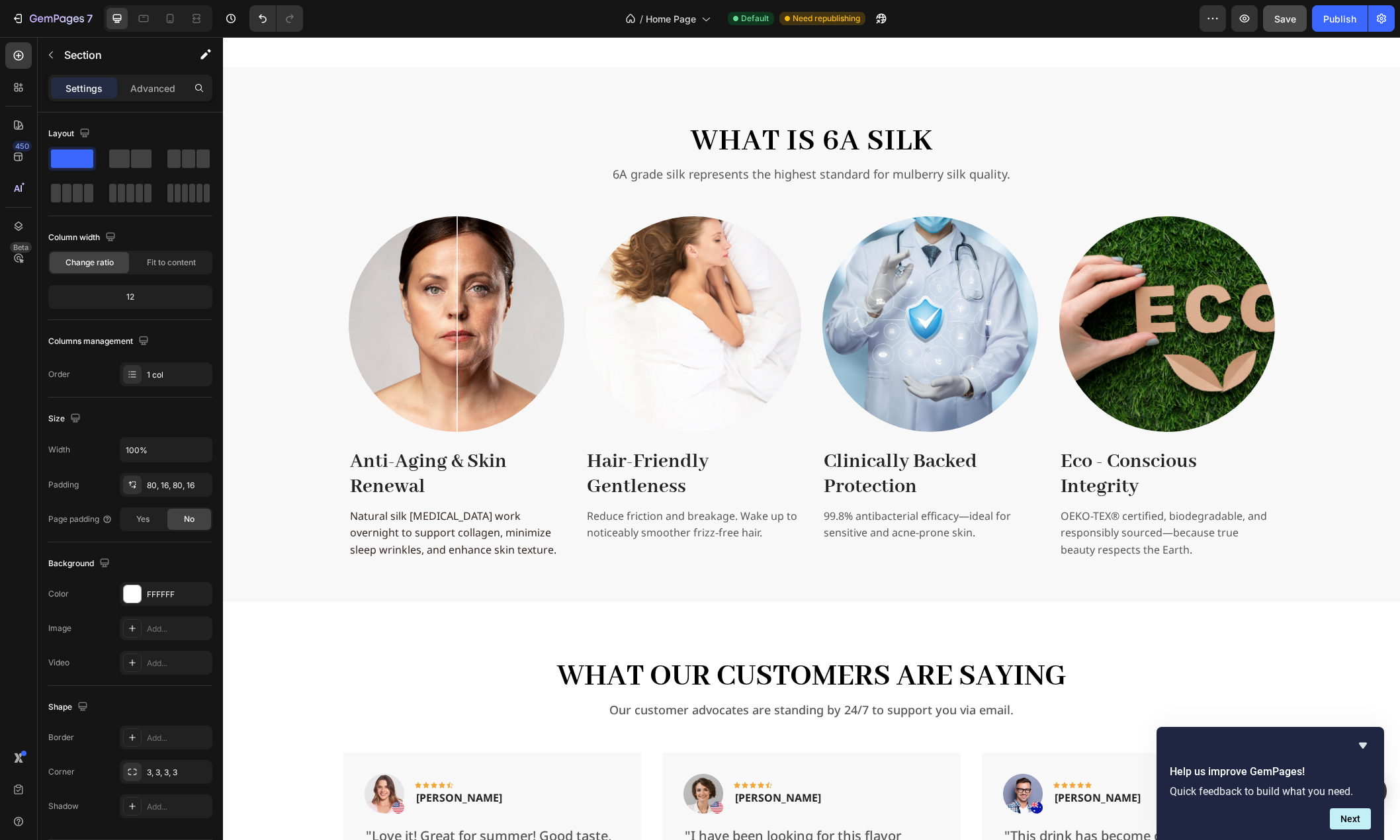
scroll to position [1654, 0]
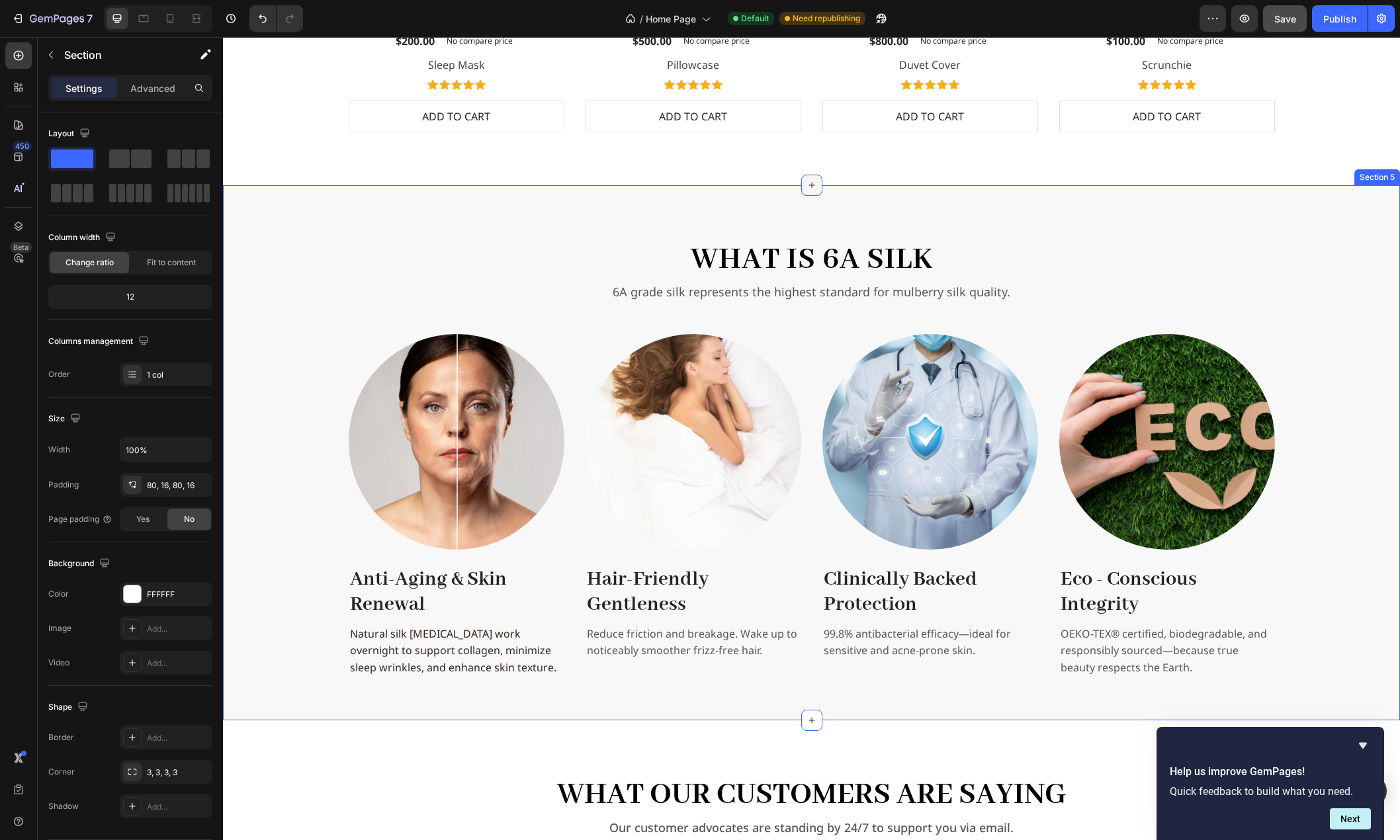
click at [807, 187] on icon at bounding box center [812, 185] width 10 height 10
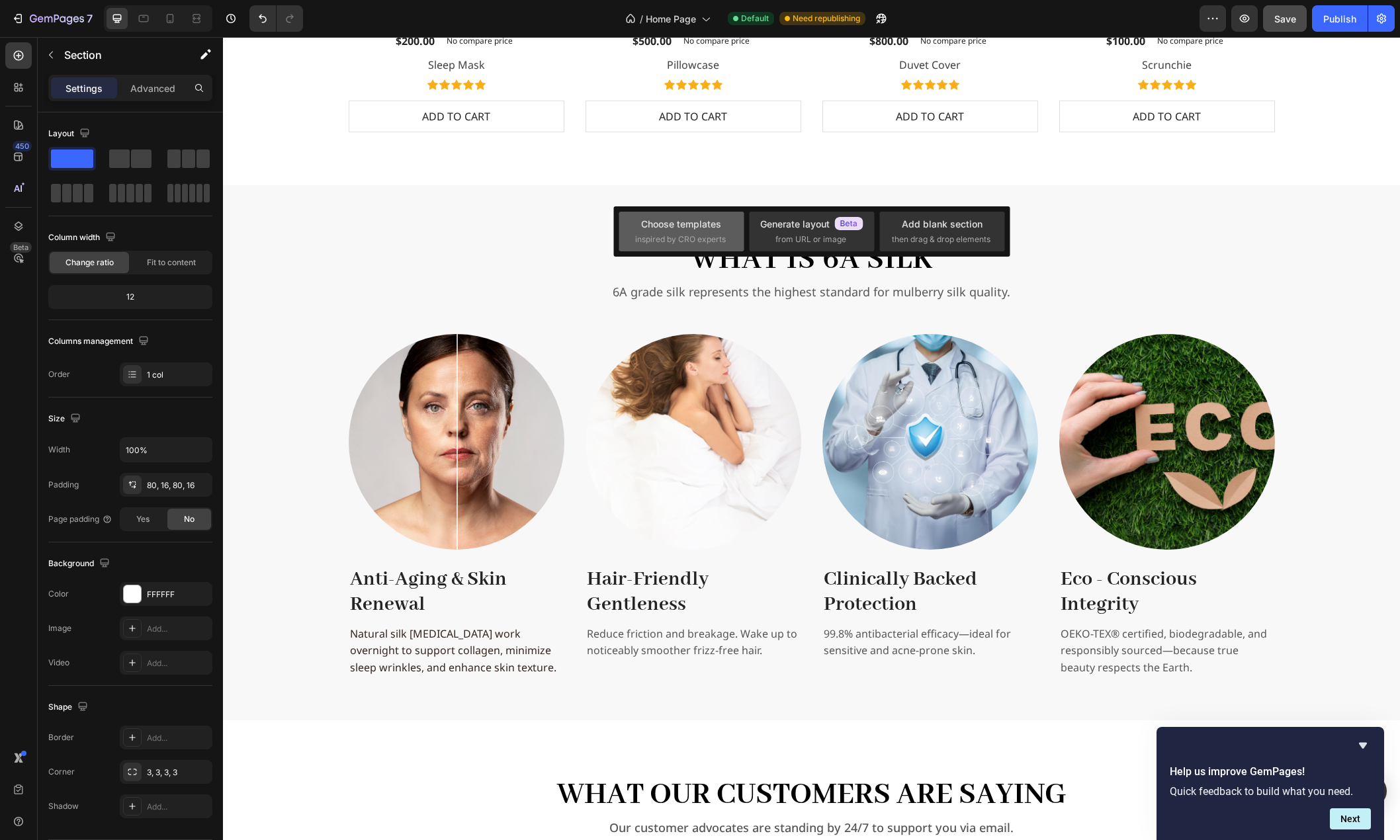
click at [677, 230] on div "Choose templates" at bounding box center [681, 224] width 80 height 14
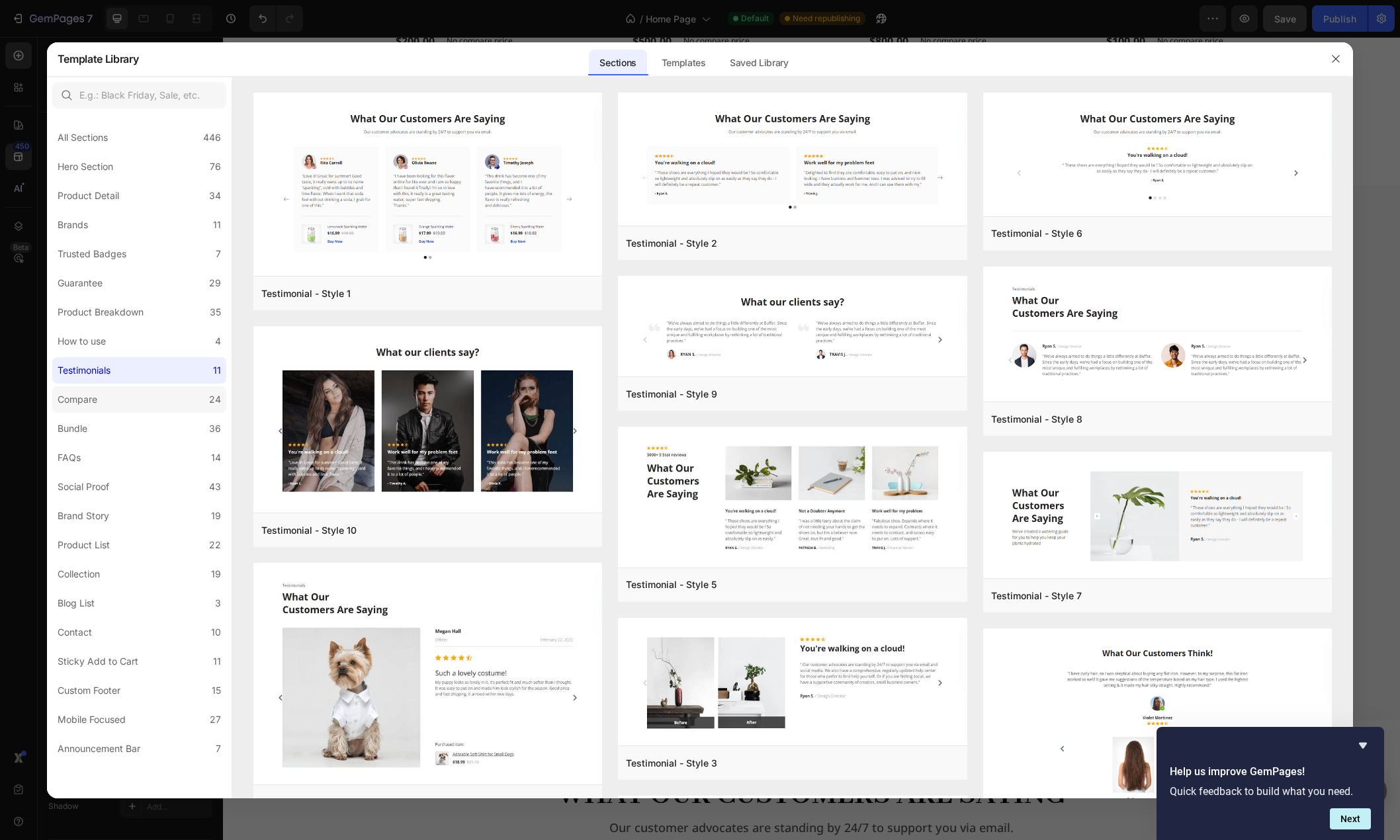
click at [79, 400] on div "Compare" at bounding box center [77, 399] width 39 height 16
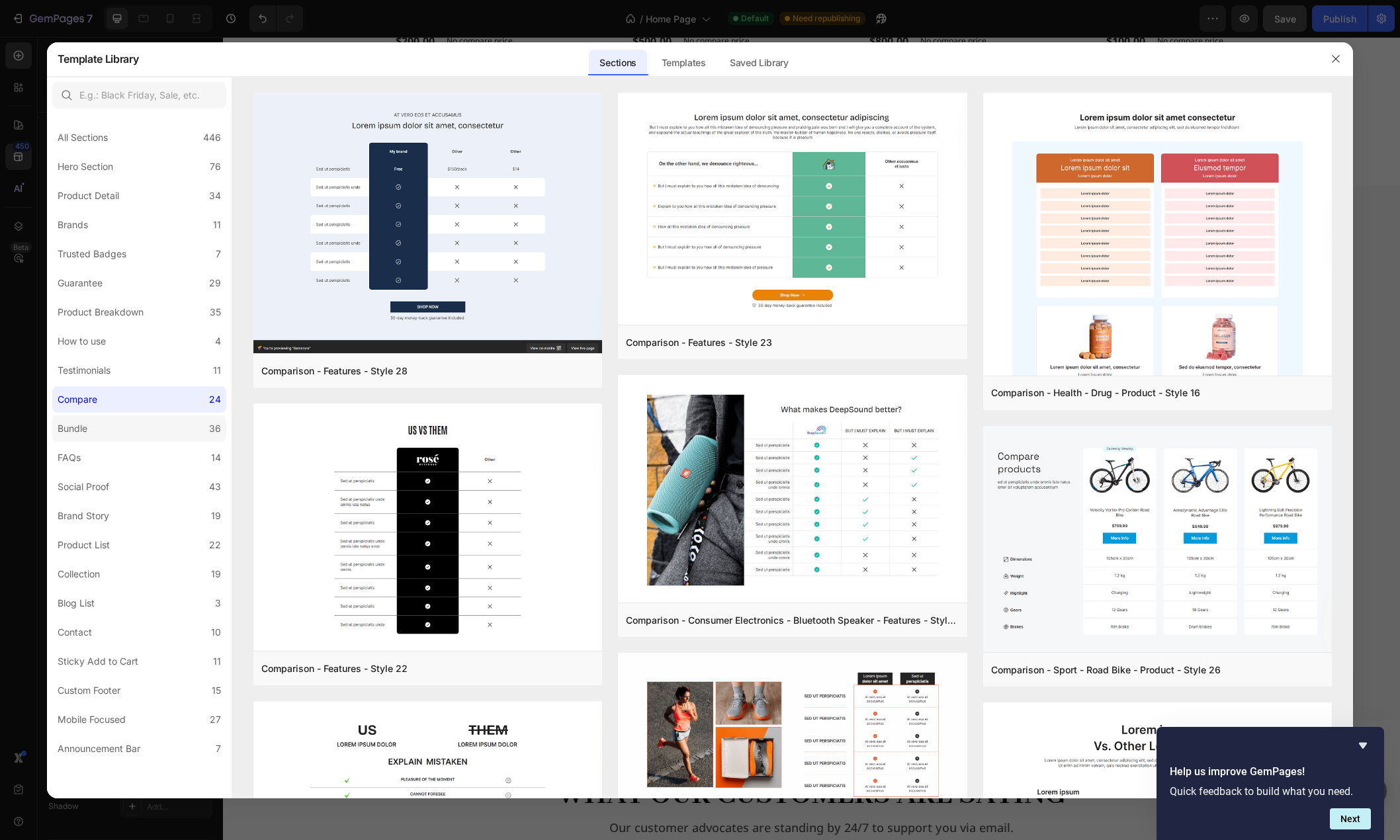
click at [115, 427] on label "Bundle 36" at bounding box center [139, 428] width 174 height 26
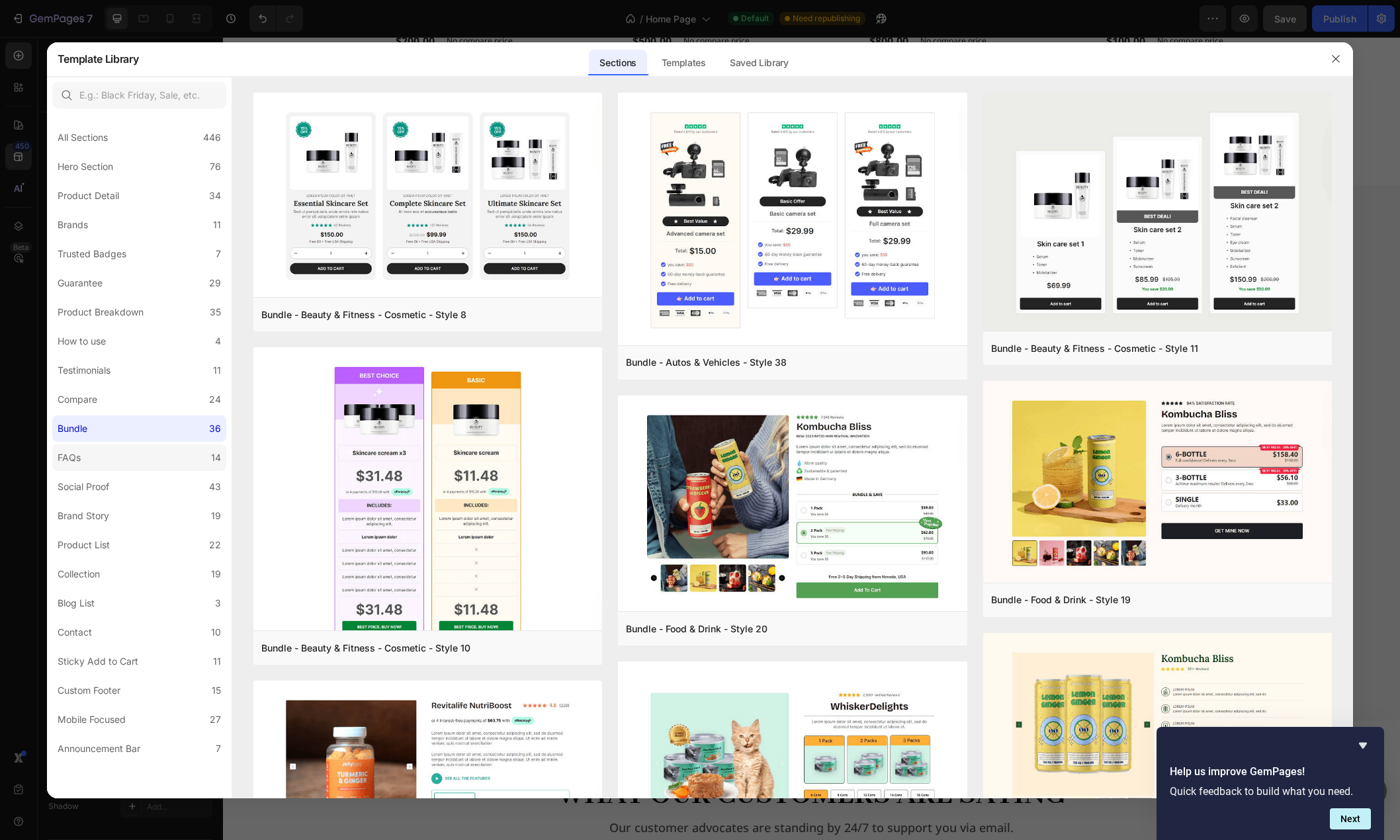
click at [119, 459] on label "FAQs 14" at bounding box center [139, 457] width 174 height 26
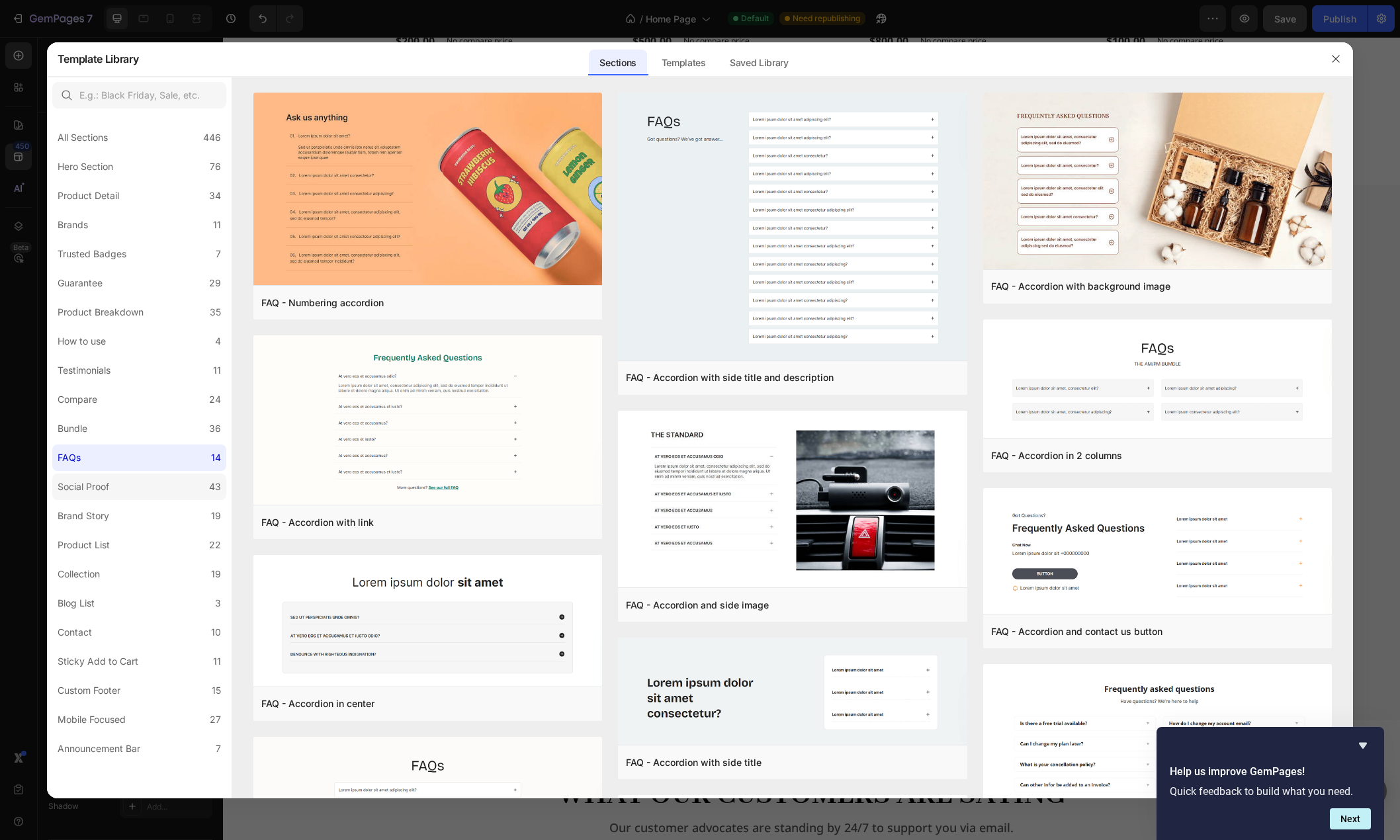
click at [120, 485] on label "Social Proof 43" at bounding box center [139, 486] width 174 height 26
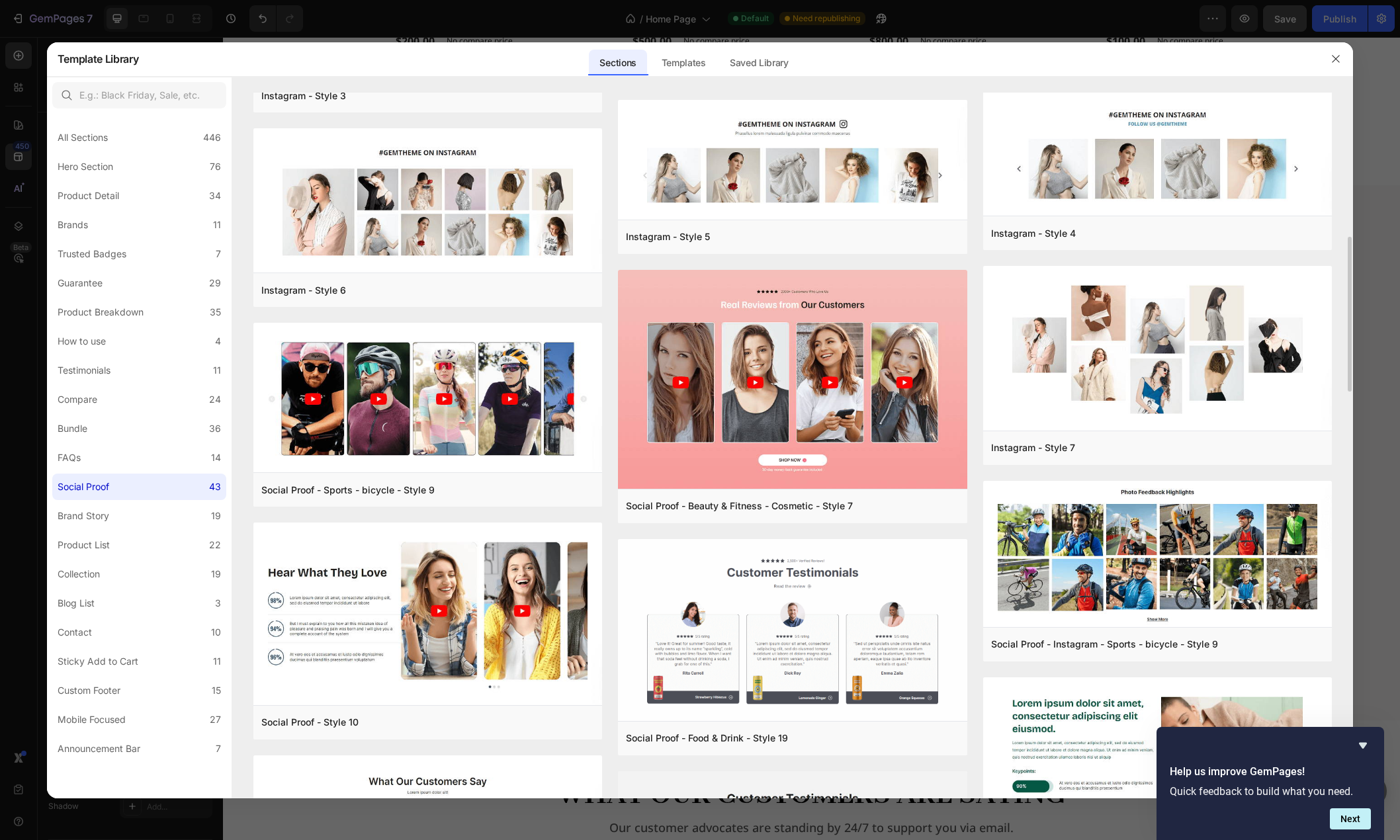
scroll to position [591, 0]
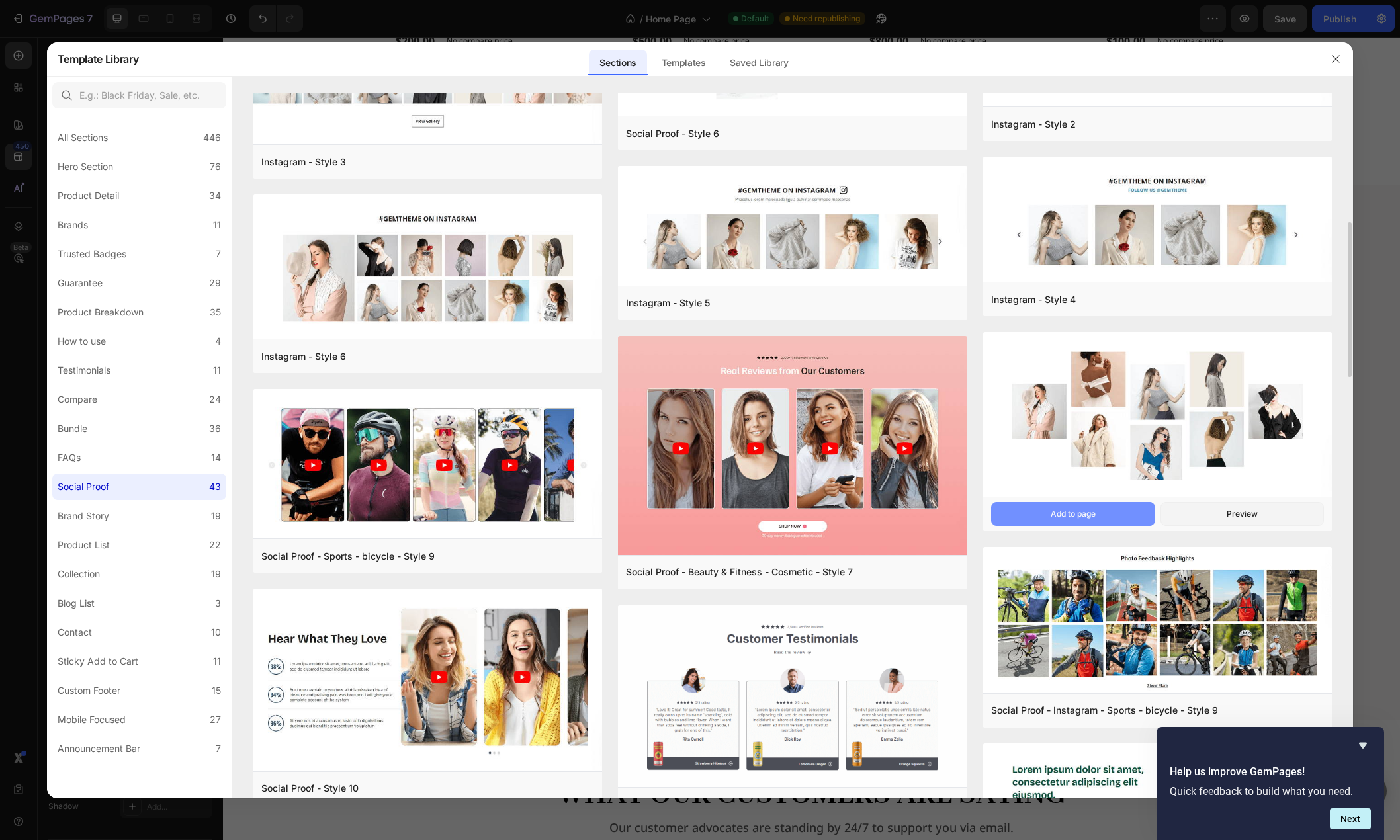
click at [1103, 514] on button "Add to page" at bounding box center [1073, 514] width 164 height 24
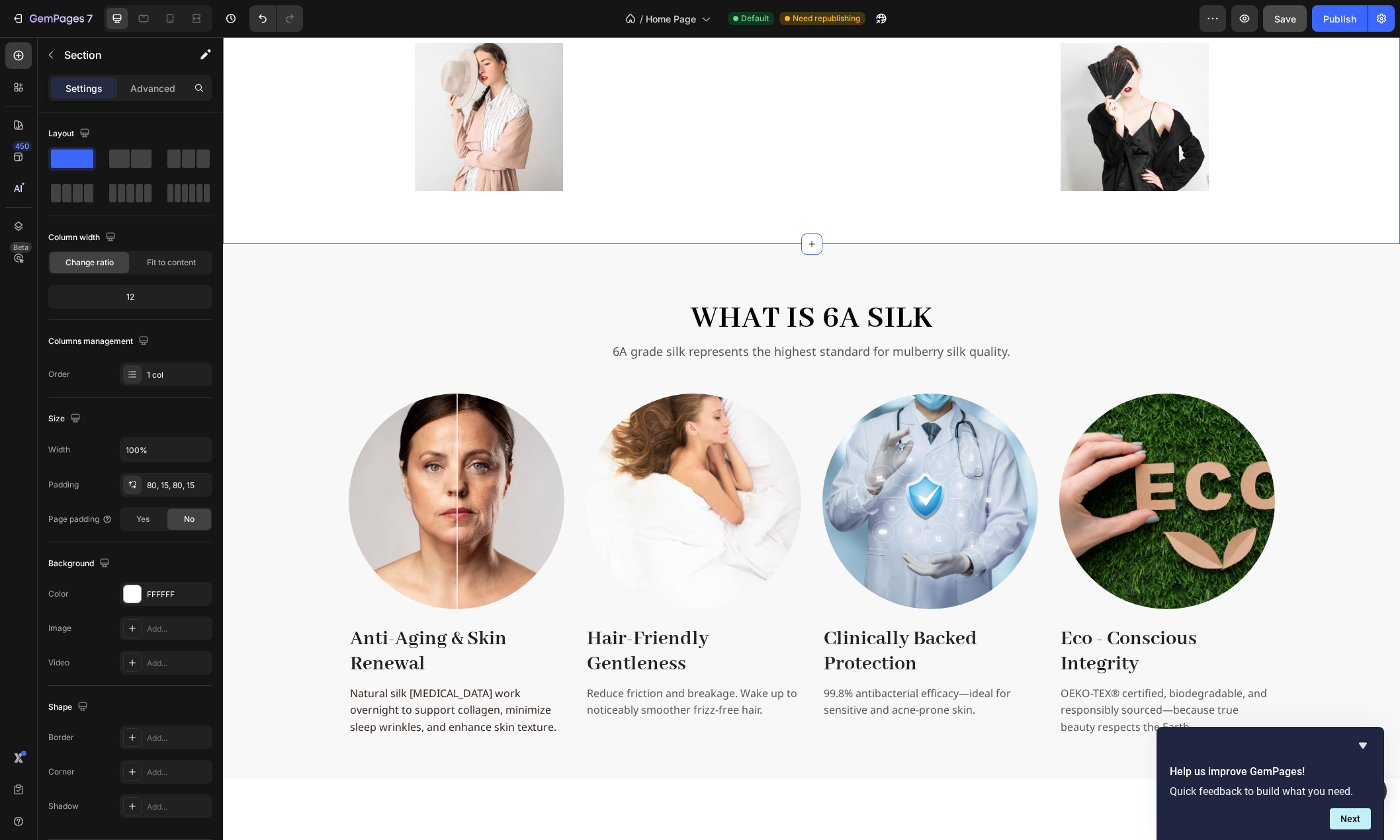
scroll to position [2132, 0]
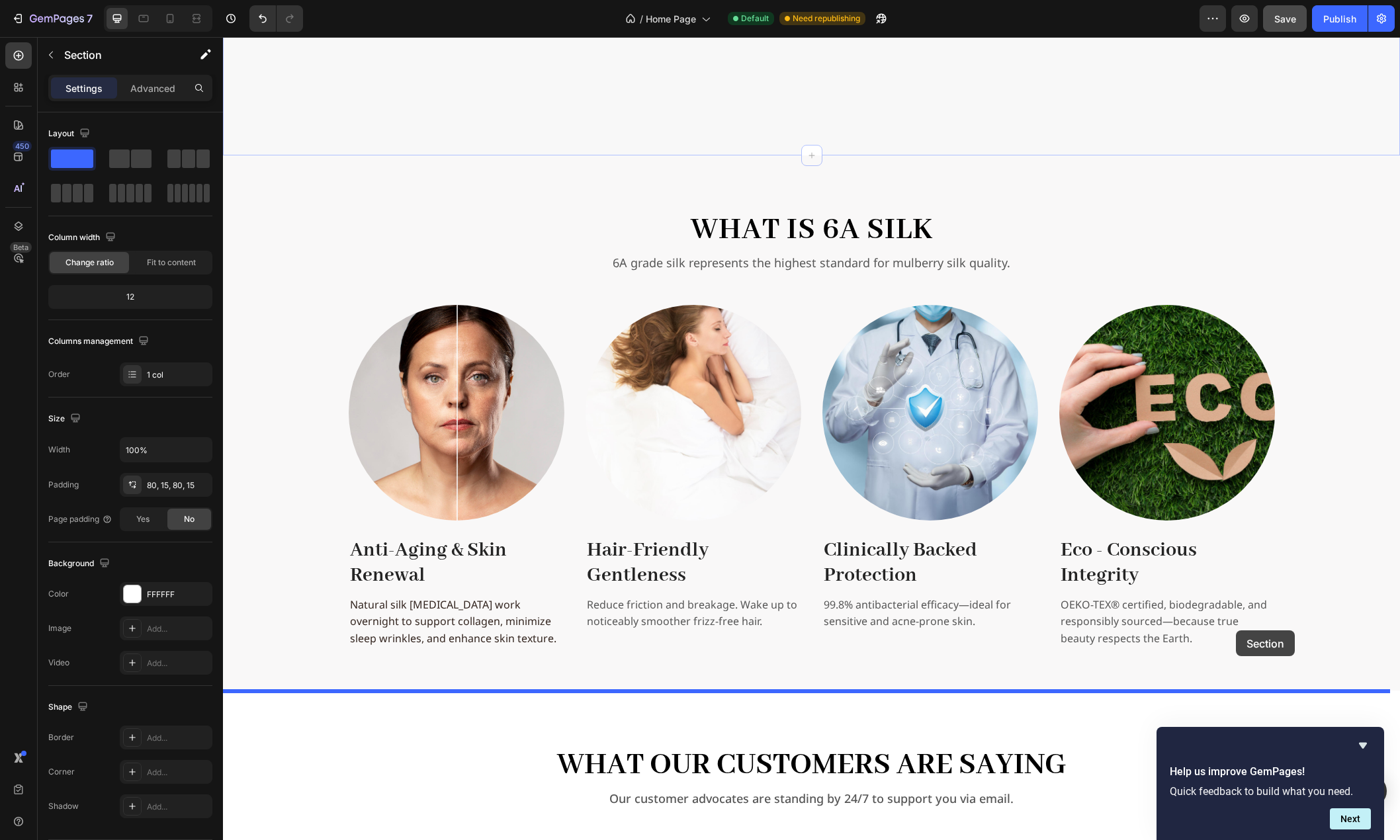
drag, startPoint x: 1282, startPoint y: 136, endPoint x: 1234, endPoint y: 634, distance: 500.3
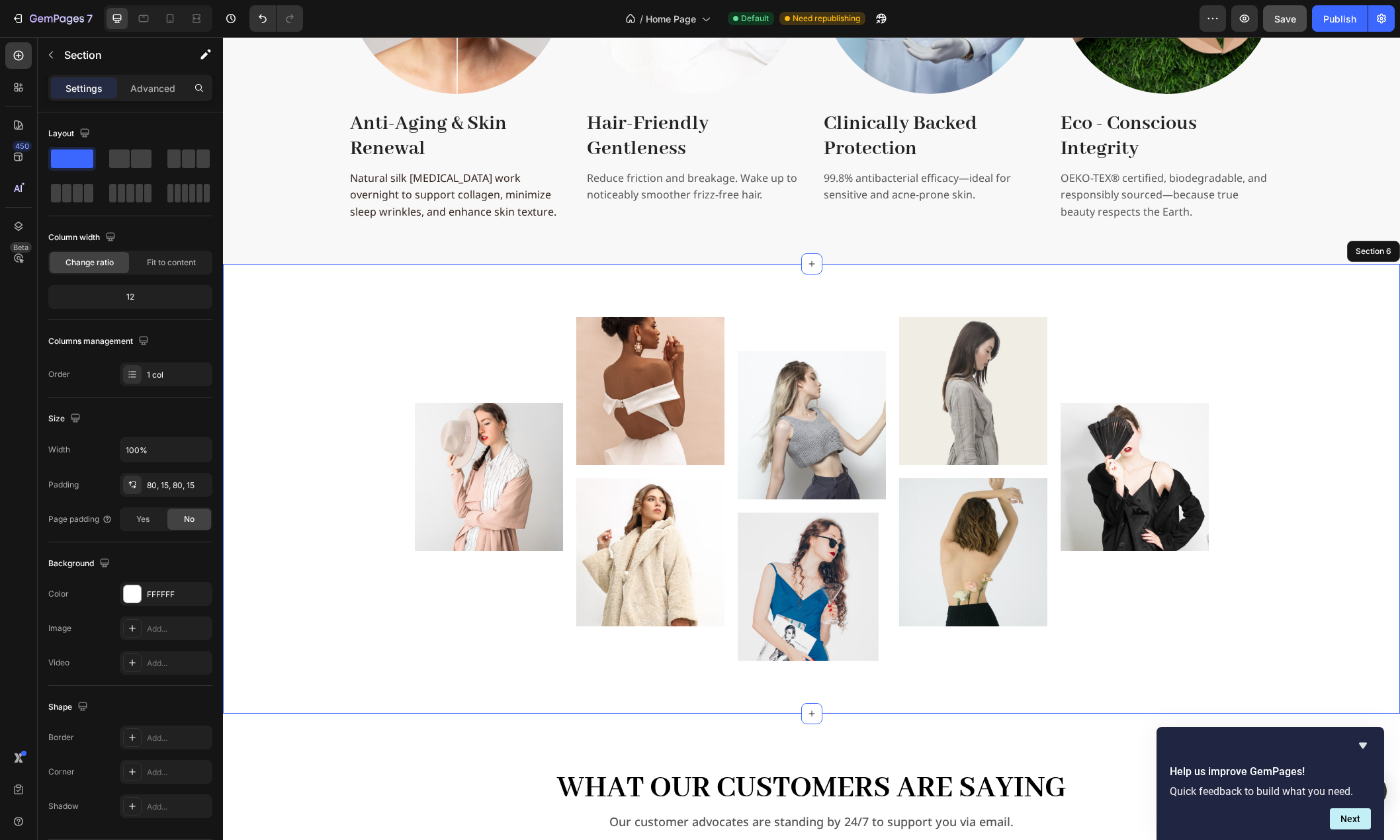
scroll to position [2079, 0]
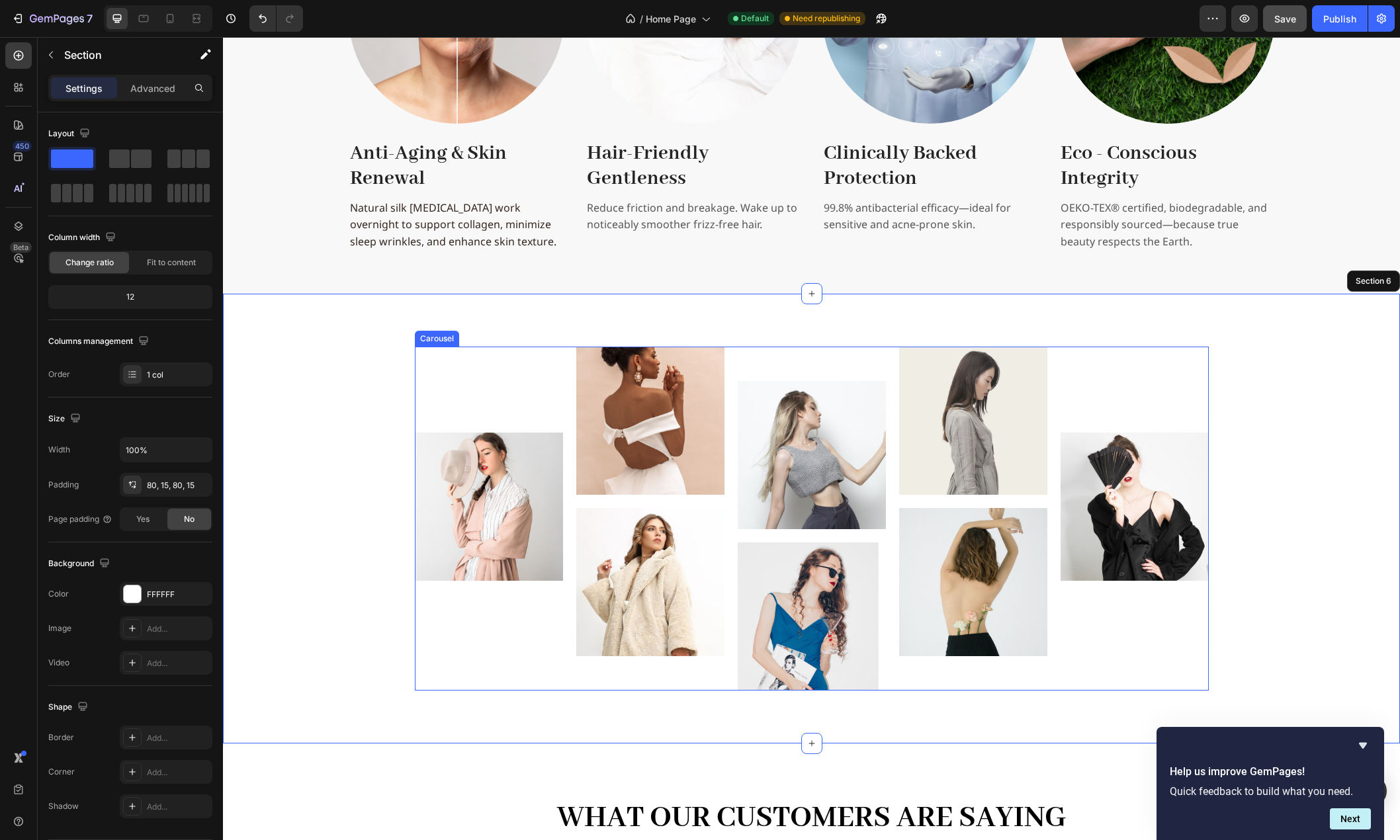
click at [1175, 382] on div "Image" at bounding box center [1134, 519] width 148 height 344
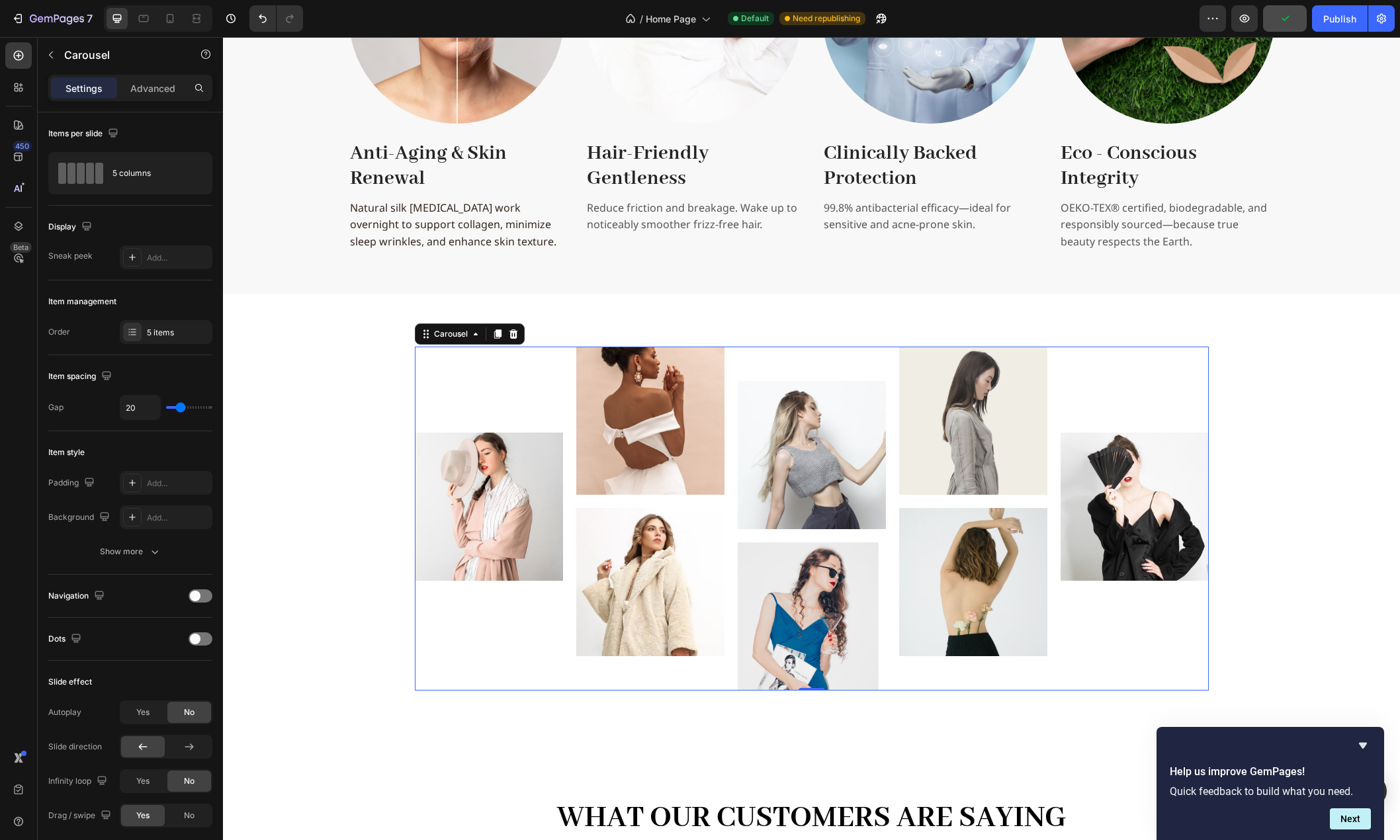
click at [150, 99] on div "Settings Advanced" at bounding box center [131, 87] width 164 height 26
click at [153, 92] on p "Advanced" at bounding box center [152, 88] width 45 height 14
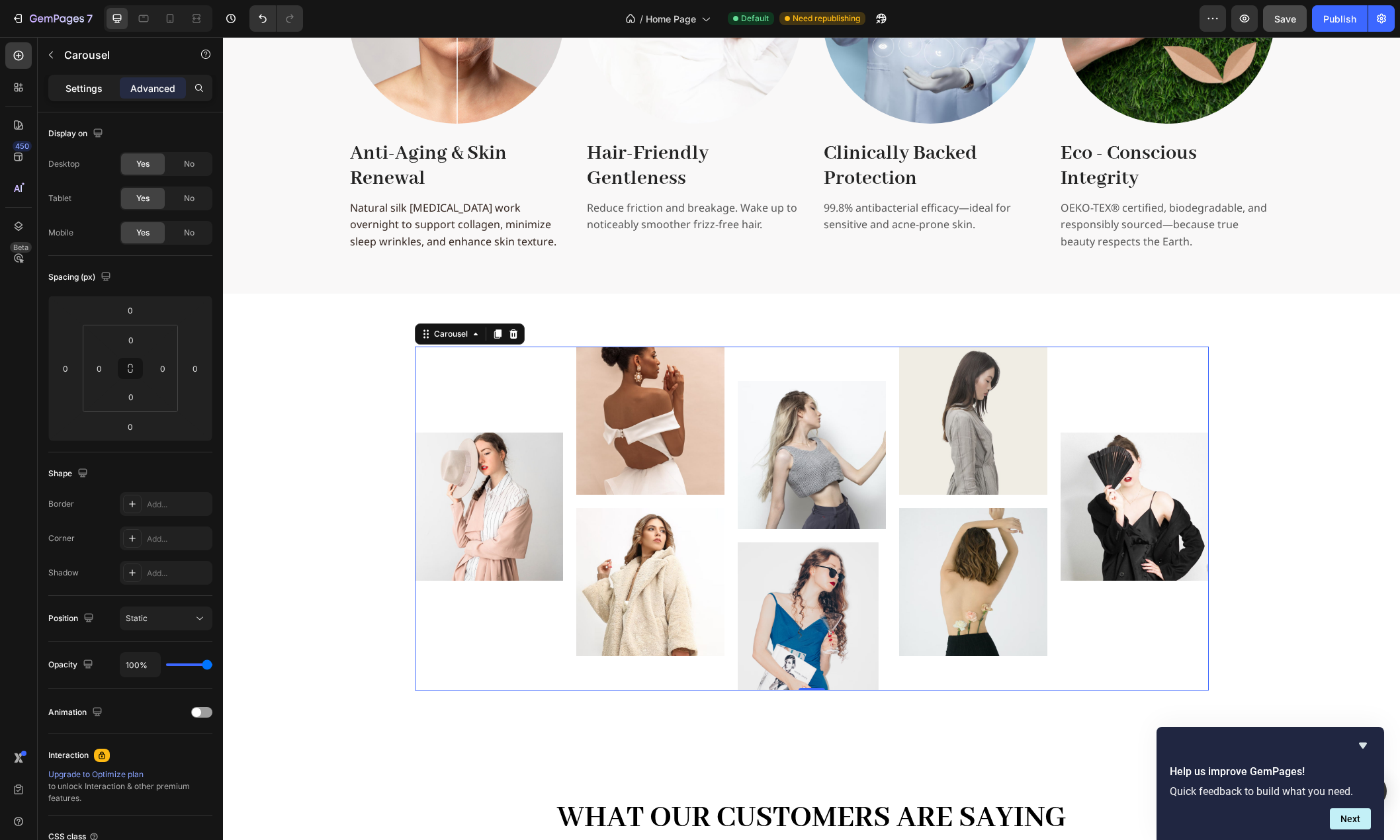
click at [93, 91] on p "Settings" at bounding box center [84, 88] width 37 height 14
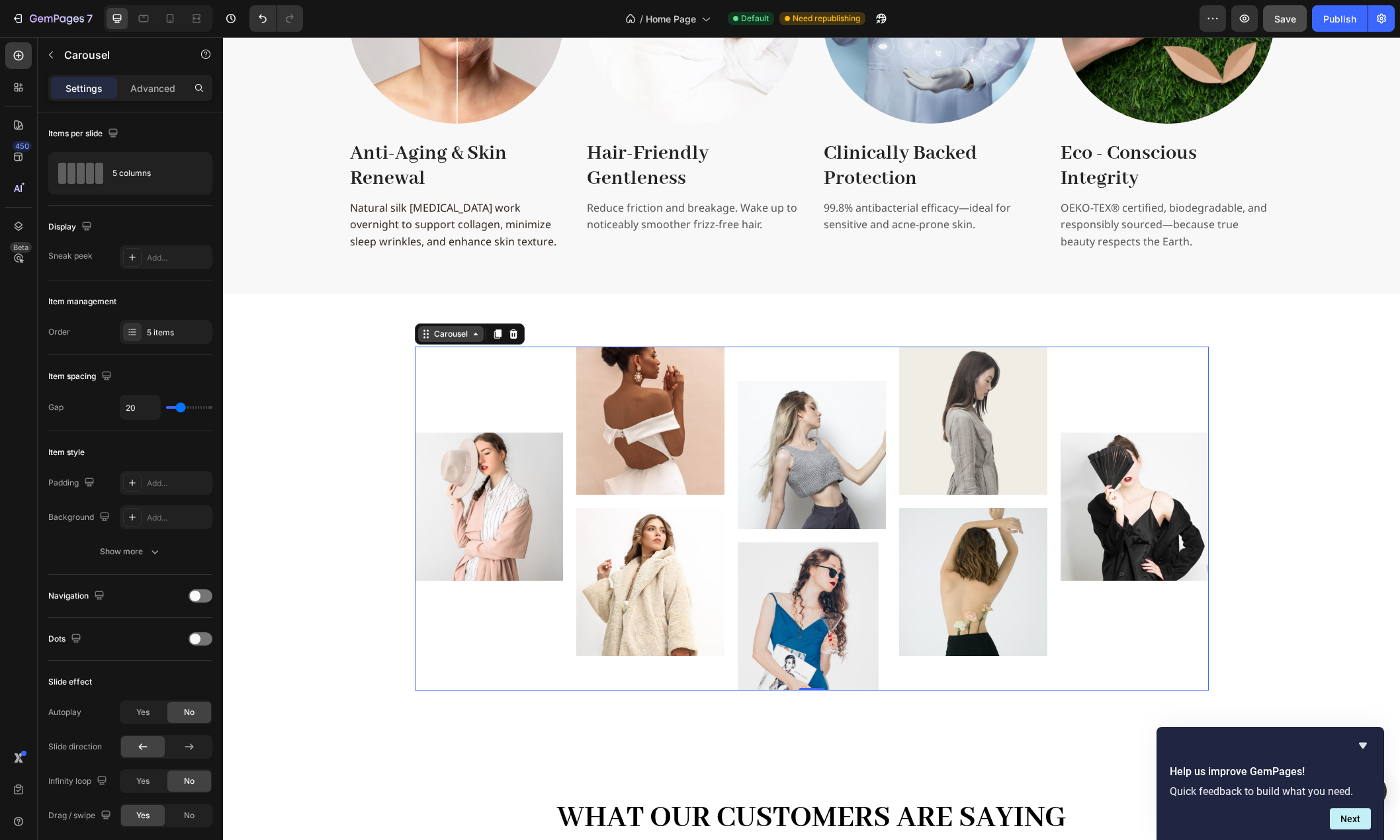
click at [456, 332] on div "Carousel" at bounding box center [451, 334] width 39 height 12
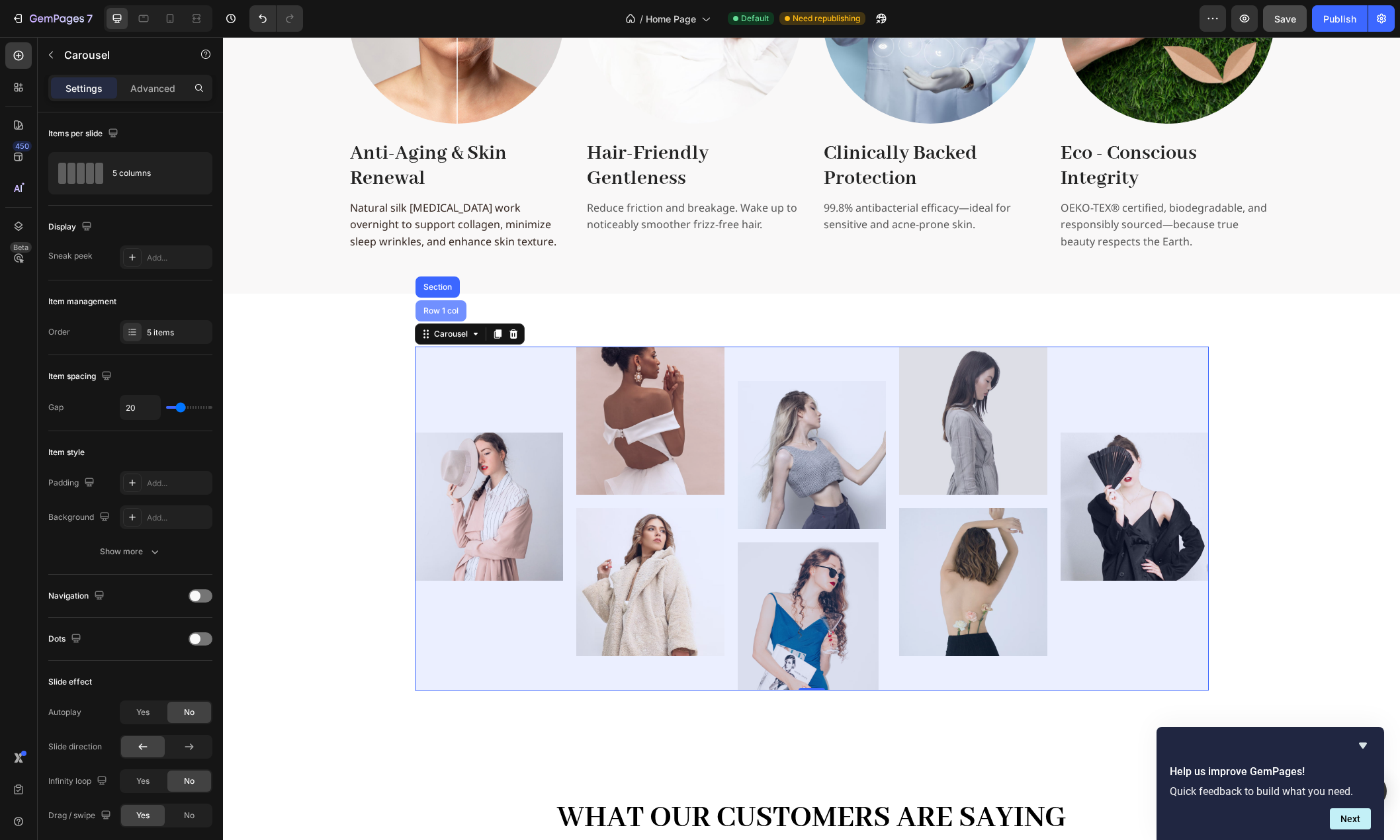
click at [433, 306] on div "Row 1 col" at bounding box center [441, 310] width 51 height 21
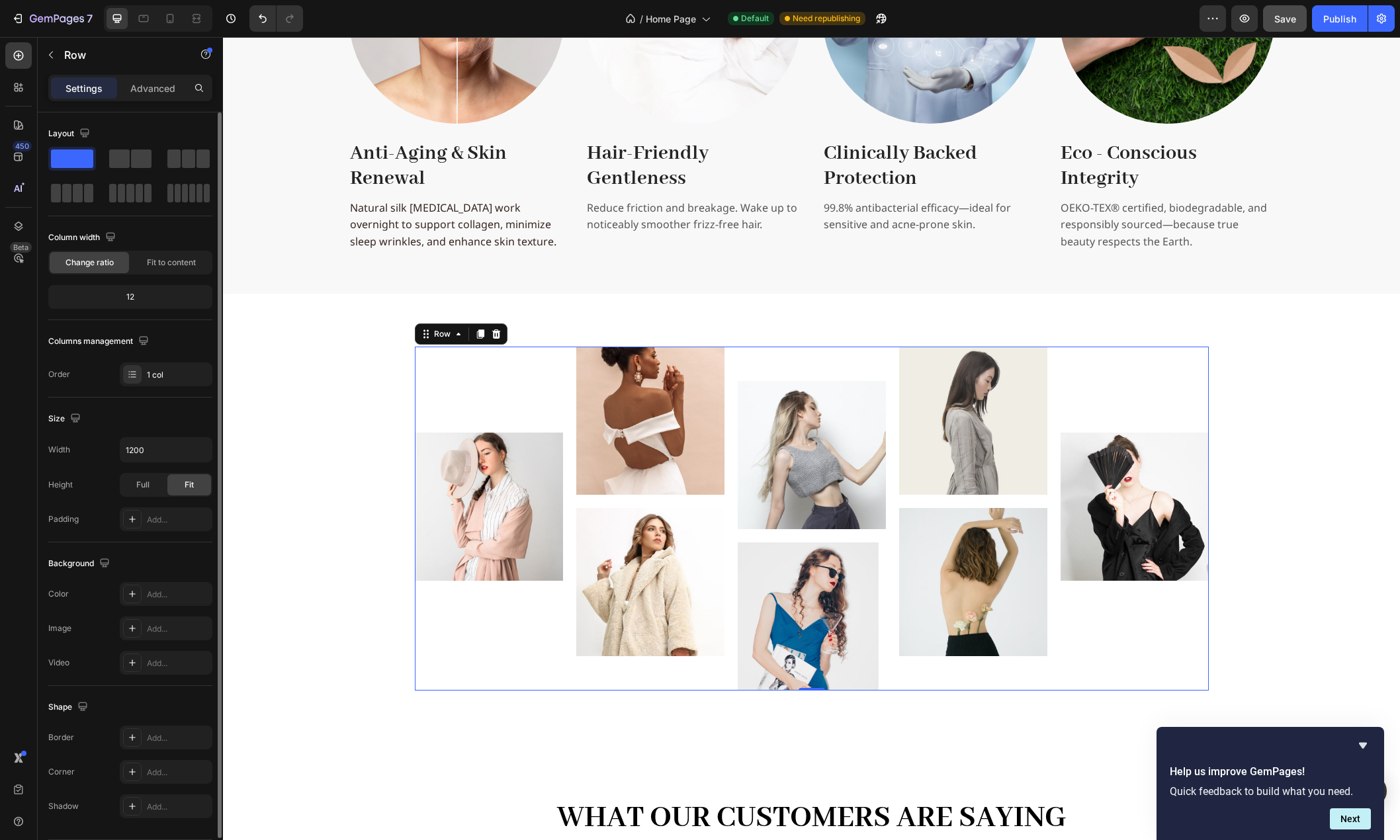
click at [162, 437] on div "Size Width 1200 Height Full Fit Padding Add..." at bounding box center [131, 470] width 164 height 145
click at [159, 449] on input "1200" at bounding box center [166, 449] width 91 height 24
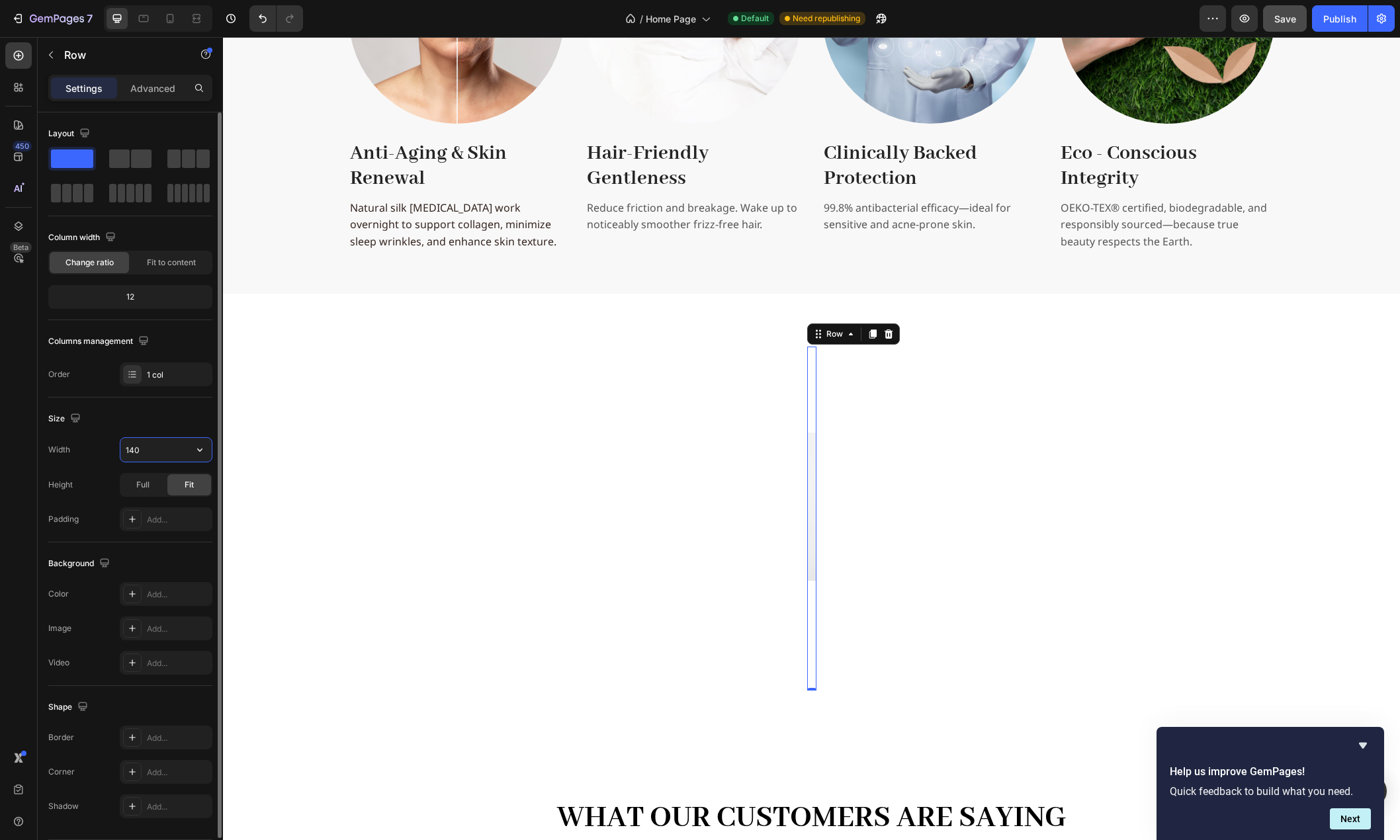
type input "1400"
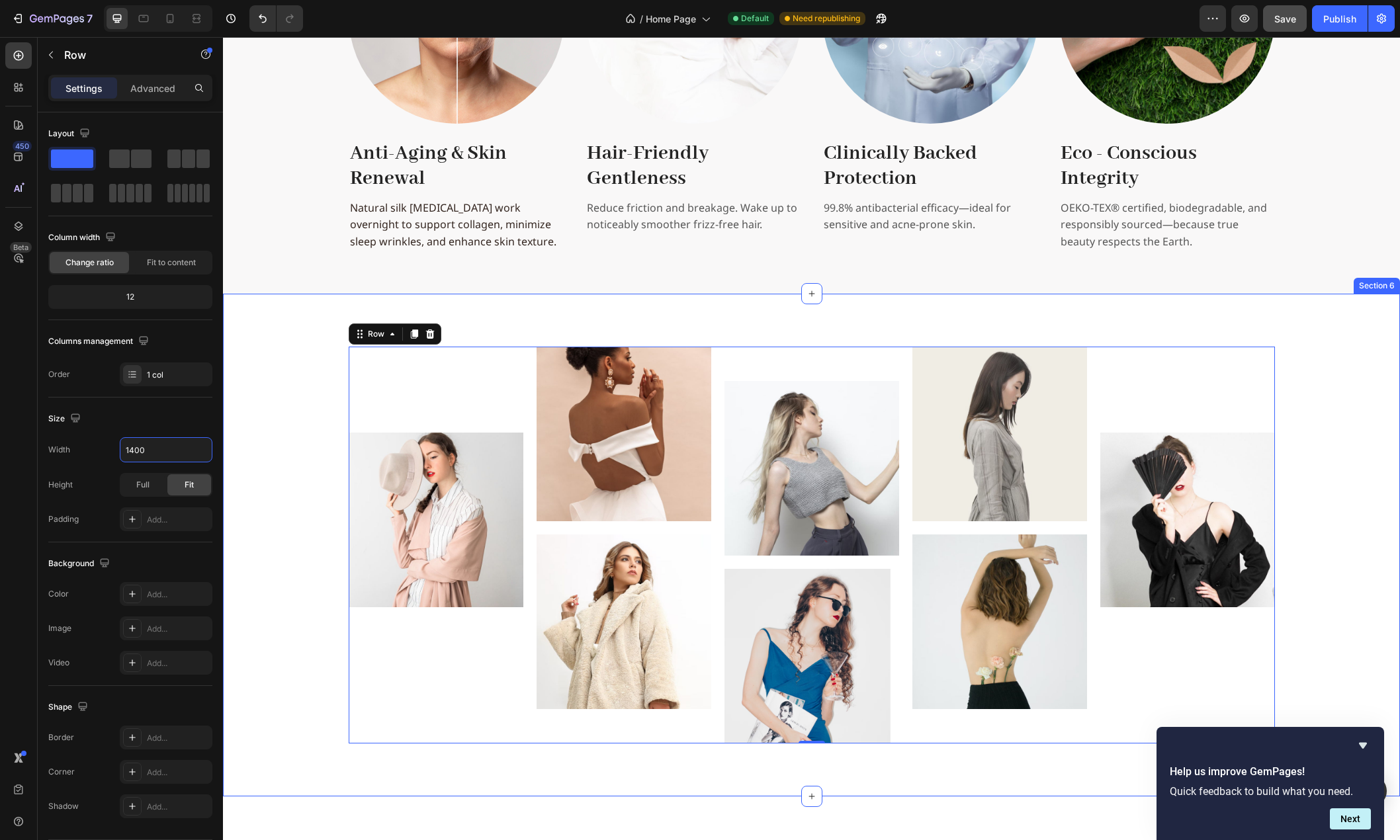
click at [284, 507] on div "Image Image Image Image Image Image Image Image Carousel Row 0" at bounding box center [811, 545] width 1157 height 397
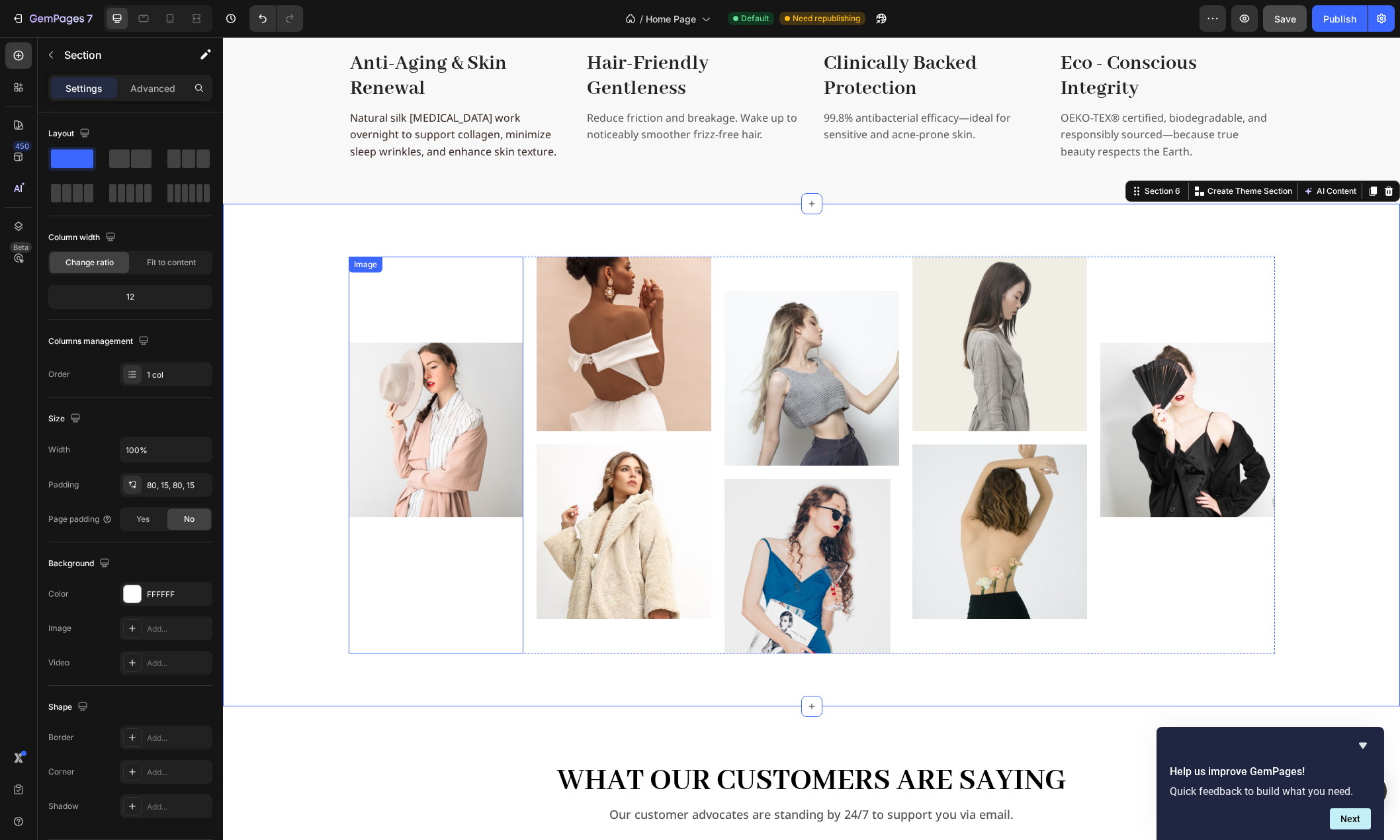
scroll to position [2146, 0]
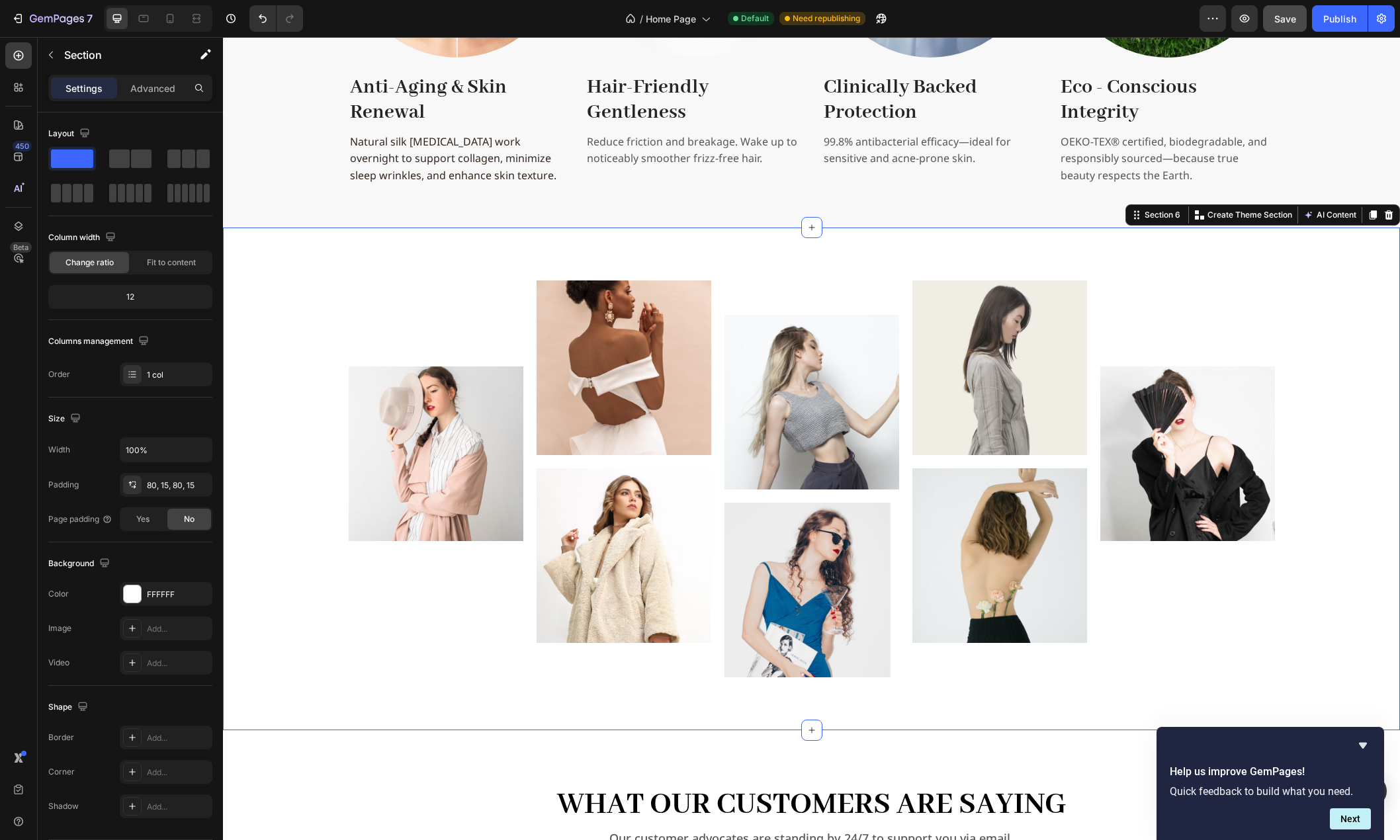
click at [492, 252] on div "Image Image Image Image Image Image Image Image Carousel Row Section 6 Create T…" at bounding box center [811, 479] width 1177 height 502
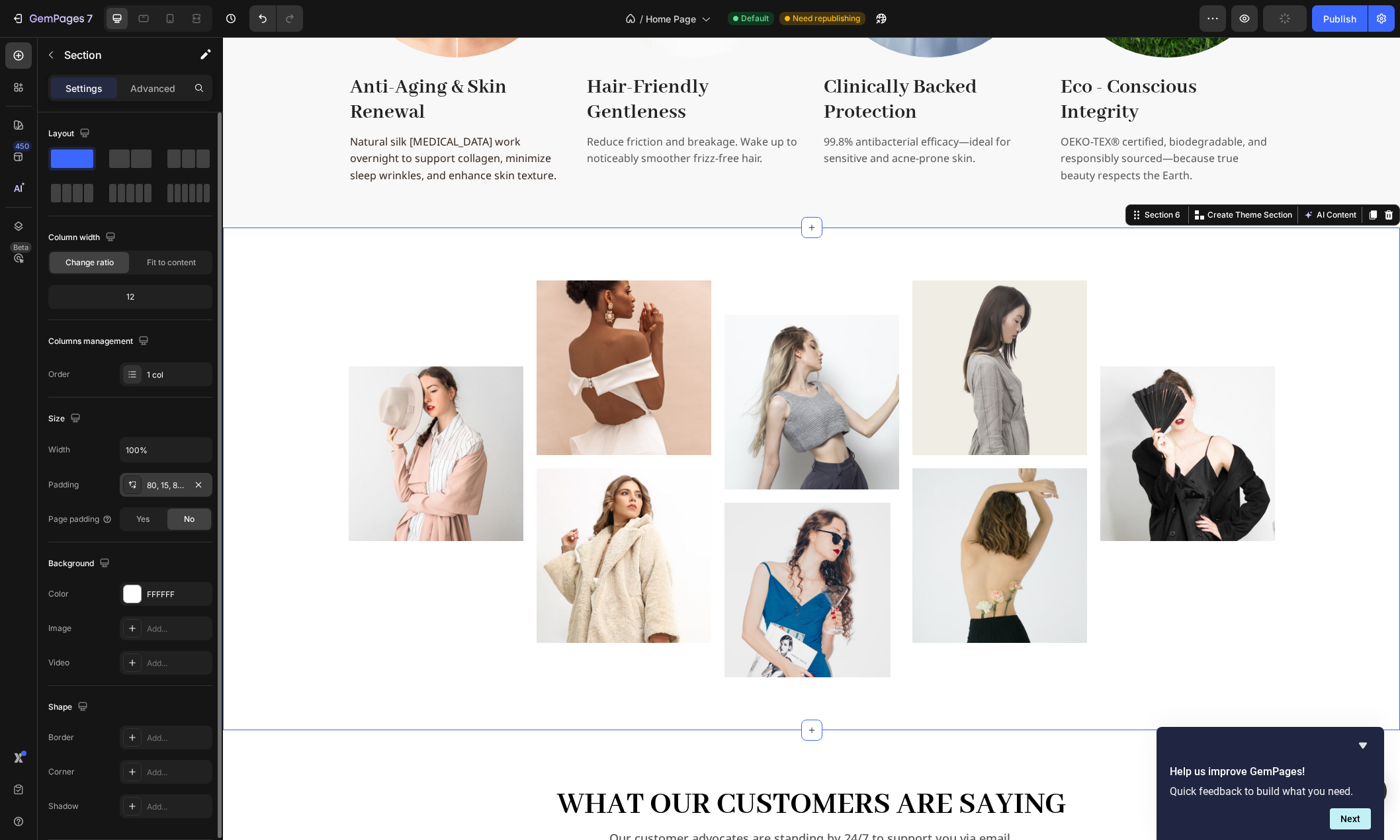
click at [168, 485] on div "80, 15, 80, 15" at bounding box center [166, 485] width 38 height 12
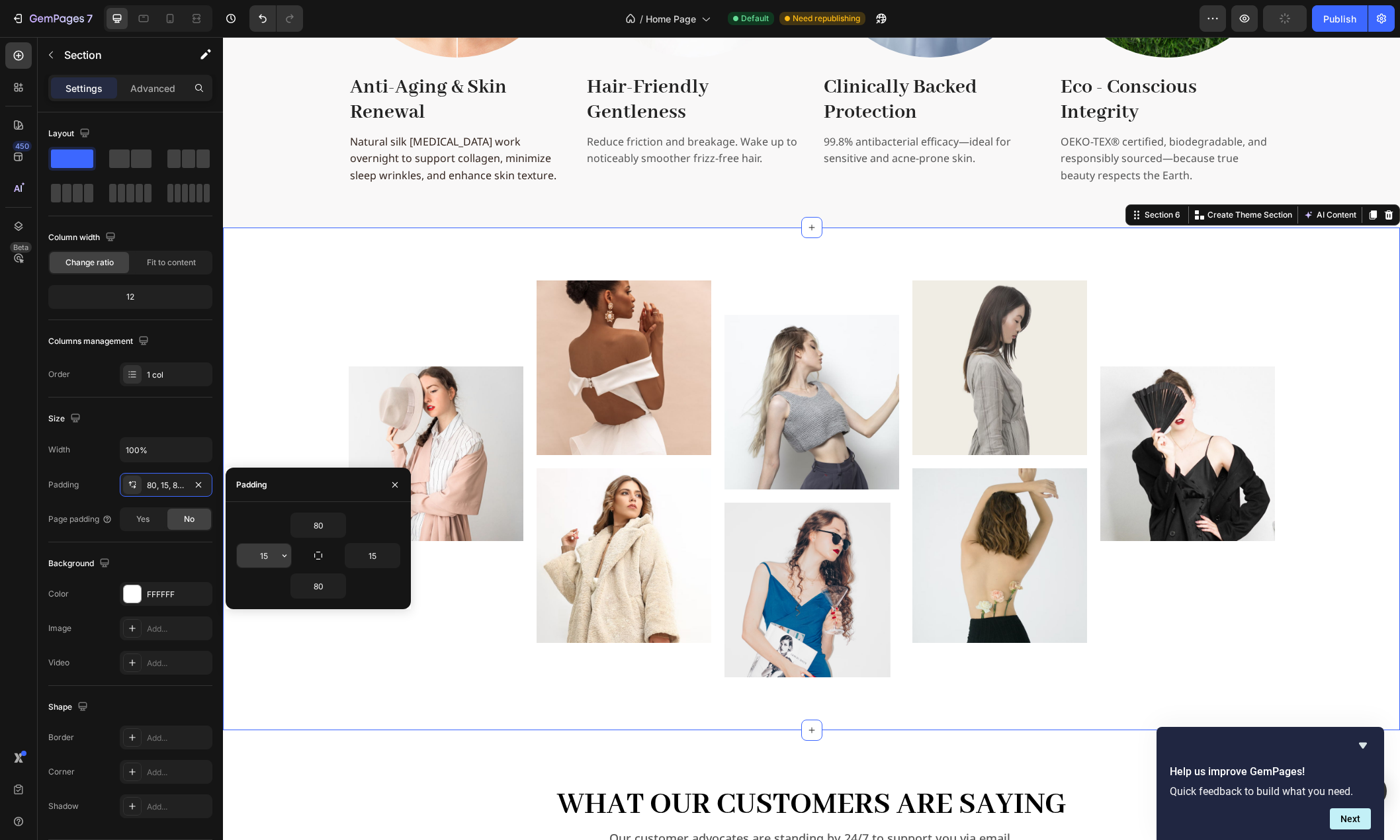
click at [275, 558] on input "15" at bounding box center [263, 555] width 54 height 24
type input "16"
click at [382, 555] on input "15" at bounding box center [372, 555] width 54 height 24
type input "16"
click at [294, 426] on div "Image Image Image Image Image Image Image Image Carousel Row" at bounding box center [811, 479] width 1156 height 397
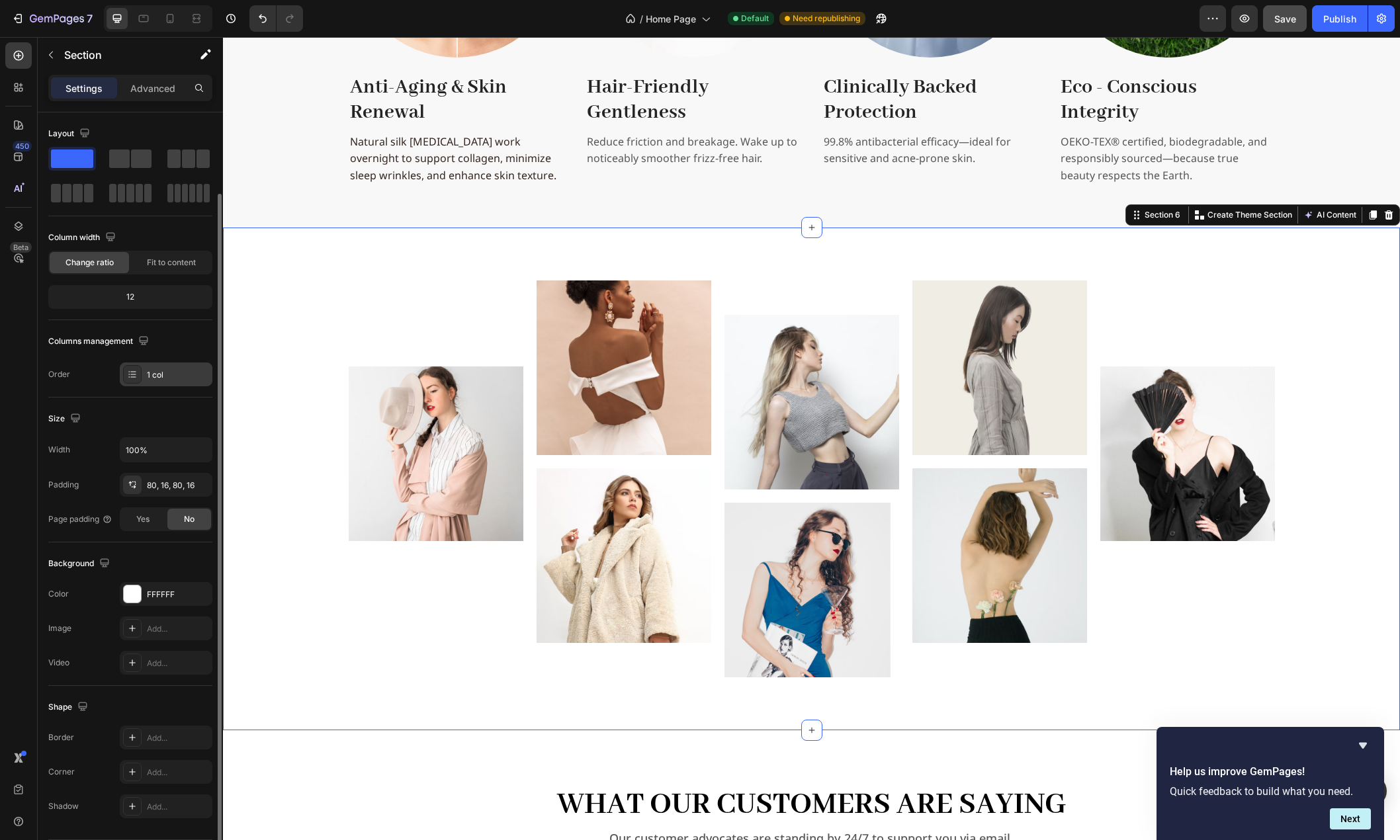
scroll to position [42, 0]
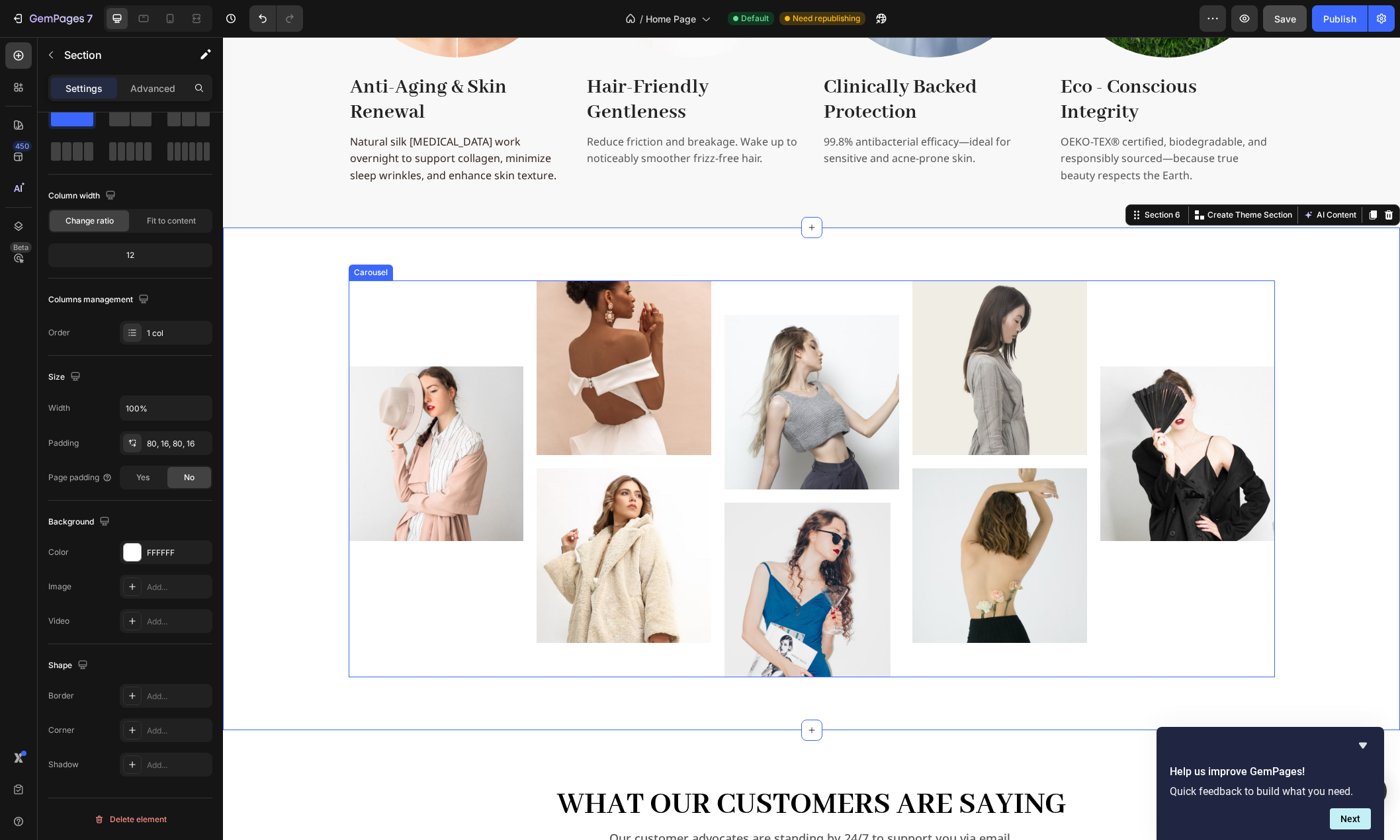
click at [485, 298] on div "Image" at bounding box center [436, 479] width 174 height 397
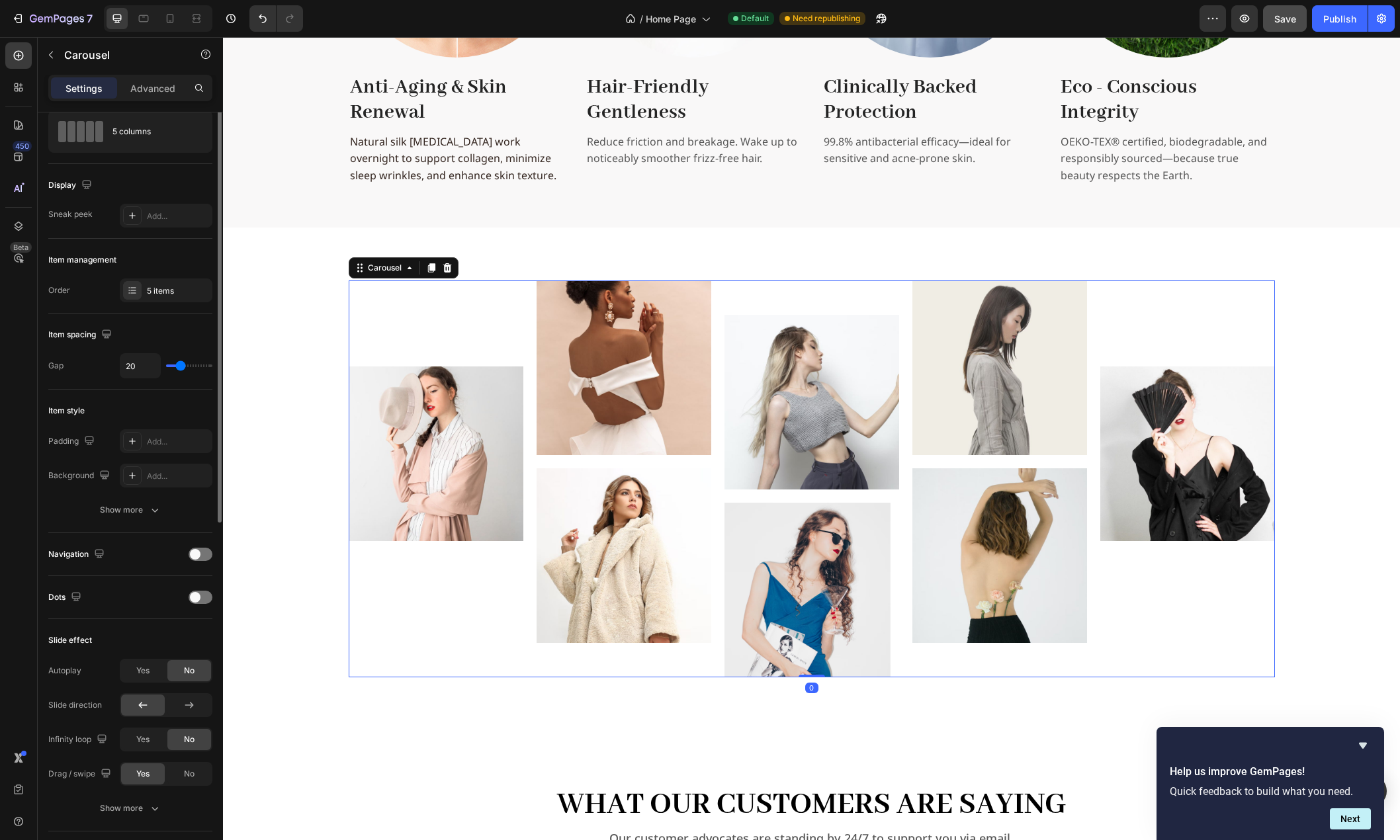
scroll to position [0, 0]
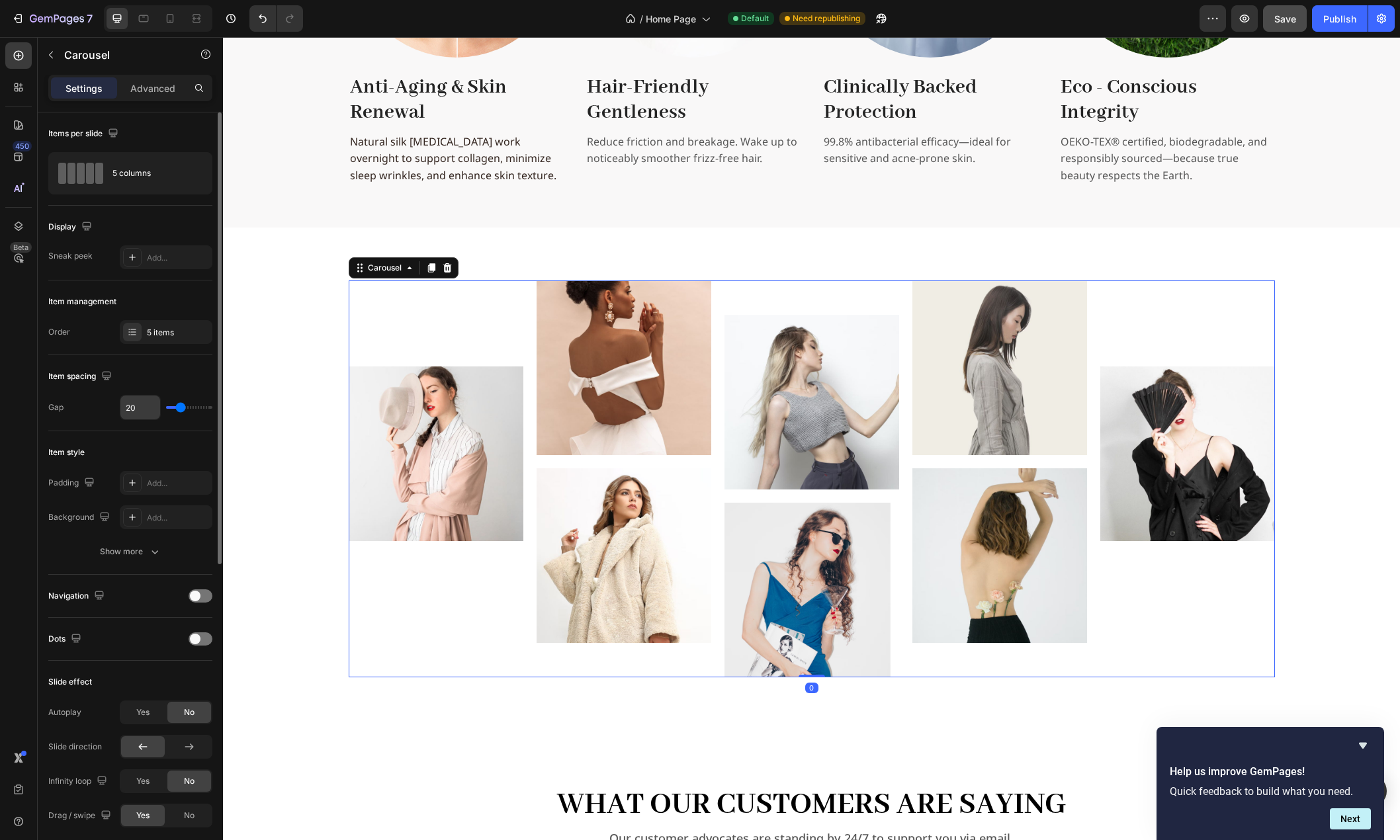
click at [142, 408] on input "20" at bounding box center [140, 408] width 39 height 24
type input "2"
type input "24"
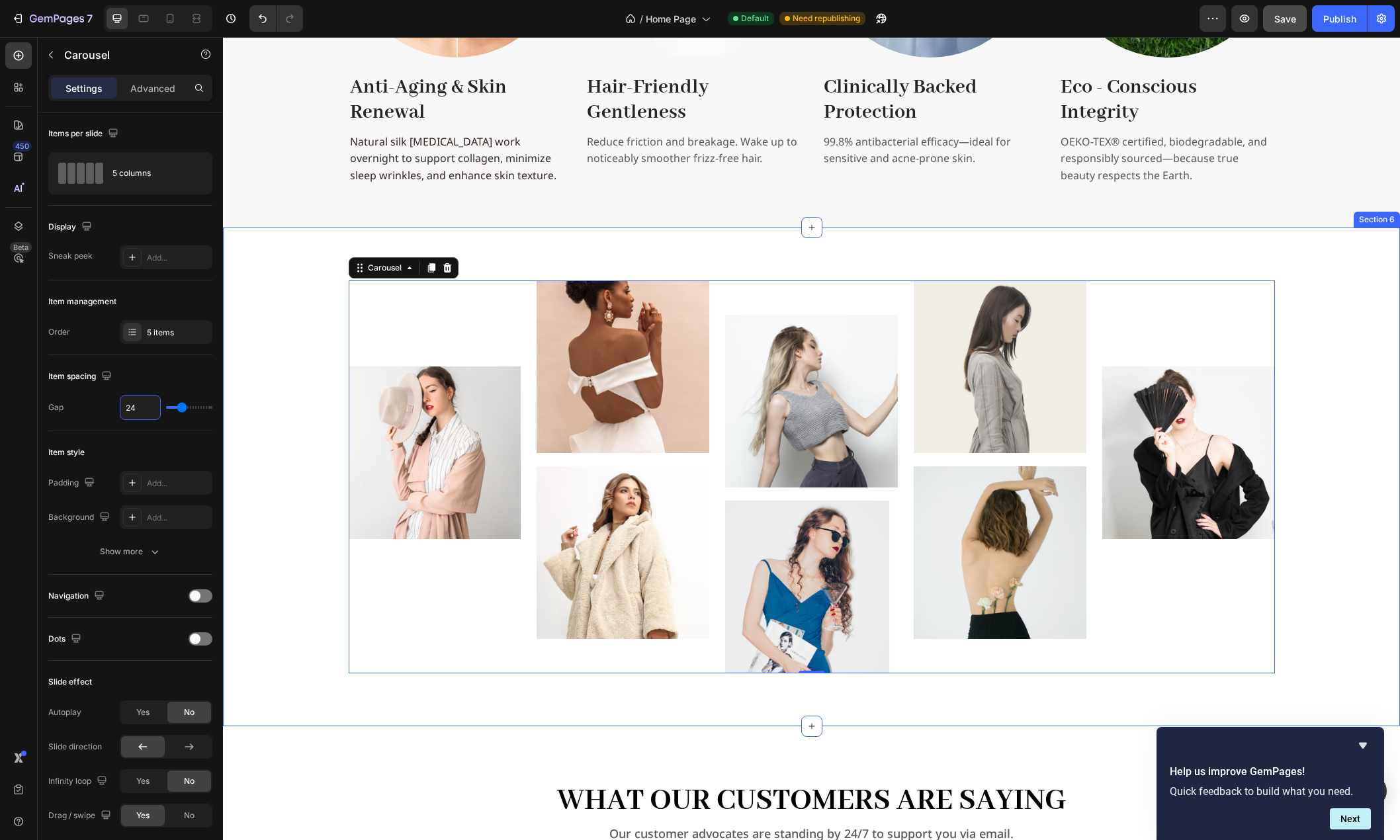
click at [256, 408] on div "Image Image Image Image Image Image Image Image Carousel 0 Row" at bounding box center [811, 477] width 1156 height 393
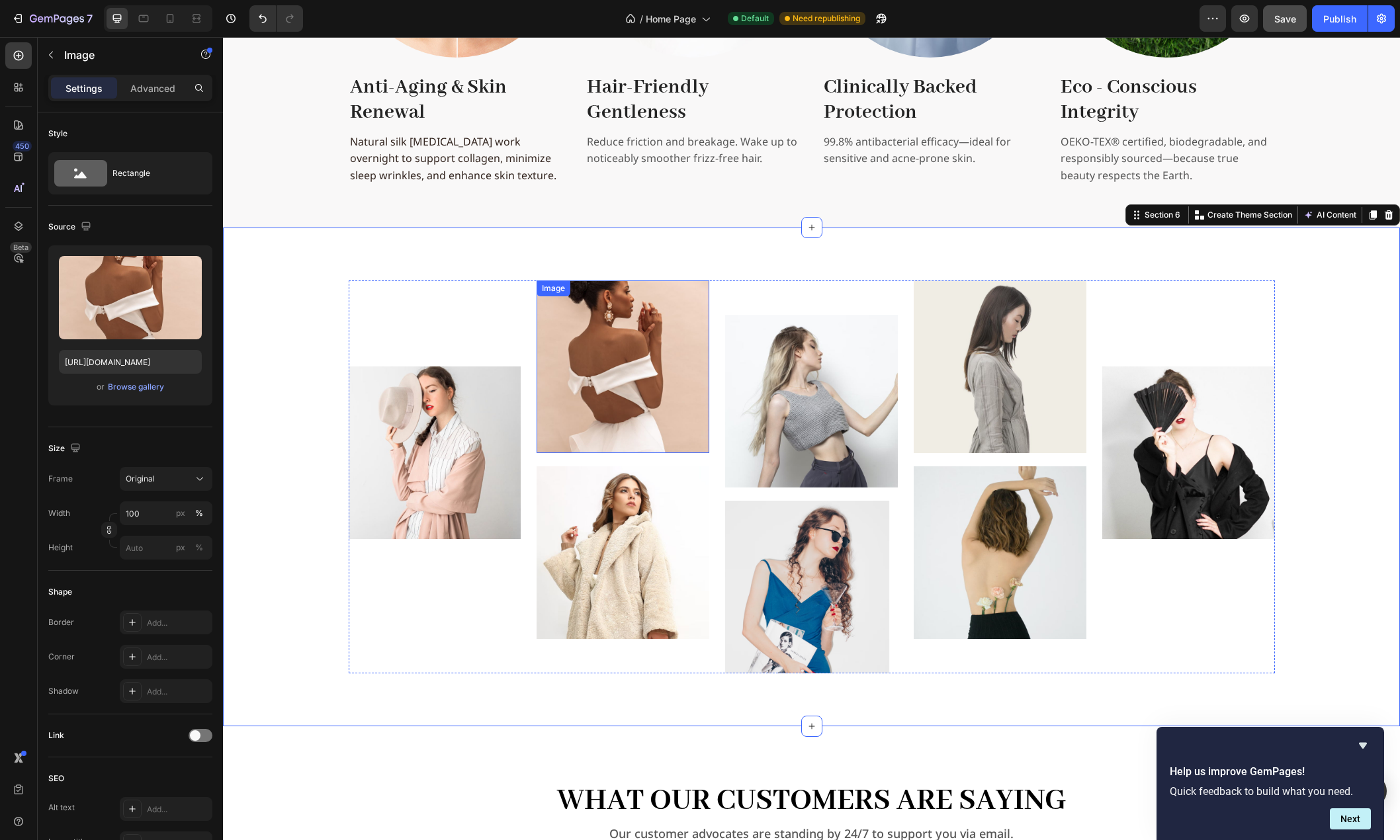
click at [649, 405] on img at bounding box center [623, 367] width 173 height 173
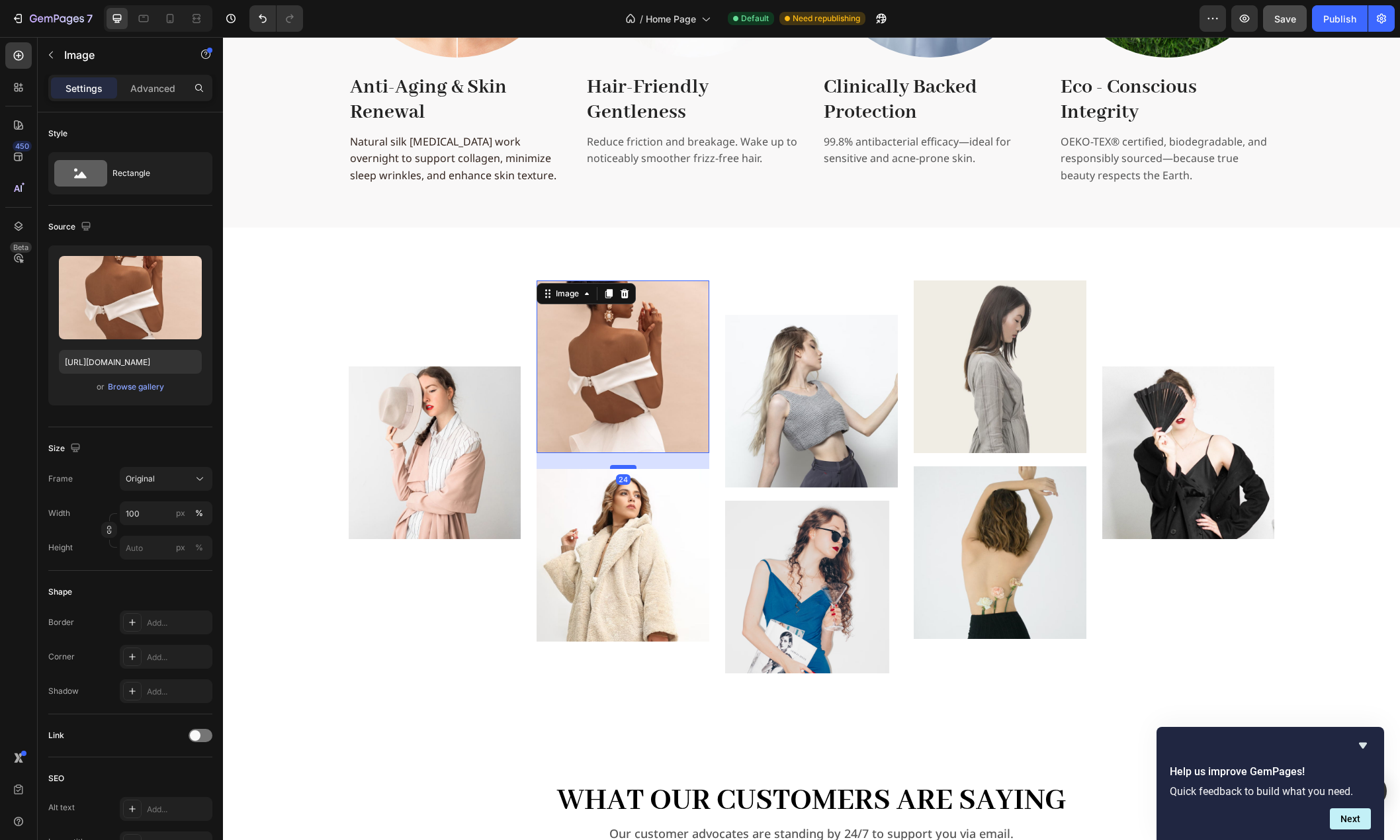
click at [626, 468] on div at bounding box center [623, 467] width 26 height 4
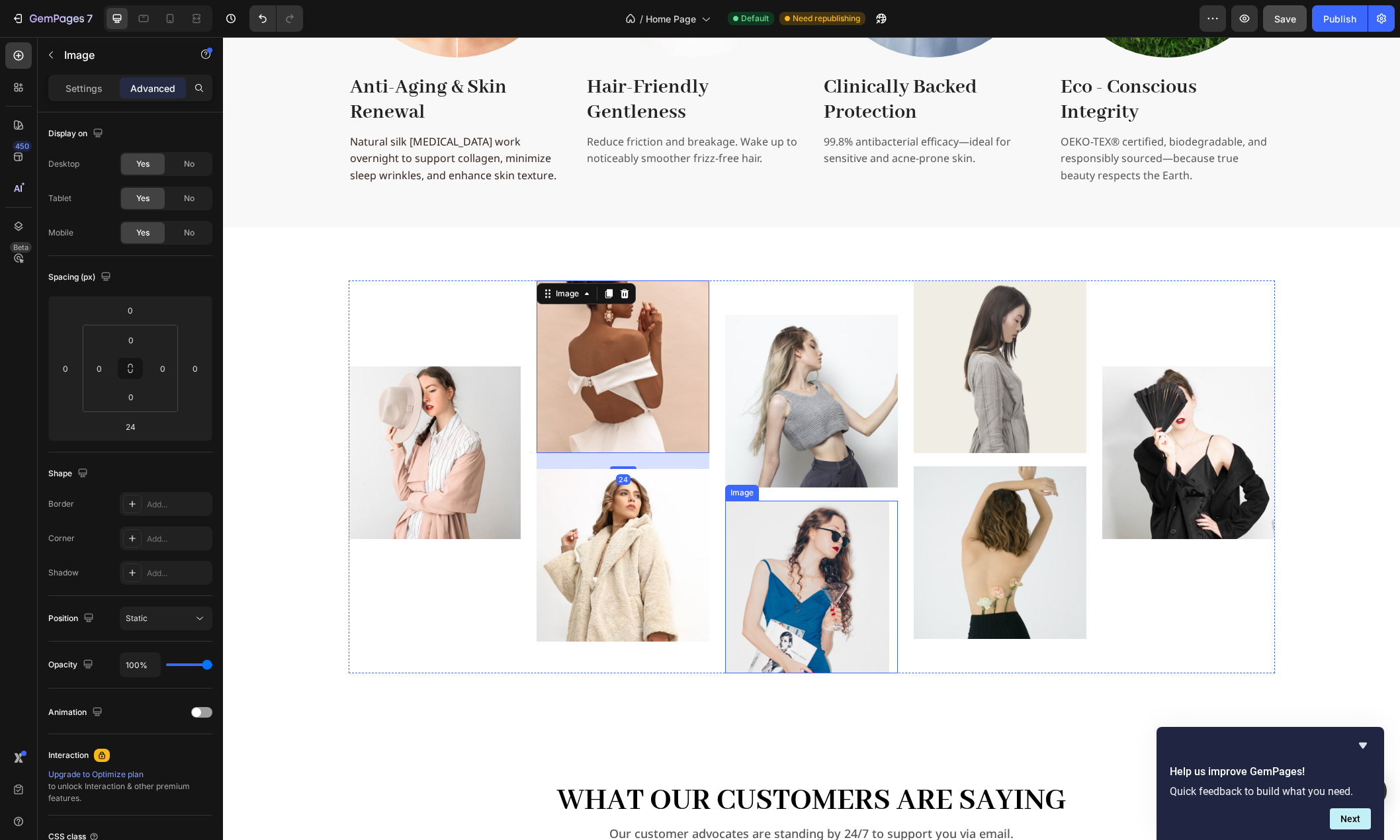
click at [801, 475] on img at bounding box center [811, 401] width 173 height 173
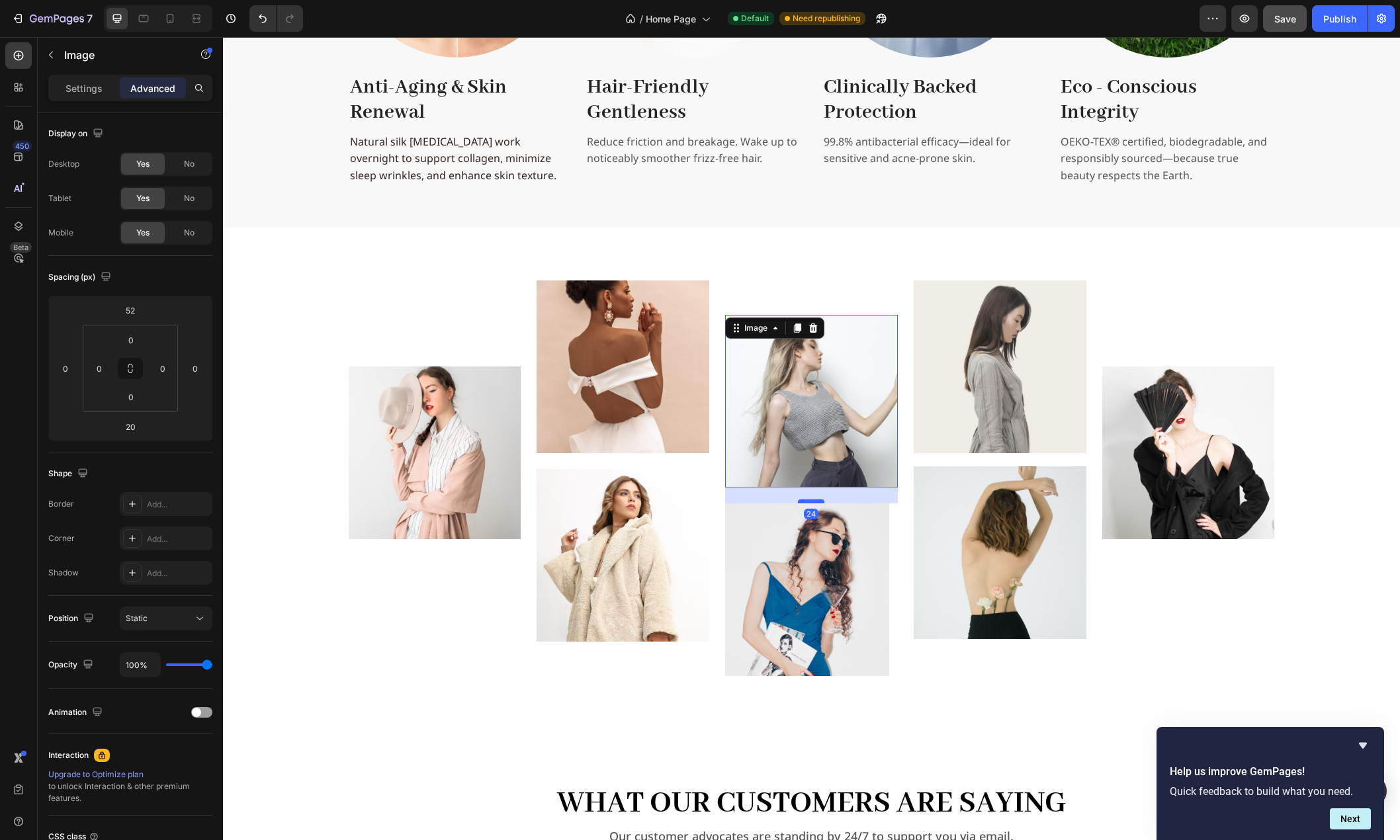
click at [807, 502] on div at bounding box center [810, 501] width 26 height 4
type input "24"
click at [983, 417] on img at bounding box center [1000, 367] width 173 height 173
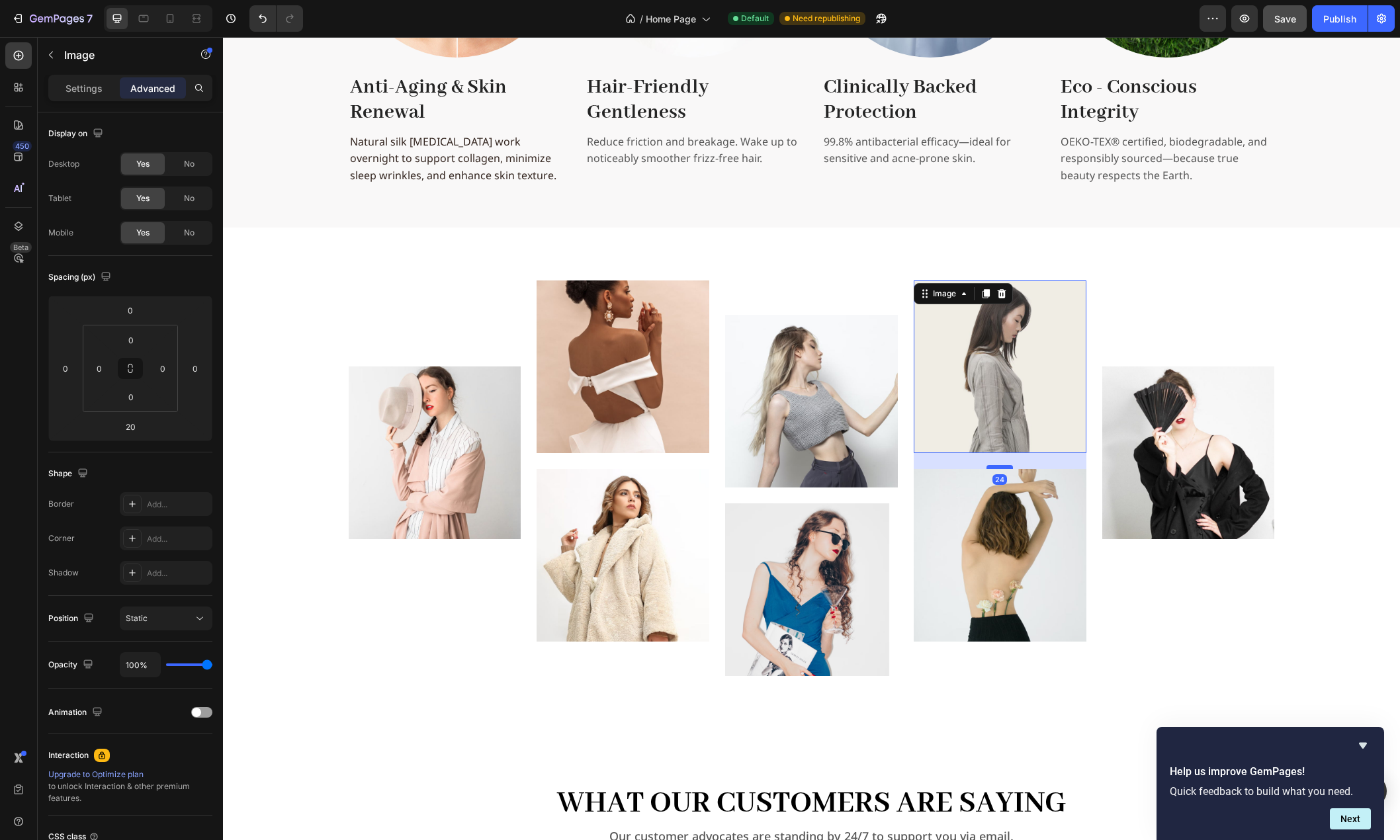
click at [1002, 468] on div at bounding box center [999, 467] width 26 height 4
type input "24"
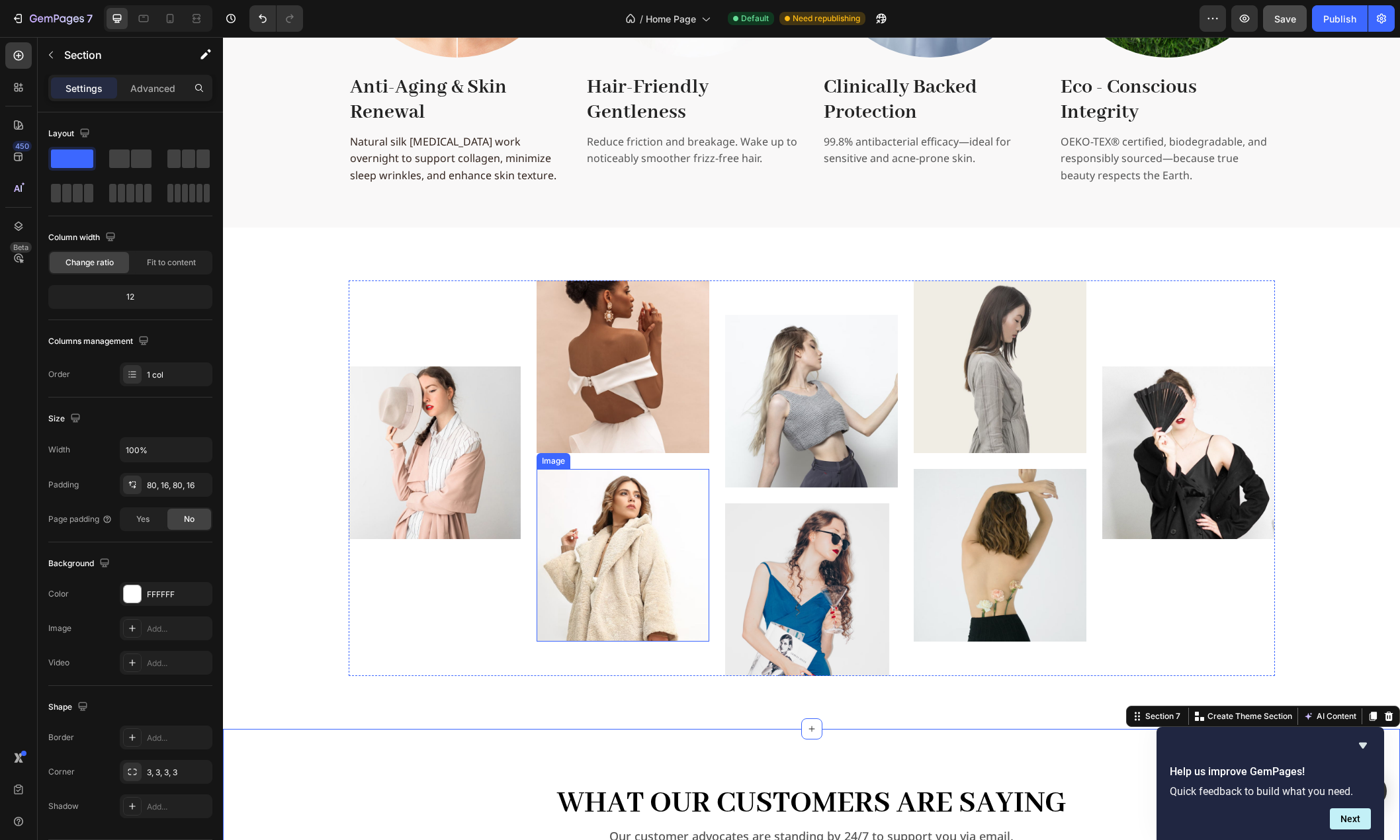
click at [669, 506] on img at bounding box center [623, 555] width 173 height 173
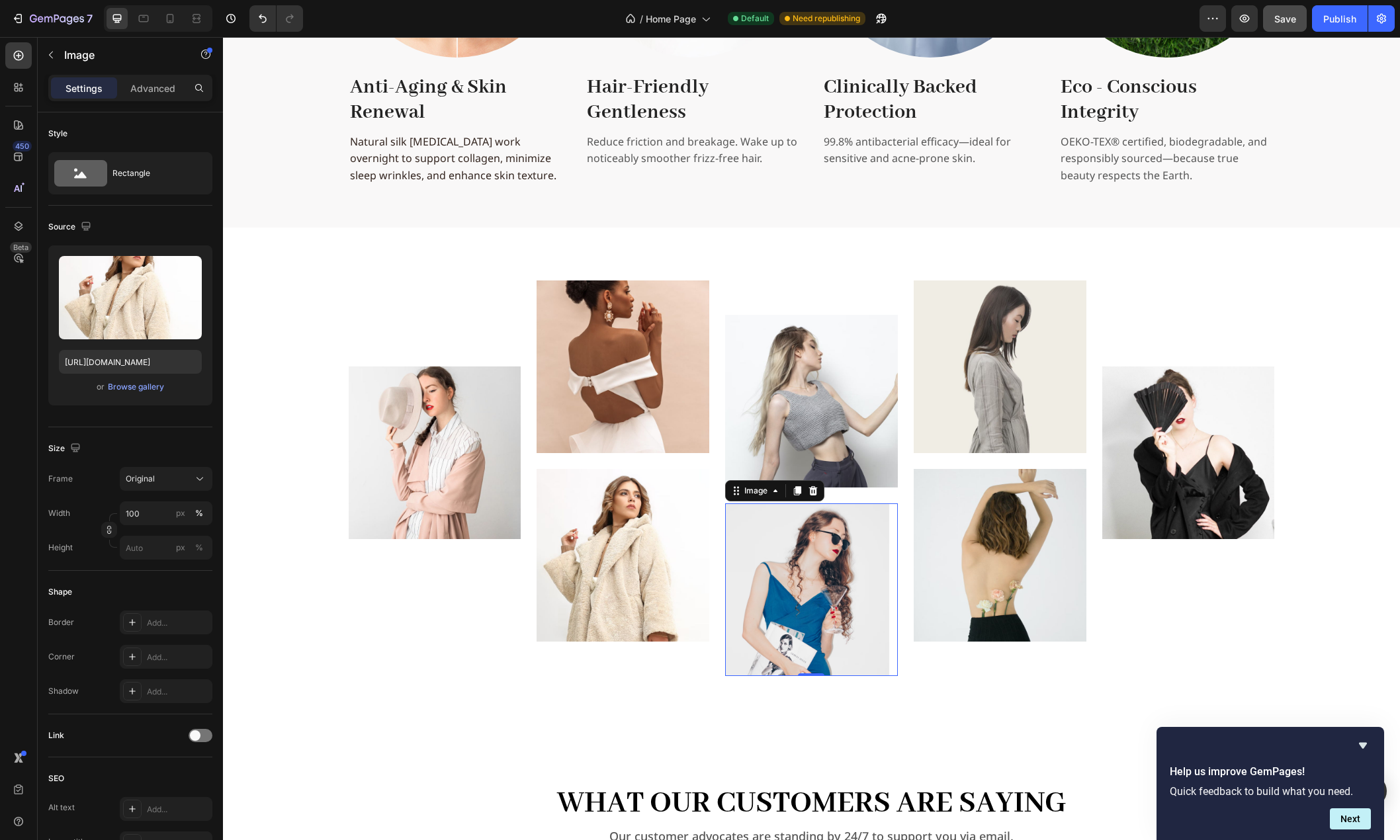
click at [869, 534] on img at bounding box center [811, 590] width 173 height 173
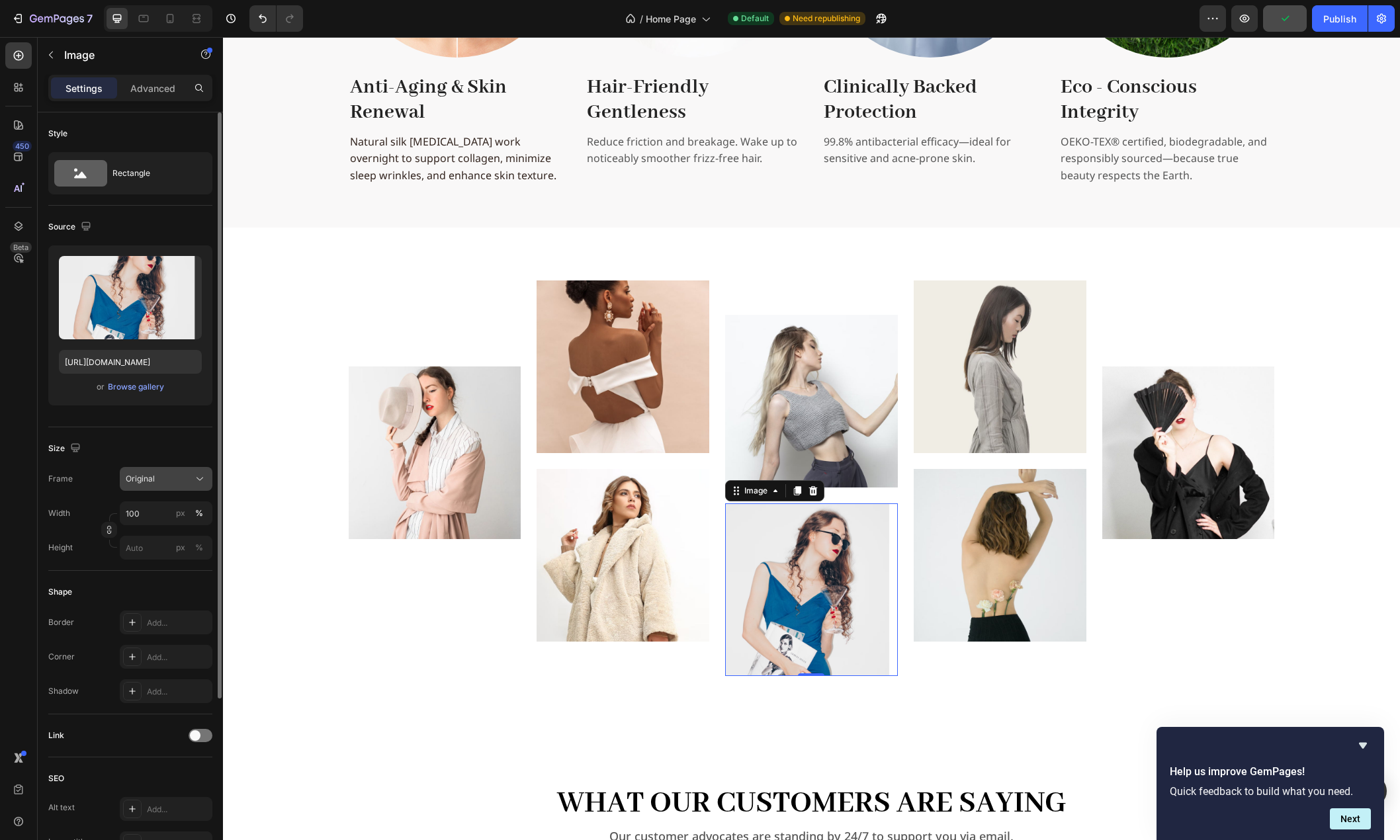
click at [183, 473] on div "Original" at bounding box center [158, 479] width 65 height 12
click at [167, 513] on div "Square" at bounding box center [163, 511] width 77 height 13
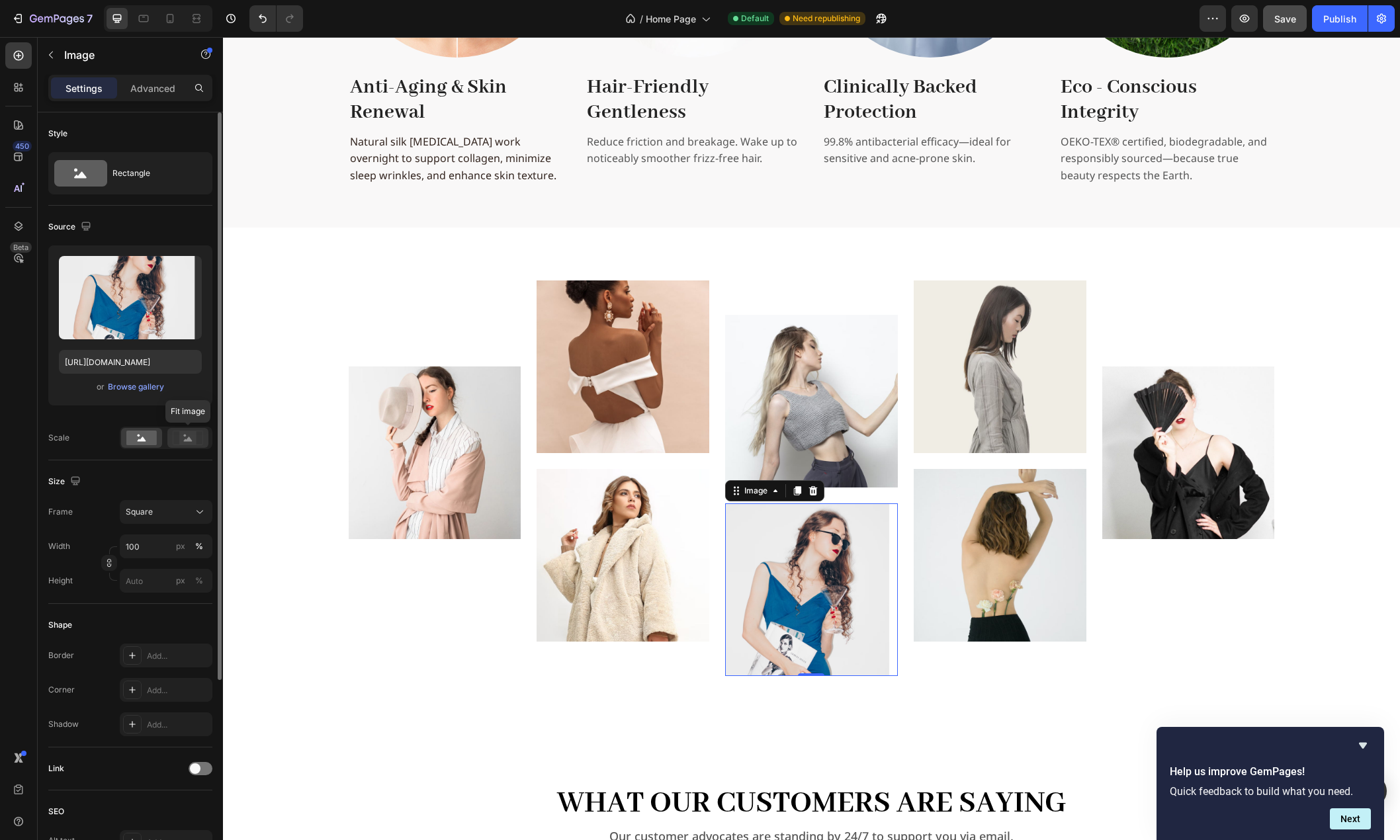
click at [185, 438] on rect at bounding box center [188, 438] width 17 height 13
click at [141, 440] on icon at bounding box center [142, 438] width 9 height 4
click at [817, 542] on img at bounding box center [811, 590] width 173 height 173
click at [188, 437] on rect at bounding box center [188, 438] width 17 height 13
click at [138, 430] on div at bounding box center [142, 438] width 41 height 20
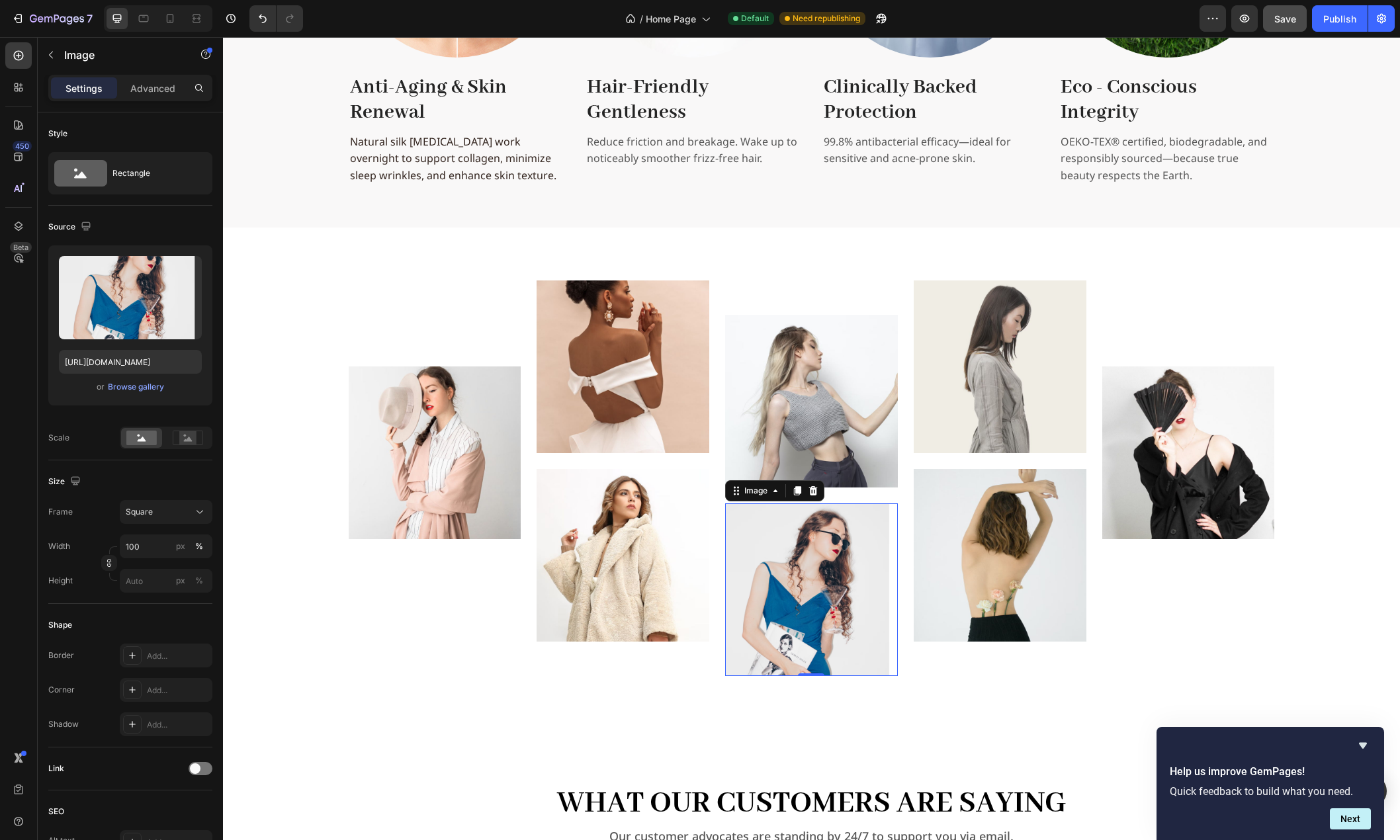
click at [809, 535] on img at bounding box center [811, 590] width 173 height 173
click at [198, 443] on icon at bounding box center [188, 438] width 31 height 15
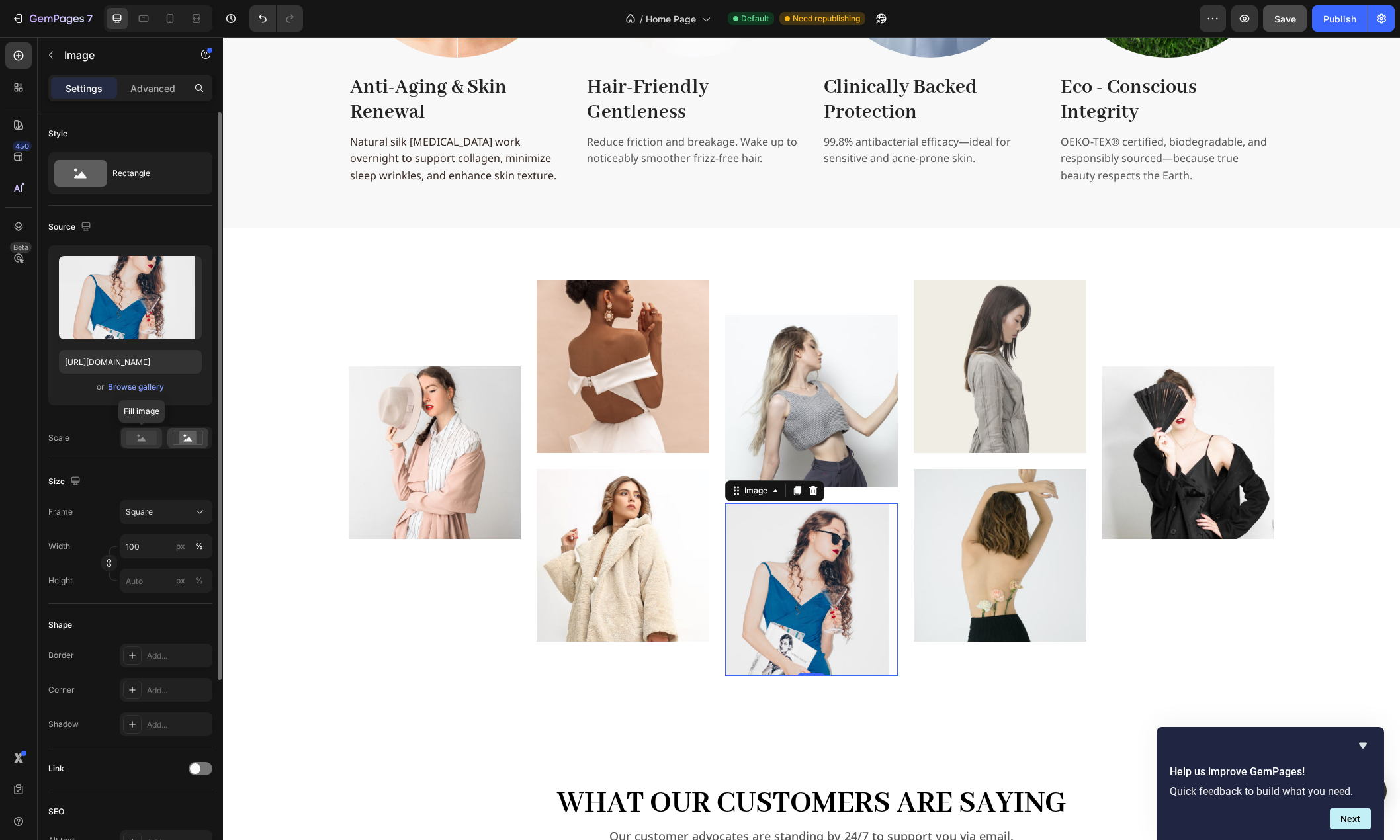
click at [148, 438] on rect at bounding box center [142, 438] width 31 height 15
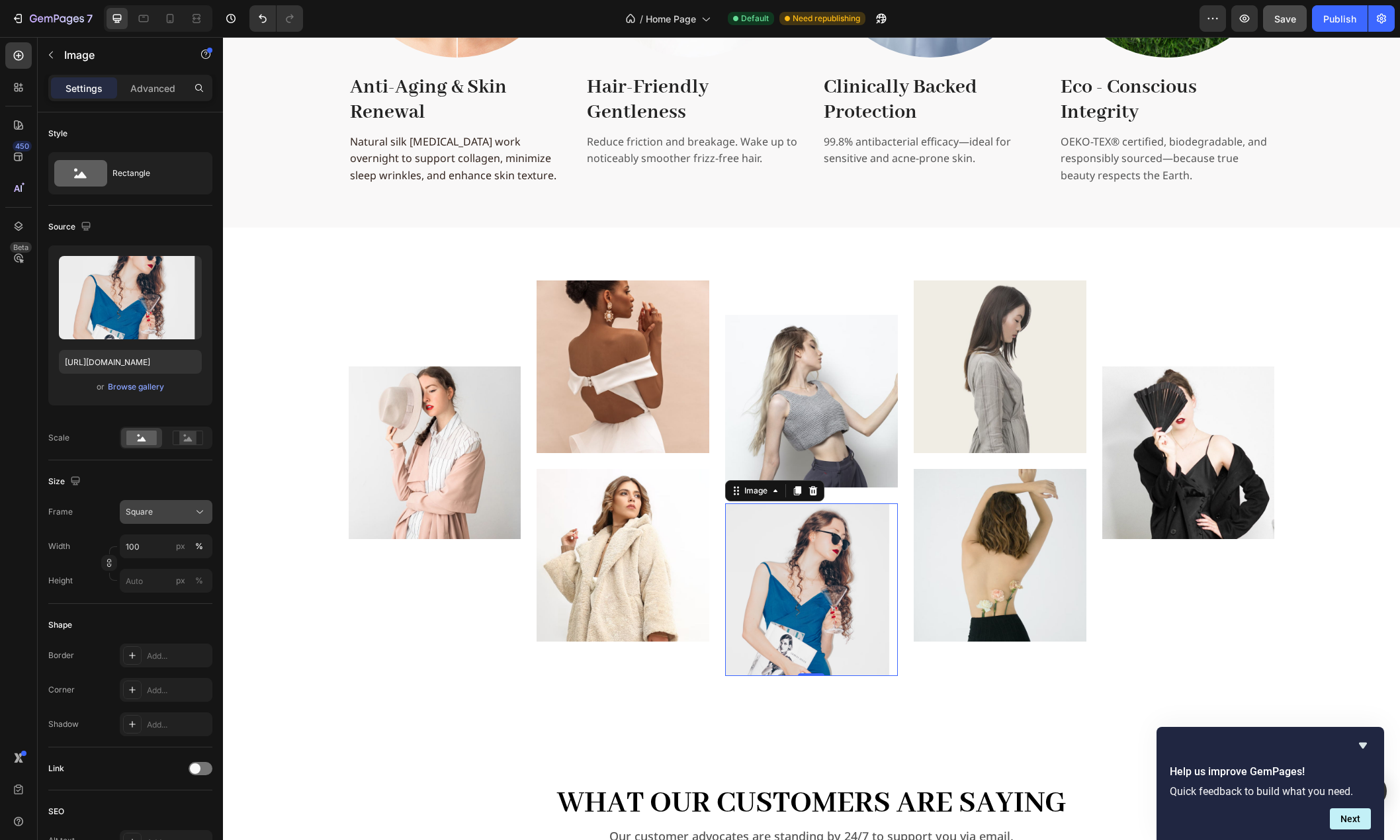
click at [172, 514] on div "Square" at bounding box center [158, 512] width 65 height 12
click at [197, 508] on icon at bounding box center [199, 511] width 13 height 13
click at [174, 569] on div "Vertical" at bounding box center [163, 569] width 77 height 13
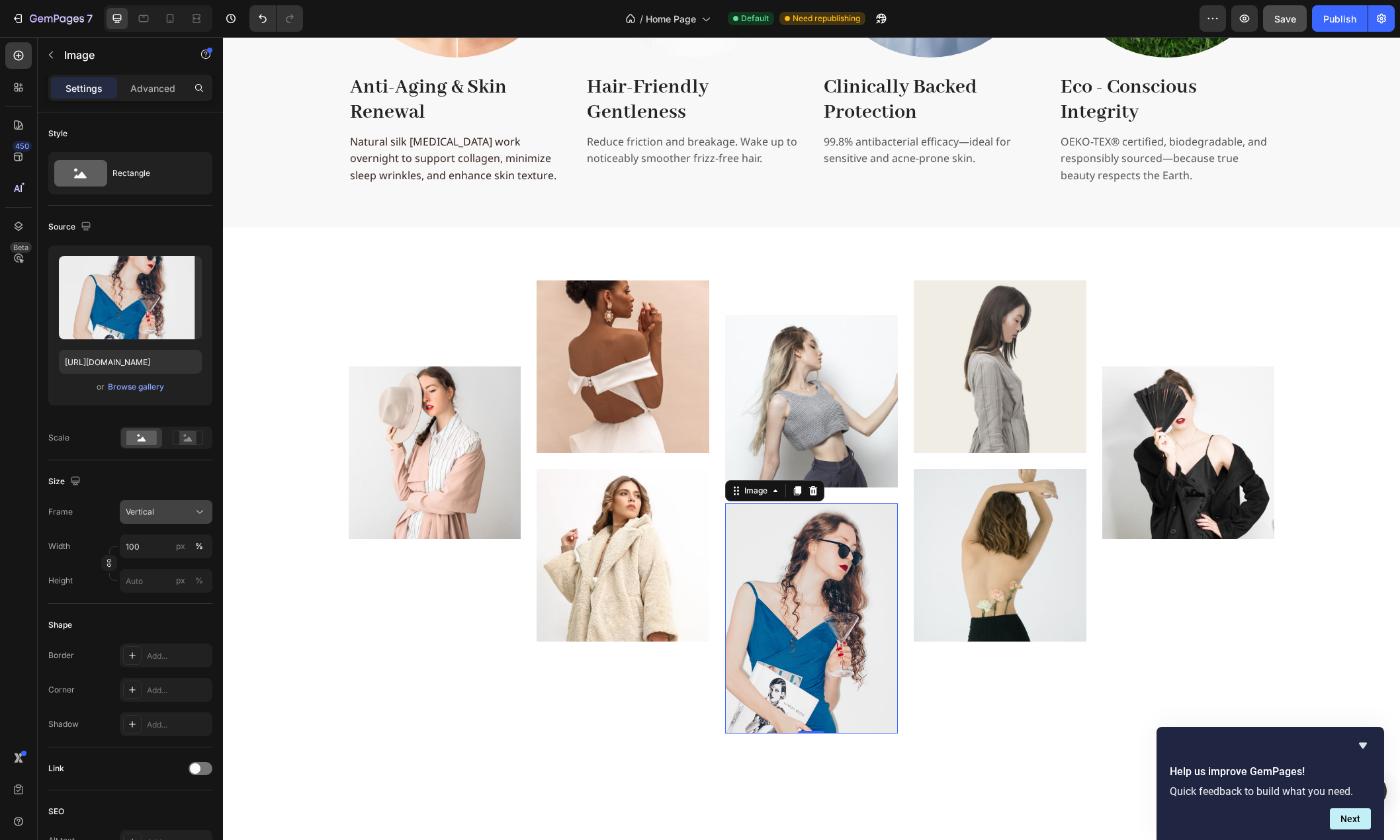
click at [175, 511] on div "Vertical" at bounding box center [158, 512] width 65 height 12
click at [185, 542] on div "Square" at bounding box center [163, 543] width 77 height 13
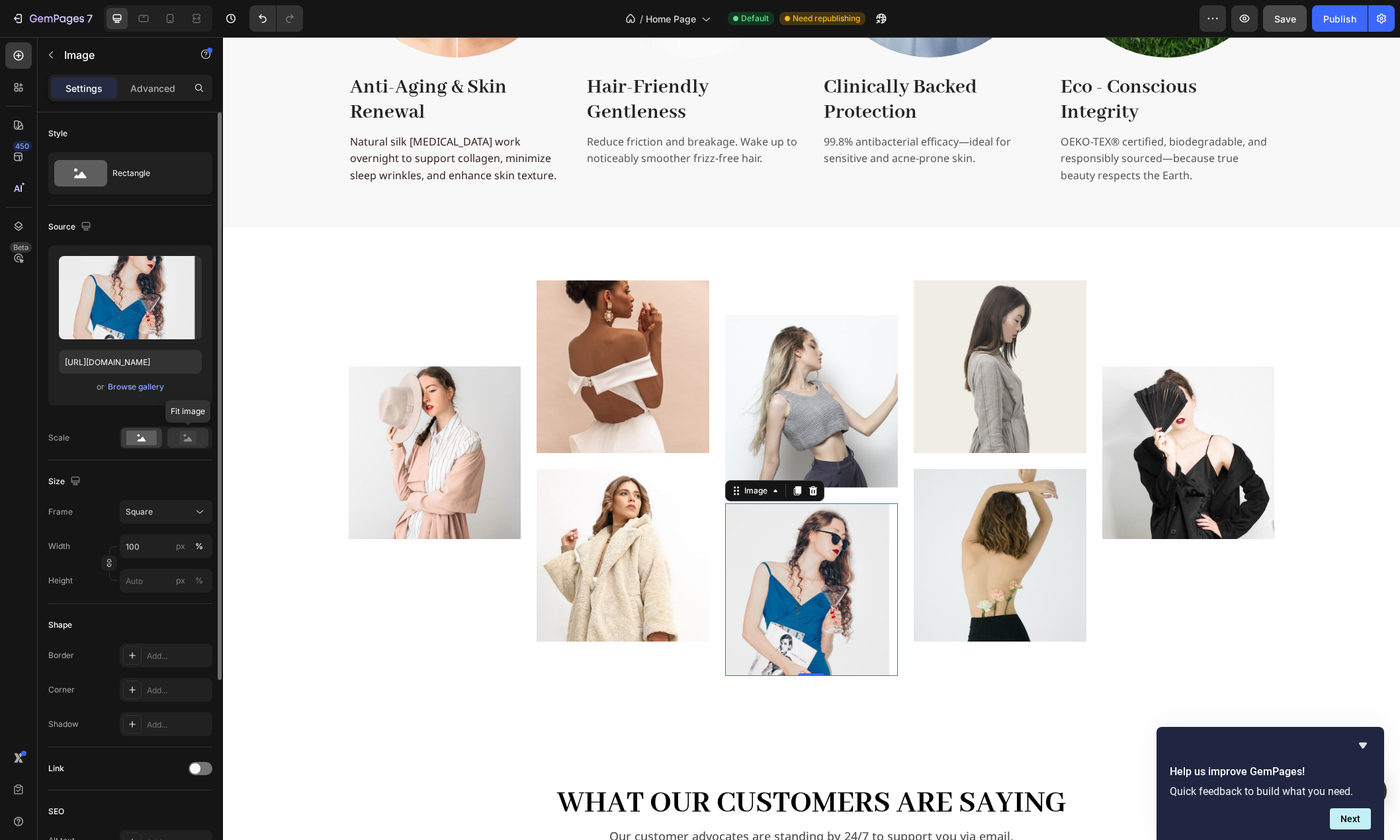
click at [192, 440] on rect at bounding box center [188, 438] width 17 height 13
click at [136, 438] on rect at bounding box center [142, 438] width 31 height 15
click at [180, 438] on rect at bounding box center [188, 438] width 17 height 13
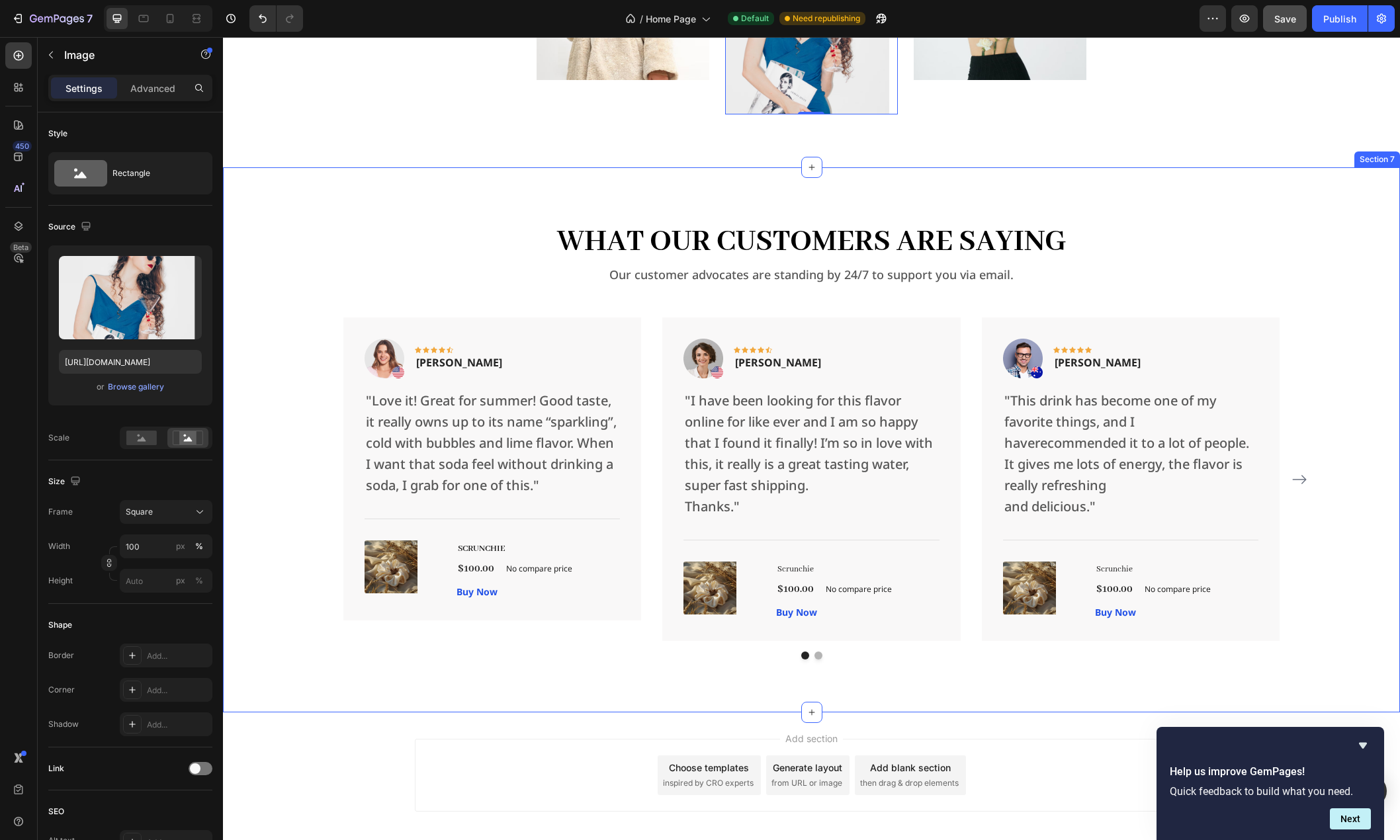
scroll to position [2740, 0]
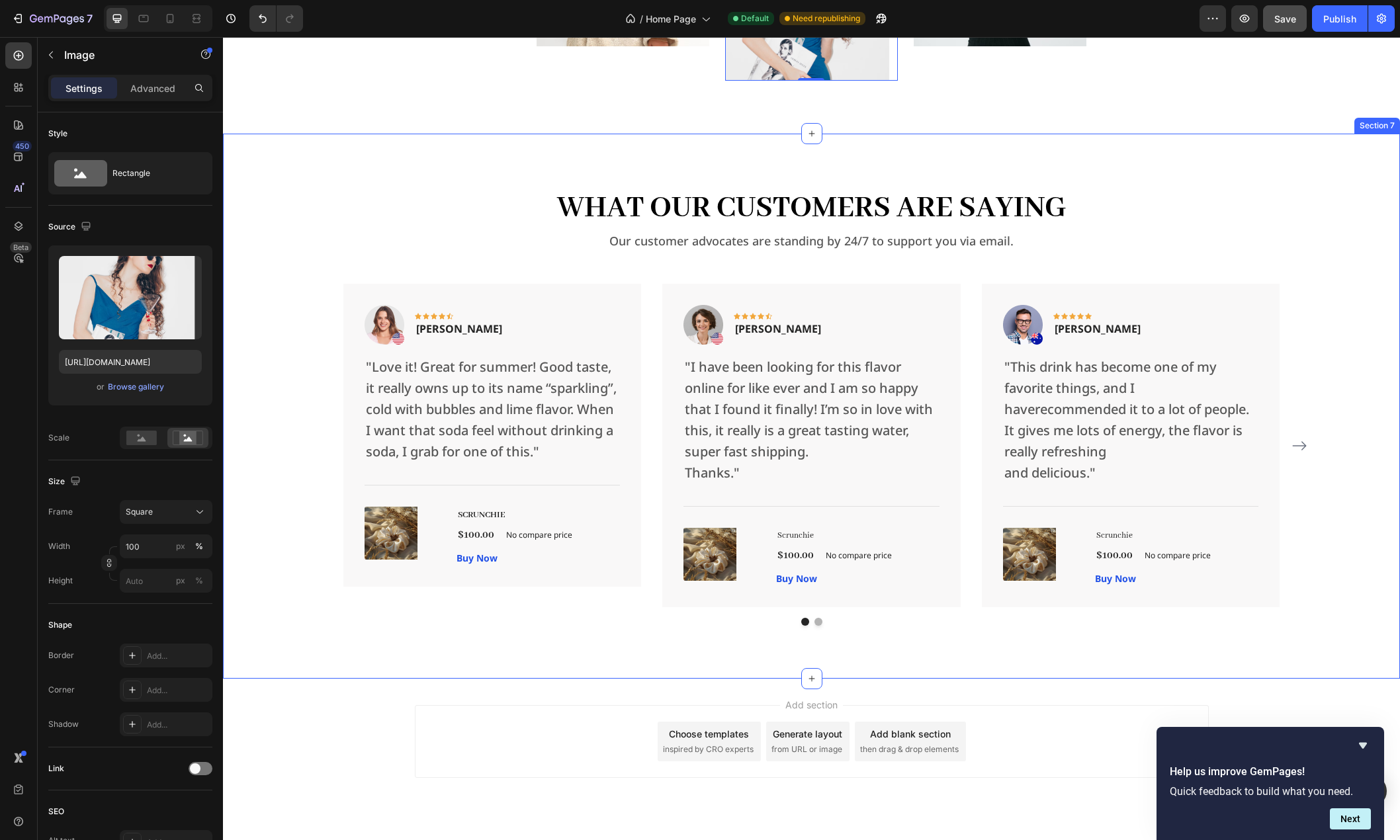
click at [270, 464] on div "What Our Customers Are Saying Heading Our customer advocates are standing by 24…" at bounding box center [811, 406] width 1156 height 439
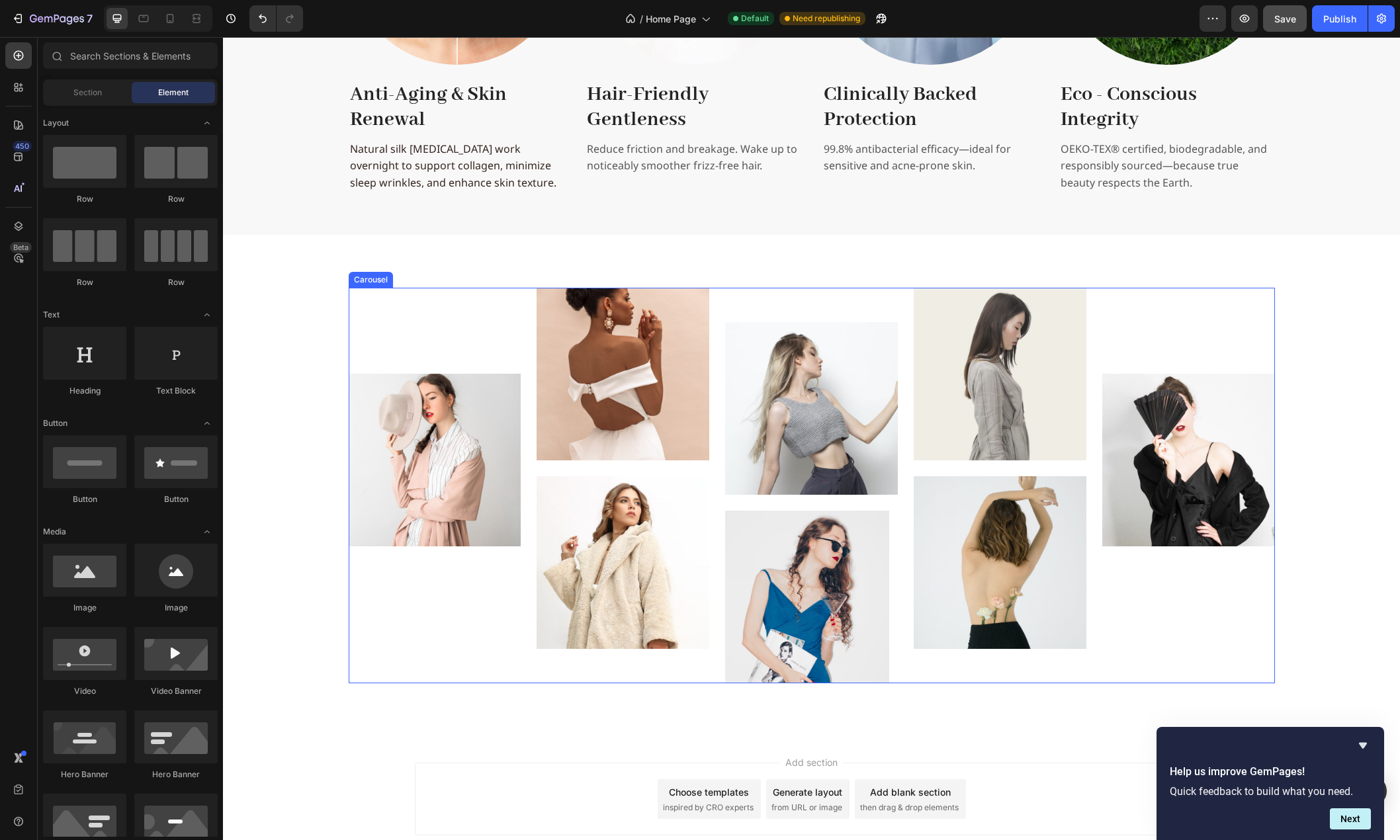
scroll to position [2225, 0]
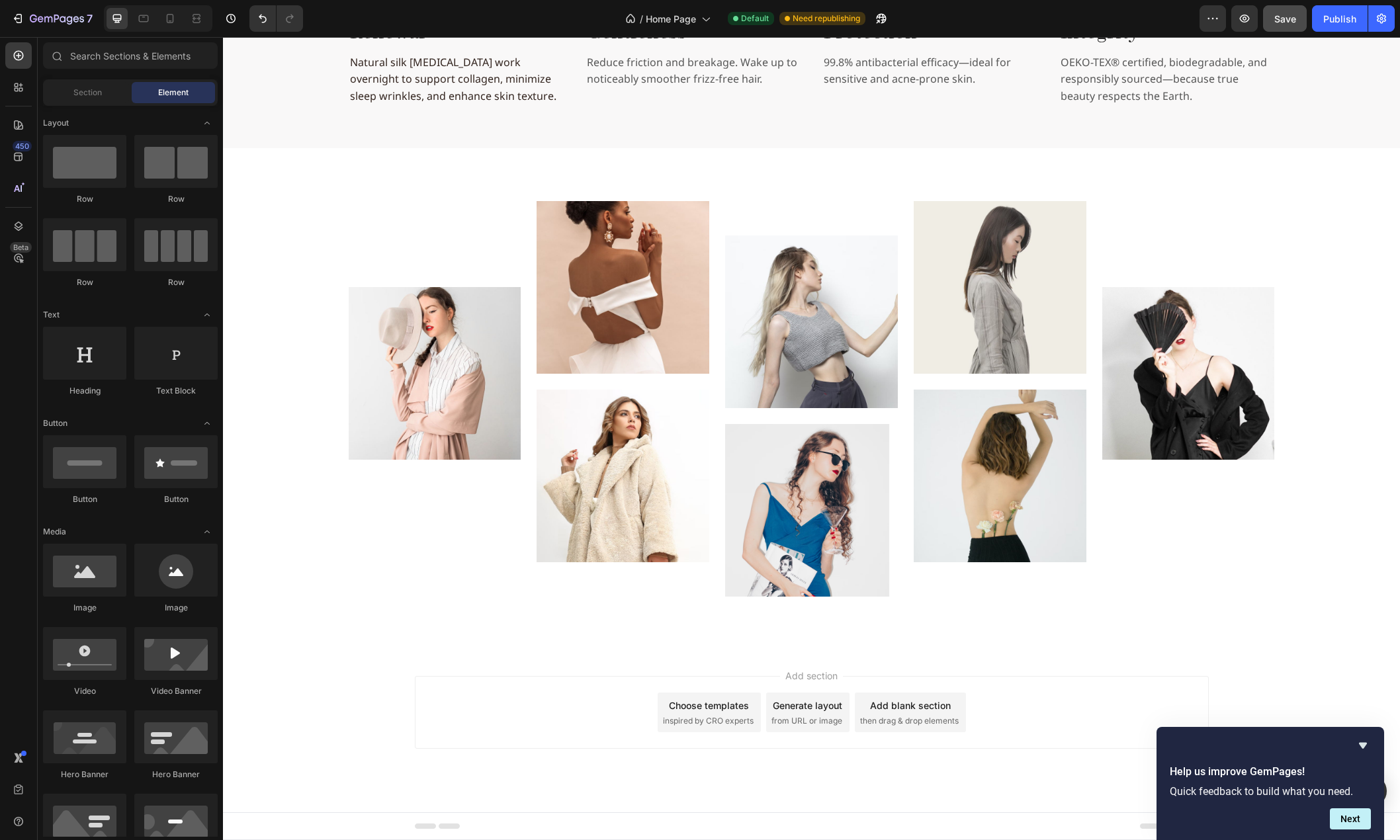
click at [354, 676] on div "Add section Choose templates inspired by CRO experts Generate layout from URL o…" at bounding box center [811, 731] width 1177 height 162
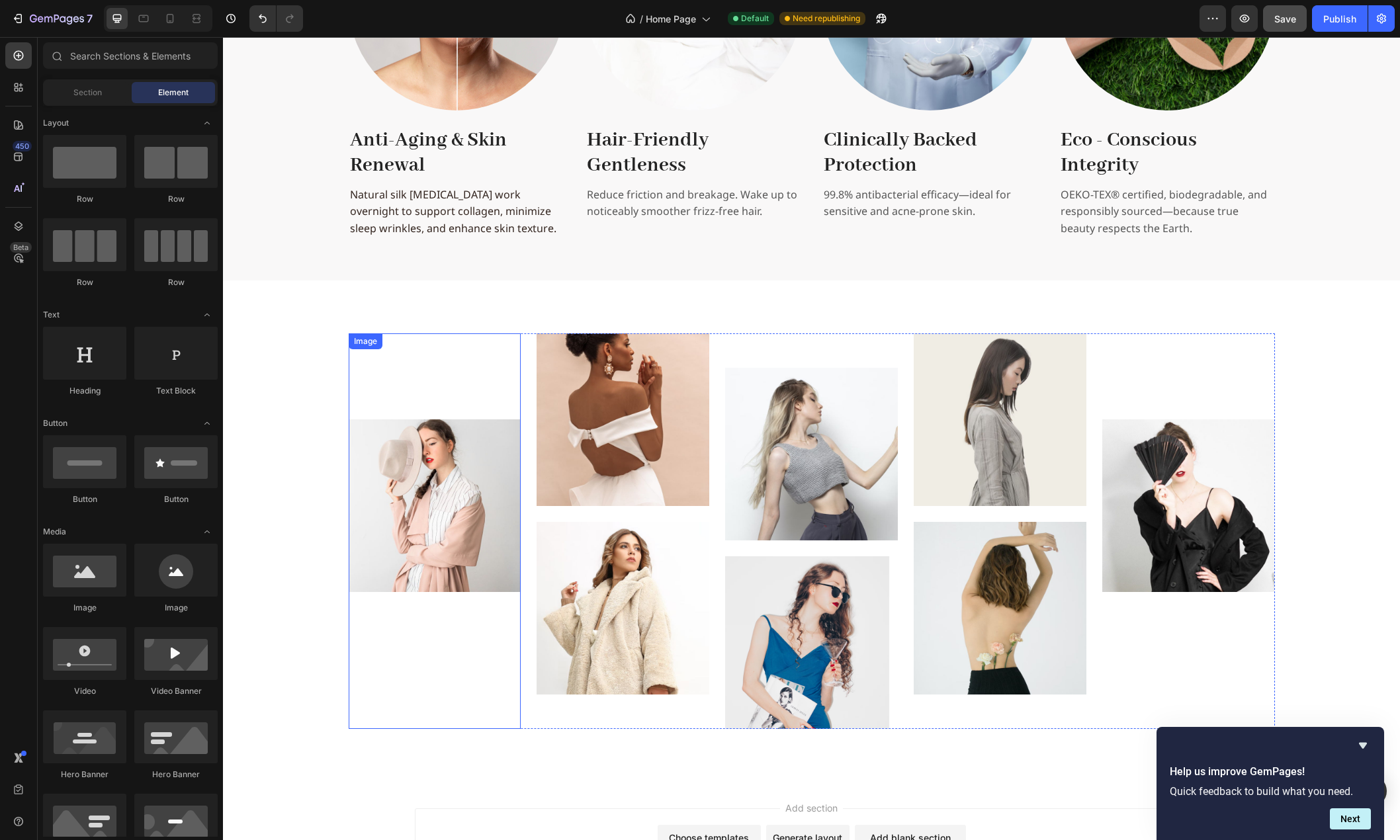
click at [468, 513] on img at bounding box center [435, 506] width 173 height 173
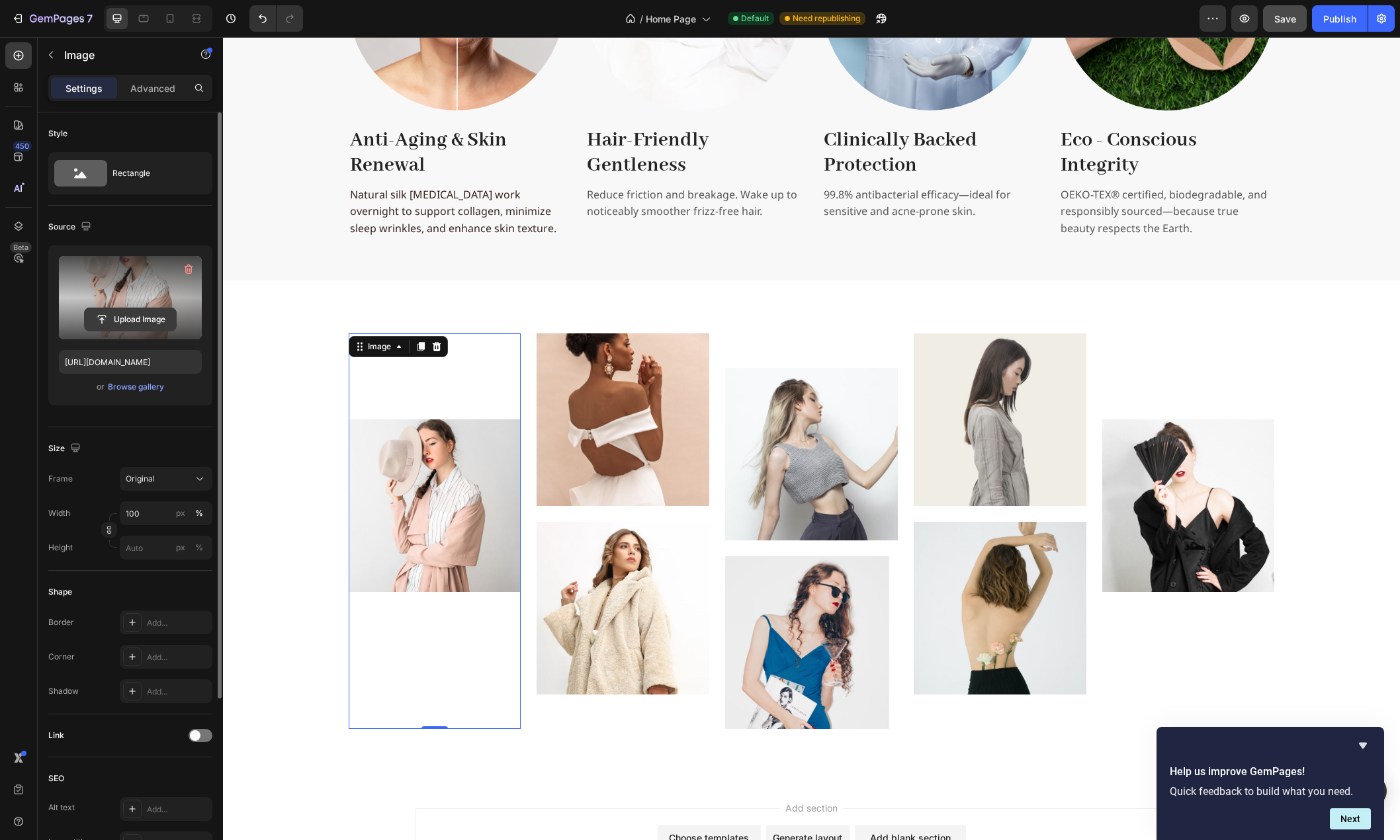
click at [130, 316] on input "file" at bounding box center [130, 320] width 91 height 22
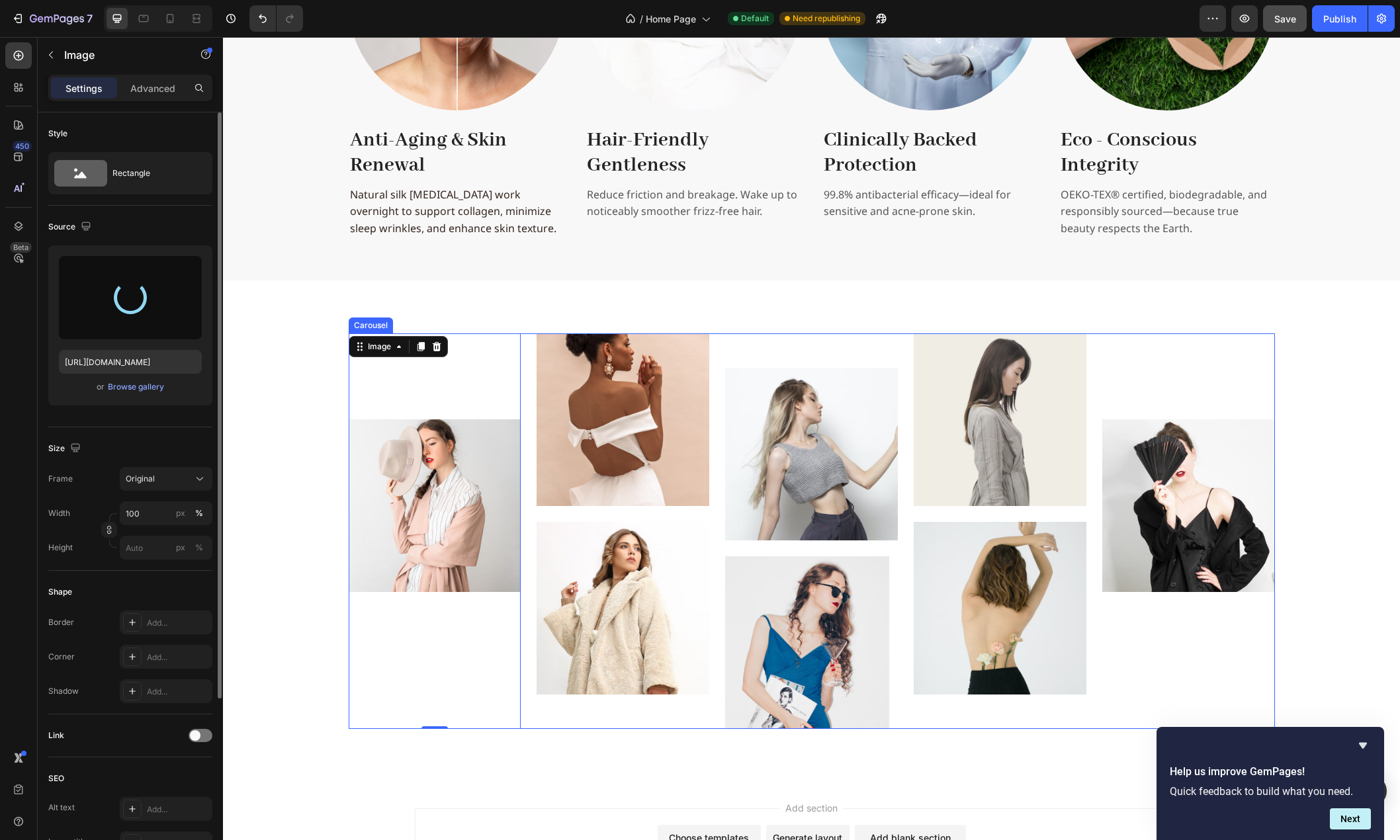
type input "[URL][DOMAIN_NAME]"
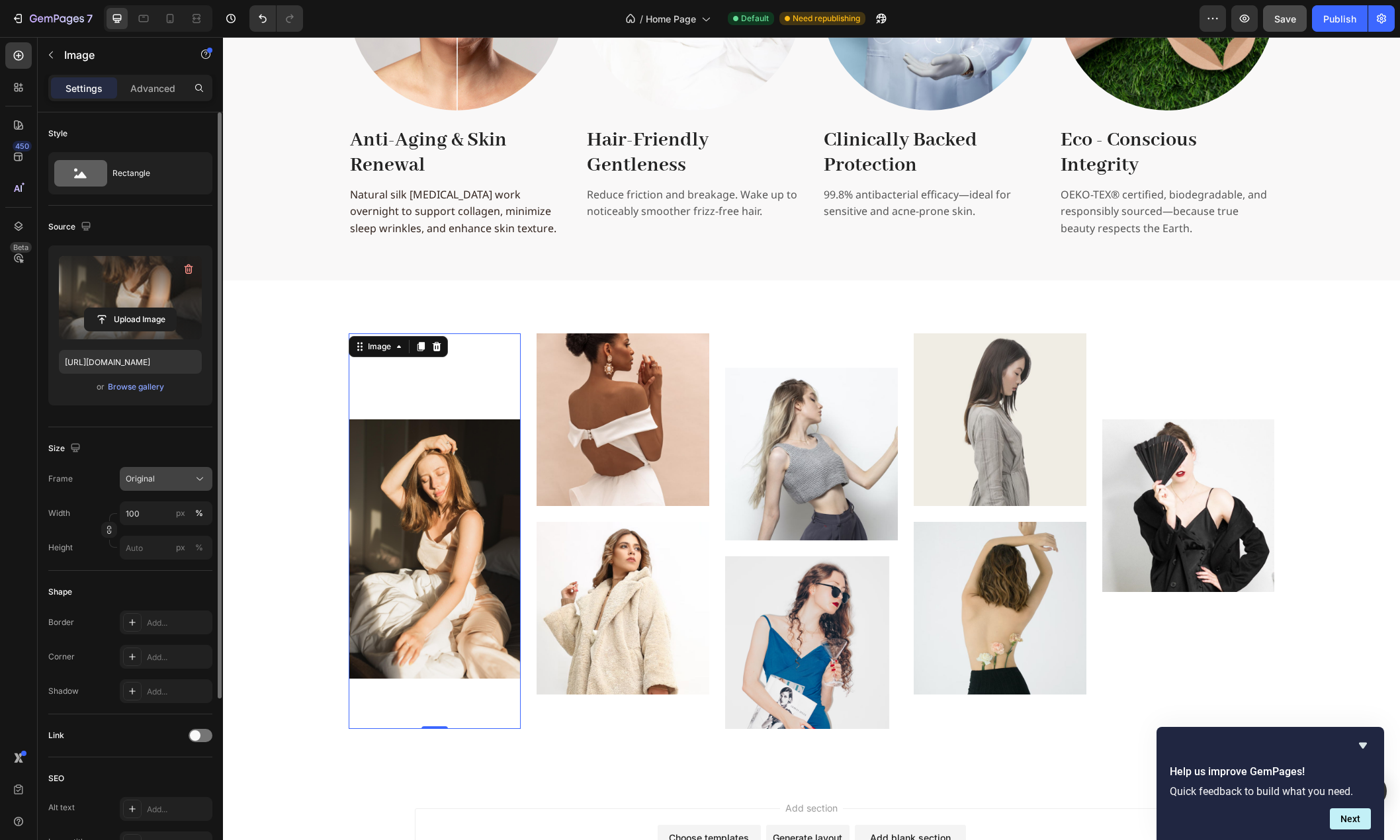
click at [195, 479] on icon at bounding box center [199, 479] width 13 height 13
click at [179, 508] on div "Square" at bounding box center [163, 511] width 77 height 13
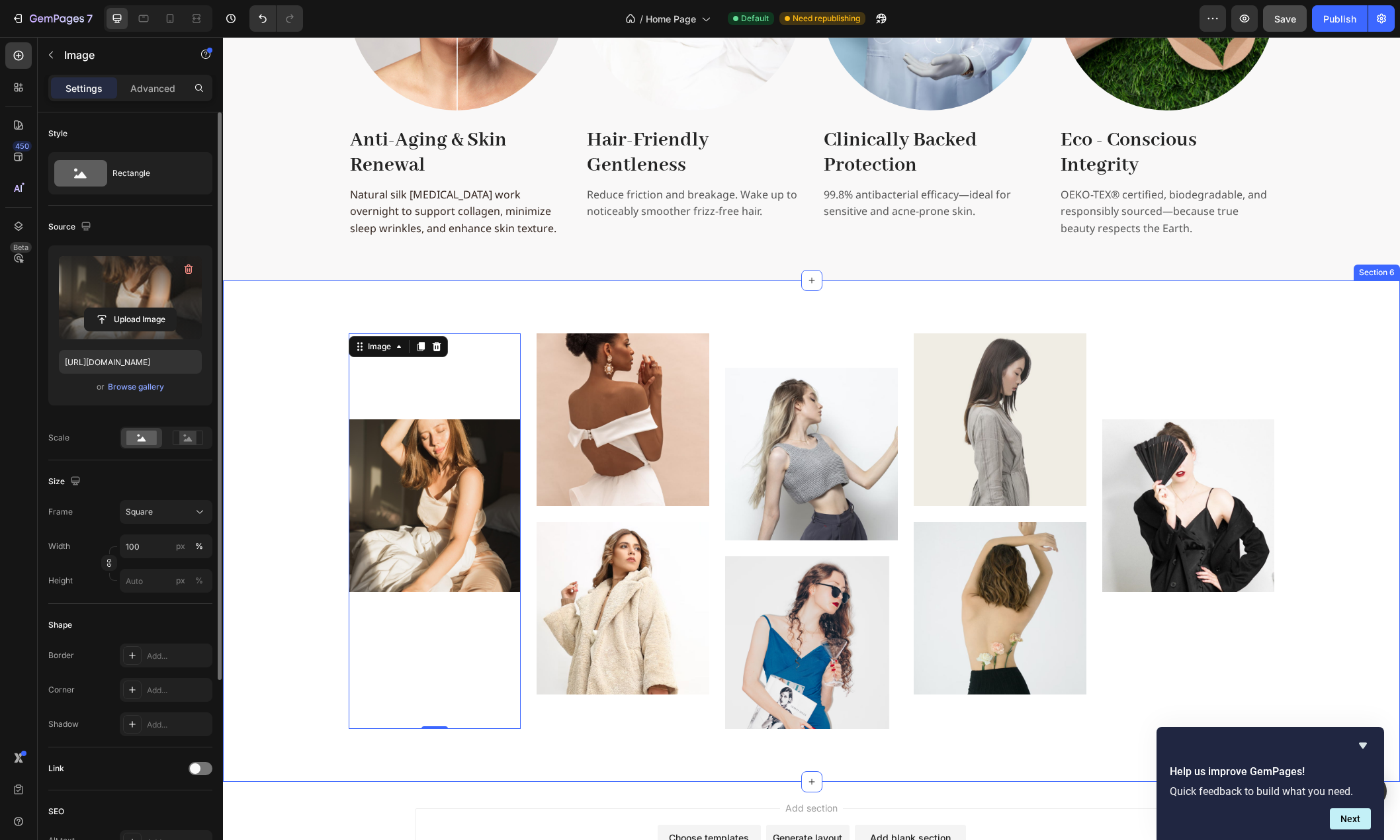
click at [294, 555] on div "Image 0 Image Image Image Image Image Image Image Carousel Row" at bounding box center [811, 531] width 1156 height 396
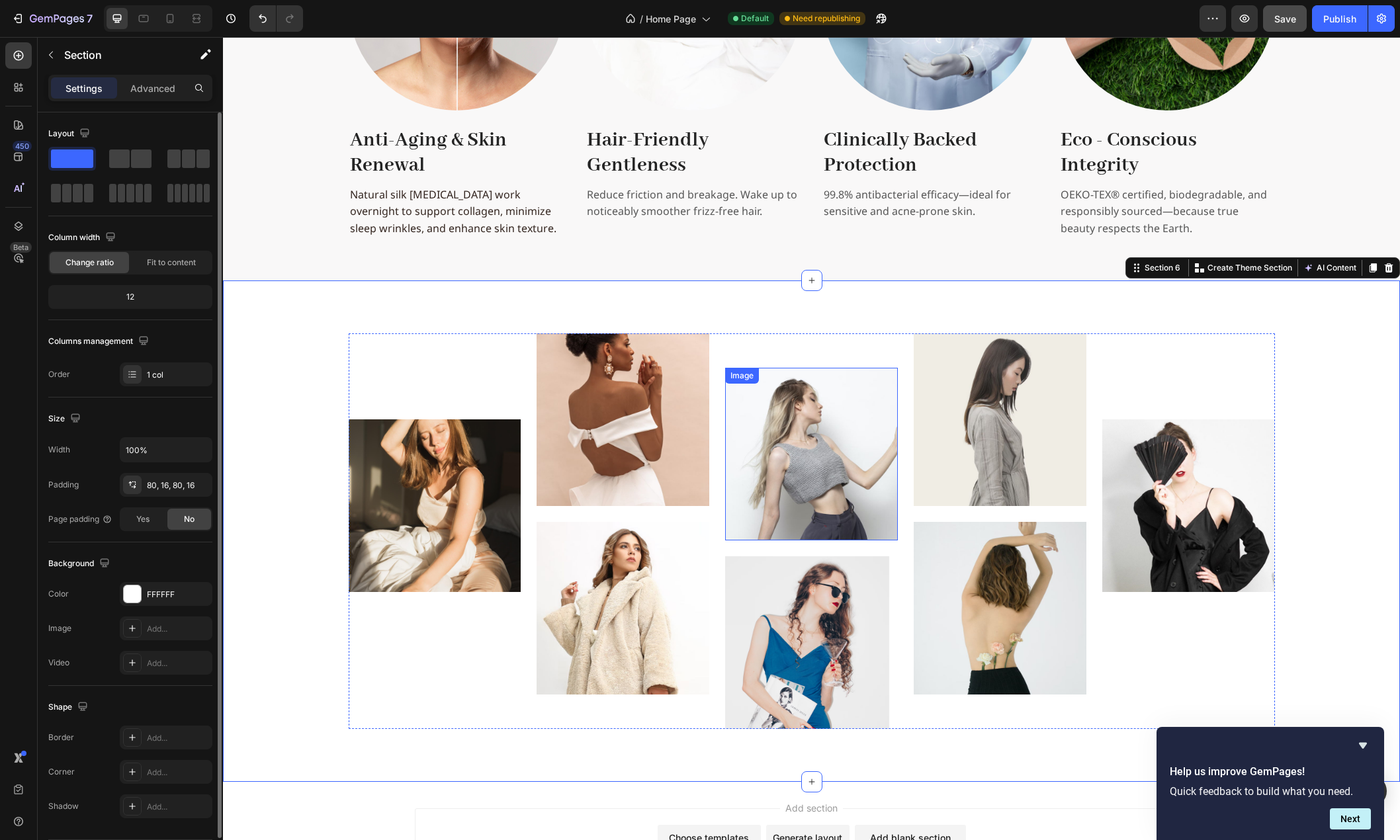
click at [806, 434] on img at bounding box center [811, 454] width 173 height 173
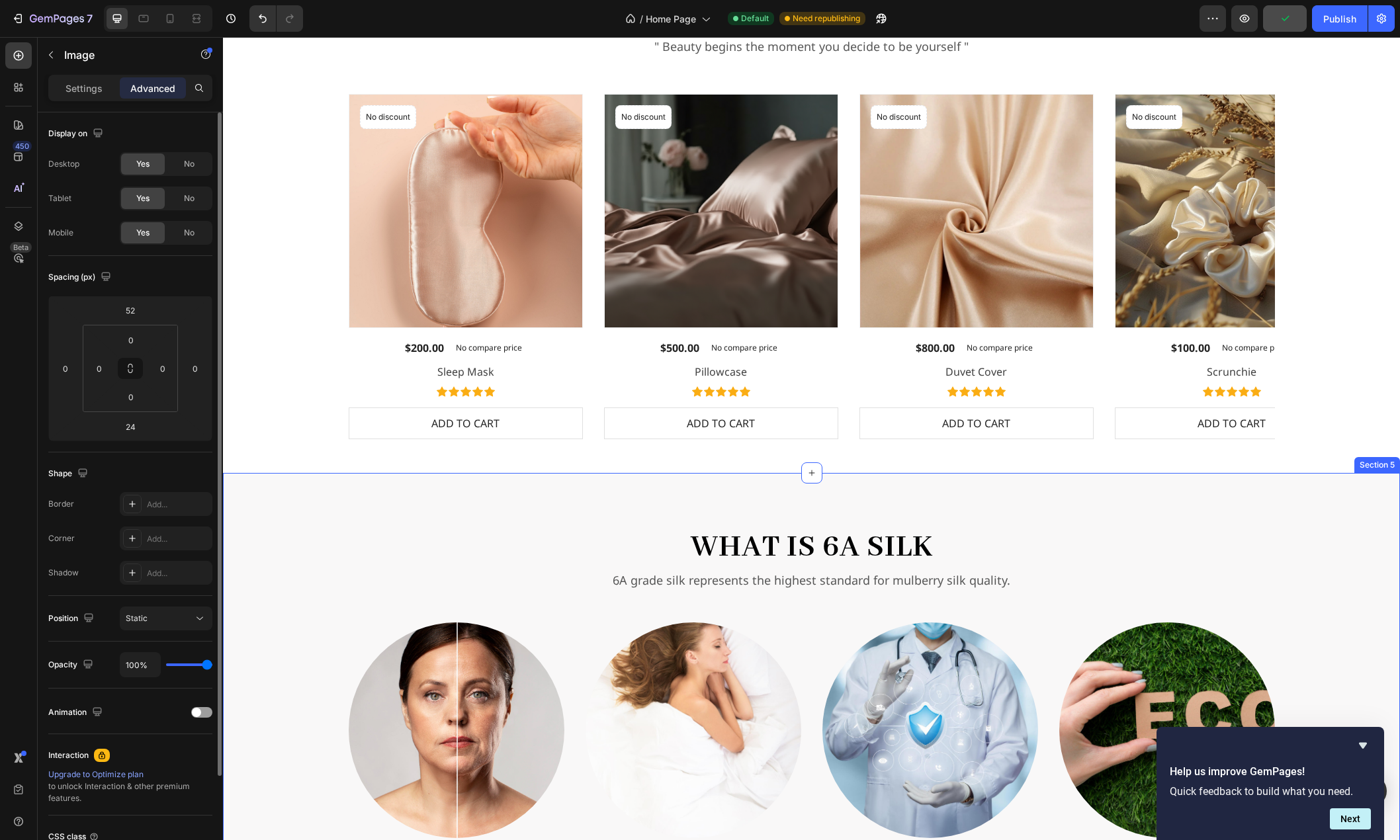
scroll to position [1630, 0]
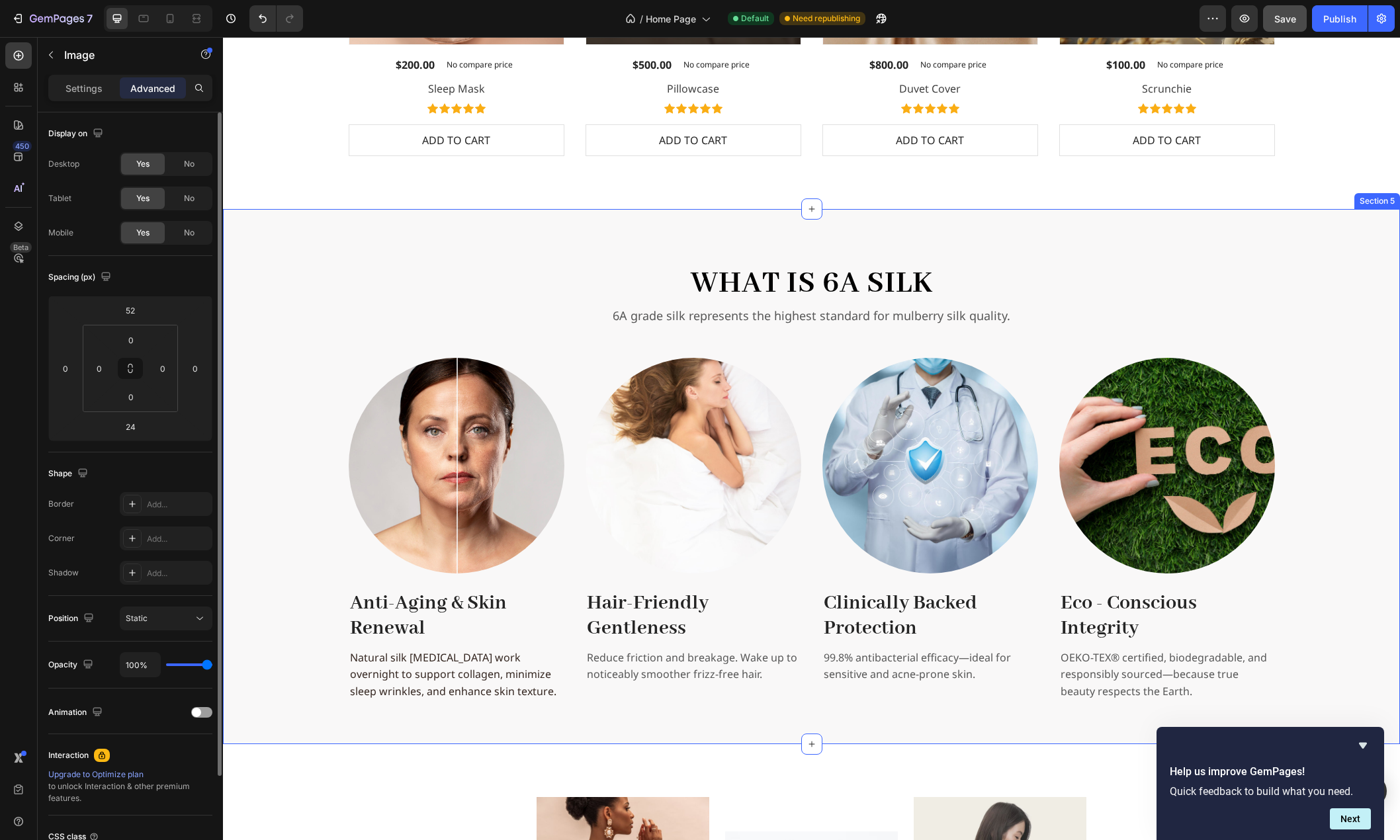
click at [620, 244] on div "What is 6A Silk Heading 6A grade silk represents the highest standard for mulbe…" at bounding box center [811, 477] width 1177 height 535
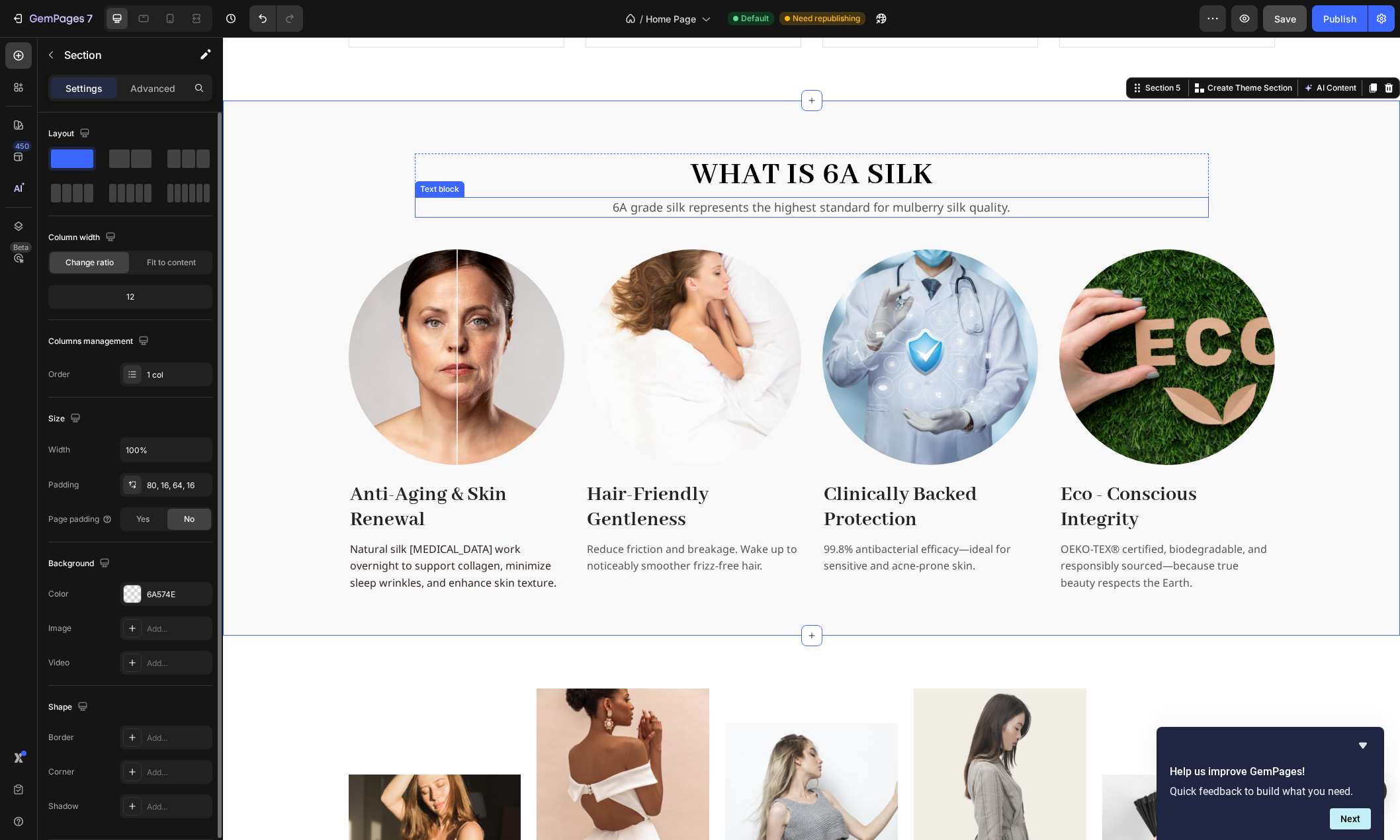
scroll to position [1894, 0]
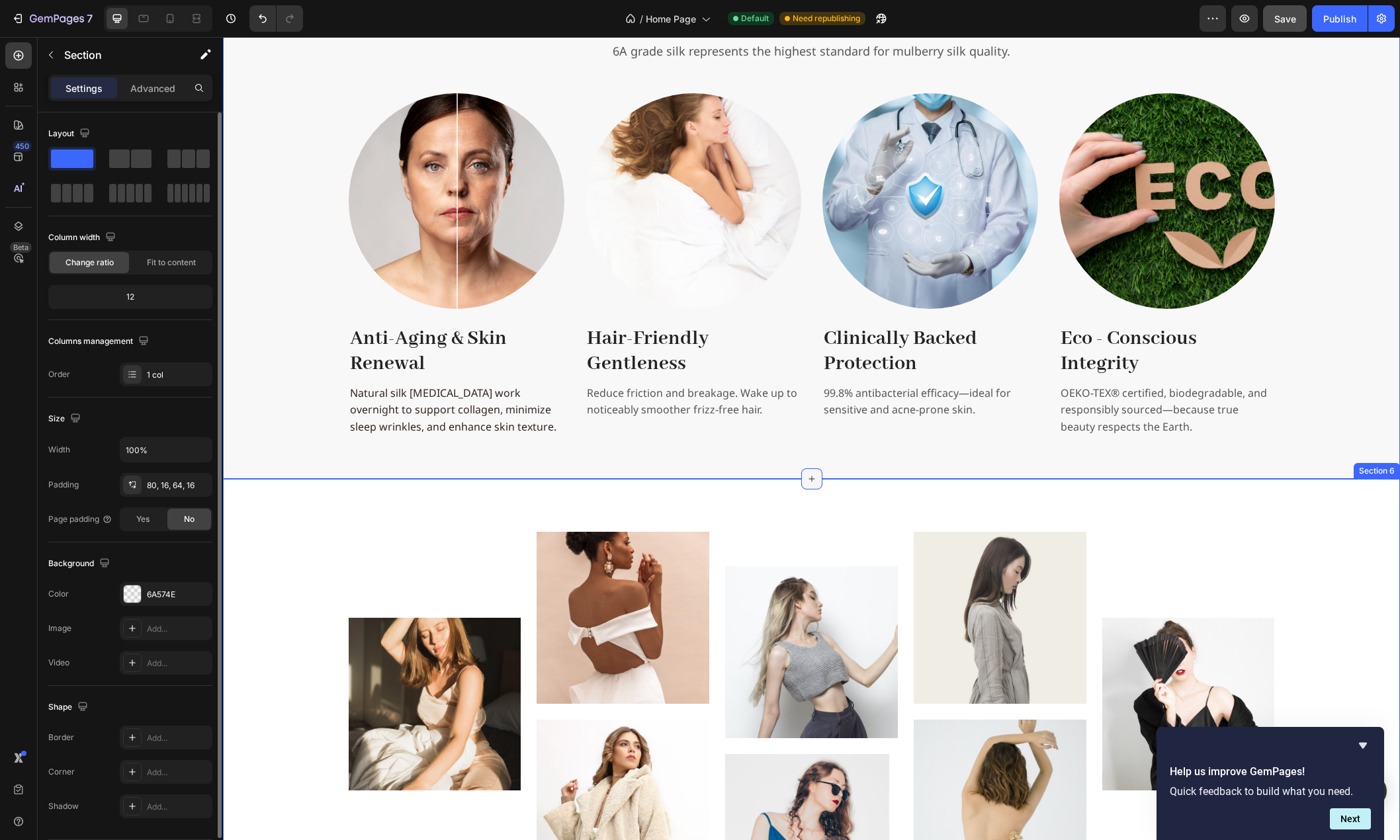
click at [809, 479] on icon at bounding box center [812, 479] width 10 height 10
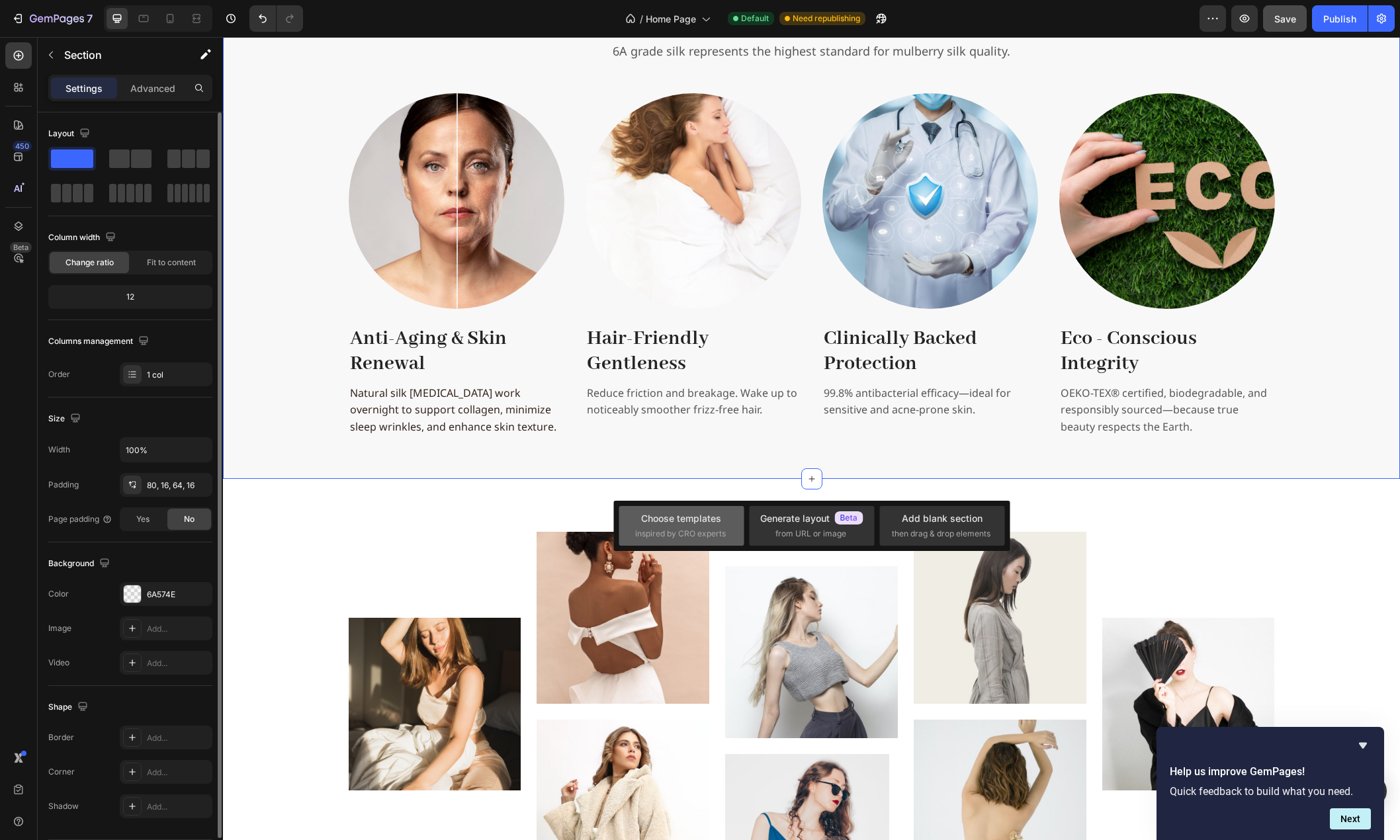
click at [703, 520] on div "Choose templates" at bounding box center [681, 518] width 80 height 14
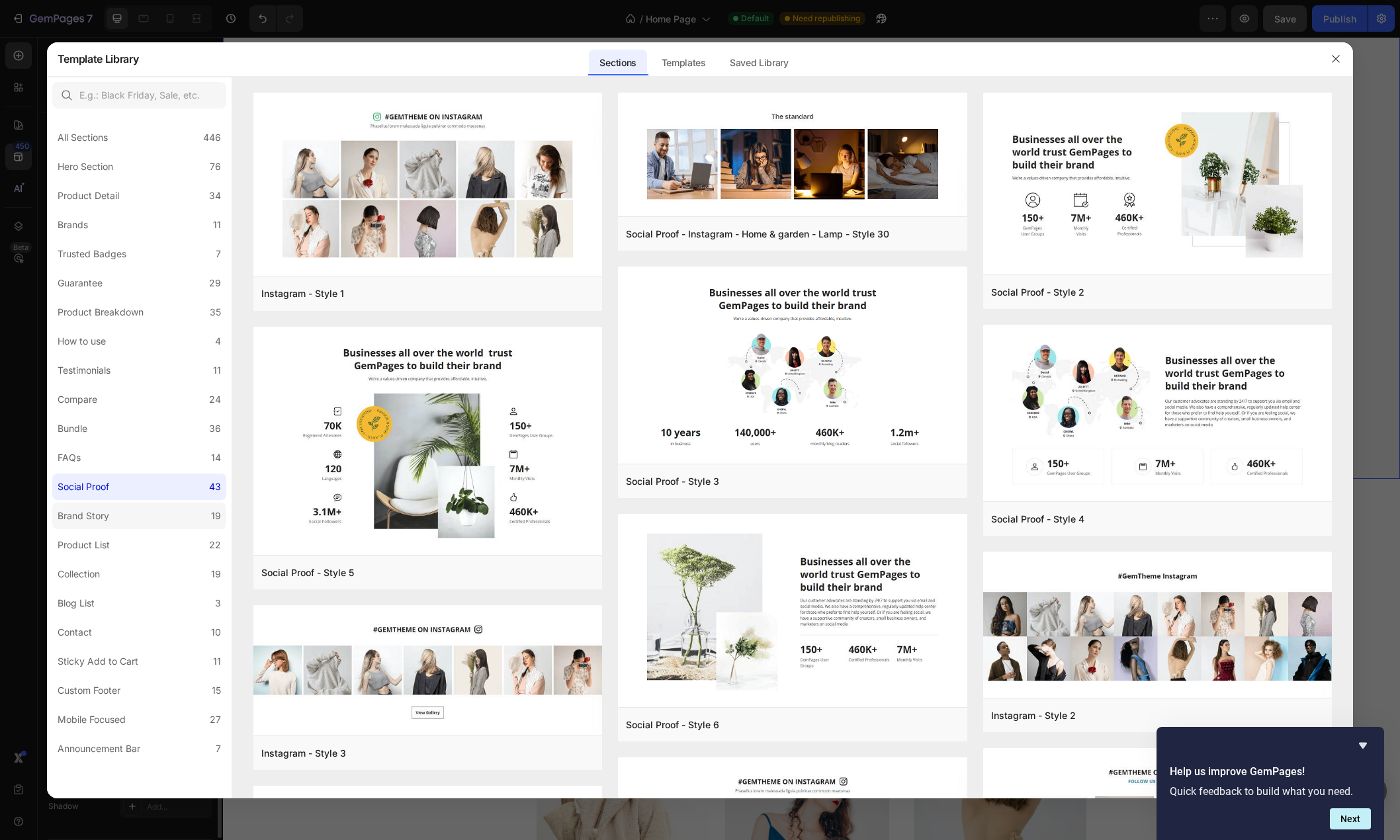
click at [107, 516] on div "Brand Story" at bounding box center [83, 515] width 51 height 16
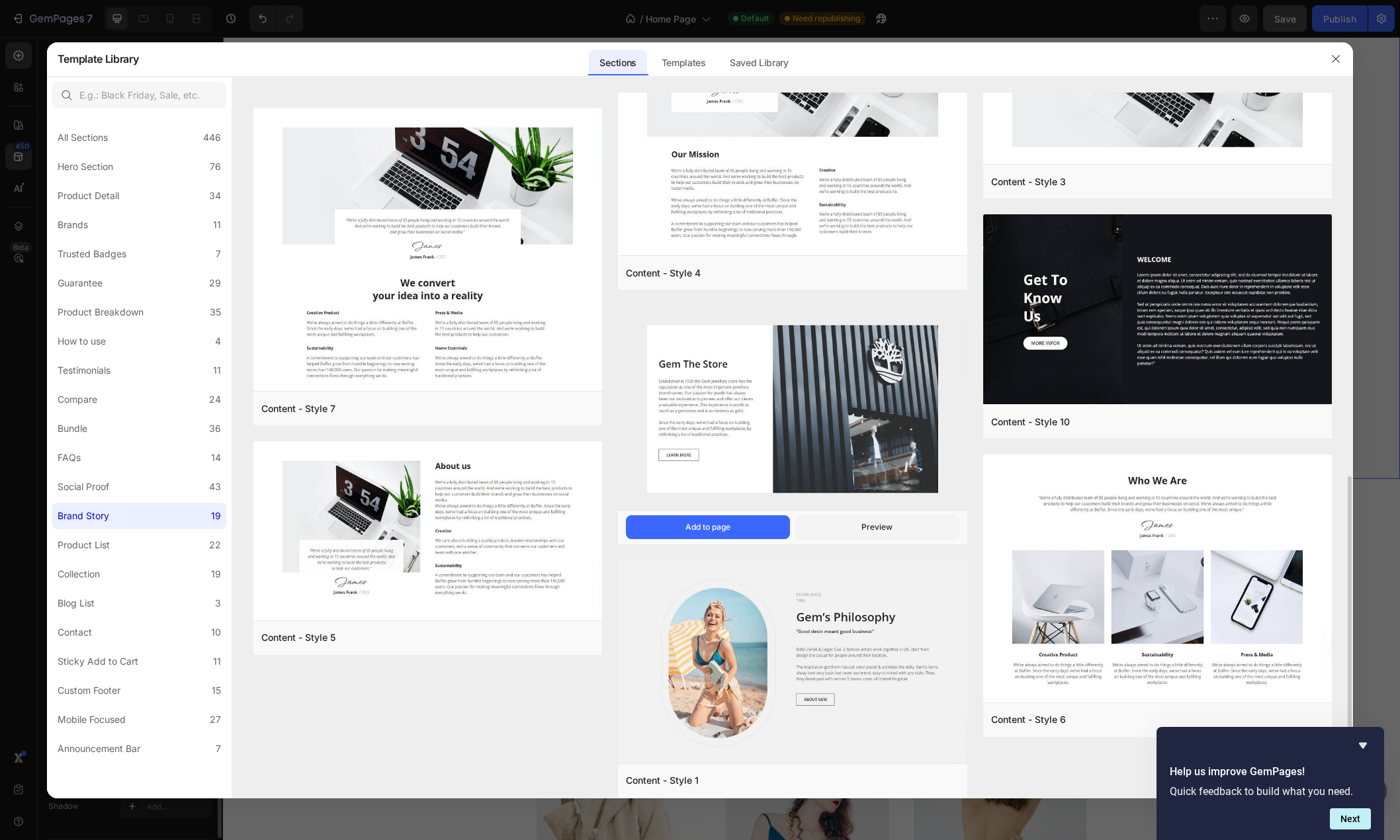
scroll to position [875, 0]
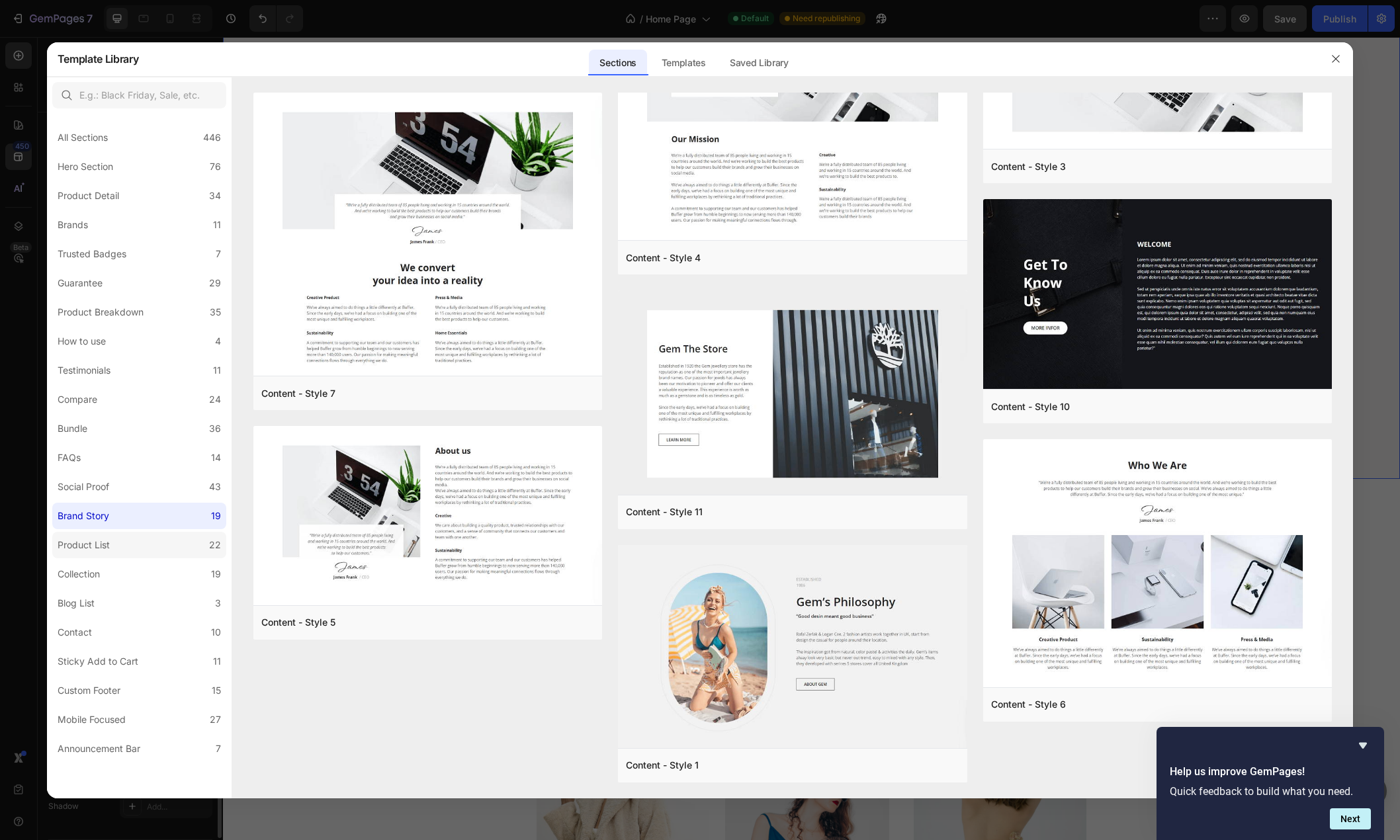
click at [117, 537] on label "Product List 22" at bounding box center [139, 544] width 174 height 26
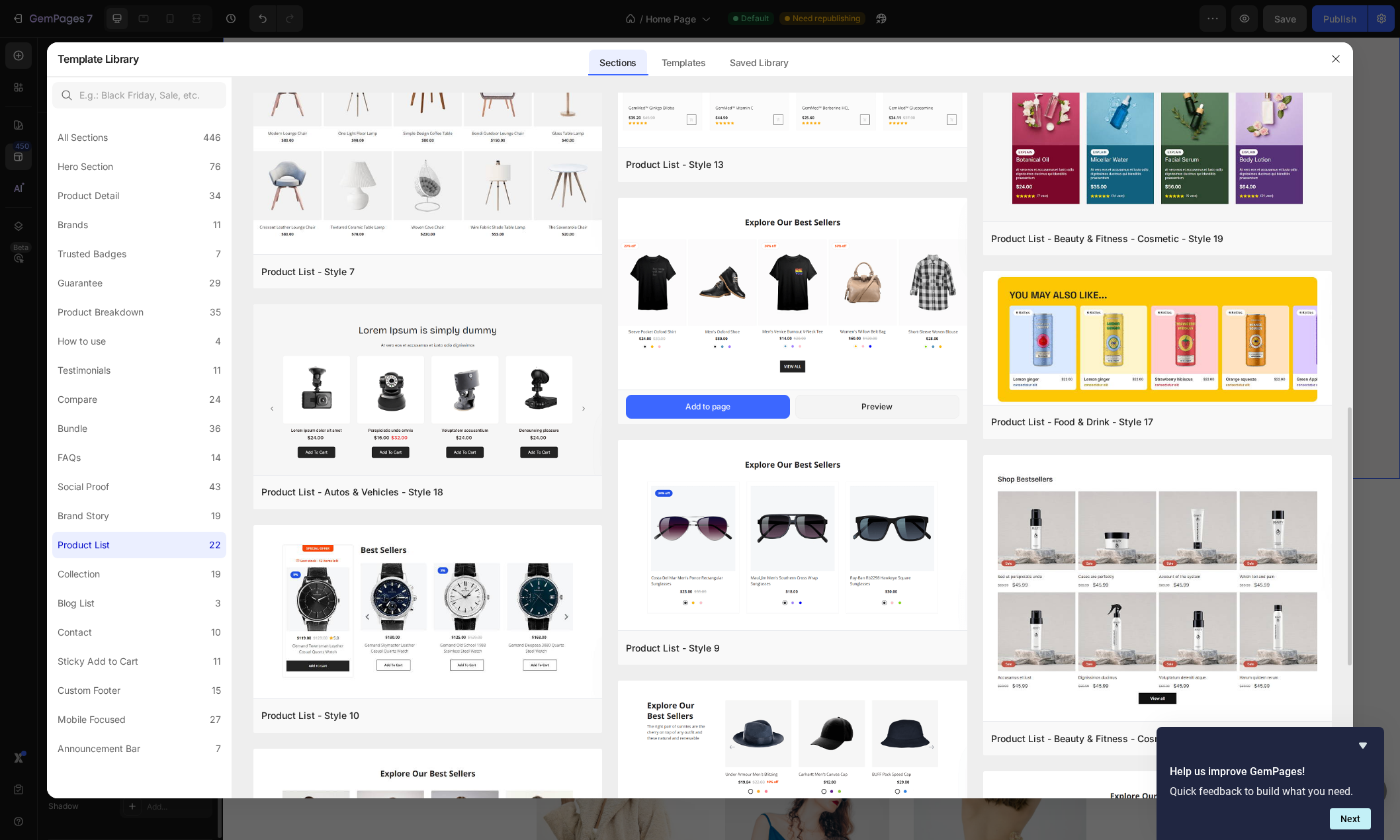
scroll to position [1222, 0]
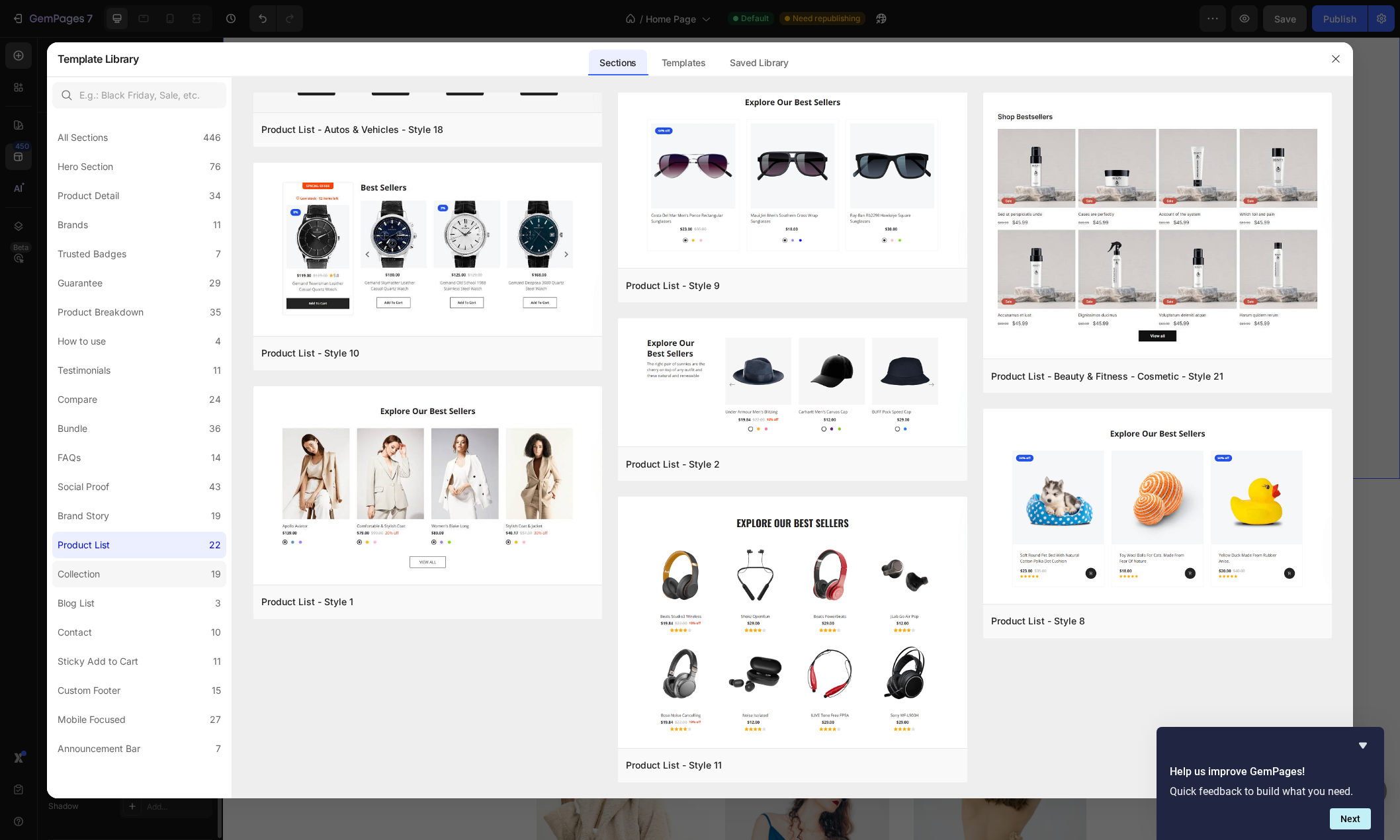
click at [127, 578] on label "Collection 19" at bounding box center [139, 573] width 174 height 26
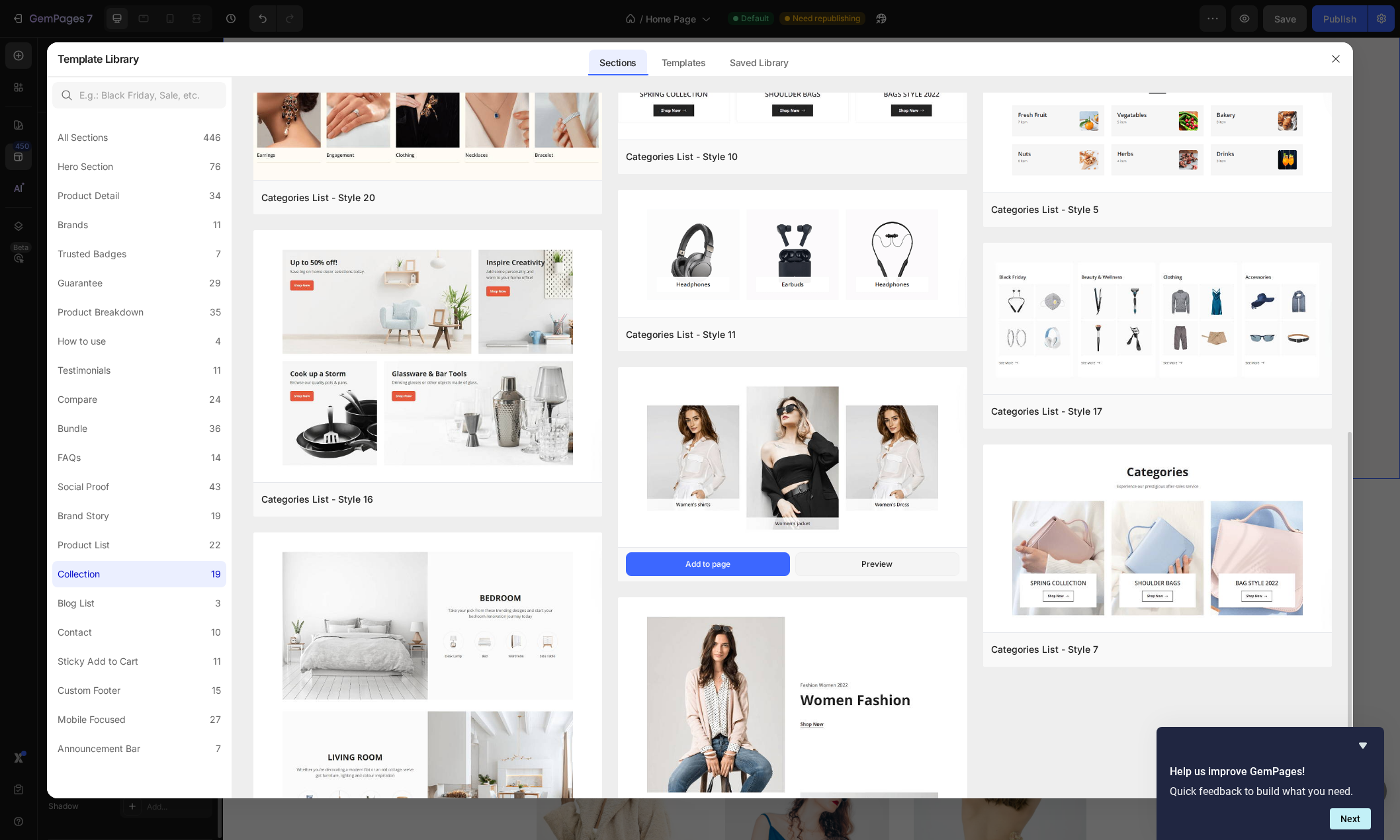
scroll to position [579, 0]
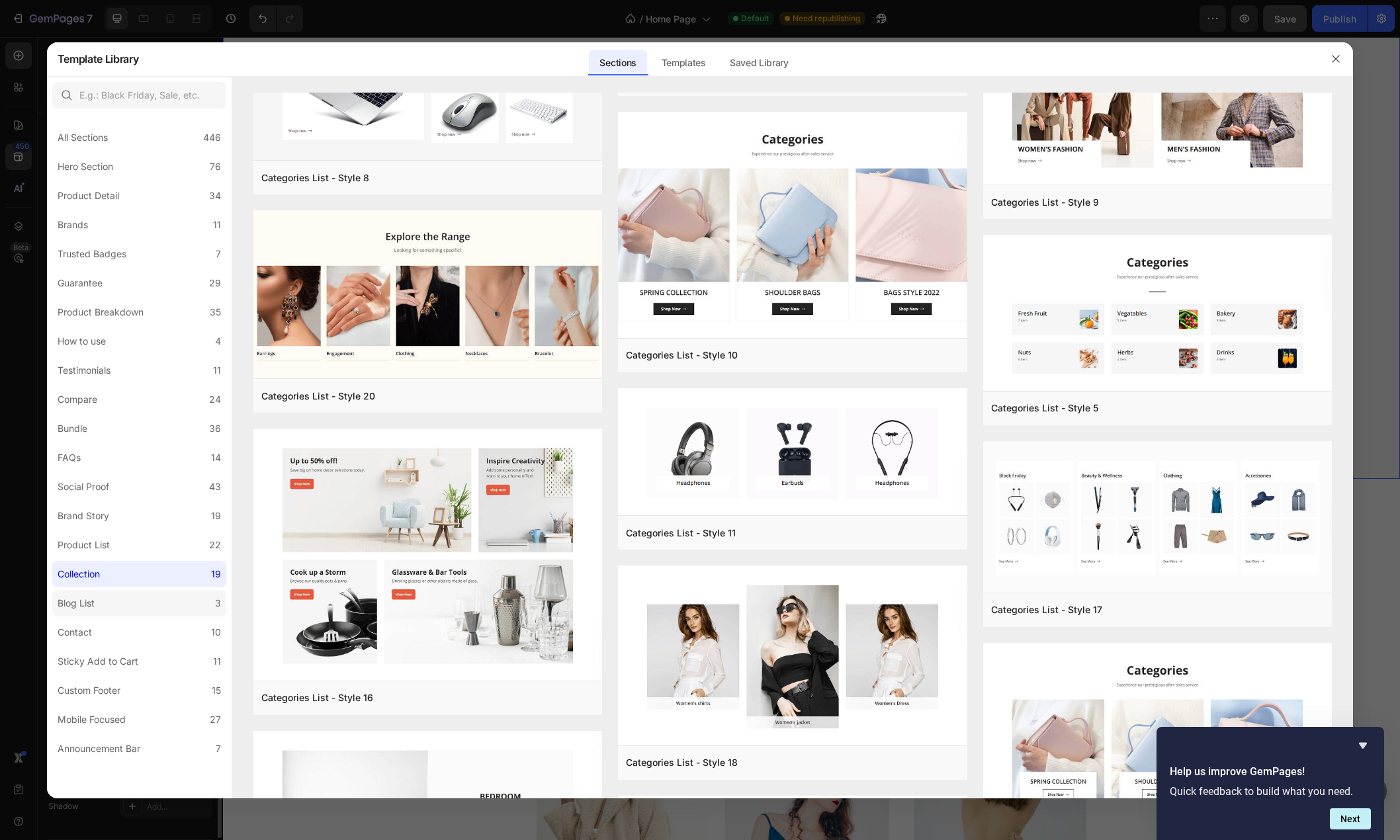
click at [124, 608] on label "Blog List 3" at bounding box center [139, 602] width 174 height 26
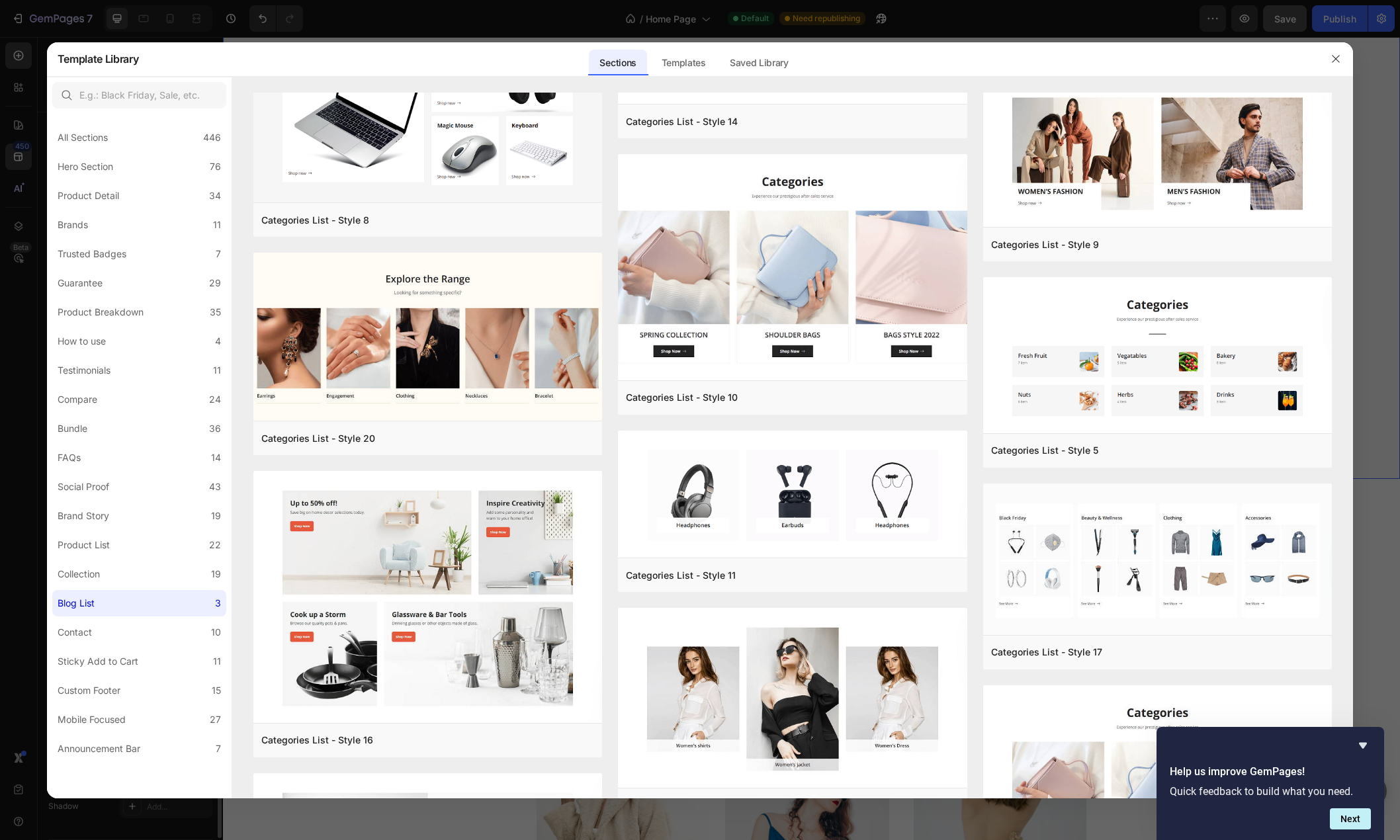
scroll to position [0, 0]
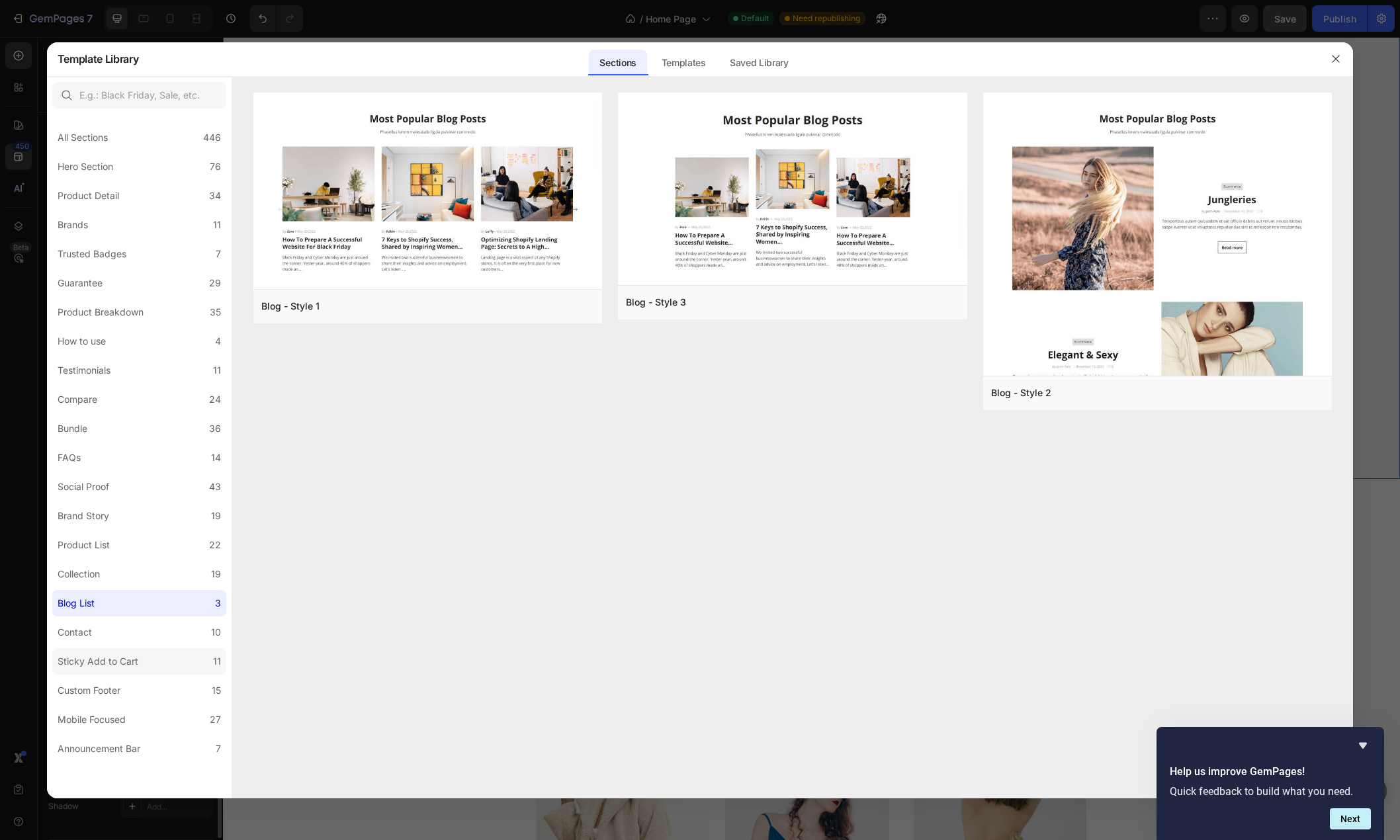
click at [118, 658] on div "Sticky Add to Cart" at bounding box center [97, 661] width 80 height 16
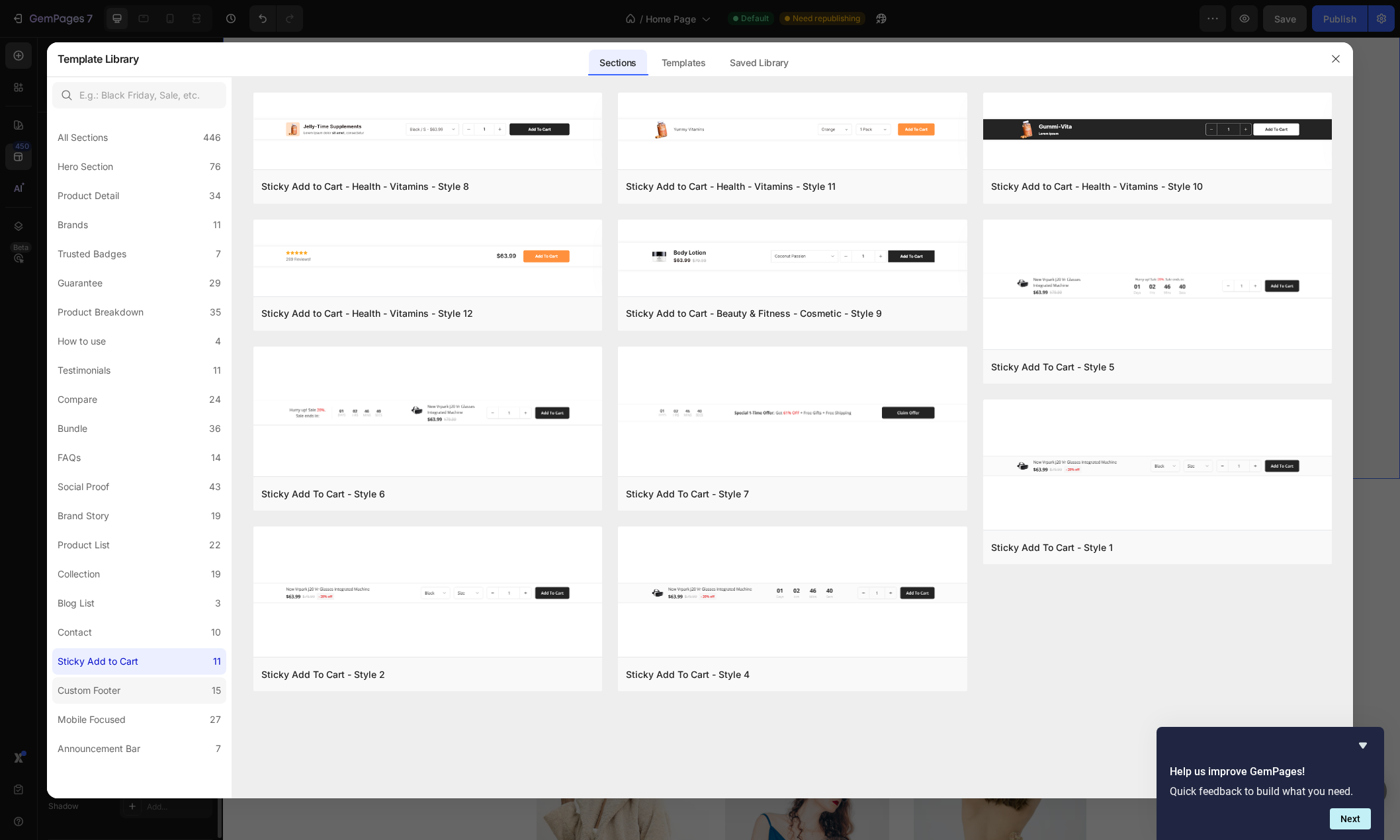
click at [121, 692] on div "Custom Footer" at bounding box center [89, 690] width 63 height 16
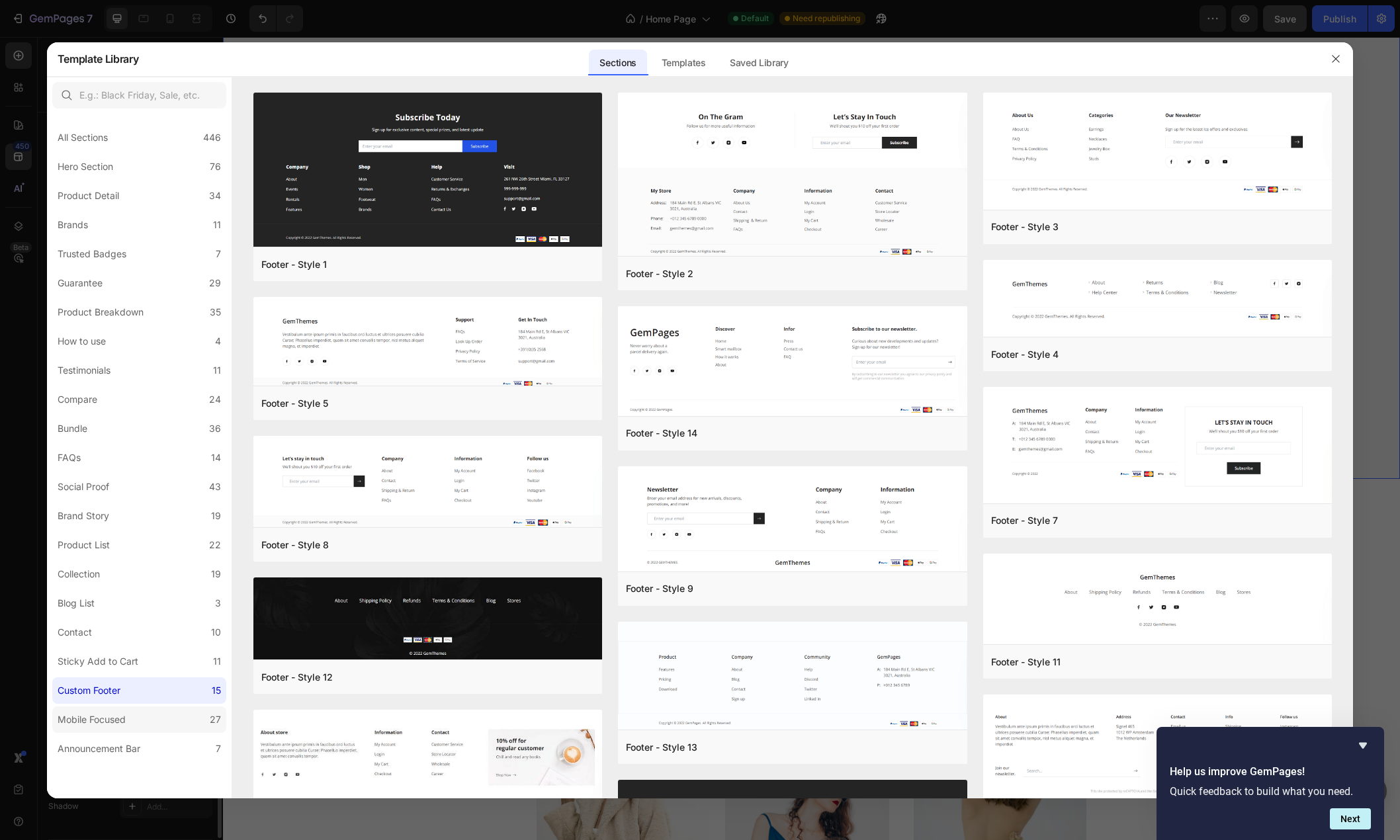
click at [133, 715] on label "Mobile Focused 27" at bounding box center [139, 720] width 174 height 26
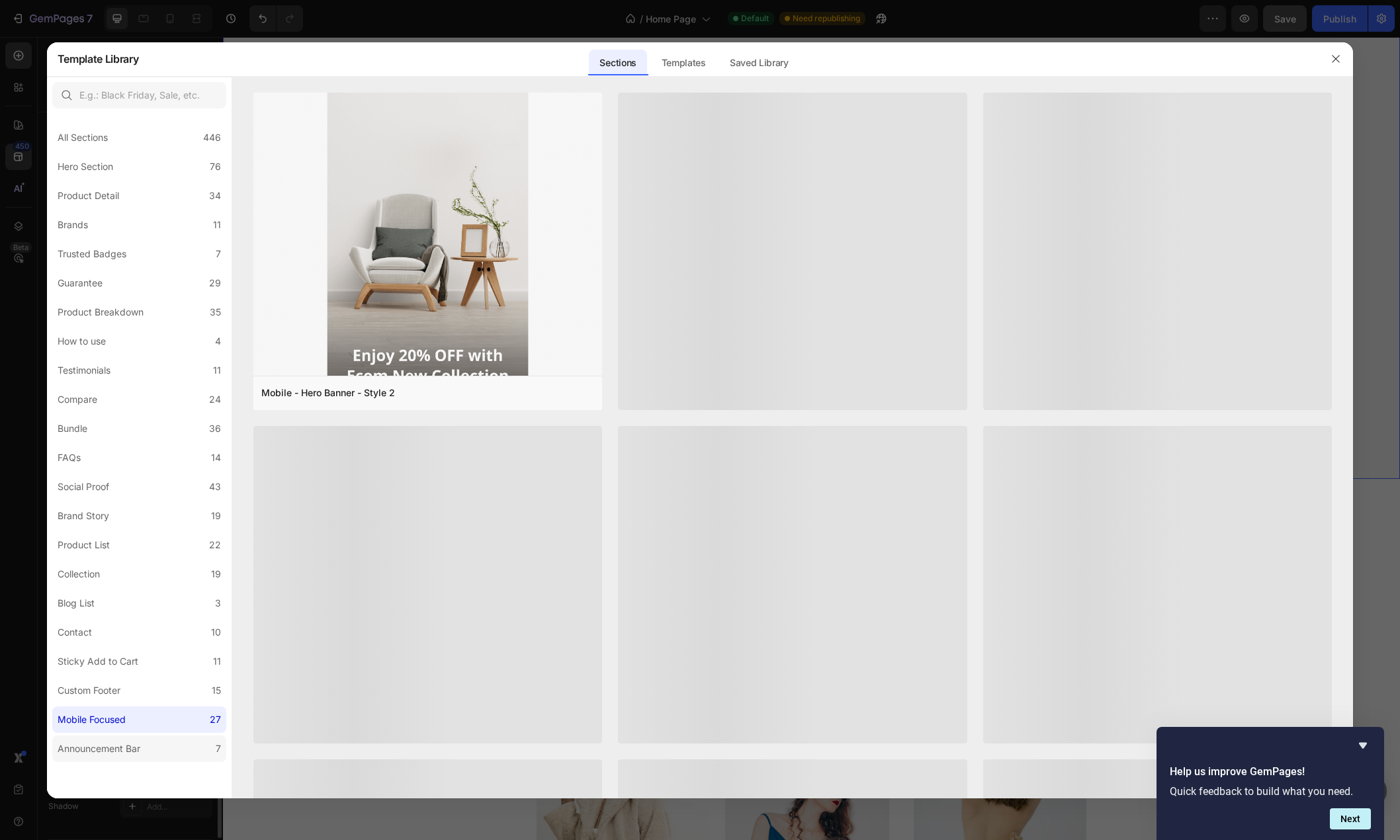
click at [140, 752] on div "Announcement Bar" at bounding box center [98, 749] width 83 height 16
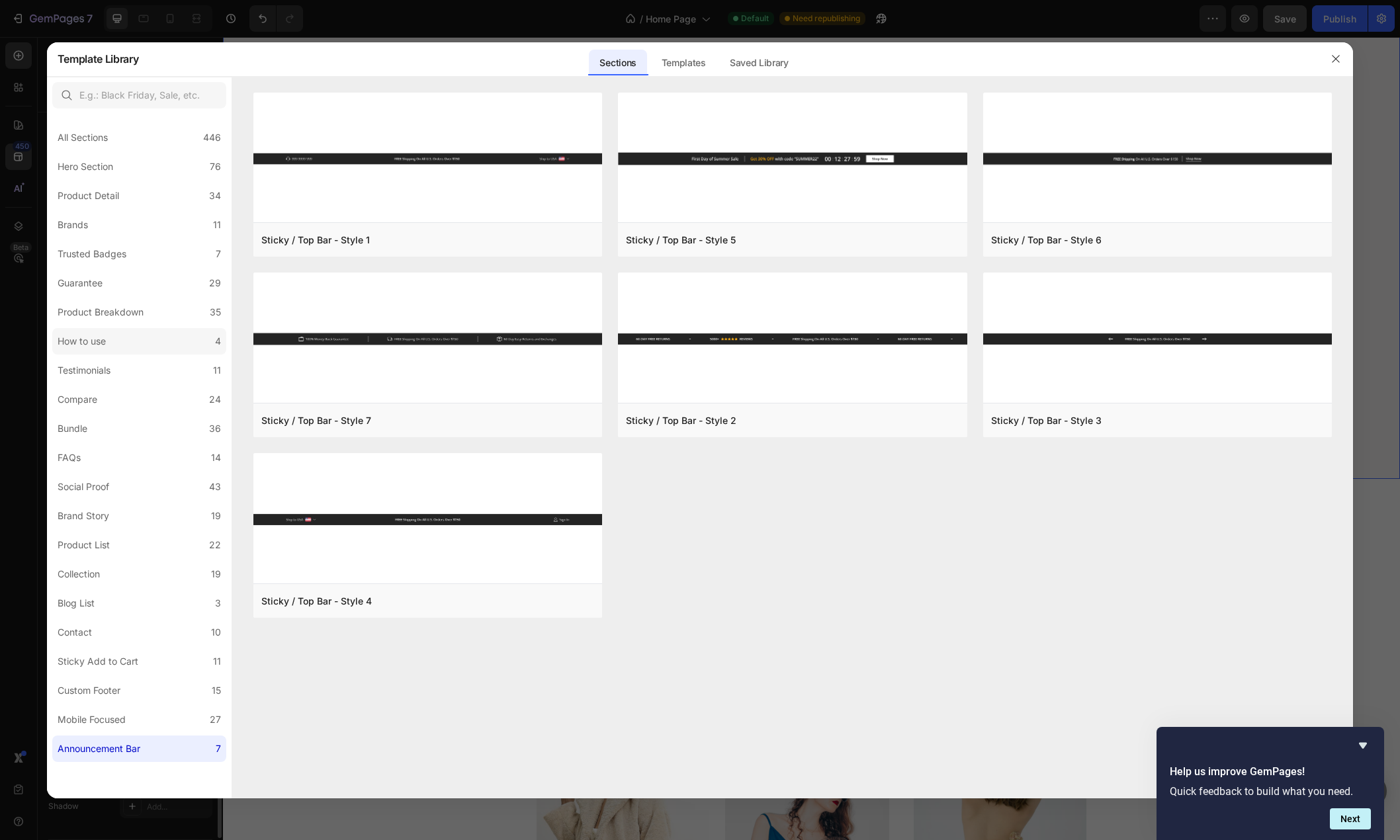
click at [129, 344] on label "How to use 4" at bounding box center [139, 341] width 174 height 26
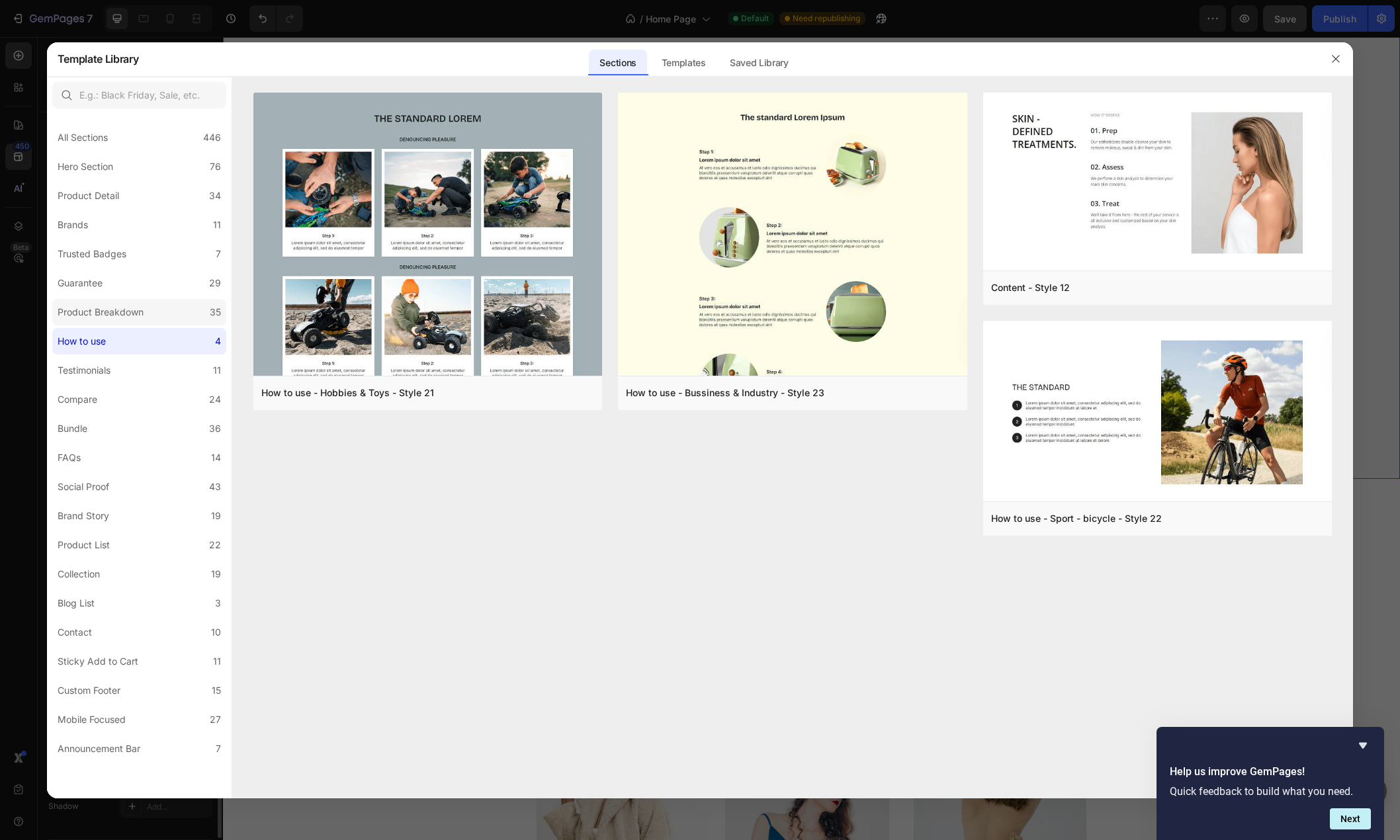
click at [114, 308] on div "Product Breakdown" at bounding box center [100, 312] width 86 height 16
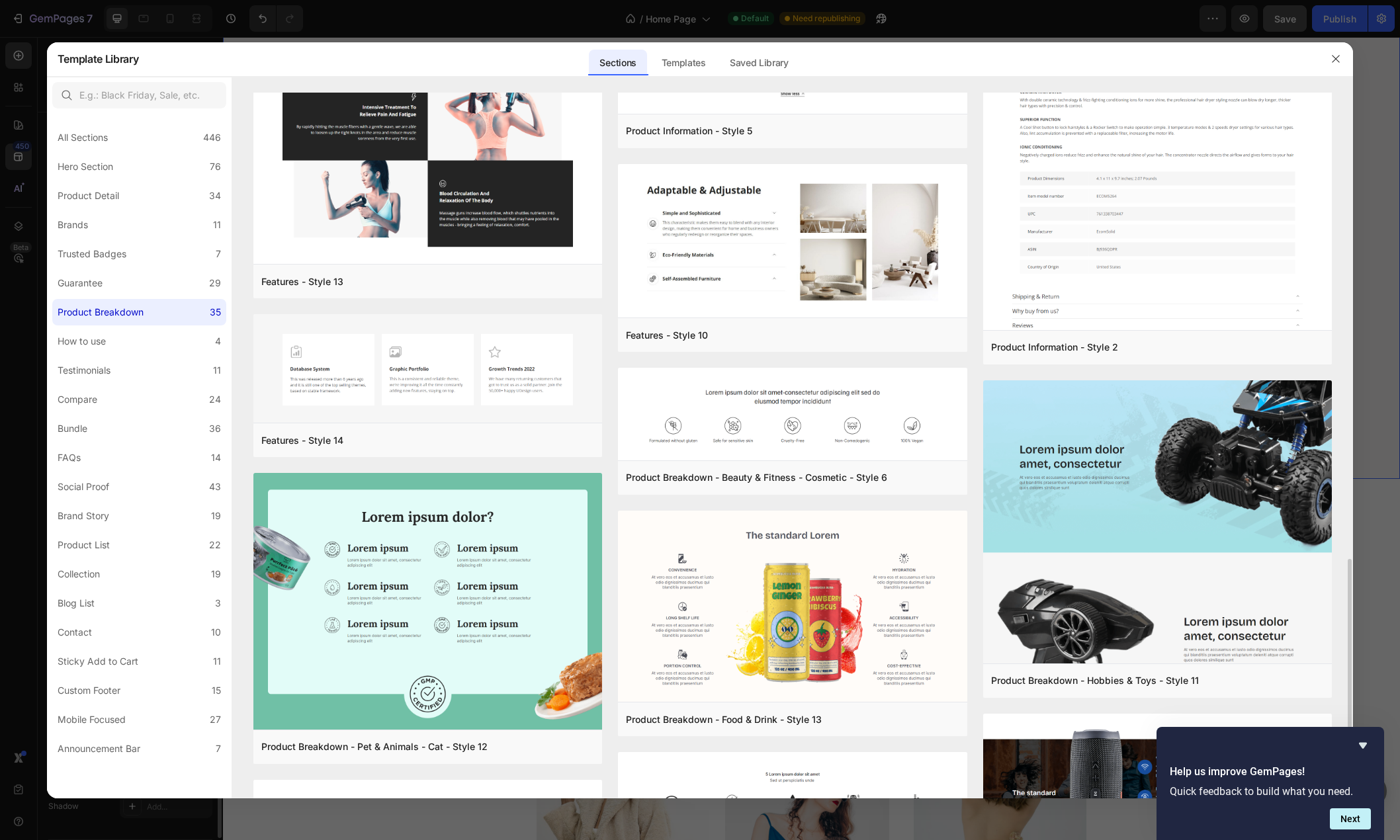
scroll to position [1490, 0]
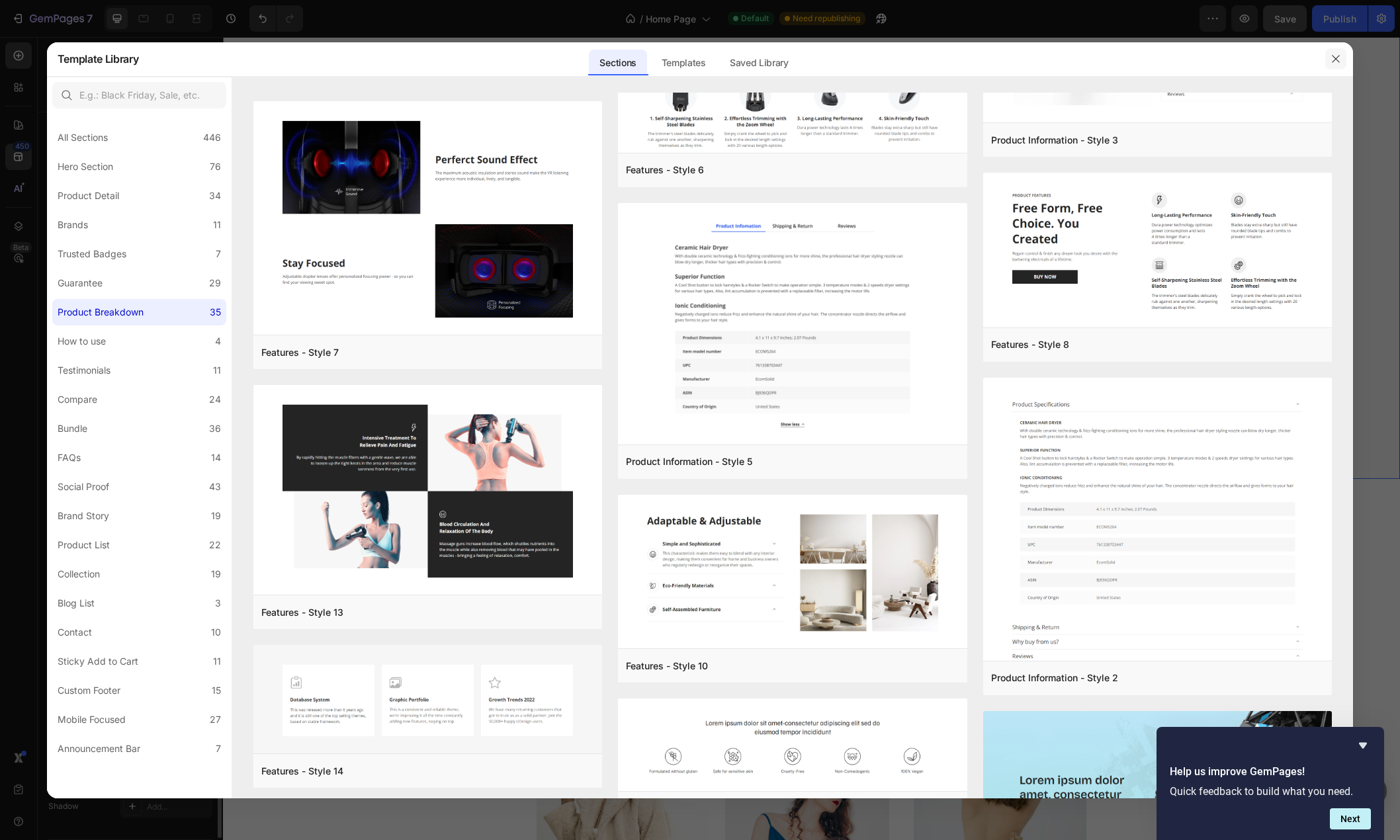
click at [1329, 66] on button "button" at bounding box center [1335, 59] width 21 height 21
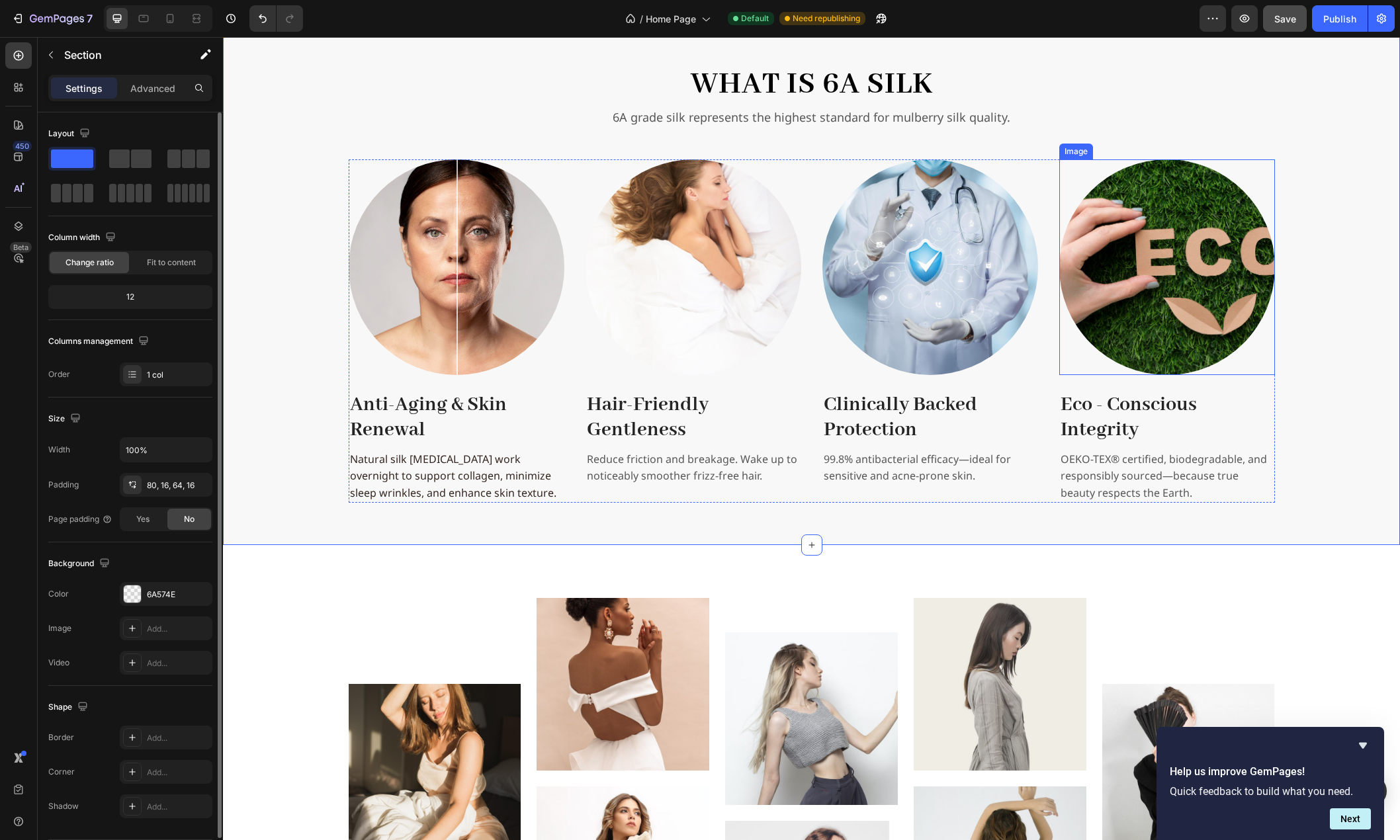
scroll to position [1630, 0]
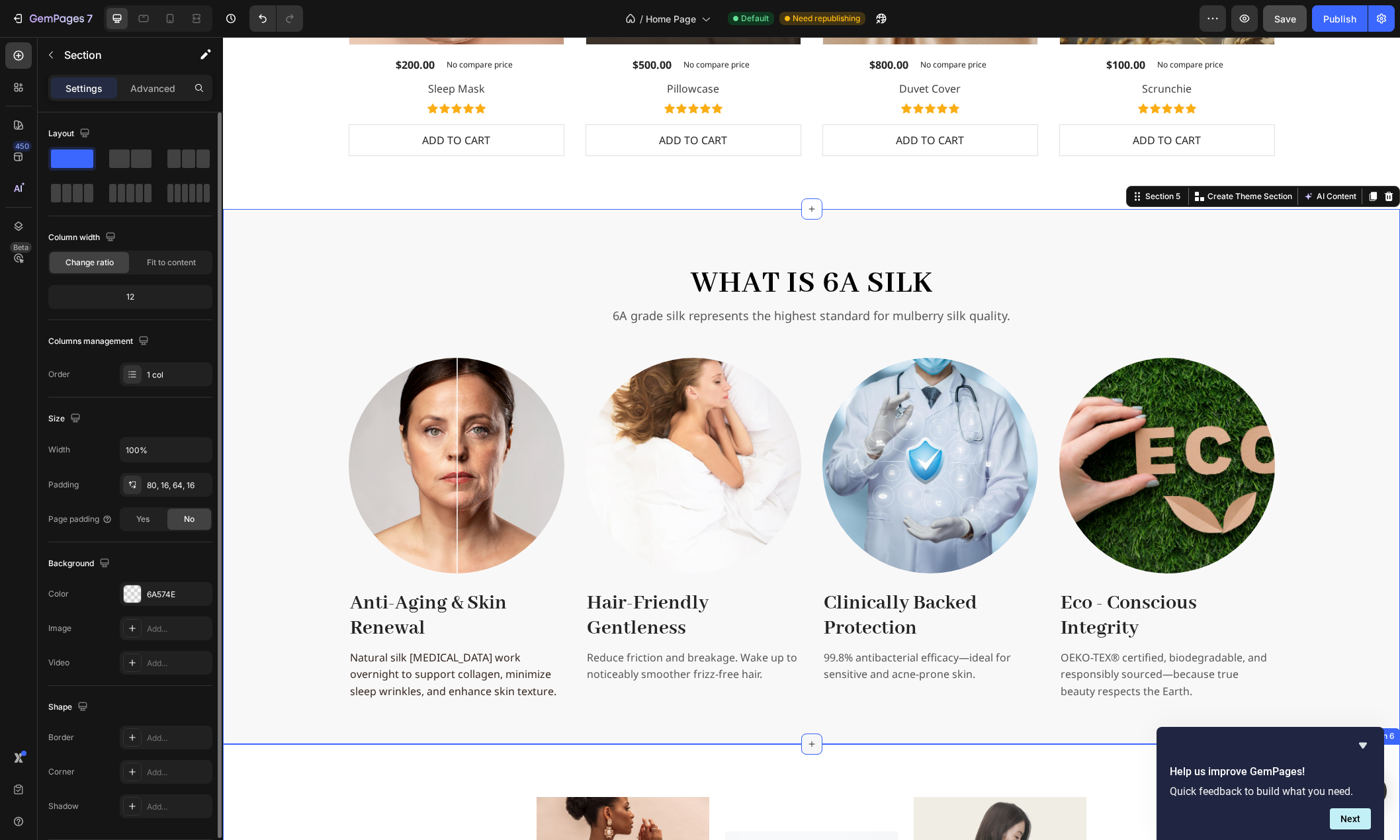
click at [807, 743] on icon at bounding box center [812, 744] width 10 height 10
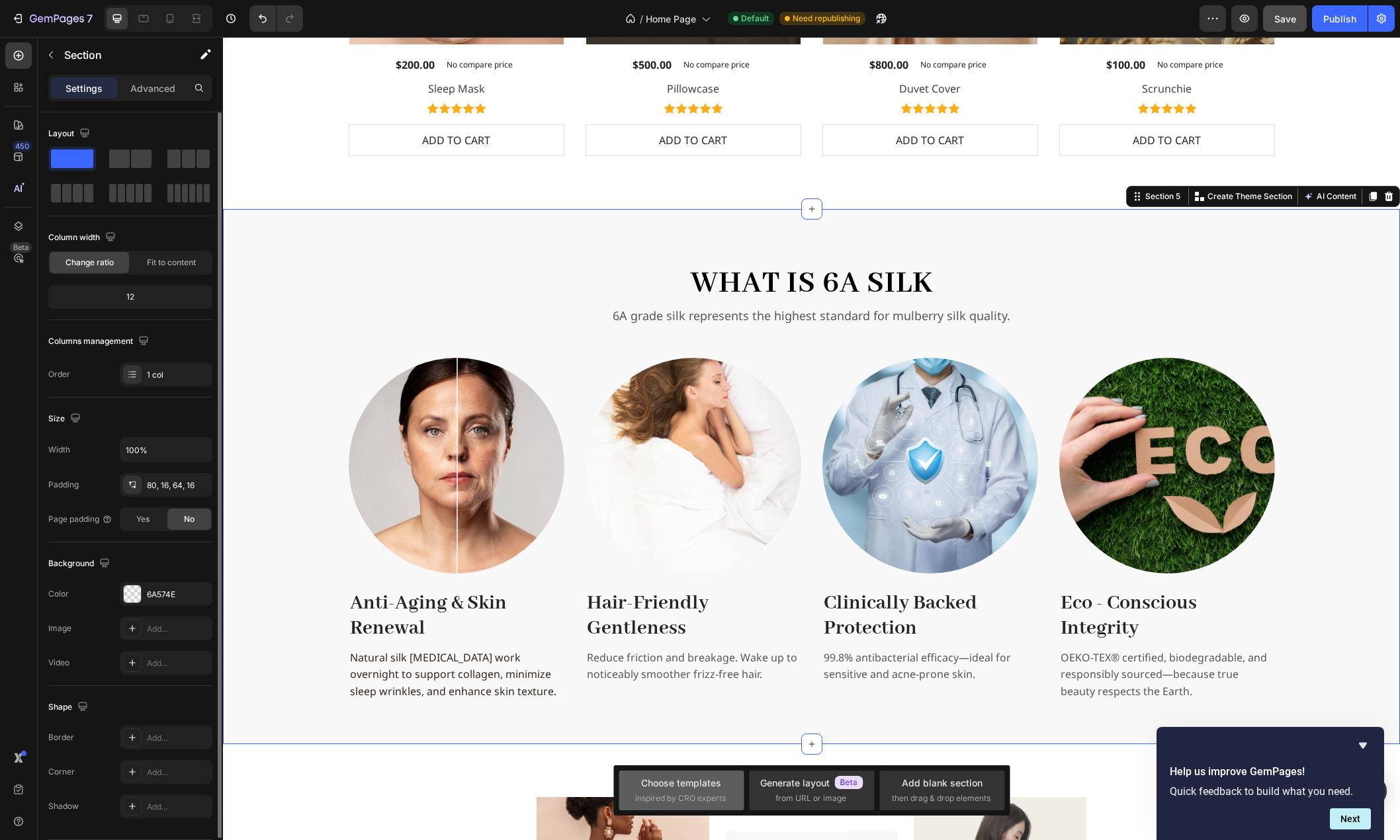
click at [685, 784] on div "Choose templates" at bounding box center [681, 783] width 80 height 14
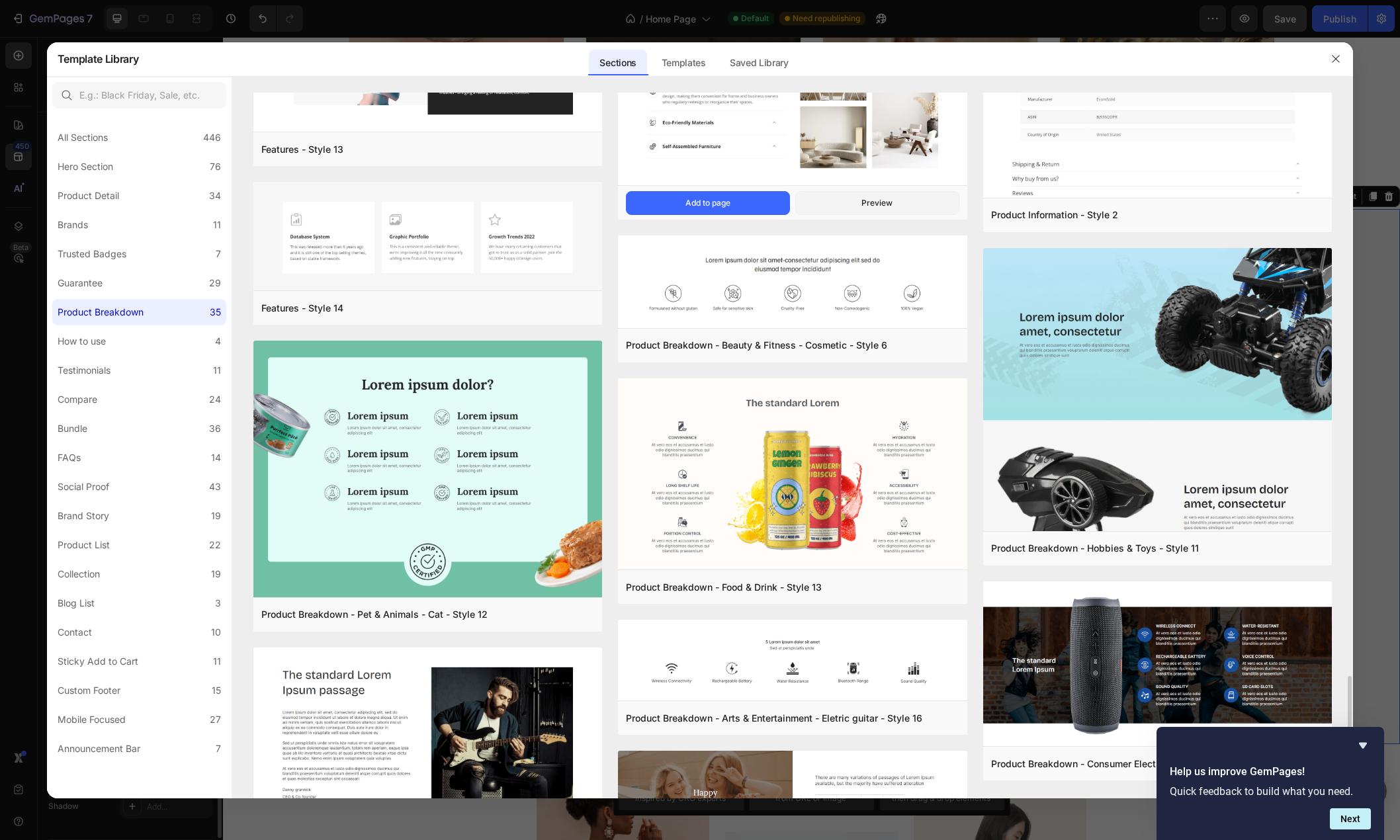
scroll to position [2049, 0]
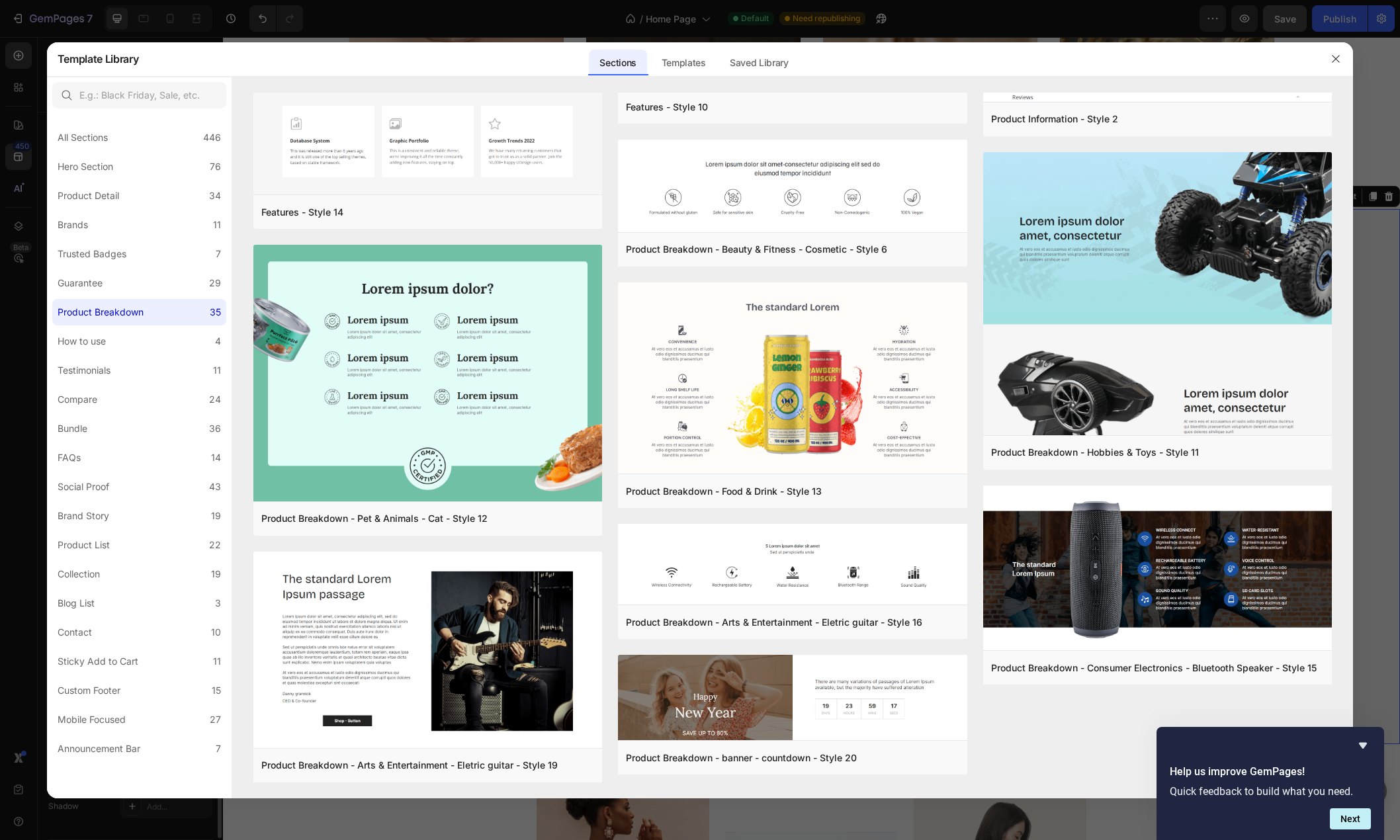
drag, startPoint x: 1365, startPoint y: 273, endPoint x: 1109, endPoint y: 97, distance: 310.7
click at [1365, 273] on div at bounding box center [700, 420] width 1400 height 840
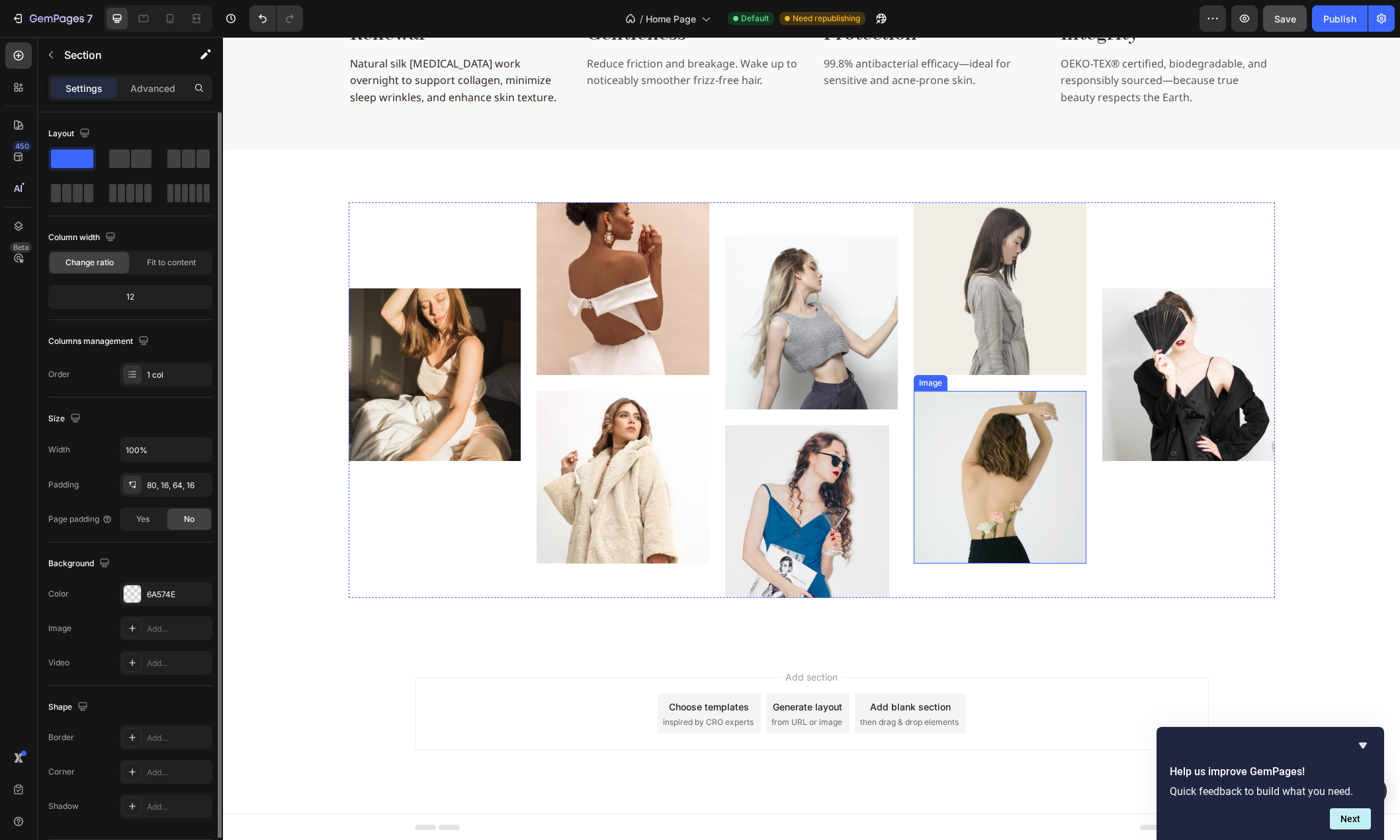
scroll to position [2225, 0]
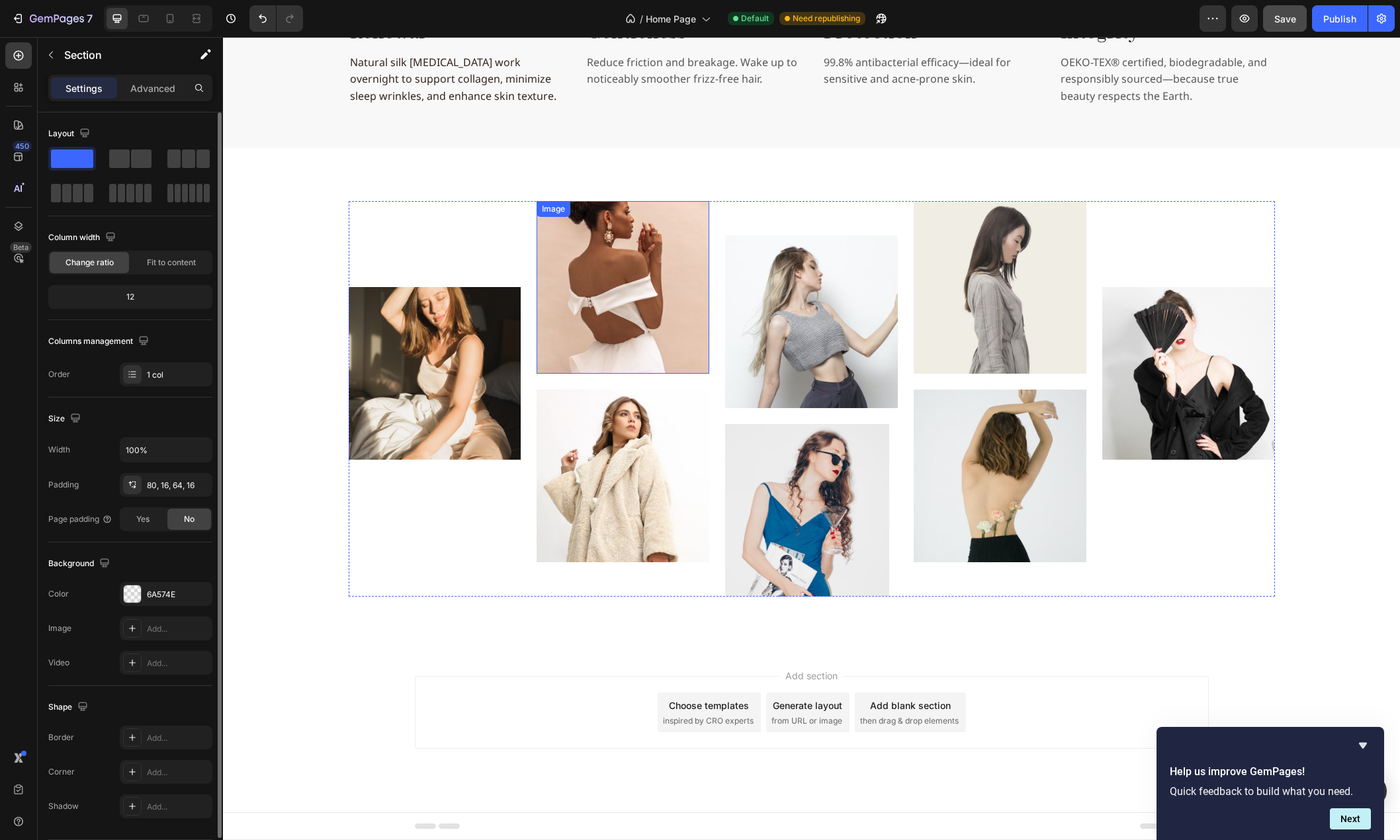
click at [615, 305] on img at bounding box center [623, 287] width 173 height 173
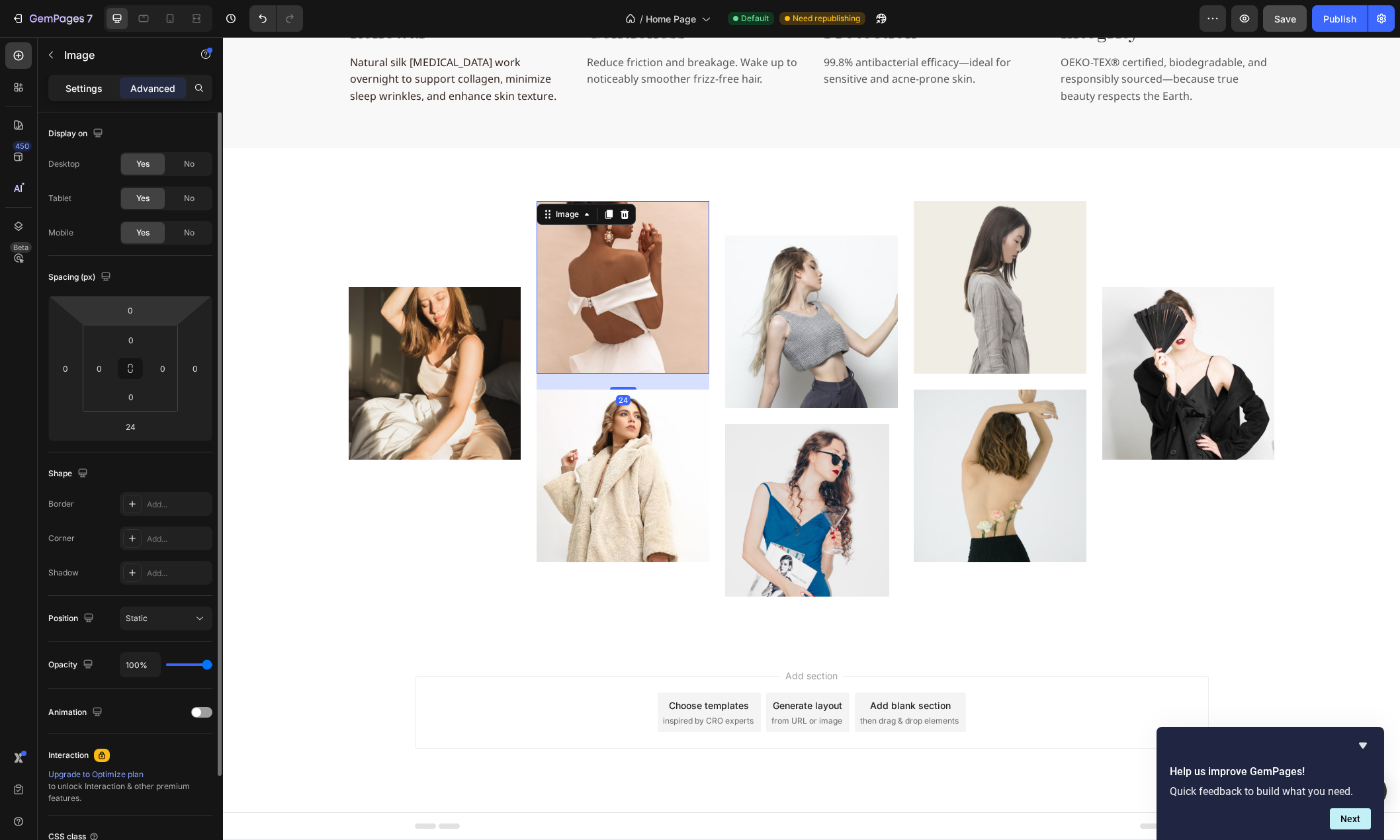
click at [79, 81] on p "Settings" at bounding box center [84, 88] width 37 height 14
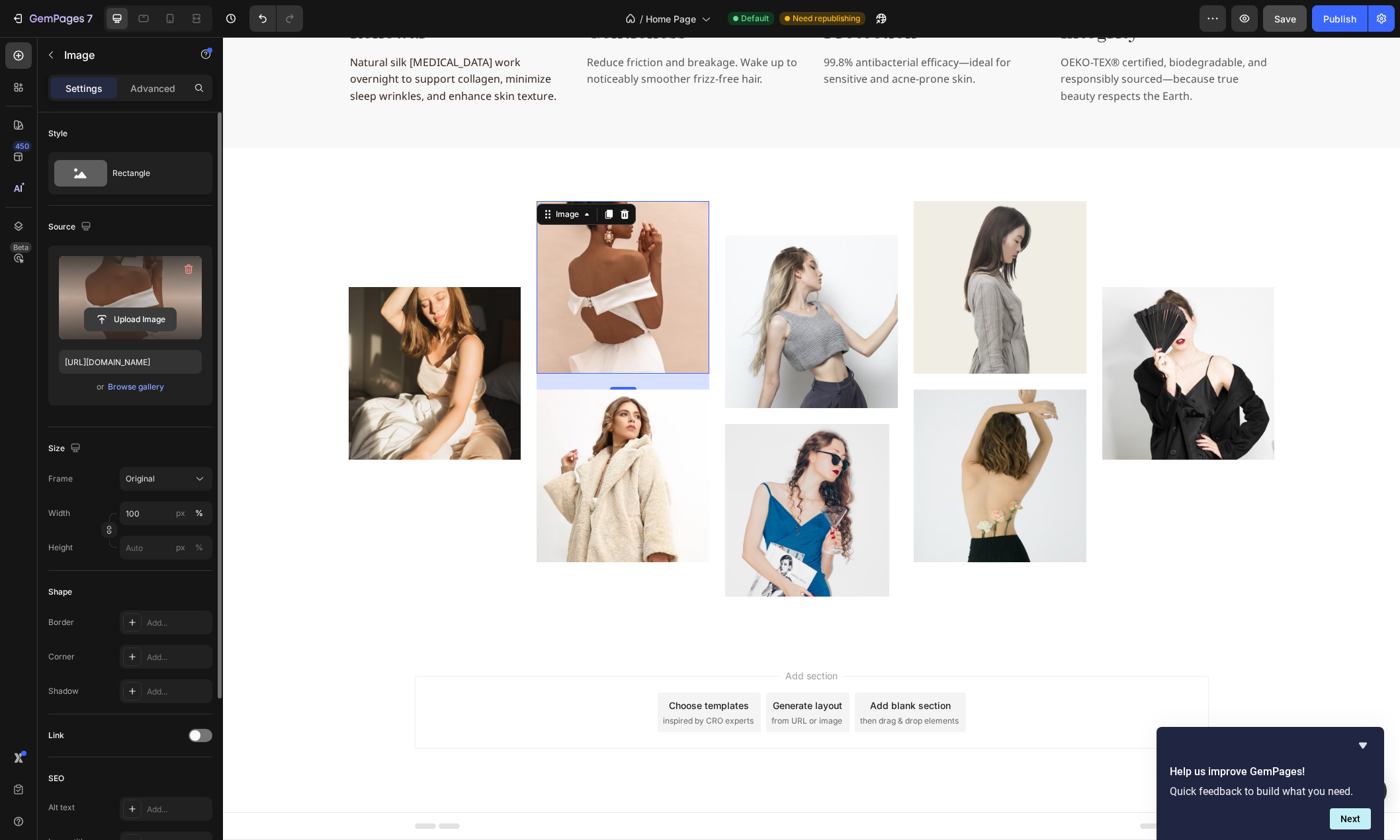
click at [125, 318] on input "file" at bounding box center [130, 320] width 91 height 22
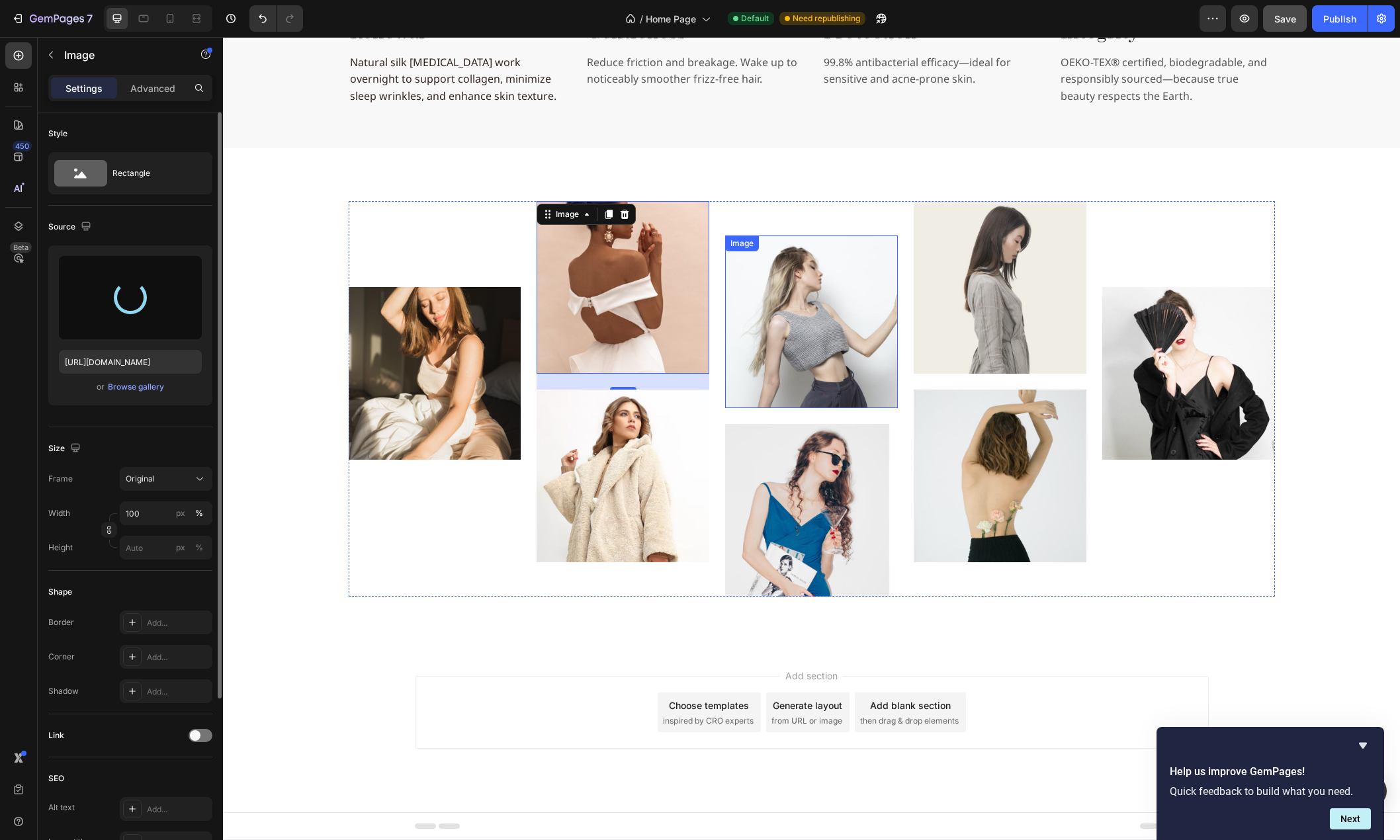
type input "[URL][DOMAIN_NAME]"
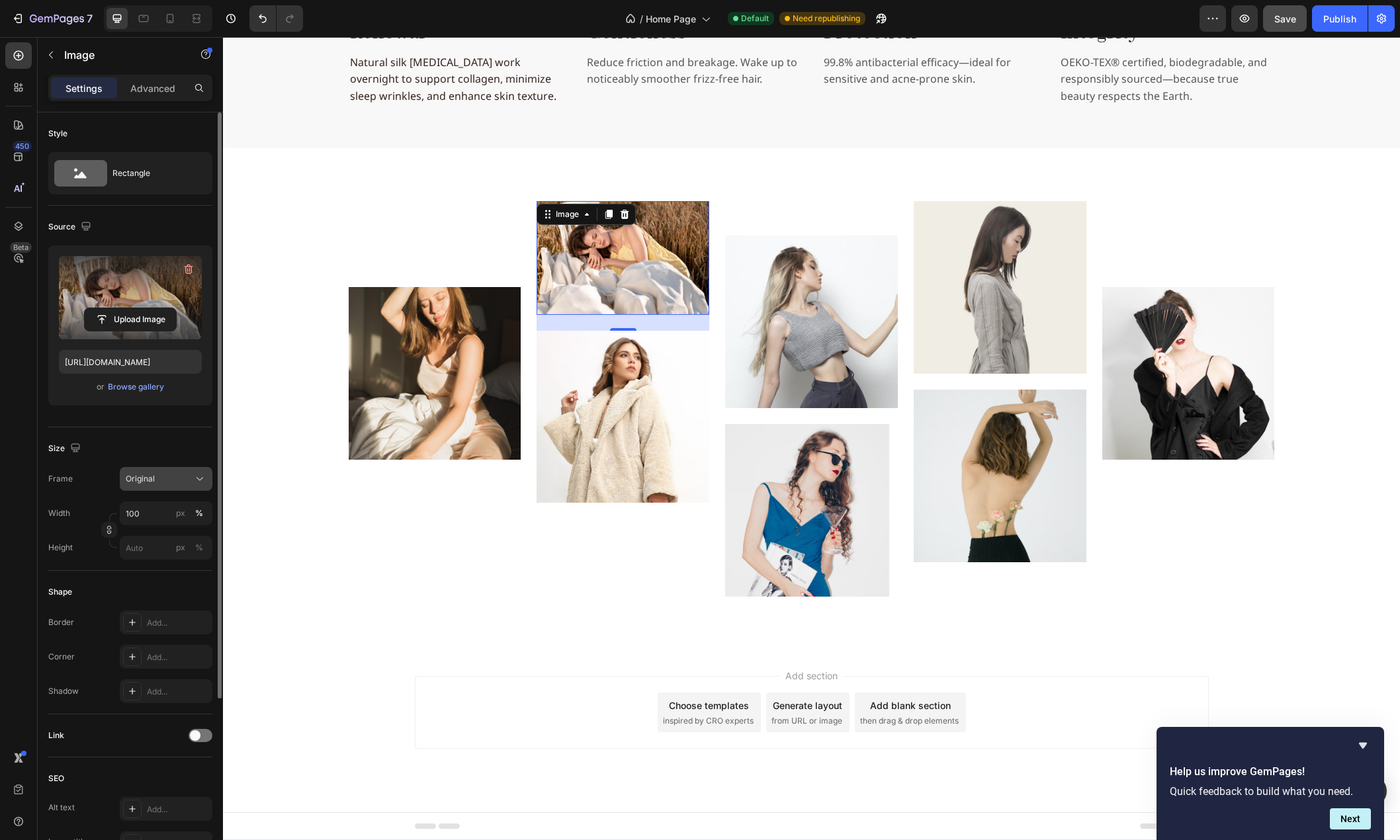
click at [176, 479] on div "Original" at bounding box center [158, 479] width 65 height 12
click at [179, 506] on div "Square" at bounding box center [163, 511] width 77 height 13
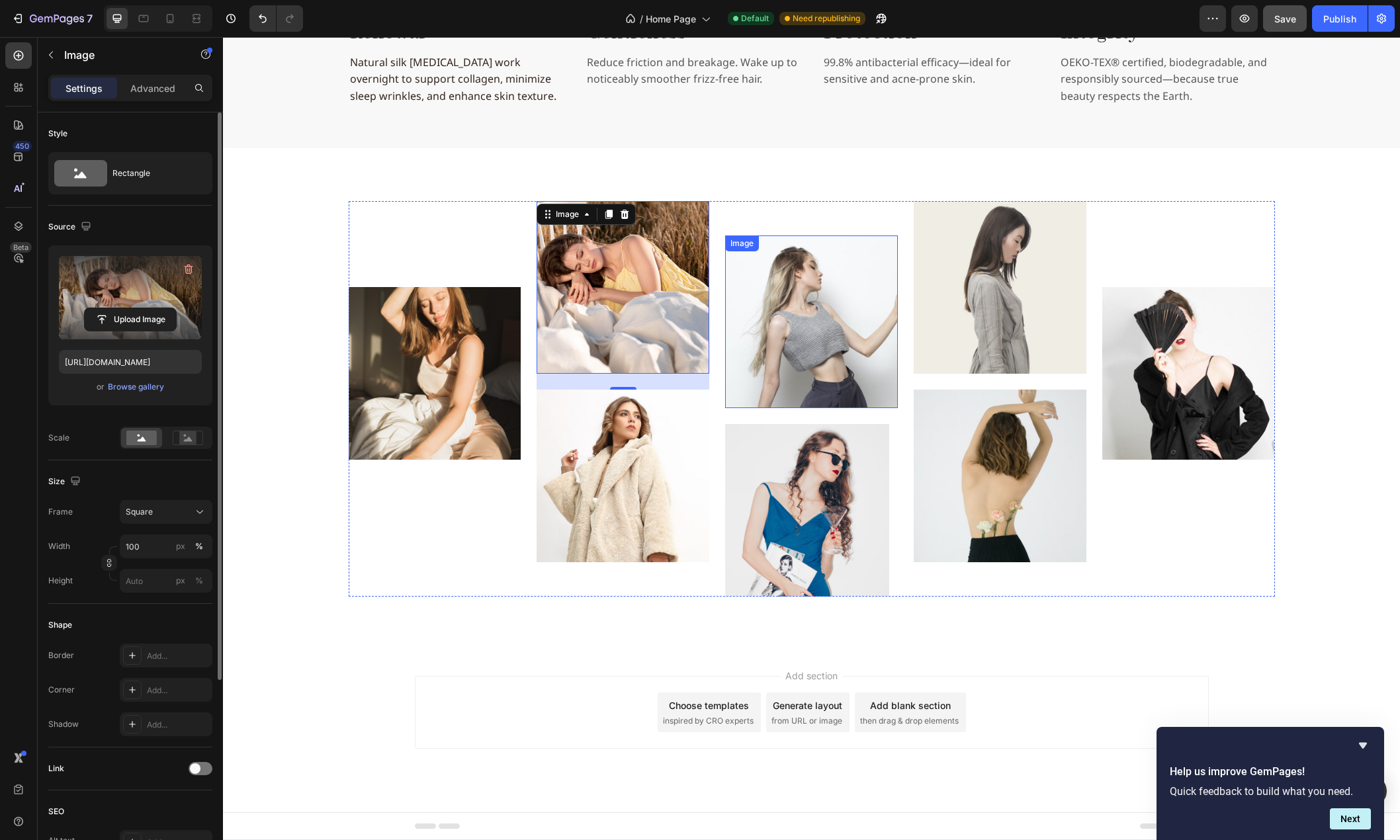
click at [853, 306] on img at bounding box center [811, 322] width 173 height 173
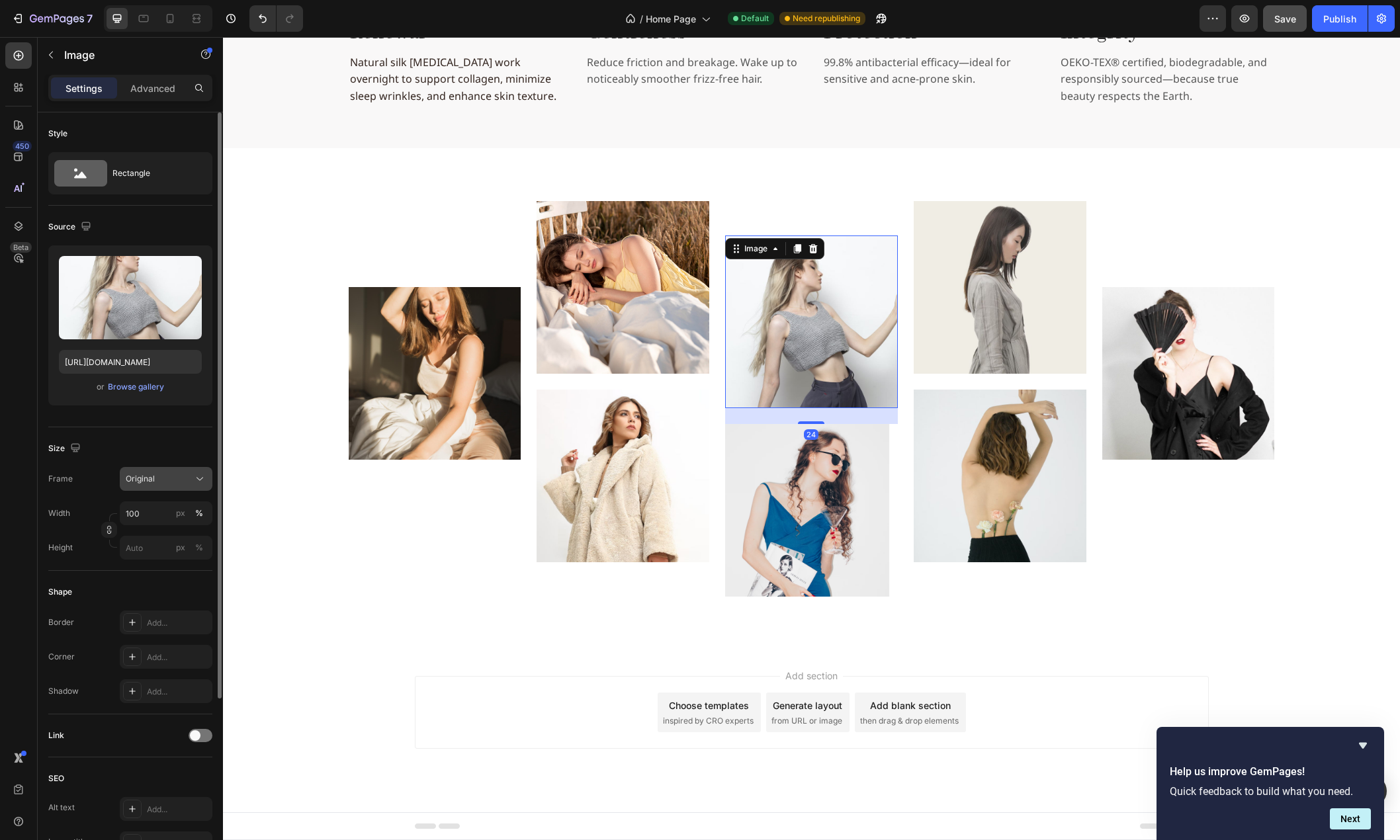
click at [179, 476] on div "Original" at bounding box center [158, 479] width 65 height 12
click at [178, 505] on div "Square" at bounding box center [163, 511] width 77 height 13
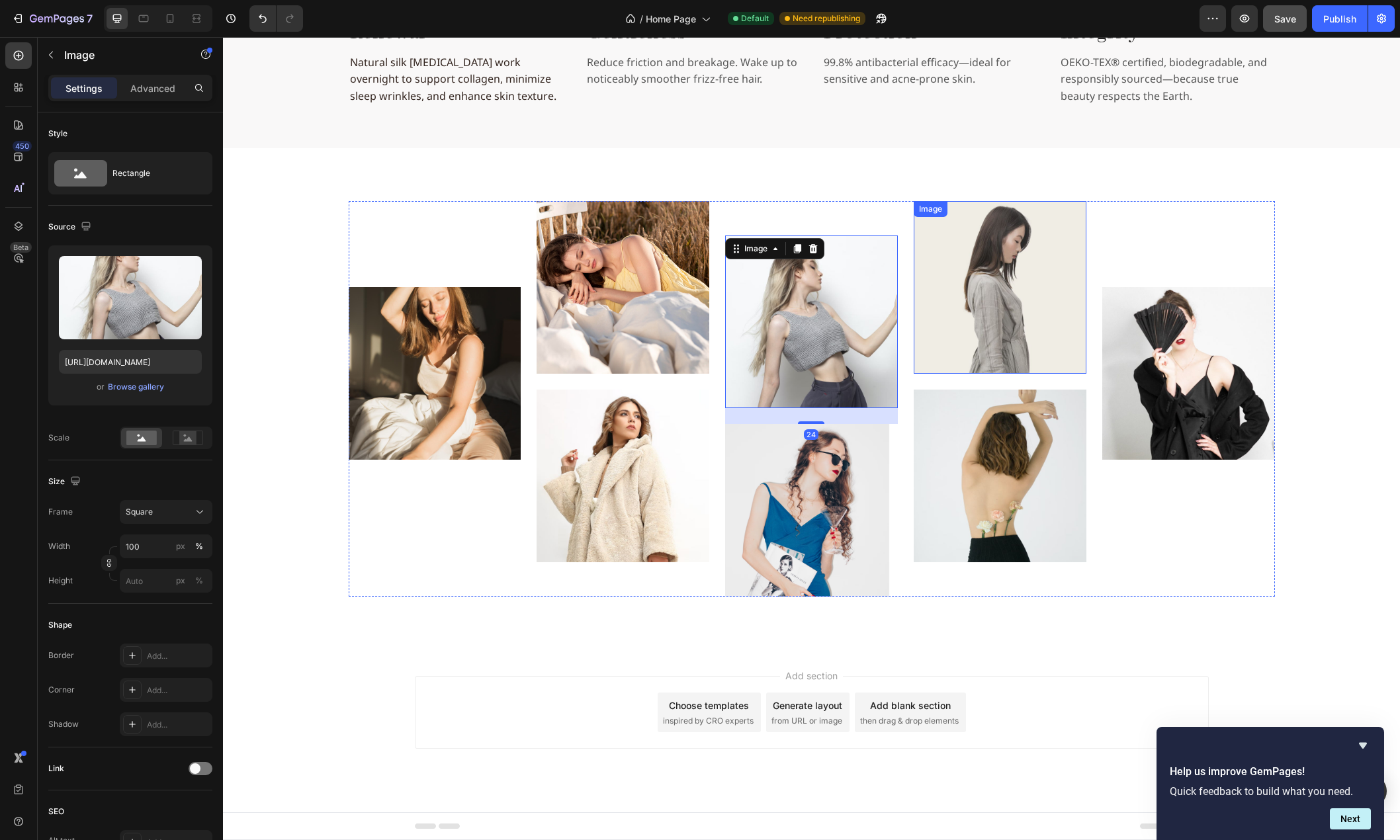
click at [1022, 291] on img at bounding box center [1000, 287] width 173 height 173
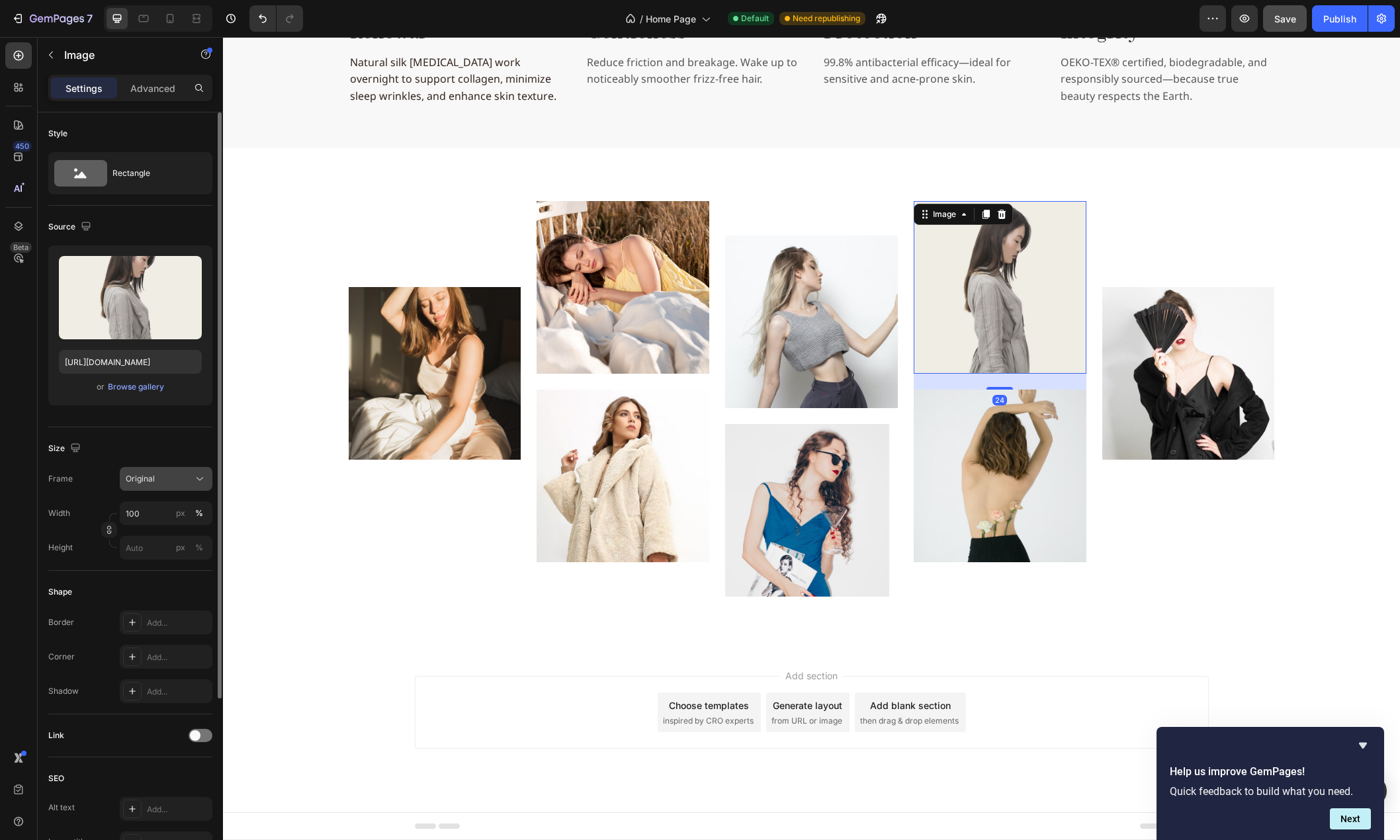
click at [173, 487] on button "Original" at bounding box center [166, 479] width 92 height 24
click at [170, 509] on div "Square" at bounding box center [163, 511] width 77 height 13
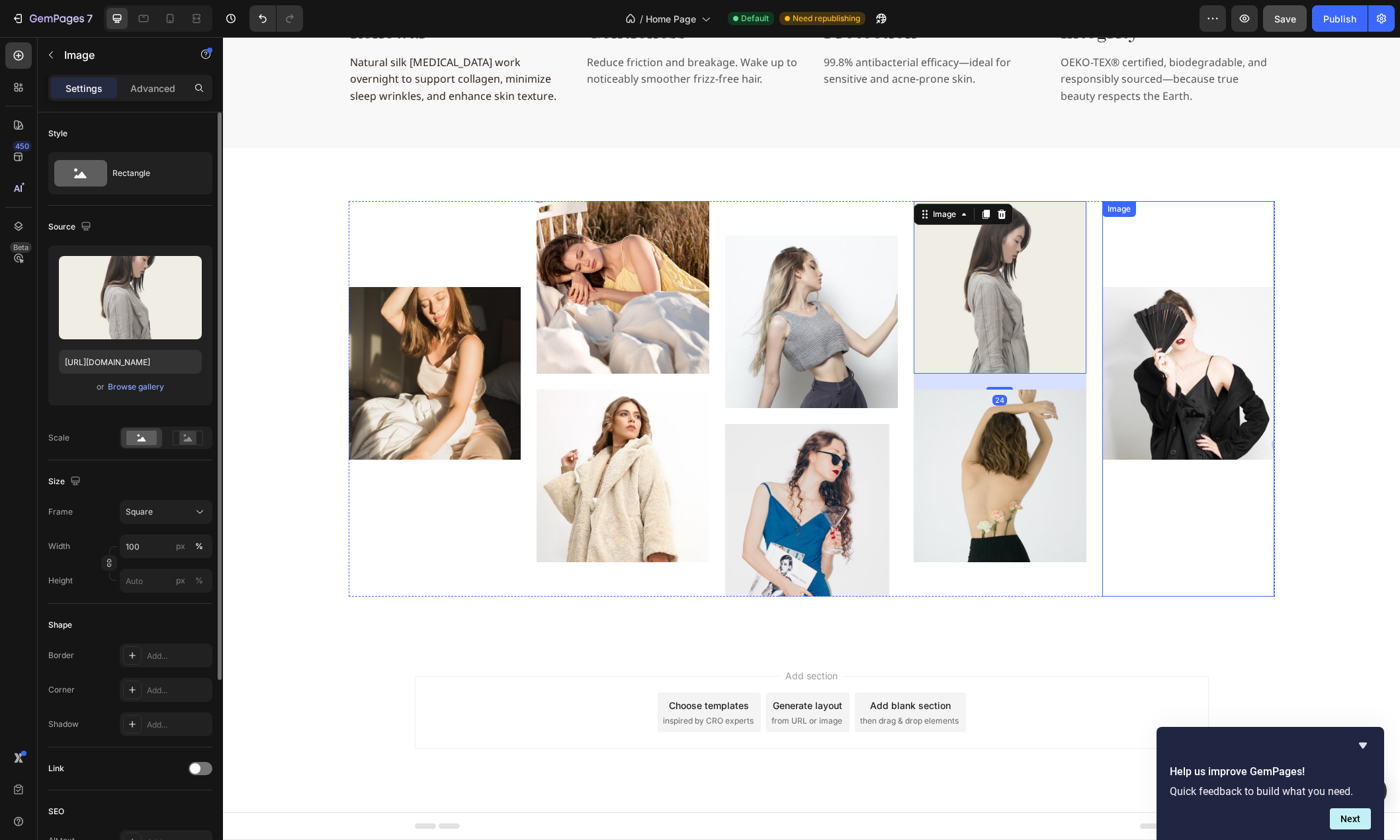
click at [1134, 350] on img at bounding box center [1188, 373] width 173 height 173
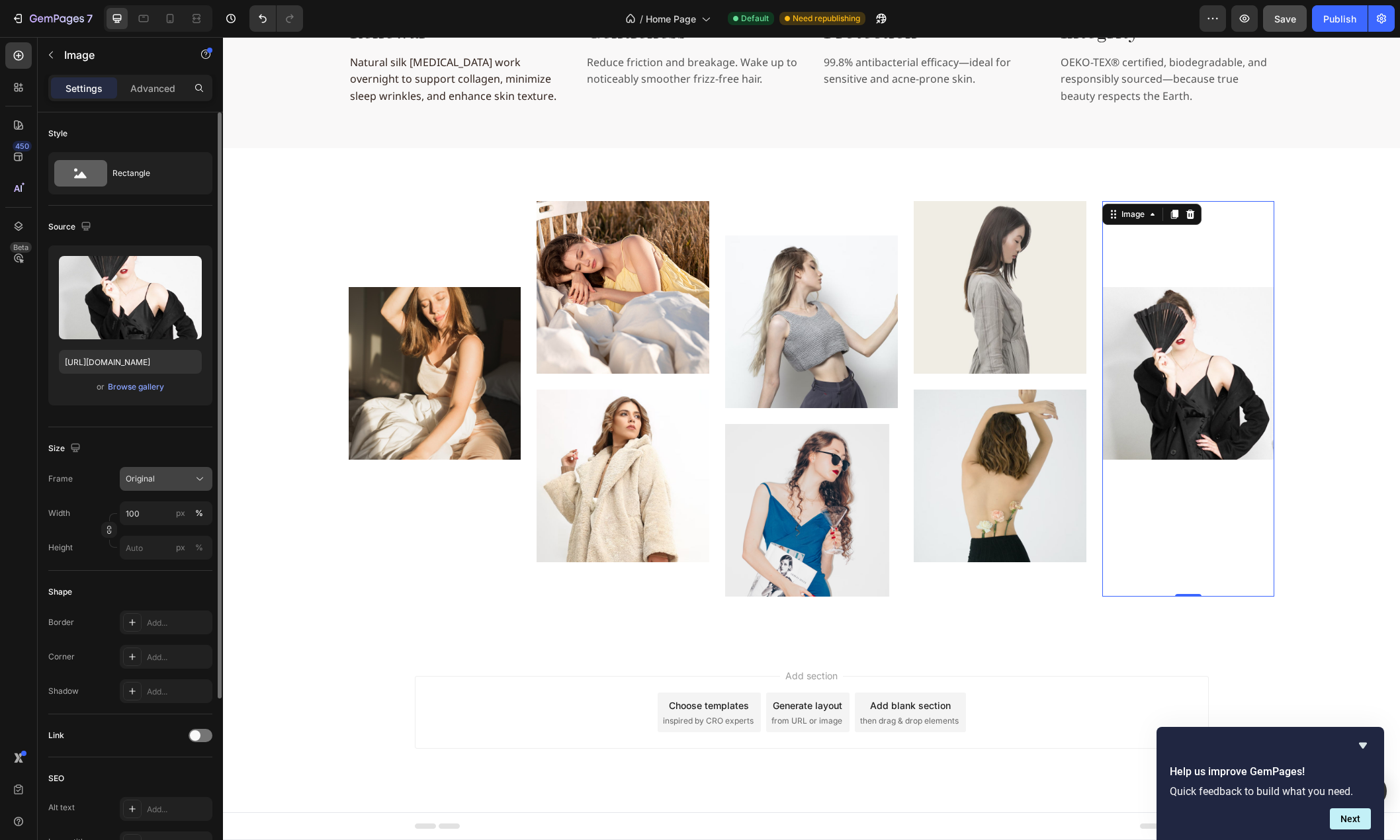
click at [168, 481] on div "Original" at bounding box center [158, 479] width 65 height 12
click at [163, 508] on div "Square" at bounding box center [163, 511] width 77 height 13
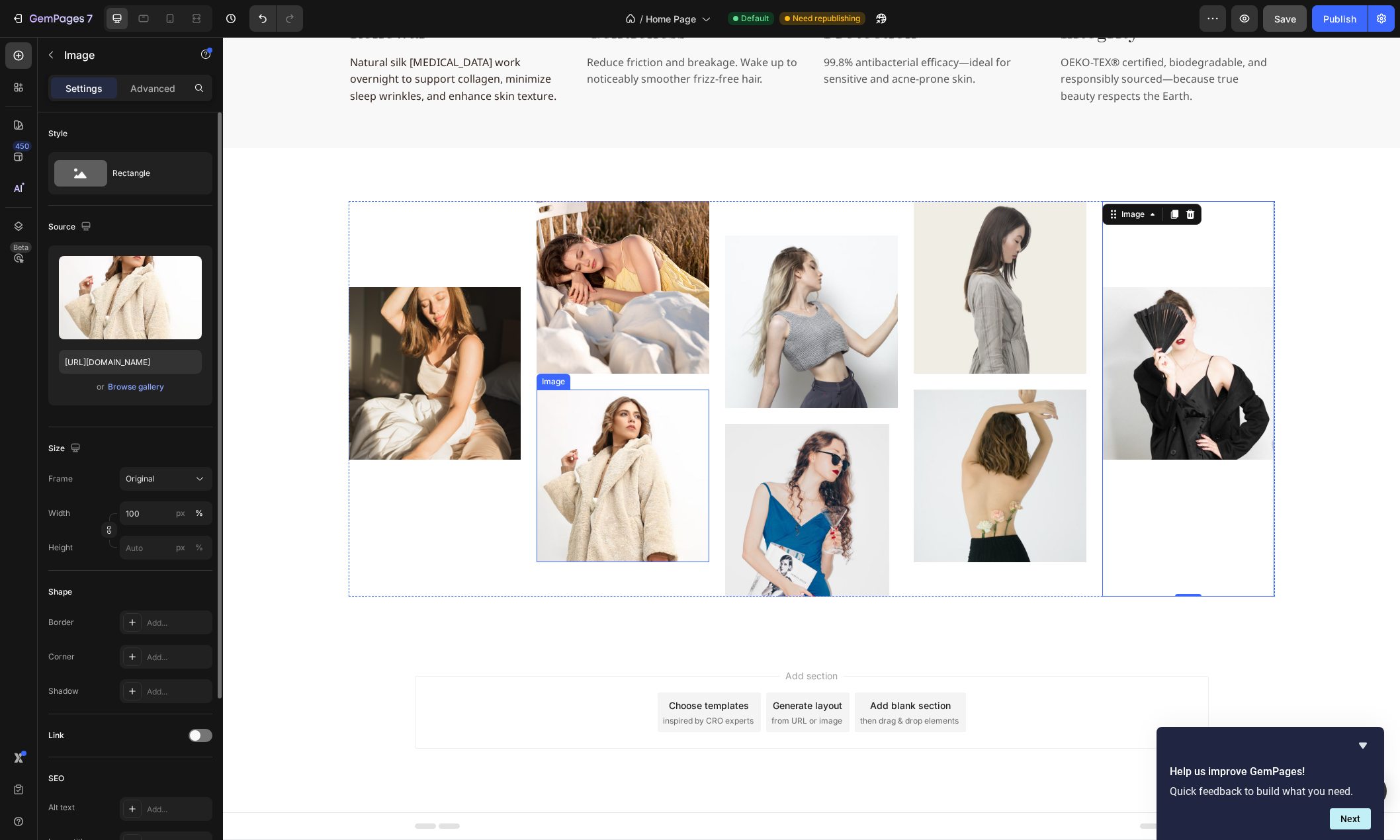
click at [650, 467] on img at bounding box center [623, 476] width 173 height 173
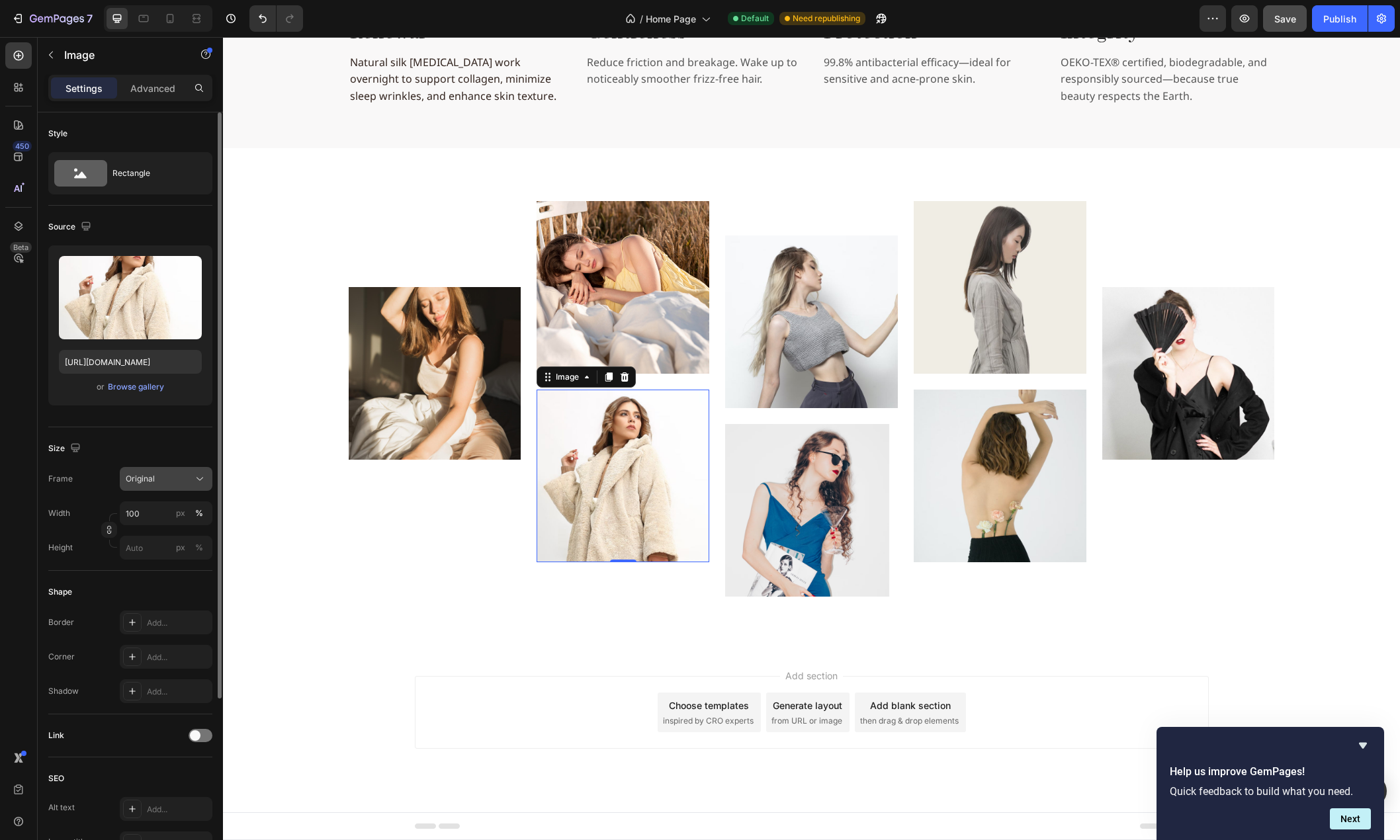
click at [174, 480] on div "Original" at bounding box center [158, 479] width 65 height 12
click at [167, 503] on div "Square" at bounding box center [154, 511] width 106 height 25
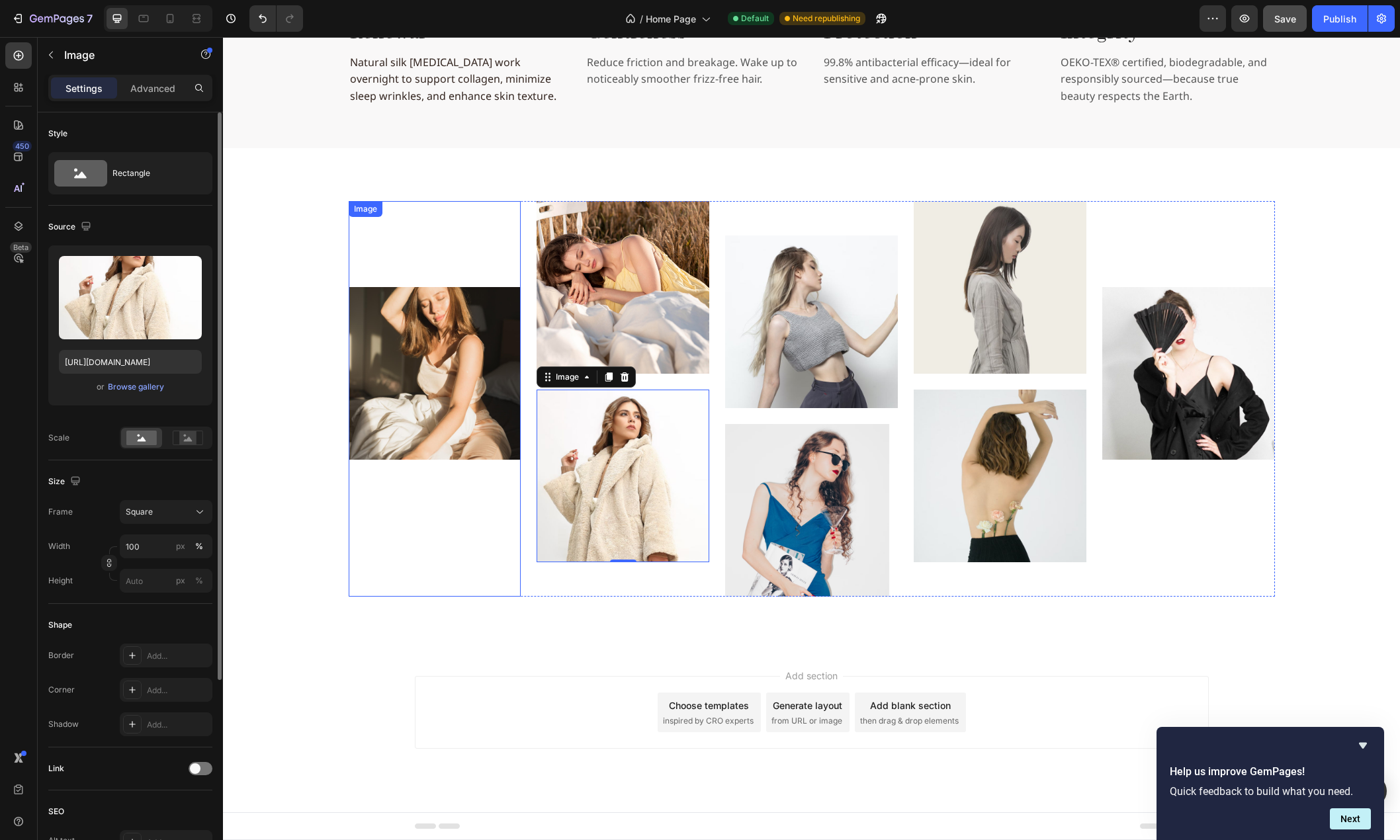
click at [399, 401] on img at bounding box center [435, 373] width 173 height 173
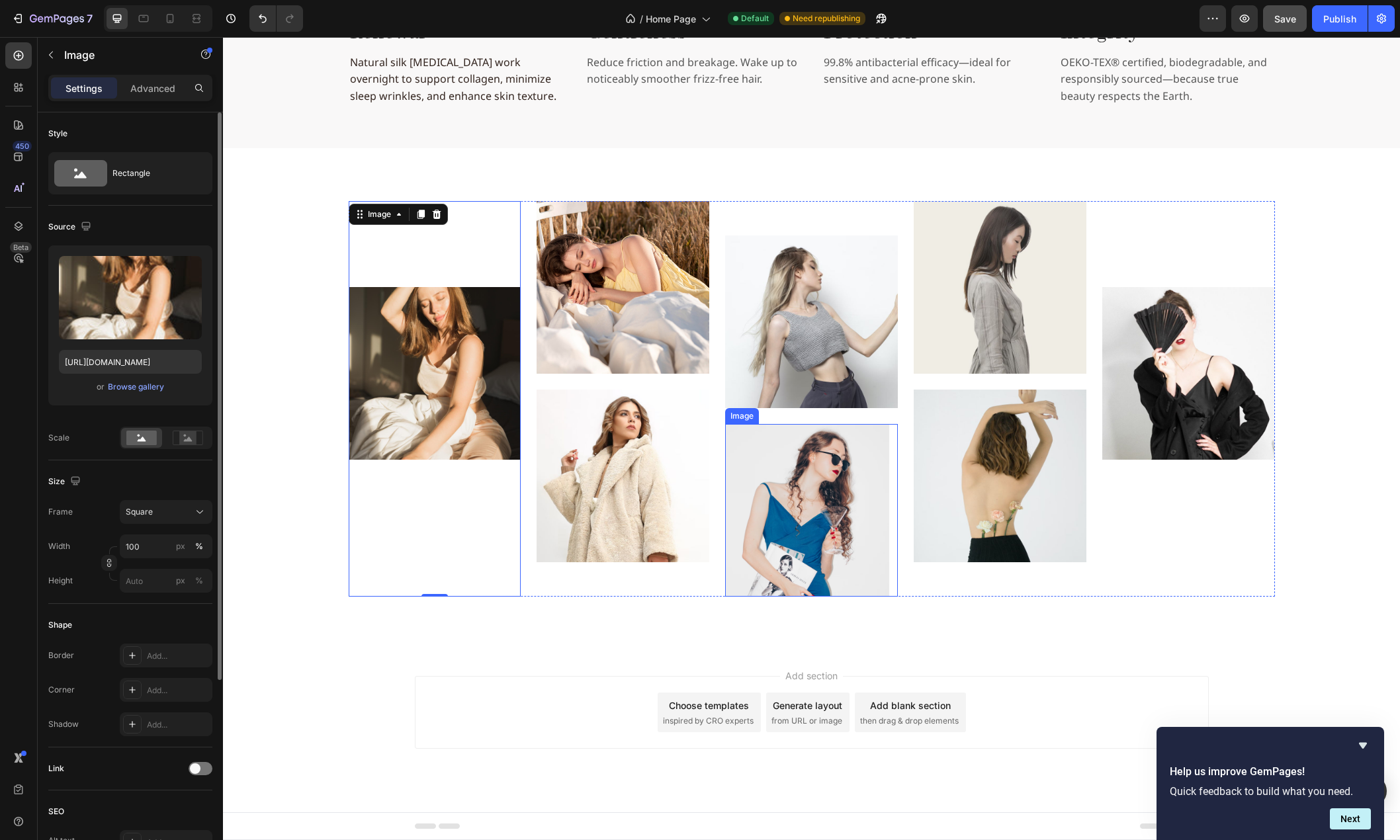
click at [745, 485] on img at bounding box center [811, 510] width 173 height 173
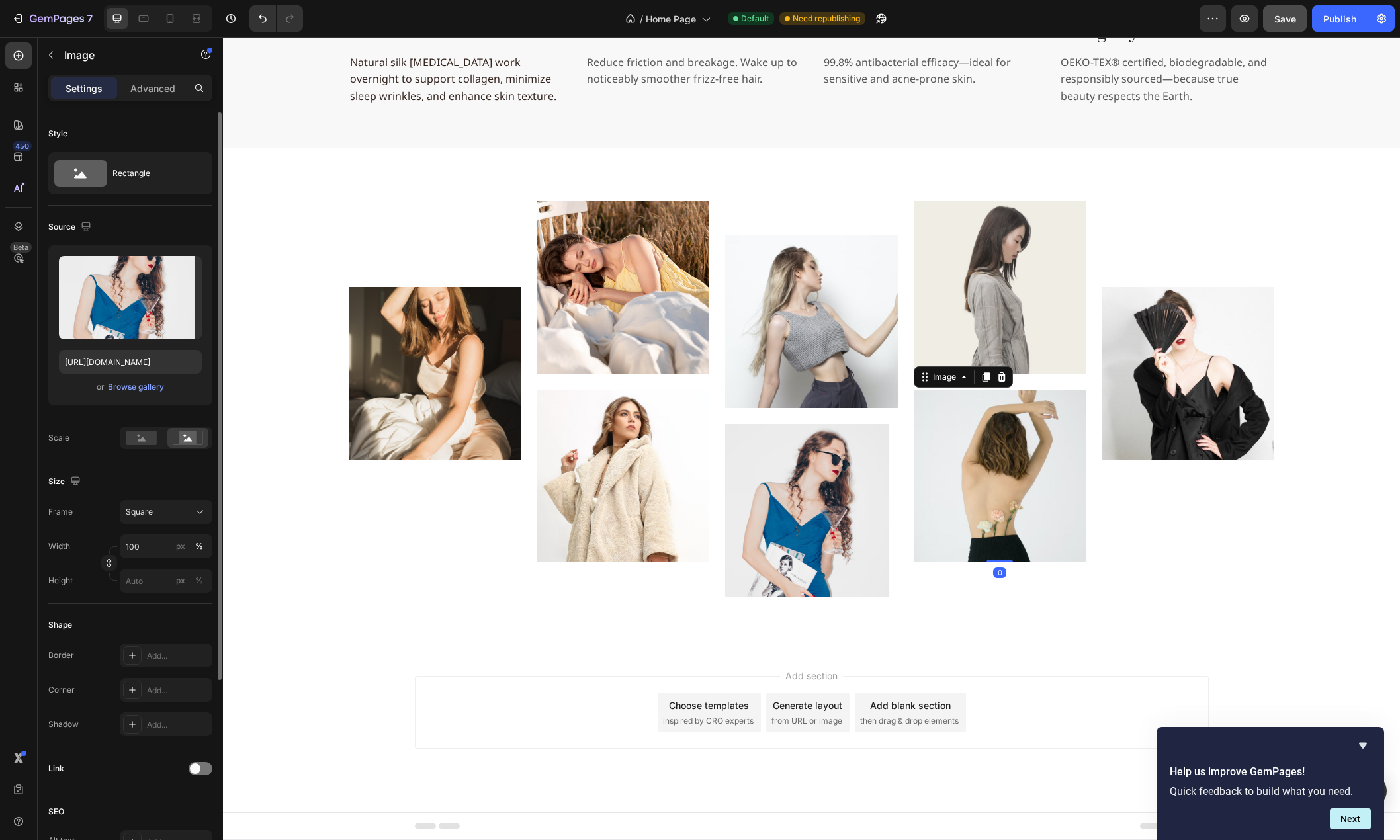
click at [1035, 441] on img at bounding box center [1000, 476] width 173 height 173
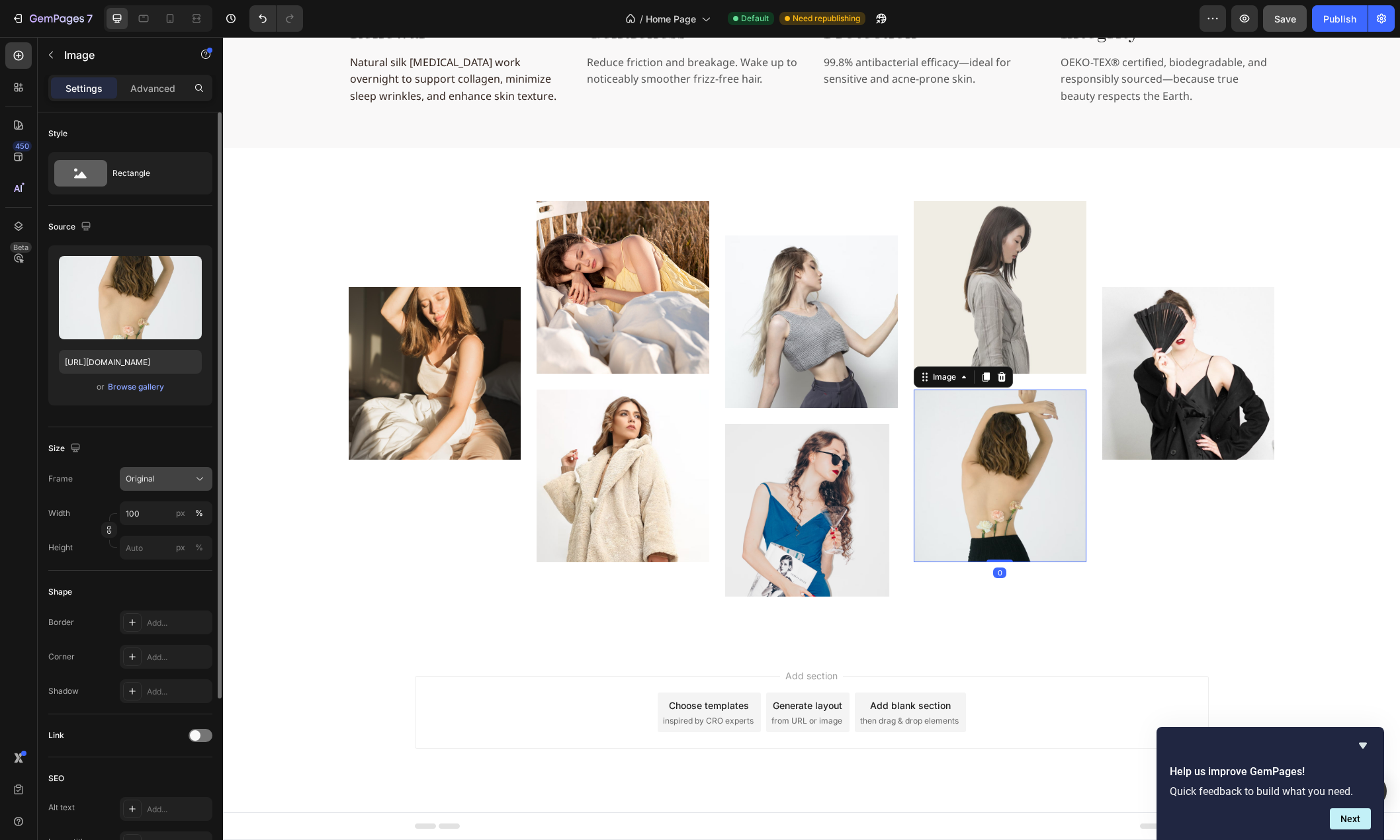
click at [167, 481] on div "Original" at bounding box center [158, 479] width 65 height 12
click at [159, 506] on div "Square" at bounding box center [163, 511] width 77 height 13
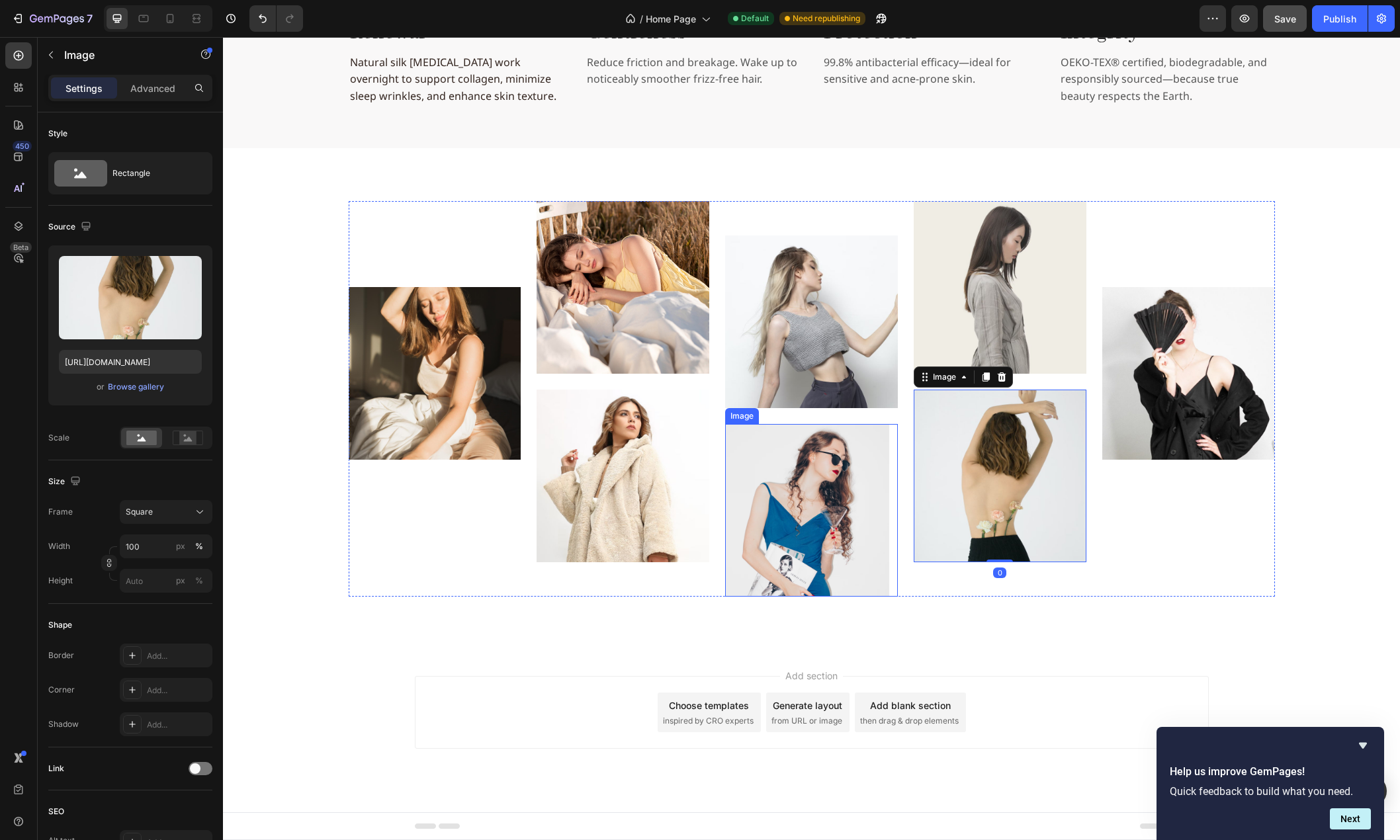
click at [757, 490] on img at bounding box center [811, 510] width 173 height 173
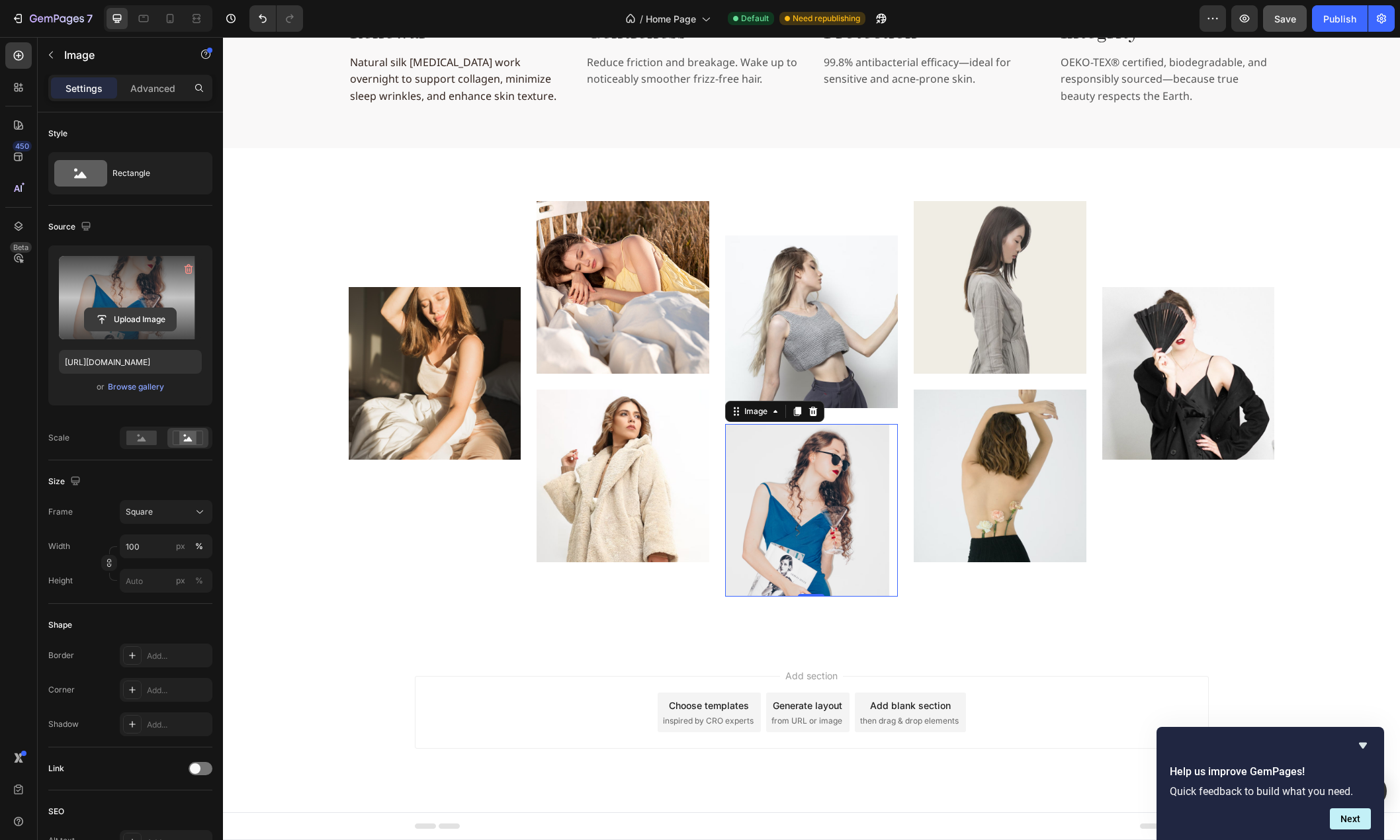
click at [128, 321] on input "file" at bounding box center [130, 320] width 91 height 22
type input "[URL][DOMAIN_NAME]"
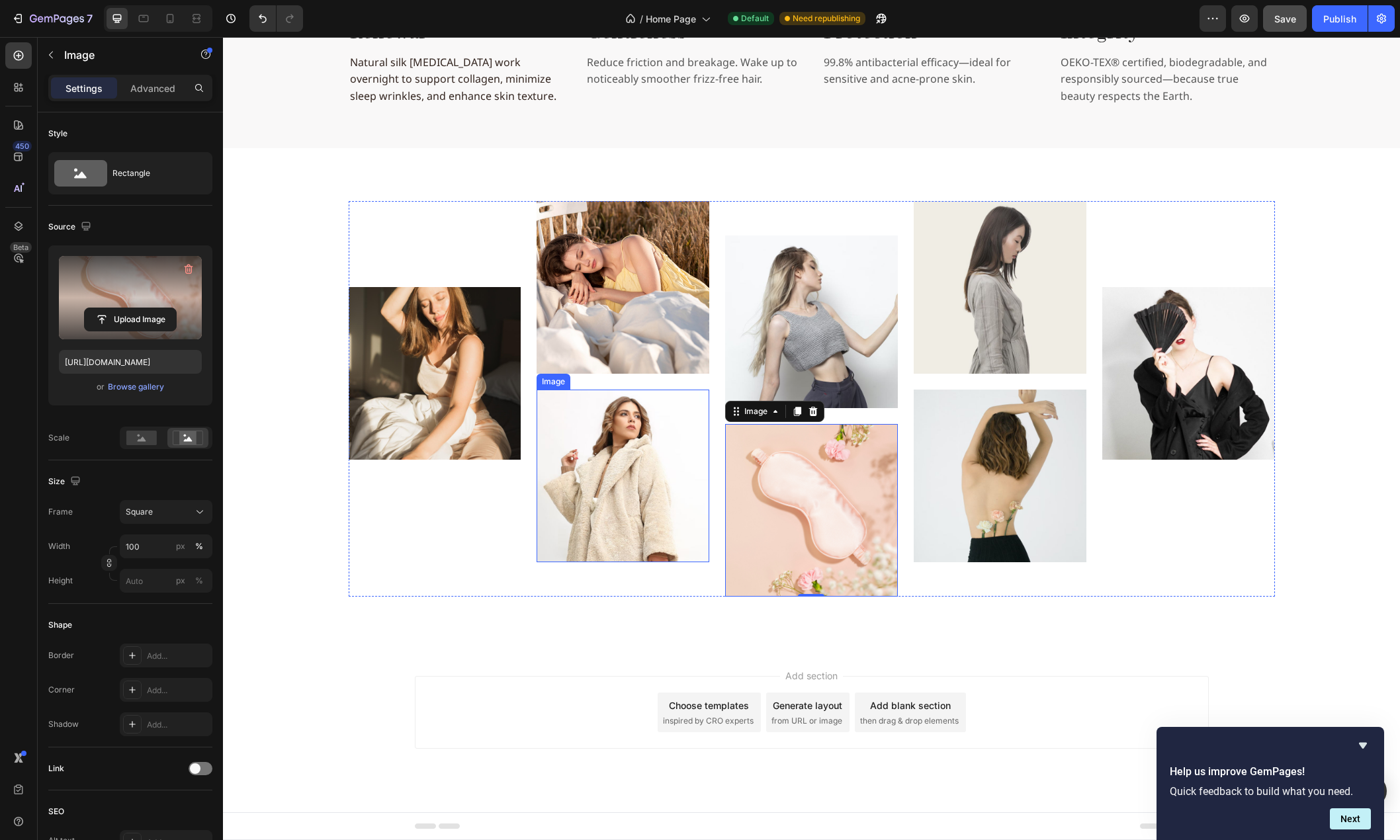
click at [638, 467] on img at bounding box center [623, 476] width 173 height 173
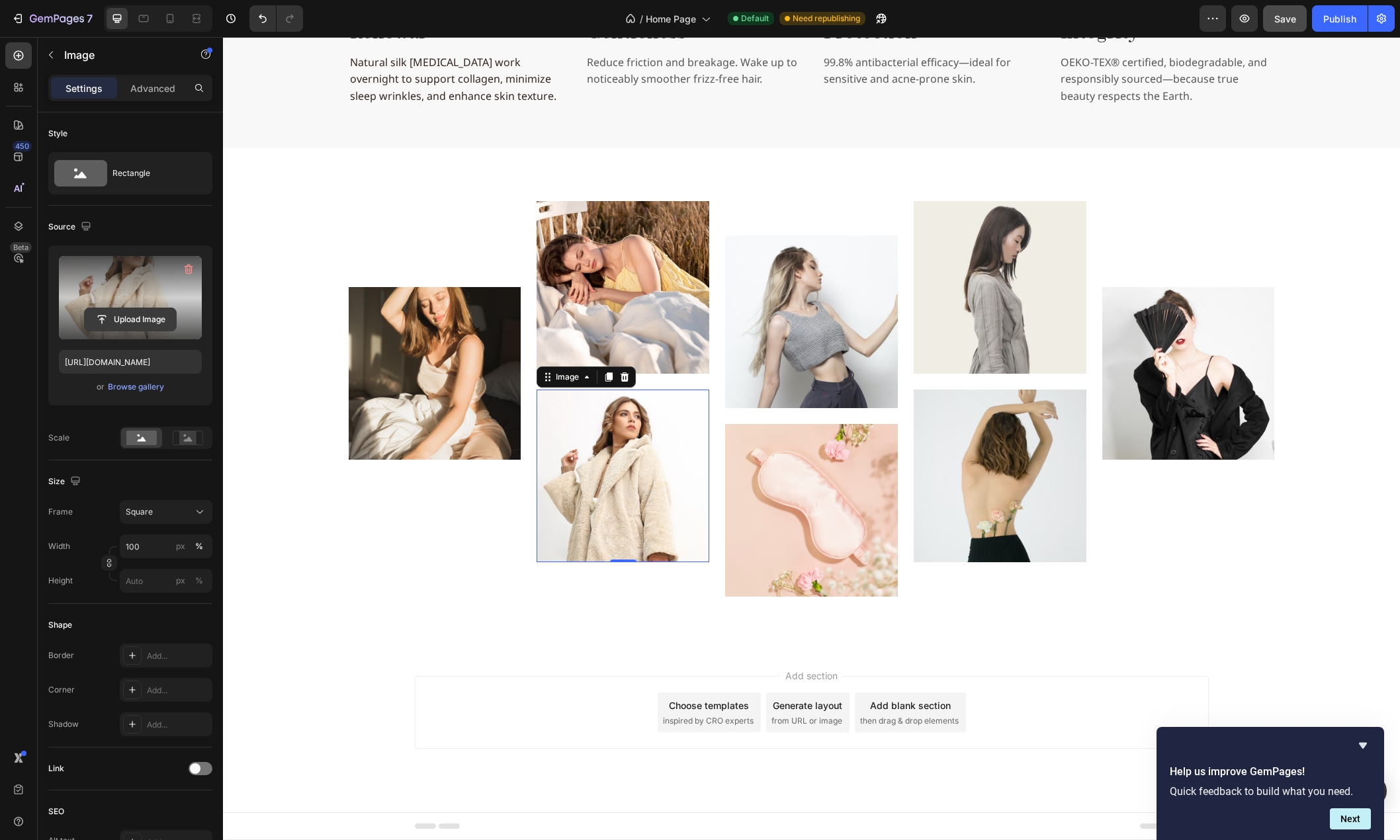
click at [132, 313] on input "file" at bounding box center [130, 320] width 91 height 22
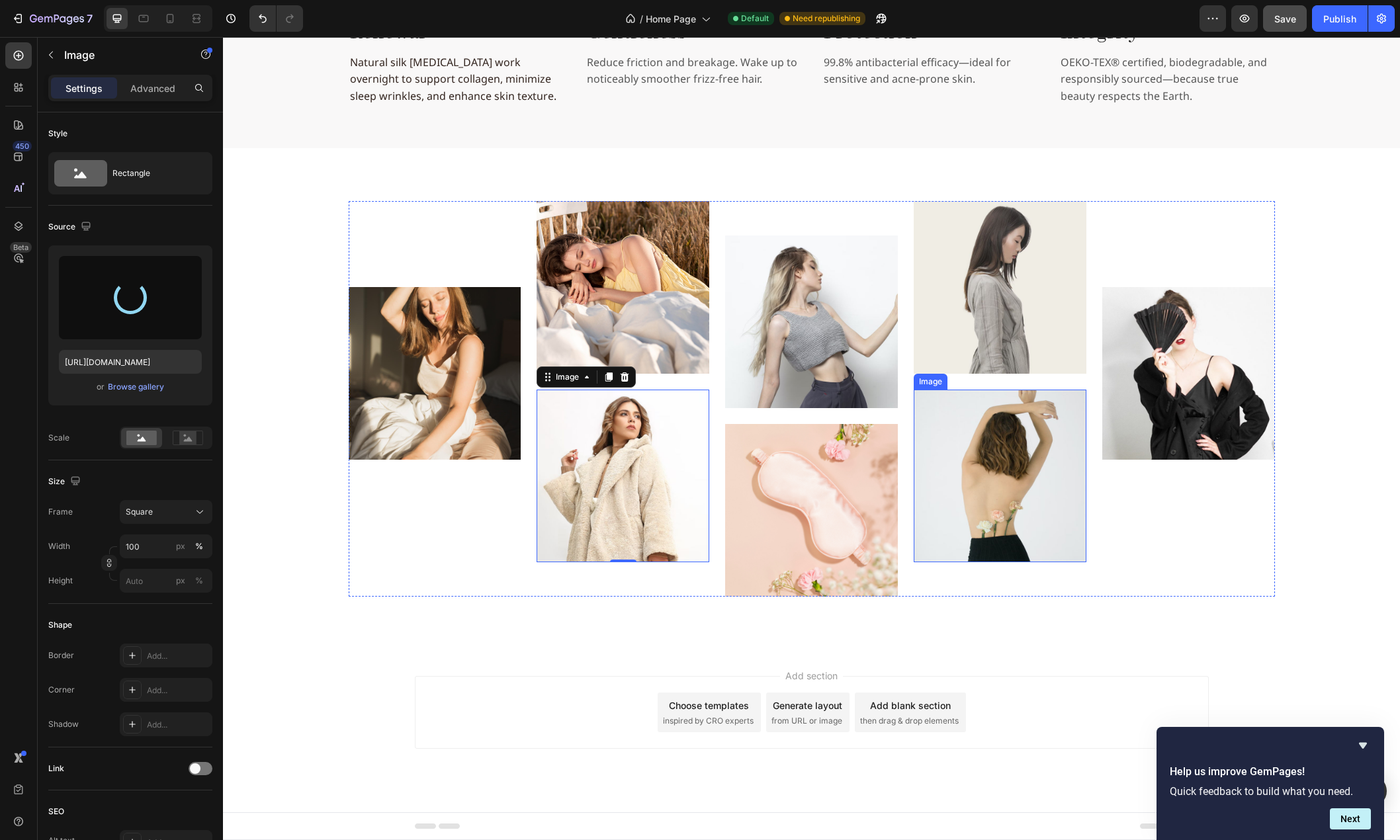
type input "[URL][DOMAIN_NAME]"
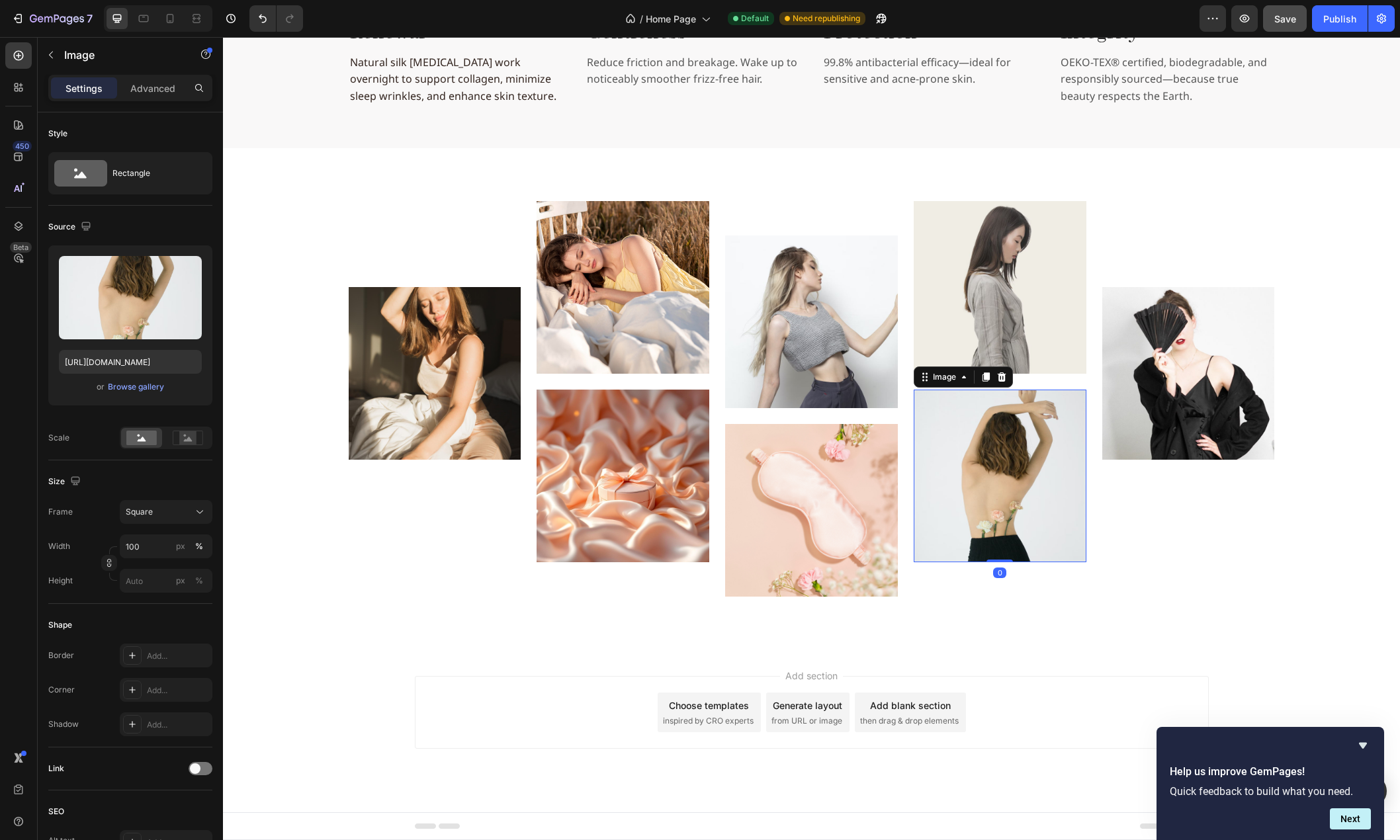
click at [1001, 485] on img at bounding box center [1000, 476] width 173 height 173
click at [130, 314] on input "file" at bounding box center [130, 320] width 91 height 22
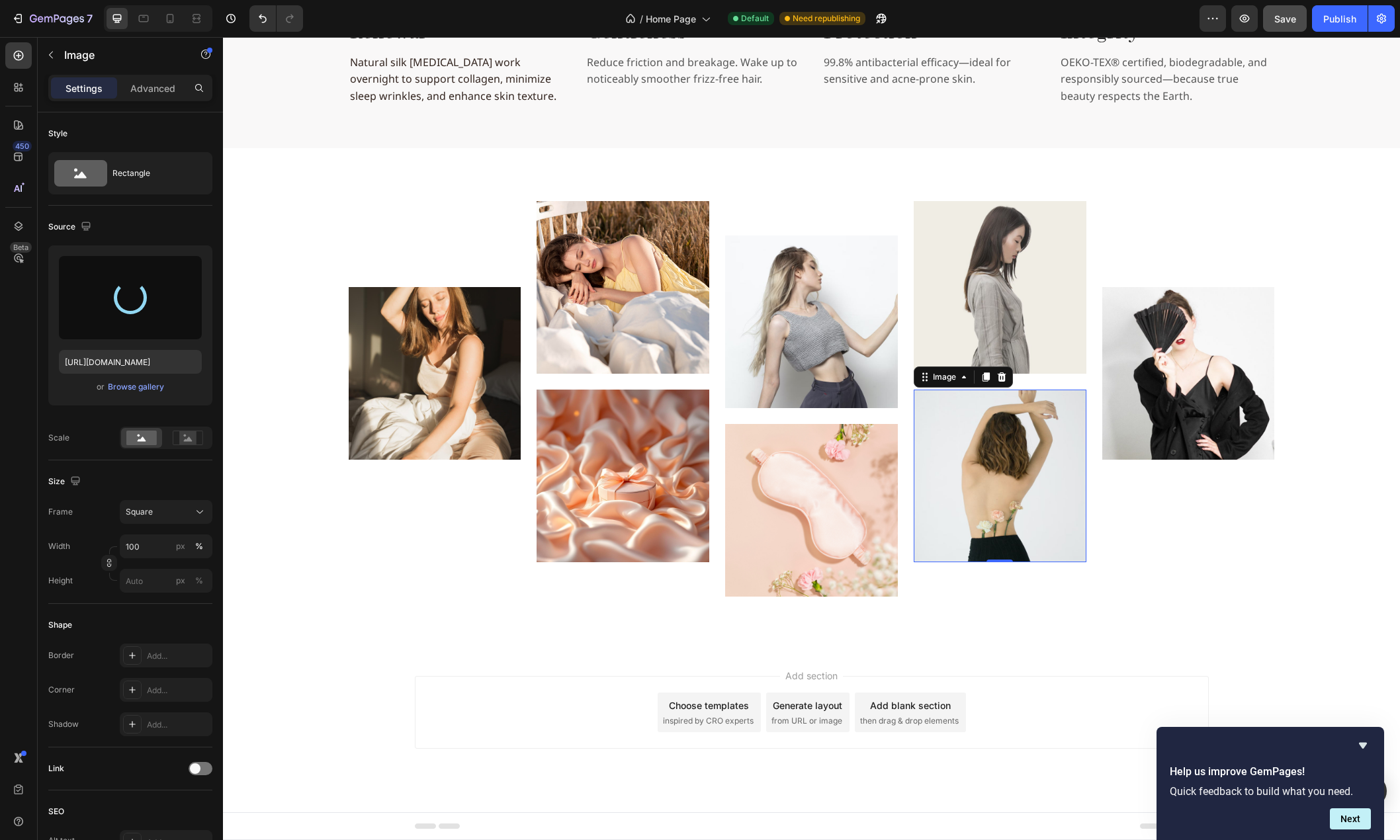
type input "[URL][DOMAIN_NAME]"
